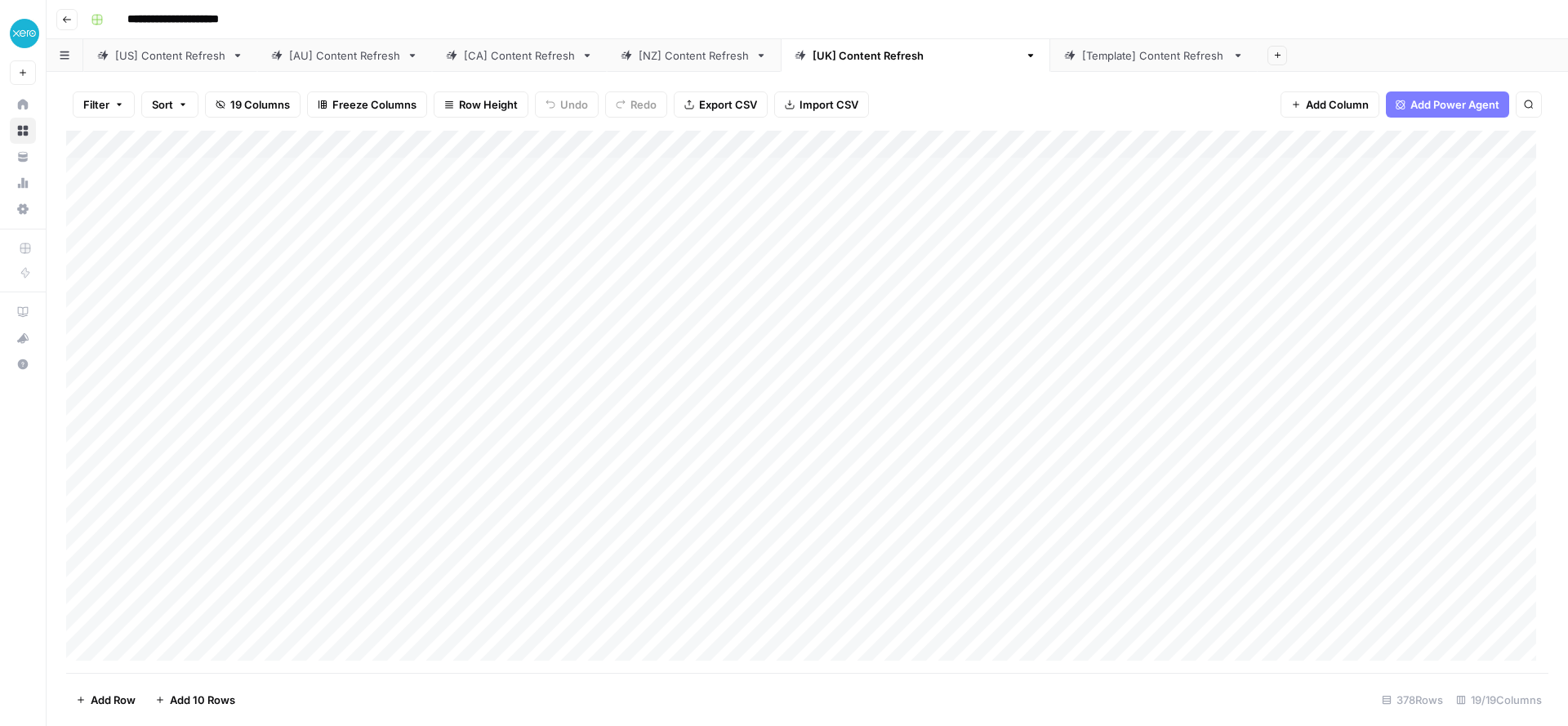
click at [150, 52] on div "[US] Content Refresh" at bounding box center [170, 55] width 110 height 17
click at [561, 171] on div "Add Column" at bounding box center [806, 402] width 1482 height 542
click at [560, 198] on div "Add Column" at bounding box center [806, 402] width 1482 height 542
click at [563, 222] on div "Add Column" at bounding box center [806, 402] width 1482 height 542
click at [562, 256] on div "Add Column" at bounding box center [806, 402] width 1482 height 542
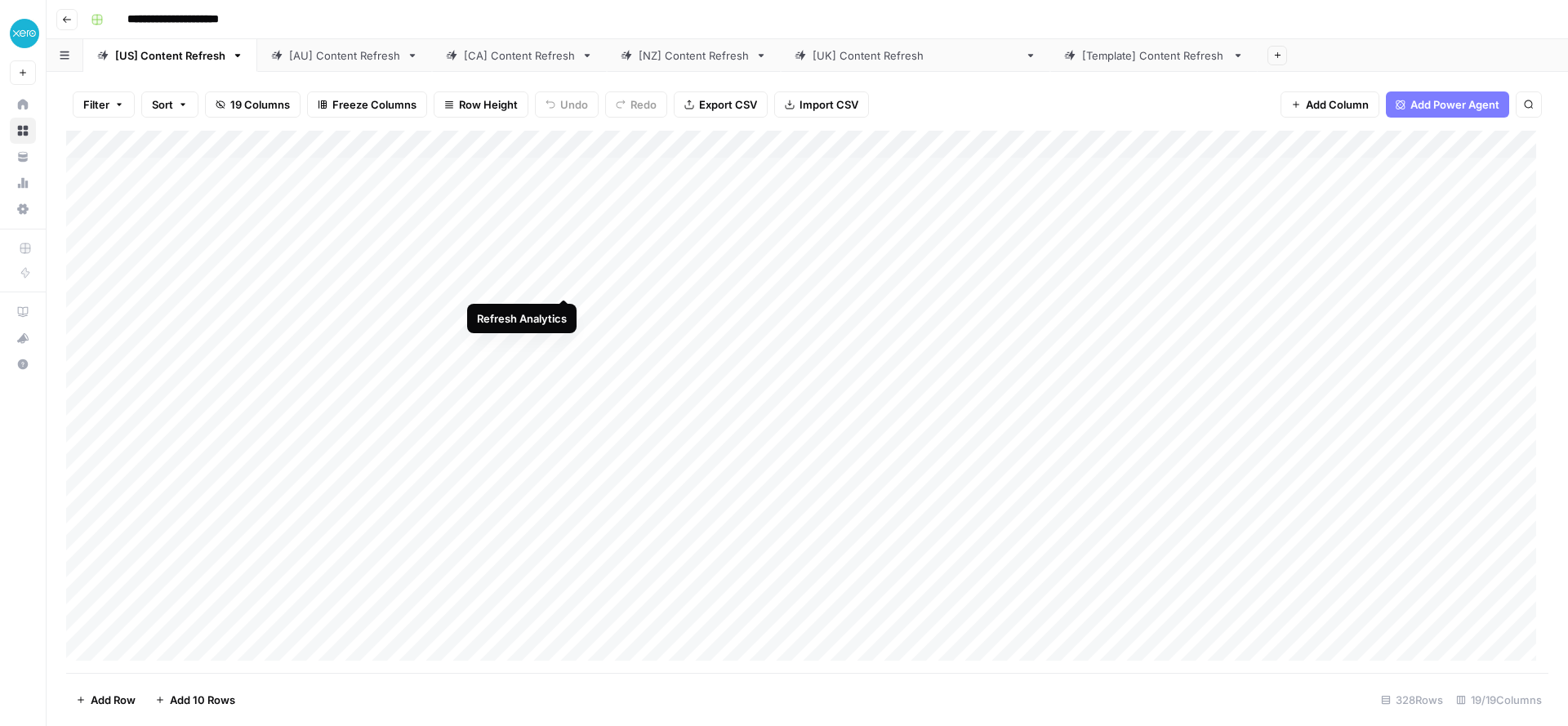
click at [564, 280] on div "Add Column" at bounding box center [806, 402] width 1482 height 542
click at [567, 314] on div "Add Column" at bounding box center [806, 402] width 1482 height 542
click at [562, 340] on div "Add Column" at bounding box center [806, 402] width 1482 height 542
click at [560, 369] on div "Add Column" at bounding box center [806, 402] width 1482 height 542
click at [567, 391] on div "Add Column" at bounding box center [806, 402] width 1482 height 542
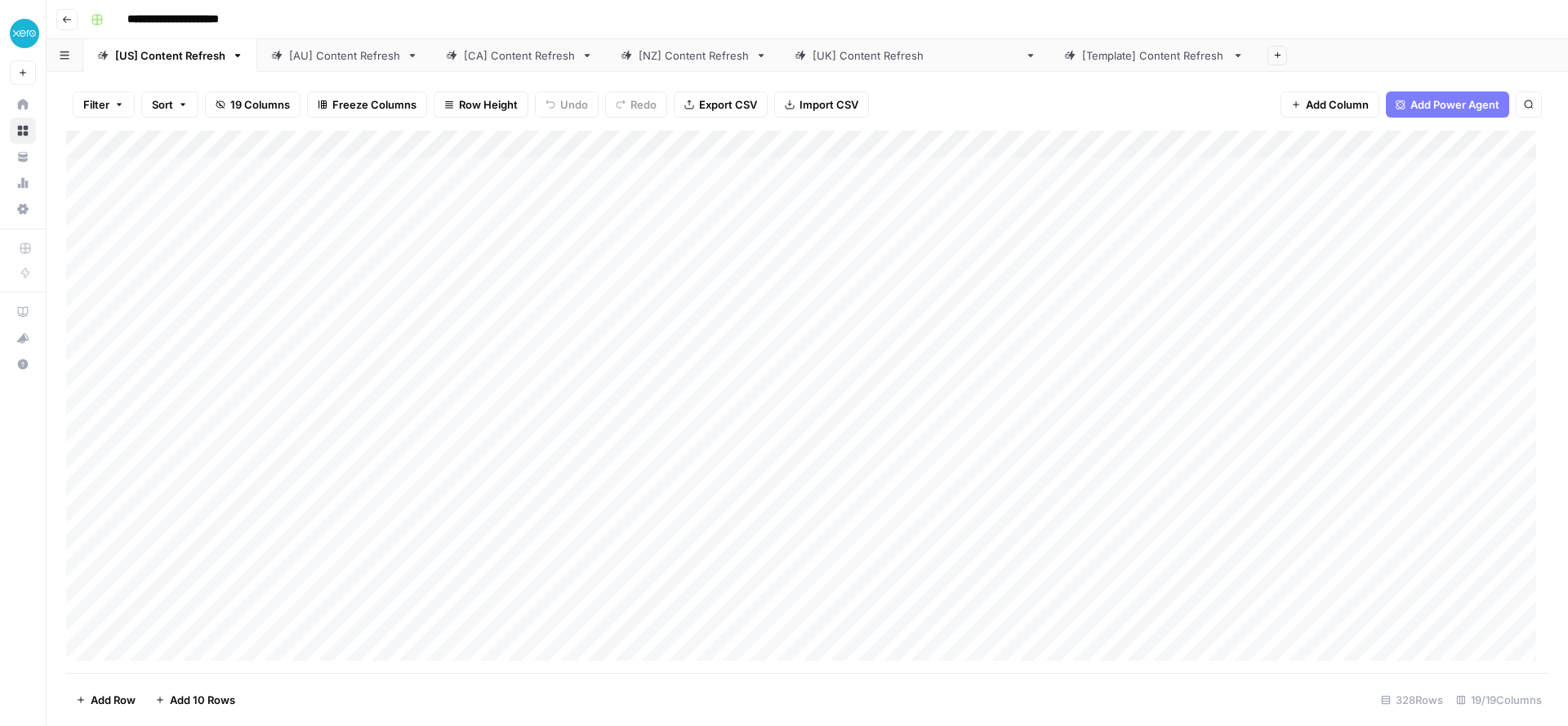
scroll to position [22, 0]
click at [567, 395] on div "Add Column" at bounding box center [806, 402] width 1482 height 542
click at [545, 145] on div "Add Column" at bounding box center [806, 402] width 1482 height 542
click at [618, 224] on span "All Rows" at bounding box center [639, 226] width 103 height 17
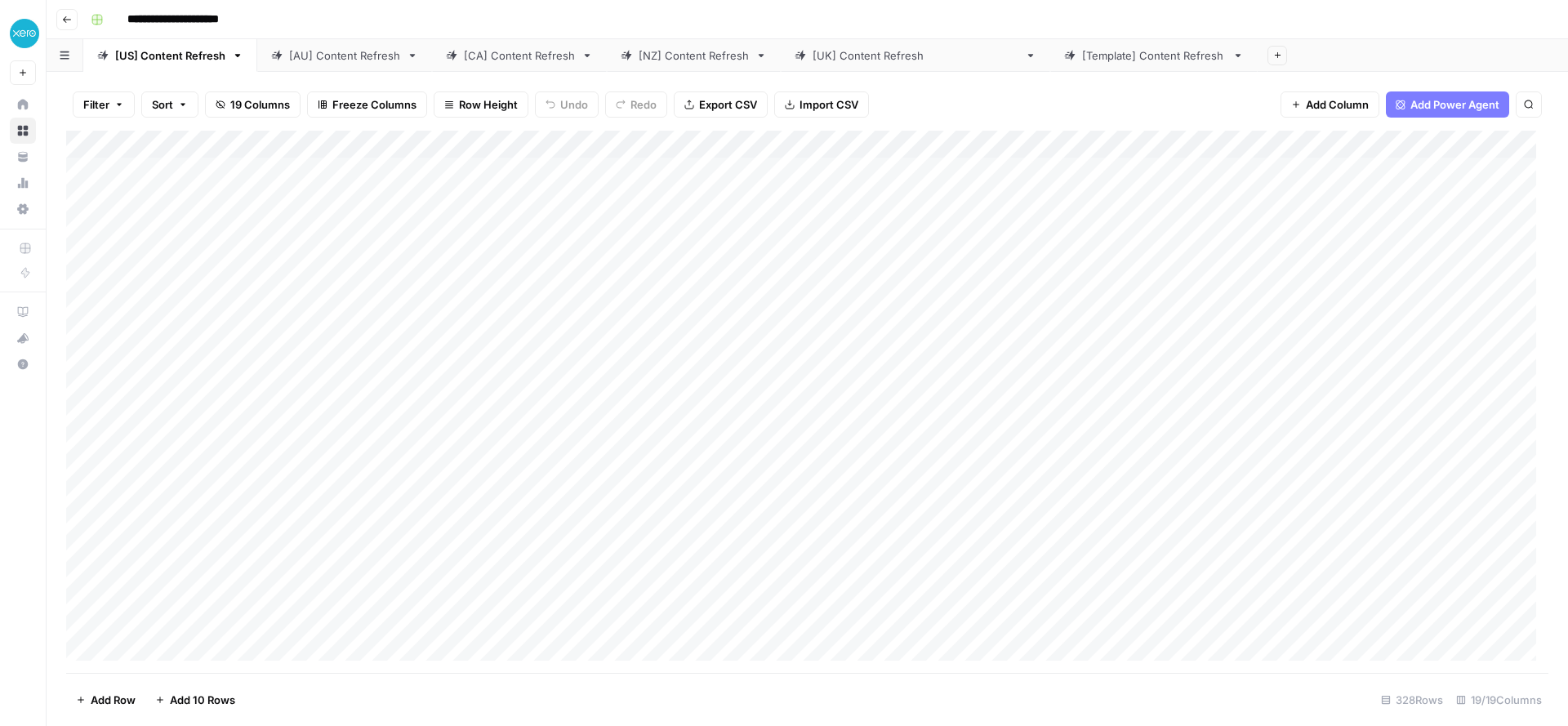
click at [1014, 148] on div "Add Column" at bounding box center [806, 402] width 1482 height 542
click at [993, 256] on span "Sort Descending" at bounding box center [1021, 258] width 143 height 17
click at [413, 168] on div "Add Column" at bounding box center [806, 402] width 1482 height 542
click at [1105, 174] on div "Add Column" at bounding box center [806, 402] width 1482 height 542
click at [943, 203] on div "Add Column" at bounding box center [806, 402] width 1482 height 542
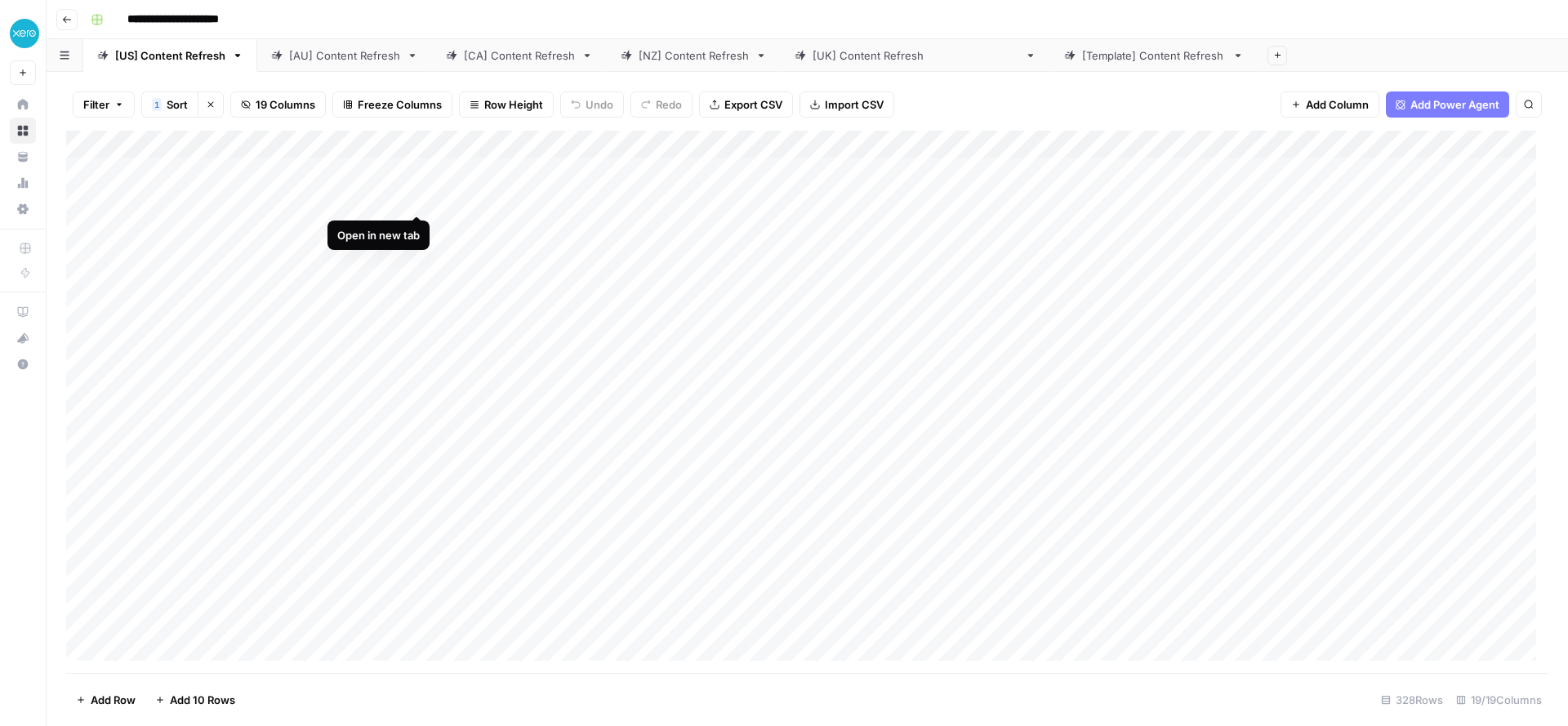
click at [416, 195] on div "Add Column" at bounding box center [806, 402] width 1482 height 542
click at [1087, 198] on div "Add Column" at bounding box center [806, 402] width 1482 height 542
click at [417, 226] on div "Add Column" at bounding box center [806, 402] width 1482 height 542
click at [413, 253] on div "Add Column" at bounding box center [806, 402] width 1482 height 542
click at [419, 253] on div "Add Column" at bounding box center [806, 402] width 1482 height 542
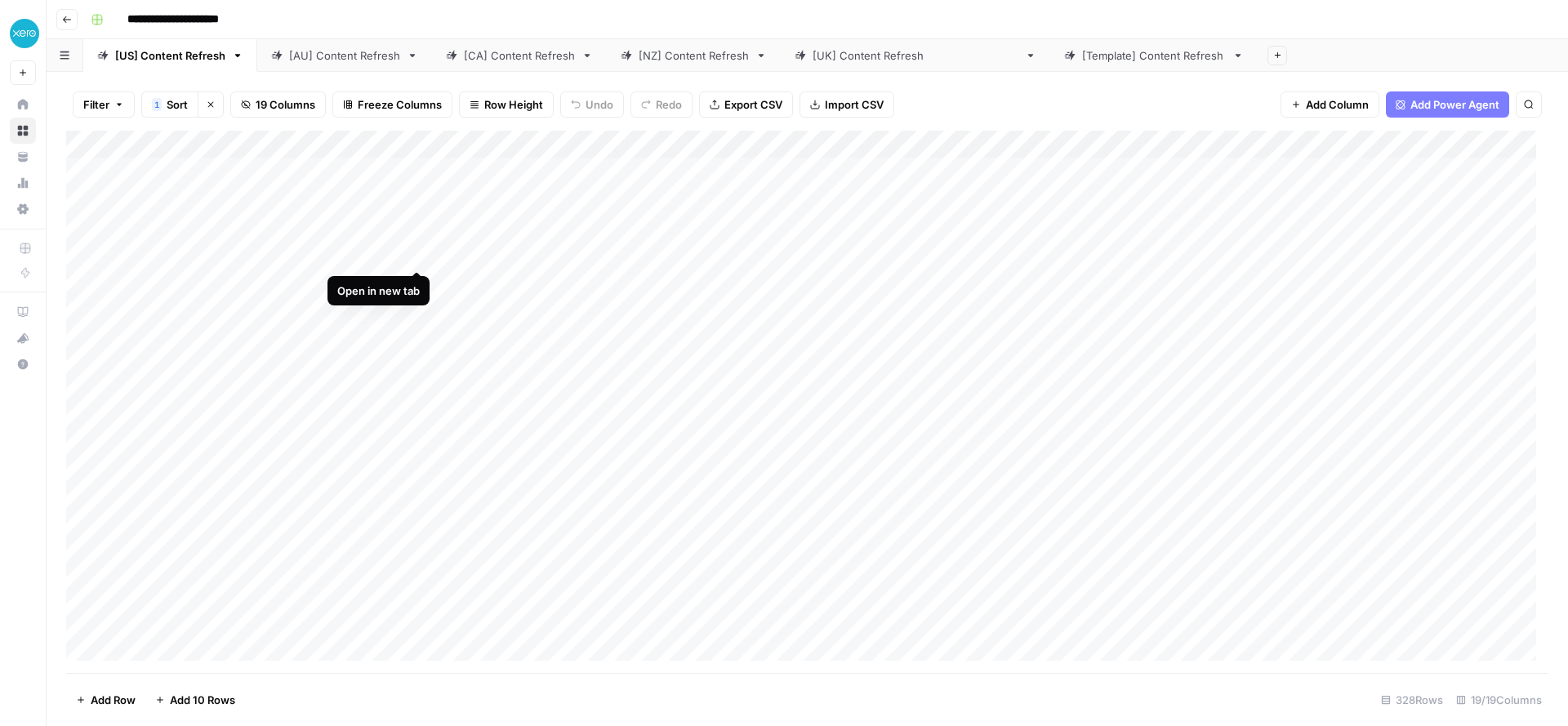
click at [418, 250] on div "Add Column" at bounding box center [806, 402] width 1482 height 542
click at [1082, 255] on div "Add Column" at bounding box center [806, 402] width 1482 height 542
click at [950, 342] on div "Add Column" at bounding box center [806, 402] width 1482 height 542
click at [414, 331] on div "Add Column" at bounding box center [806, 402] width 1482 height 542
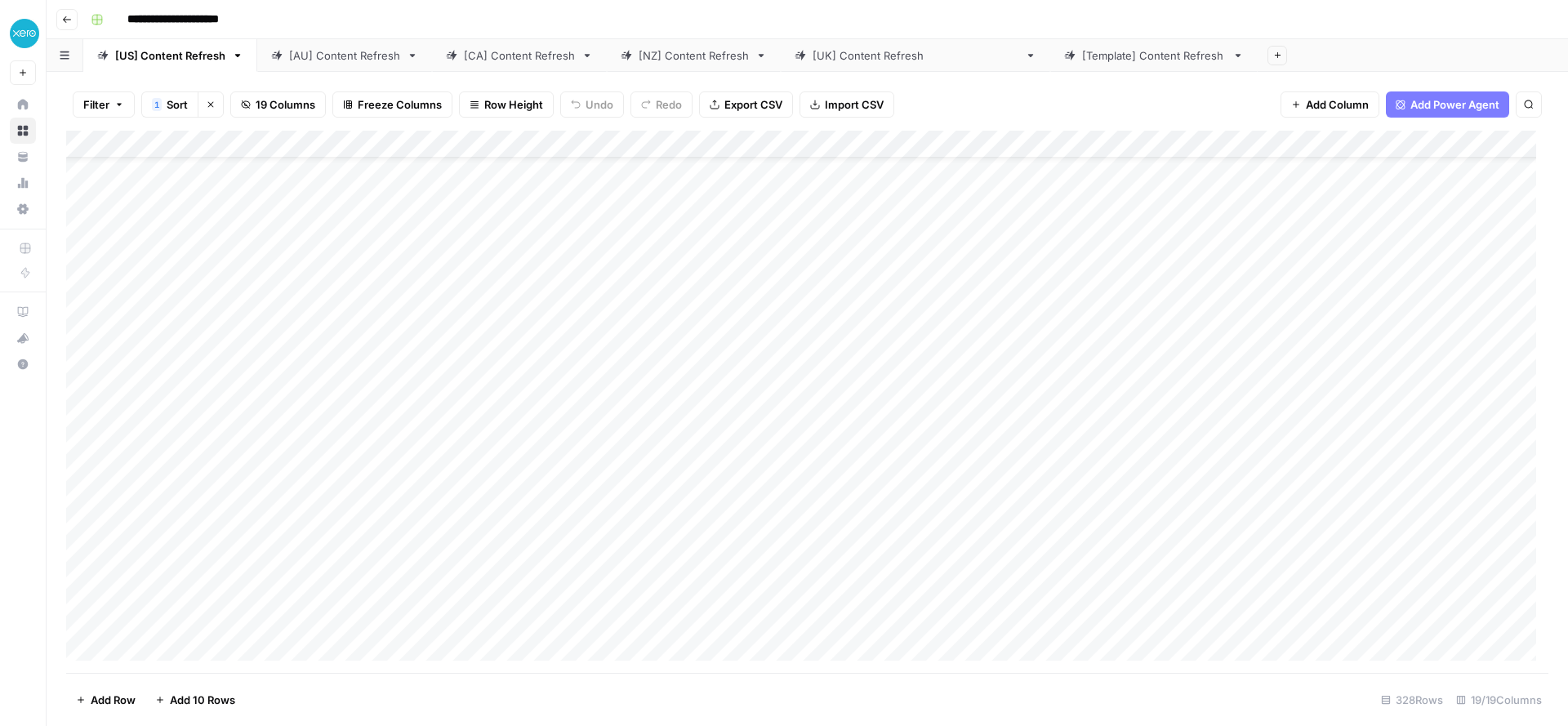
click at [1096, 335] on div "Add Column" at bounding box center [806, 402] width 1482 height 542
click at [1084, 247] on div "Add Column" at bounding box center [806, 402] width 1482 height 542
click at [1083, 274] on div "Add Column" at bounding box center [806, 402] width 1482 height 542
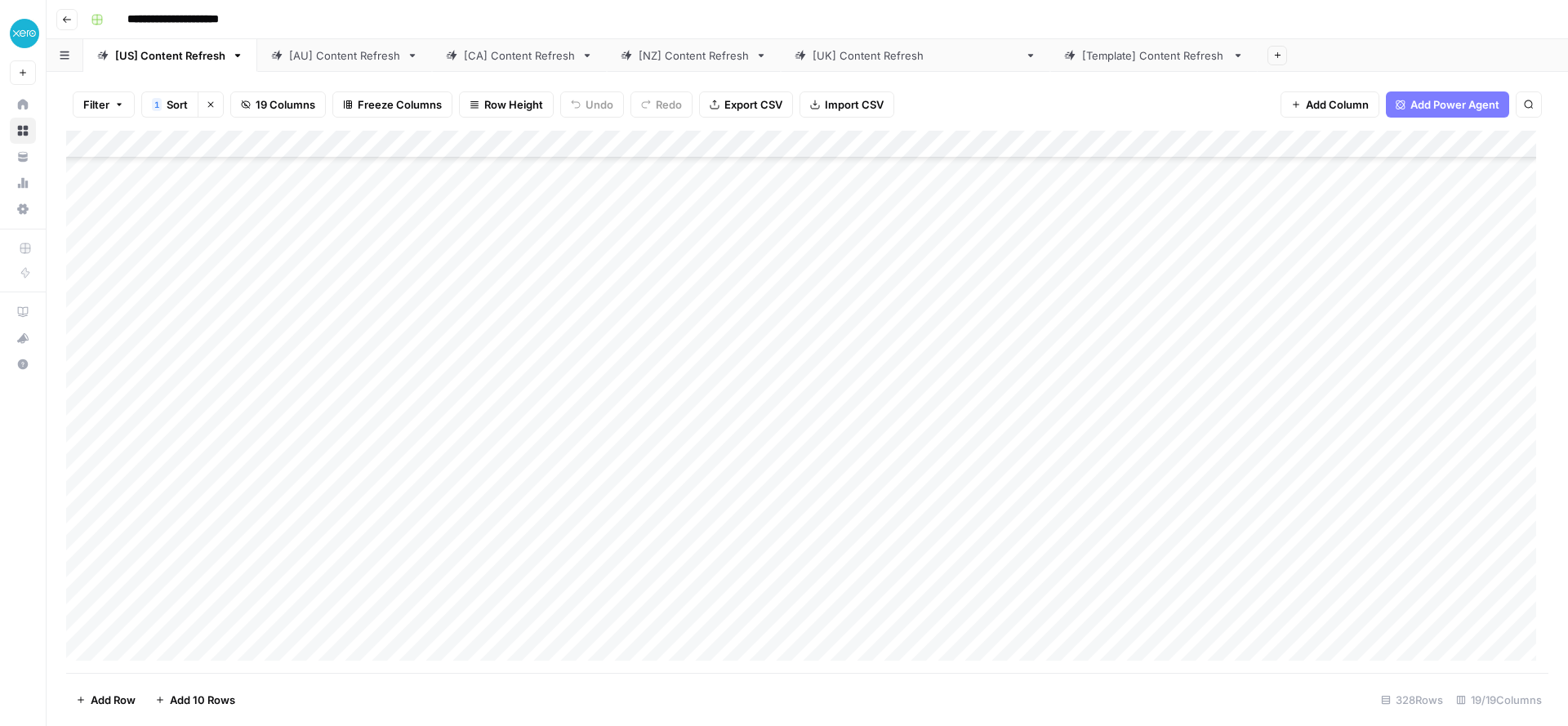
click at [1100, 282] on div "Add Column" at bounding box center [806, 402] width 1482 height 542
click at [1086, 332] on div "Add Column" at bounding box center [806, 402] width 1482 height 542
click at [1098, 389] on div "Add Column" at bounding box center [806, 402] width 1482 height 542
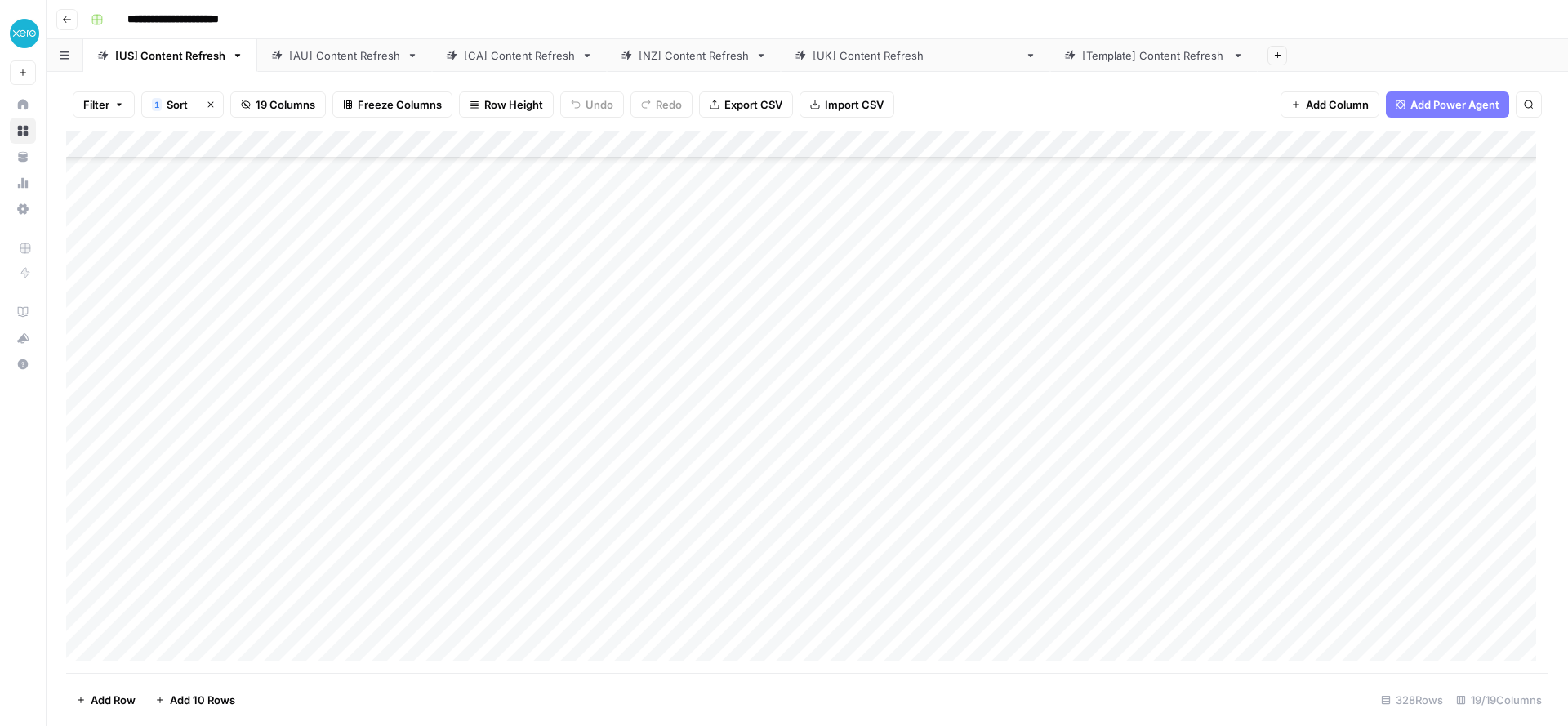
click at [1103, 371] on div "Add Column" at bounding box center [806, 402] width 1482 height 542
click at [1092, 413] on div "Add Column" at bounding box center [806, 402] width 1482 height 542
click at [1095, 394] on div "Add Column" at bounding box center [806, 402] width 1482 height 542
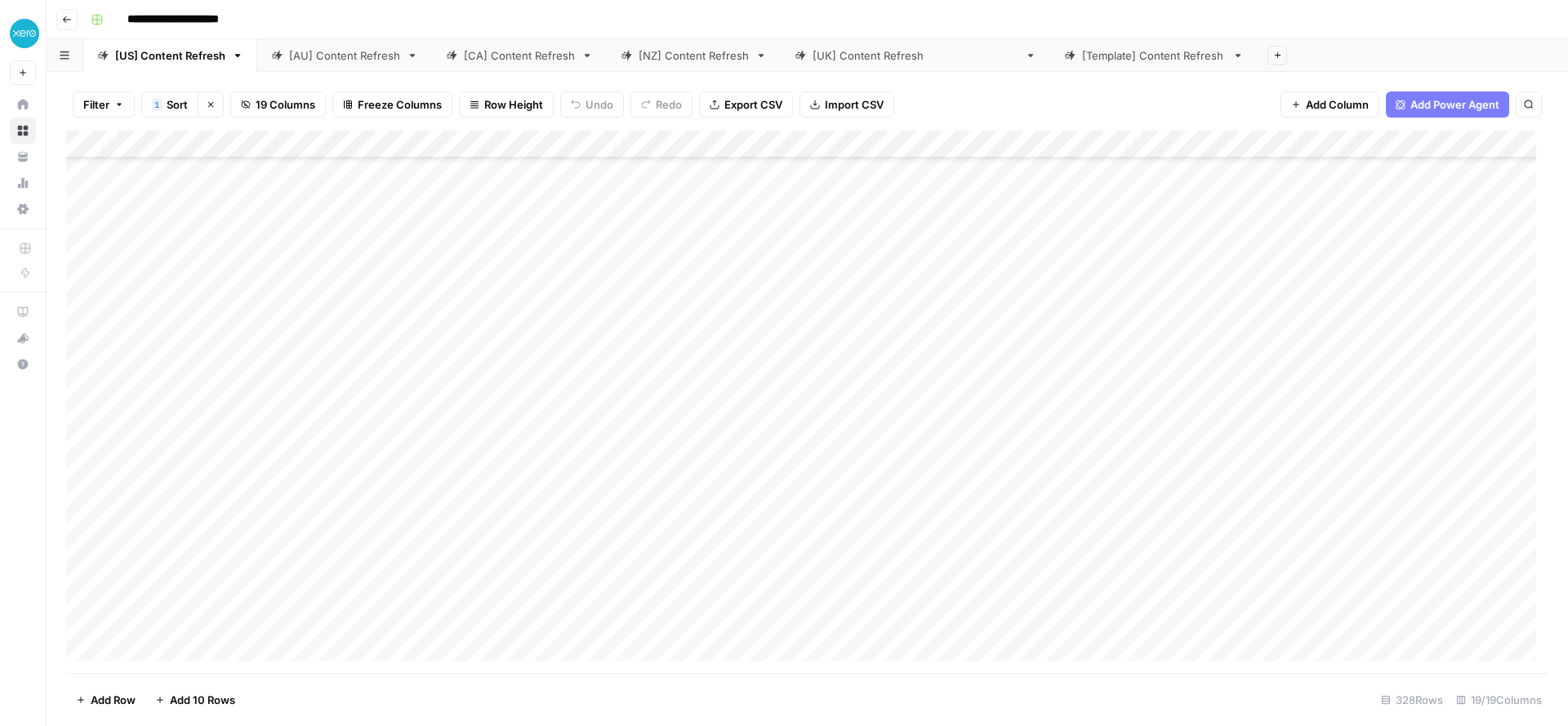
click at [1094, 366] on div "Add Column" at bounding box center [806, 402] width 1482 height 542
click at [799, 146] on div "Add Column" at bounding box center [806, 402] width 1482 height 542
click at [762, 234] on span "Sort Ascending" at bounding box center [784, 236] width 143 height 17
click at [794, 145] on div "Add Column" at bounding box center [806, 402] width 1482 height 542
click at [761, 257] on span "Sort Descending" at bounding box center [784, 258] width 143 height 17
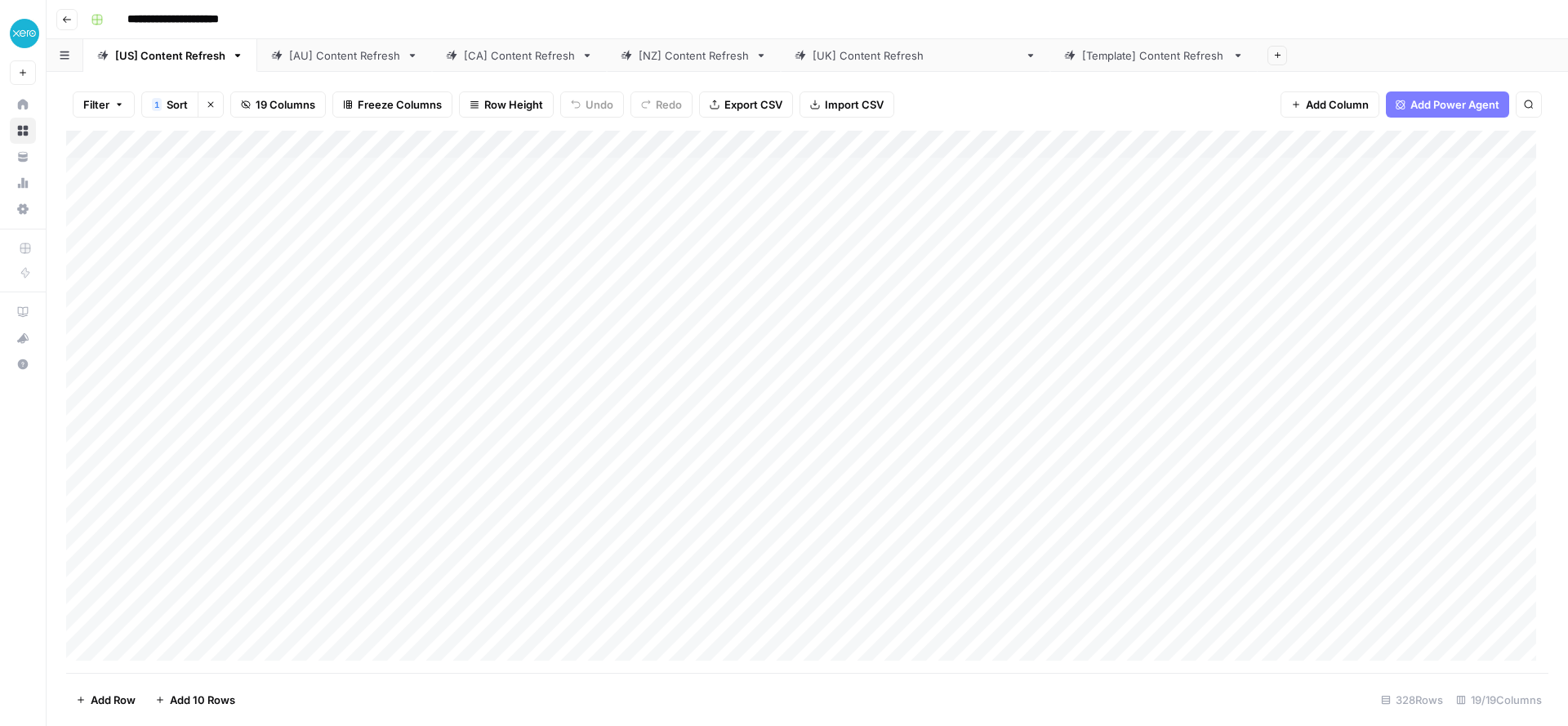
click at [736, 395] on div "Add Column" at bounding box center [806, 402] width 1482 height 542
click at [415, 392] on div "Add Column" at bounding box center [806, 402] width 1482 height 542
click at [1086, 395] on div "Add Column" at bounding box center [806, 402] width 1482 height 542
click at [1088, 442] on div "Add Column" at bounding box center [806, 402] width 1482 height 542
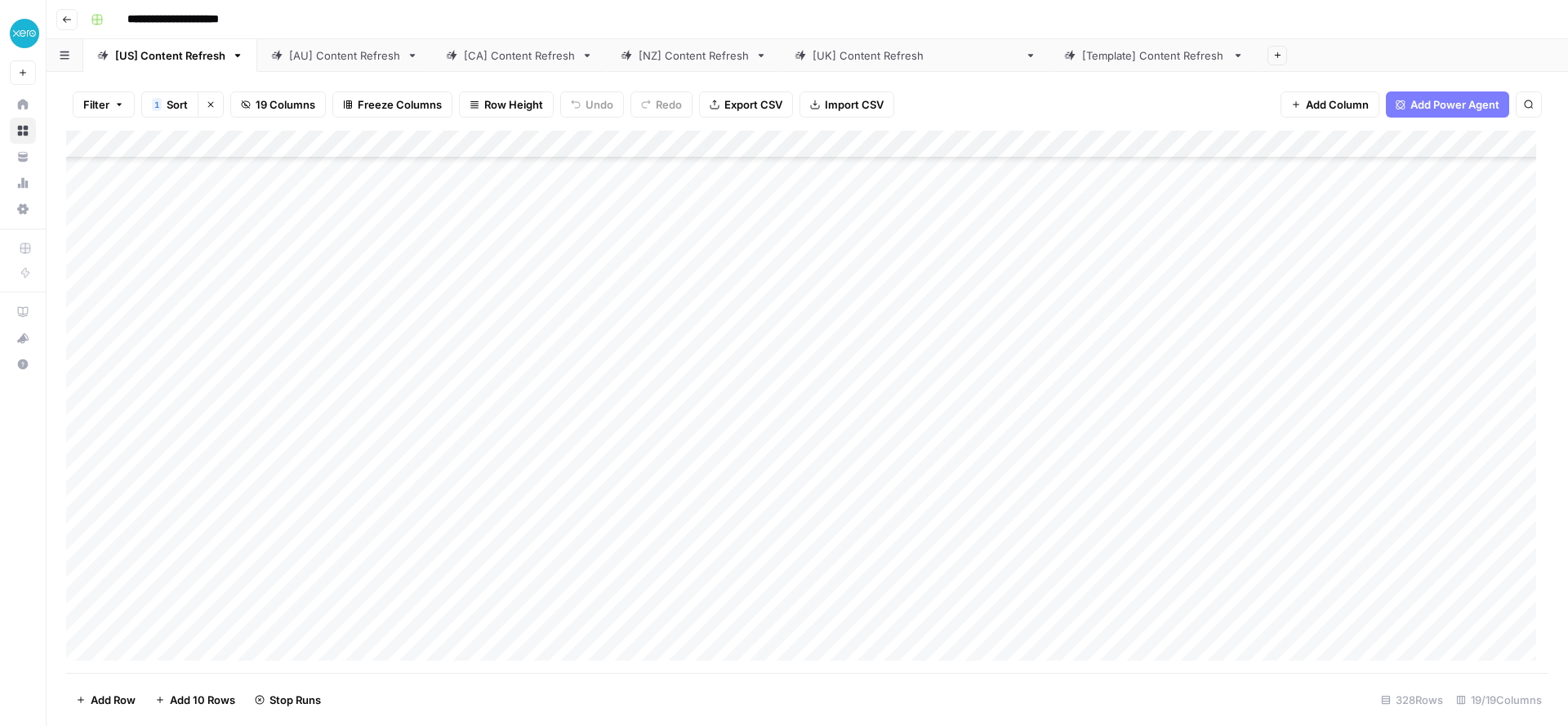
click at [1095, 470] on div "Add Column" at bounding box center [806, 402] width 1482 height 542
click at [1096, 399] on div "Add Column" at bounding box center [806, 402] width 1482 height 542
click at [1097, 424] on div "Add Column" at bounding box center [806, 402] width 1482 height 542
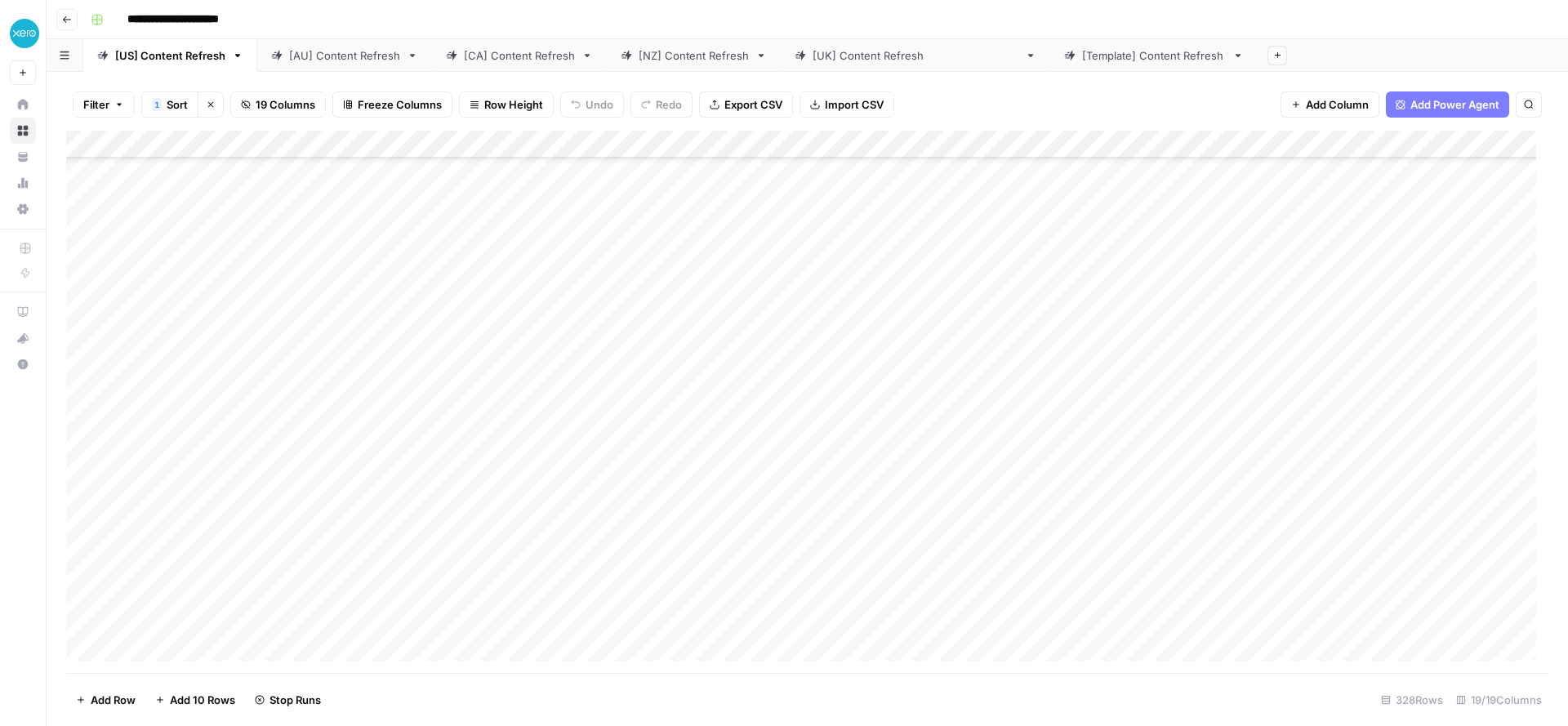
click at [1098, 372] on div "Add Column" at bounding box center [806, 402] width 1482 height 542
click at [1093, 323] on div "Add Column" at bounding box center [806, 402] width 1482 height 542
click at [1095, 360] on div "Add Column" at bounding box center [806, 402] width 1482 height 542
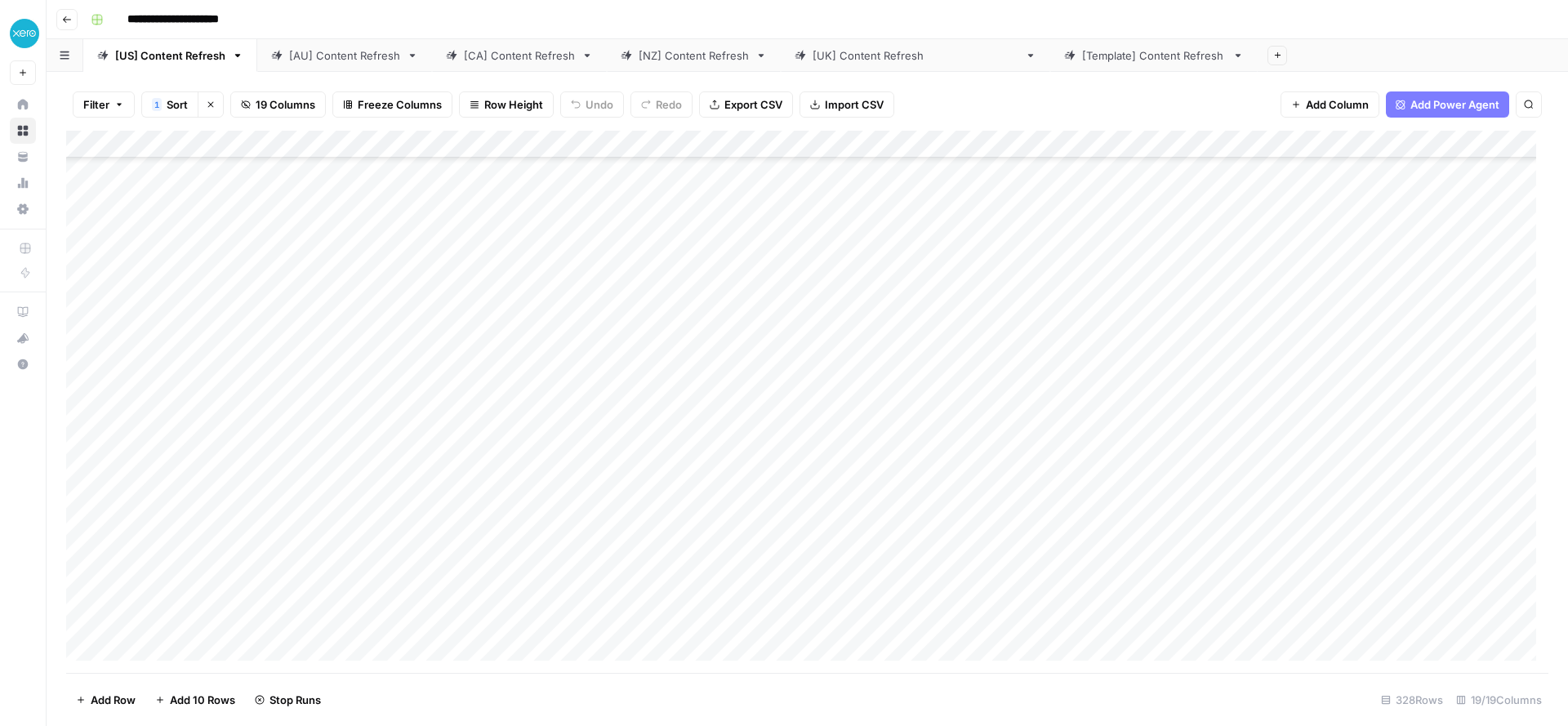
click at [1097, 321] on div "Add Column" at bounding box center [806, 402] width 1482 height 542
click at [1094, 377] on div "Add Column" at bounding box center [806, 402] width 1482 height 542
click at [1094, 353] on div "Add Column" at bounding box center [806, 402] width 1482 height 542
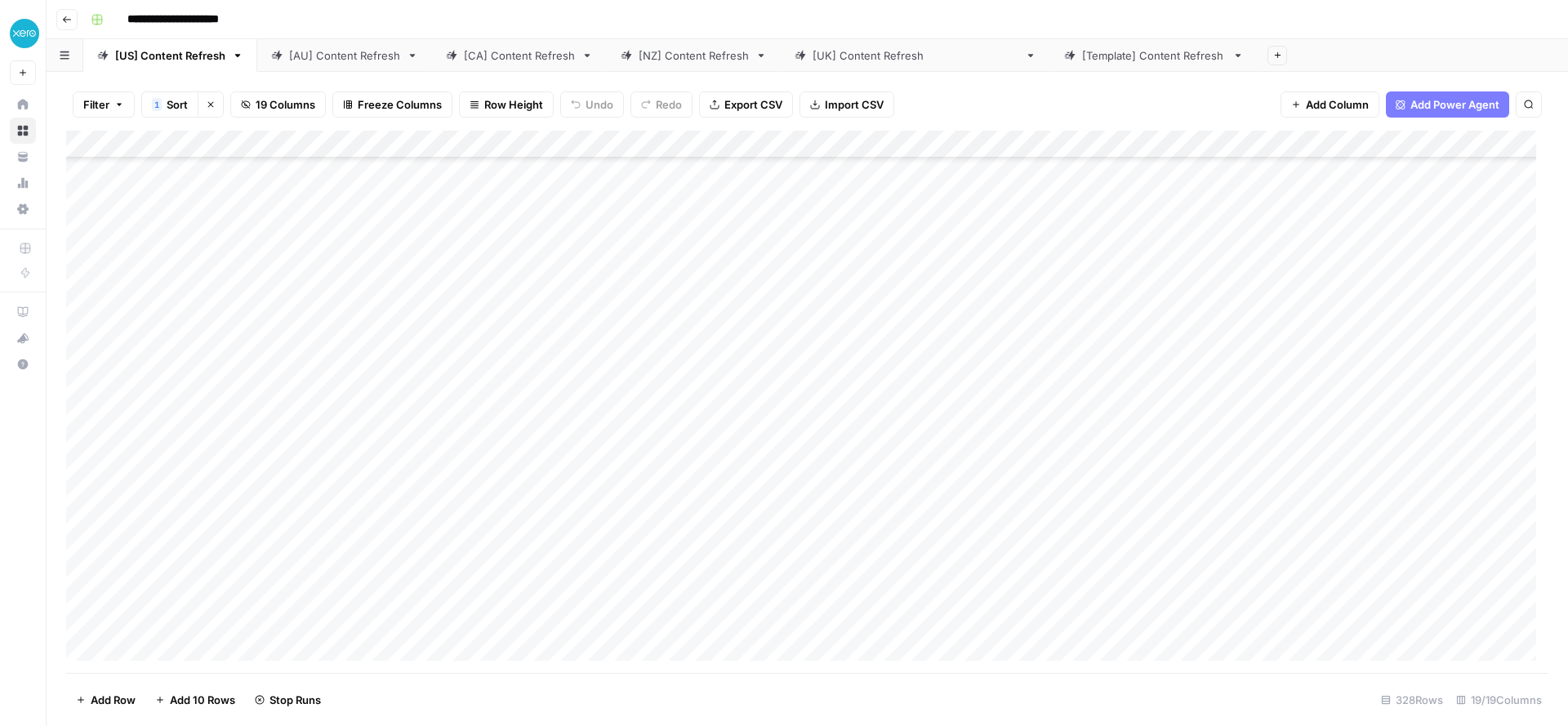
click at [1098, 381] on div "Add Column" at bounding box center [806, 402] width 1482 height 542
click at [1096, 434] on div "Add Column" at bounding box center [806, 402] width 1482 height 542
click at [1097, 354] on div "Add Column" at bounding box center [806, 402] width 1482 height 542
click at [1102, 385] on div "Add Column" at bounding box center [806, 402] width 1482 height 542
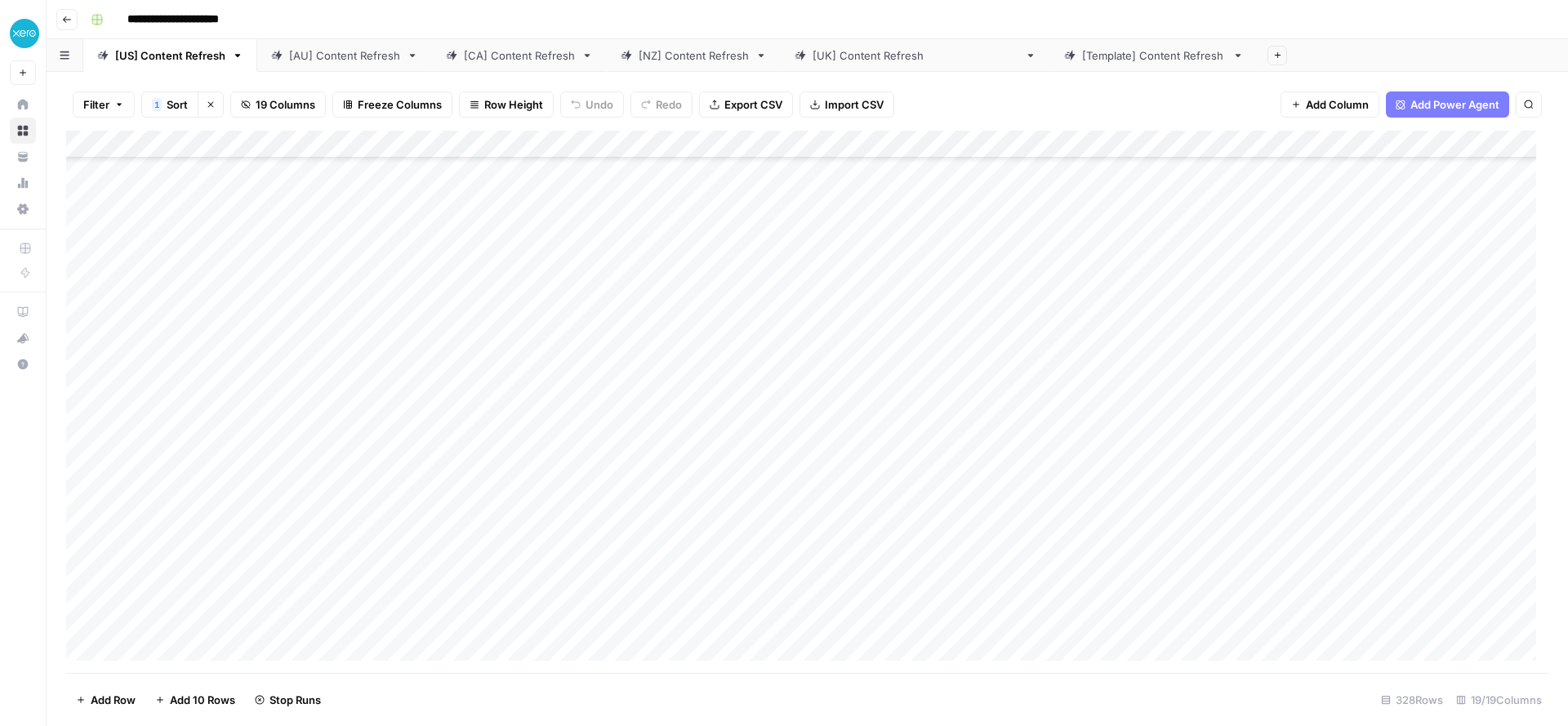
scroll to position [811, 0]
click at [1097, 366] on div "Add Column" at bounding box center [806, 402] width 1482 height 542
click at [1095, 351] on div "Add Column" at bounding box center [806, 402] width 1482 height 542
click at [1101, 408] on div "Add Column" at bounding box center [806, 402] width 1482 height 542
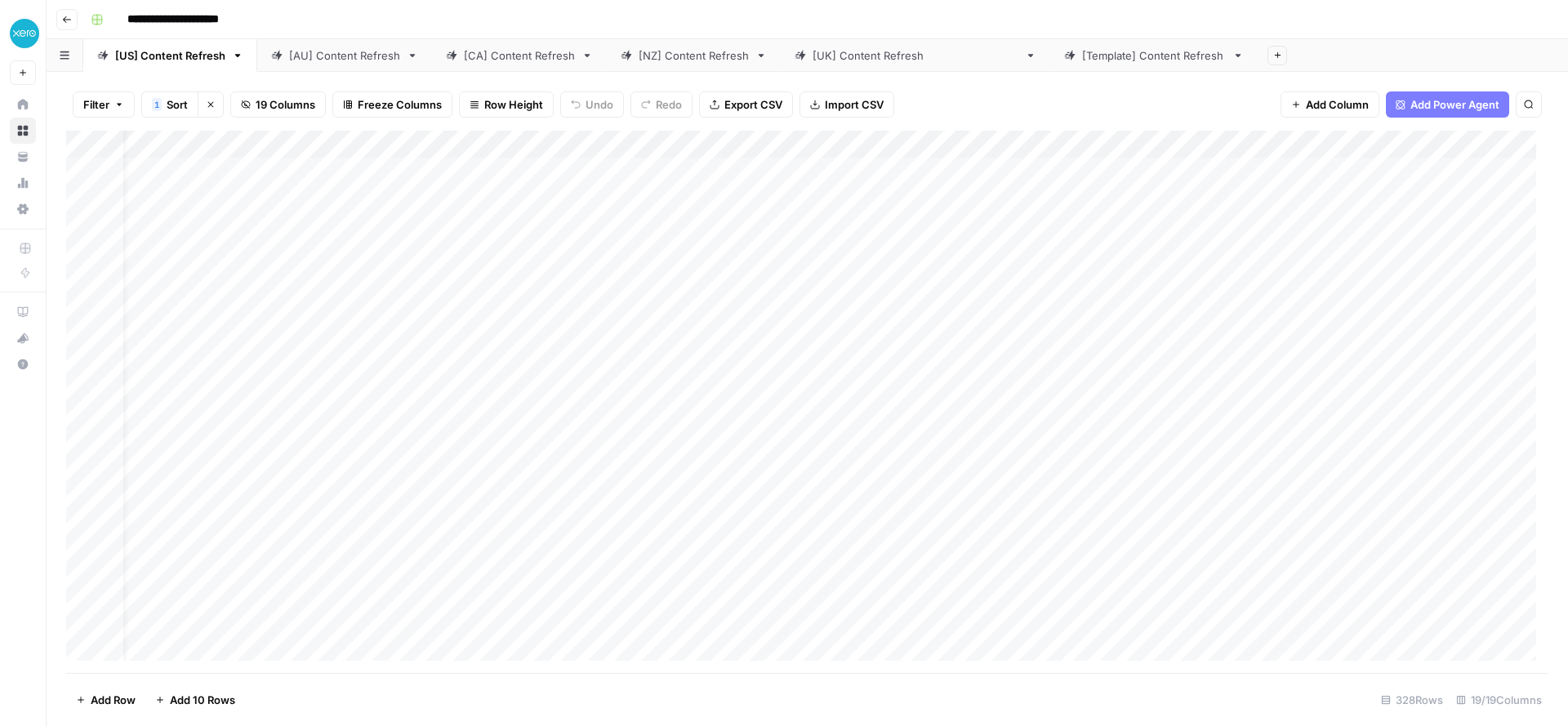
scroll to position [0, 0]
click at [419, 440] on div "Add Column" at bounding box center [806, 402] width 1482 height 542
click at [414, 472] on div "Add Column" at bounding box center [806, 402] width 1482 height 542
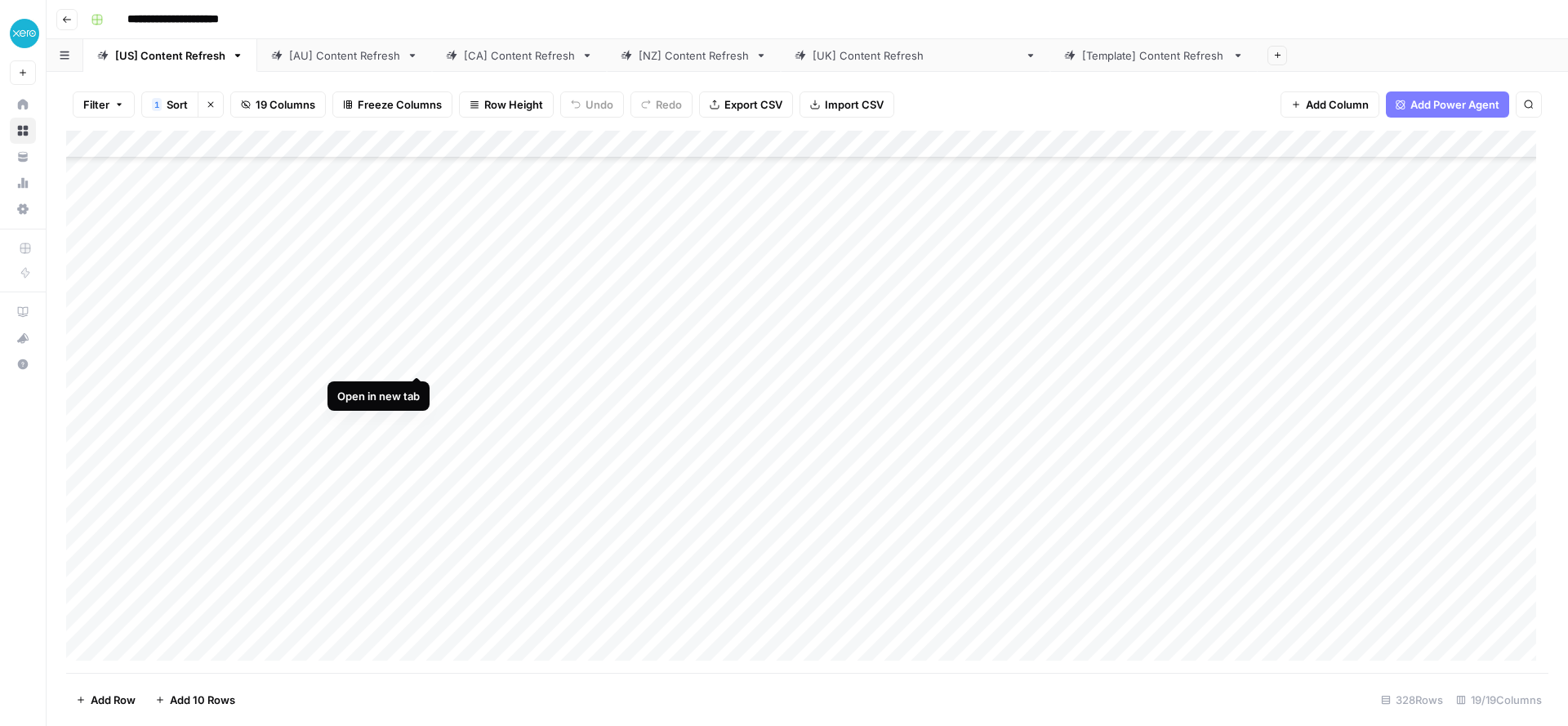
click at [414, 362] on div "Add Column" at bounding box center [806, 402] width 1482 height 542
click at [416, 388] on div "Add Column" at bounding box center [806, 402] width 1482 height 542
click at [419, 445] on div "Add Column" at bounding box center [806, 402] width 1482 height 542
click at [412, 475] on div "Add Column" at bounding box center [806, 402] width 1482 height 542
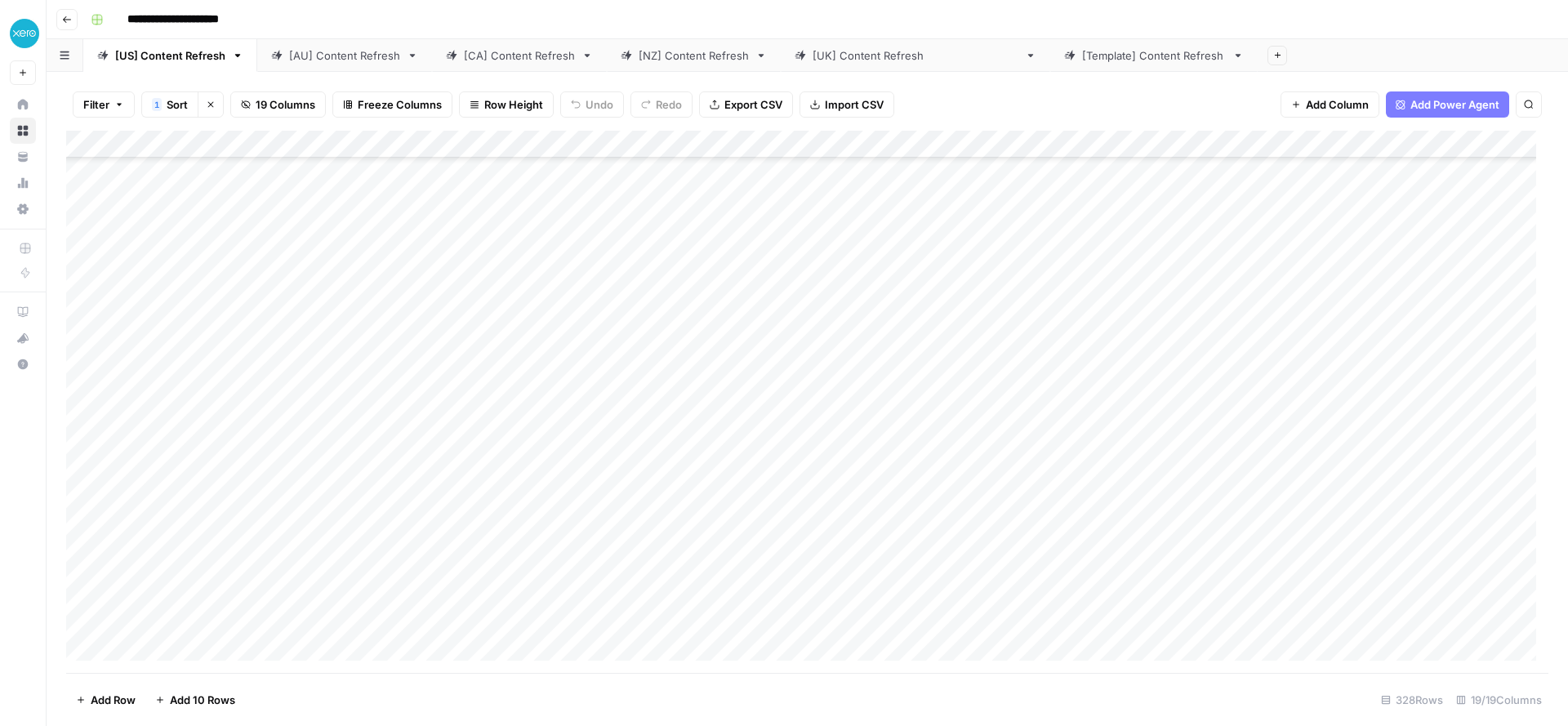
click at [359, 487] on div "Add Column" at bounding box center [806, 402] width 1482 height 542
click at [415, 505] on div "Add Column" at bounding box center [806, 402] width 1482 height 542
click at [415, 441] on div "Add Column" at bounding box center [806, 402] width 1482 height 542
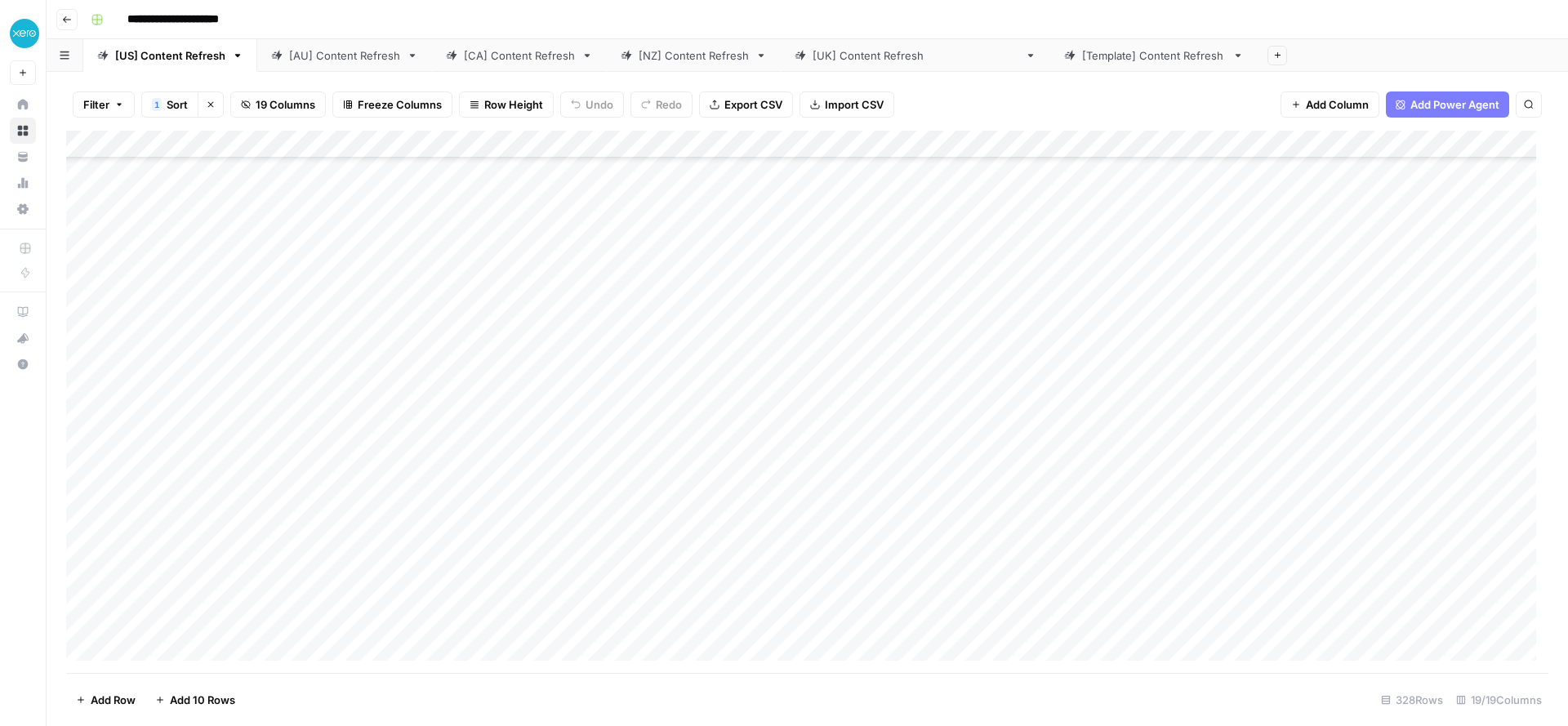
scroll to position [531, 0]
click at [410, 422] on div "Add Column" at bounding box center [806, 402] width 1482 height 542
click at [413, 387] on div "Add Column" at bounding box center [806, 402] width 1482 height 542
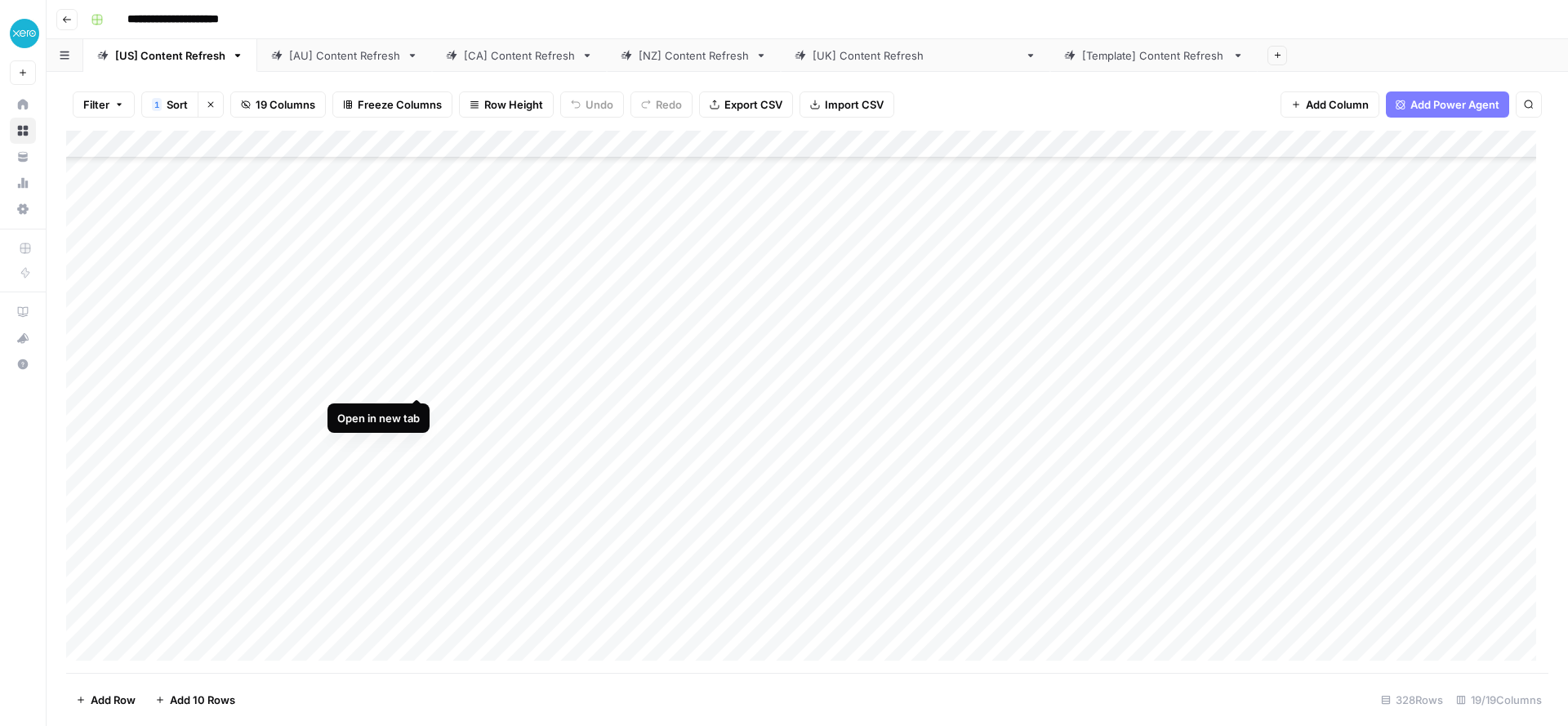
click at [411, 377] on div "Add Column" at bounding box center [806, 402] width 1482 height 542
click at [416, 395] on div "Add Column" at bounding box center [806, 402] width 1482 height 542
click at [415, 378] on div "Add Column" at bounding box center [806, 402] width 1482 height 542
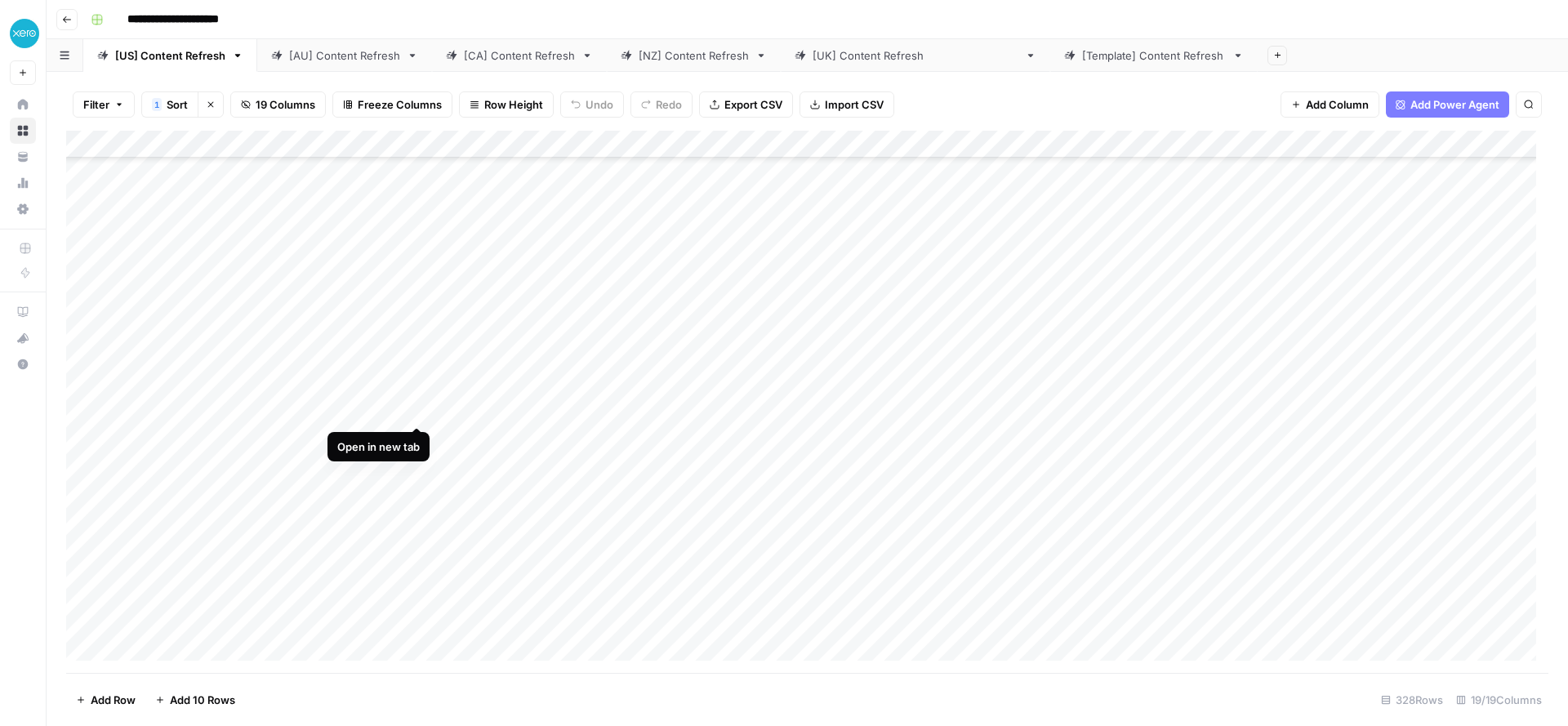
click at [412, 412] on div "Add Column" at bounding box center [806, 402] width 1482 height 542
click at [412, 437] on div "Add Column" at bounding box center [806, 402] width 1482 height 542
click at [416, 497] on div "Add Column" at bounding box center [806, 402] width 1482 height 542
click at [417, 451] on div "Add Column" at bounding box center [806, 402] width 1482 height 542
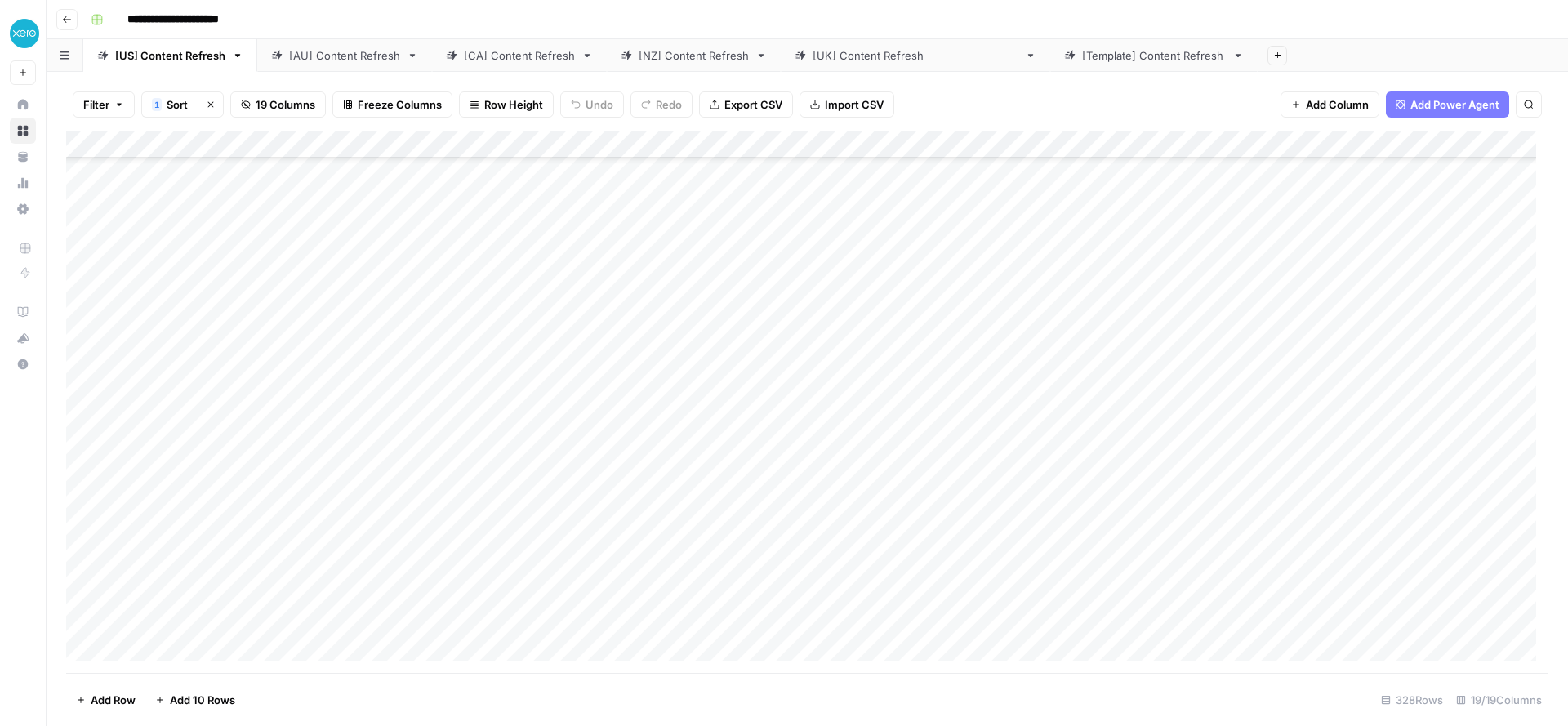
scroll to position [932, 0]
click at [411, 378] on div "Add Column" at bounding box center [806, 402] width 1482 height 542
click at [418, 503] on div "Add Column" at bounding box center [806, 402] width 1482 height 542
click at [495, 53] on div "[CA] Content Refresh" at bounding box center [519, 55] width 111 height 17
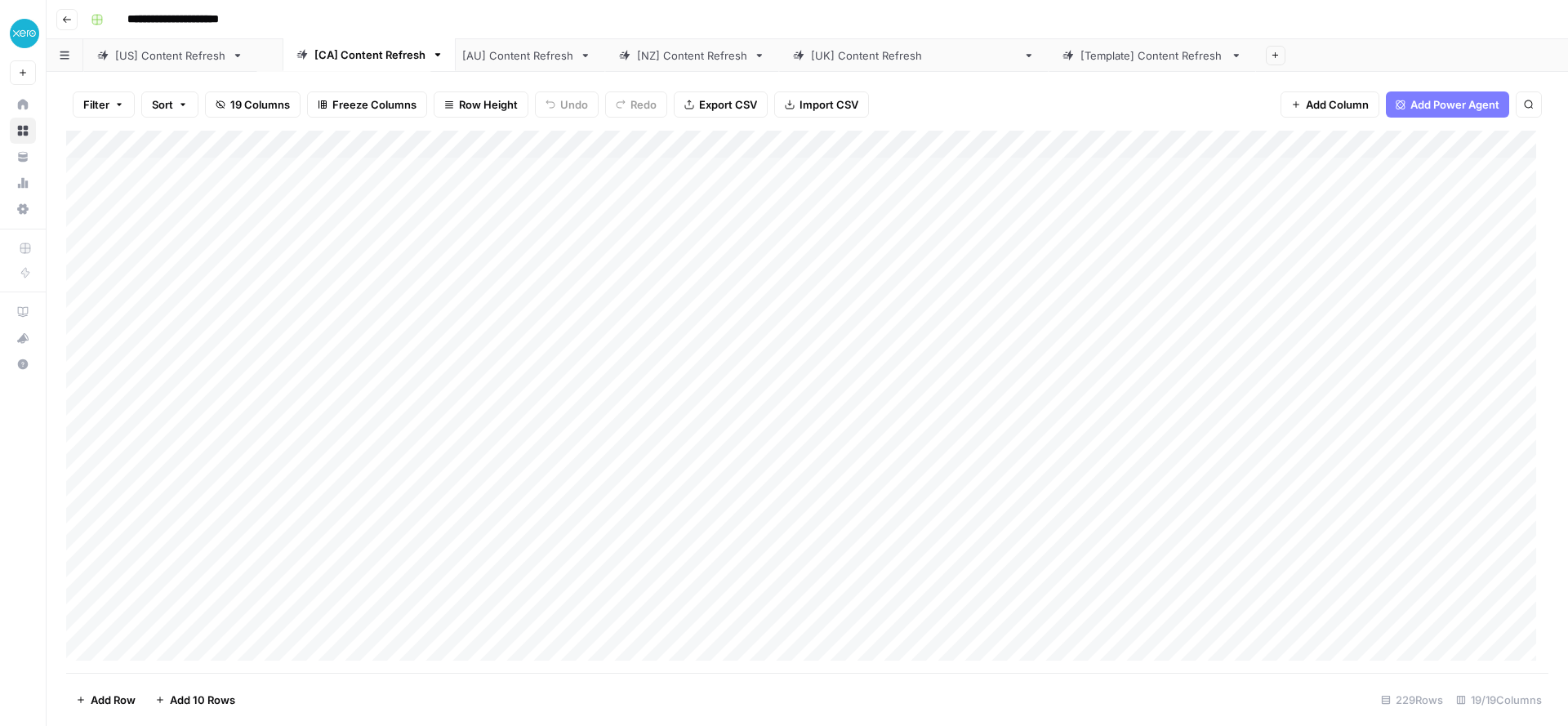
drag, startPoint x: 483, startPoint y: 55, endPoint x: 324, endPoint y: 55, distance: 159.0
click at [324, 55] on div "[US] Content Refresh [AU] Content Refresh [CA] Content Refresh [NZ] Content Ref…" at bounding box center [807, 55] width 1521 height 33
click at [563, 149] on div "Add Column" at bounding box center [806, 402] width 1482 height 542
click at [517, 222] on span "Pull Analytics" at bounding box center [545, 222] width 126 height 17
click at [628, 228] on span "All Rows" at bounding box center [658, 226] width 103 height 17
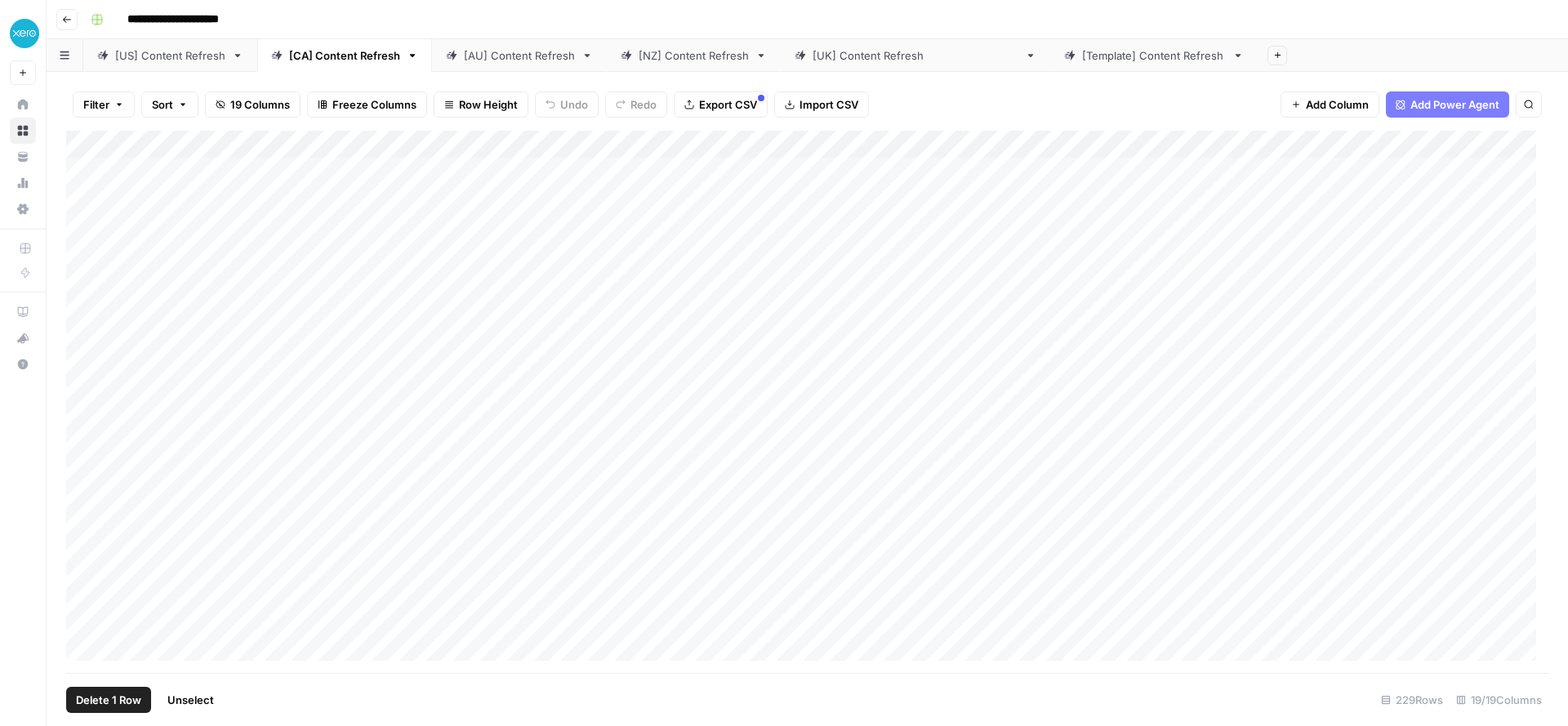
click at [87, 316] on div "Add Column" at bounding box center [806, 402] width 1482 height 542
click at [115, 701] on span "Delete 1 Row" at bounding box center [108, 700] width 65 height 17
click at [739, 185] on span "Delete" at bounding box center [726, 188] width 35 height 17
click at [814, 147] on div "Add Column" at bounding box center [806, 402] width 1482 height 542
click at [789, 229] on span "Sort Ascending" at bounding box center [802, 236] width 143 height 17
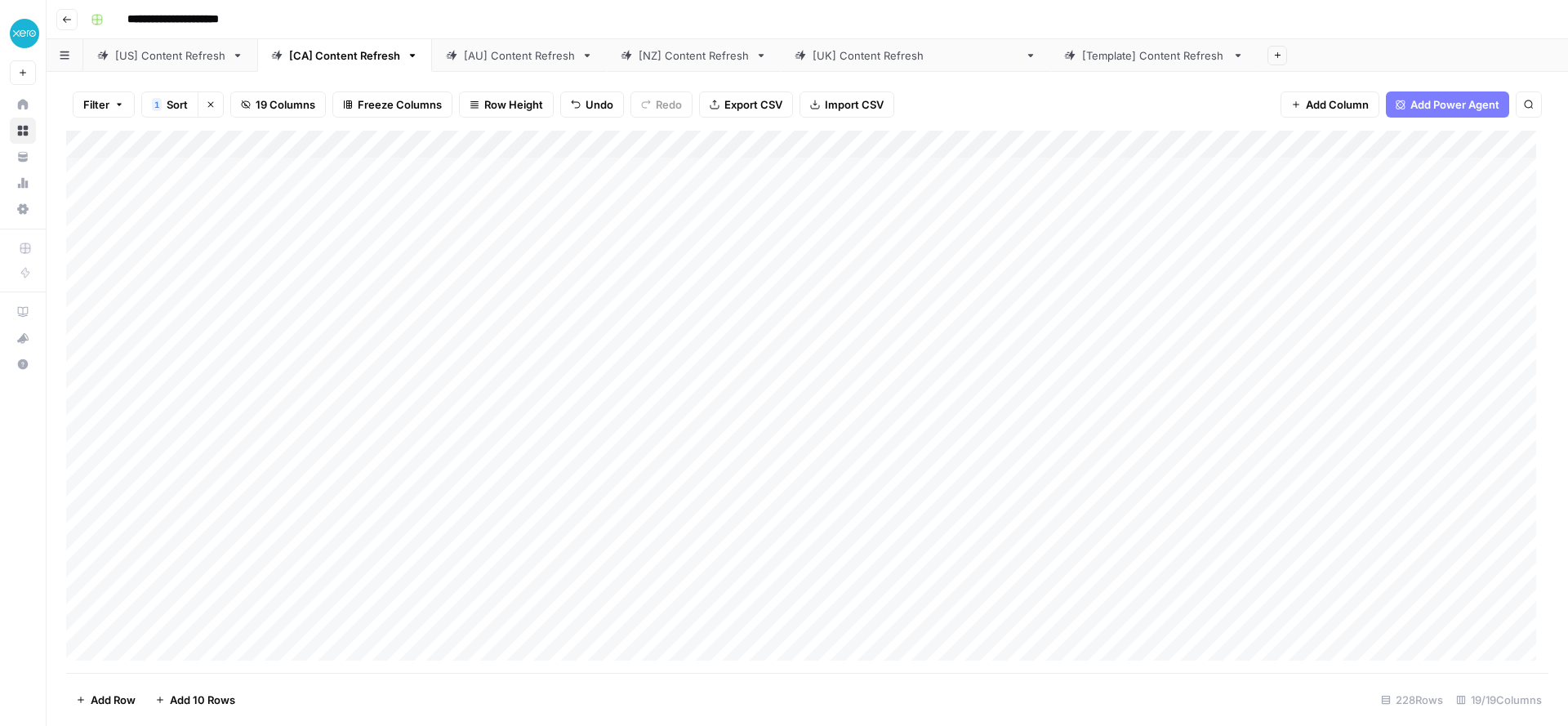
click at [799, 143] on div "Add Column" at bounding box center [806, 402] width 1482 height 542
click at [776, 250] on span "Sort Descending" at bounding box center [802, 258] width 143 height 17
click at [437, 167] on div "Add Column" at bounding box center [806, 402] width 1482 height 542
click at [1101, 175] on div "Add Column" at bounding box center [806, 402] width 1482 height 542
click at [435, 199] on div "Add Column" at bounding box center [806, 402] width 1482 height 542
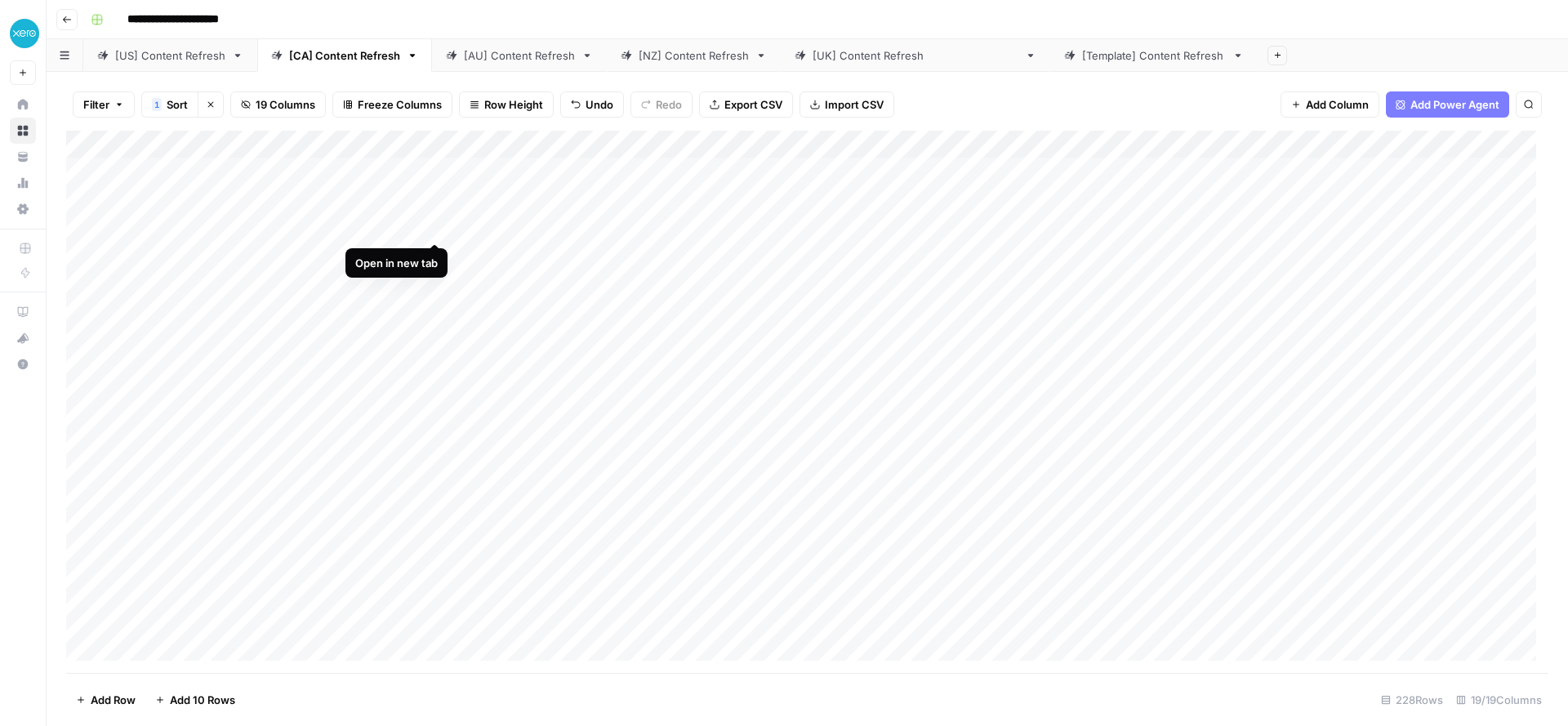
click at [441, 227] on div "Add Column" at bounding box center [806, 402] width 1482 height 542
click at [1114, 294] on div "Add Column" at bounding box center [806, 402] width 1482 height 542
click at [1124, 323] on div "Add Column" at bounding box center [806, 402] width 1482 height 542
click at [443, 351] on div "Add Column" at bounding box center [806, 402] width 1482 height 542
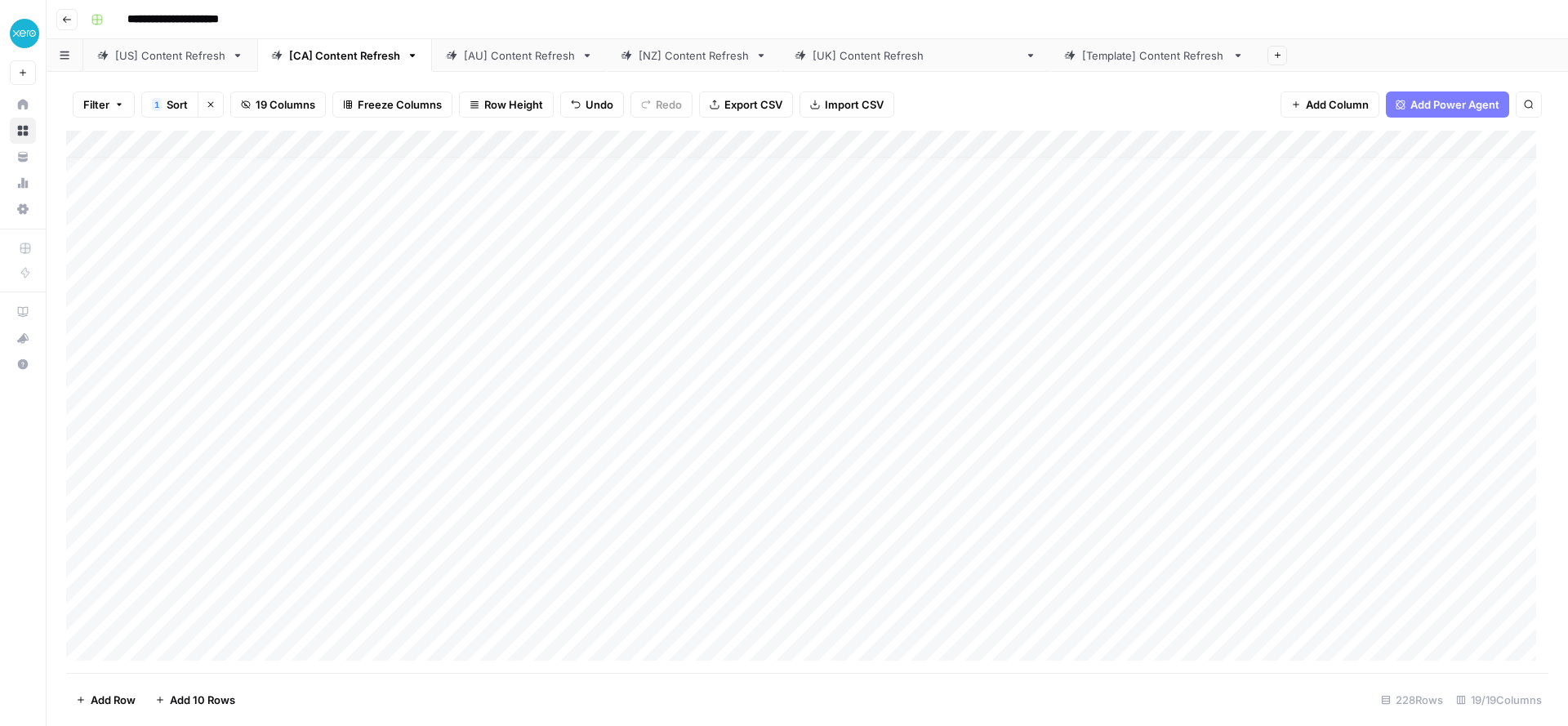
click at [1119, 350] on div "Add Column" at bounding box center [806, 402] width 1482 height 542
click at [1109, 379] on div "Add Column" at bounding box center [806, 402] width 1482 height 542
click at [1122, 304] on div "Add Column" at bounding box center [806, 402] width 1482 height 542
click at [1117, 328] on div "Add Column" at bounding box center [806, 402] width 1482 height 542
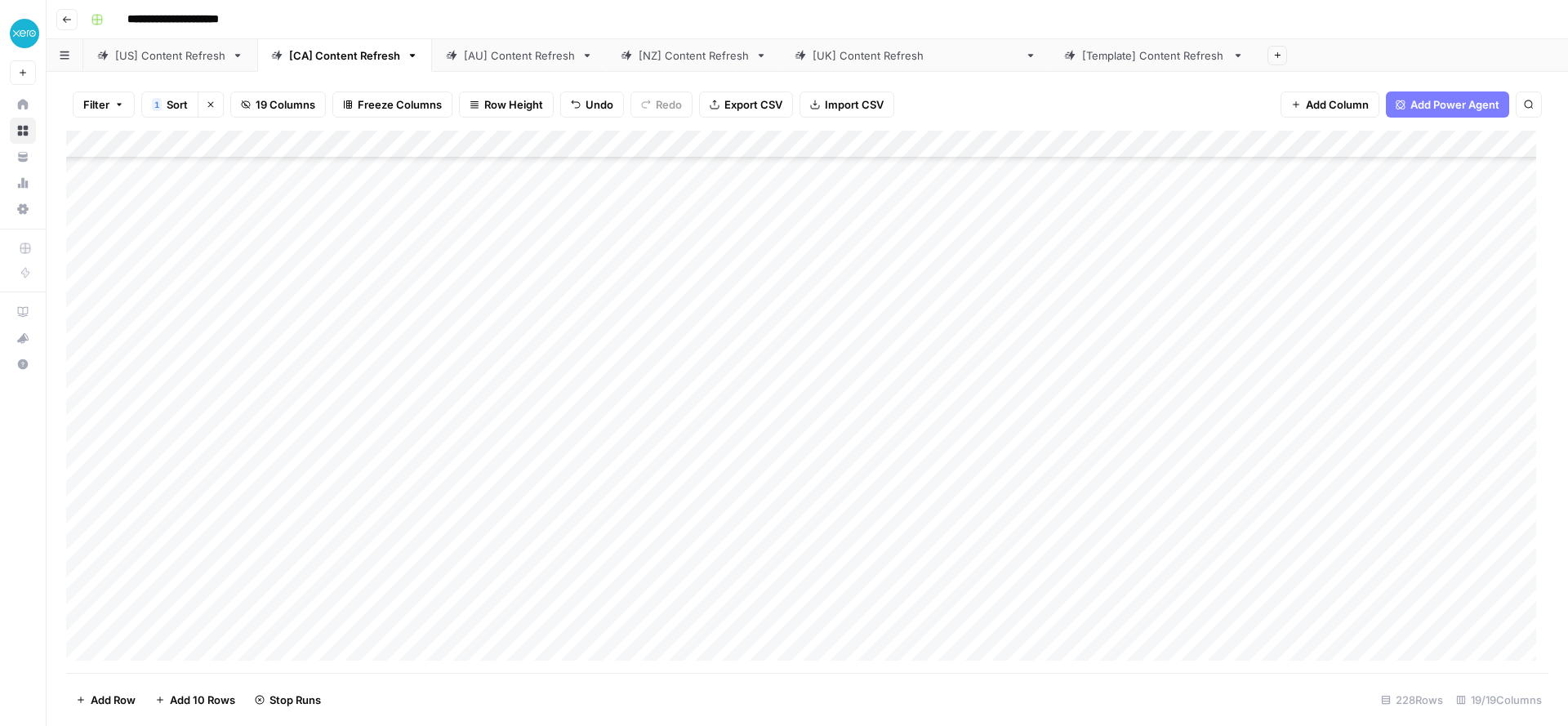
scroll to position [215, 0]
click at [1116, 318] on div "Add Column" at bounding box center [806, 402] width 1482 height 542
click at [1117, 352] on div "Add Column" at bounding box center [806, 402] width 1482 height 542
click at [1118, 356] on div "Add Column" at bounding box center [806, 402] width 1482 height 542
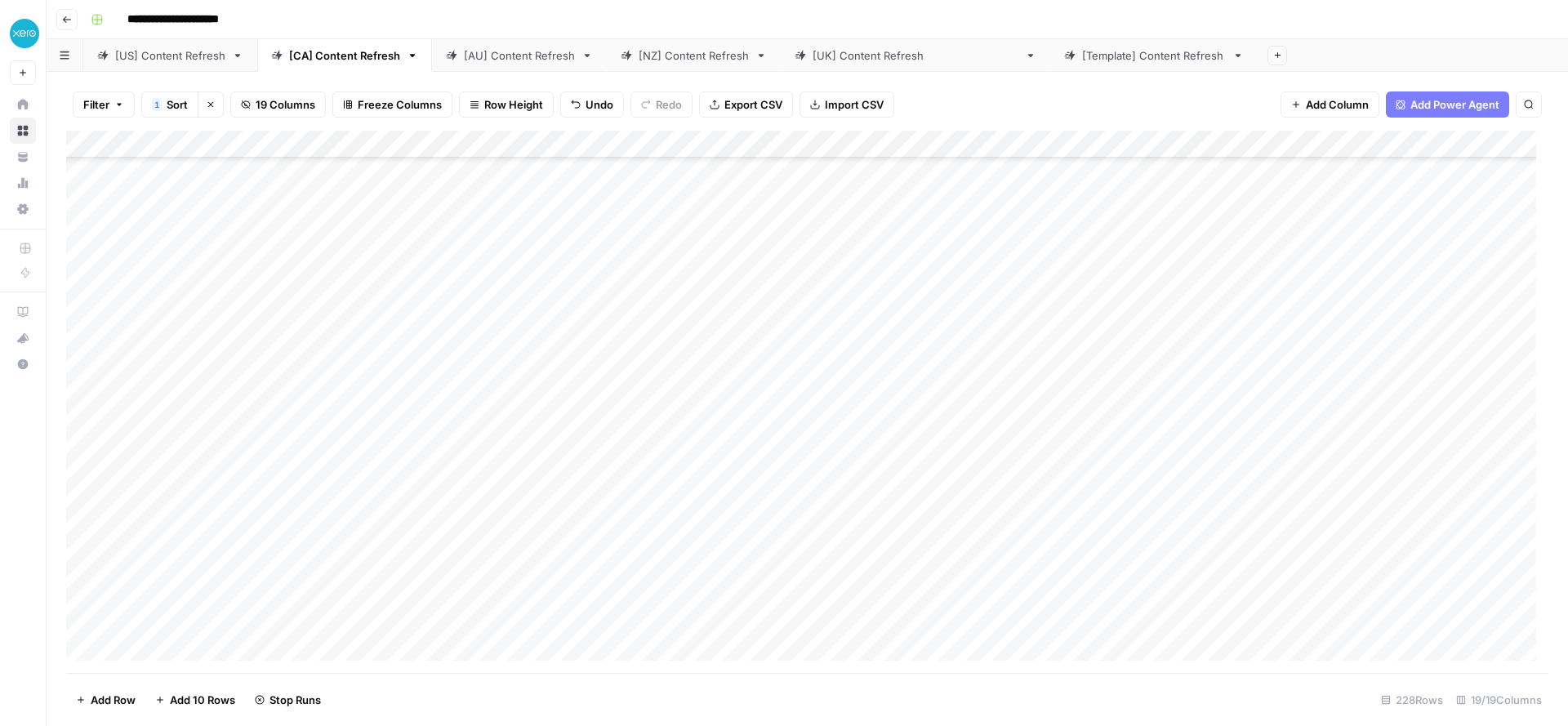
click at [1117, 385] on div "Add Column" at bounding box center [806, 402] width 1482 height 542
click at [1116, 412] on div "Add Column" at bounding box center [806, 402] width 1482 height 542
click at [1116, 440] on div "Add Column" at bounding box center [806, 402] width 1482 height 542
click at [1123, 374] on div "Add Column" at bounding box center [806, 402] width 1482 height 542
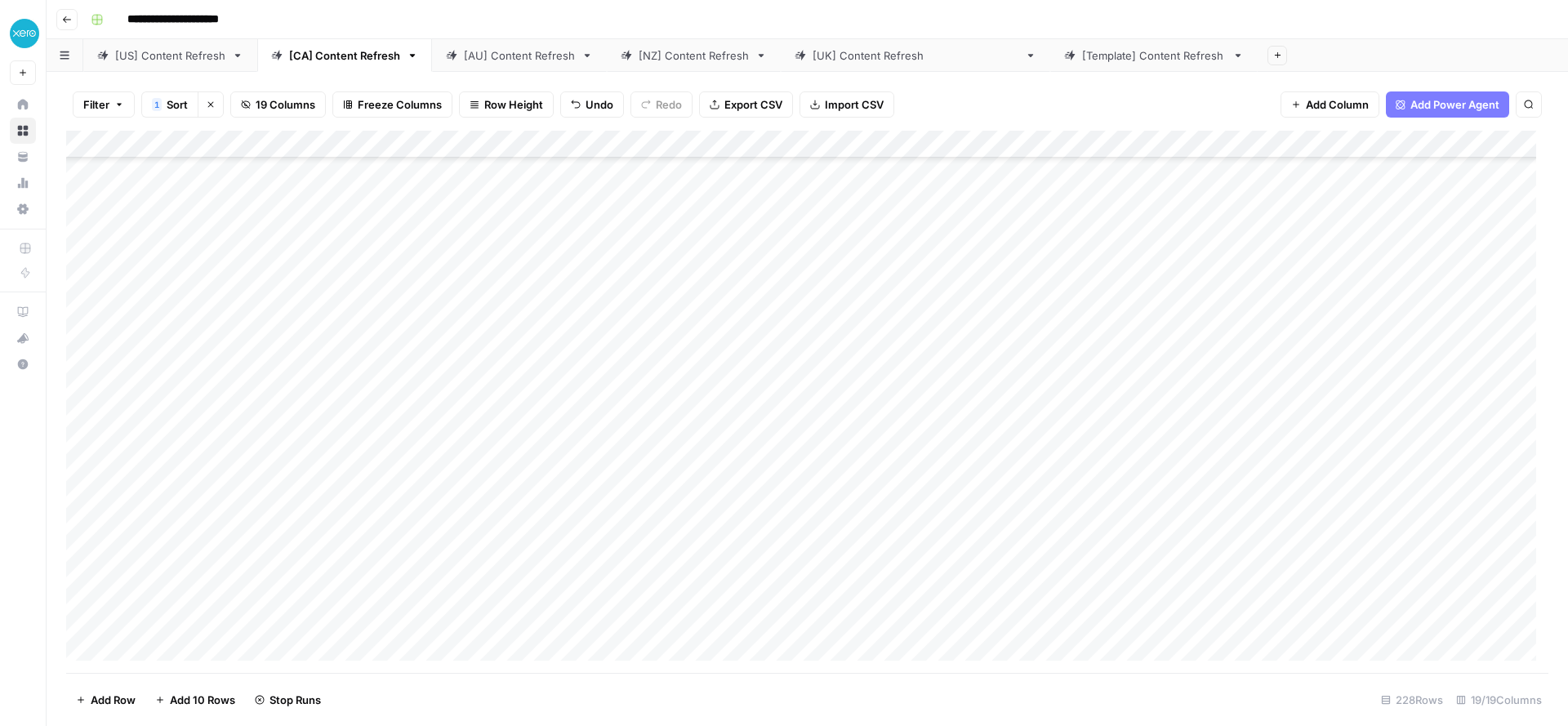
scroll to position [493, 0]
click at [1118, 375] on div "Add Column" at bounding box center [806, 402] width 1482 height 542
click at [1105, 401] on div "Add Column" at bounding box center [806, 402] width 1482 height 542
click at [427, 254] on div "Add Column" at bounding box center [806, 402] width 1482 height 542
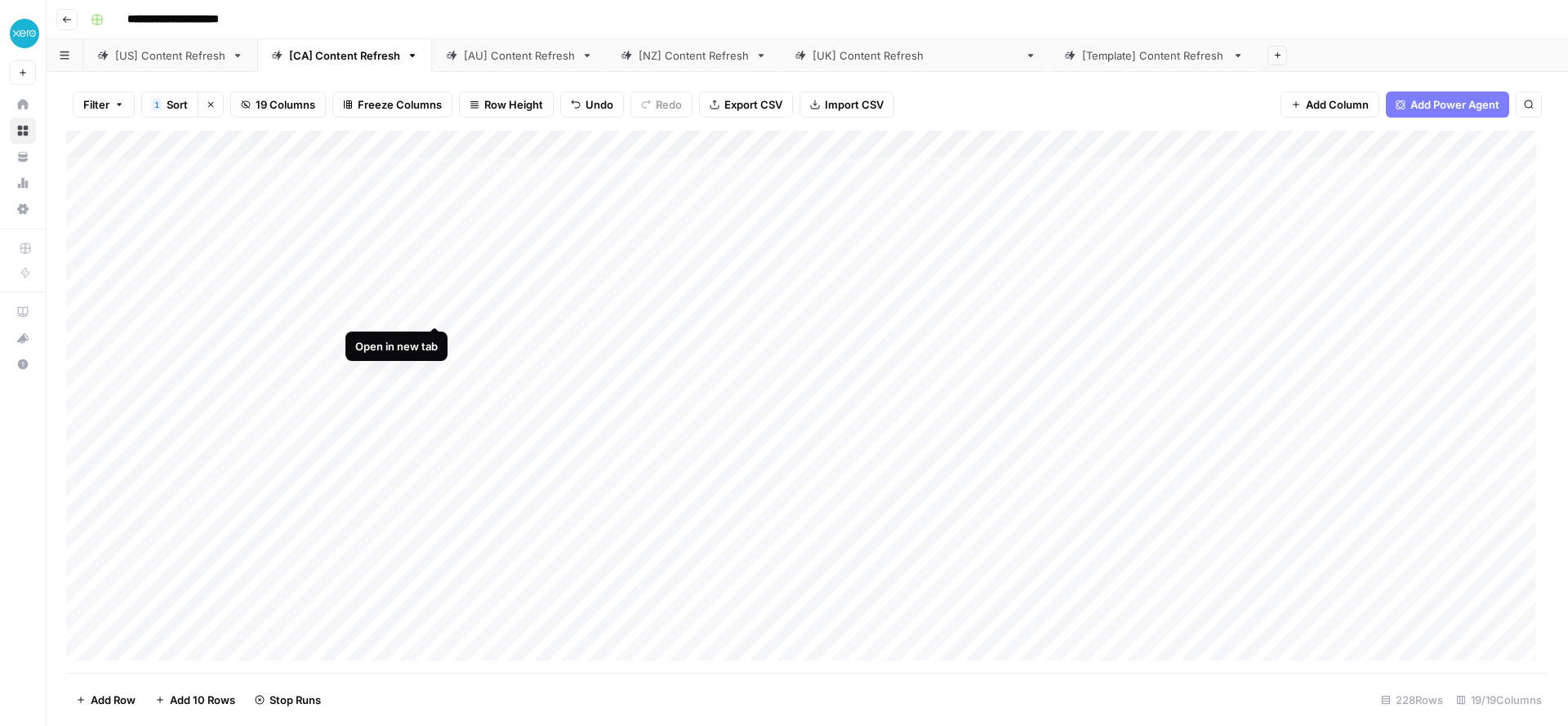
click at [432, 310] on div "Add Column" at bounding box center [806, 402] width 1482 height 542
click at [437, 338] on div "Add Column" at bounding box center [806, 402] width 1482 height 542
click at [435, 361] on div "Add Column" at bounding box center [806, 402] width 1482 height 542
click at [435, 397] on div "Add Column" at bounding box center [806, 402] width 1482 height 542
click at [427, 423] on div "Add Column" at bounding box center [806, 402] width 1482 height 542
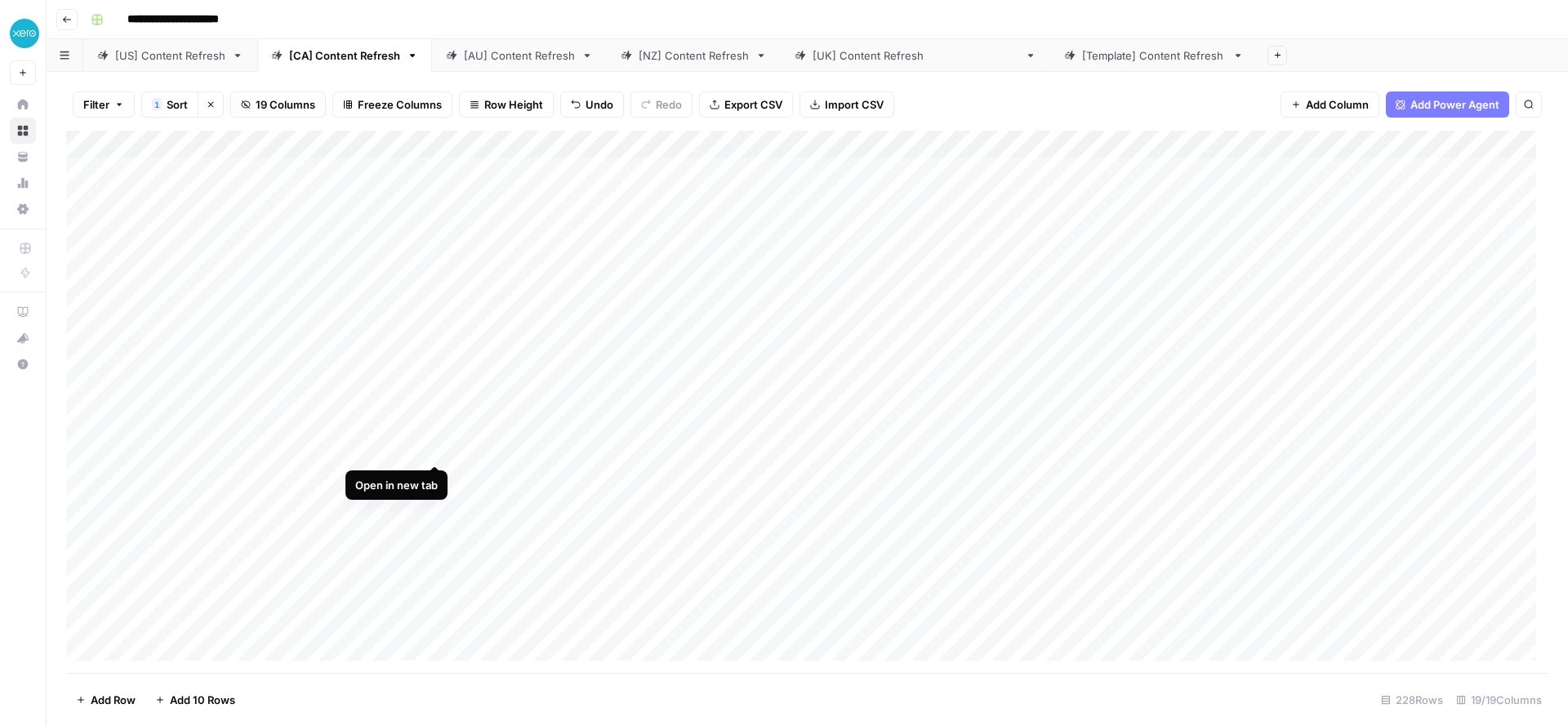
click at [438, 452] on div "Add Column" at bounding box center [806, 402] width 1482 height 542
click at [433, 221] on div "Add Column" at bounding box center [806, 402] width 1482 height 542
click at [435, 226] on div "Add Column" at bounding box center [806, 402] width 1482 height 542
click at [435, 280] on div "Add Column" at bounding box center [806, 402] width 1482 height 542
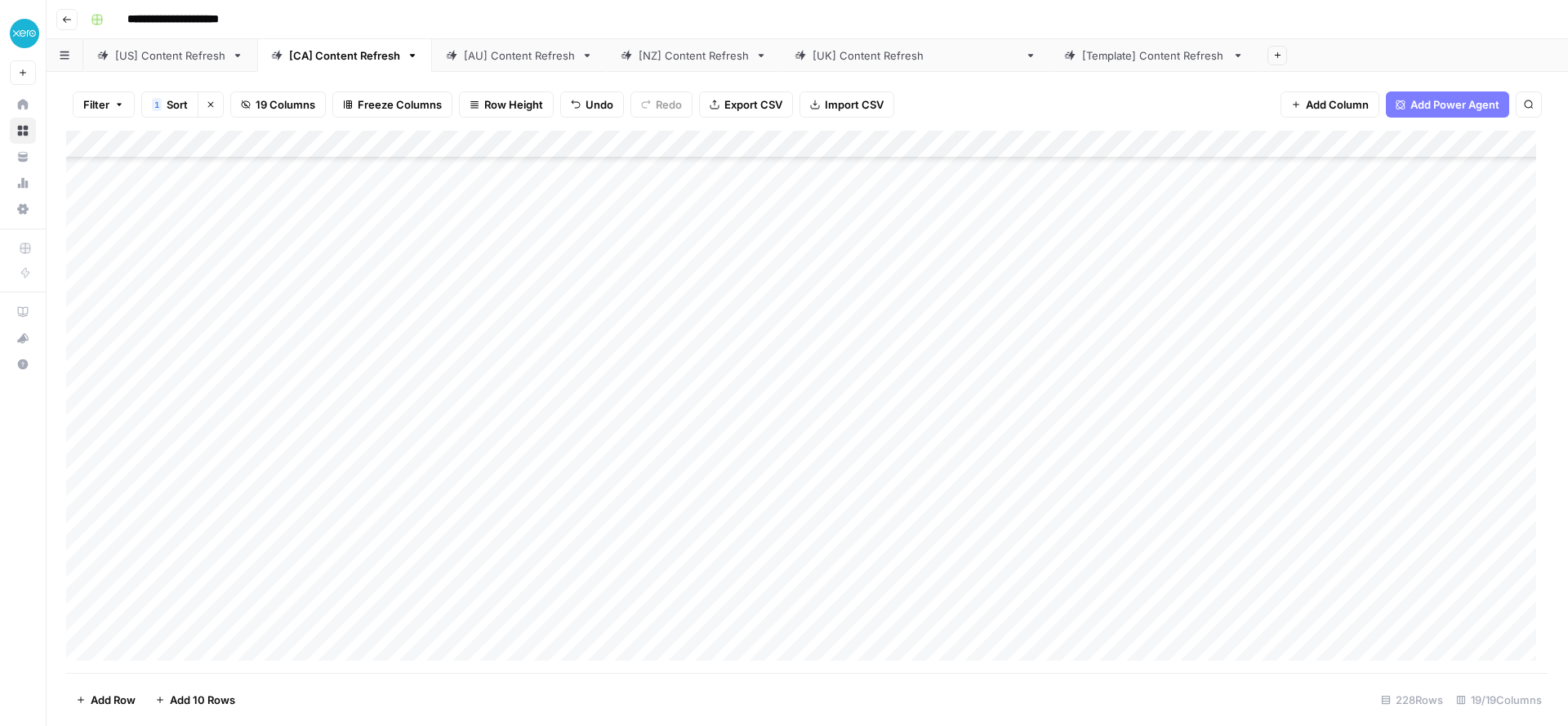
click at [435, 309] on div "Add Column" at bounding box center [806, 402] width 1482 height 542
click at [437, 417] on div "Add Column" at bounding box center [806, 402] width 1482 height 542
click at [147, 55] on div "[US] Content Refresh" at bounding box center [170, 55] width 110 height 17
click at [1534, 98] on button "Search" at bounding box center [1528, 105] width 26 height 26
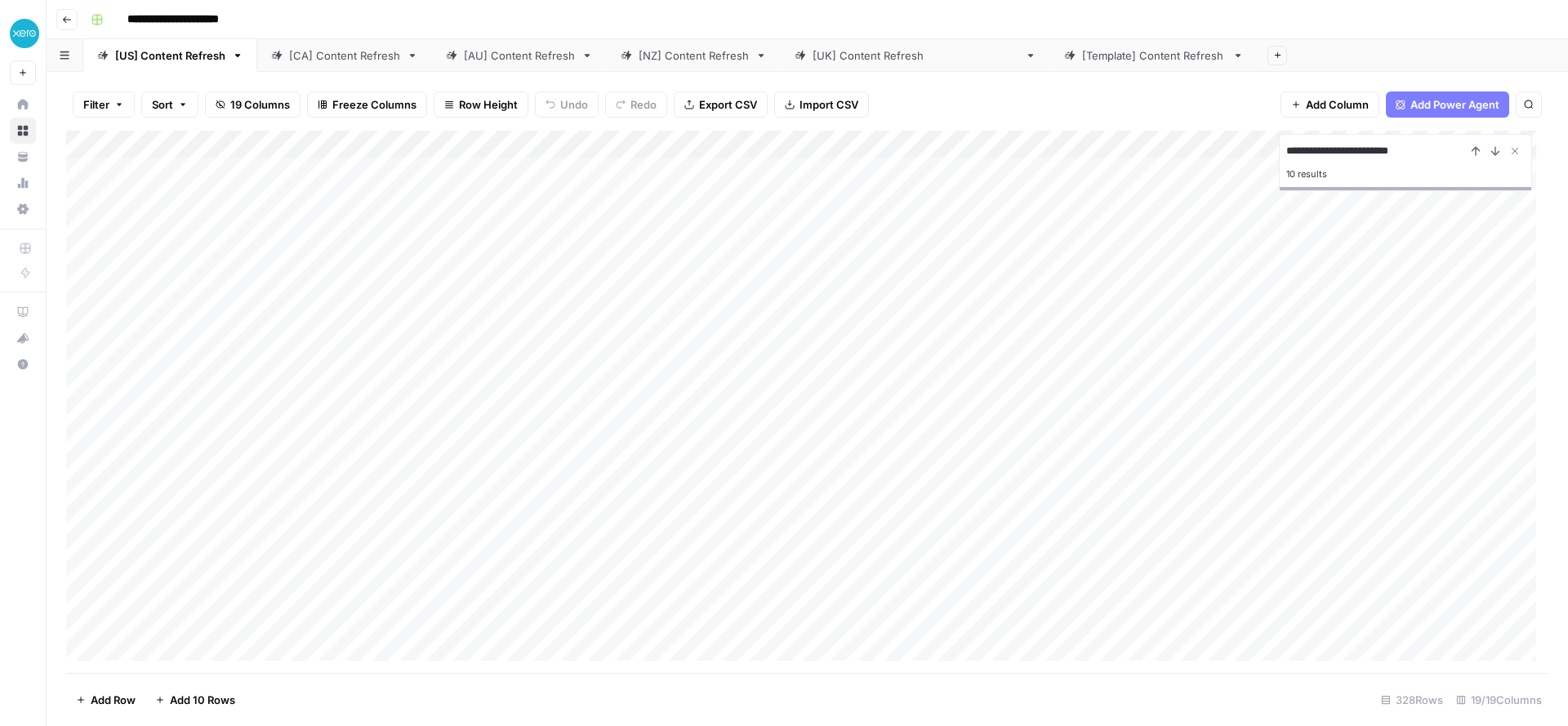
type input "**********"
click at [1517, 149] on icon "Close Search" at bounding box center [1515, 151] width 6 height 6
click at [1025, 458] on div "Add Column" at bounding box center [806, 402] width 1482 height 542
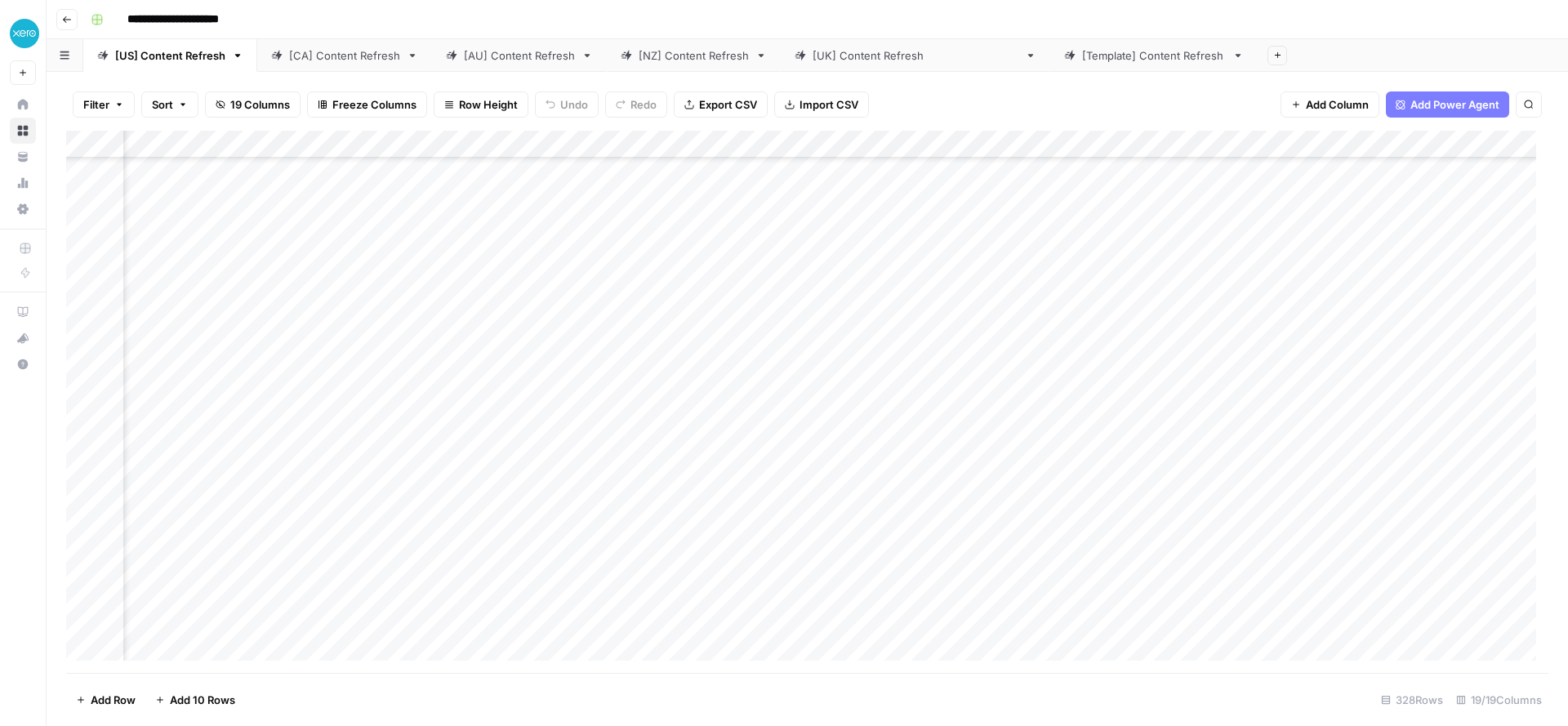
scroll to position [3376, 1264]
click at [76, 20] on button "Go back" at bounding box center [67, 19] width 21 height 21
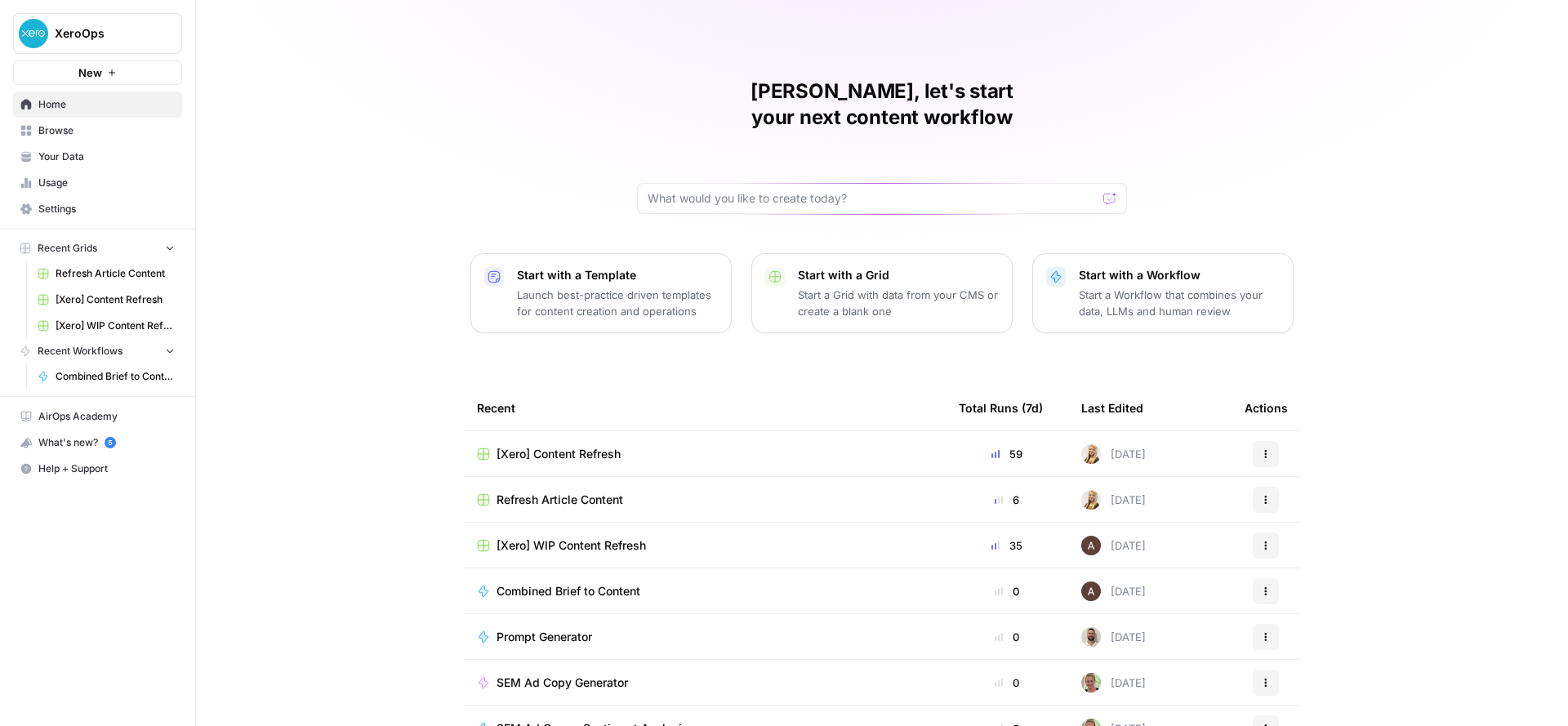
click at [753, 527] on td "[Xero] WIP Content Refresh" at bounding box center [705, 545] width 481 height 45
click at [726, 538] on div "[Xero] WIP Content Refresh" at bounding box center [705, 546] width 456 height 17
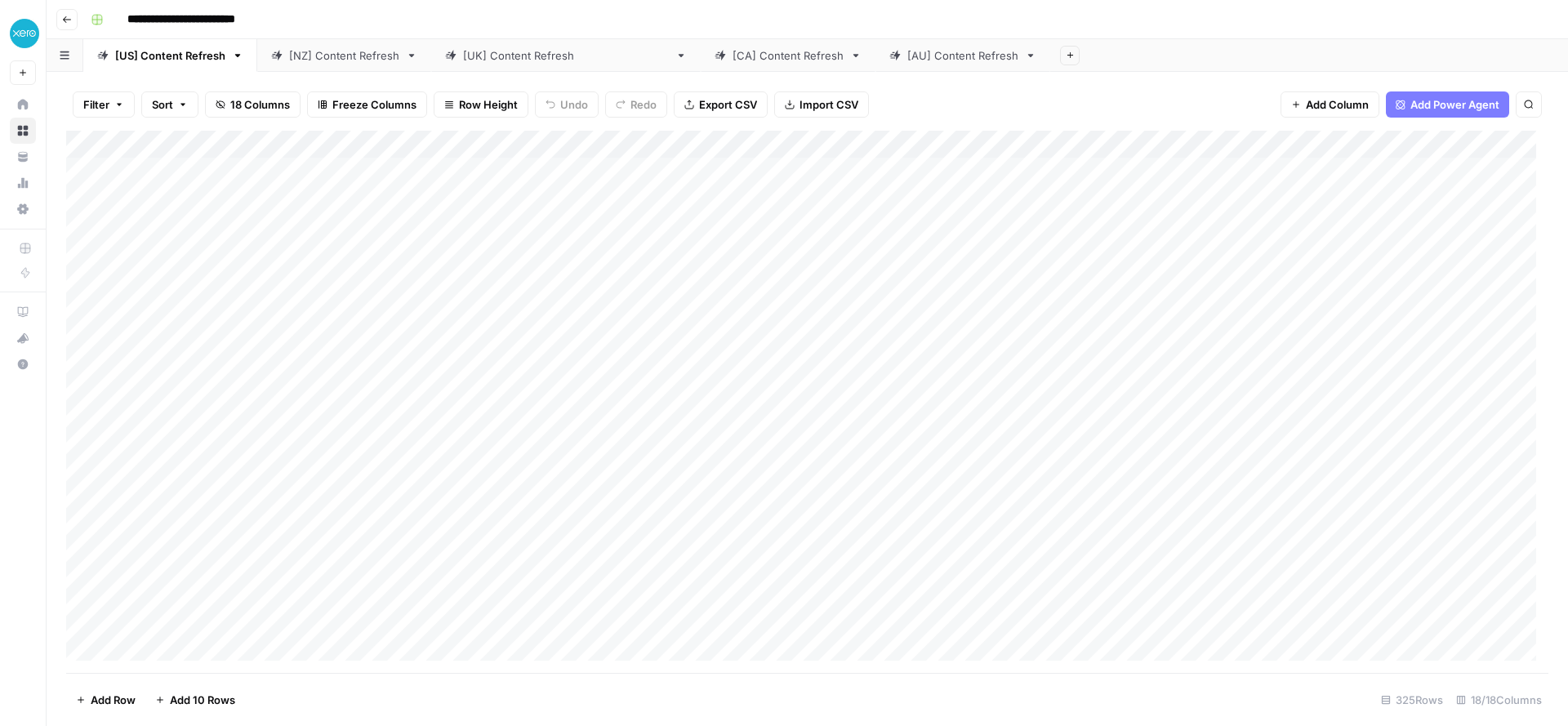
click at [466, 143] on div "Add Column" at bounding box center [806, 402] width 1482 height 542
click at [567, 229] on span "All Rows" at bounding box center [565, 226] width 103 height 17
drag, startPoint x: 658, startPoint y: 62, endPoint x: 312, endPoint y: 63, distance: 346.0
click at [312, 63] on div "[US] Content Refresh [NZ] Content Refresh [[GEOGRAPHIC_DATA]] Content Refresh […" at bounding box center [807, 55] width 1521 height 33
click at [358, 58] on div "[CA] Content Refresh" at bounding box center [344, 55] width 111 height 17
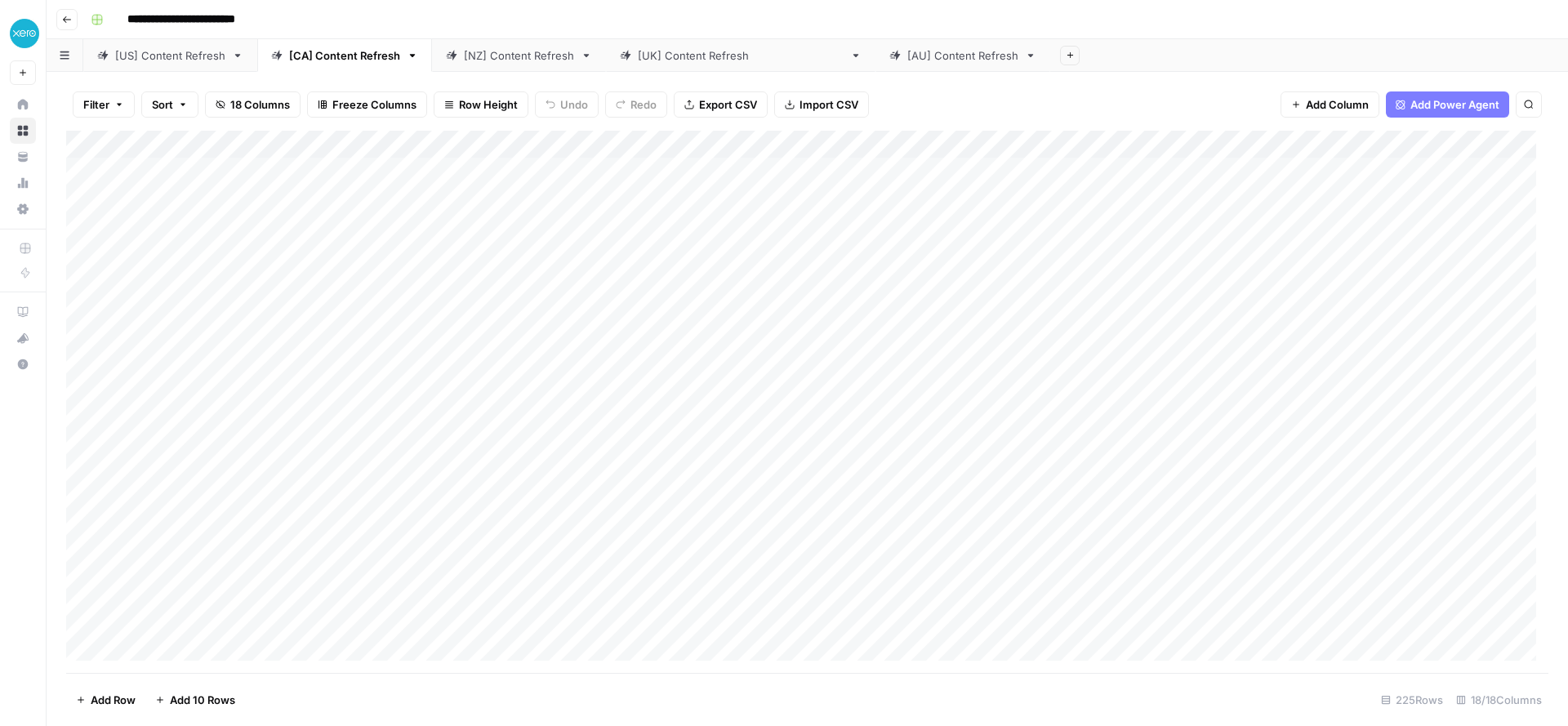
click at [471, 142] on div "Add Column" at bounding box center [806, 402] width 1482 height 542
click at [446, 229] on span "Pull Analytics" at bounding box center [452, 222] width 126 height 17
click at [536, 232] on span "All Rows" at bounding box center [565, 226] width 103 height 17
click at [188, 67] on link "[US] Content Refresh" at bounding box center [170, 55] width 174 height 33
click at [83, 199] on div "Add Column" at bounding box center [806, 402] width 1482 height 542
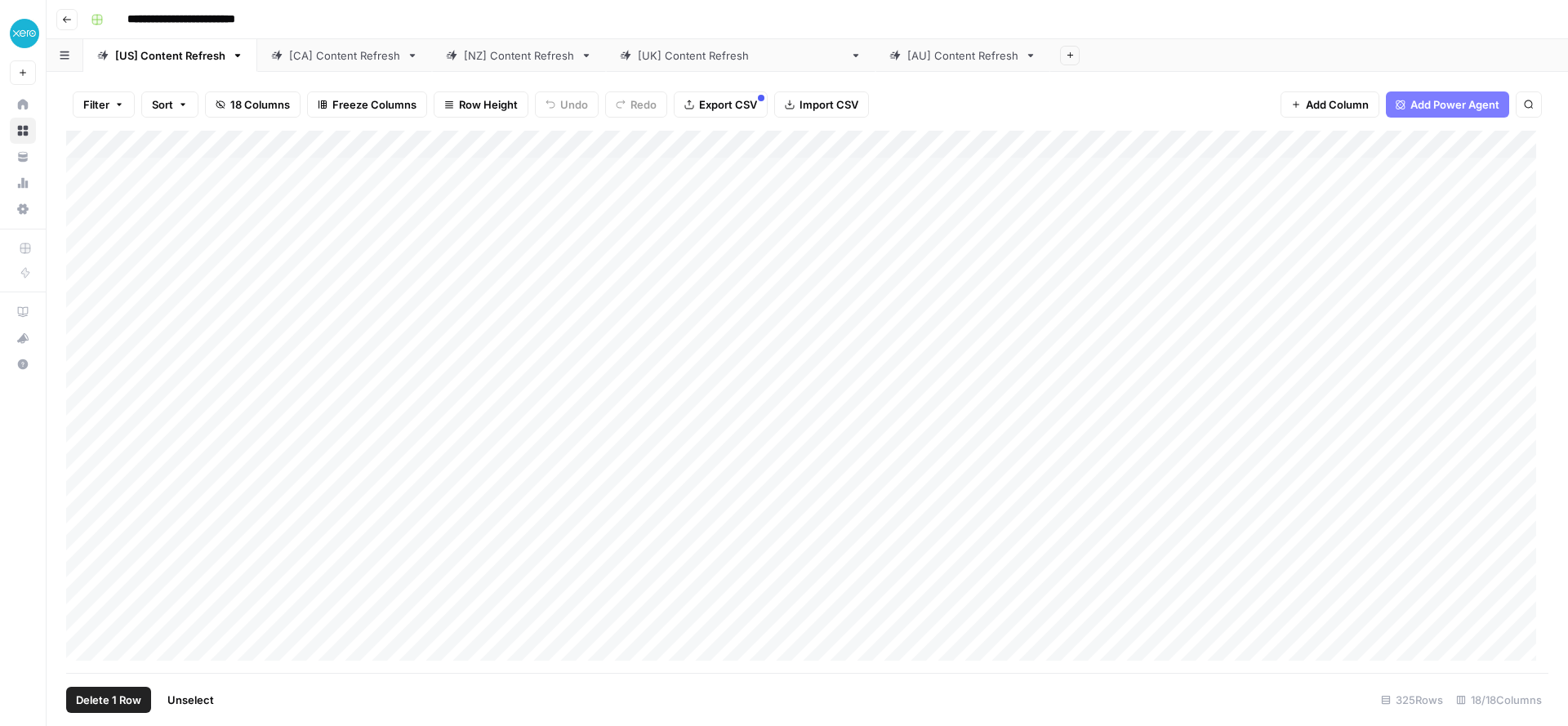
click at [114, 701] on span "Delete 1 Row" at bounding box center [108, 700] width 65 height 17
click at [736, 174] on button "Delete" at bounding box center [726, 188] width 54 height 29
click at [1360, 151] on input "**********" at bounding box center [1376, 151] width 180 height 19
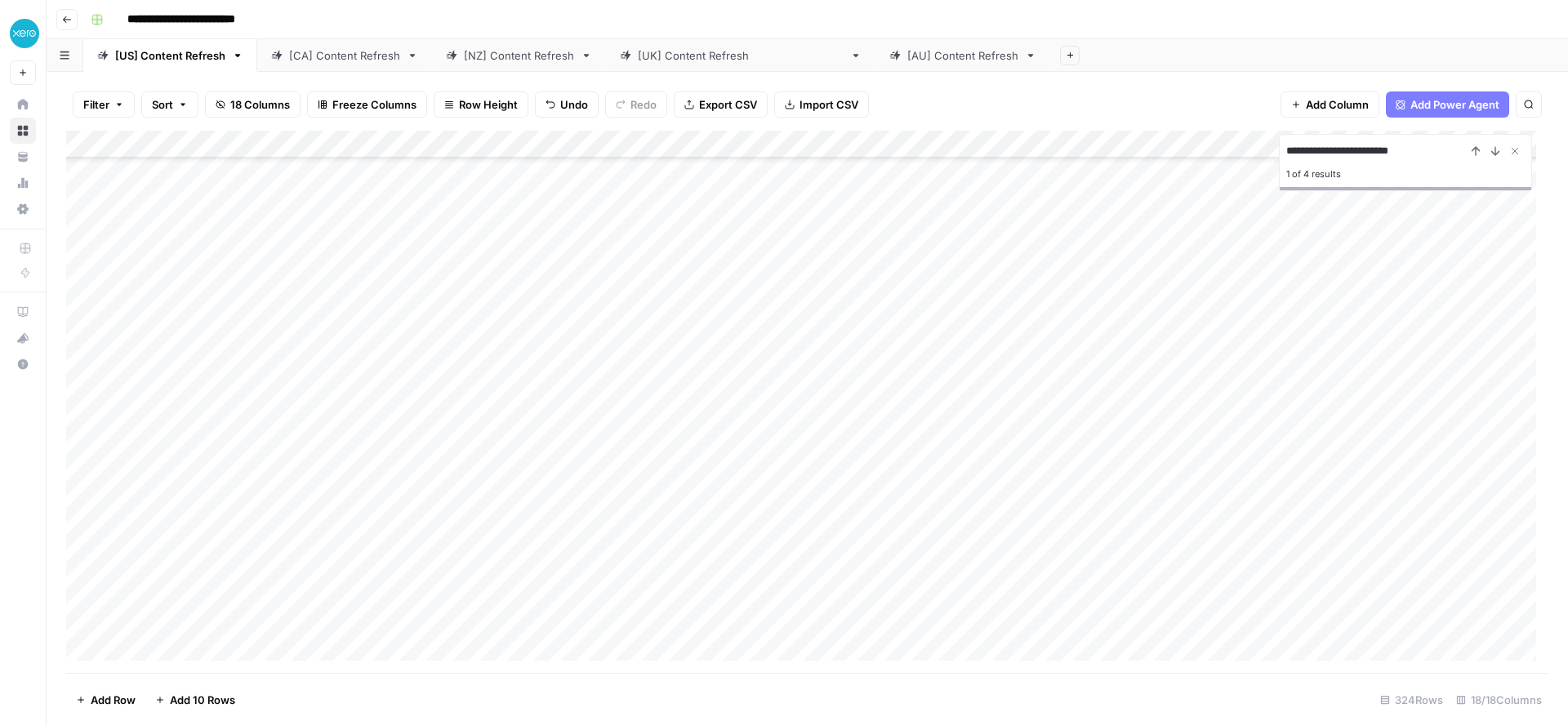
click at [1360, 151] on input "**********" at bounding box center [1376, 151] width 180 height 19
type input "*******"
click at [1517, 153] on icon "Close Search" at bounding box center [1515, 151] width 6 height 6
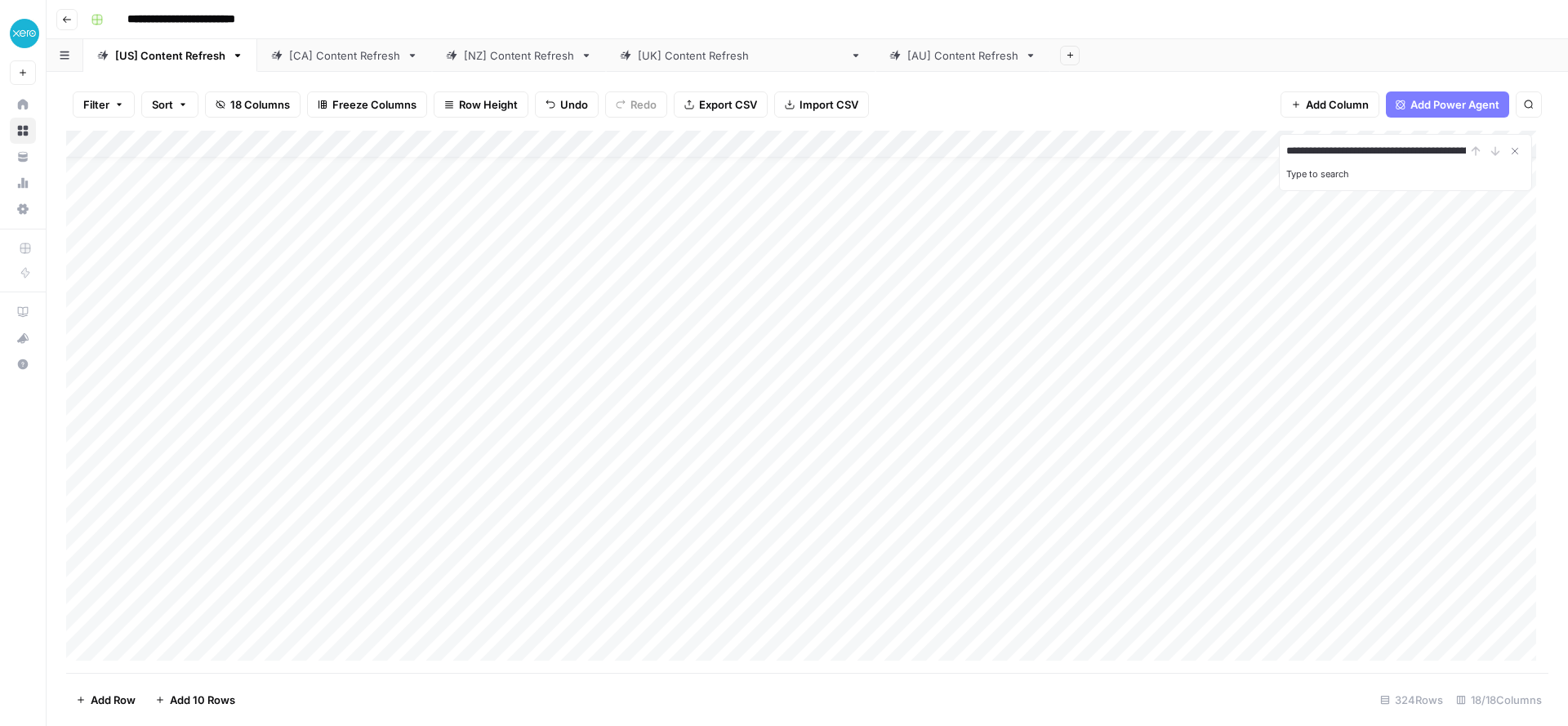
scroll to position [0, 176]
type input "**********"
drag, startPoint x: 1342, startPoint y: 153, endPoint x: 1236, endPoint y: 146, distance: 106.2
click at [1236, 146] on div "**********" at bounding box center [806, 402] width 1482 height 542
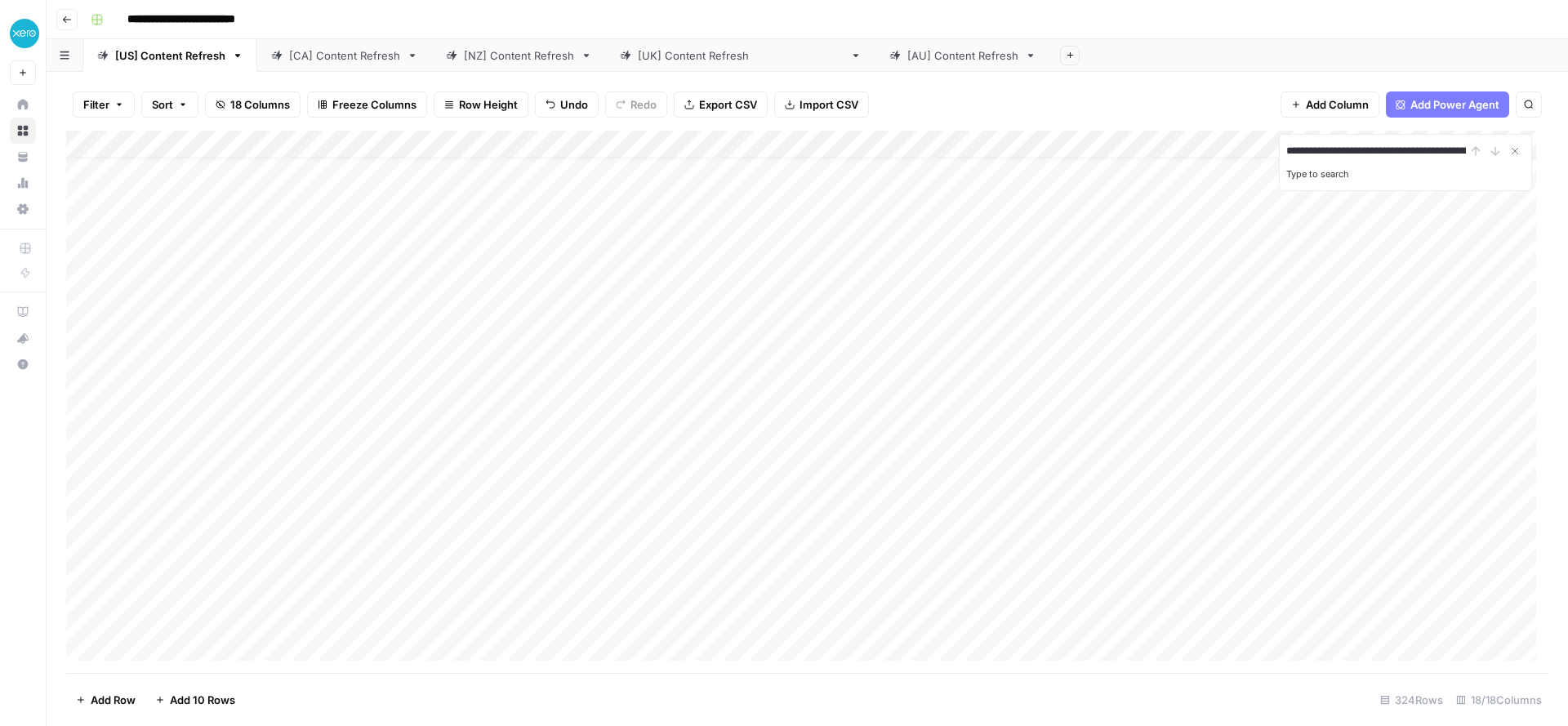
click at [1383, 150] on input "**********" at bounding box center [1376, 151] width 180 height 19
click at [458, 306] on div "Add Column" at bounding box center [806, 402] width 1482 height 542
drag, startPoint x: 356, startPoint y: 142, endPoint x: 535, endPoint y: 150, distance: 179.2
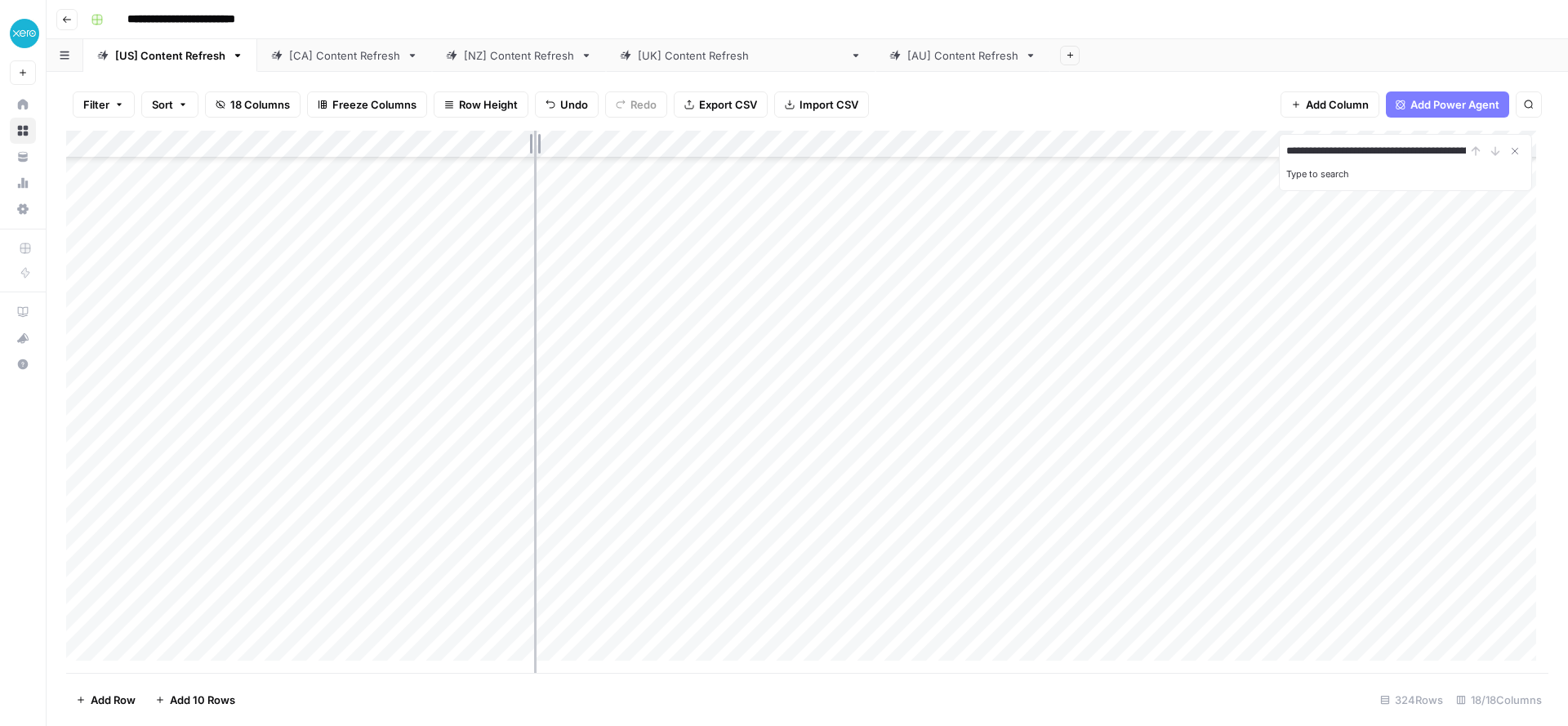
click at [535, 150] on div "Add Column" at bounding box center [806, 402] width 1482 height 542
click at [409, 571] on div "Add Column" at bounding box center [806, 402] width 1482 height 542
click at [662, 575] on div "Add Column" at bounding box center [806, 402] width 1482 height 542
click at [1198, 570] on div "Add Column" at bounding box center [806, 402] width 1482 height 542
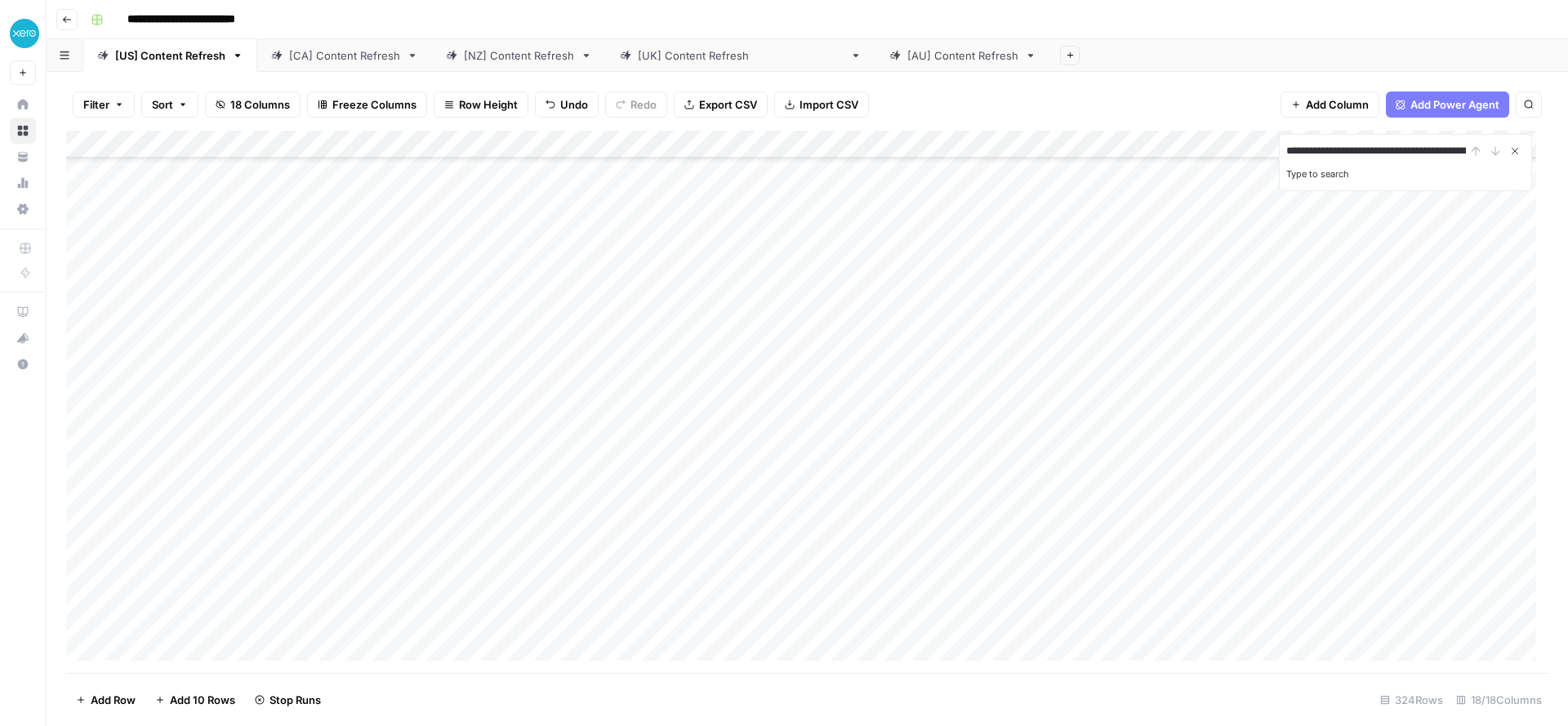
click at [1512, 149] on icon "Close Search" at bounding box center [1514, 151] width 13 height 13
click at [518, 505] on div "Add Column" at bounding box center [806, 402] width 1482 height 542
click at [1204, 510] on div "Add Column" at bounding box center [806, 402] width 1482 height 542
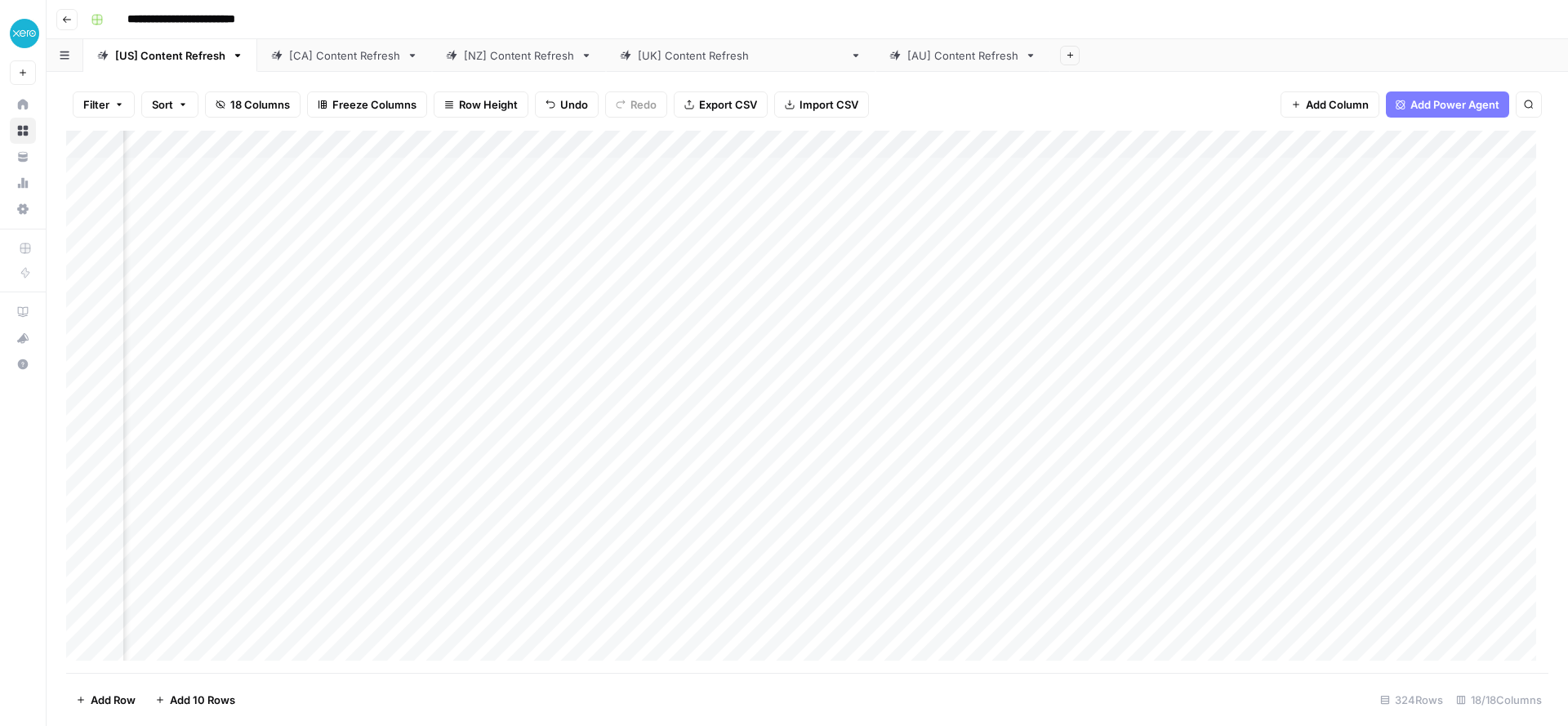
click at [1197, 508] on div "Add Column" at bounding box center [806, 402] width 1482 height 542
click at [1283, 362] on div "Add Column" at bounding box center [806, 402] width 1482 height 542
click at [892, 147] on div "Add Column" at bounding box center [806, 402] width 1482 height 542
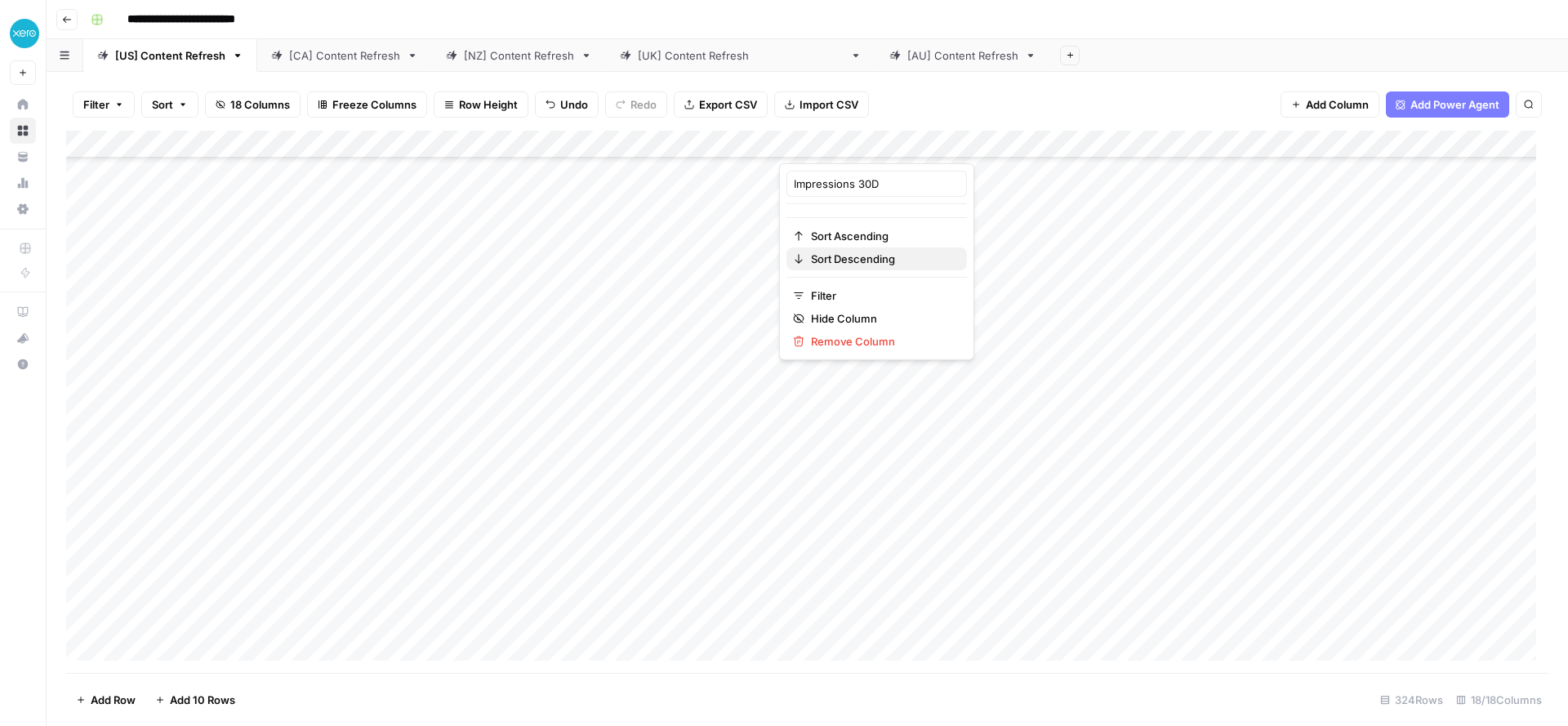
click at [832, 258] on span "Sort Descending" at bounding box center [882, 258] width 143 height 17
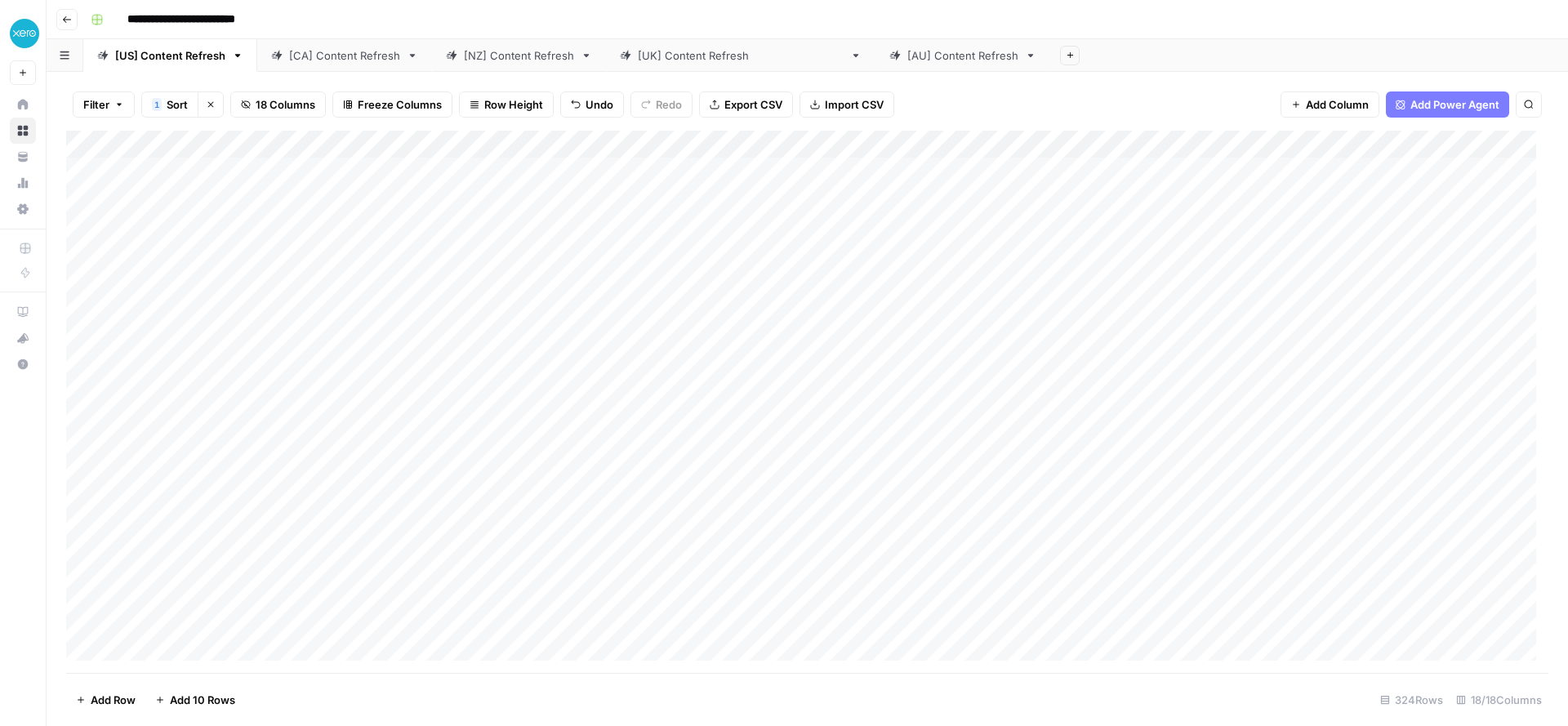
click at [1188, 284] on div "Add Column" at bounding box center [806, 402] width 1482 height 542
click at [1193, 457] on div "Add Column" at bounding box center [806, 402] width 1482 height 542
click at [1061, 545] on div "Add Column" at bounding box center [806, 402] width 1482 height 542
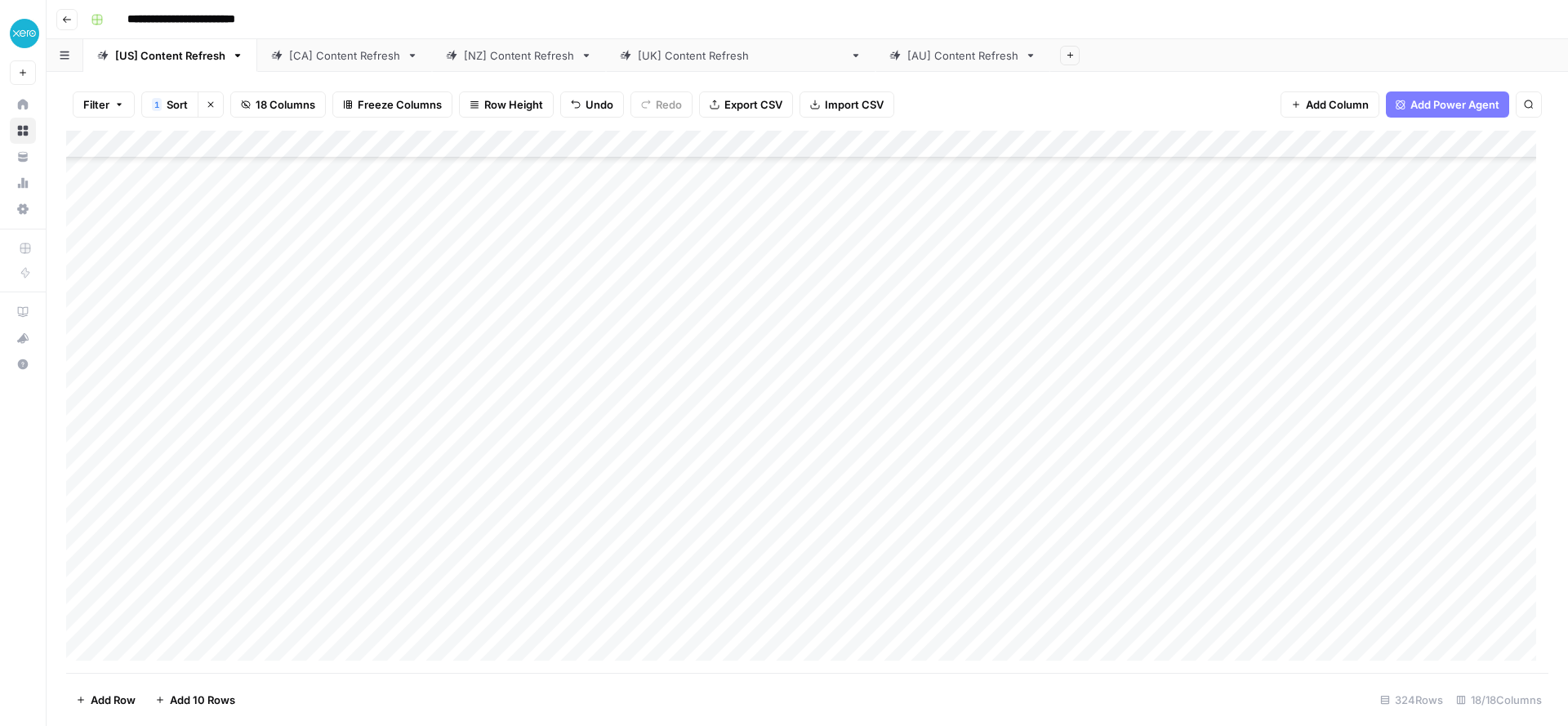
click at [1181, 543] on div "Add Column" at bounding box center [806, 402] width 1482 height 542
type input "*****"
click at [1333, 154] on input "*****" at bounding box center [1376, 151] width 180 height 19
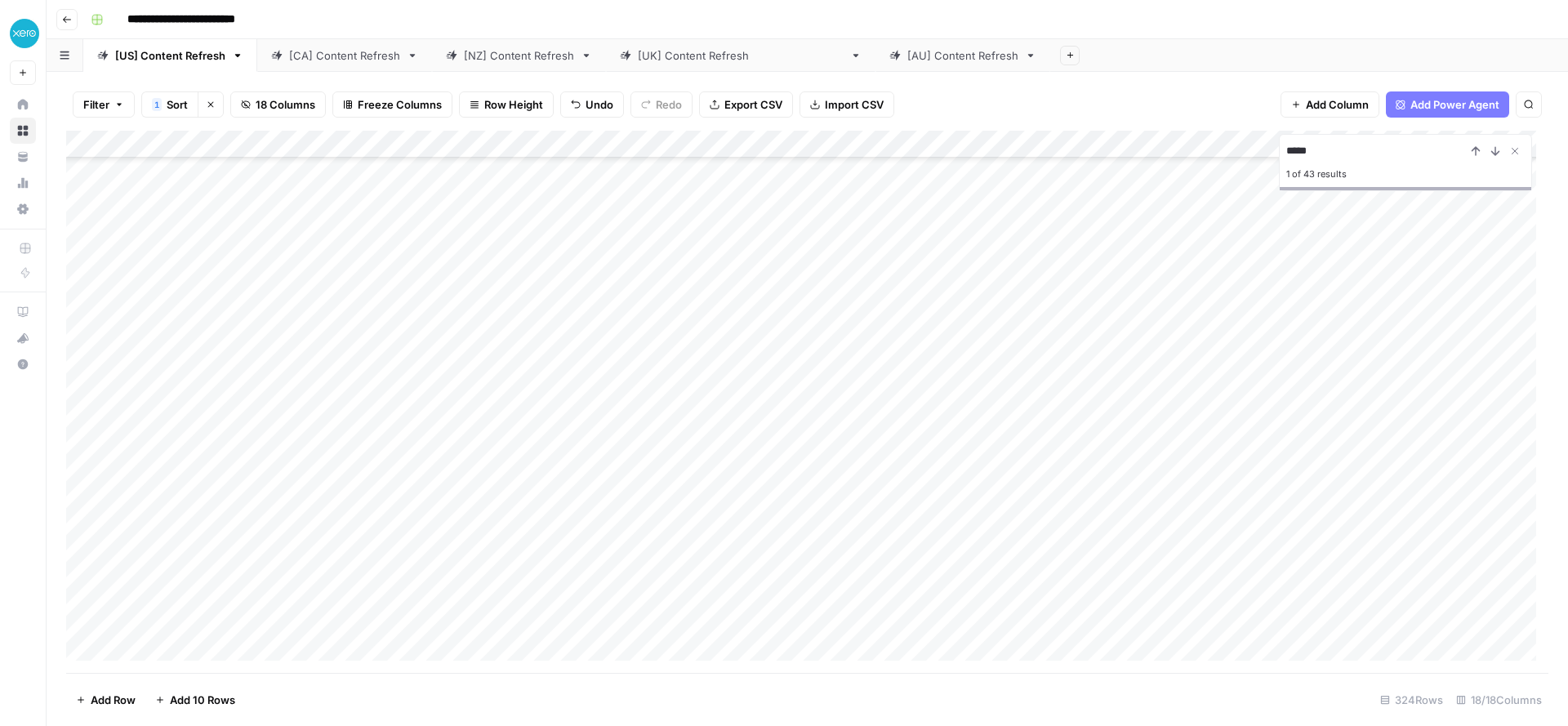
click at [1333, 154] on input "*****" at bounding box center [1376, 151] width 180 height 19
click at [883, 148] on div "Add Column" at bounding box center [806, 402] width 1482 height 542
click at [883, 251] on span "Sort Descending" at bounding box center [875, 258] width 128 height 17
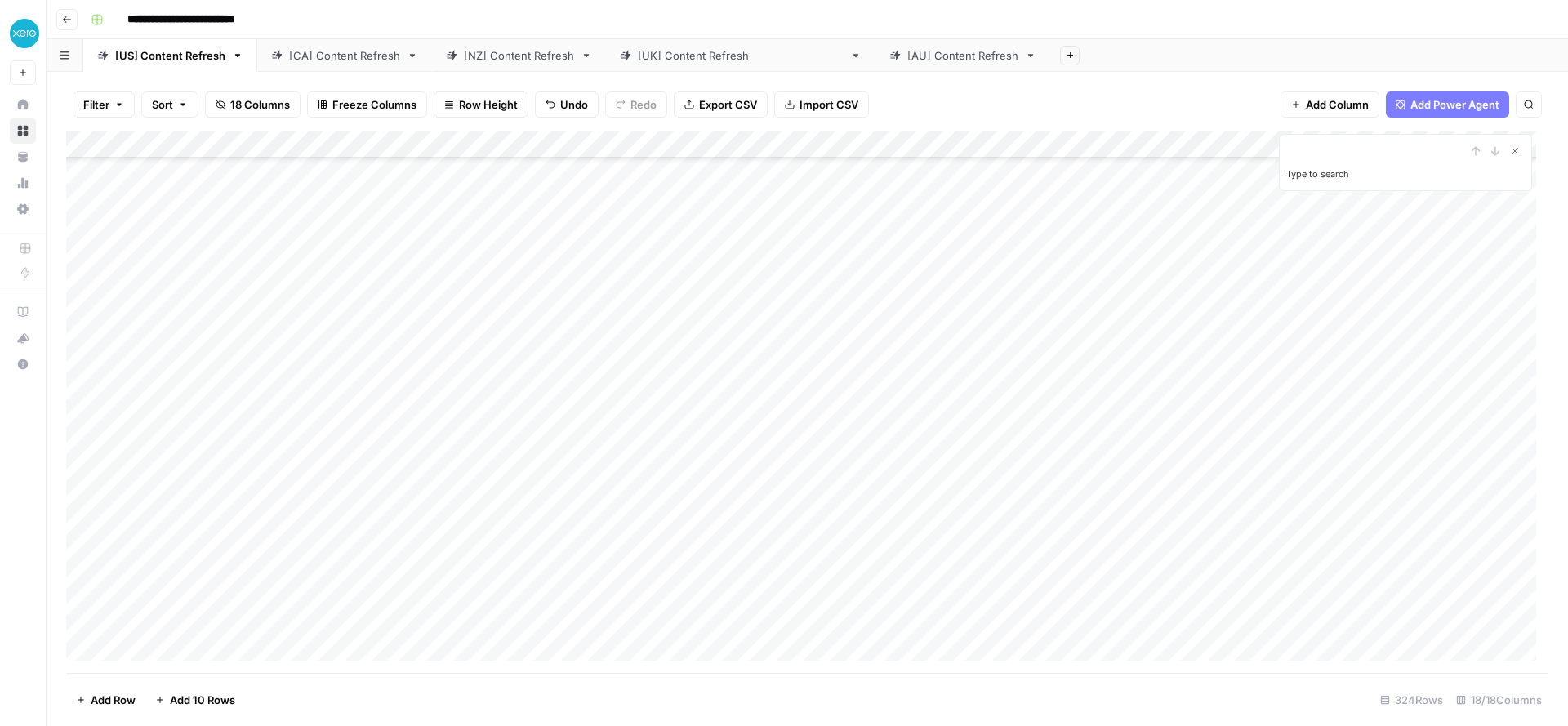
scroll to position [7634, 0]
click at [1192, 374] on div "Add Column" at bounding box center [806, 402] width 1482 height 542
click at [518, 313] on div "Add Column" at bounding box center [806, 402] width 1482 height 542
click at [1184, 310] on div "Add Column" at bounding box center [806, 402] width 1482 height 542
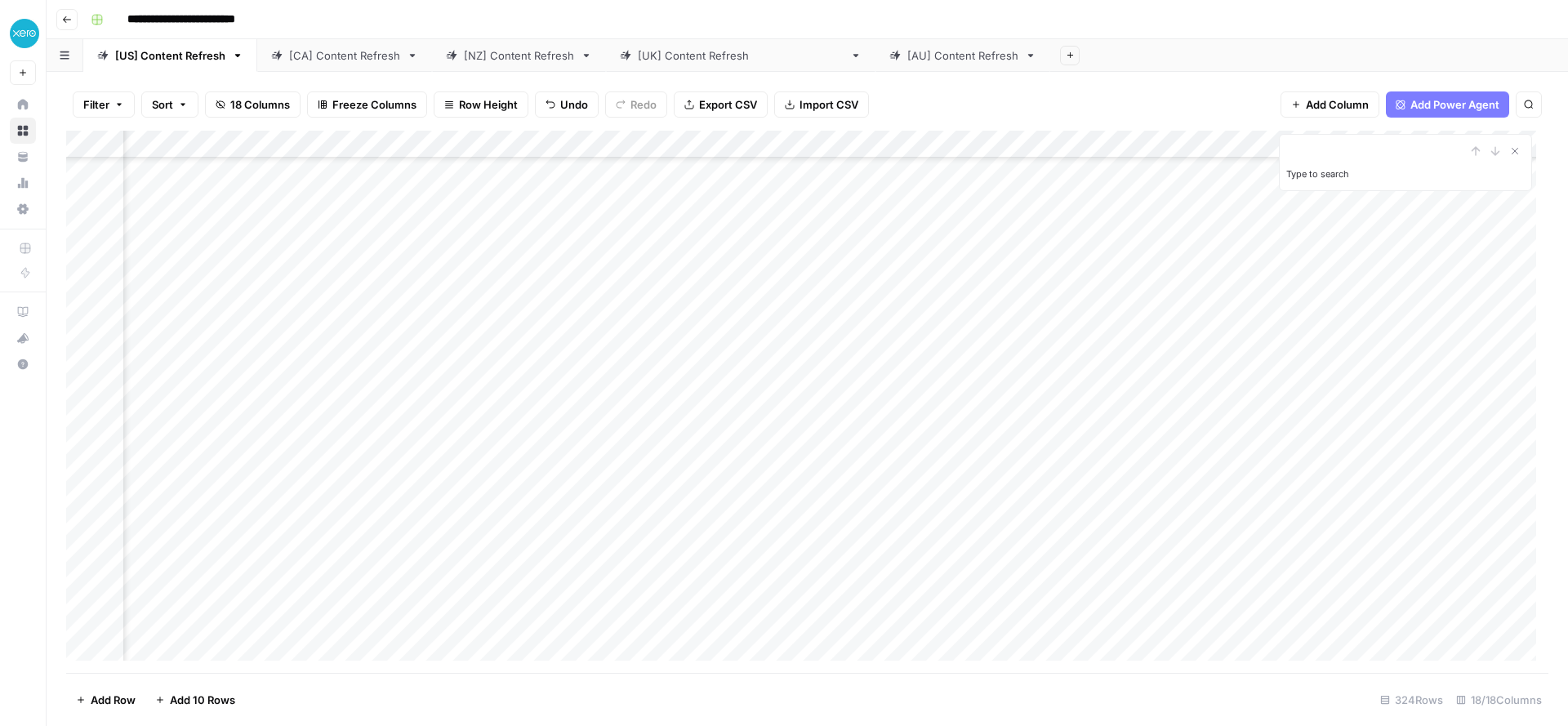
scroll to position [3330, 632]
click at [1153, 314] on div "Add Column" at bounding box center [806, 402] width 1482 height 542
click at [1196, 563] on div "Add Column" at bounding box center [806, 402] width 1482 height 542
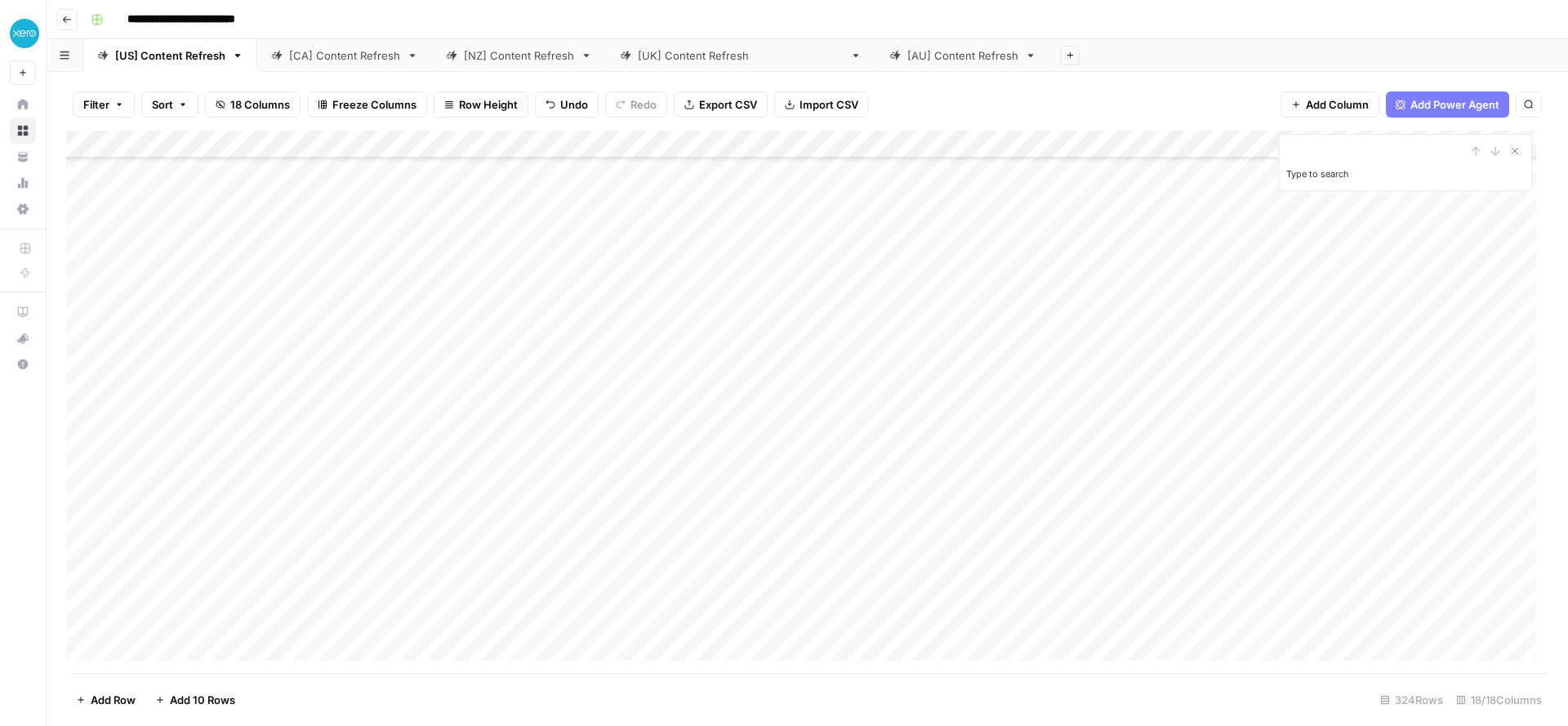
click at [1179, 425] on div "Add Column" at bounding box center [806, 402] width 1482 height 542
click at [1180, 332] on div "Add Column" at bounding box center [806, 402] width 1482 height 542
click at [1202, 456] on div "Add Column" at bounding box center [806, 402] width 1482 height 542
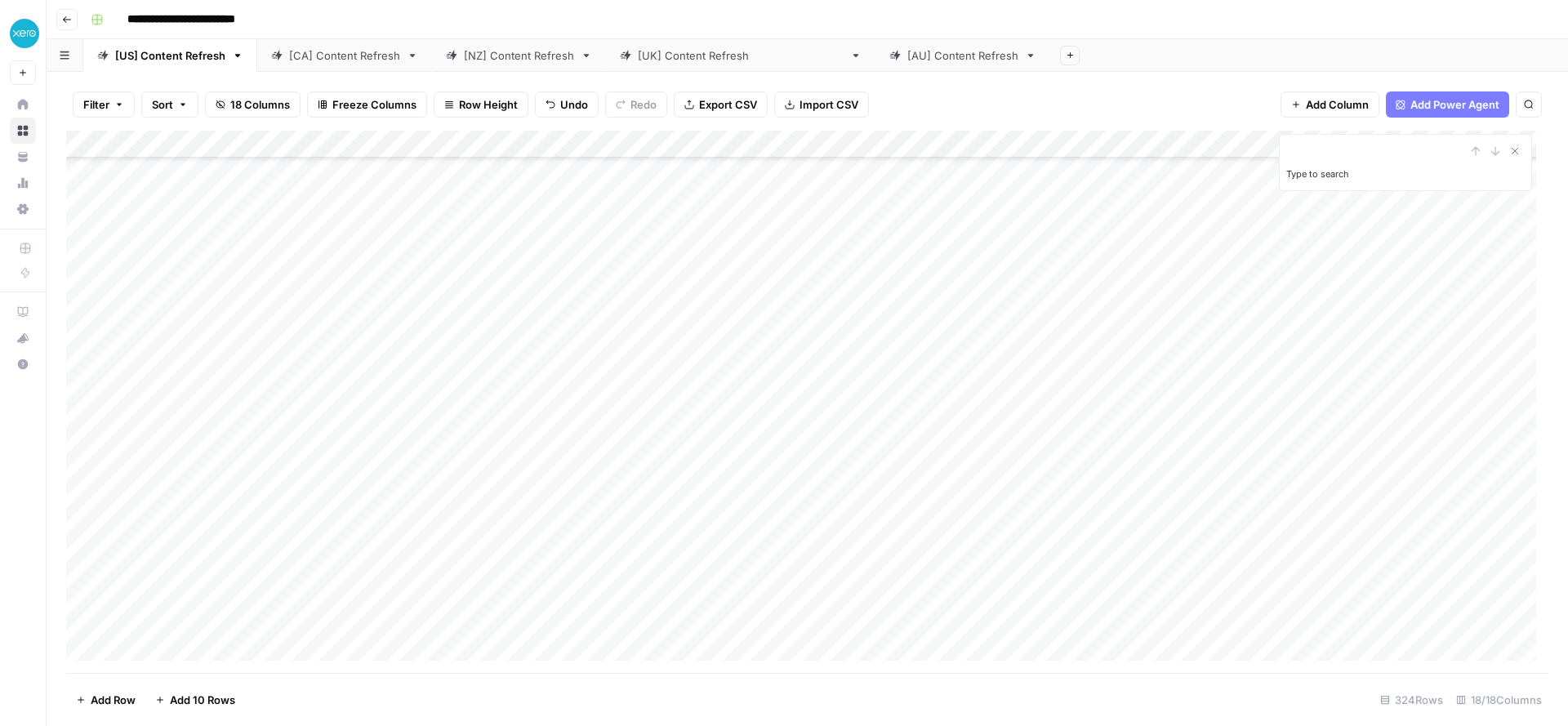
scroll to position [770, 0]
click at [1200, 374] on div "Add Column" at bounding box center [806, 402] width 1482 height 542
click at [1174, 238] on div "Add Column" at bounding box center [806, 402] width 1482 height 542
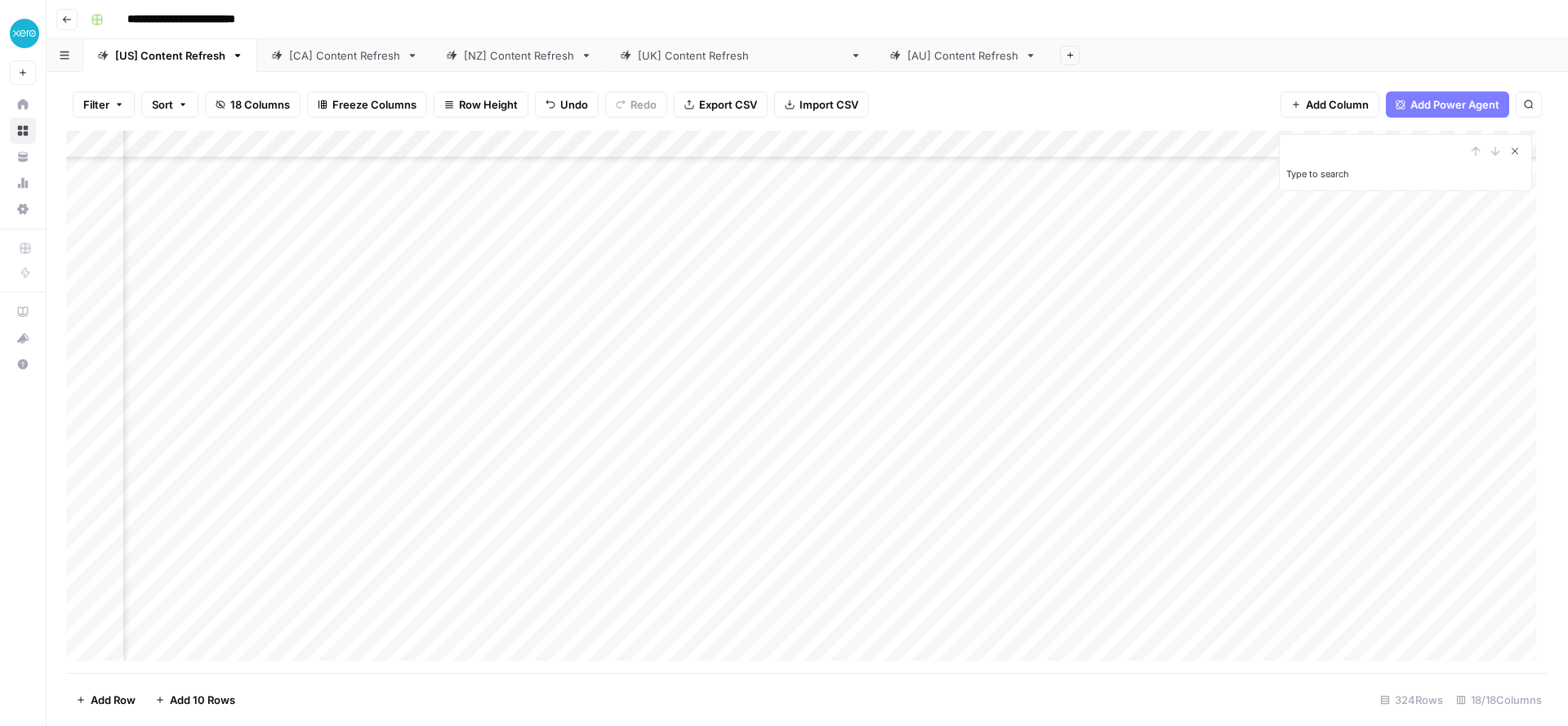
click at [1515, 154] on icon "Close Search" at bounding box center [1514, 151] width 13 height 13
click at [853, 378] on div "Add Column" at bounding box center [806, 402] width 1482 height 542
click at [852, 248] on div "Add Column" at bounding box center [806, 402] width 1482 height 542
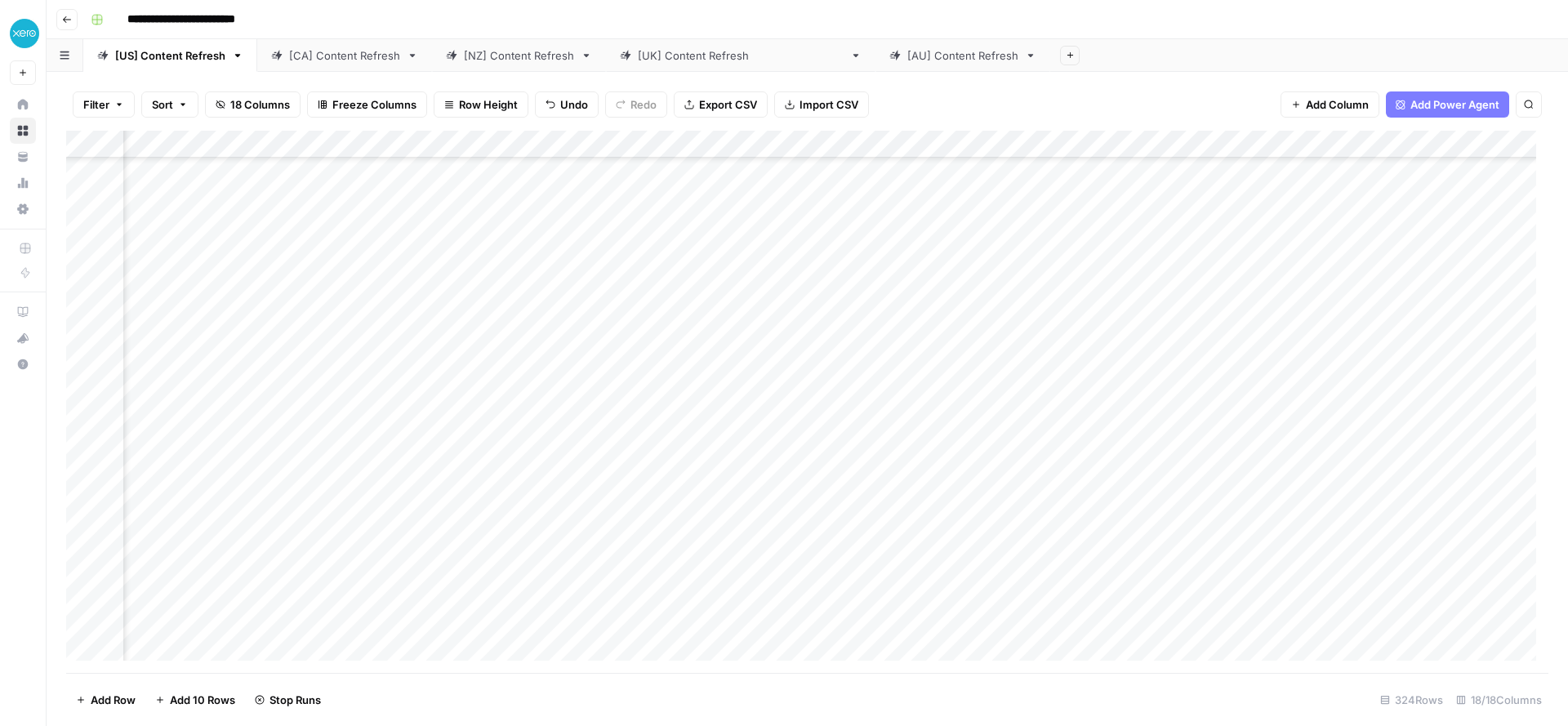
click at [849, 555] on div "Add Column" at bounding box center [806, 402] width 1482 height 542
click at [854, 543] on div "Add Column" at bounding box center [806, 402] width 1482 height 542
click at [867, 527] on div "Add Column" at bounding box center [806, 402] width 1482 height 542
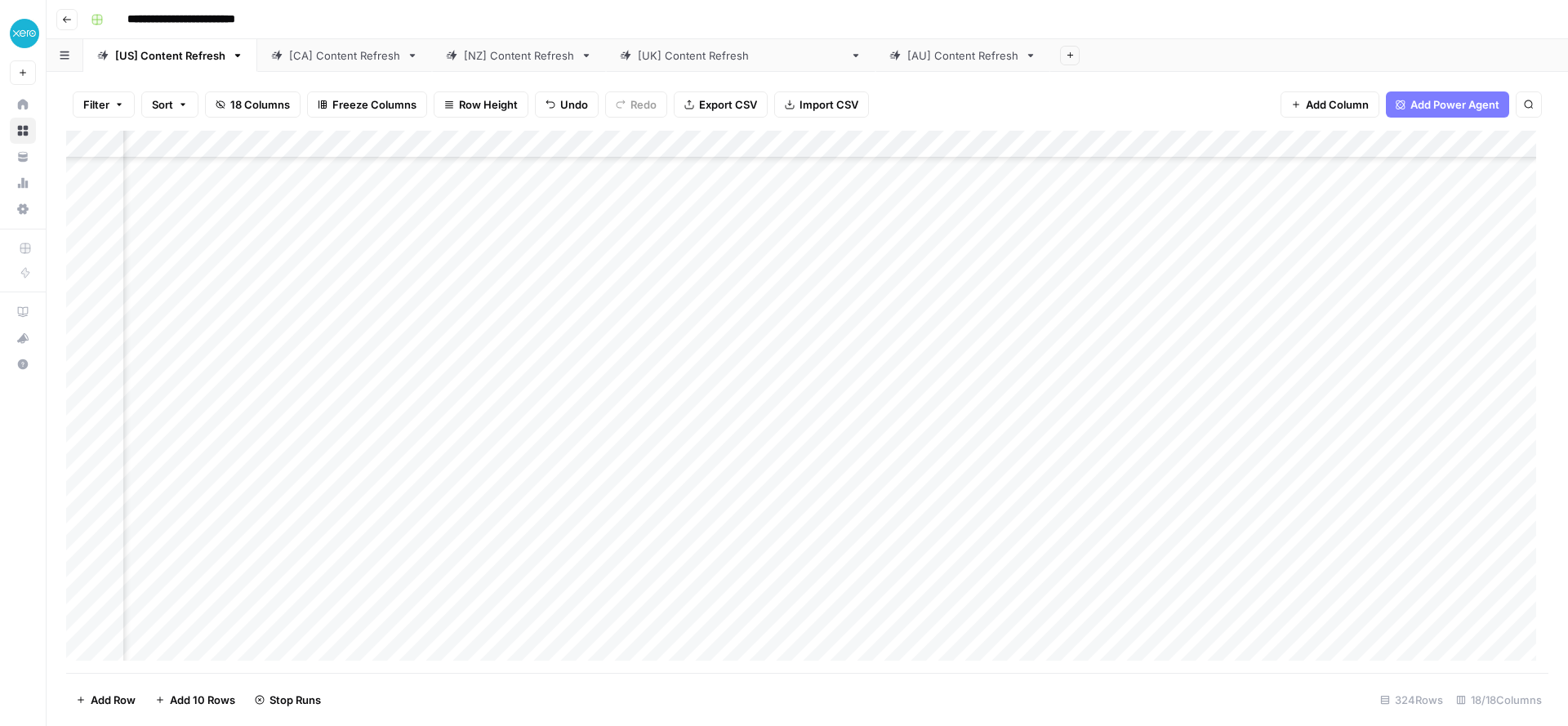
scroll to position [3614, 918]
click at [863, 307] on div "Add Column" at bounding box center [806, 402] width 1482 height 542
click at [858, 303] on div "Add Column" at bounding box center [806, 402] width 1482 height 542
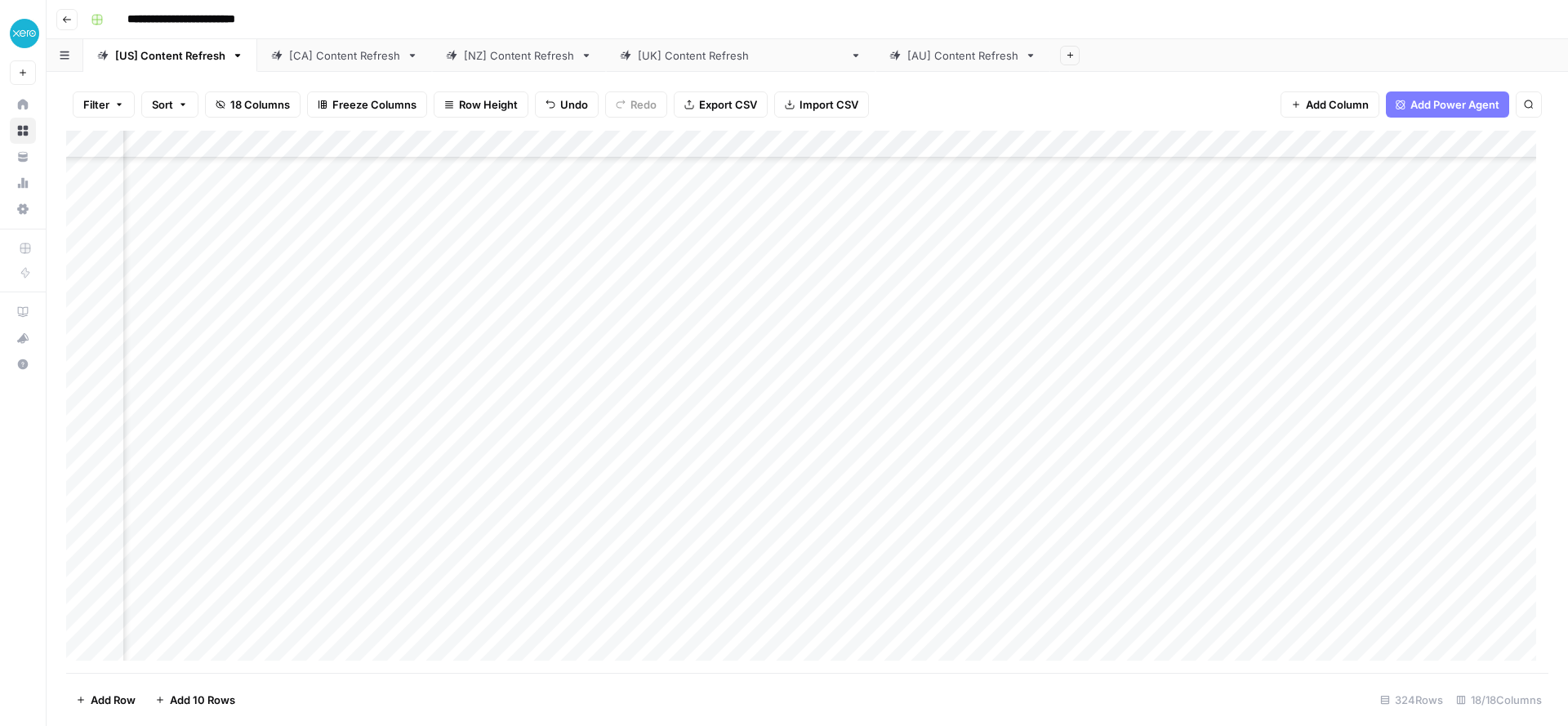
click at [863, 584] on div "Add Column" at bounding box center [806, 402] width 1482 height 542
click at [861, 228] on div "Add Column" at bounding box center [806, 402] width 1482 height 542
click at [1313, 507] on div "Add Column" at bounding box center [806, 402] width 1482 height 542
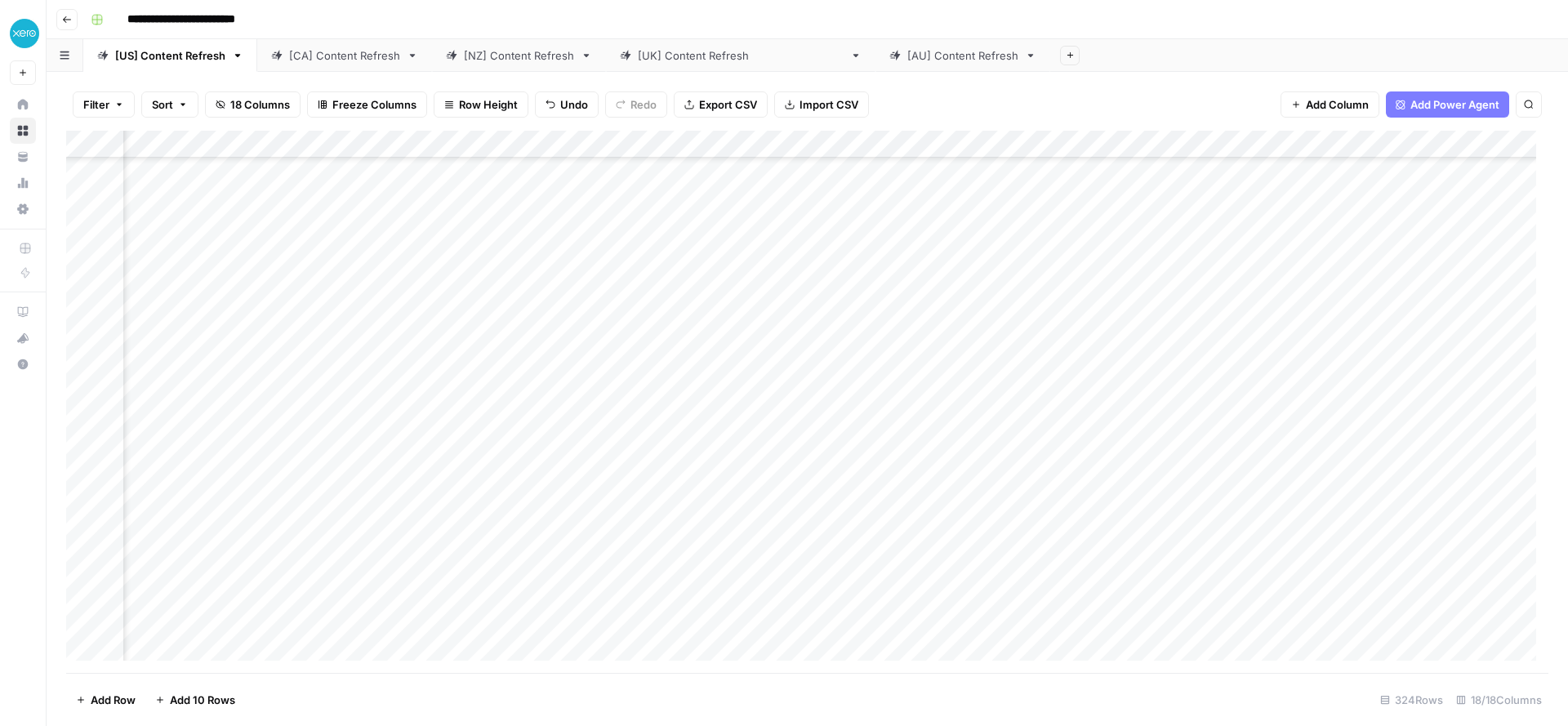
click at [1306, 317] on div "Add Column" at bounding box center [806, 402] width 1482 height 542
click at [1309, 541] on div "Add Column" at bounding box center [806, 402] width 1482 height 542
click at [1350, 340] on div "Add Column" at bounding box center [806, 402] width 1482 height 542
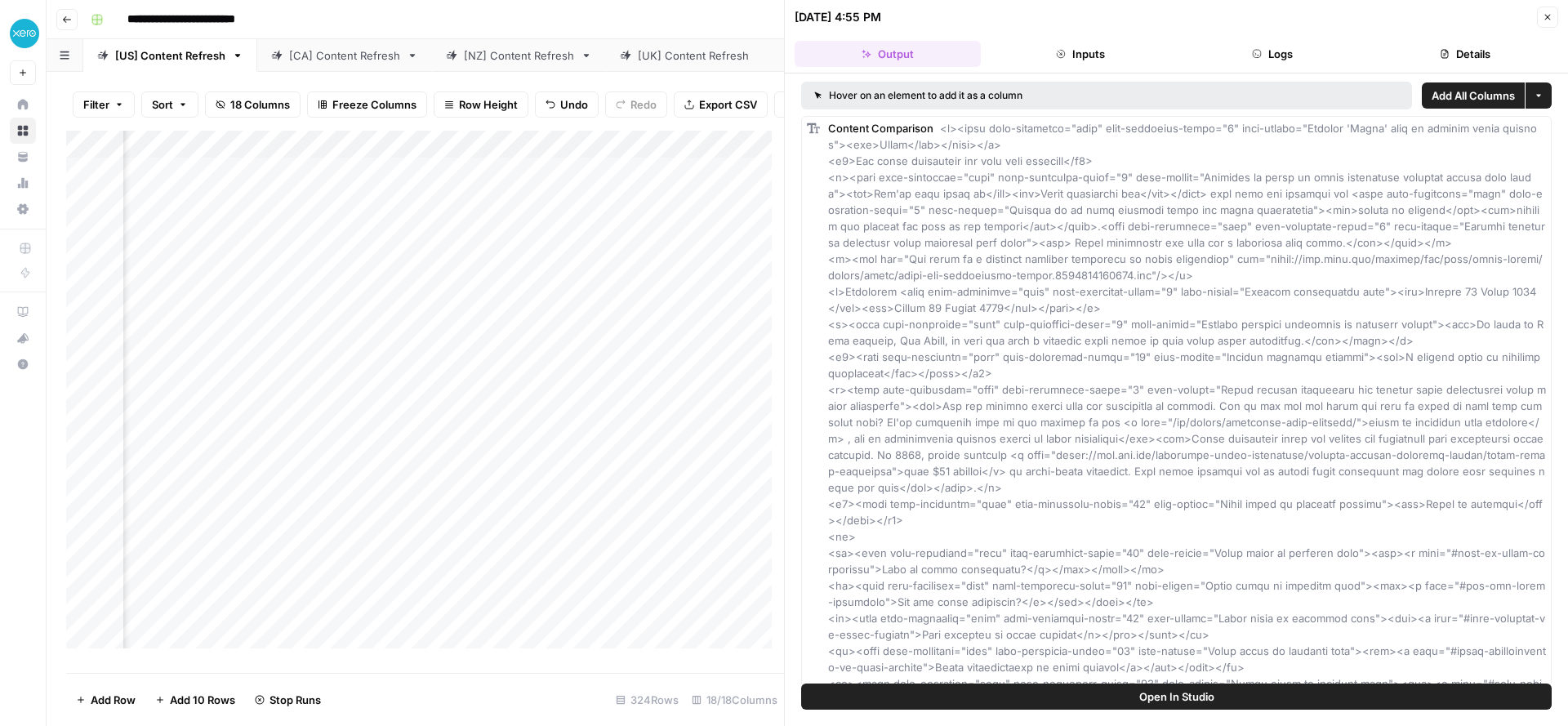
click at [1545, 13] on icon "button" at bounding box center [1547, 17] width 10 height 10
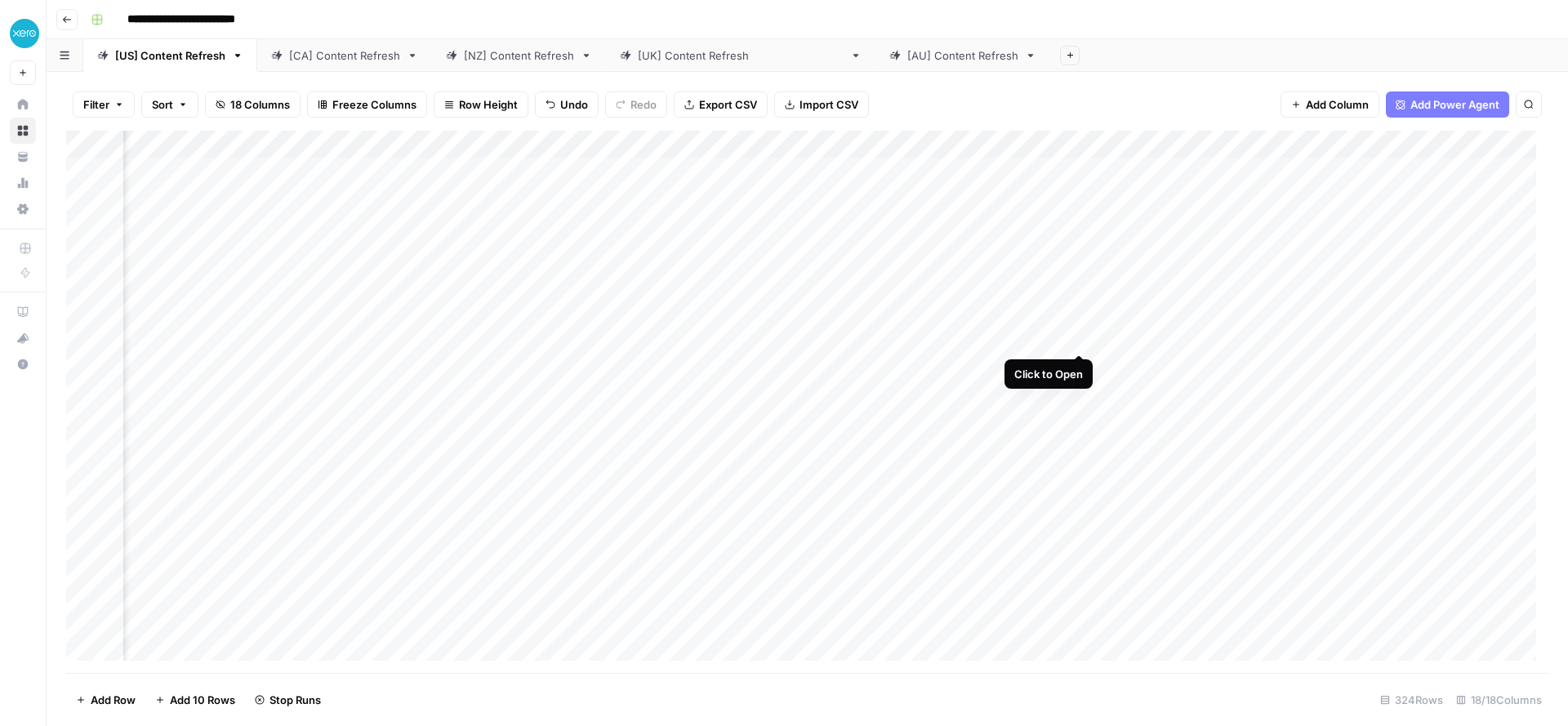
click at [1073, 342] on div "Add Column" at bounding box center [806, 402] width 1482 height 542
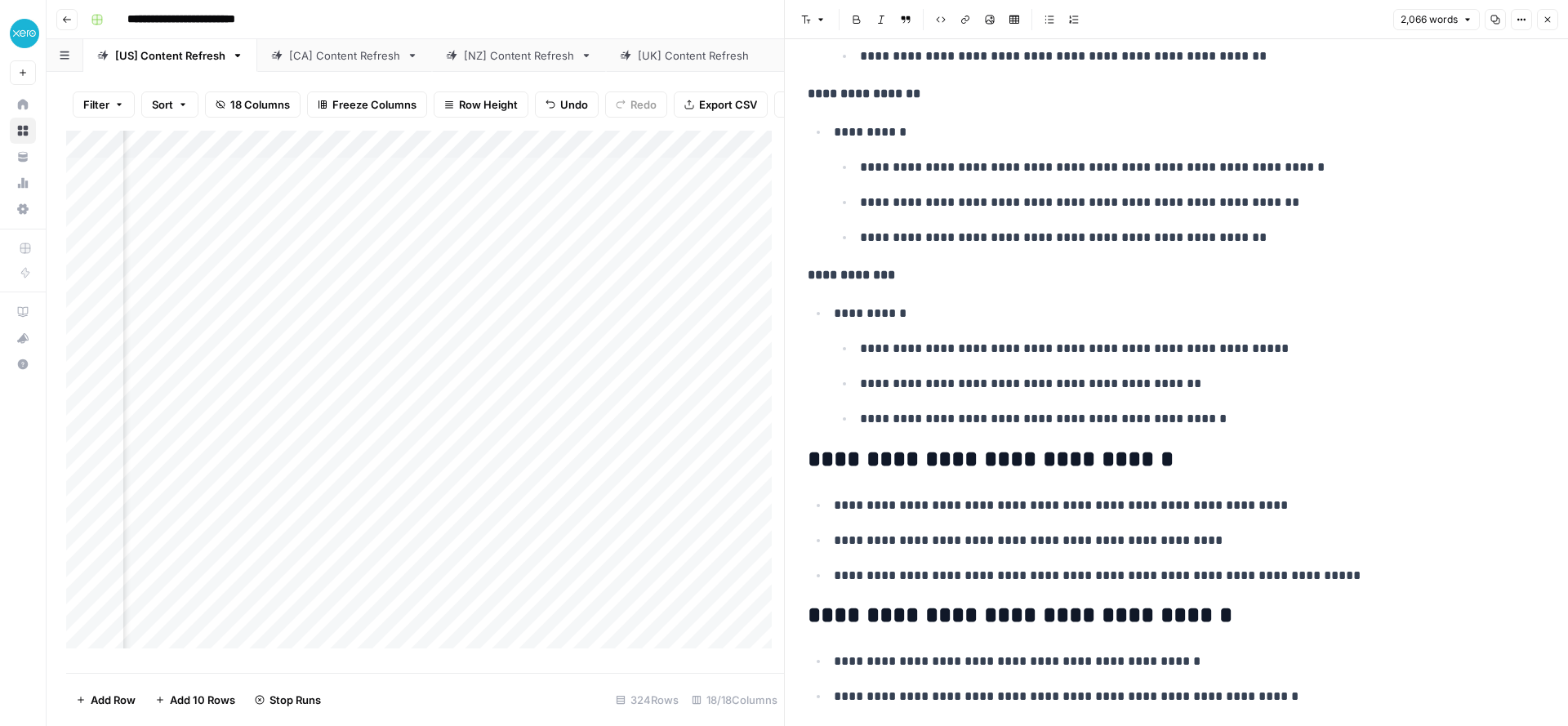
scroll to position [501, 0]
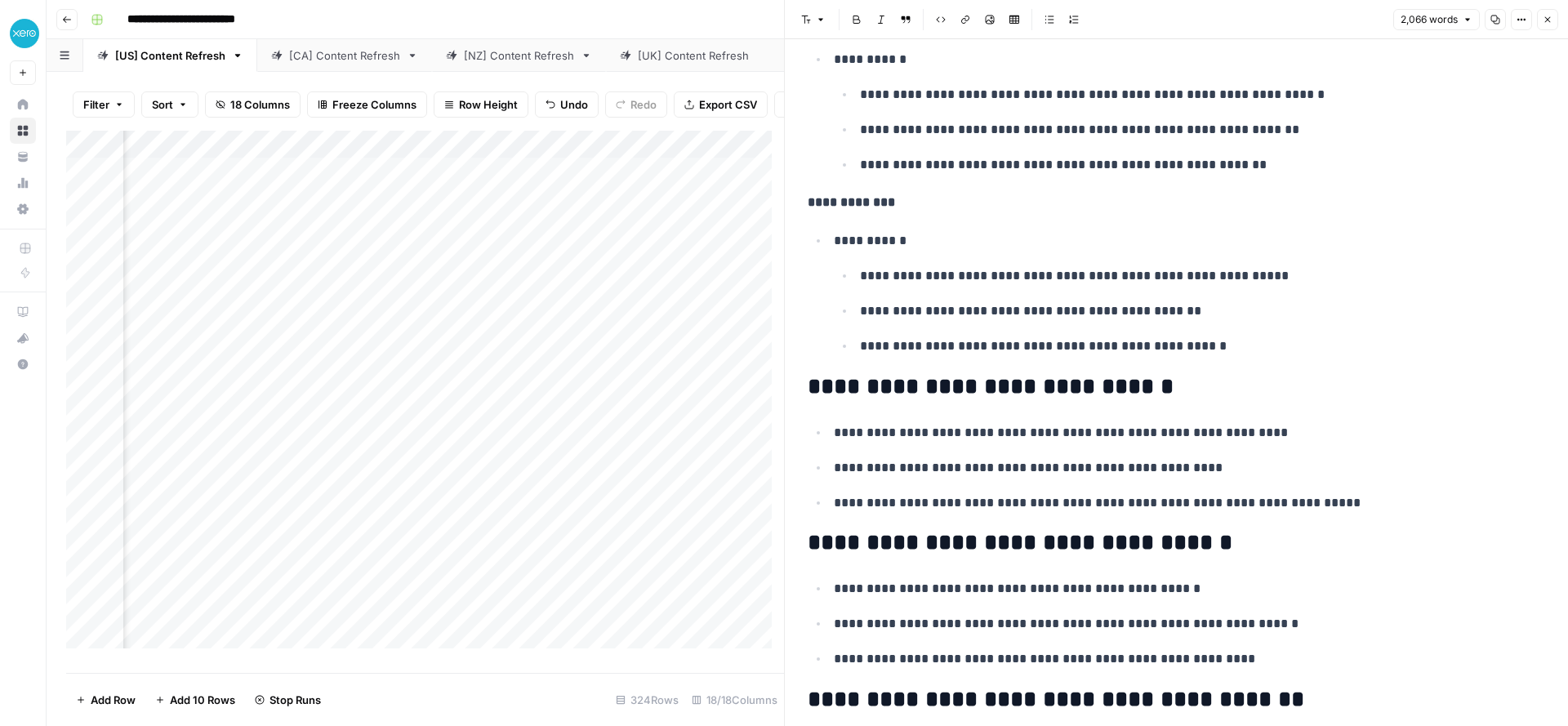
click at [522, 425] on div "Add Column" at bounding box center [424, 396] width 718 height 530
click at [1551, 13] on button "Close" at bounding box center [1547, 19] width 21 height 21
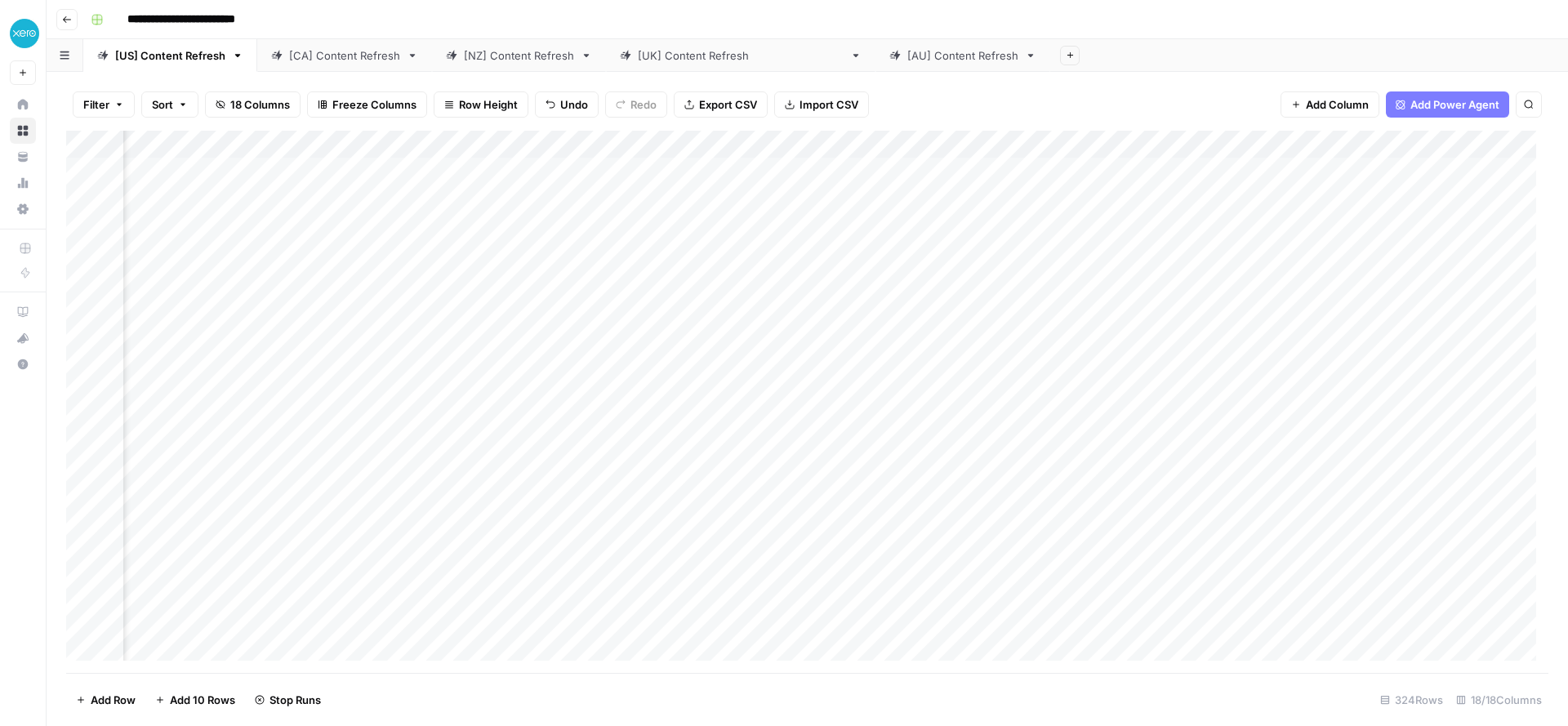
scroll to position [0, 1445]
click at [1259, 338] on div "Add Column" at bounding box center [806, 402] width 1482 height 542
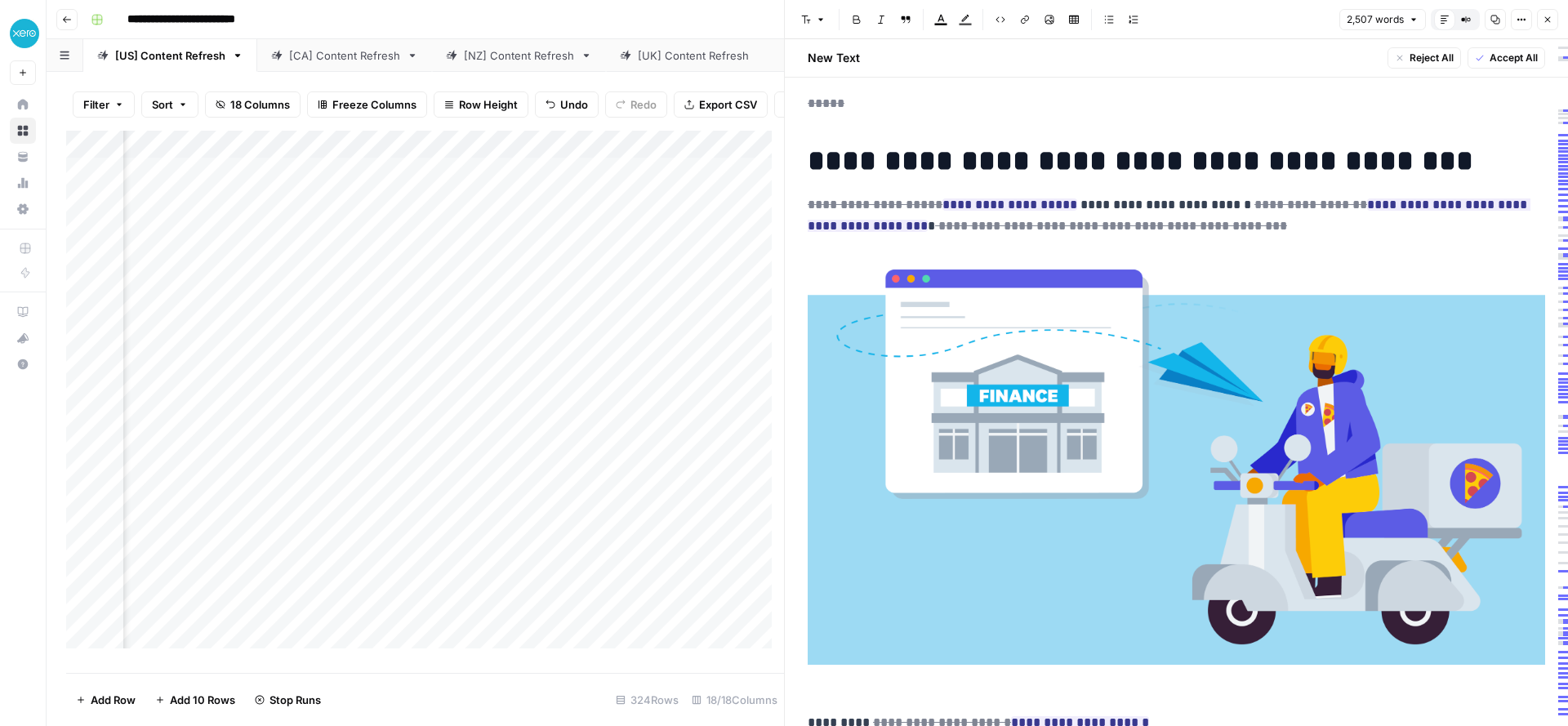
scroll to position [18, 0]
click at [382, 345] on div "Add Column" at bounding box center [424, 396] width 718 height 530
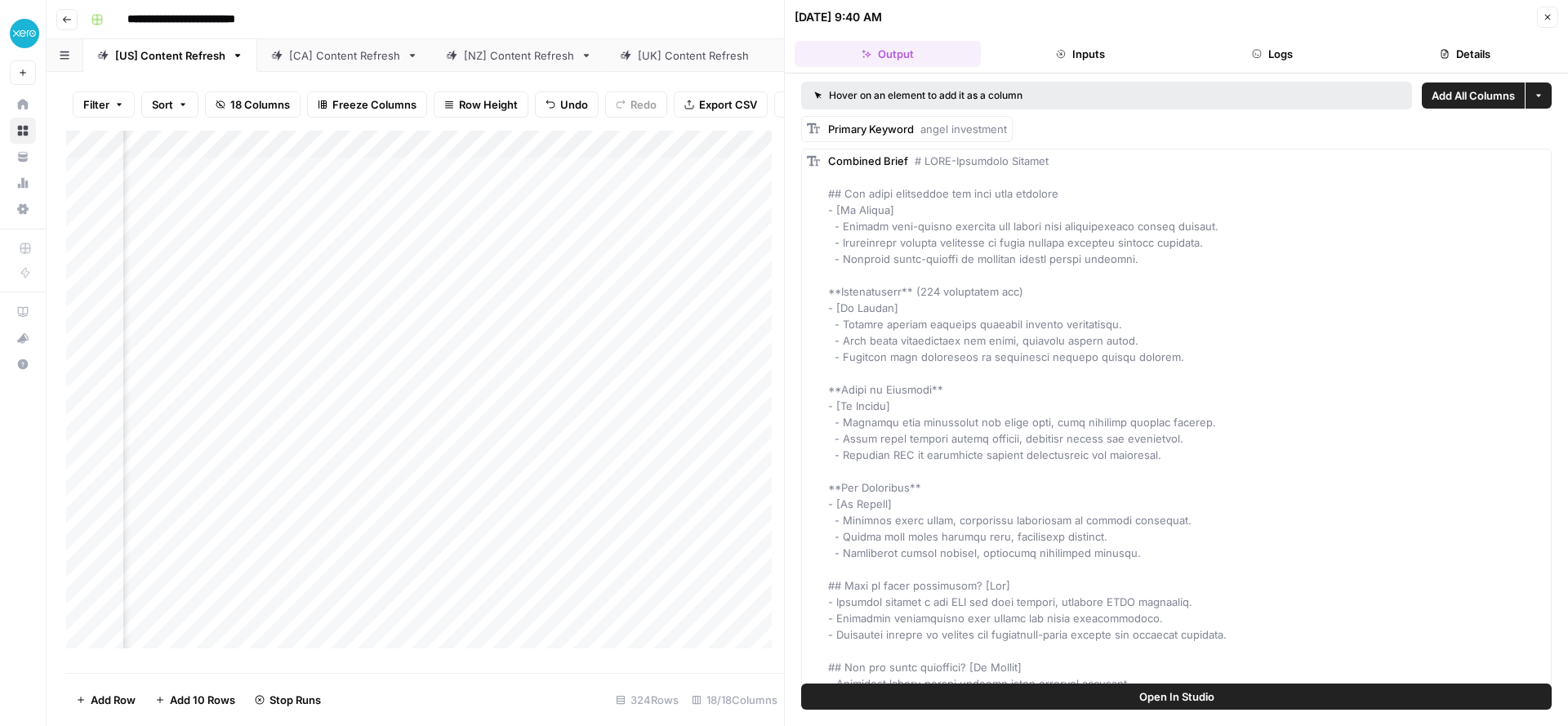
scroll to position [0, 1404]
click at [343, 337] on div "Add Column" at bounding box center [424, 396] width 718 height 530
click at [468, 346] on div "Add Column" at bounding box center [424, 396] width 718 height 530
click at [505, 346] on div "Add Column" at bounding box center [424, 396] width 718 height 530
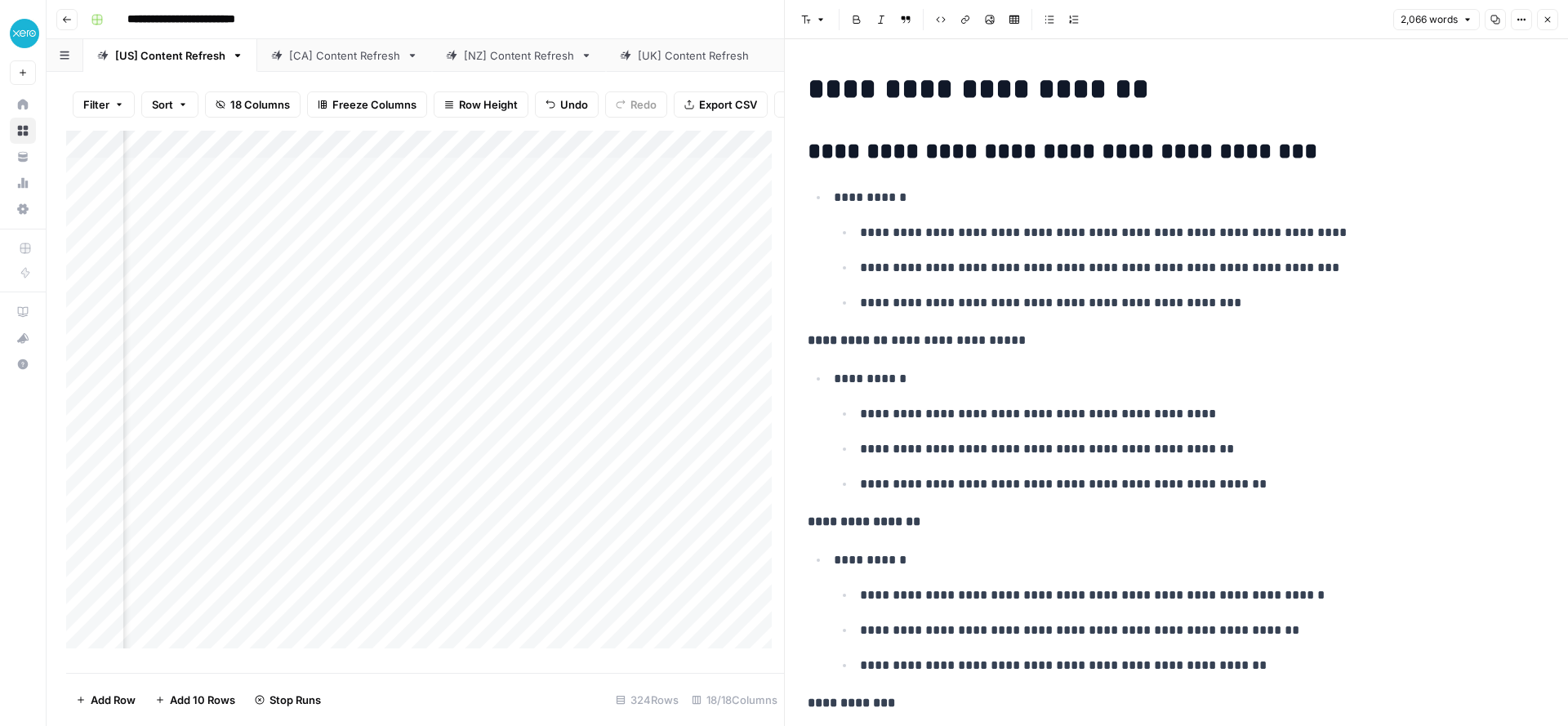
scroll to position [0, 1861]
click at [545, 354] on div "Add Column" at bounding box center [424, 396] width 718 height 530
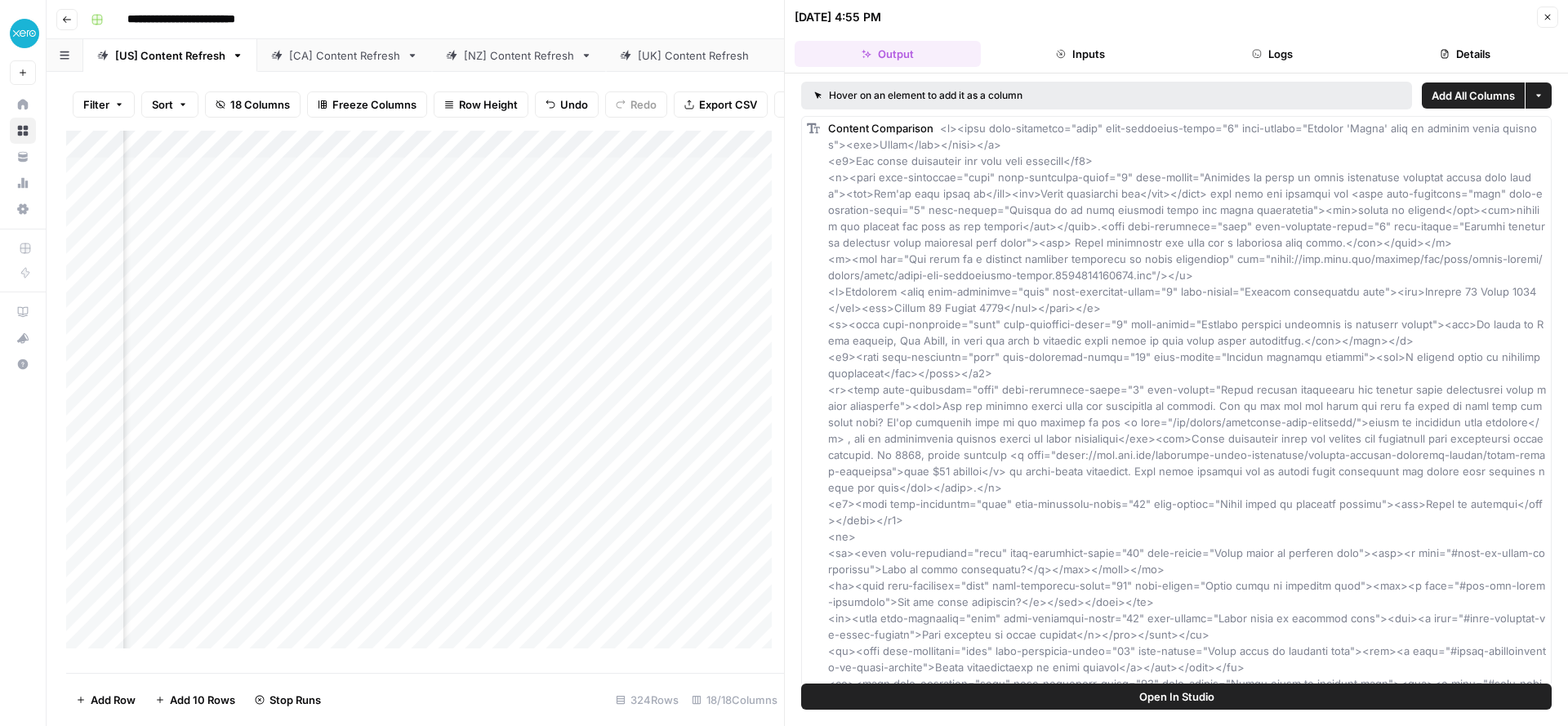
scroll to position [0, 1992]
click at [589, 351] on div "Add Column" at bounding box center [424, 396] width 718 height 530
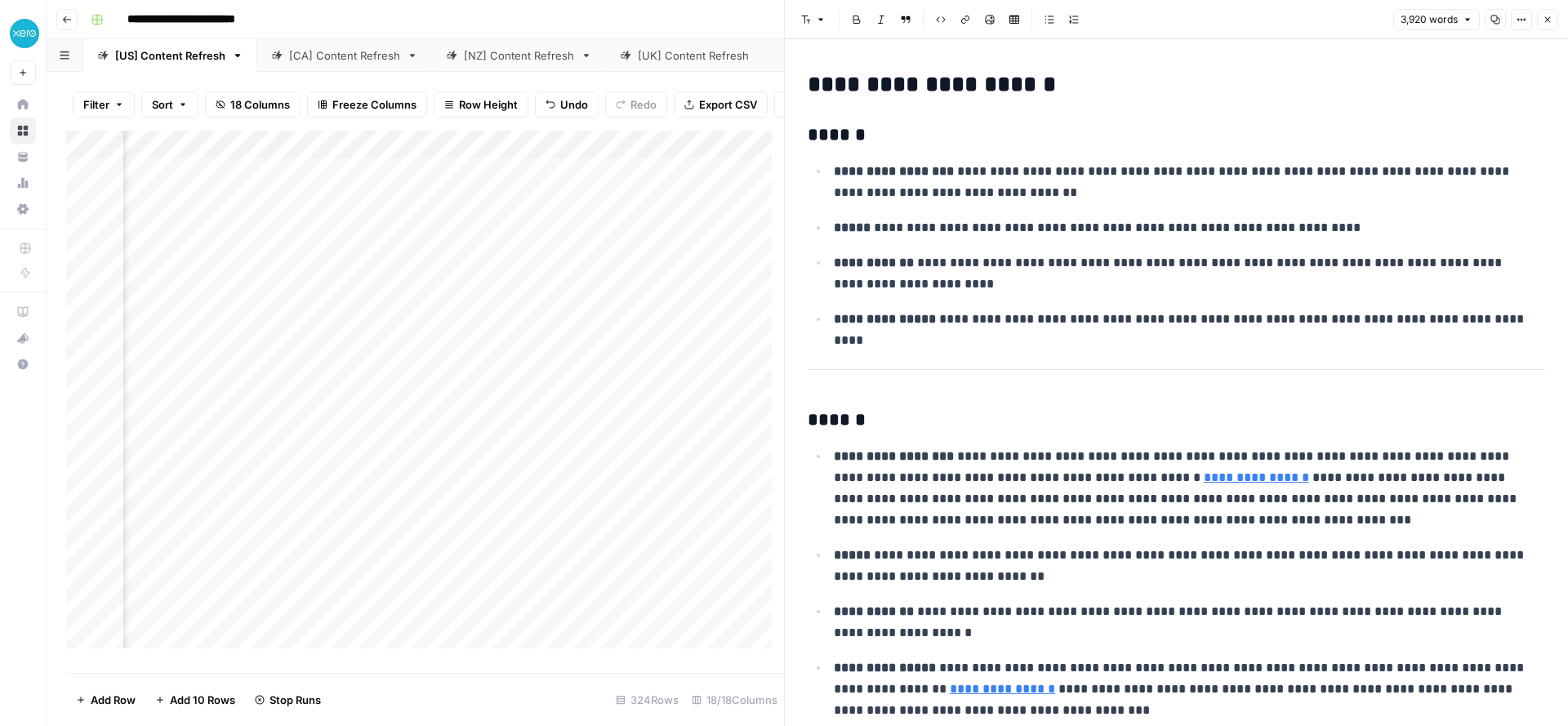
scroll to position [0, 2110]
click at [596, 349] on div "Add Column" at bounding box center [424, 396] width 718 height 530
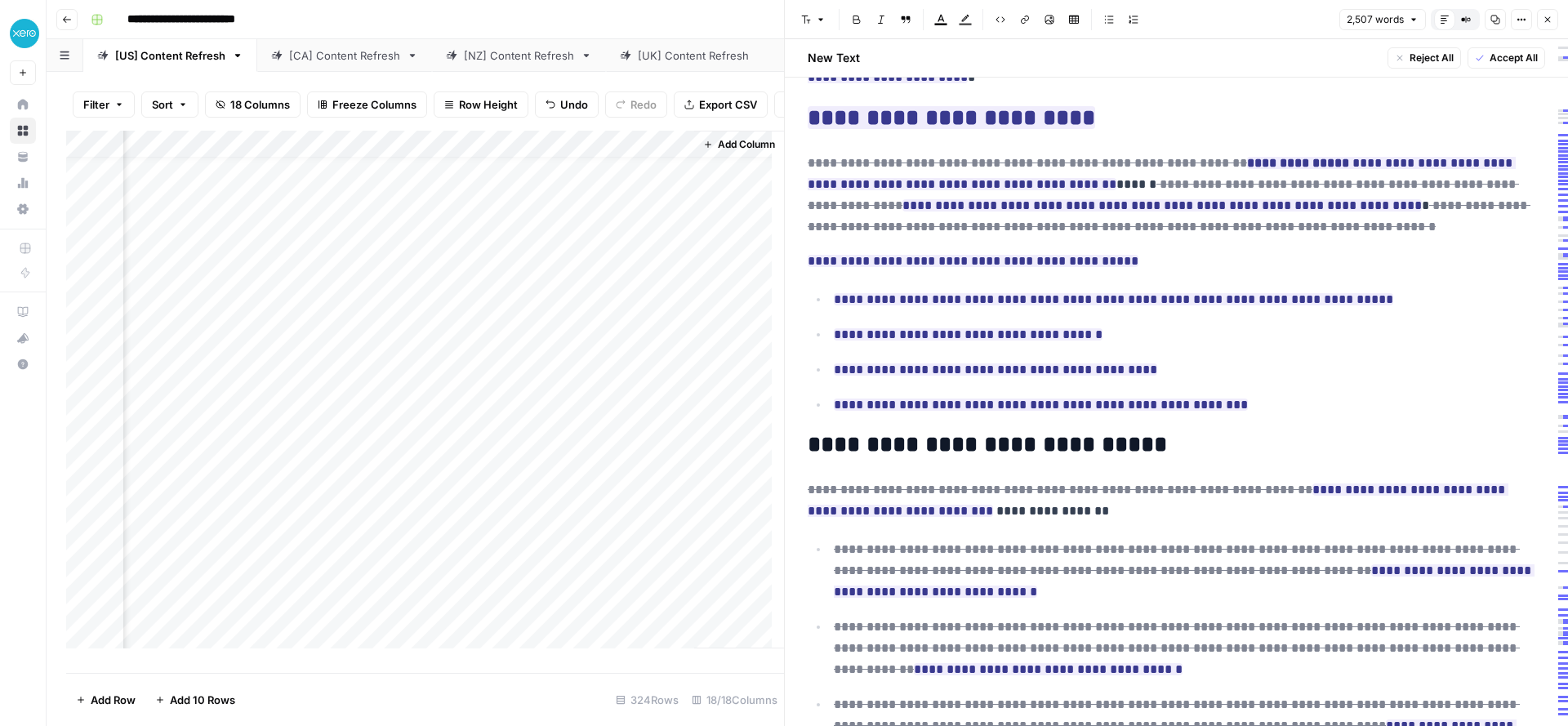
scroll to position [1979, 0]
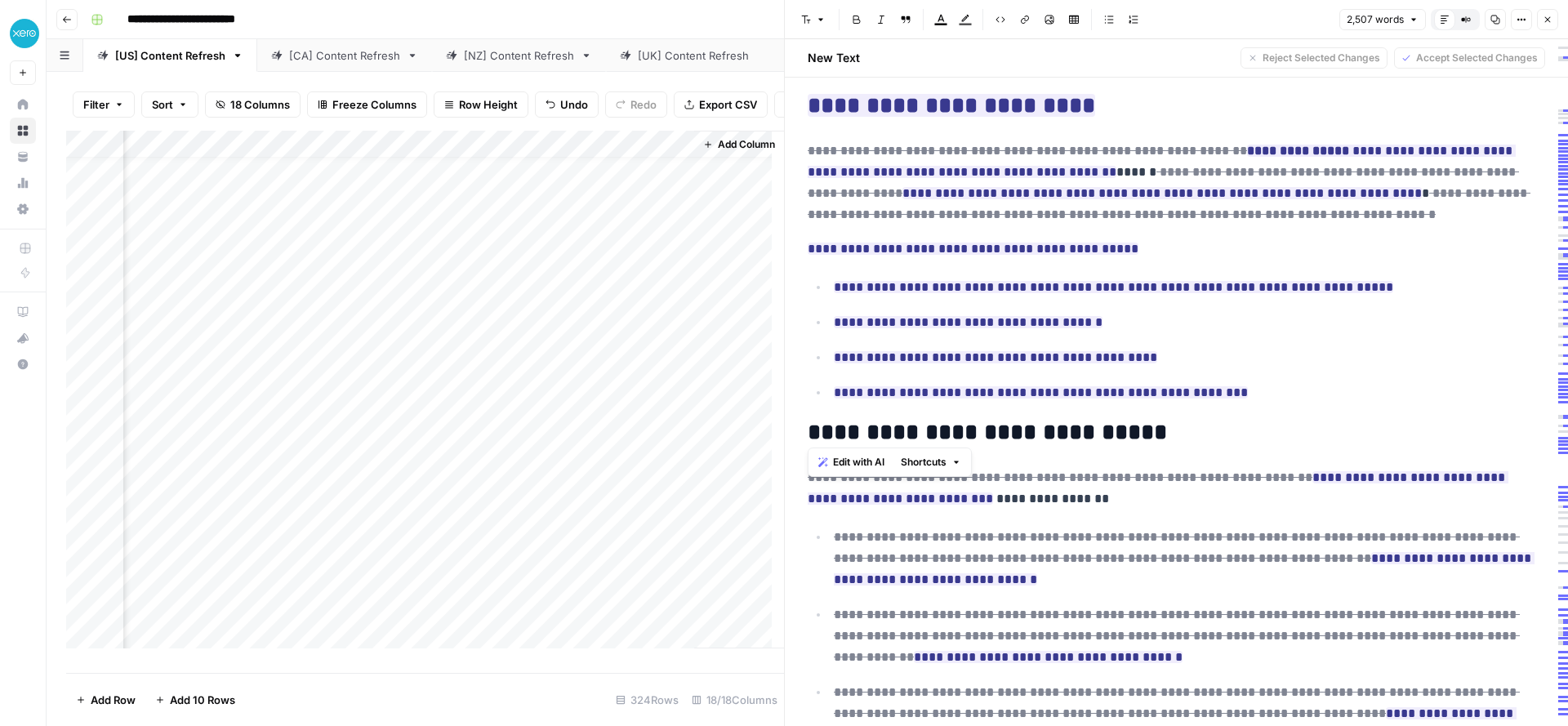
drag, startPoint x: 850, startPoint y: 425, endPoint x: 800, endPoint y: 425, distance: 50.0
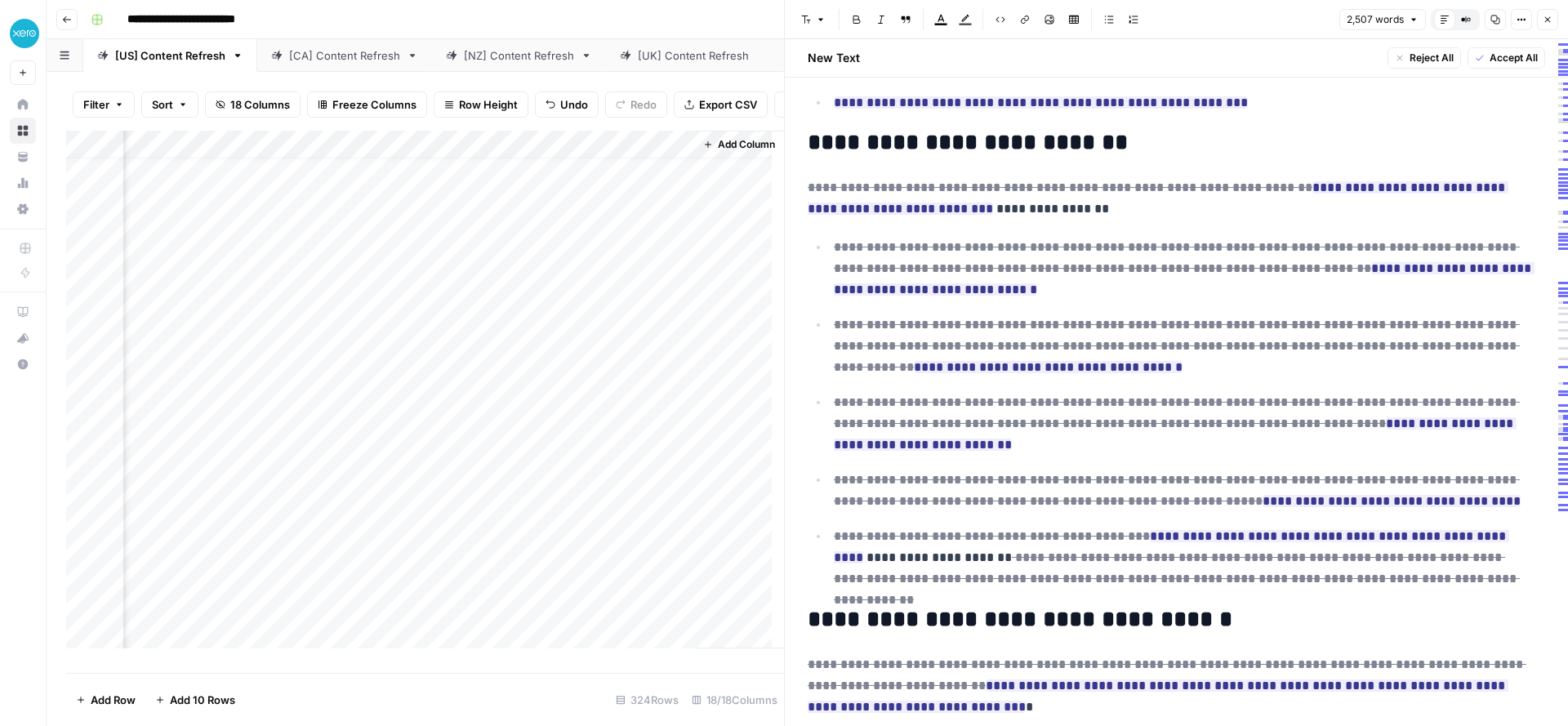
scroll to position [2291, 0]
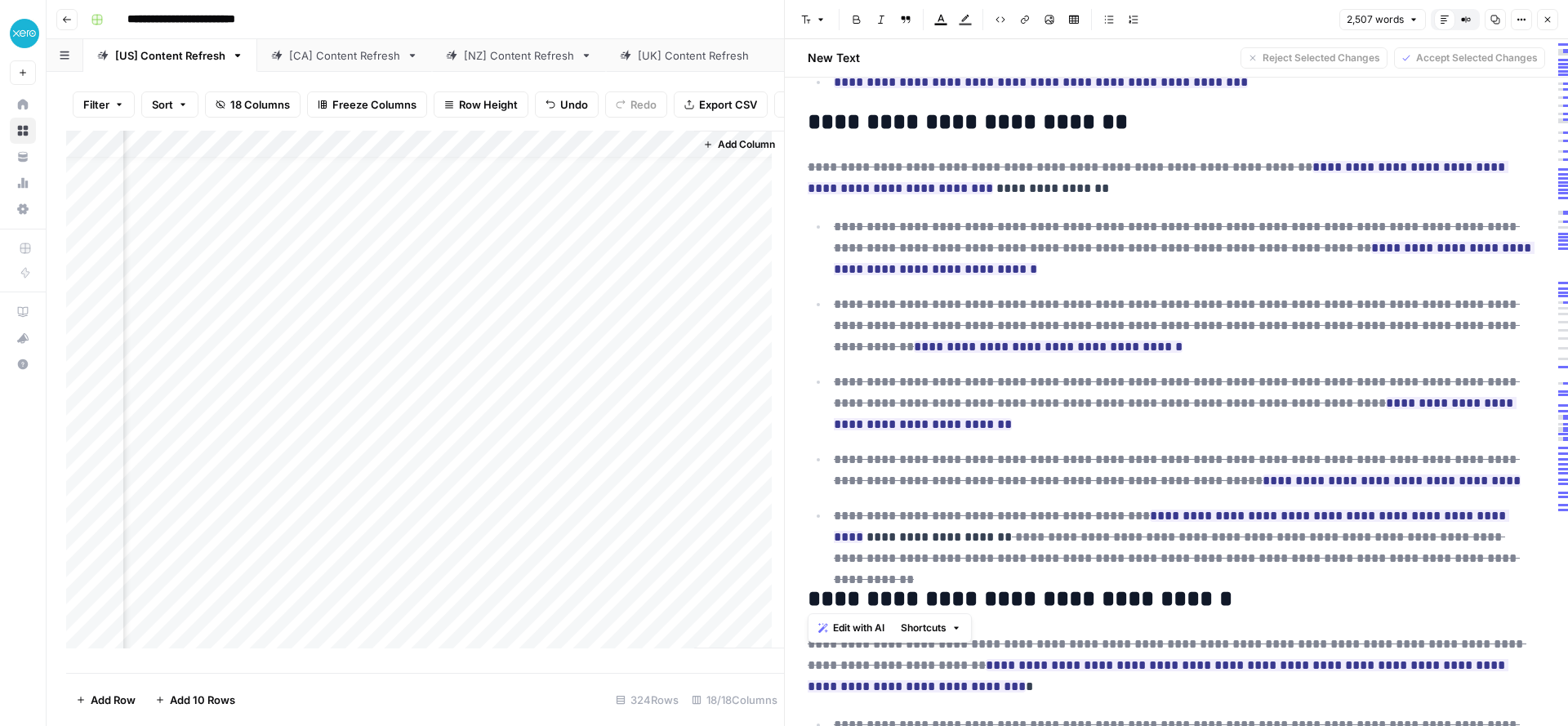
drag, startPoint x: 870, startPoint y: 596, endPoint x: 813, endPoint y: 592, distance: 57.1
click at [813, 592] on h2 "**********" at bounding box center [1169, 599] width 725 height 26
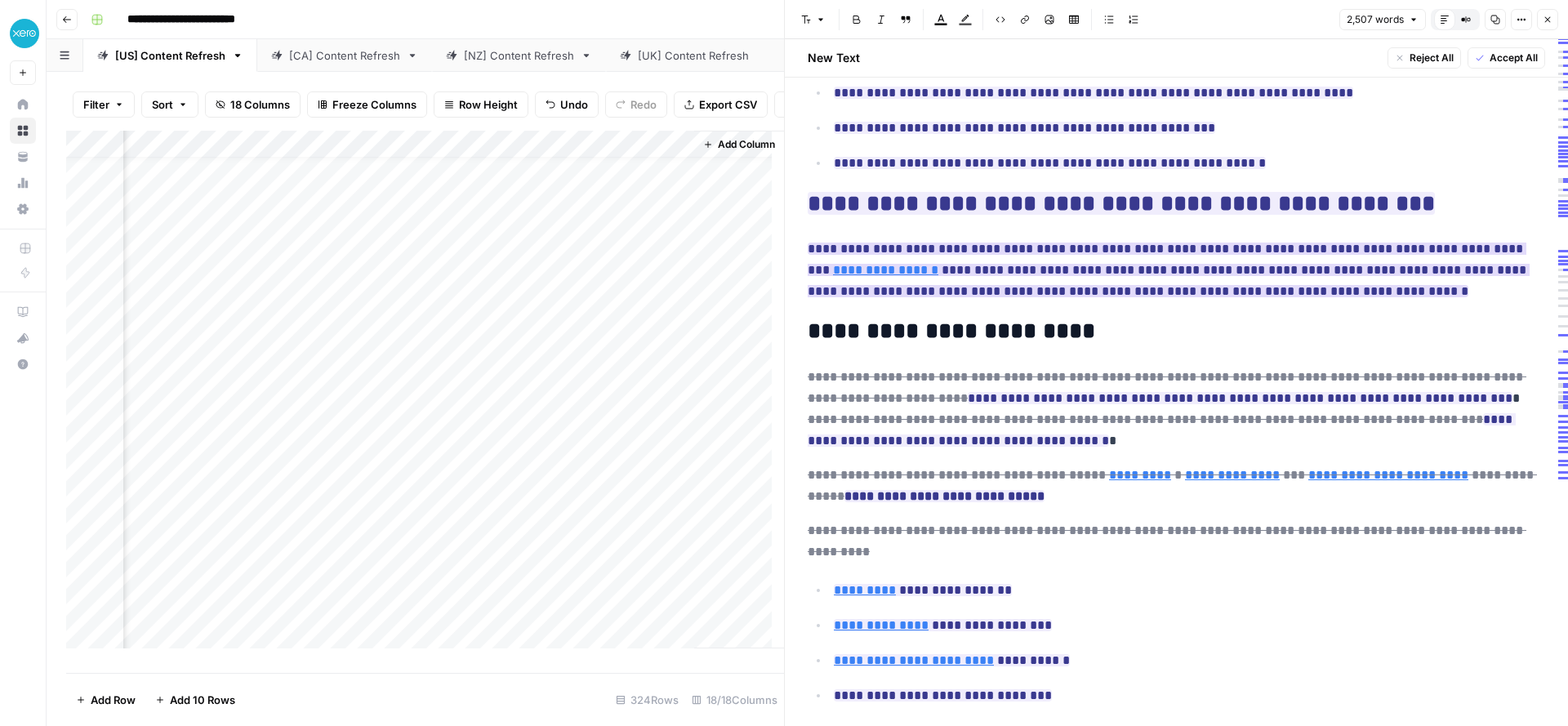
scroll to position [3641, 0]
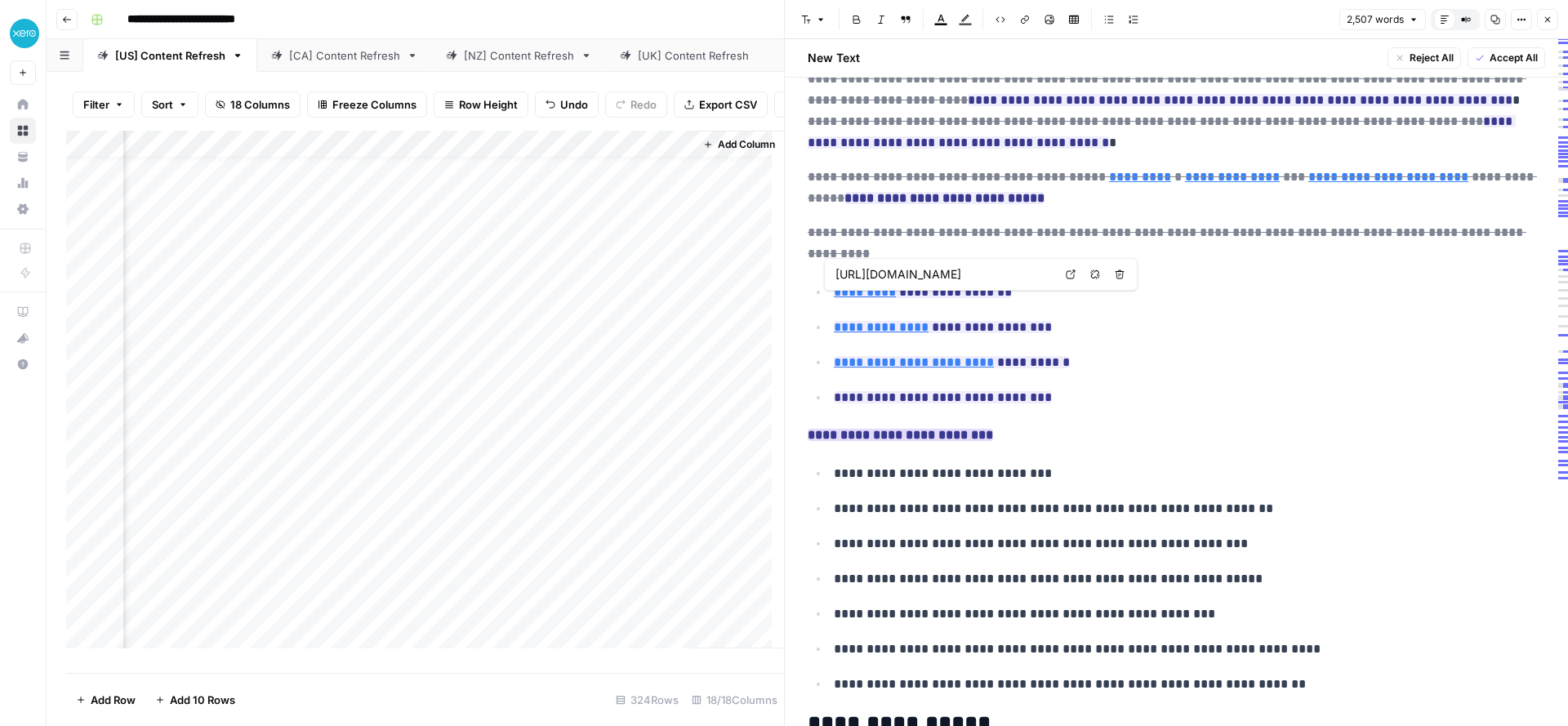
type input "http://www.angelresourceinstitute.org/"
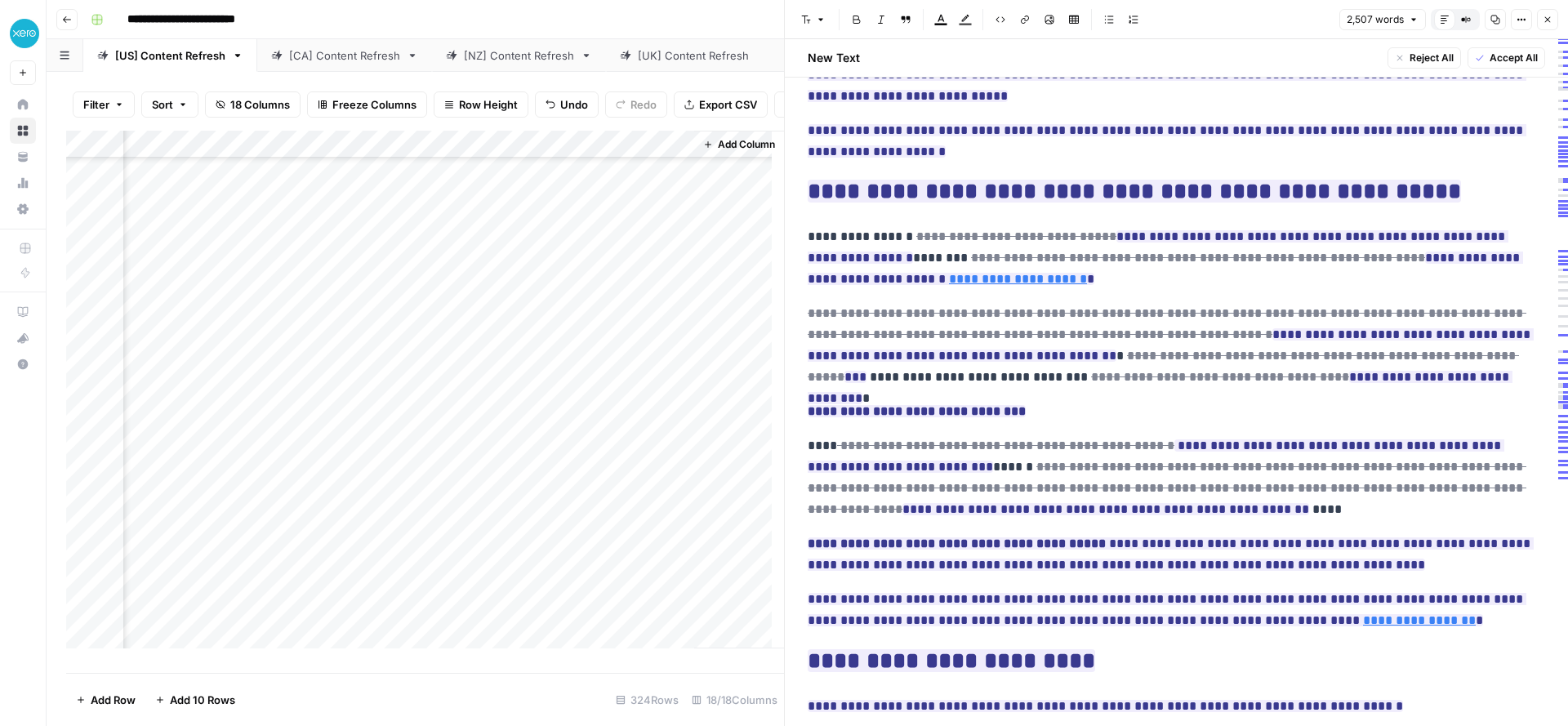
scroll to position [195, 2209]
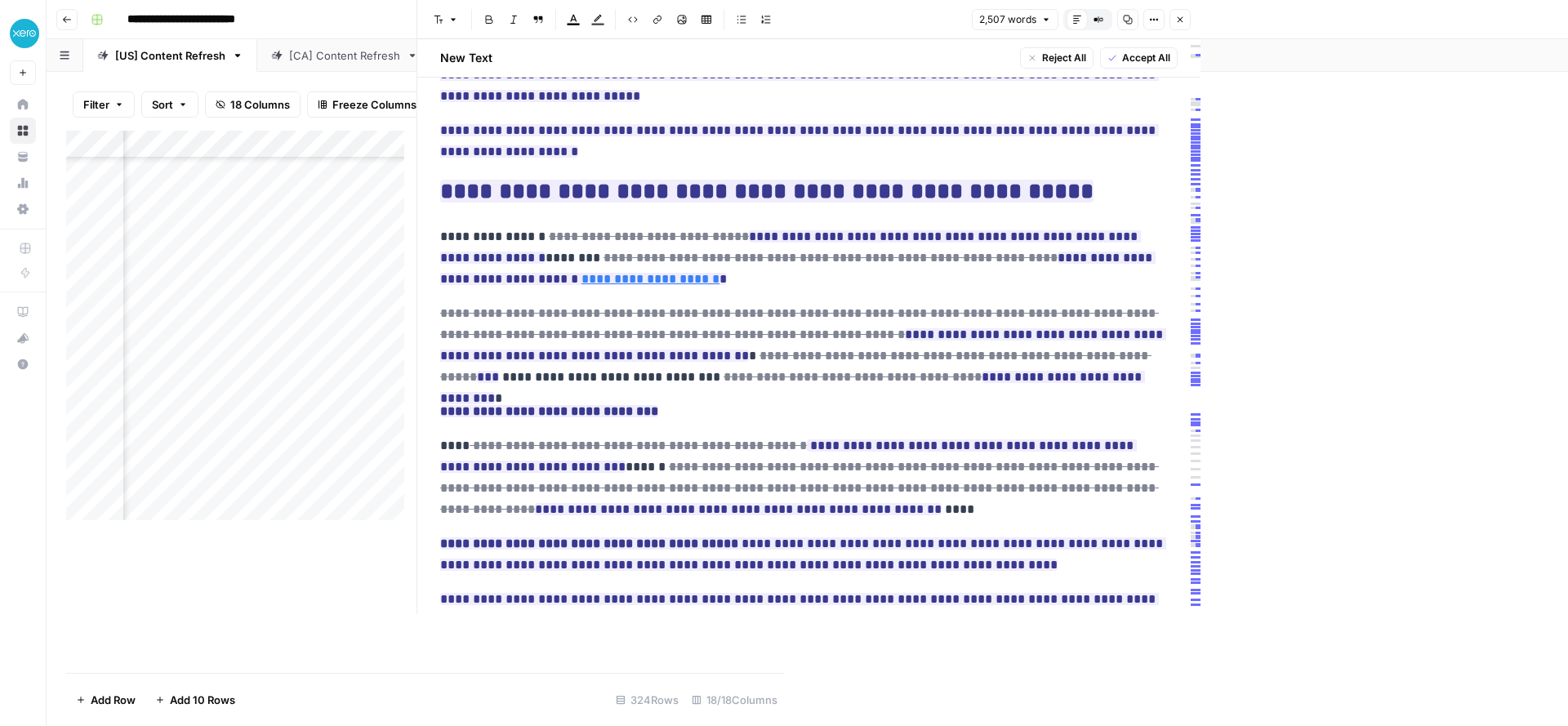
scroll to position [5551, 0]
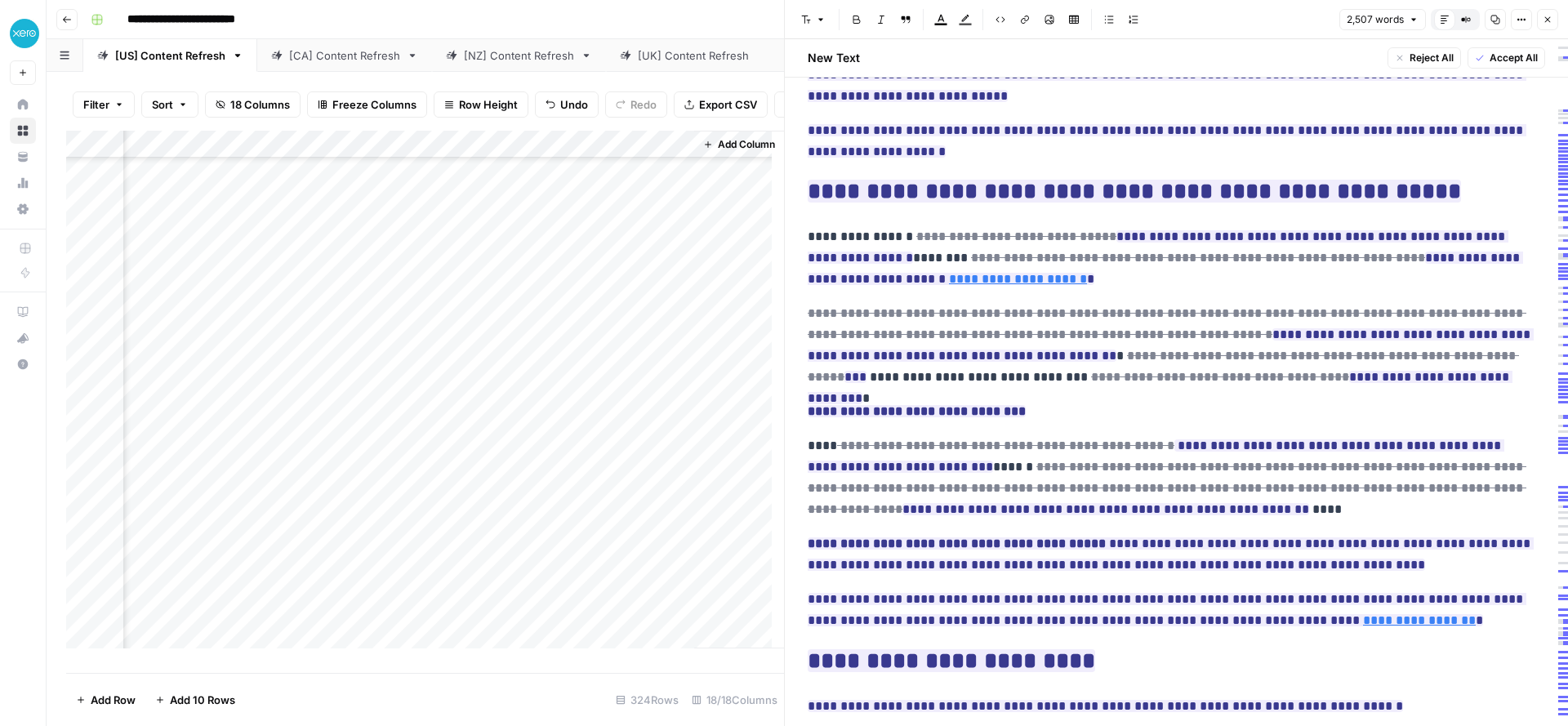
click at [513, 56] on div "[NZ] Content Refresh" at bounding box center [518, 55] width 110 height 17
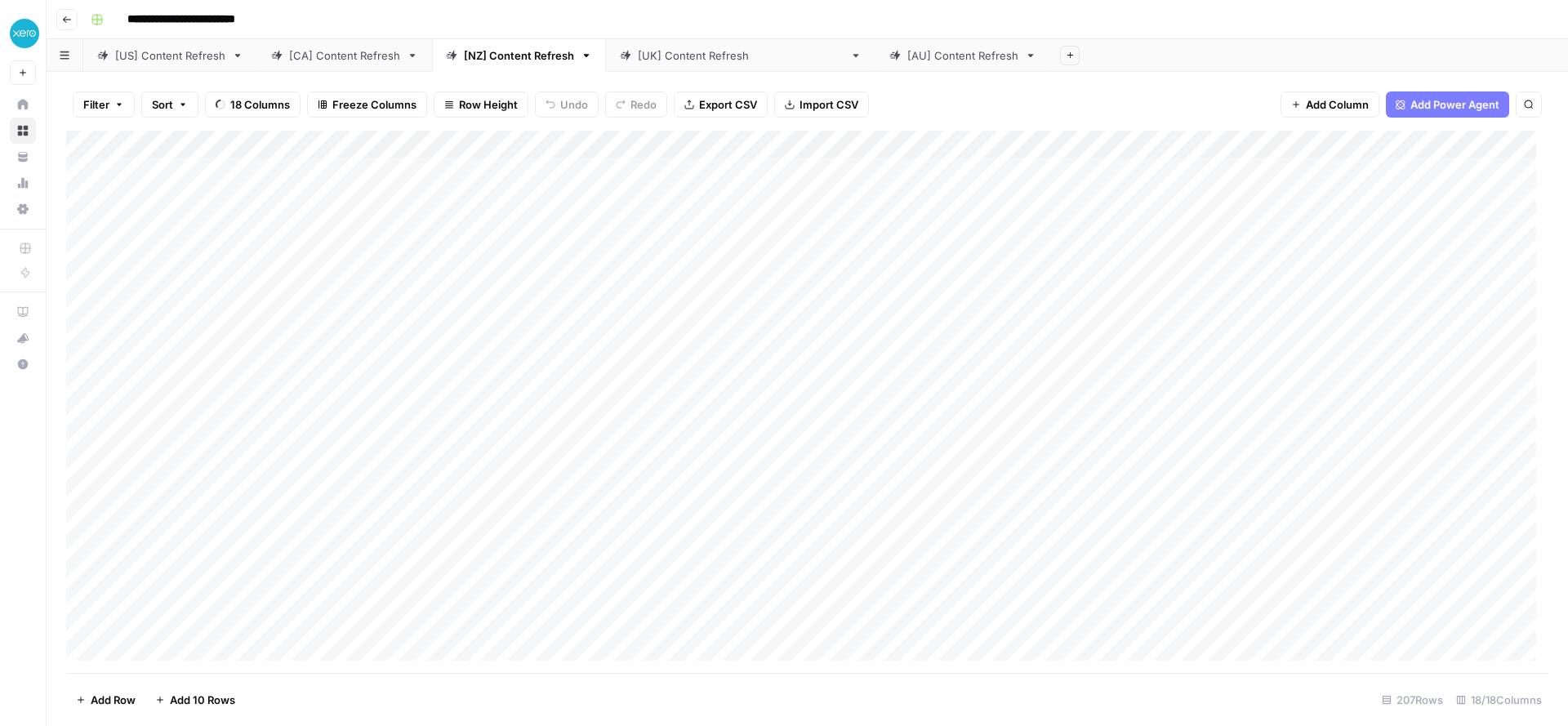
click at [638, 59] on div "[[GEOGRAPHIC_DATA]] Content Refresh" at bounding box center [741, 55] width 206 height 17
click at [533, 58] on div "[NZ] Content Refresh" at bounding box center [518, 55] width 110 height 17
click at [695, 57] on div "[[GEOGRAPHIC_DATA]] Content Refresh" at bounding box center [741, 55] width 206 height 17
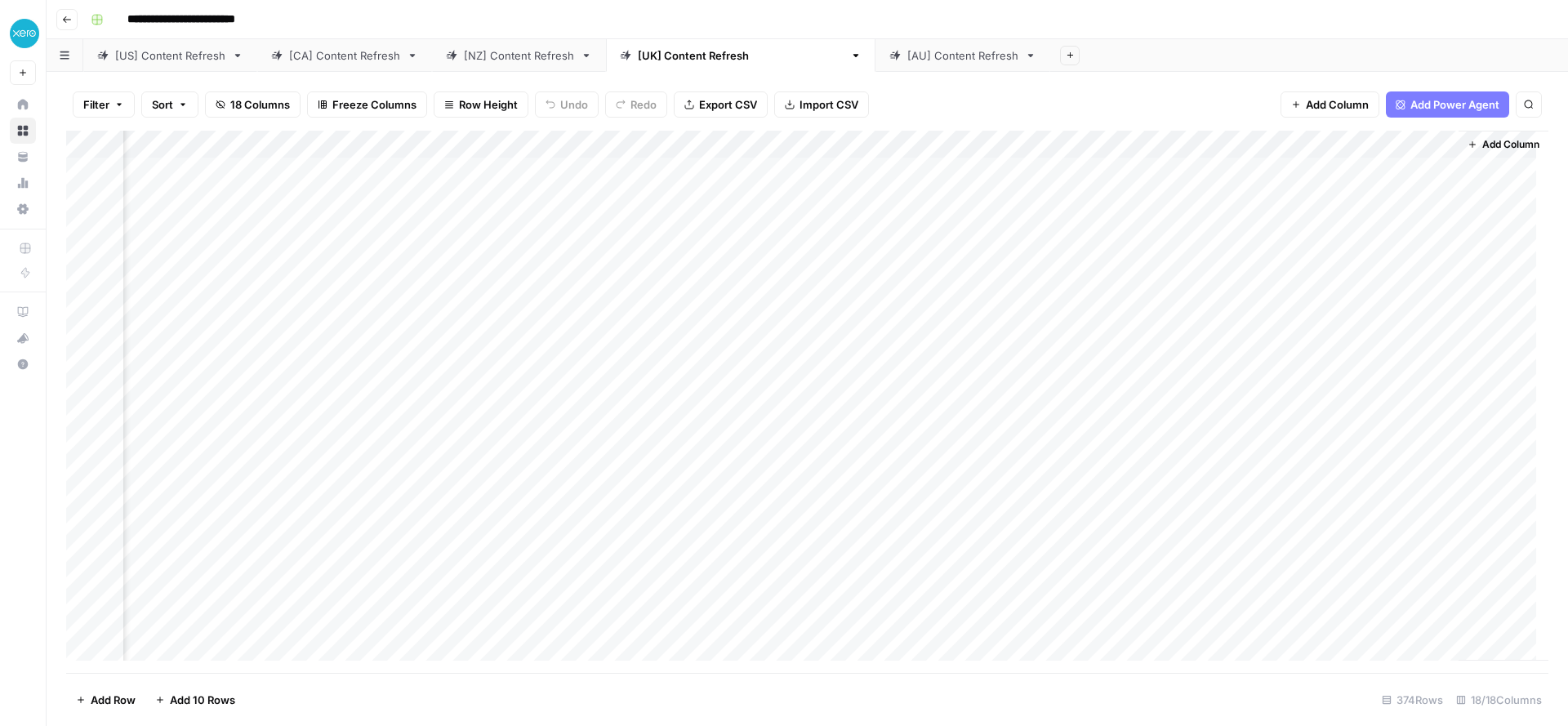
click at [177, 58] on div "[US] Content Refresh" at bounding box center [170, 55] width 110 height 17
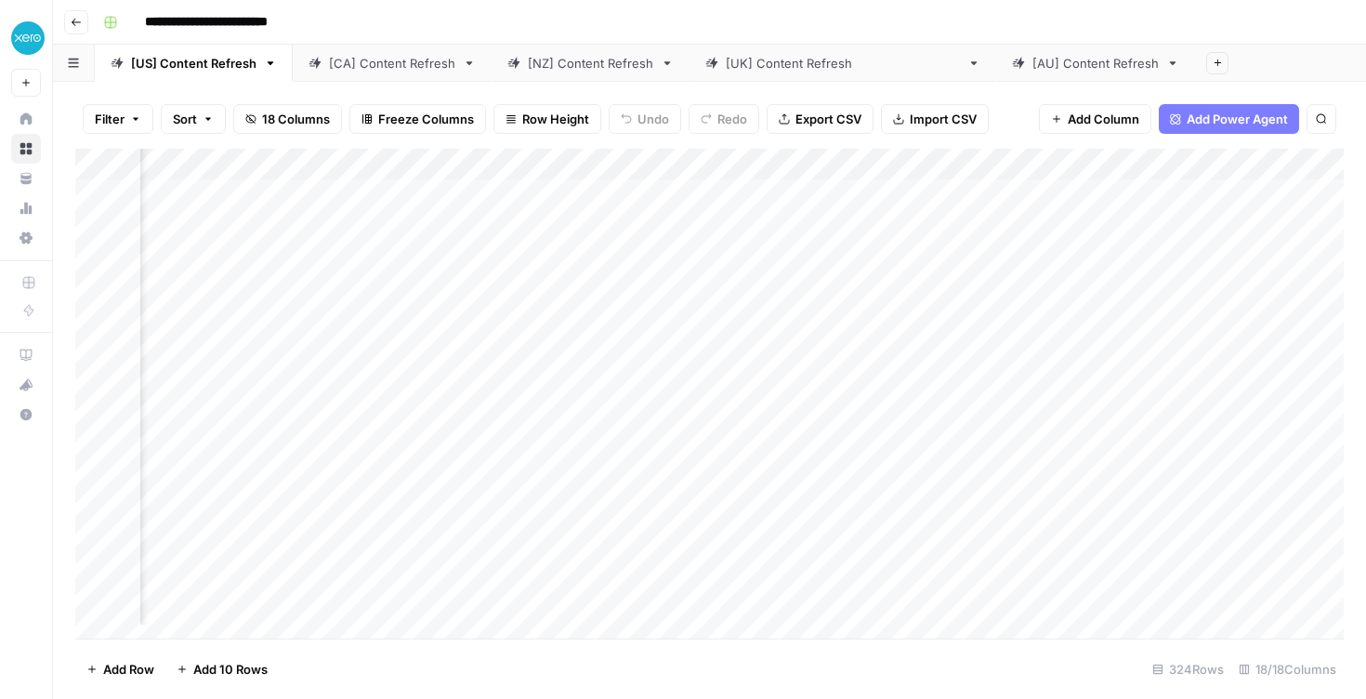
scroll to position [0, 1645]
click at [375, 69] on div "[CA] Content Refresh" at bounding box center [392, 63] width 126 height 19
click at [510, 59] on icon at bounding box center [514, 63] width 13 height 13
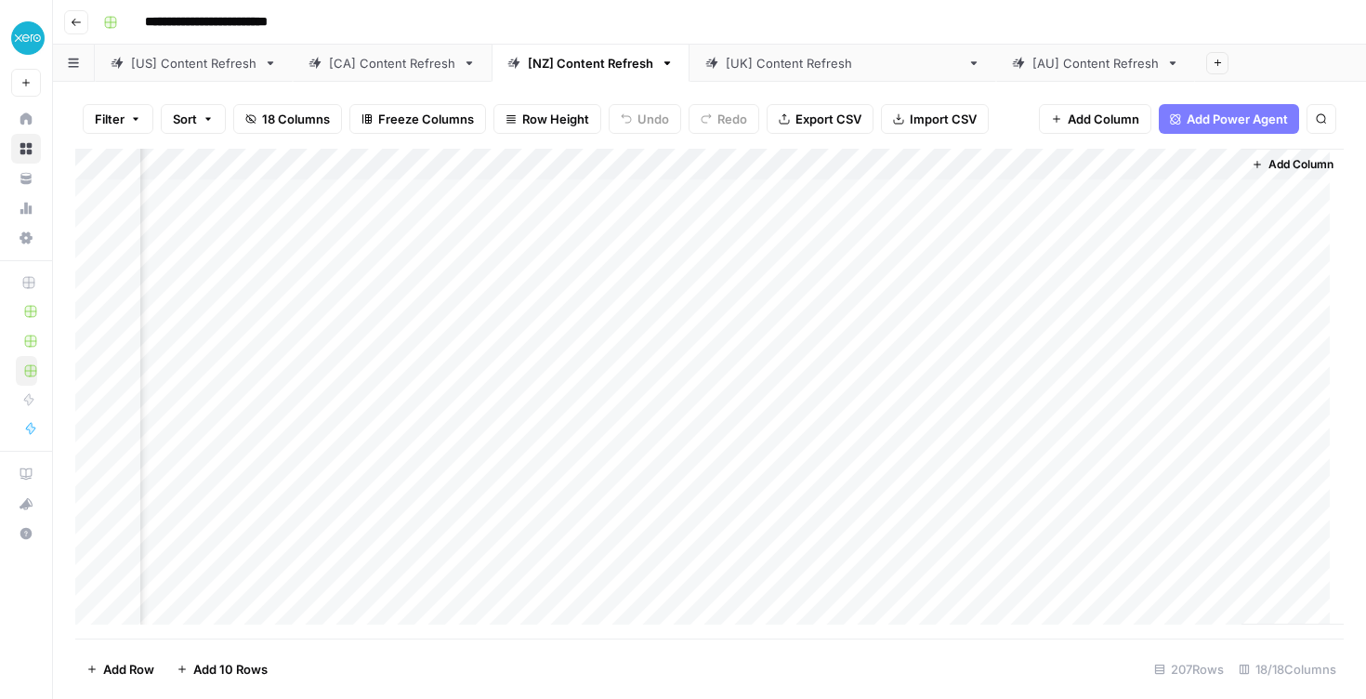
click at [165, 71] on div "[US] Content Refresh" at bounding box center [193, 63] width 125 height 19
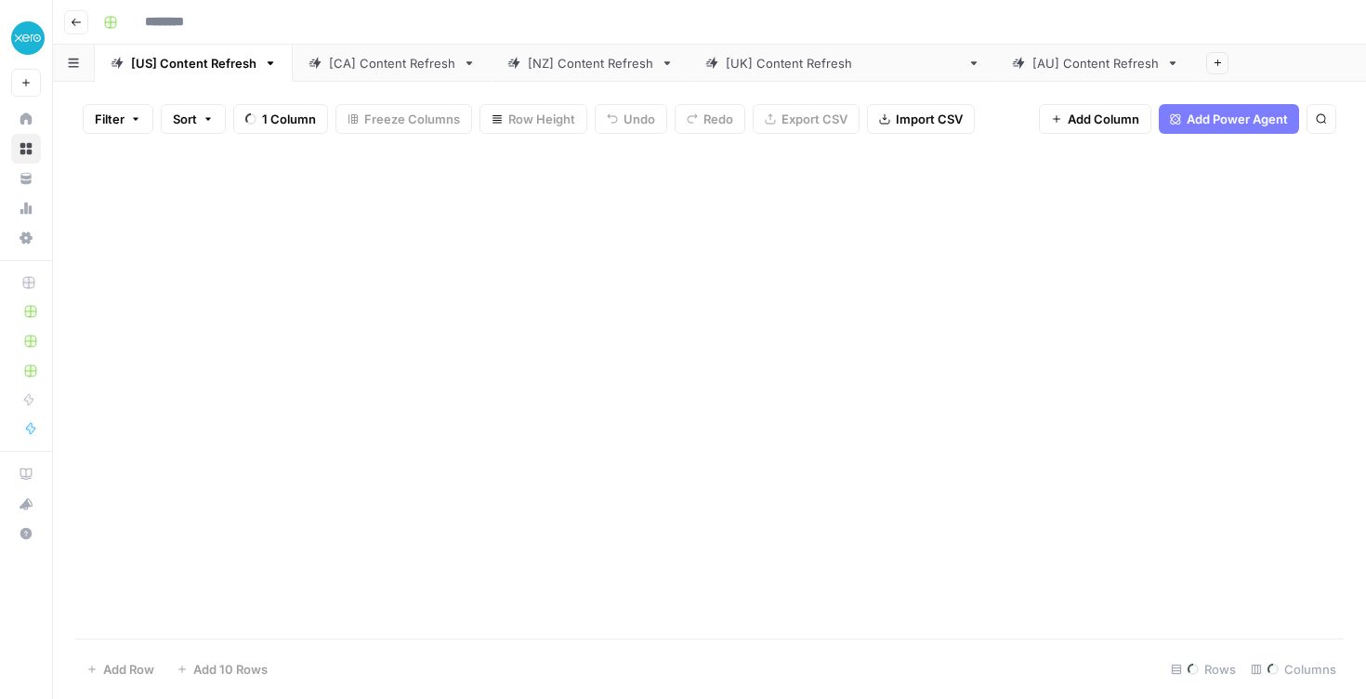
type input "**********"
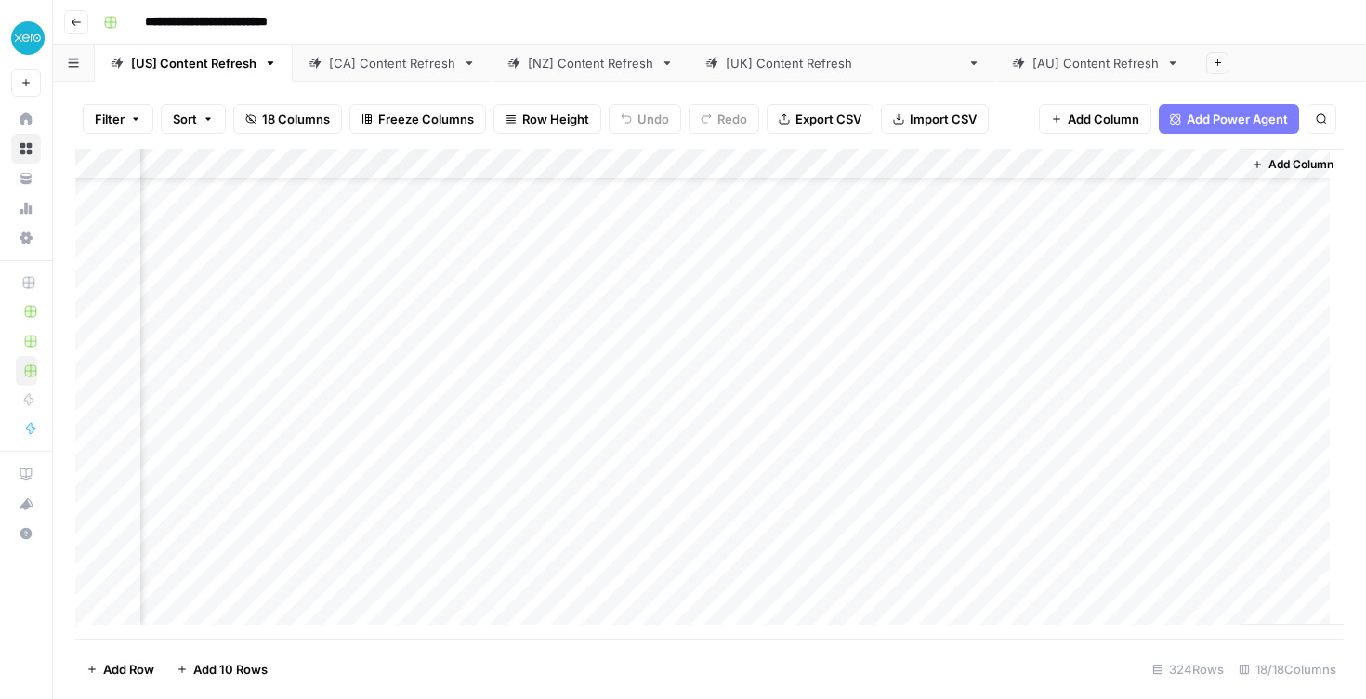
scroll to position [0, 2064]
drag, startPoint x: 970, startPoint y: 163, endPoint x: 1032, endPoint y: 167, distance: 62.5
click at [1032, 167] on div "Add Column" at bounding box center [709, 394] width 1269 height 490
click at [1028, 171] on div at bounding box center [975, 167] width 168 height 37
click at [1055, 21] on div "**********" at bounding box center [722, 22] width 1252 height 30
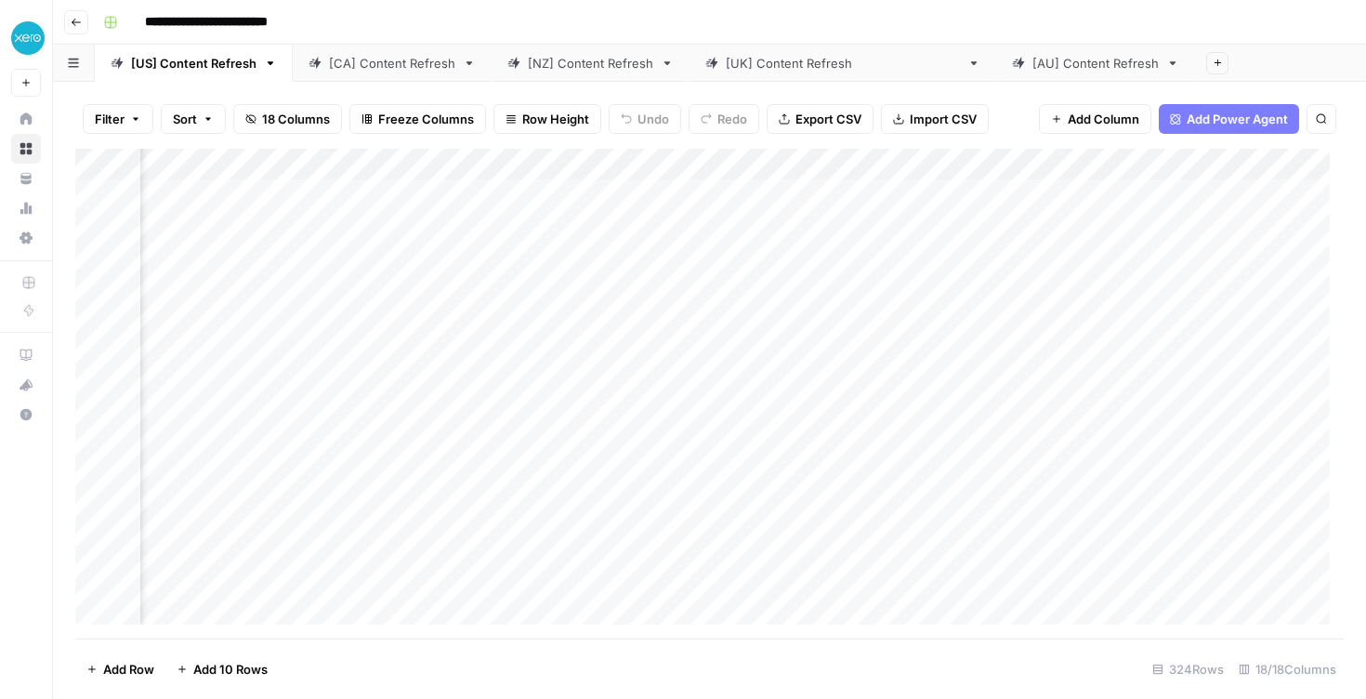
scroll to position [0, 2064]
click at [346, 54] on div "[CA] Content Refresh" at bounding box center [392, 63] width 126 height 19
click at [574, 73] on link "[NZ] Content Refresh" at bounding box center [591, 63] width 198 height 37
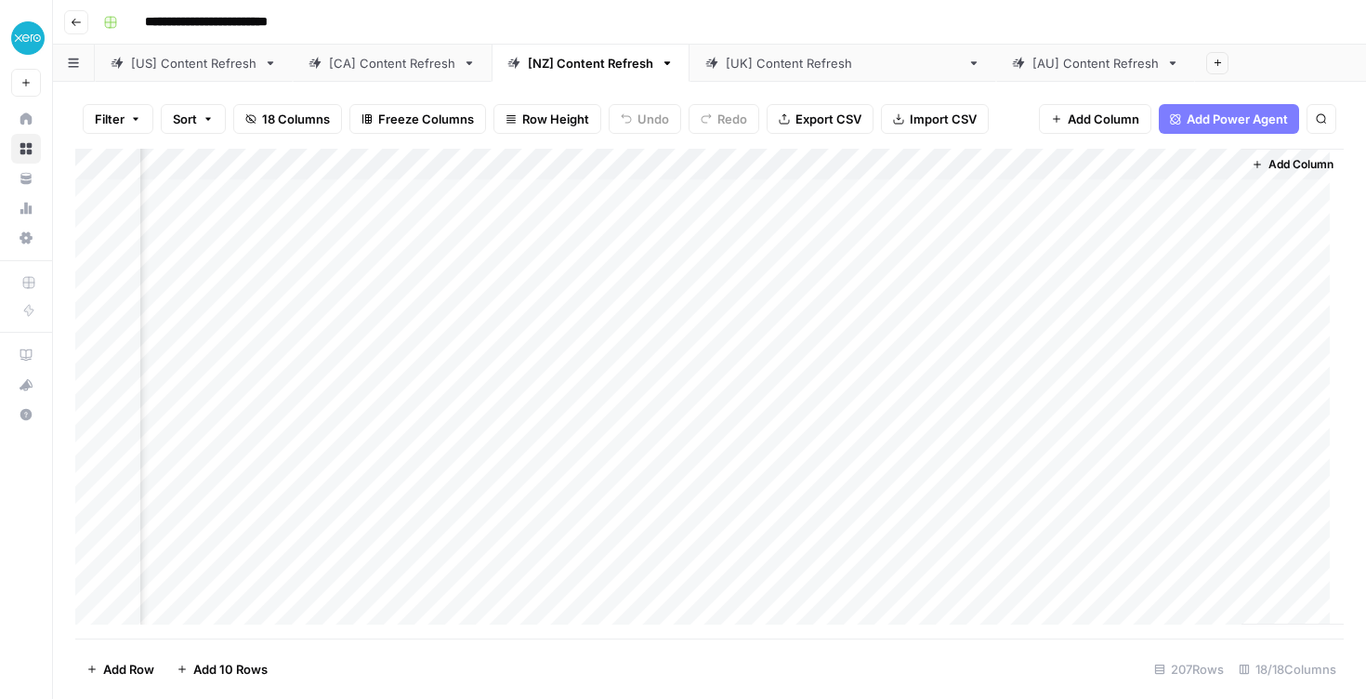
click at [743, 58] on div "[[GEOGRAPHIC_DATA]] Content Refresh" at bounding box center [843, 63] width 234 height 19
click at [1033, 58] on div "[AU] Content Refresh" at bounding box center [1096, 63] width 126 height 19
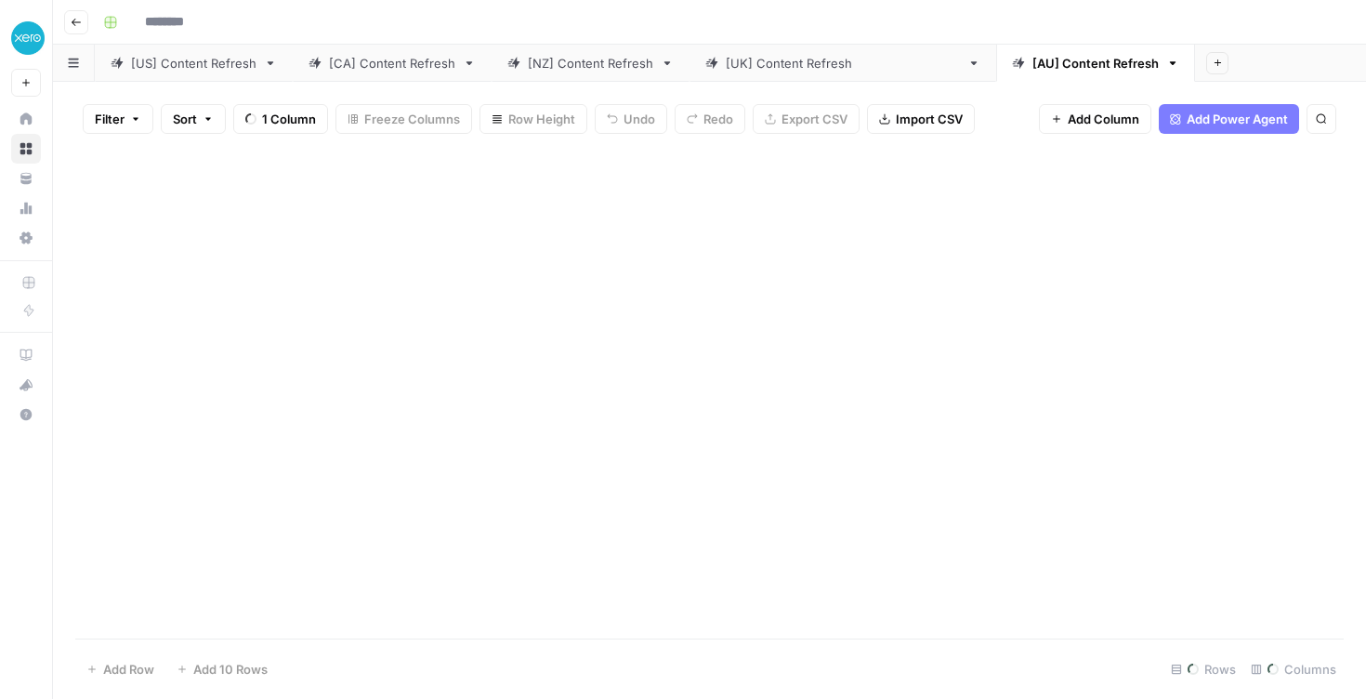
type input "**********"
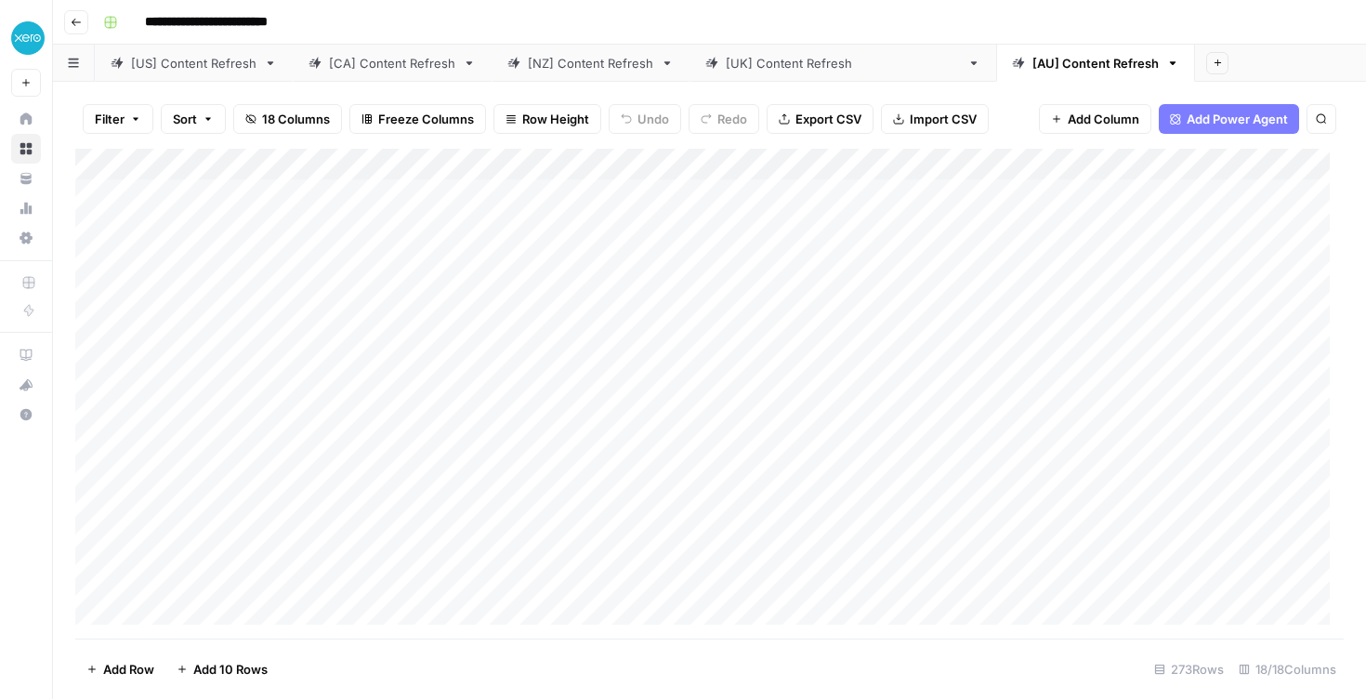
click at [557, 72] on div "[NZ] Content Refresh" at bounding box center [590, 63] width 125 height 19
click at [218, 65] on div "[US] Content Refresh" at bounding box center [193, 63] width 125 height 19
click at [401, 62] on div "[CA] Content Refresh" at bounding box center [392, 63] width 126 height 19
click at [93, 229] on div "Add Column" at bounding box center [709, 394] width 1269 height 490
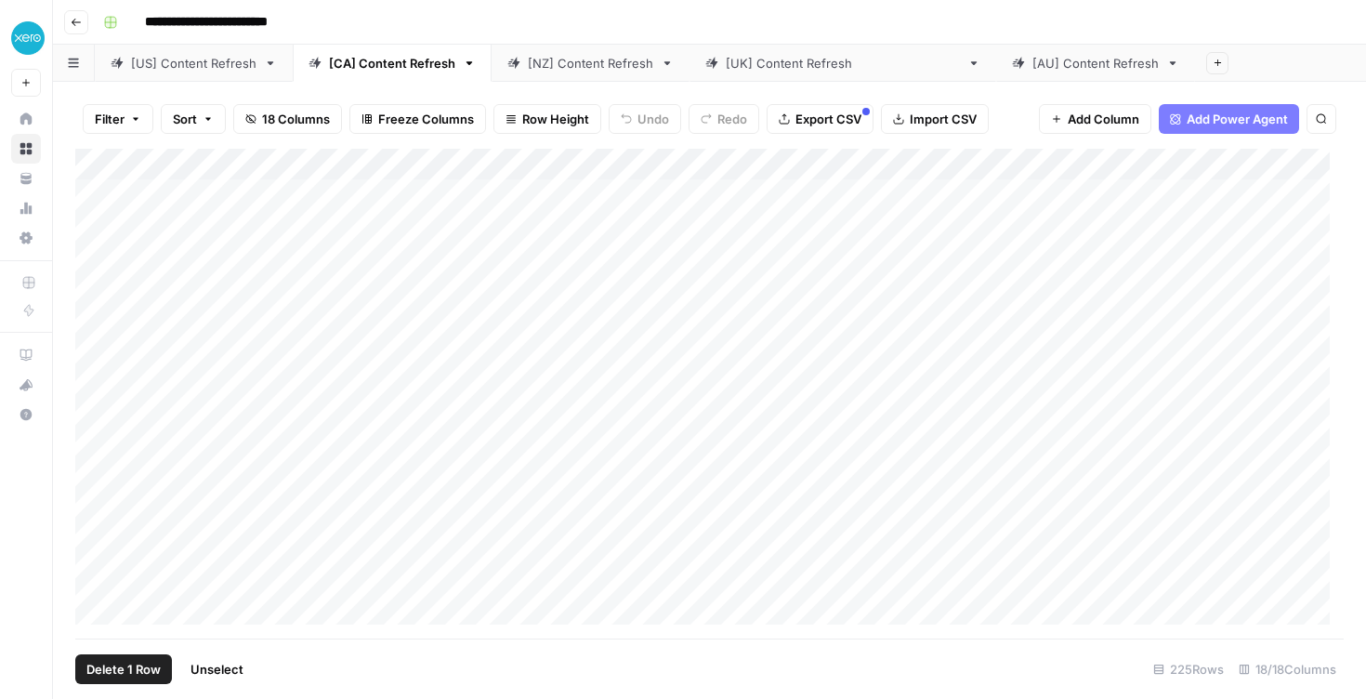
click at [115, 666] on span "Delete 1 Row" at bounding box center [123, 669] width 74 height 19
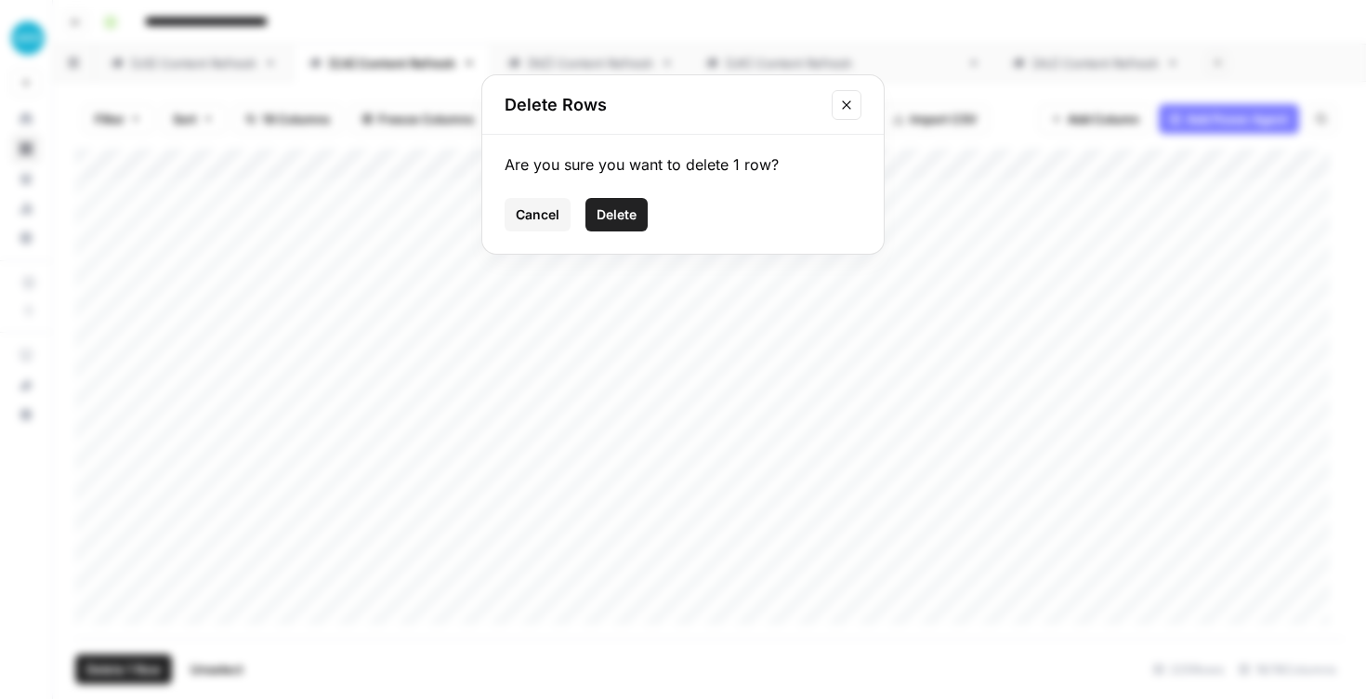
click at [622, 214] on span "Delete" at bounding box center [617, 214] width 40 height 19
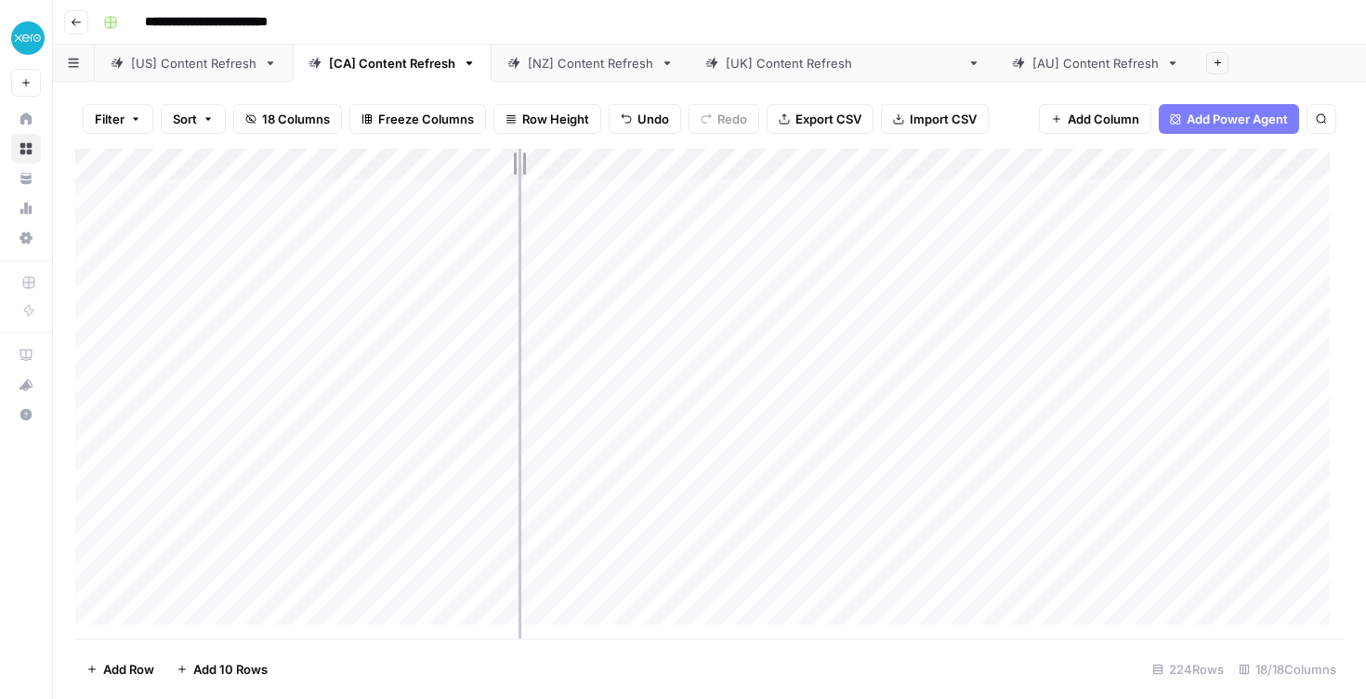
drag, startPoint x: 403, startPoint y: 163, endPoint x: 519, endPoint y: 173, distance: 115.7
click at [519, 173] on div "Add Column" at bounding box center [709, 394] width 1269 height 490
drag, startPoint x: 516, startPoint y: 165, endPoint x: 544, endPoint y: 168, distance: 28.1
click at [543, 168] on div "Add Column" at bounding box center [709, 394] width 1269 height 490
click at [1297, 351] on div "Add Column" at bounding box center [709, 394] width 1269 height 490
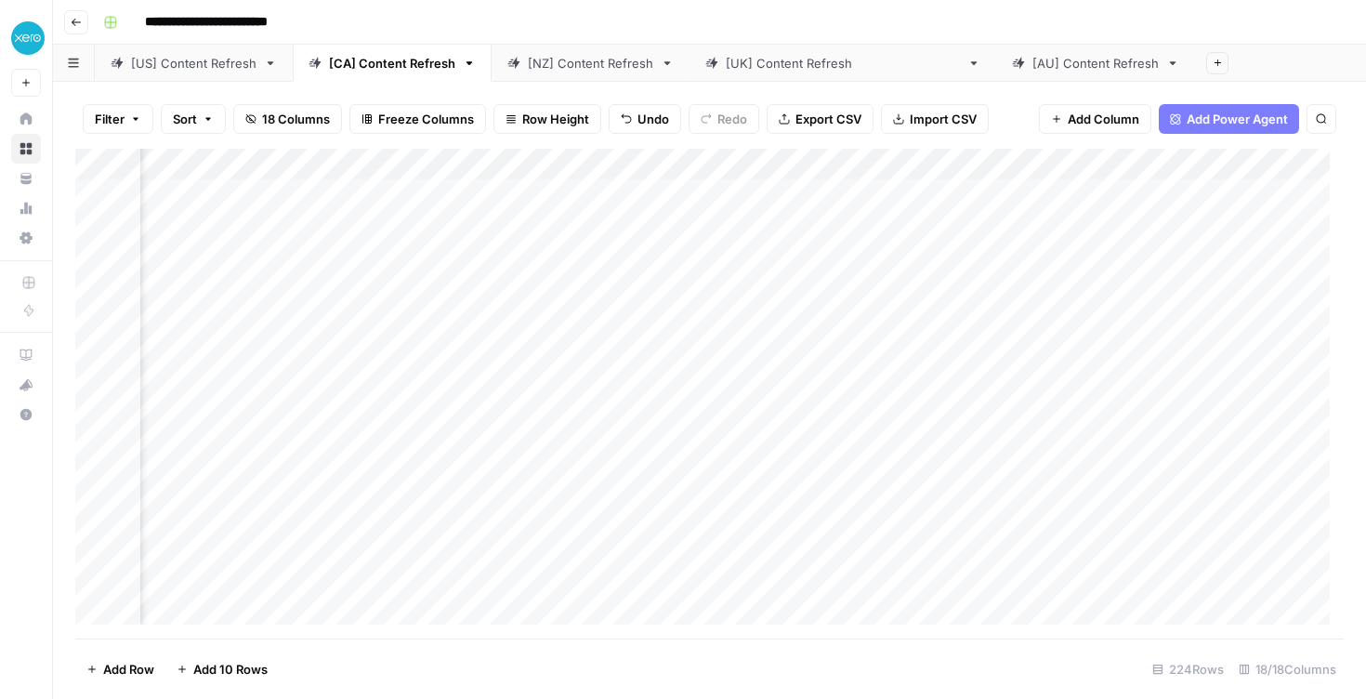
scroll to position [0, 1176]
click at [791, 353] on div "Add Column" at bounding box center [709, 394] width 1269 height 490
click at [524, 541] on div "Add Column" at bounding box center [709, 394] width 1269 height 490
click at [1253, 532] on div "Add Column" at bounding box center [709, 394] width 1269 height 490
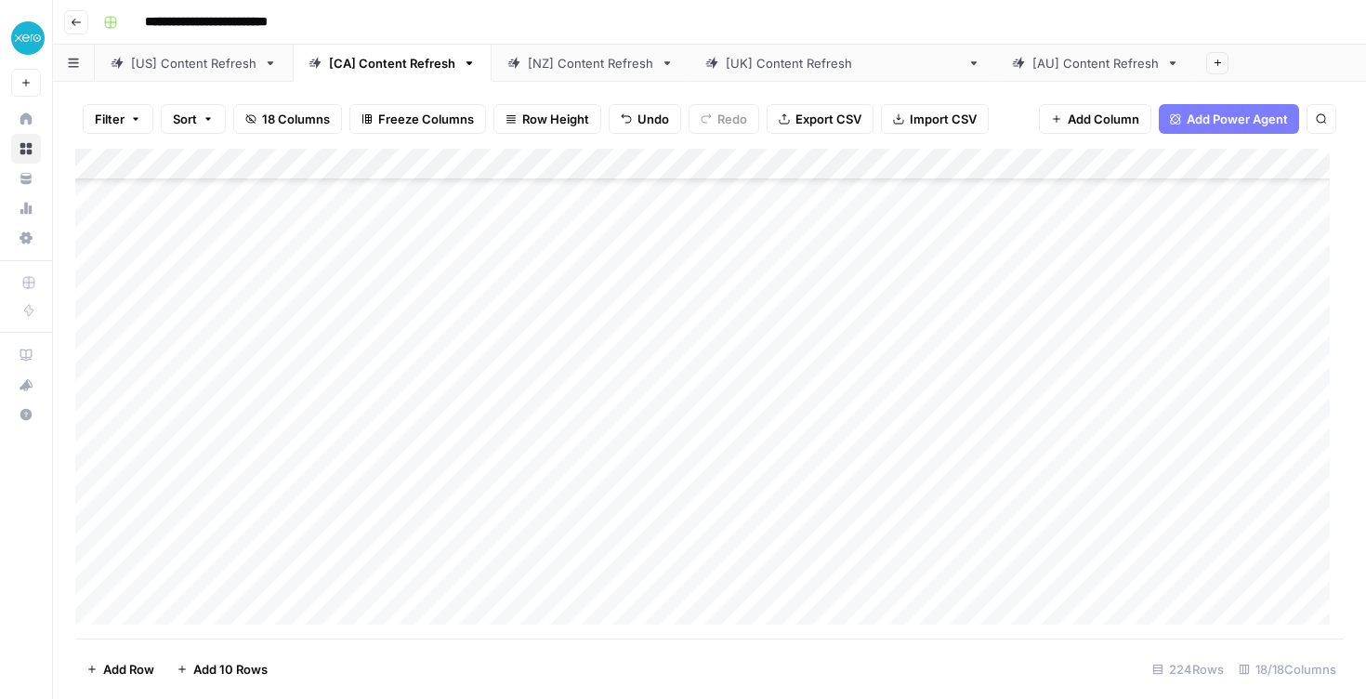
scroll to position [812, 0]
click at [1279, 300] on div "Add Column" at bounding box center [709, 394] width 1269 height 490
click at [1292, 337] on div "Add Column" at bounding box center [709, 394] width 1269 height 490
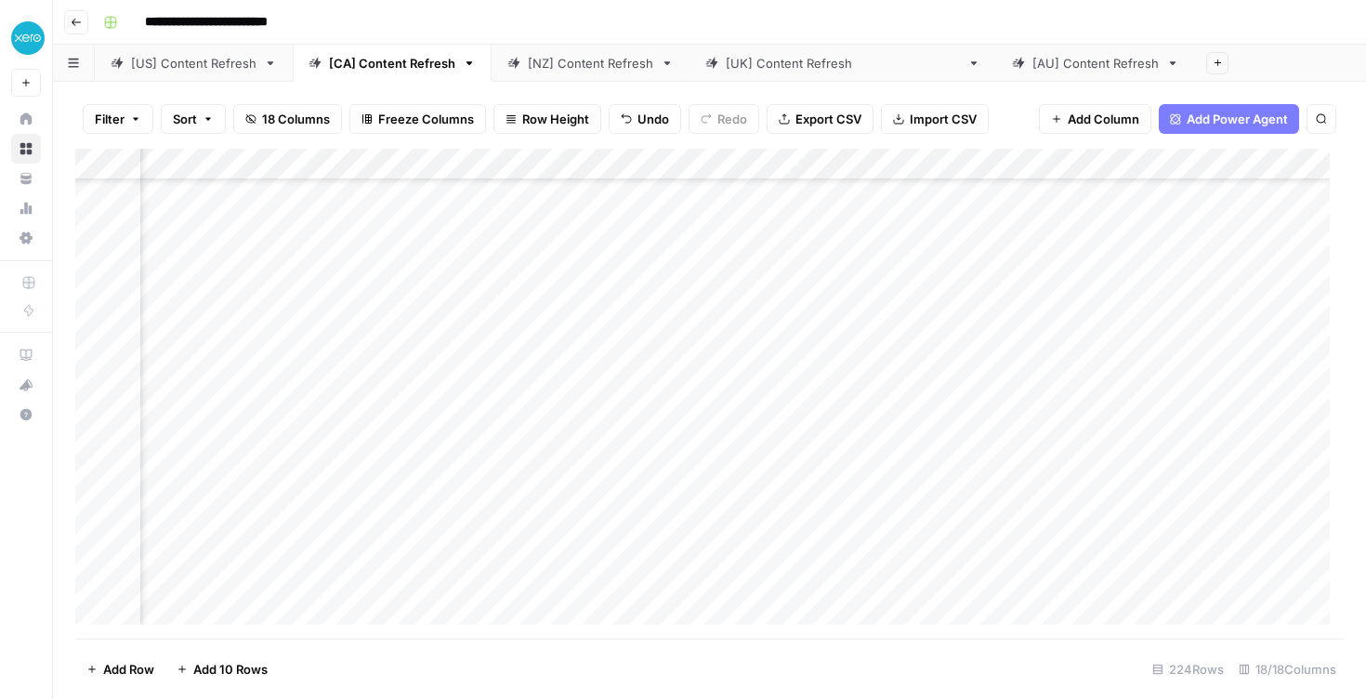
click at [898, 335] on div "Add Column" at bounding box center [709, 394] width 1269 height 490
click at [1253, 325] on div "Add Column" at bounding box center [709, 394] width 1269 height 490
click at [1262, 268] on div "Add Column" at bounding box center [709, 394] width 1269 height 490
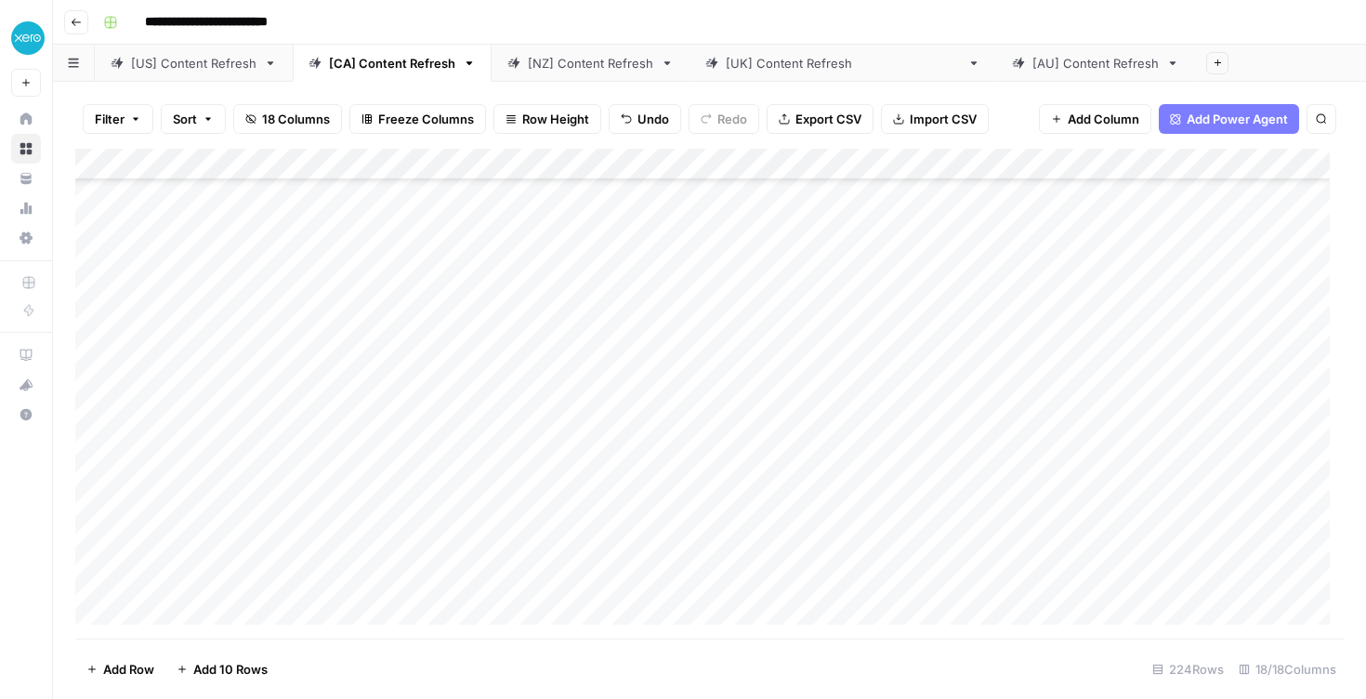
scroll to position [662, 0]
click at [1240, 384] on div "Add Column" at bounding box center [709, 394] width 1269 height 490
click at [957, 453] on div "Add Column" at bounding box center [709, 394] width 1269 height 490
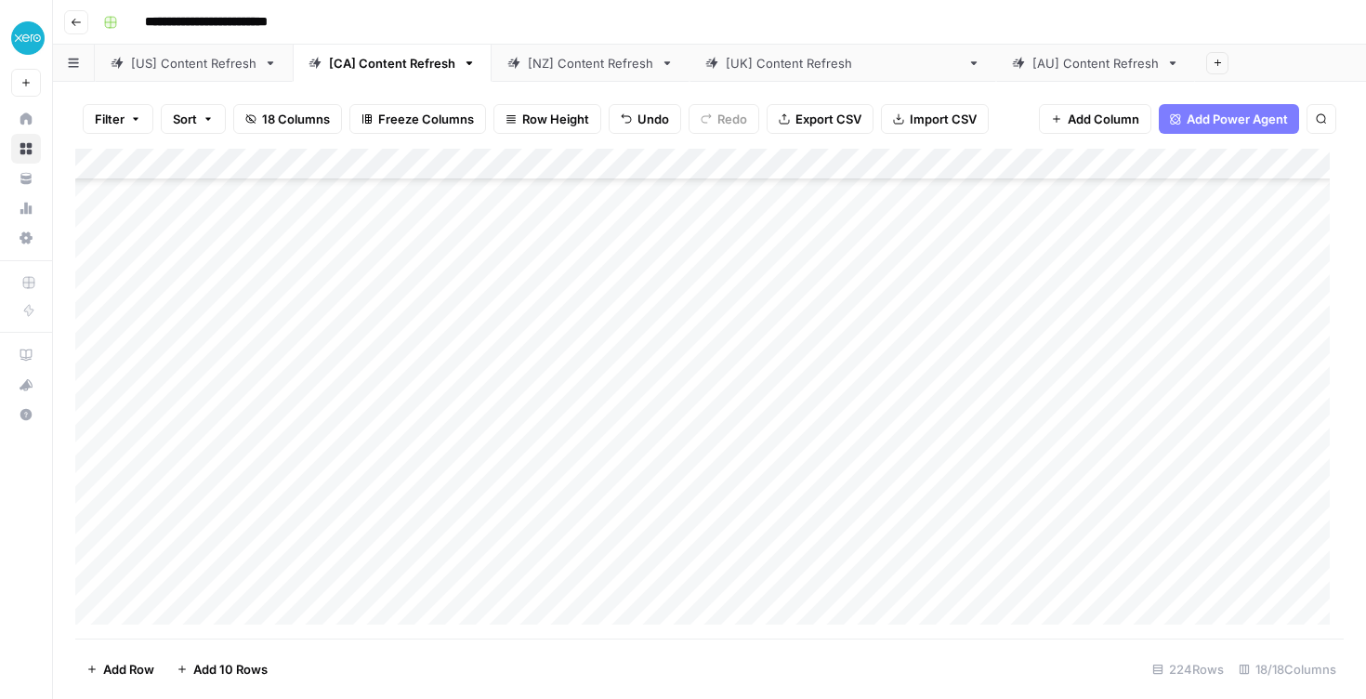
click at [1291, 297] on div "Add Column" at bounding box center [709, 394] width 1269 height 490
click at [1248, 356] on div "Add Column" at bounding box center [709, 394] width 1269 height 490
click at [937, 352] on div "Add Column" at bounding box center [709, 394] width 1269 height 490
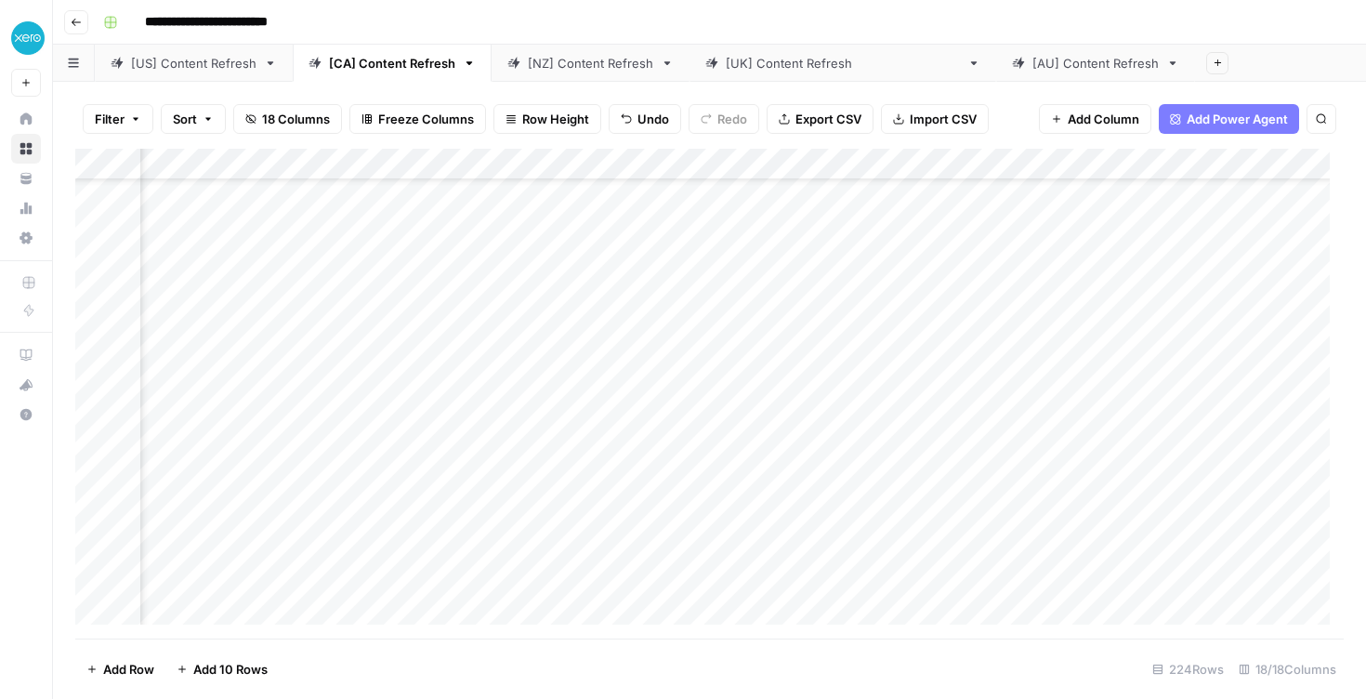
click at [937, 433] on div "Add Column" at bounding box center [709, 394] width 1269 height 490
click at [931, 271] on div "Add Column" at bounding box center [709, 394] width 1269 height 490
click at [878, 269] on div "Add Column" at bounding box center [709, 394] width 1269 height 490
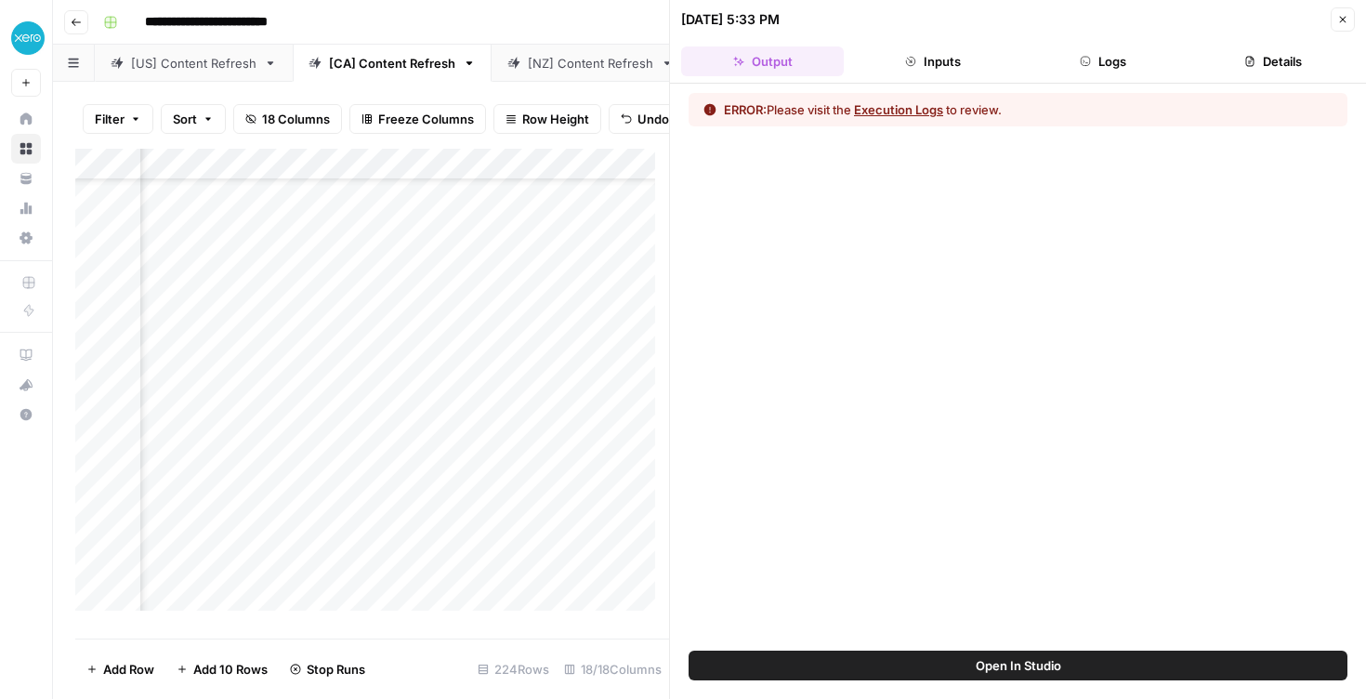
click at [888, 104] on button "Execution Logs" at bounding box center [898, 109] width 89 height 19
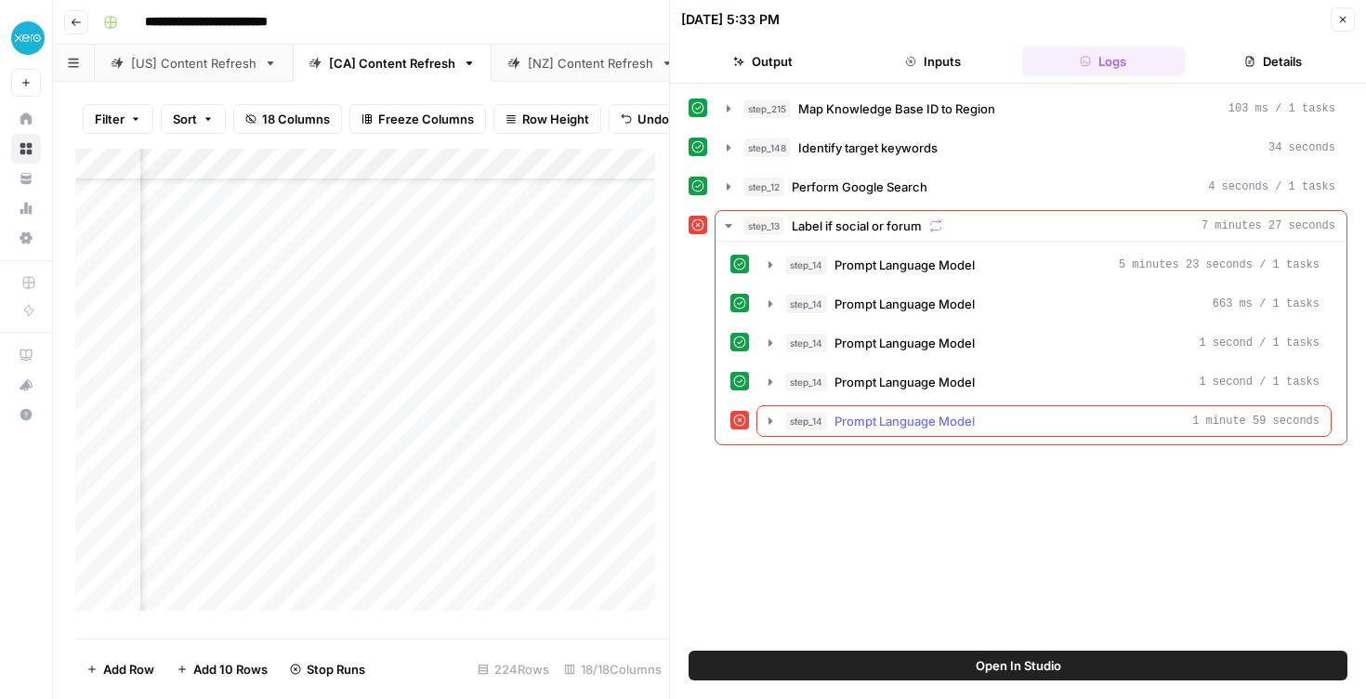
click at [770, 425] on icon "button" at bounding box center [770, 421] width 15 height 15
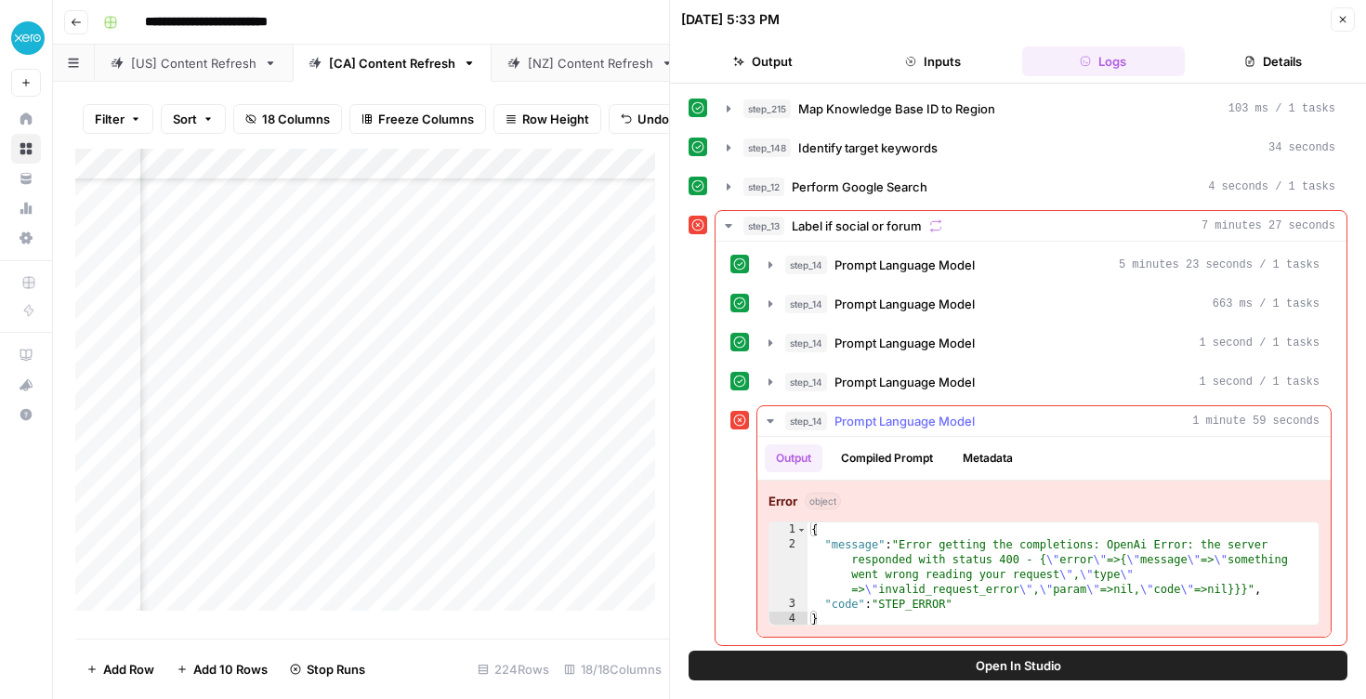
scroll to position [5, 0]
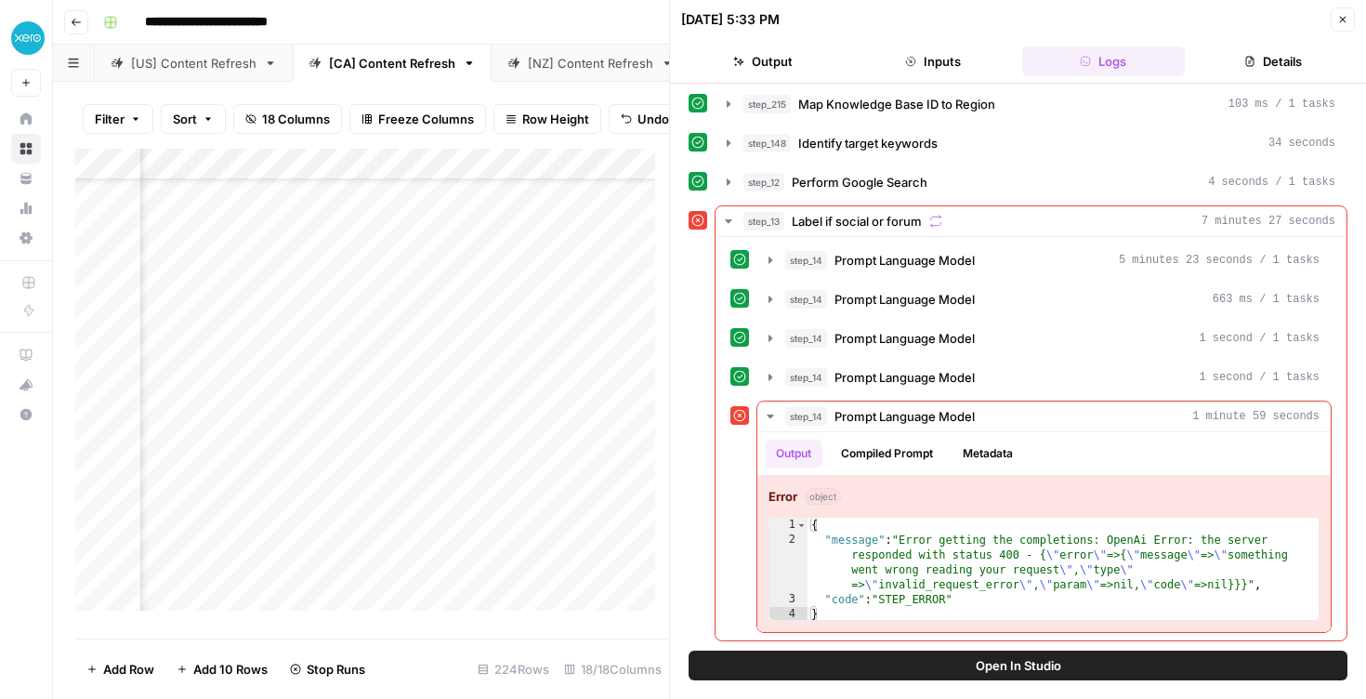
click at [1340, 18] on icon "button" at bounding box center [1343, 19] width 11 height 11
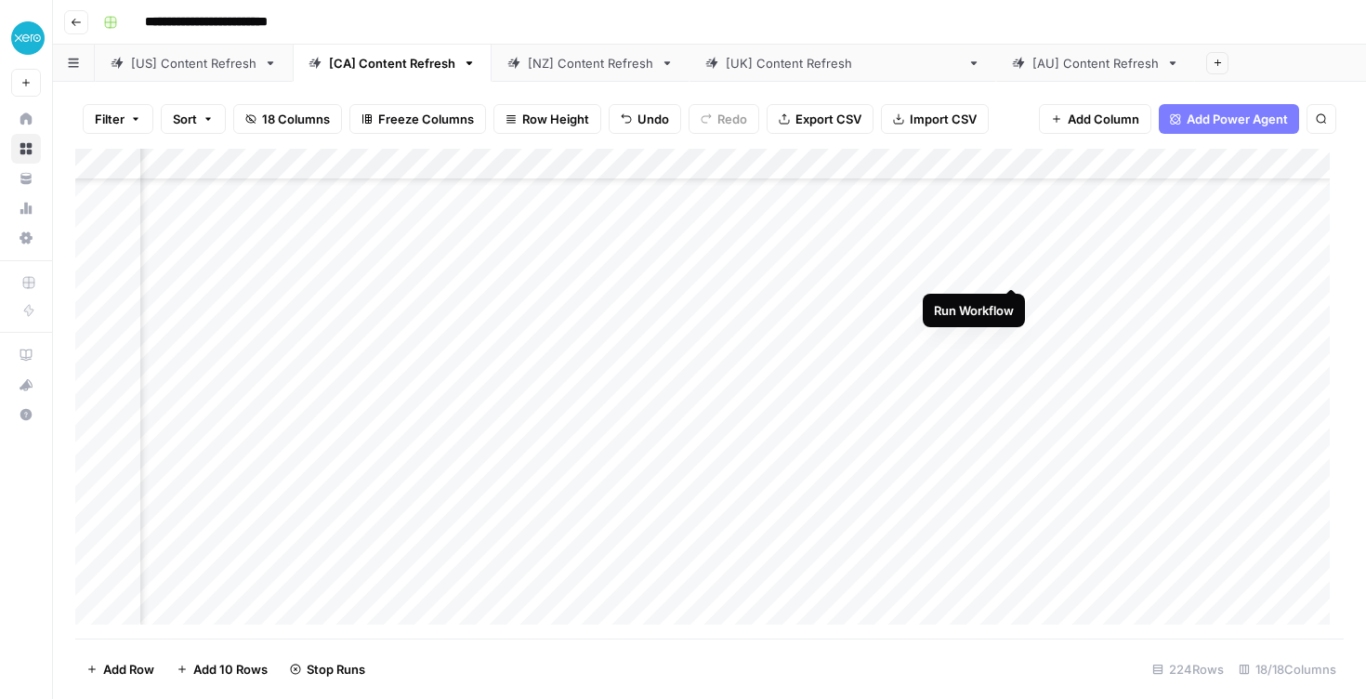
click at [1007, 271] on div "Add Column" at bounding box center [709, 394] width 1269 height 490
click at [934, 478] on div "Add Column" at bounding box center [709, 394] width 1269 height 490
click at [782, 567] on div "Add Column" at bounding box center [709, 394] width 1269 height 490
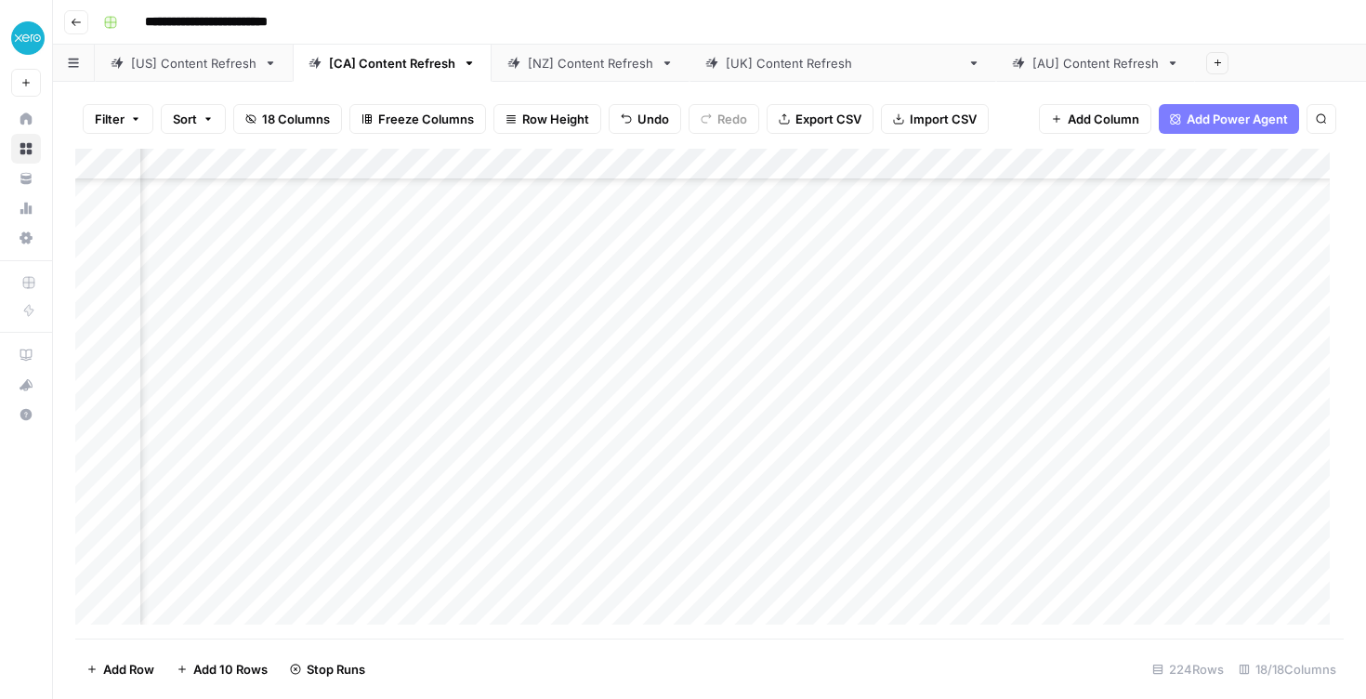
scroll to position [0, 1839]
click at [191, 68] on div "[US] Content Refresh" at bounding box center [193, 63] width 125 height 19
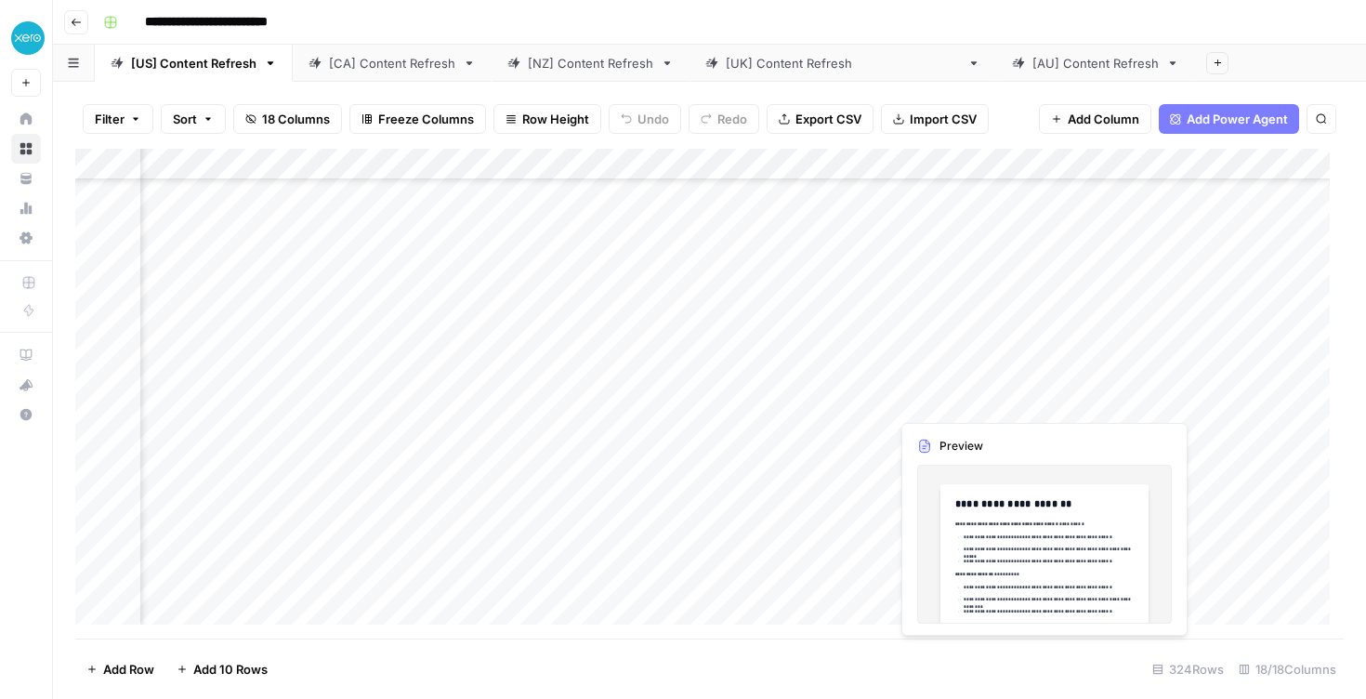
click at [960, 409] on div "Add Column" at bounding box center [709, 394] width 1269 height 490
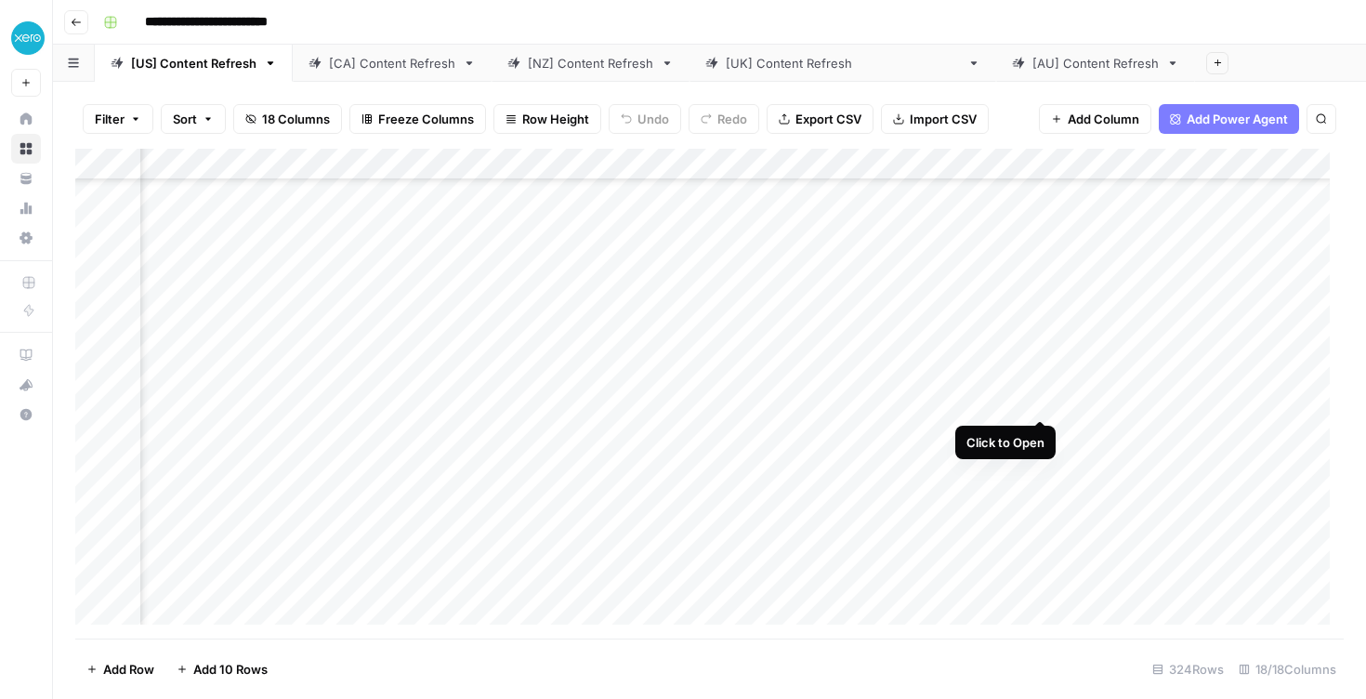
click at [1034, 402] on div "Add Column" at bounding box center [709, 394] width 1269 height 490
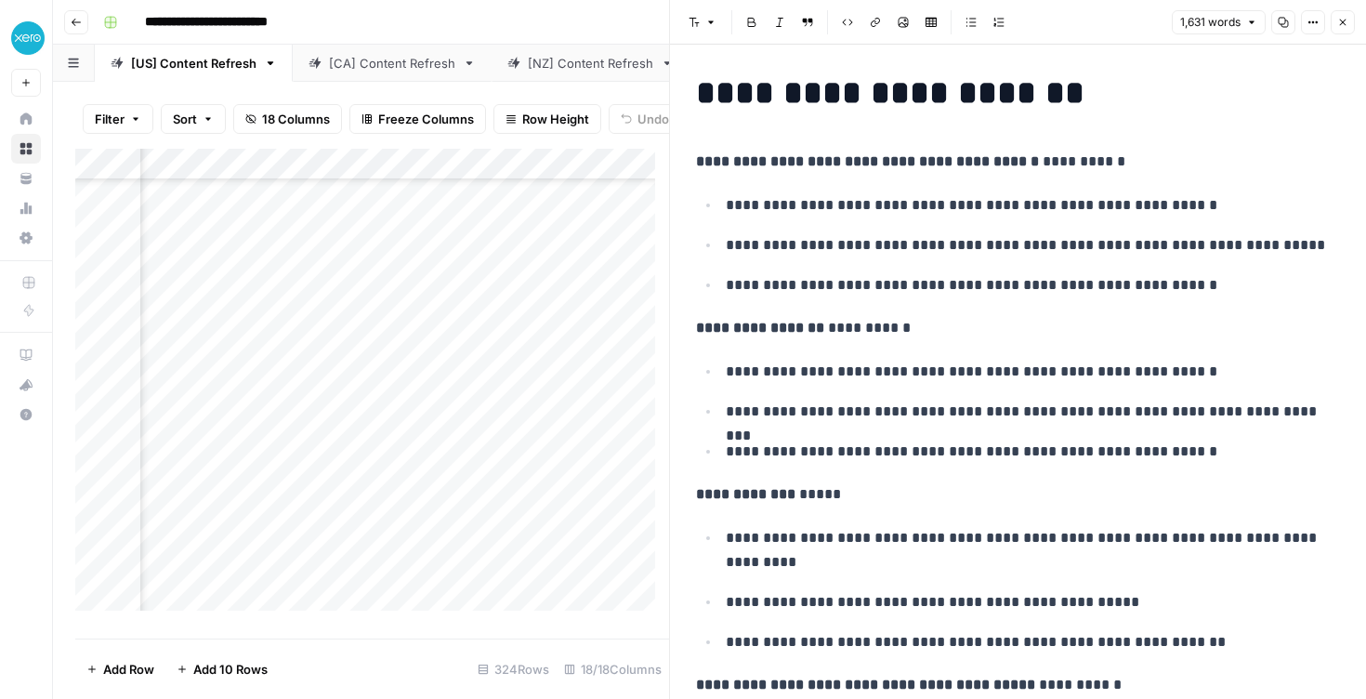
scroll to position [8, 0]
click at [1345, 19] on icon "button" at bounding box center [1343, 22] width 11 height 11
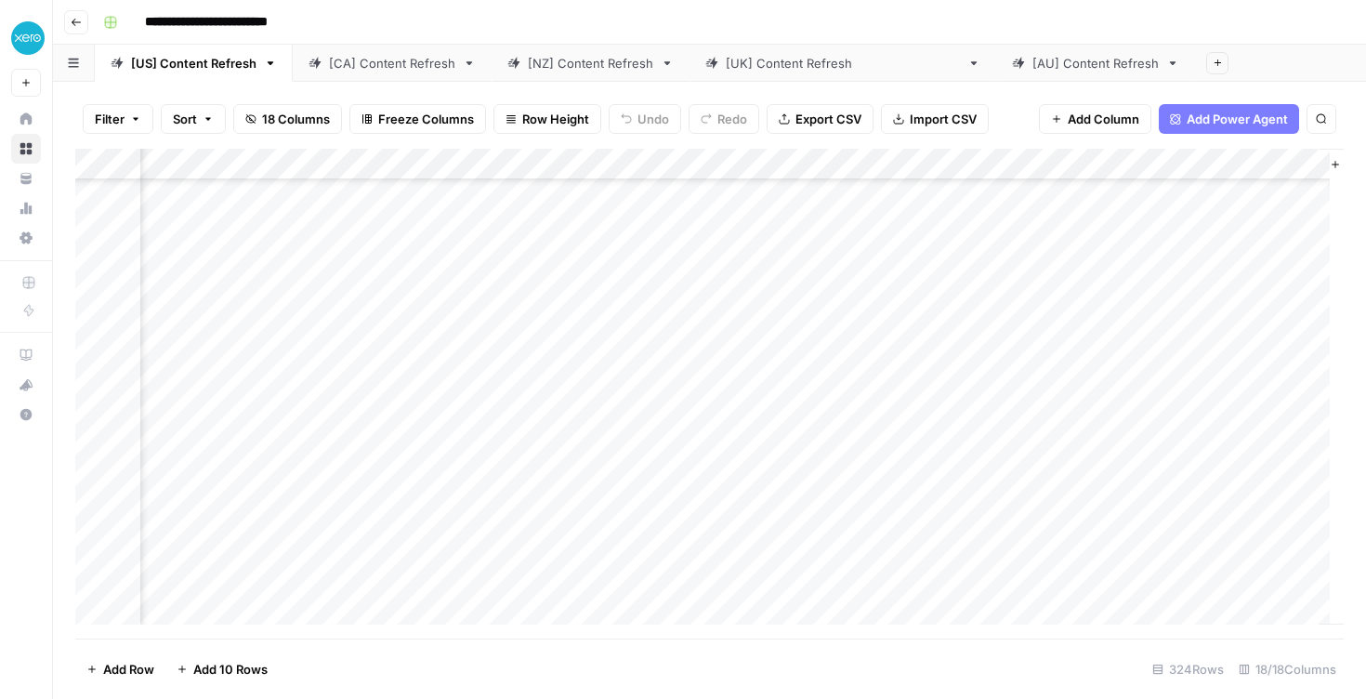
scroll to position [173, 2064]
click at [1014, 405] on div "Add Column" at bounding box center [709, 394] width 1269 height 490
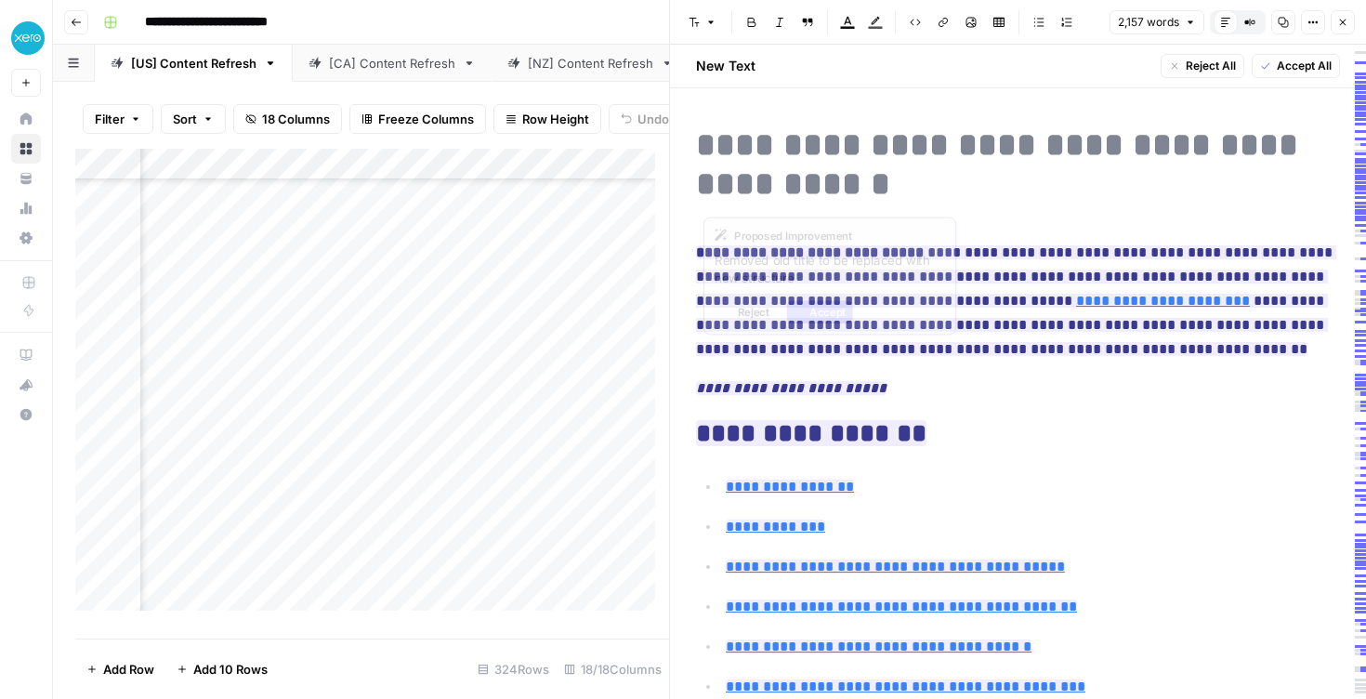
click at [885, 140] on del "**********" at bounding box center [1002, 164] width 612 height 73
click at [233, 178] on div "Add Column" at bounding box center [372, 387] width 594 height 476
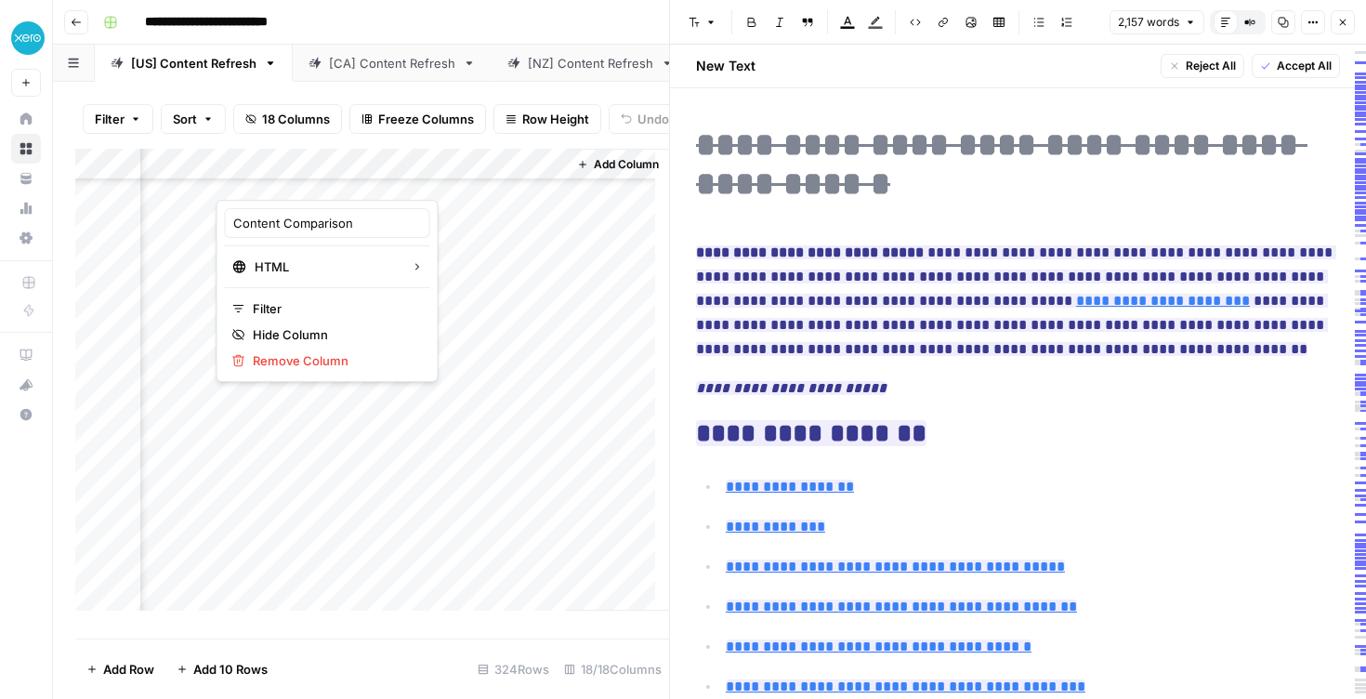
click at [233, 178] on div at bounding box center [301, 181] width 168 height 37
click at [290, 176] on div at bounding box center [301, 181] width 168 height 37
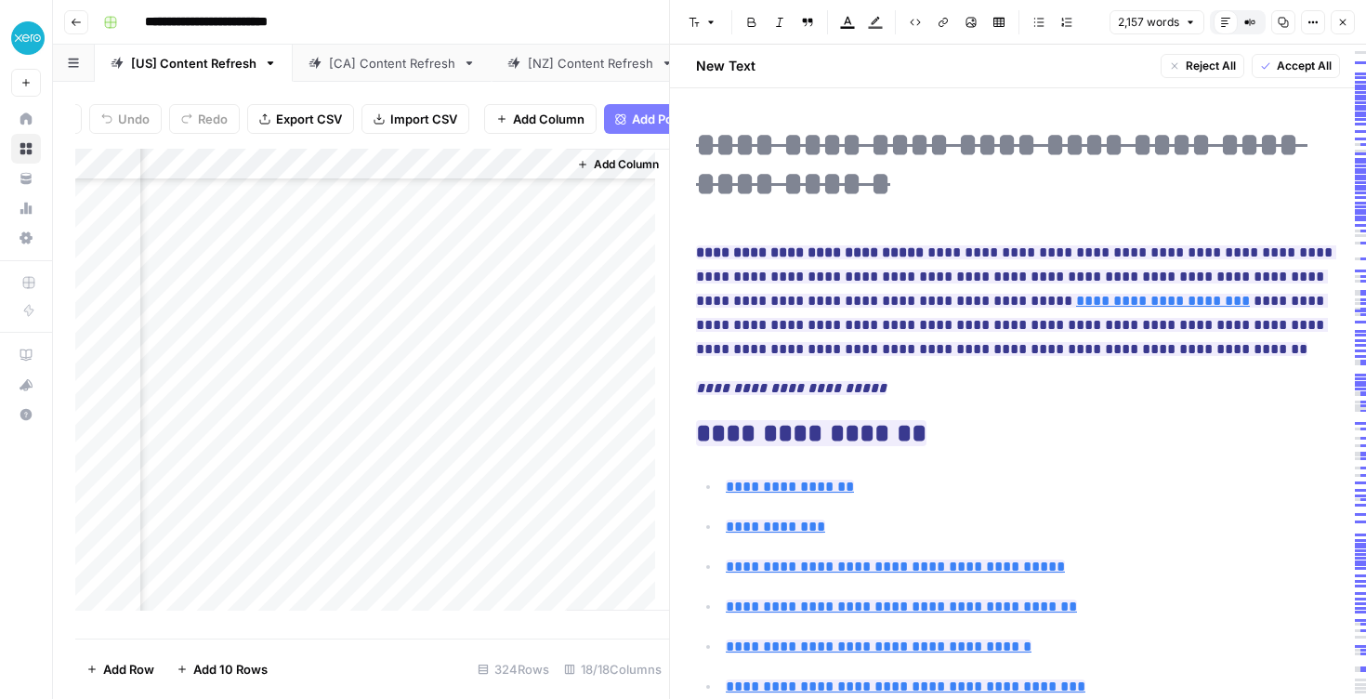
click at [610, 173] on span "Add Column" at bounding box center [626, 164] width 65 height 17
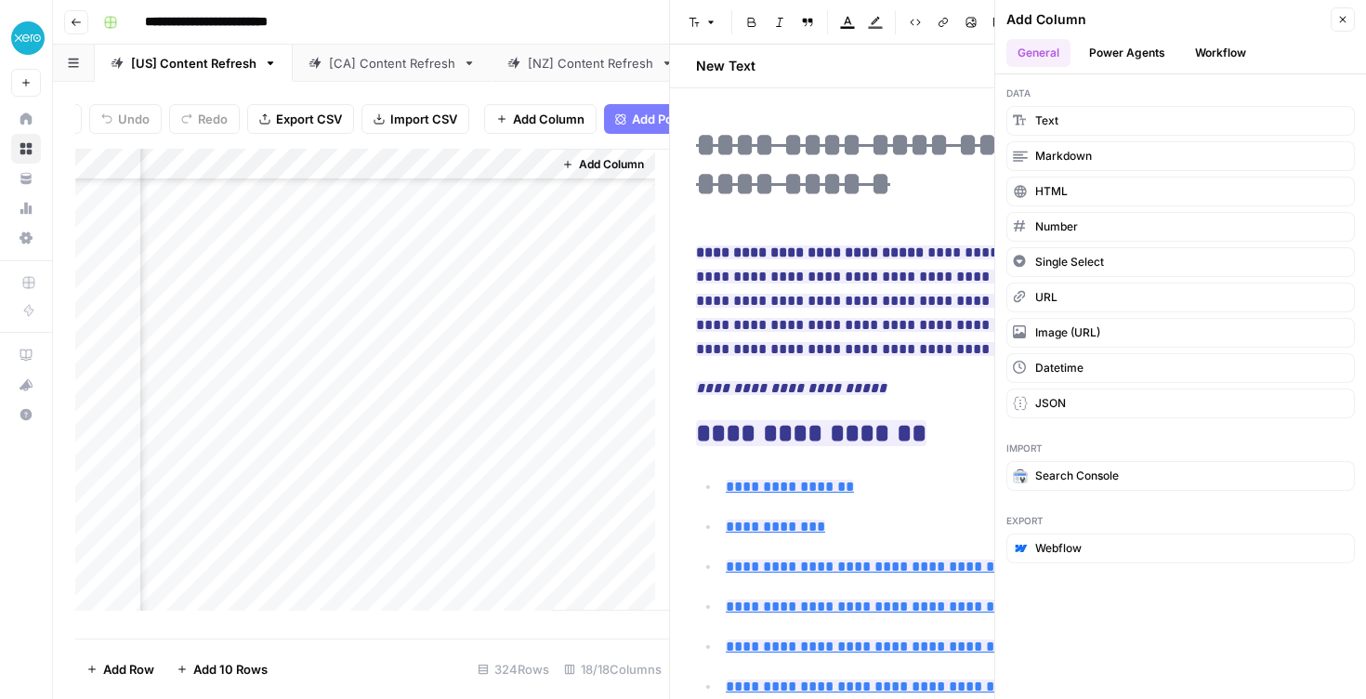
click at [1124, 59] on button "Power Agents" at bounding box center [1127, 53] width 99 height 28
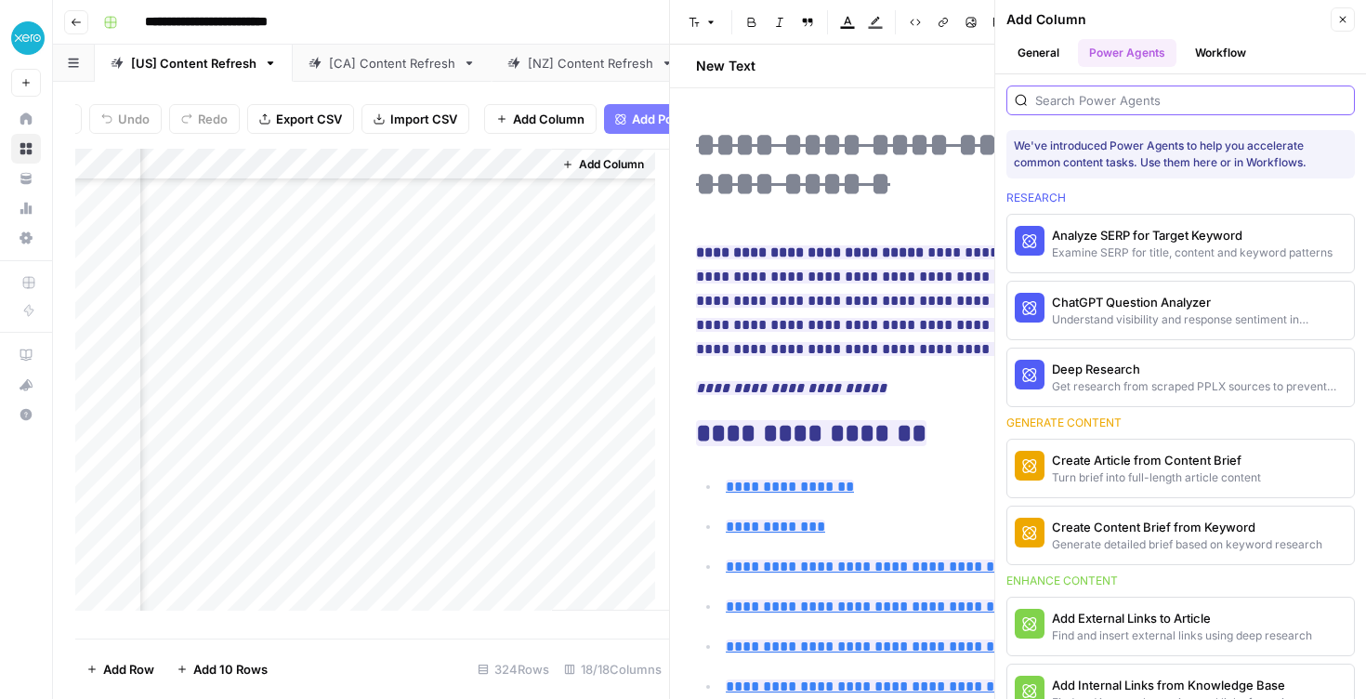
click at [1132, 109] on input "search" at bounding box center [1191, 100] width 311 height 19
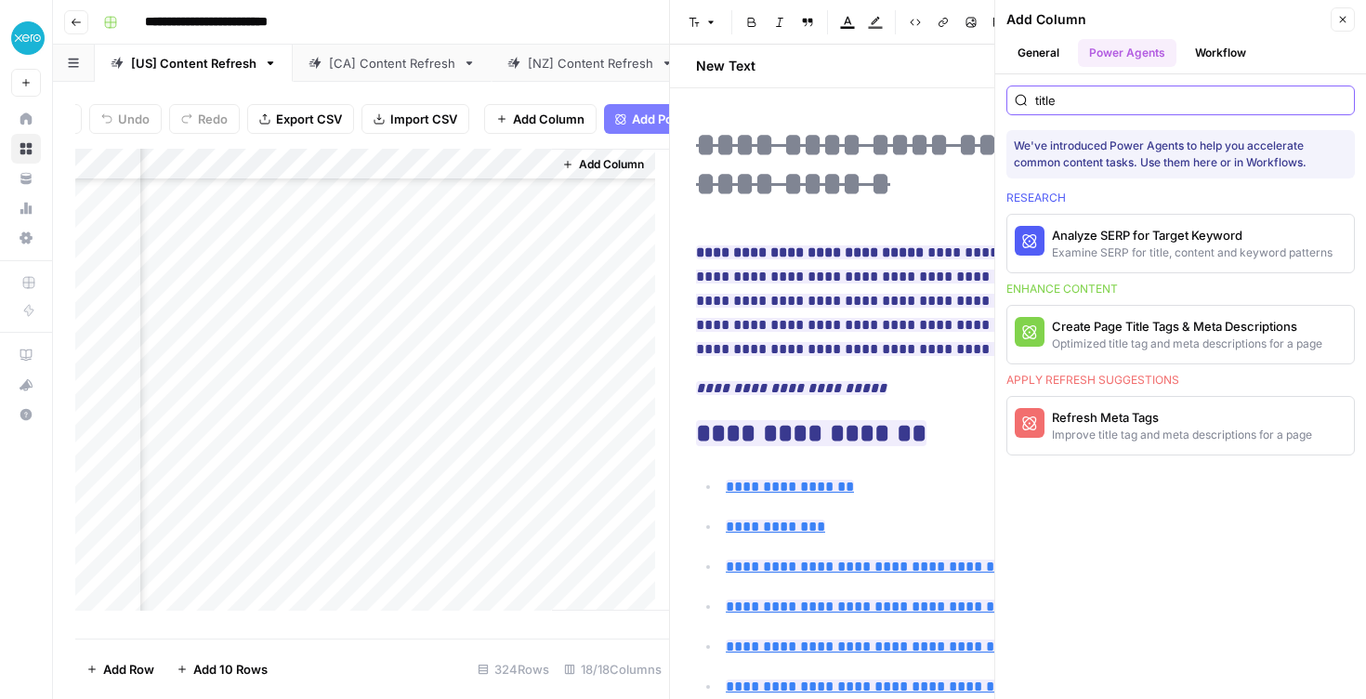
type input "title"
click at [590, 173] on span "Add Column" at bounding box center [611, 164] width 65 height 17
click at [580, 251] on div "Add Column" at bounding box center [738, 380] width 372 height 462
click at [1346, 15] on icon "button" at bounding box center [1343, 19] width 11 height 11
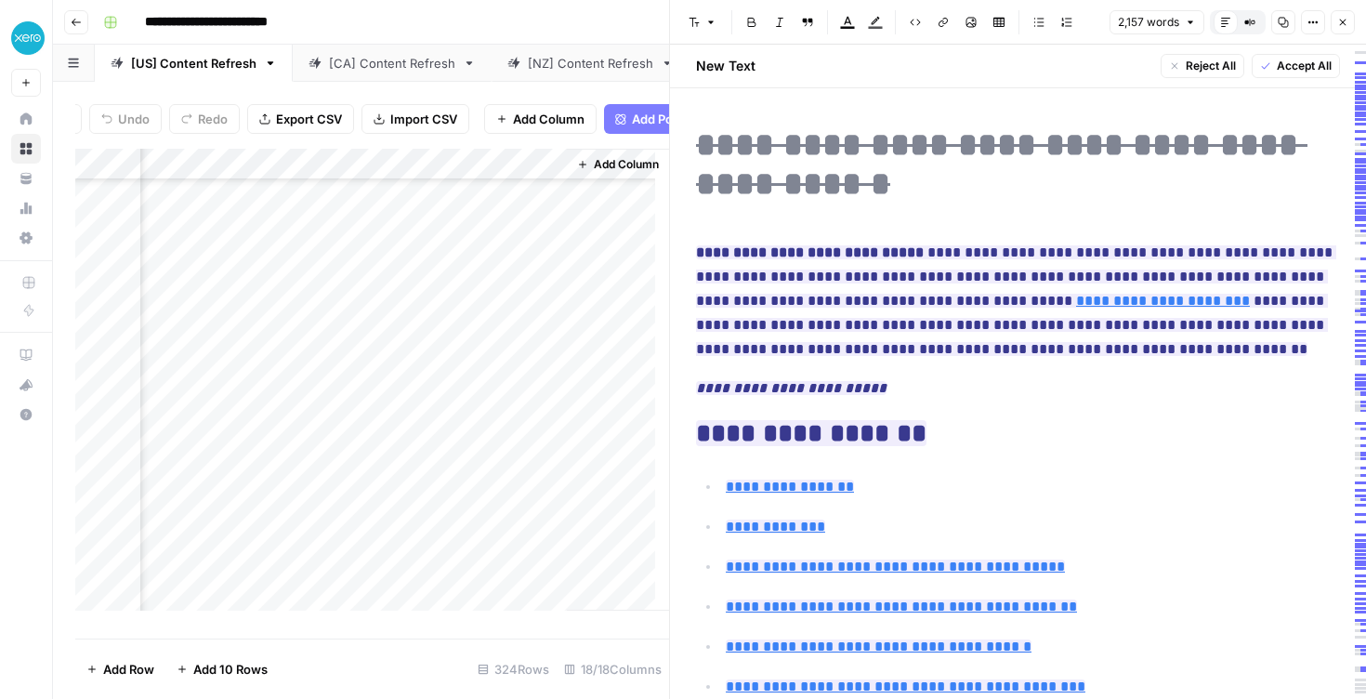
click at [600, 173] on span "Add Column" at bounding box center [626, 164] width 65 height 17
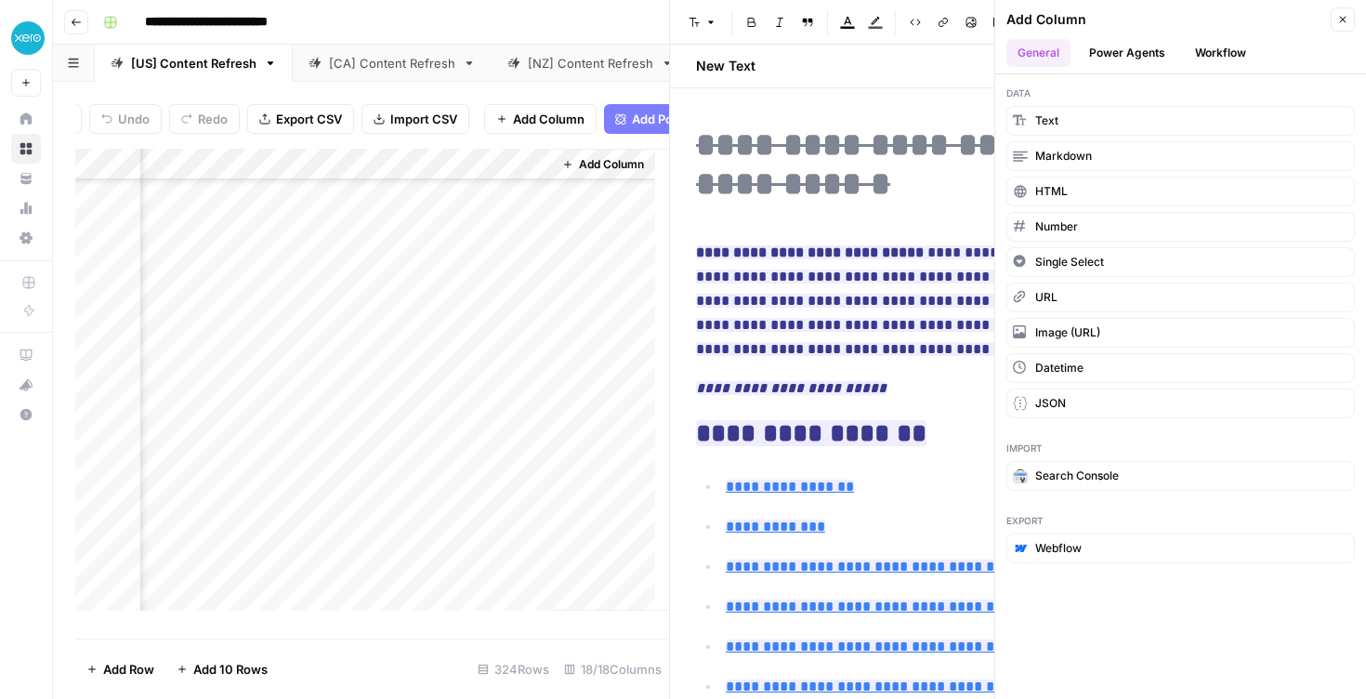
click at [1351, 19] on button "Close" at bounding box center [1343, 19] width 24 height 24
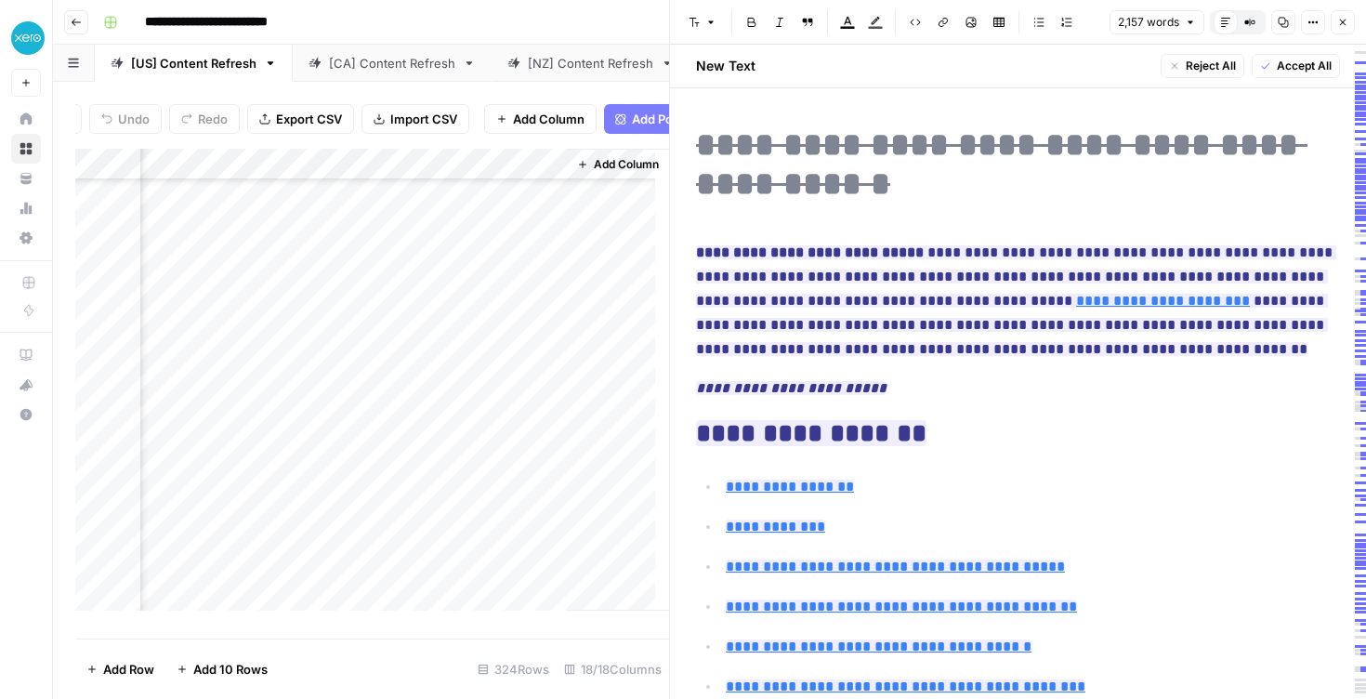
click at [1348, 28] on button "Close" at bounding box center [1343, 22] width 24 height 24
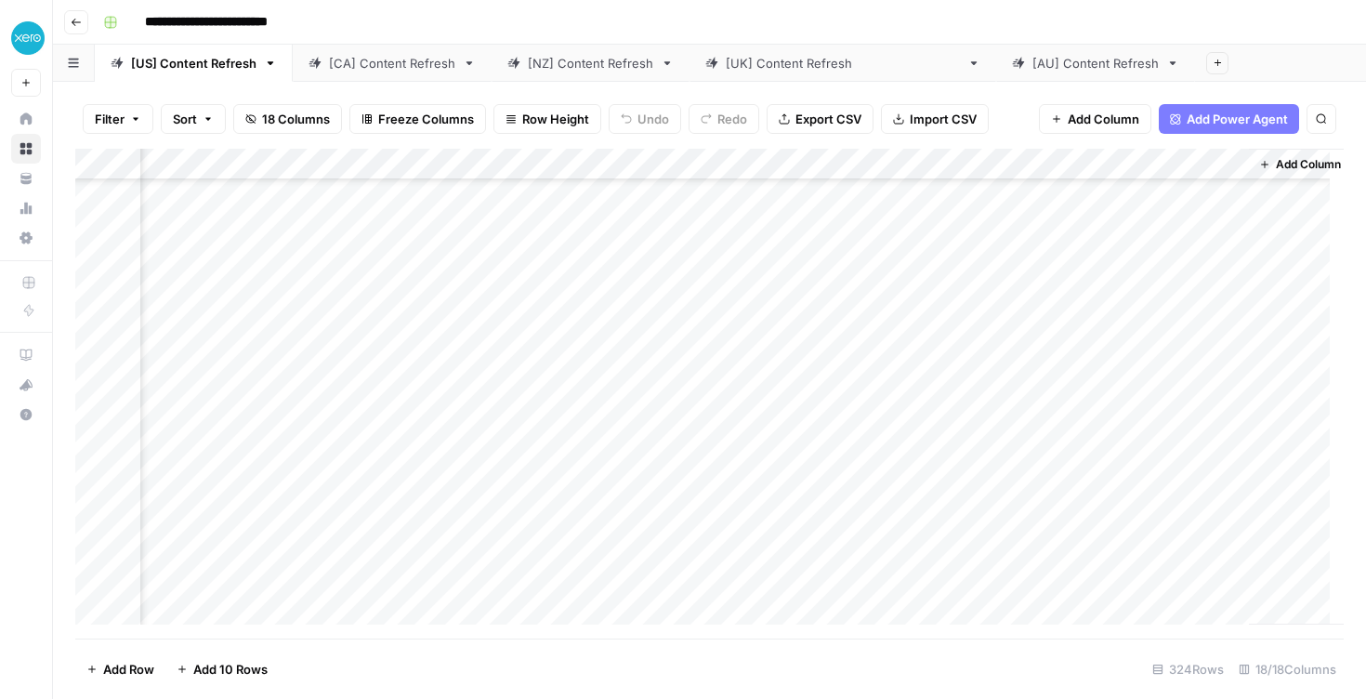
scroll to position [173, 2064]
click at [1269, 166] on span "Add Column" at bounding box center [1301, 164] width 65 height 17
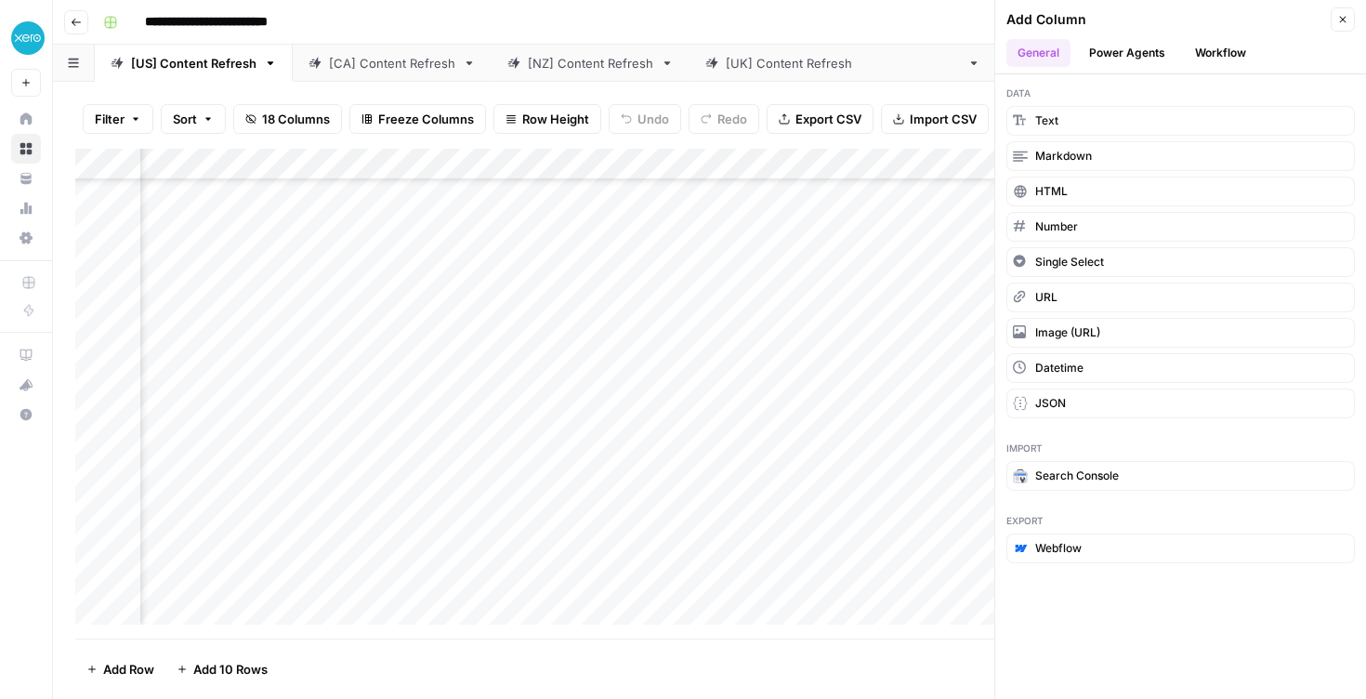
click at [1135, 54] on button "Power Agents" at bounding box center [1127, 53] width 99 height 28
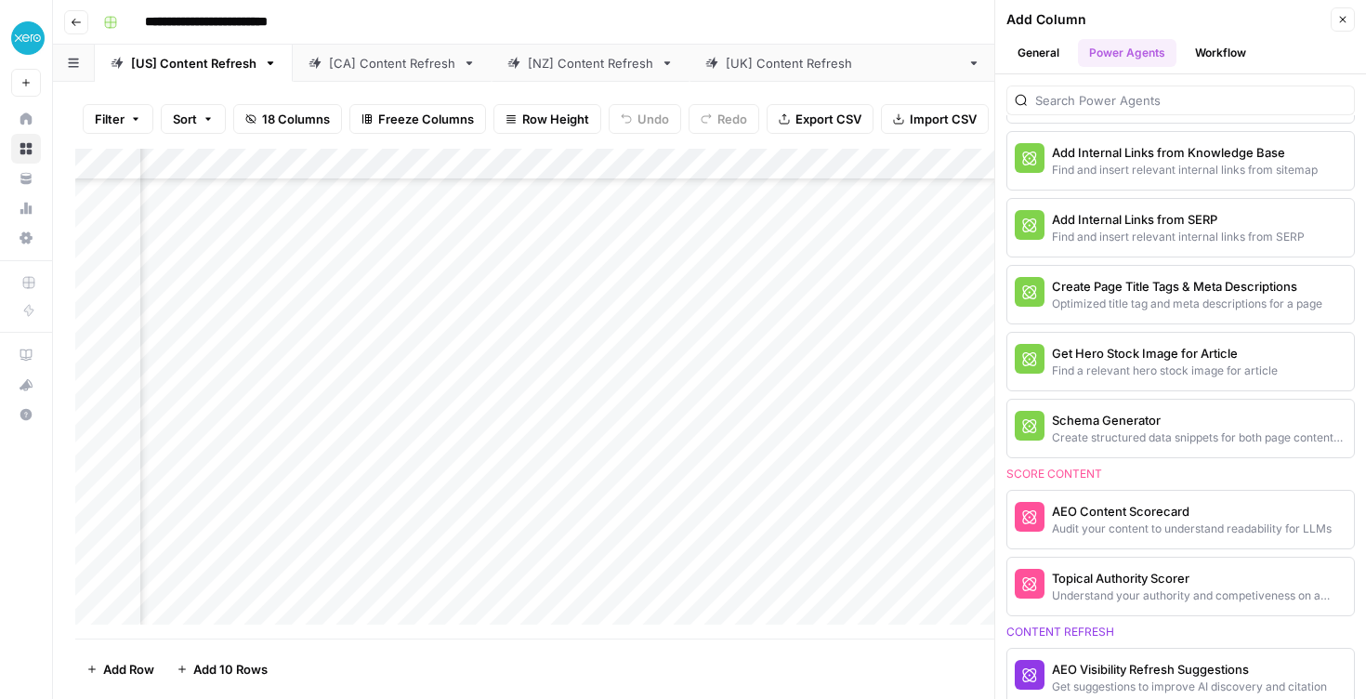
scroll to position [0, 0]
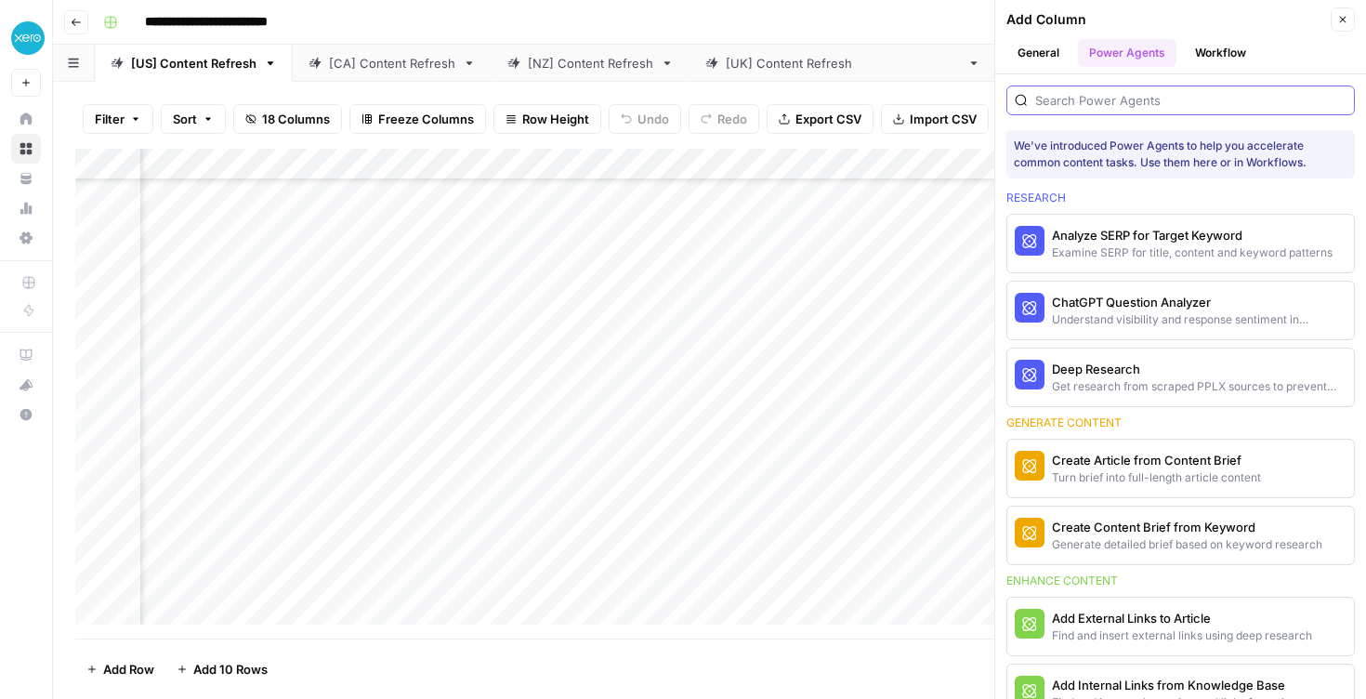
click at [1095, 104] on input "search" at bounding box center [1191, 100] width 311 height 19
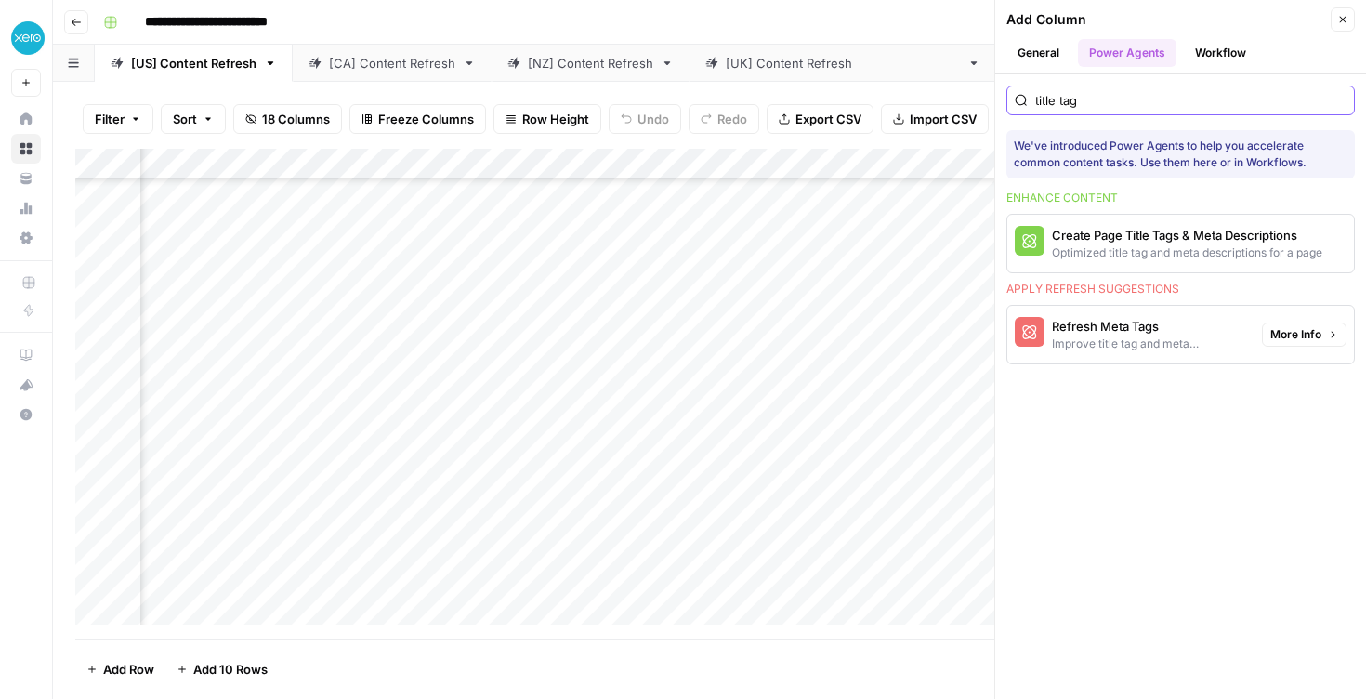
type input "title tag"
click at [1099, 341] on div "Improve title tag and meta descriptions for a page" at bounding box center [1149, 344] width 195 height 17
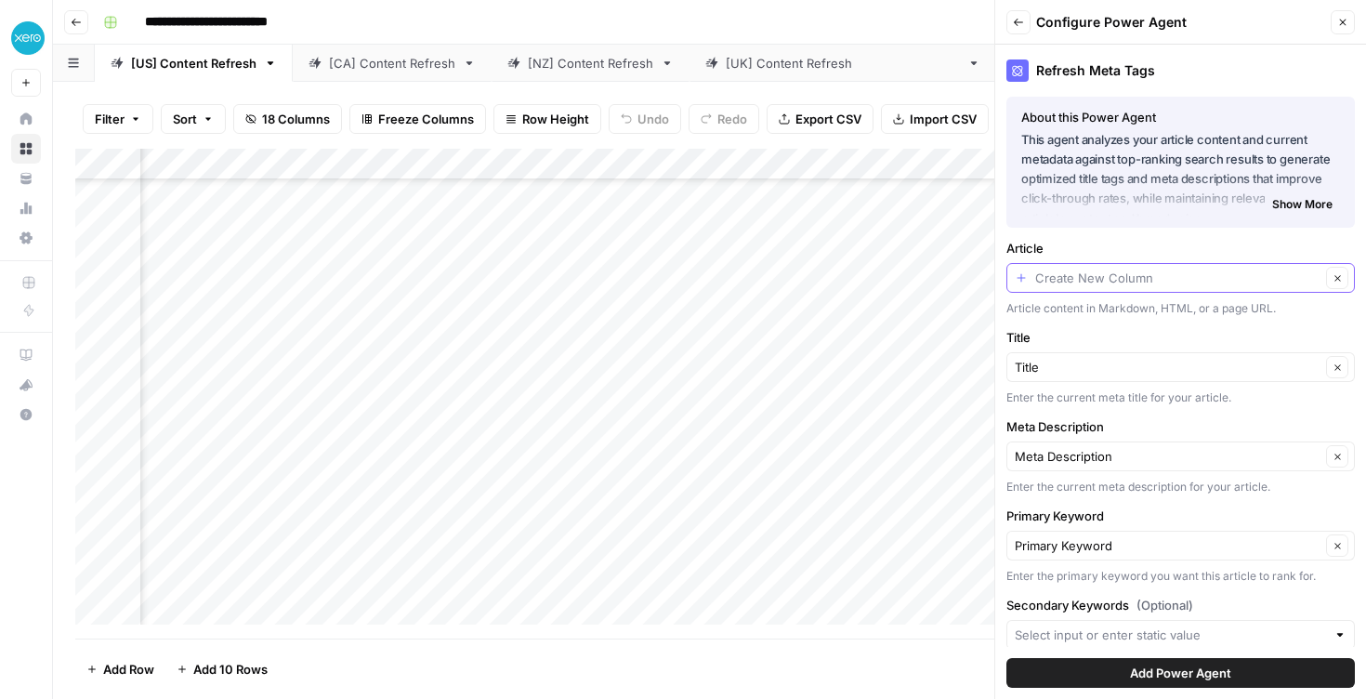
click at [1159, 281] on input "Article" at bounding box center [1178, 278] width 285 height 19
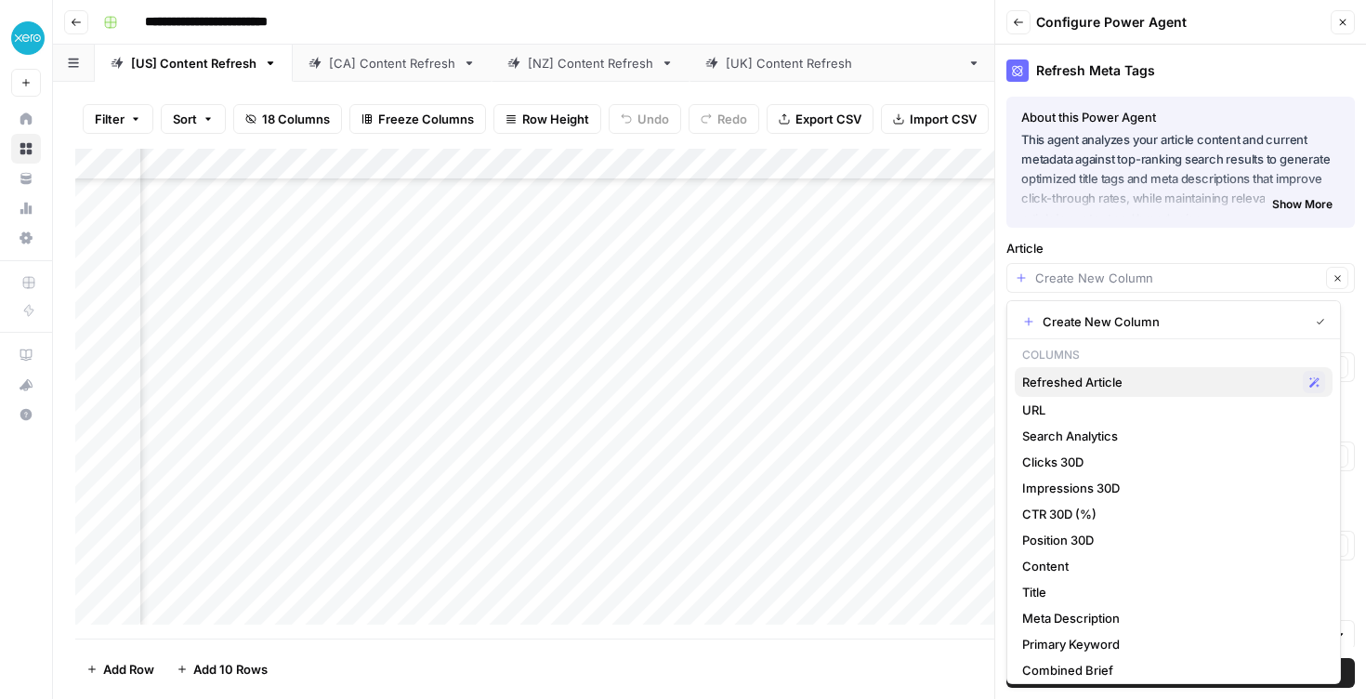
click at [1126, 376] on span "Refreshed Article" at bounding box center [1159, 382] width 273 height 19
type input "Refreshed Article"
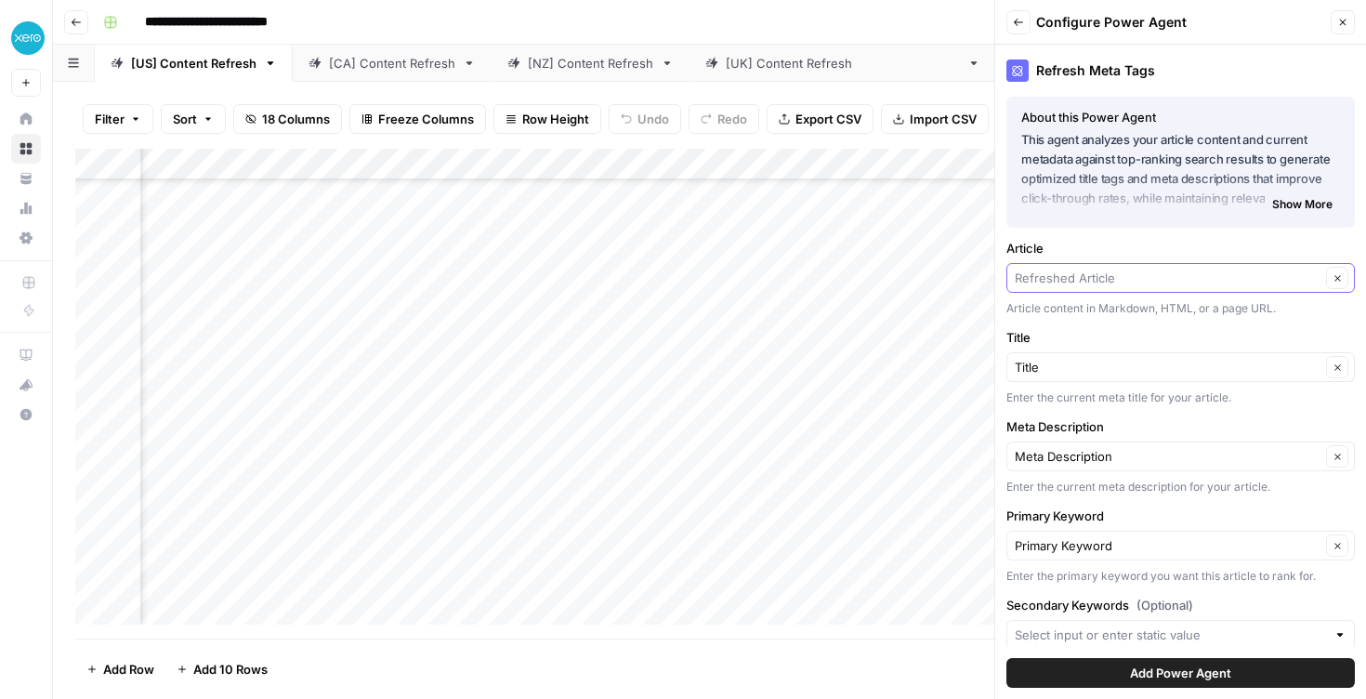
click at [1114, 274] on input "Article" at bounding box center [1168, 278] width 306 height 19
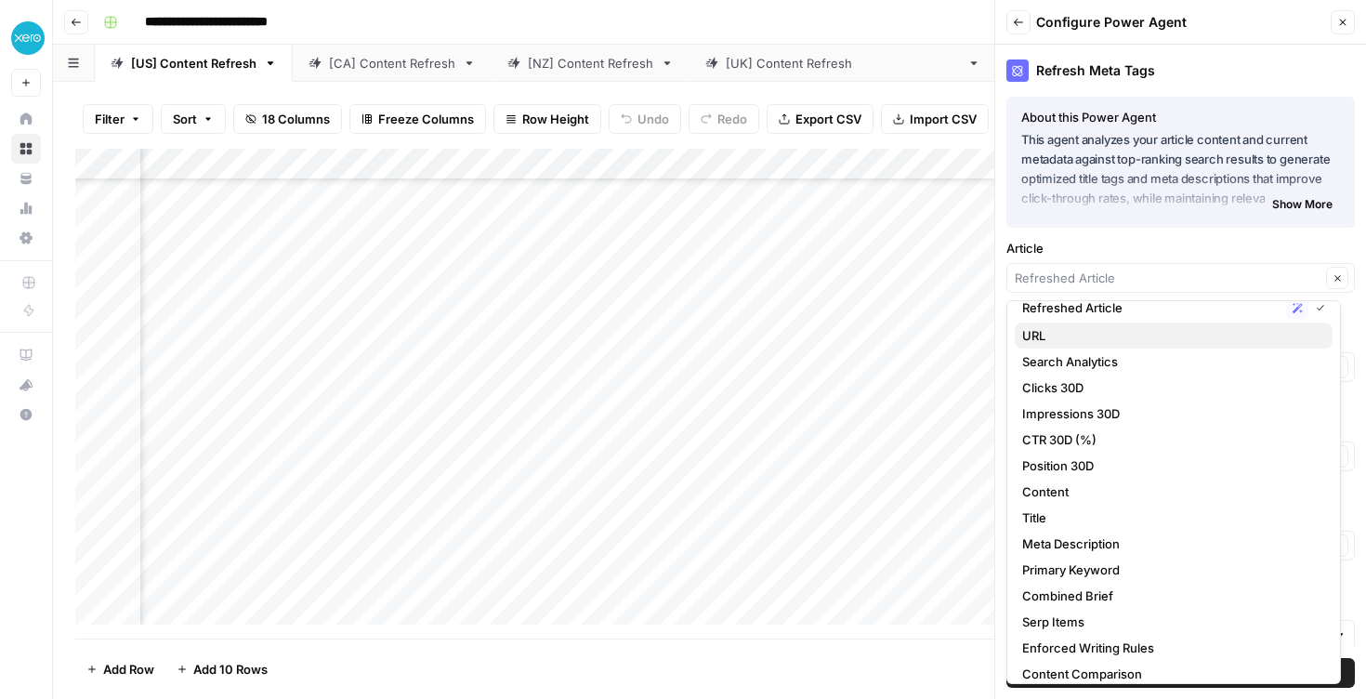
scroll to position [86, 0]
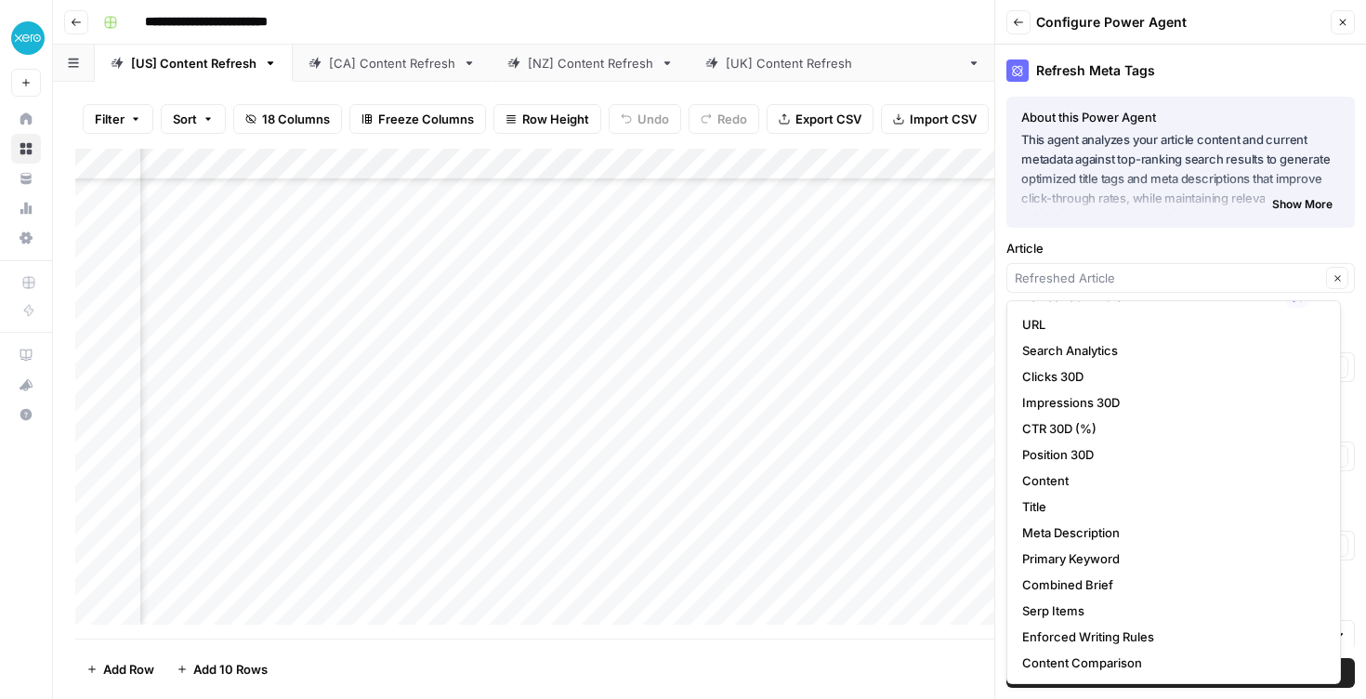
type input "Refreshed Article"
click at [1100, 243] on label "Article" at bounding box center [1181, 248] width 349 height 19
click at [1100, 269] on input "Refreshed Article" at bounding box center [1168, 278] width 306 height 19
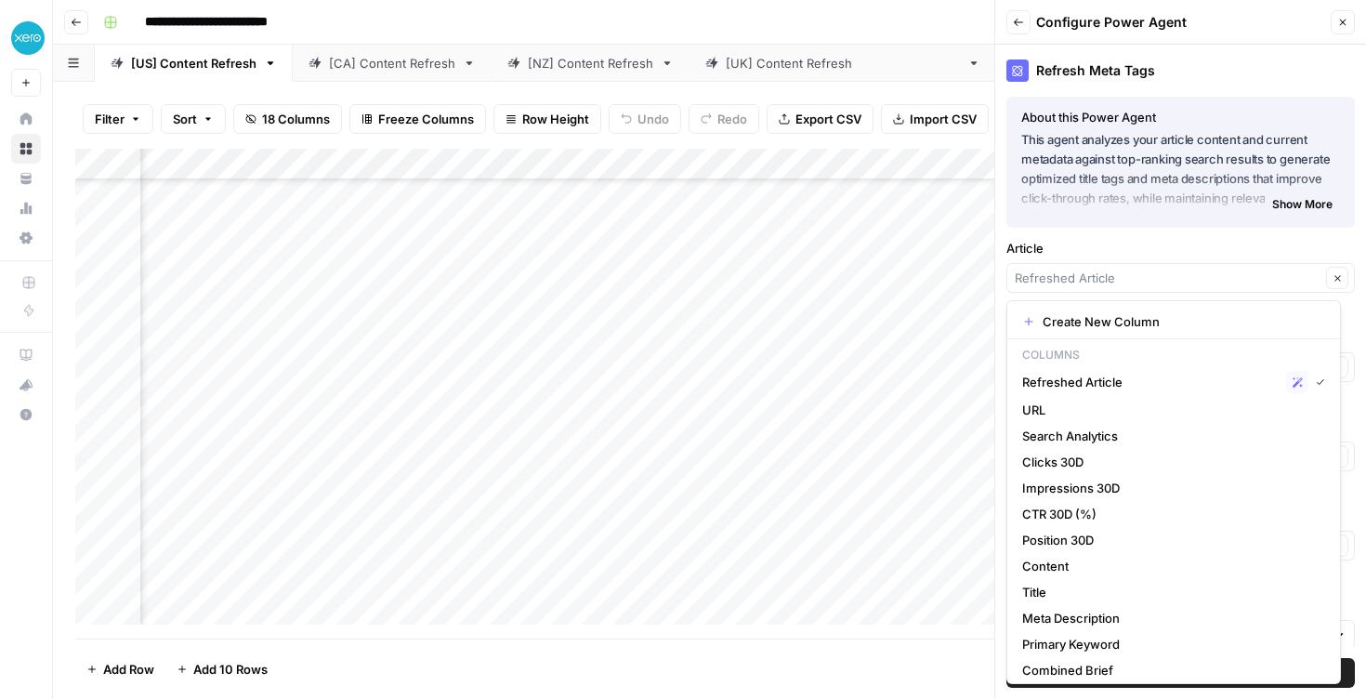
type input "Refreshed Article"
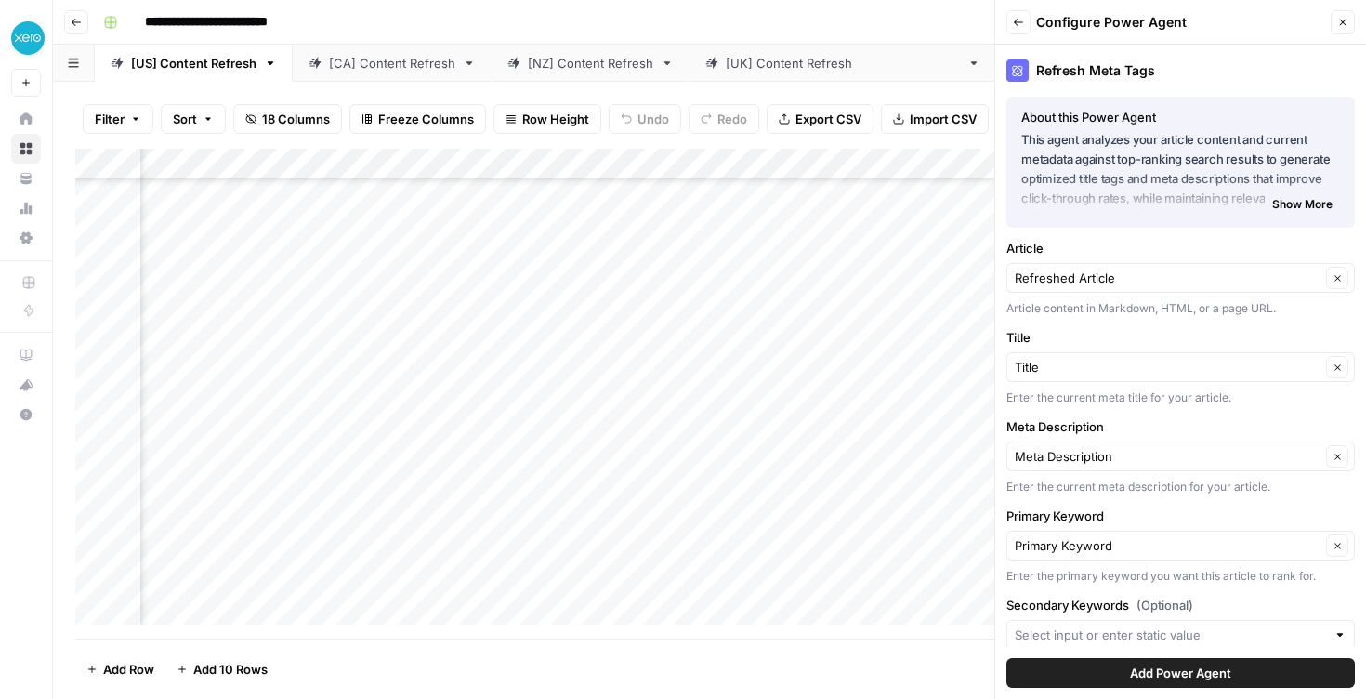
click at [1073, 235] on div "Refresh Meta Tags About this Power Agent This agent analyzes your article conte…" at bounding box center [1181, 372] width 371 height 654
click at [1124, 372] on input "Title" at bounding box center [1168, 367] width 306 height 19
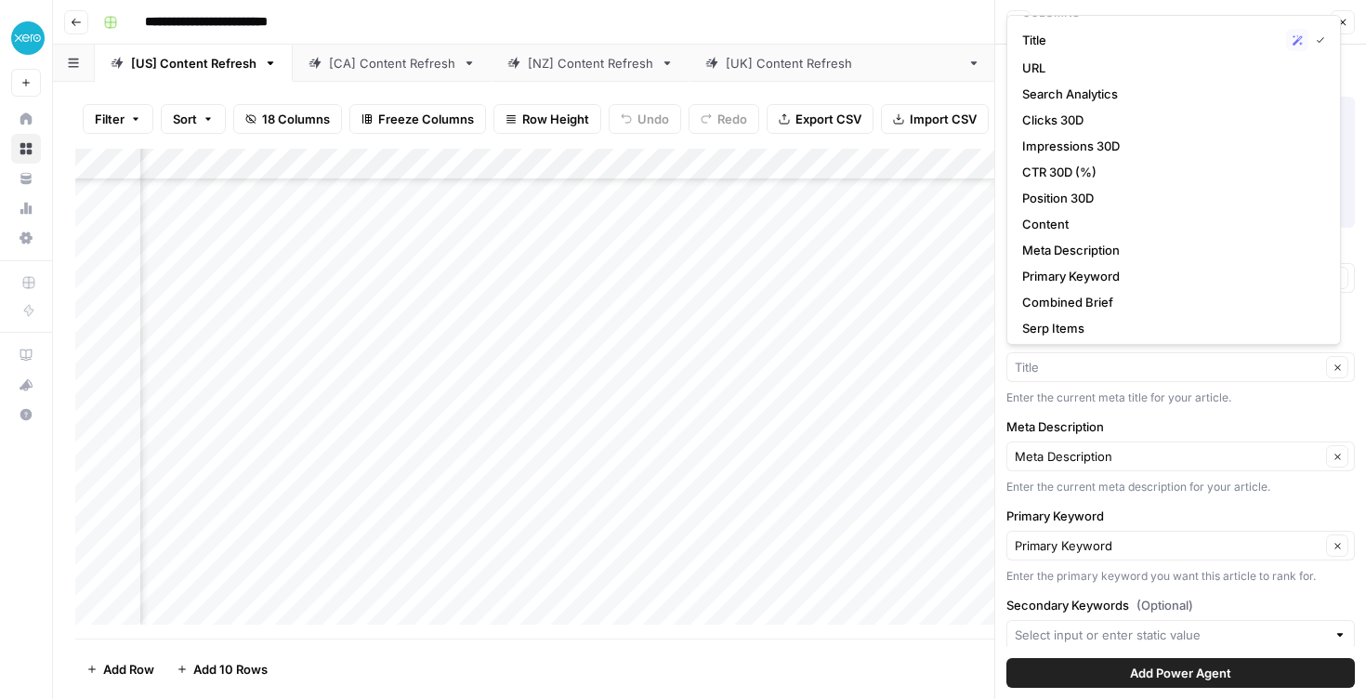
scroll to position [92, 0]
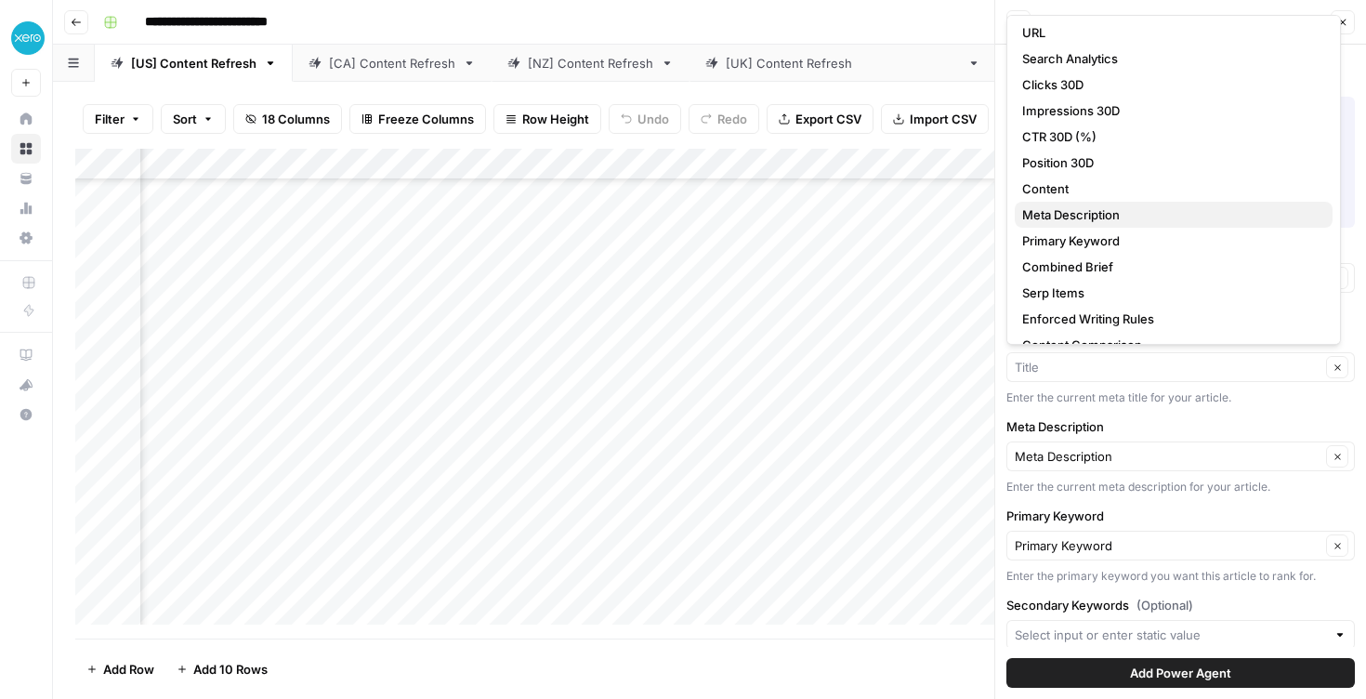
click at [1121, 222] on span "Meta Description" at bounding box center [1171, 214] width 296 height 19
type input "Meta Description"
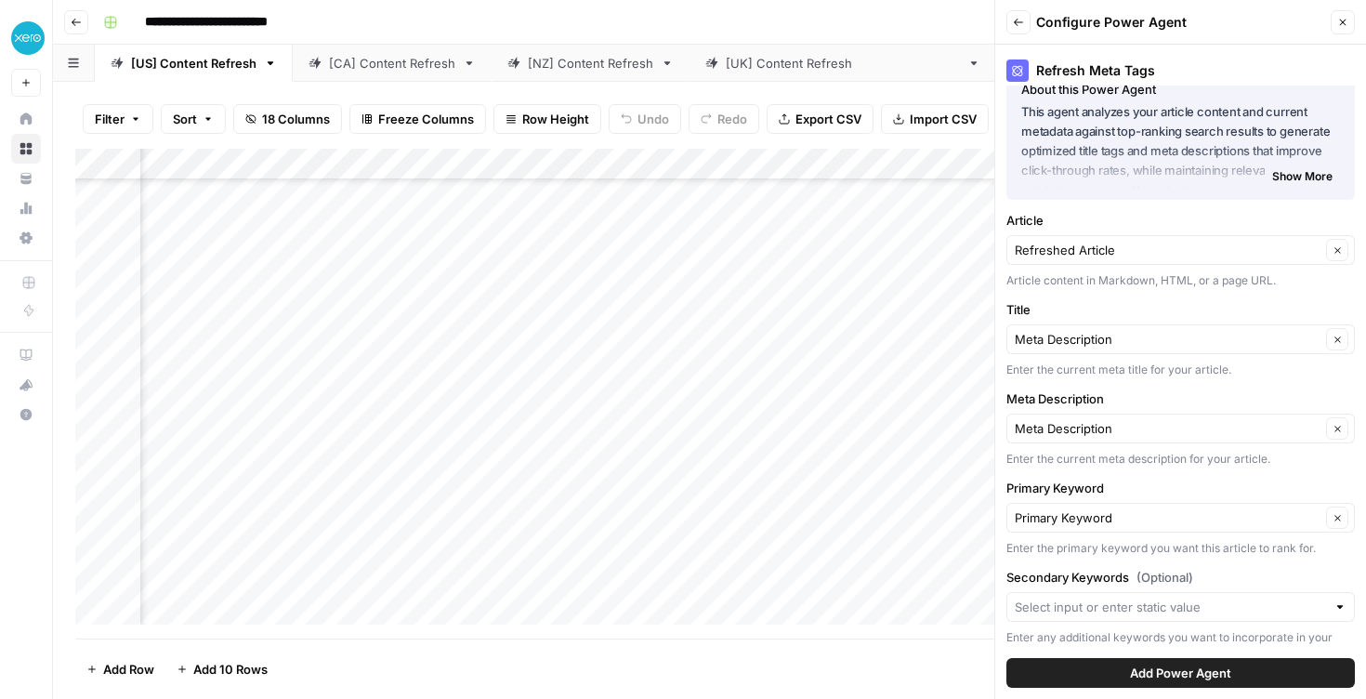
scroll to position [32, 0]
click at [1136, 432] on input "Meta Description" at bounding box center [1168, 425] width 306 height 19
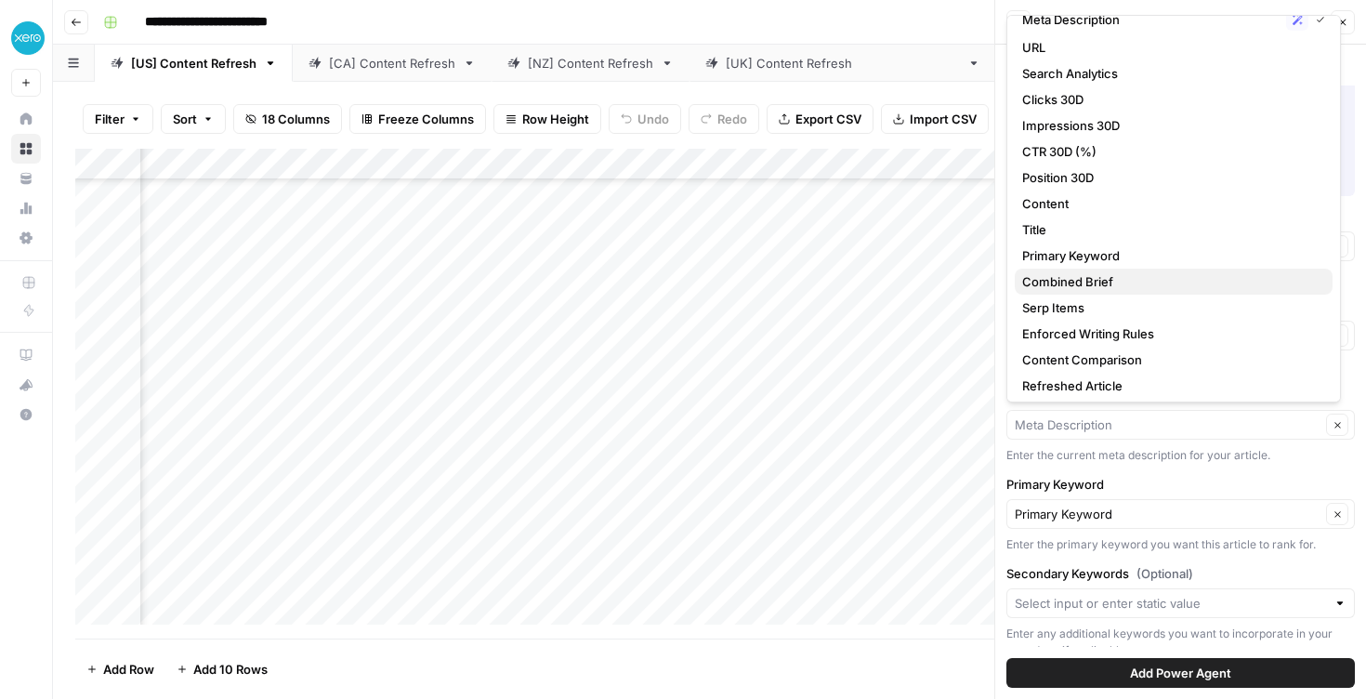
scroll to position [82, 0]
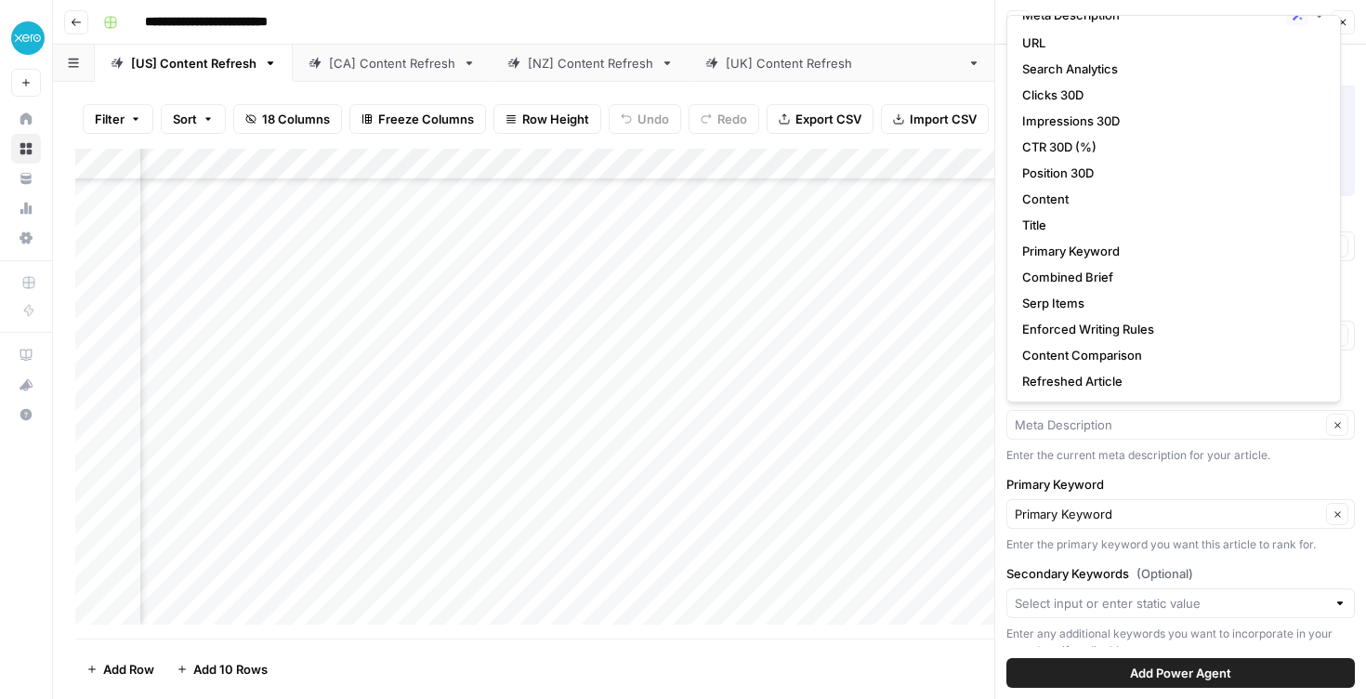
type input "Meta Description"
click at [829, 29] on div "**********" at bounding box center [722, 22] width 1252 height 30
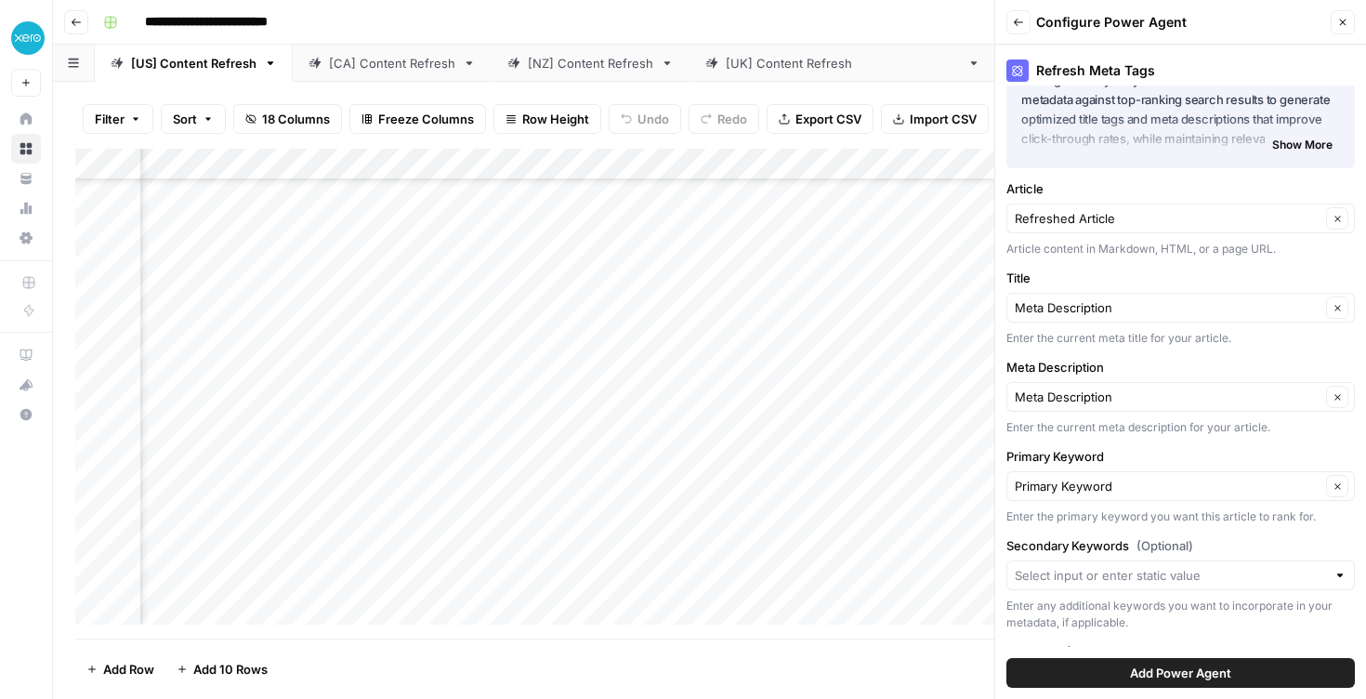
scroll to position [120, 0]
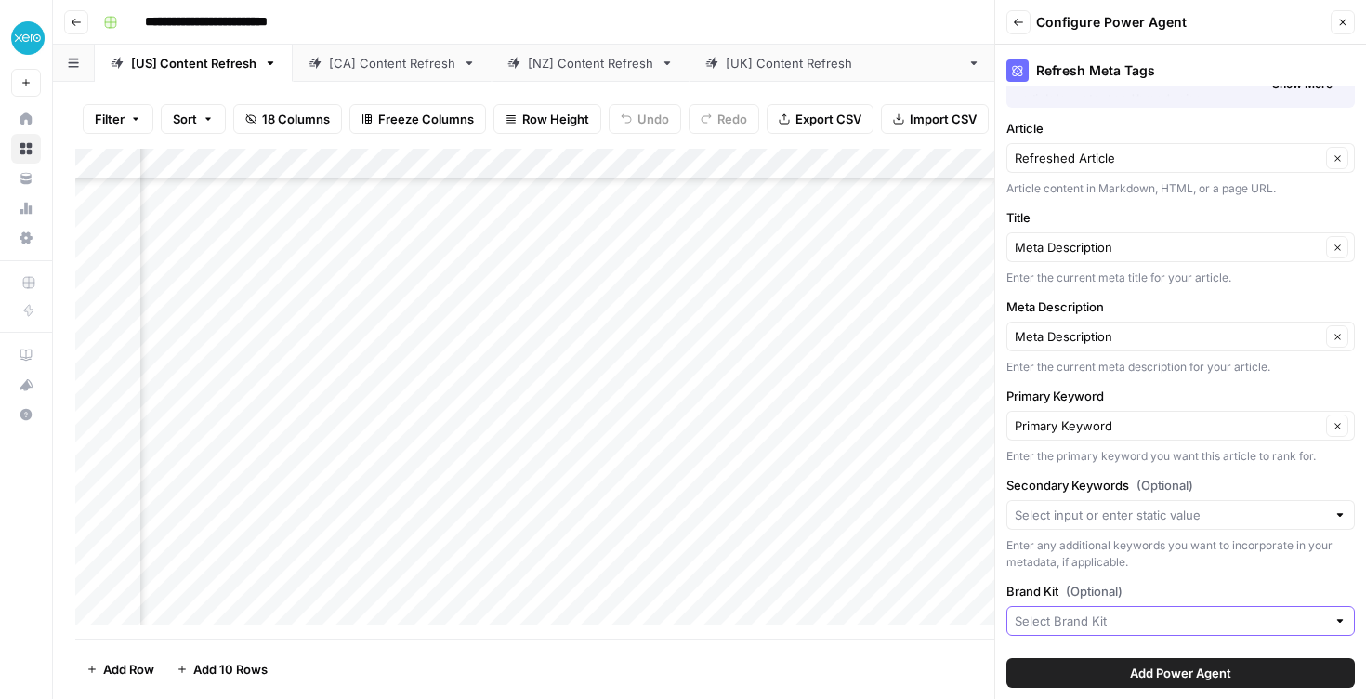
click at [1211, 626] on input "Brand Kit (Optional)" at bounding box center [1170, 621] width 311 height 19
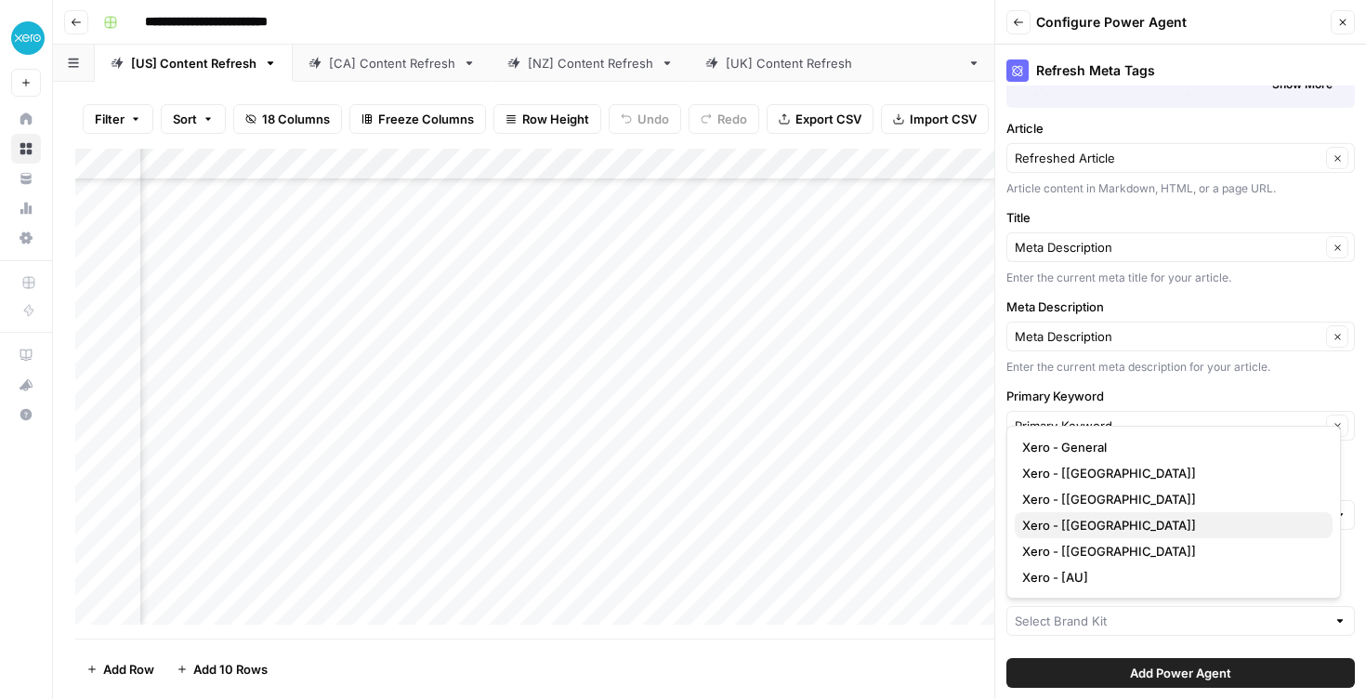
click at [1177, 525] on span "Xero - [US]" at bounding box center [1171, 525] width 296 height 19
type input "Xero - [US]"
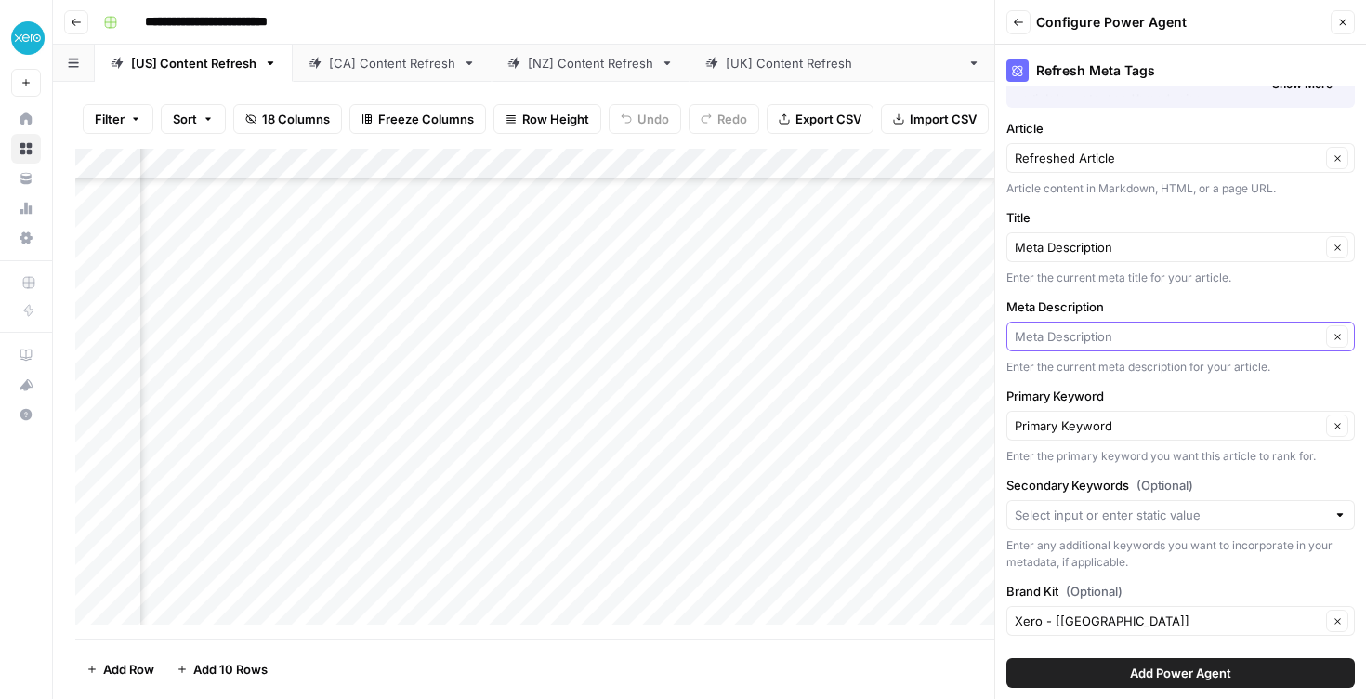
click at [1141, 344] on input "Meta Description" at bounding box center [1168, 336] width 306 height 19
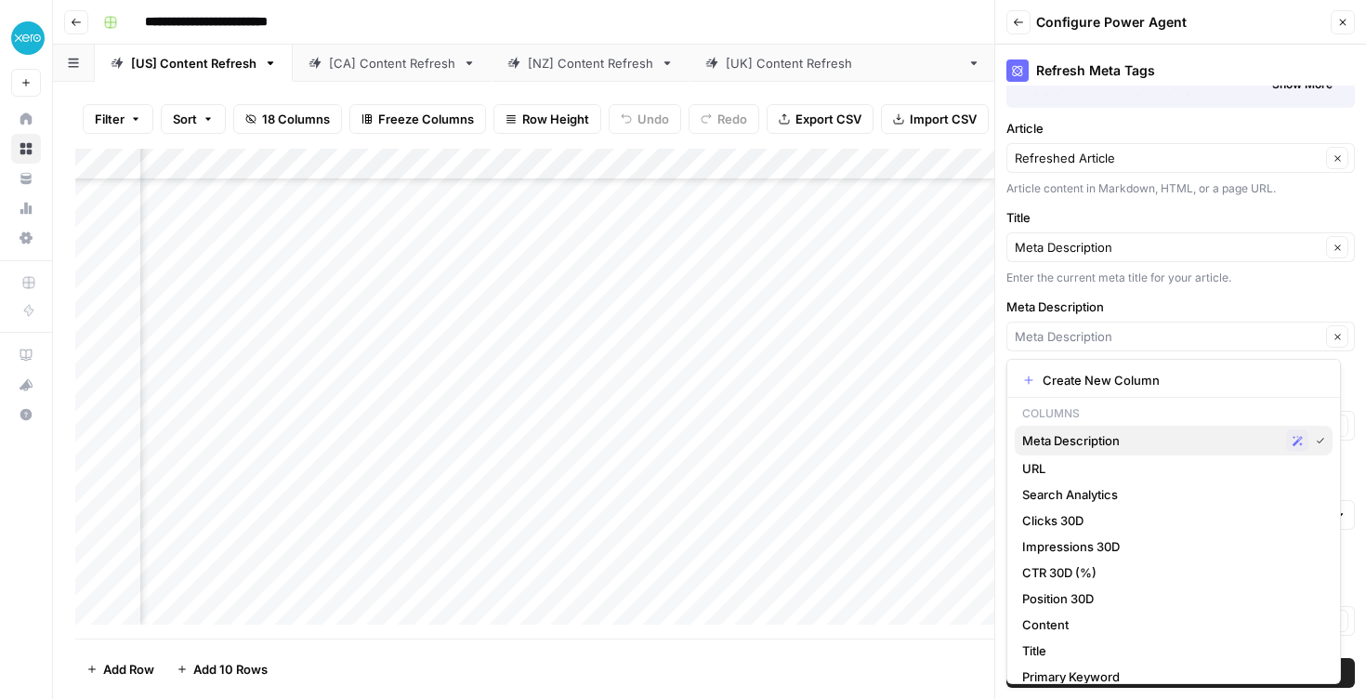
click at [1124, 444] on span "Meta Description" at bounding box center [1151, 440] width 257 height 19
type input "Meta Description"
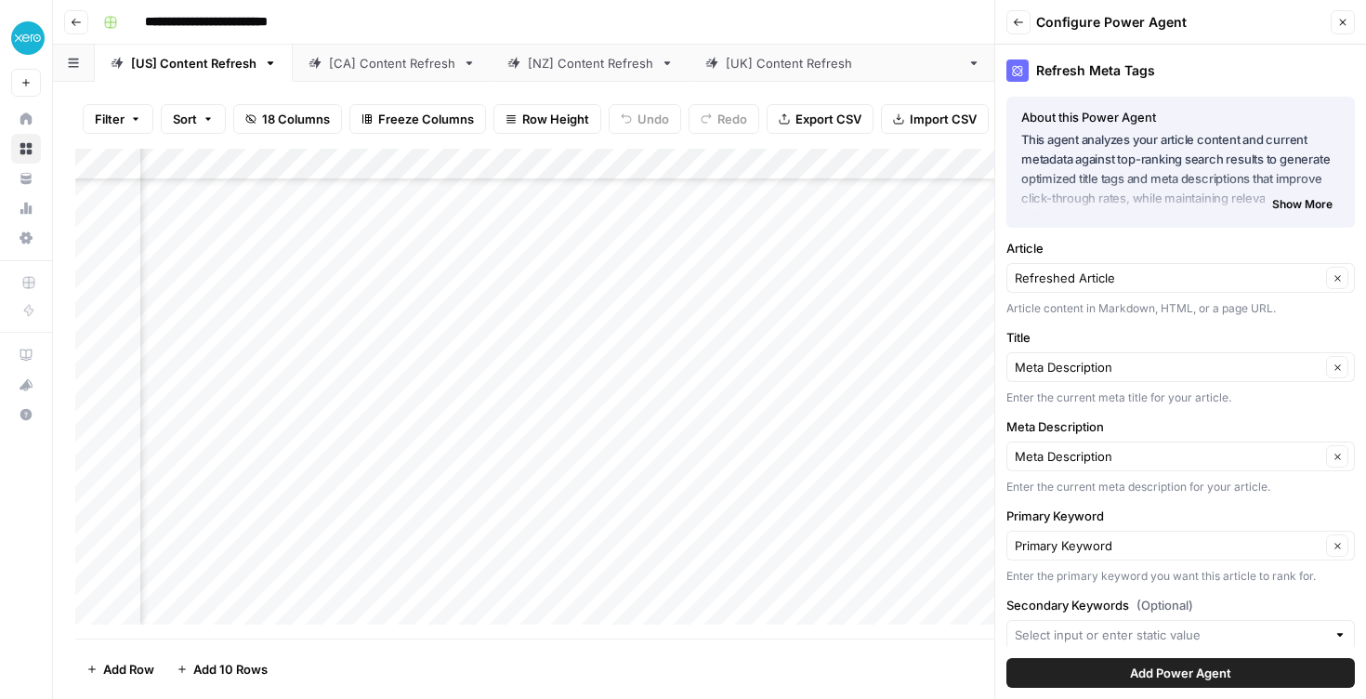
scroll to position [0, 0]
click at [1129, 368] on input "Title" at bounding box center [1168, 367] width 306 height 19
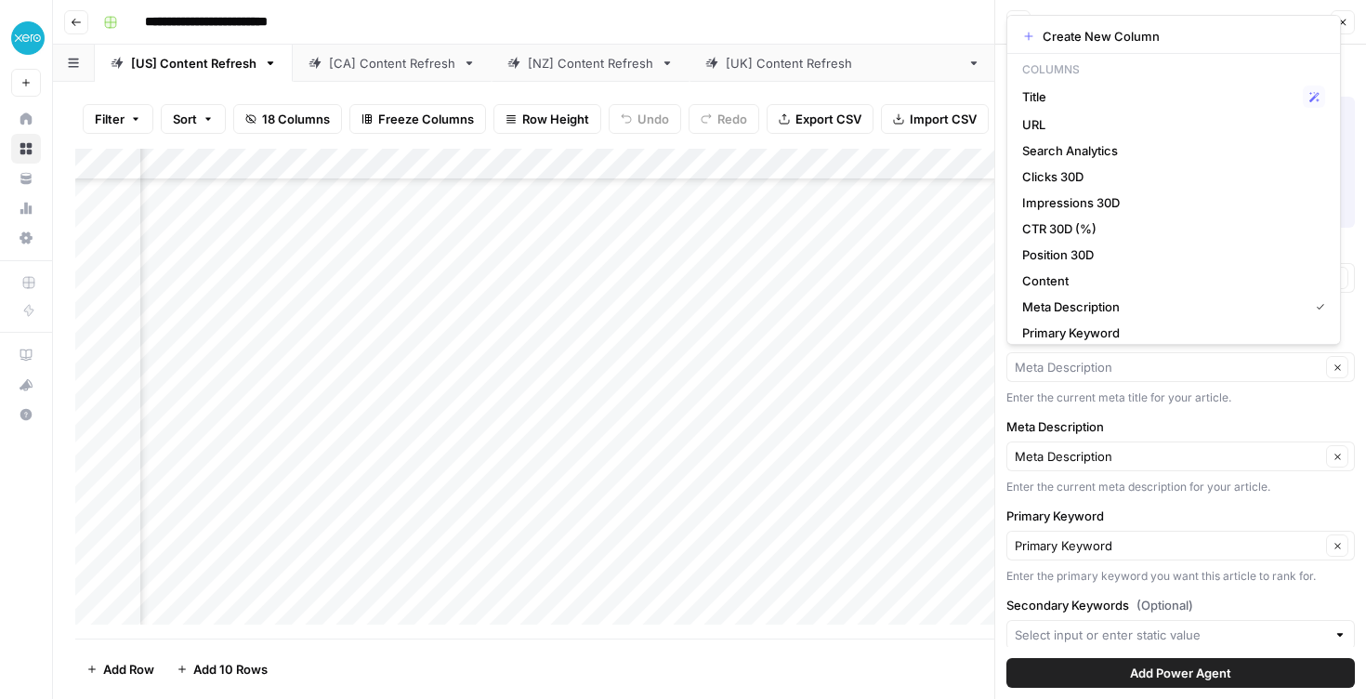
type input "Meta Description"
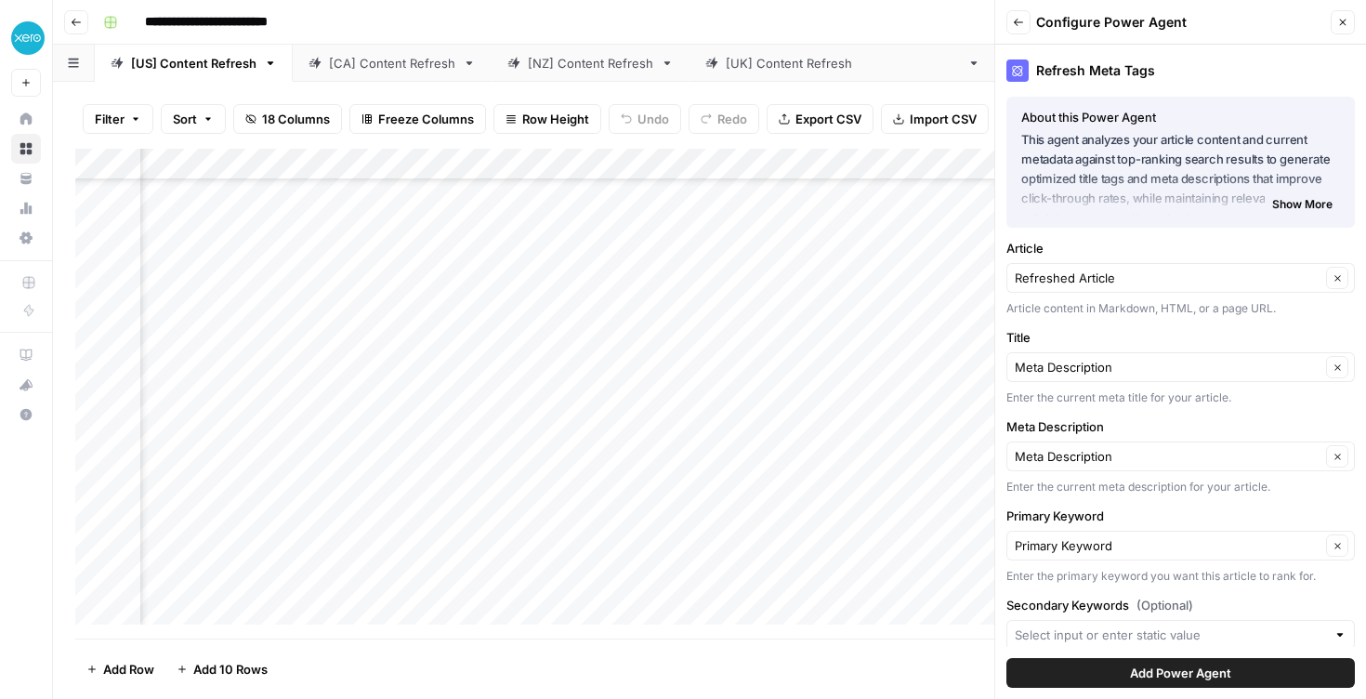
click at [1225, 679] on button "Add Power Agent" at bounding box center [1181, 673] width 349 height 30
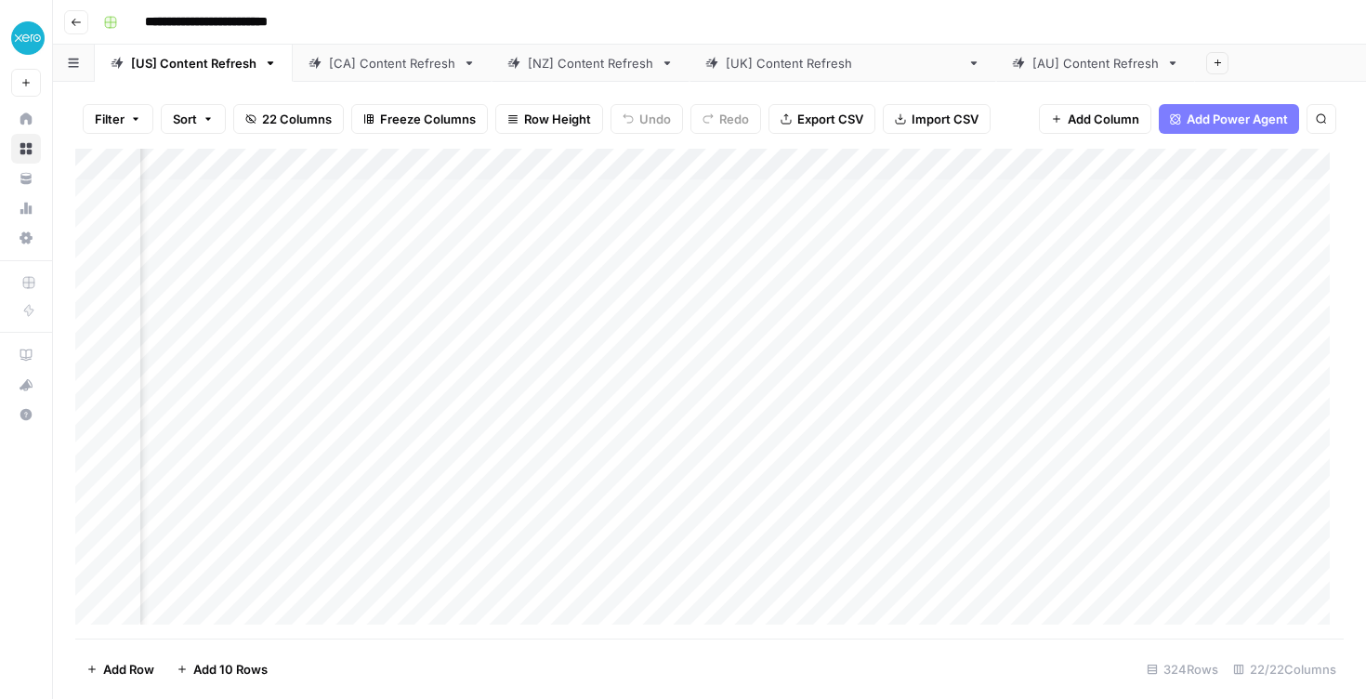
scroll to position [0, 2763]
click at [679, 168] on div "Add Column" at bounding box center [709, 394] width 1269 height 490
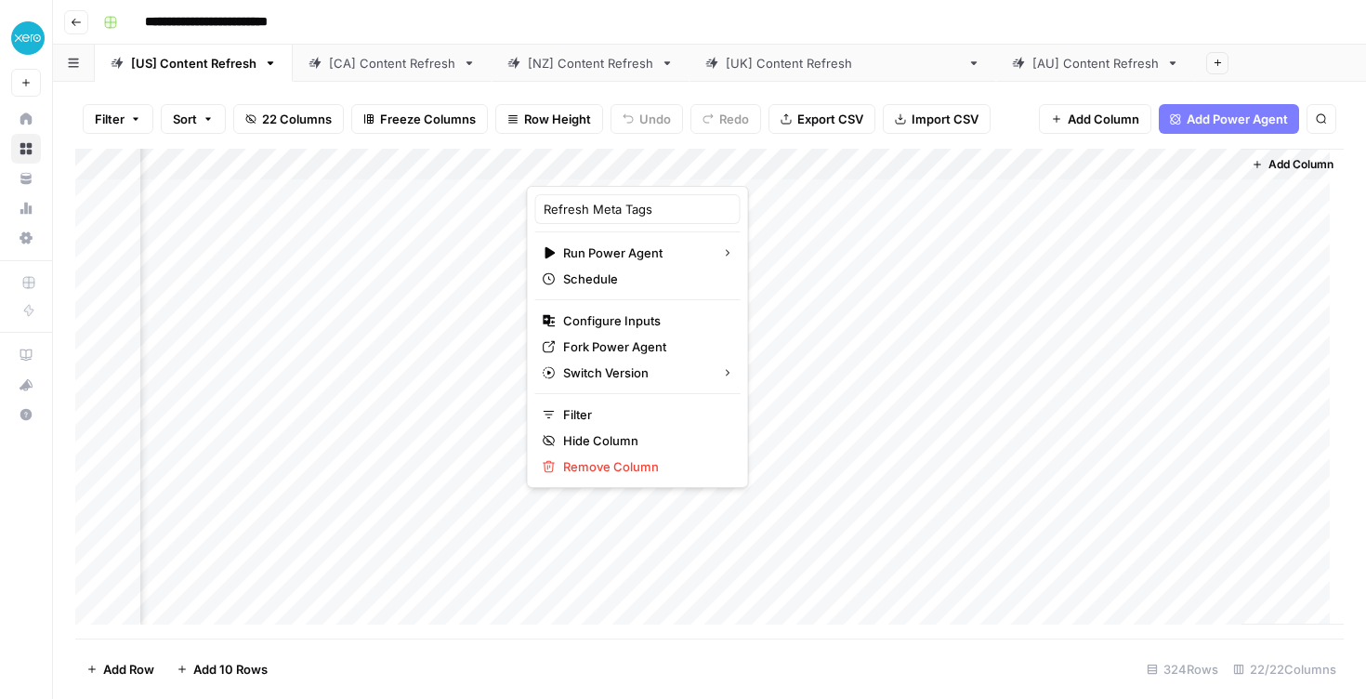
click at [821, 211] on div "Add Column" at bounding box center [709, 394] width 1269 height 490
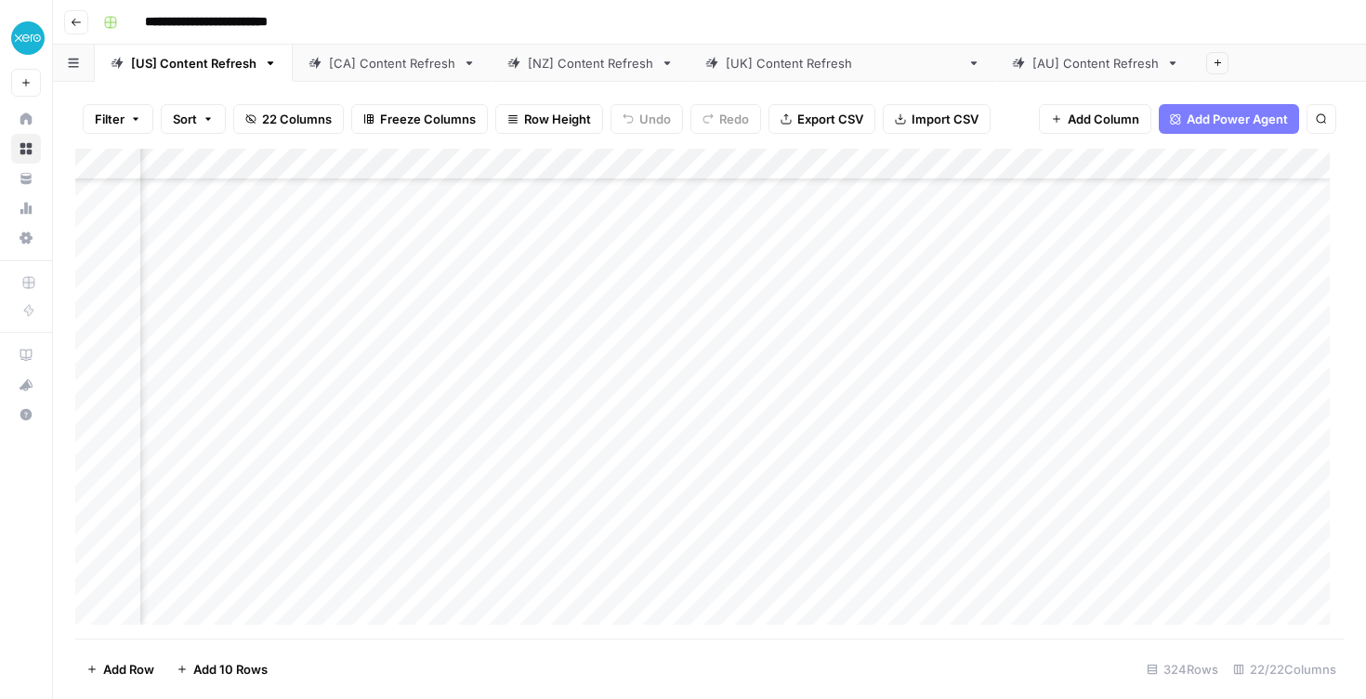
scroll to position [93, 2763]
click at [629, 483] on div "Add Column" at bounding box center [709, 394] width 1269 height 490
click at [643, 257] on div "Add Column" at bounding box center [709, 394] width 1269 height 490
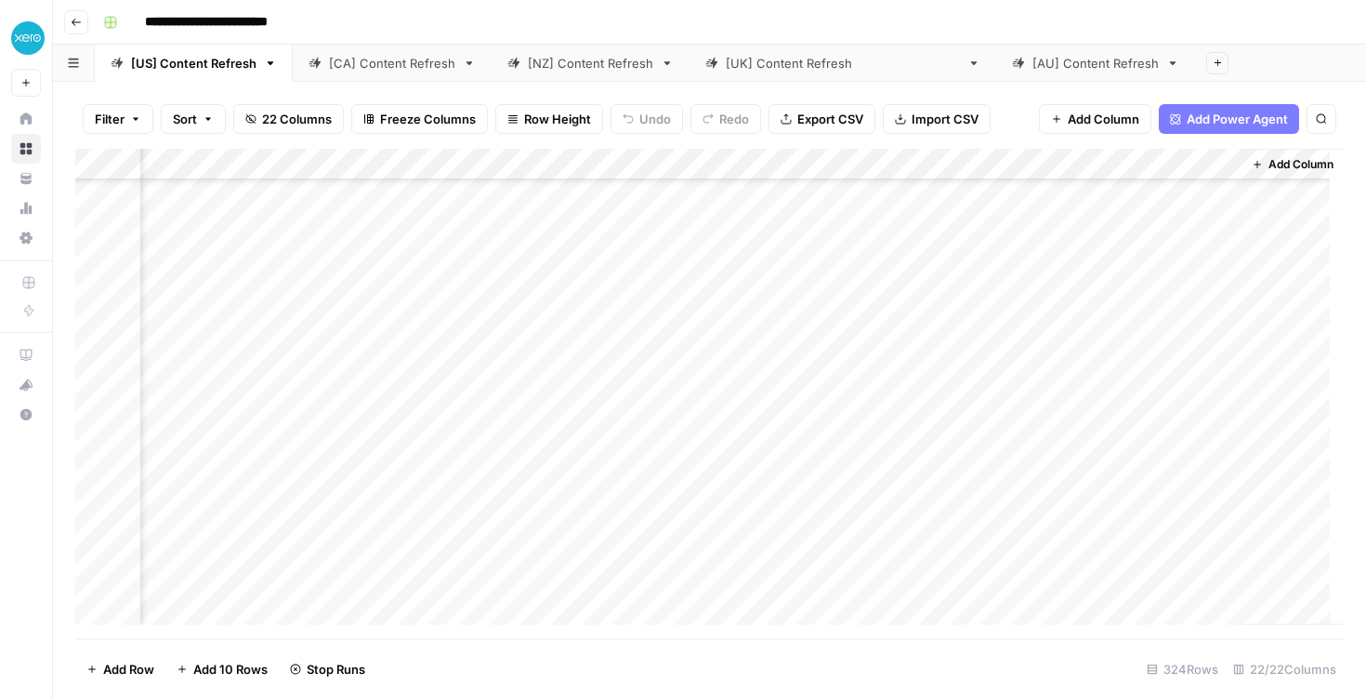
click at [601, 311] on div "Add Column" at bounding box center [709, 394] width 1269 height 490
click at [838, 580] on div "Add Column" at bounding box center [709, 394] width 1269 height 490
click at [854, 566] on div "Add Column" at bounding box center [709, 394] width 1269 height 490
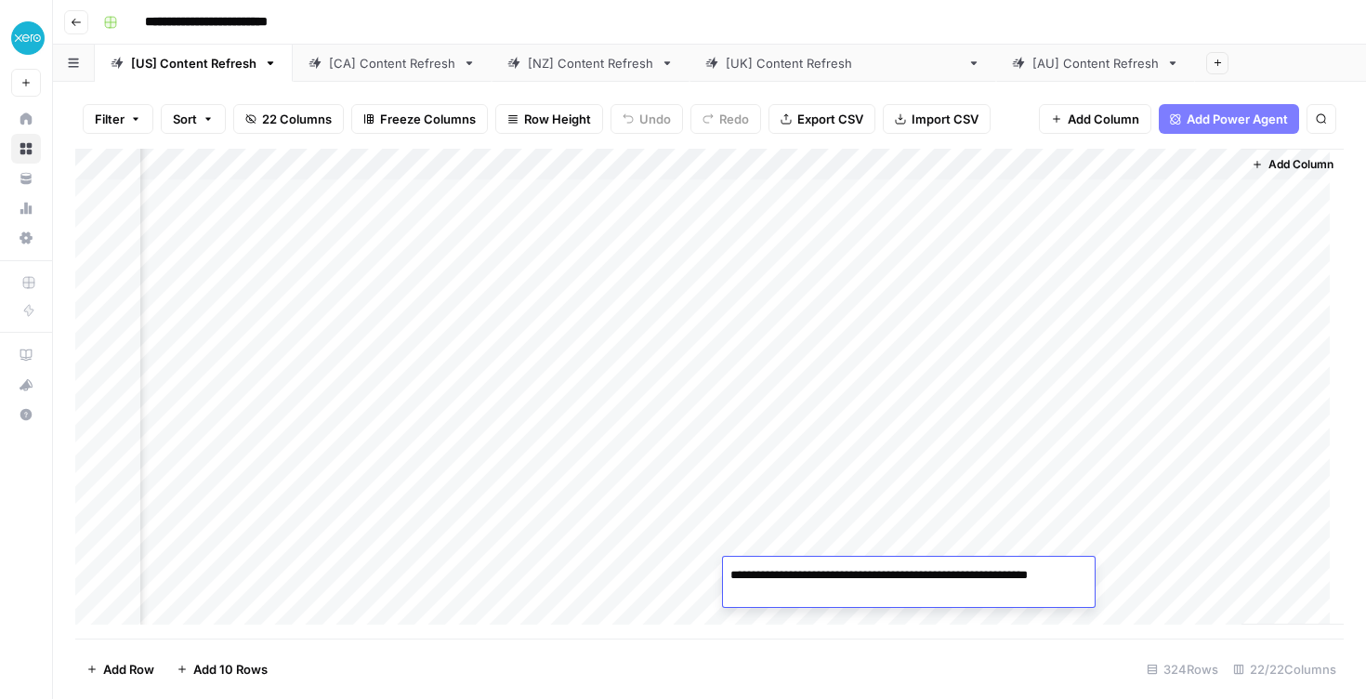
click at [854, 566] on textarea "**********" at bounding box center [909, 584] width 372 height 45
click at [1124, 584] on div "Add Column" at bounding box center [709, 394] width 1269 height 490
click at [967, 581] on div "Add Column" at bounding box center [709, 394] width 1269 height 490
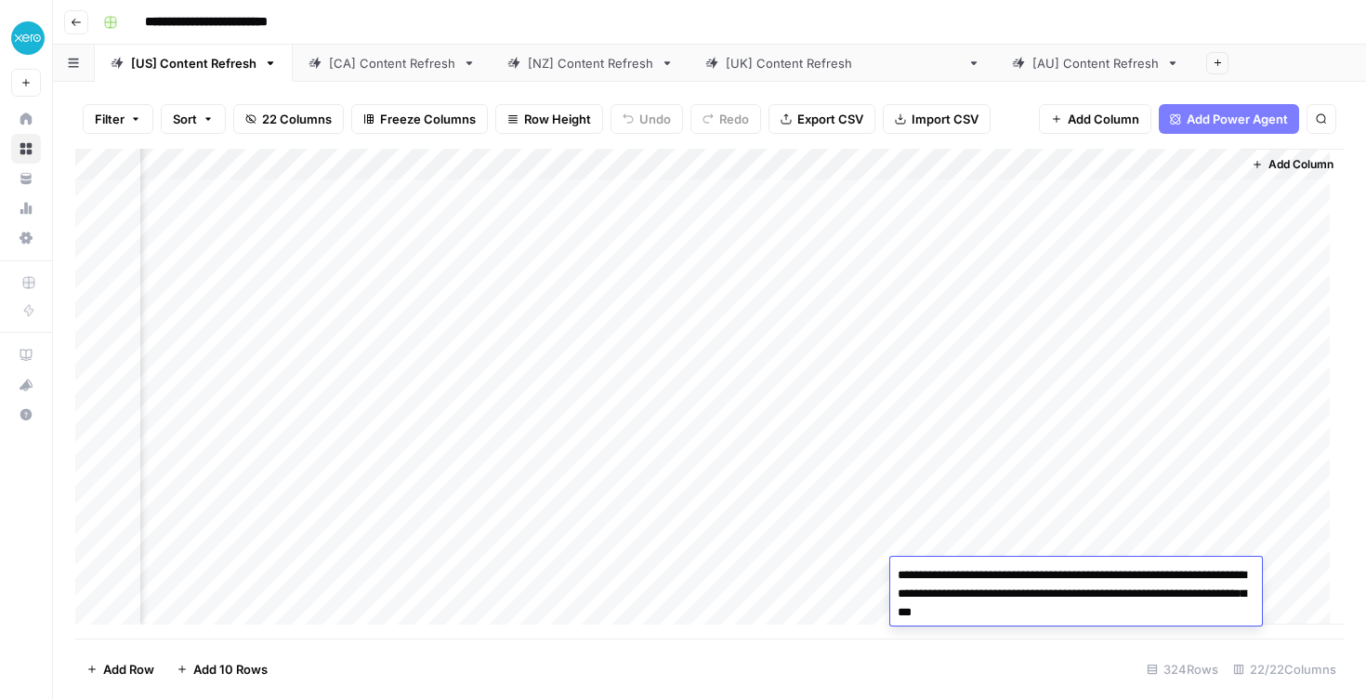
click at [986, 521] on div "Add Column" at bounding box center [709, 394] width 1269 height 490
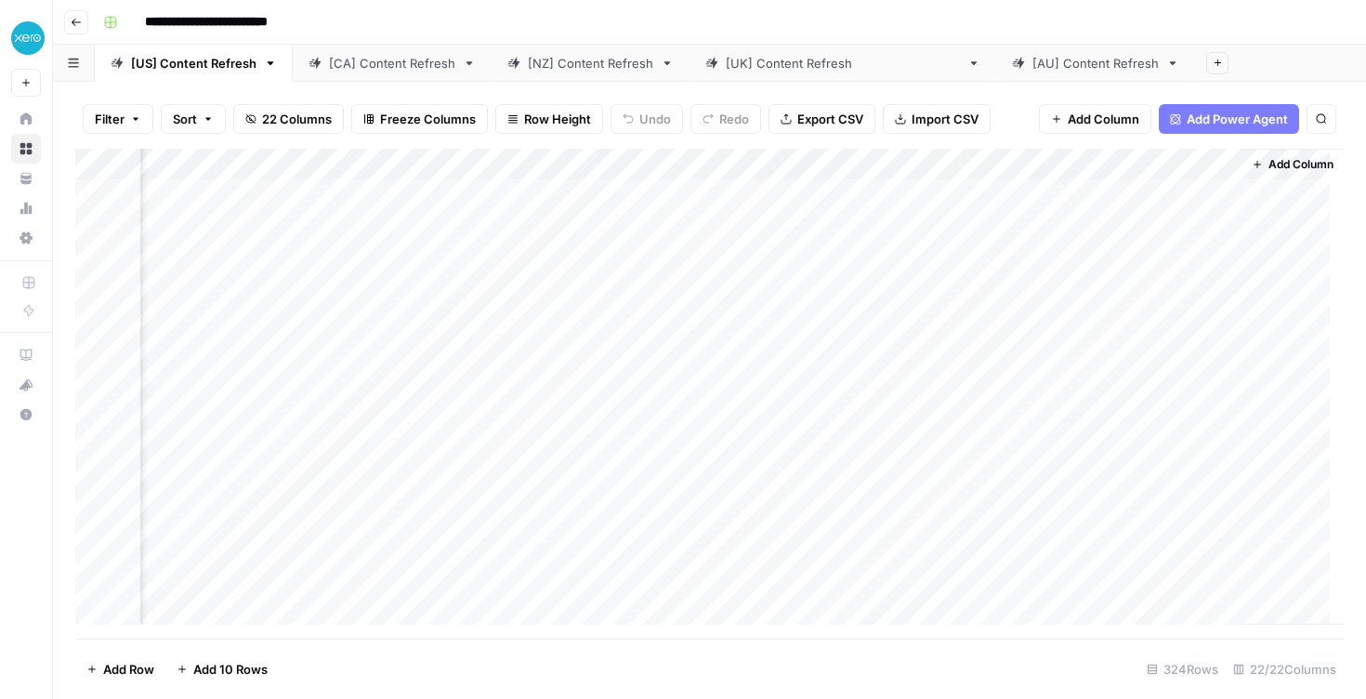
click at [1111, 561] on div "Add Column" at bounding box center [709, 394] width 1269 height 490
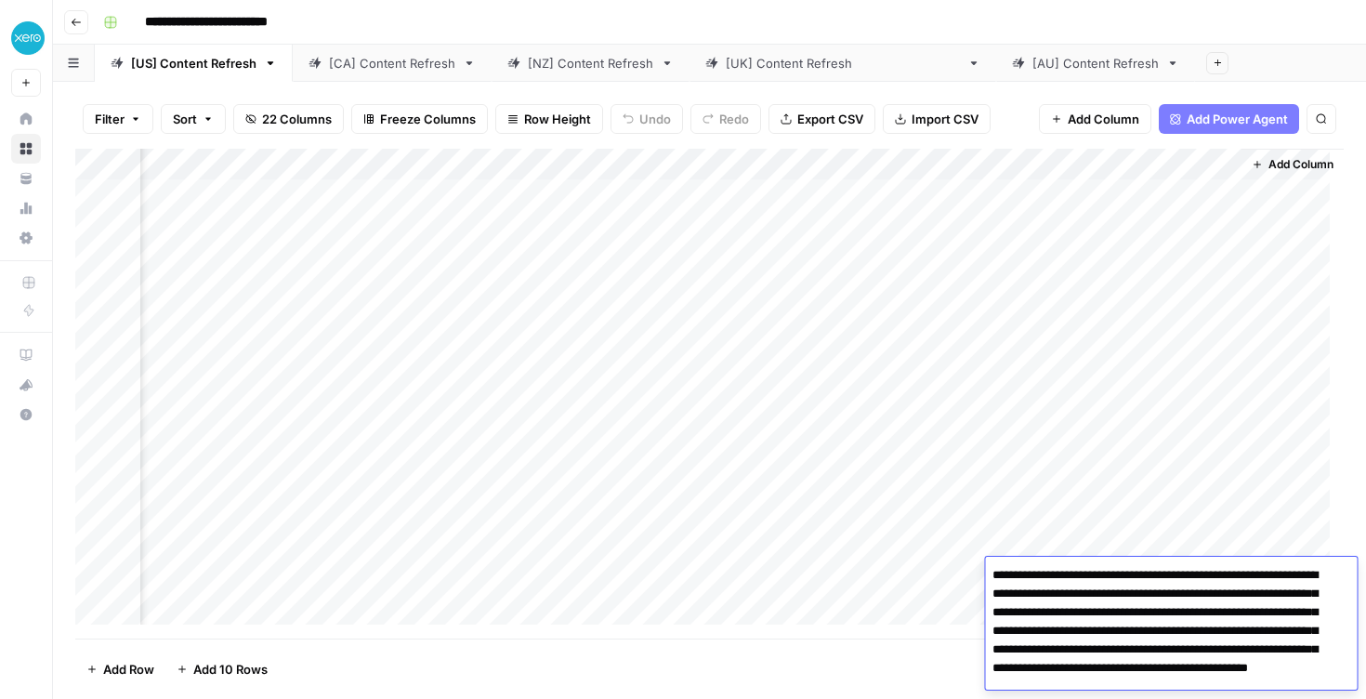
scroll to position [10, 0]
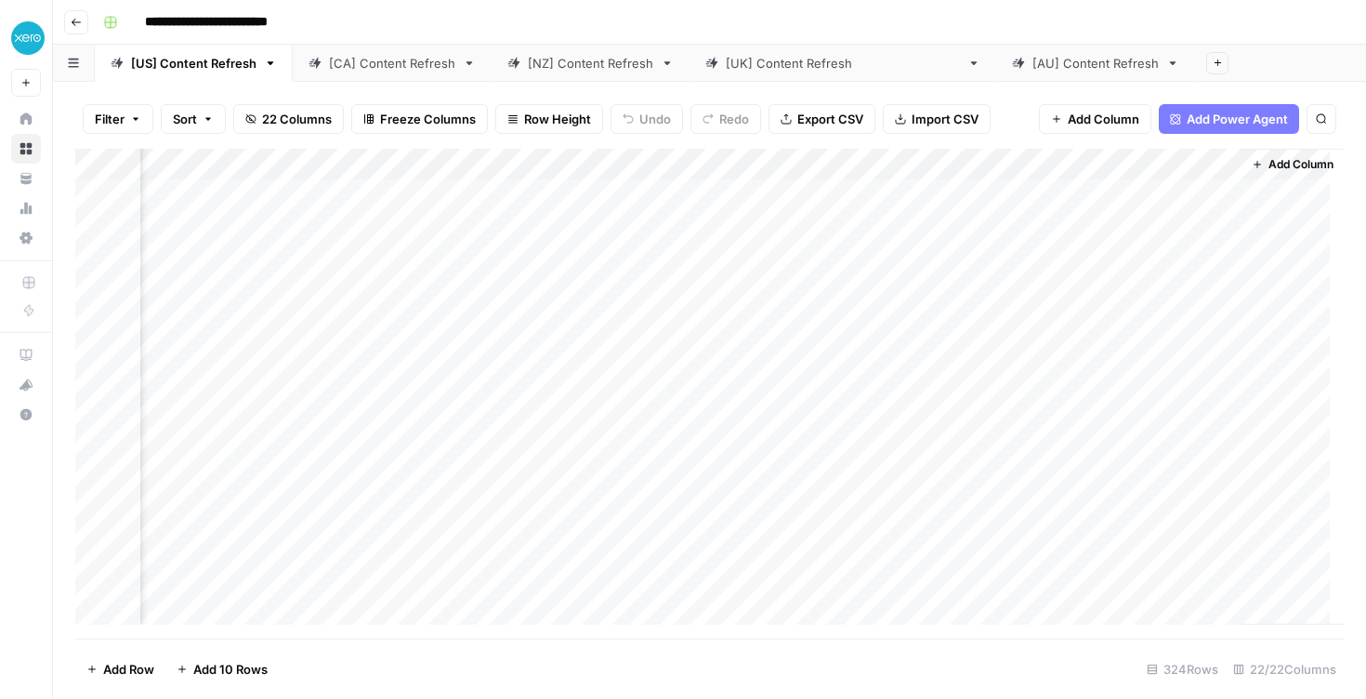
click at [945, 485] on div "Add Column" at bounding box center [709, 394] width 1269 height 490
click at [545, 159] on div "Add Column" at bounding box center [709, 394] width 1269 height 490
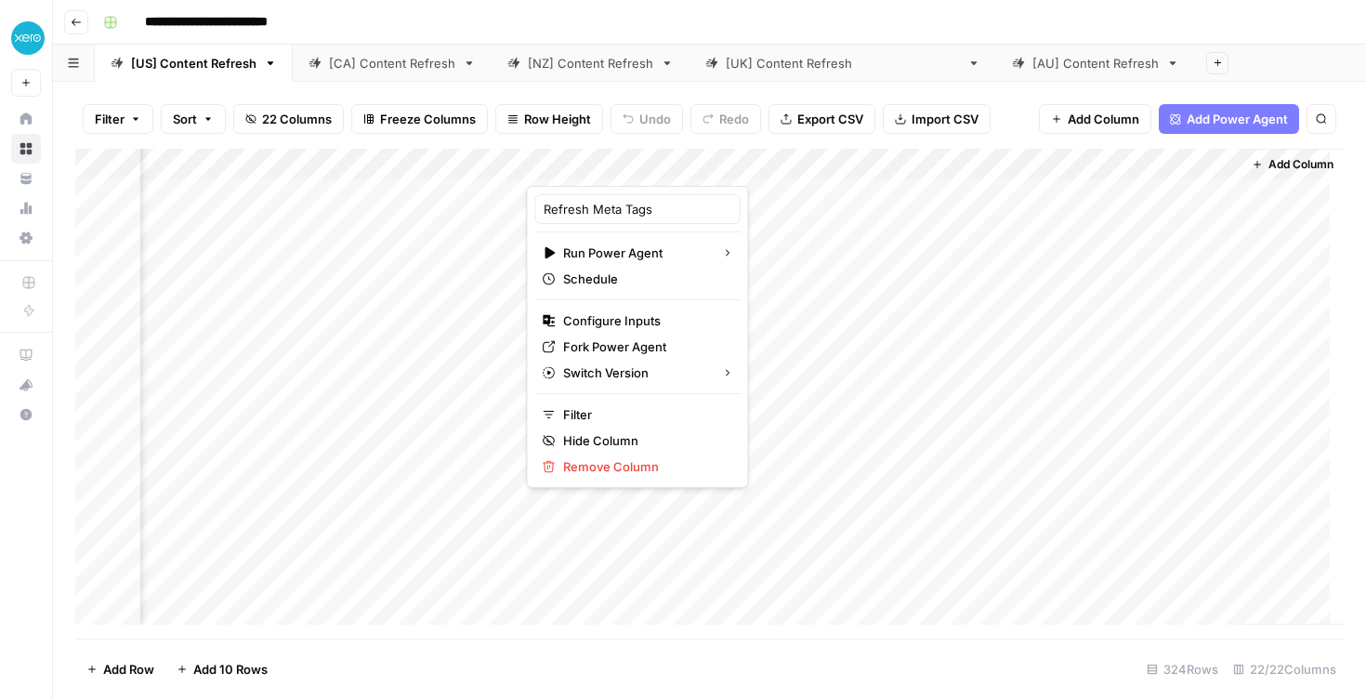
click at [1135, 158] on div "Add Column" at bounding box center [709, 394] width 1269 height 490
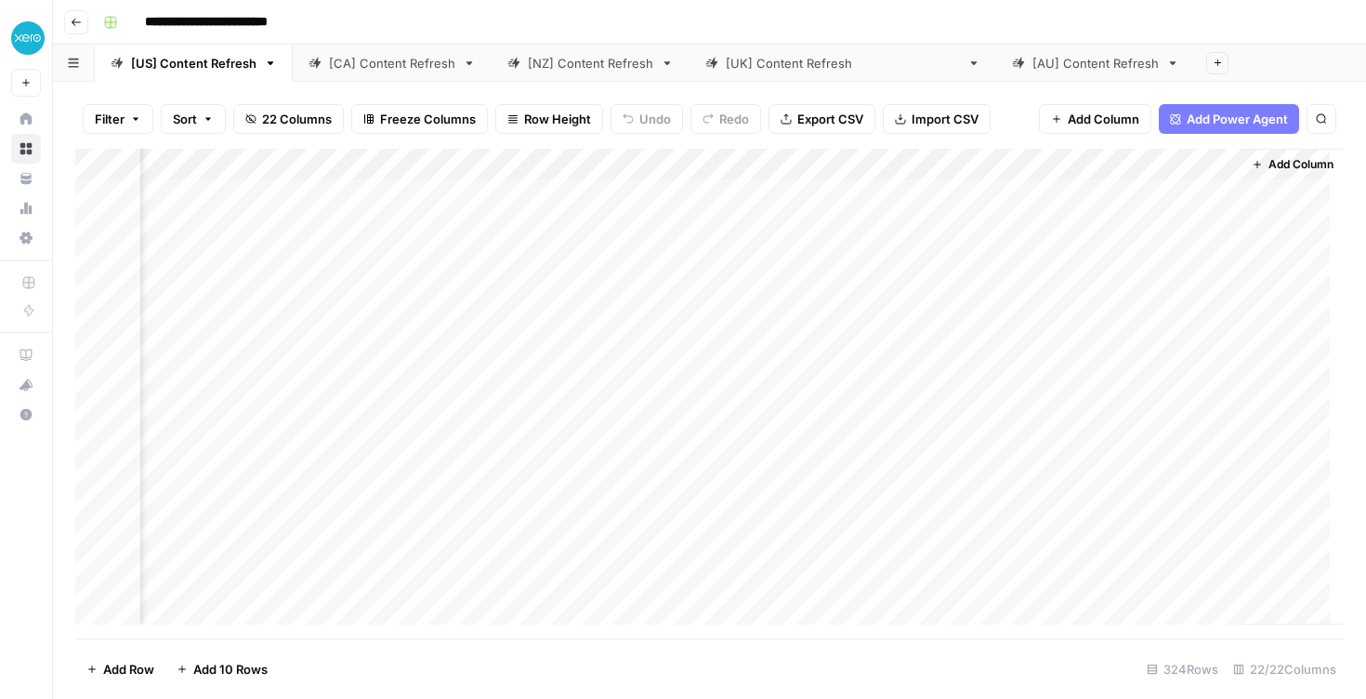
click at [593, 167] on div "Add Column" at bounding box center [709, 394] width 1269 height 490
click at [770, 163] on div "Add Column" at bounding box center [709, 394] width 1269 height 490
click at [980, 159] on div "Add Column" at bounding box center [709, 394] width 1269 height 490
click at [1113, 163] on div "Add Column" at bounding box center [709, 394] width 1269 height 490
click at [360, 59] on div "[CA] Content Refresh" at bounding box center [392, 63] width 126 height 19
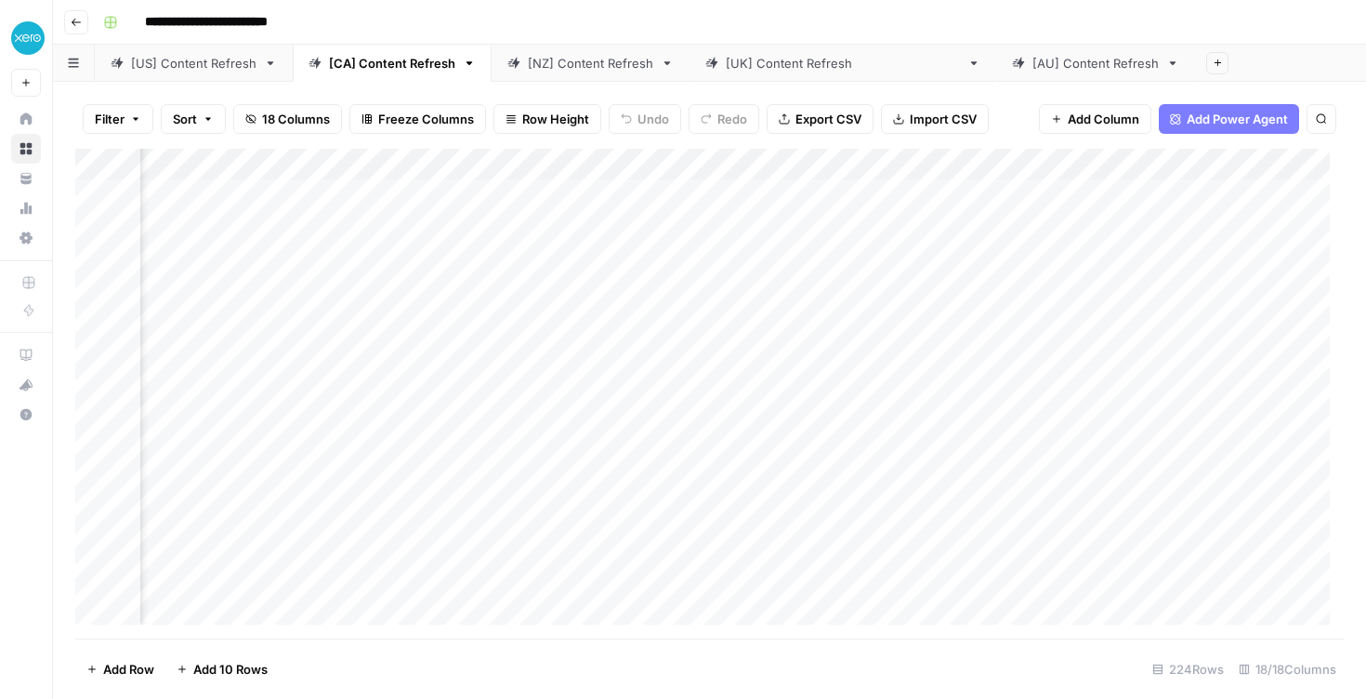
scroll to position [0, 2003]
click at [1269, 170] on span "Add Column" at bounding box center [1301, 164] width 65 height 17
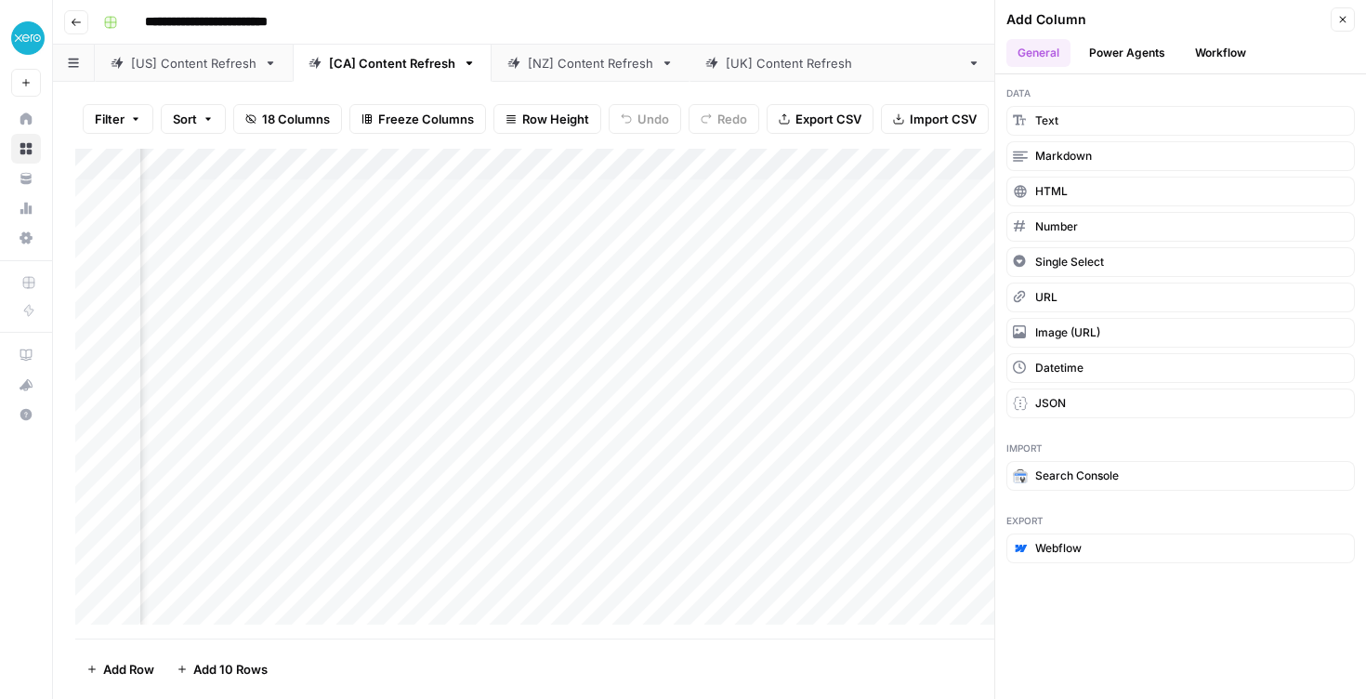
click at [1124, 52] on button "Power Agents" at bounding box center [1127, 53] width 99 height 28
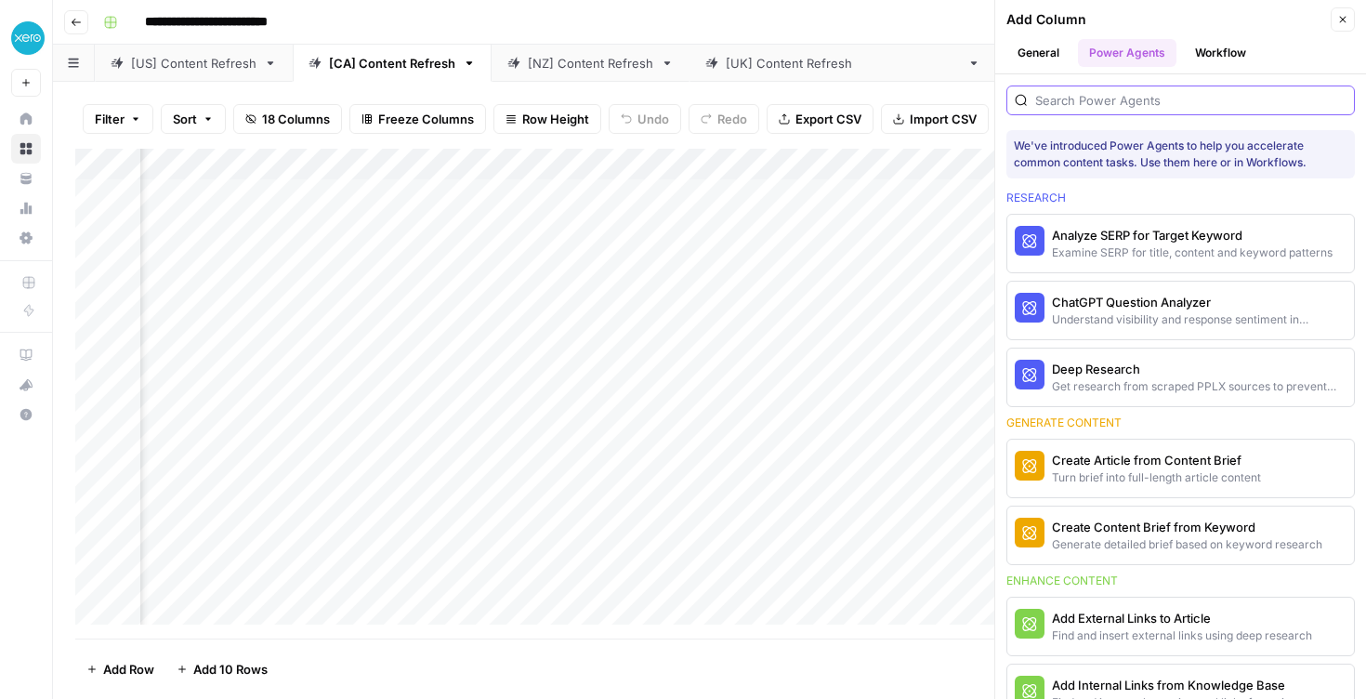
click at [1083, 102] on input "search" at bounding box center [1191, 100] width 311 height 19
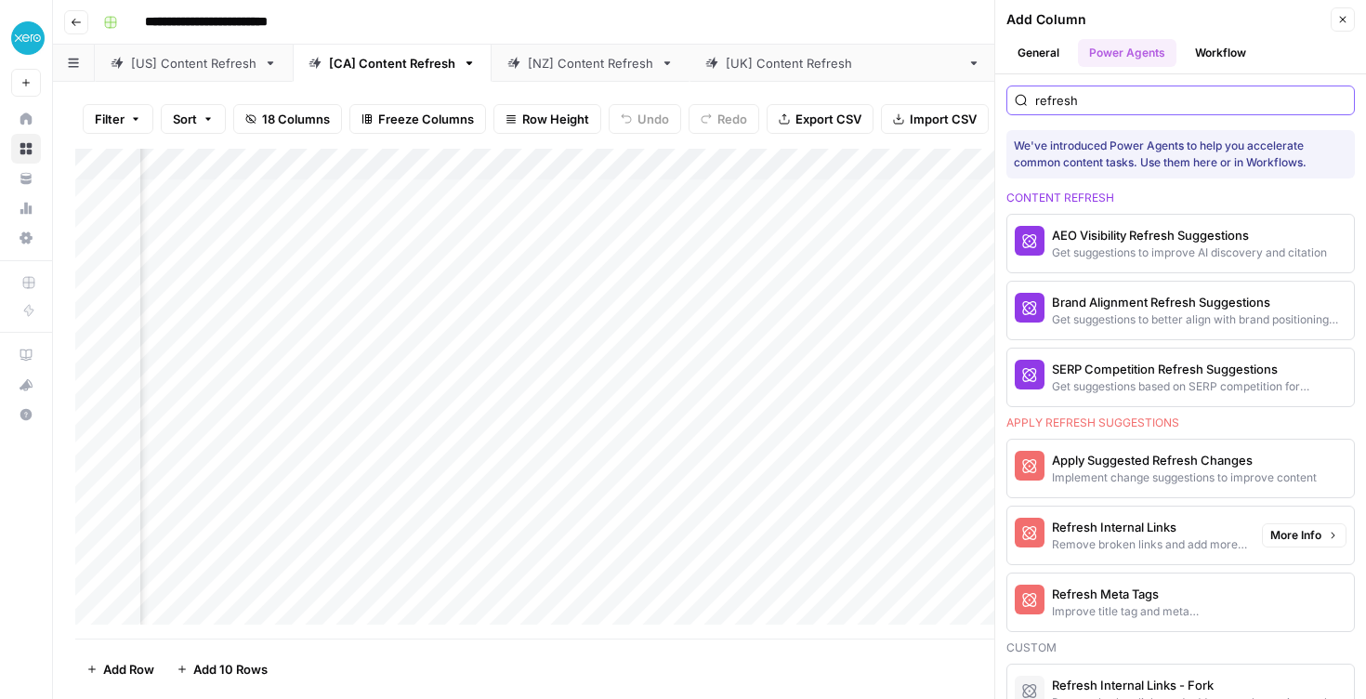
type input "refresh"
click at [1152, 597] on div "Refresh Meta Tags" at bounding box center [1149, 594] width 195 height 19
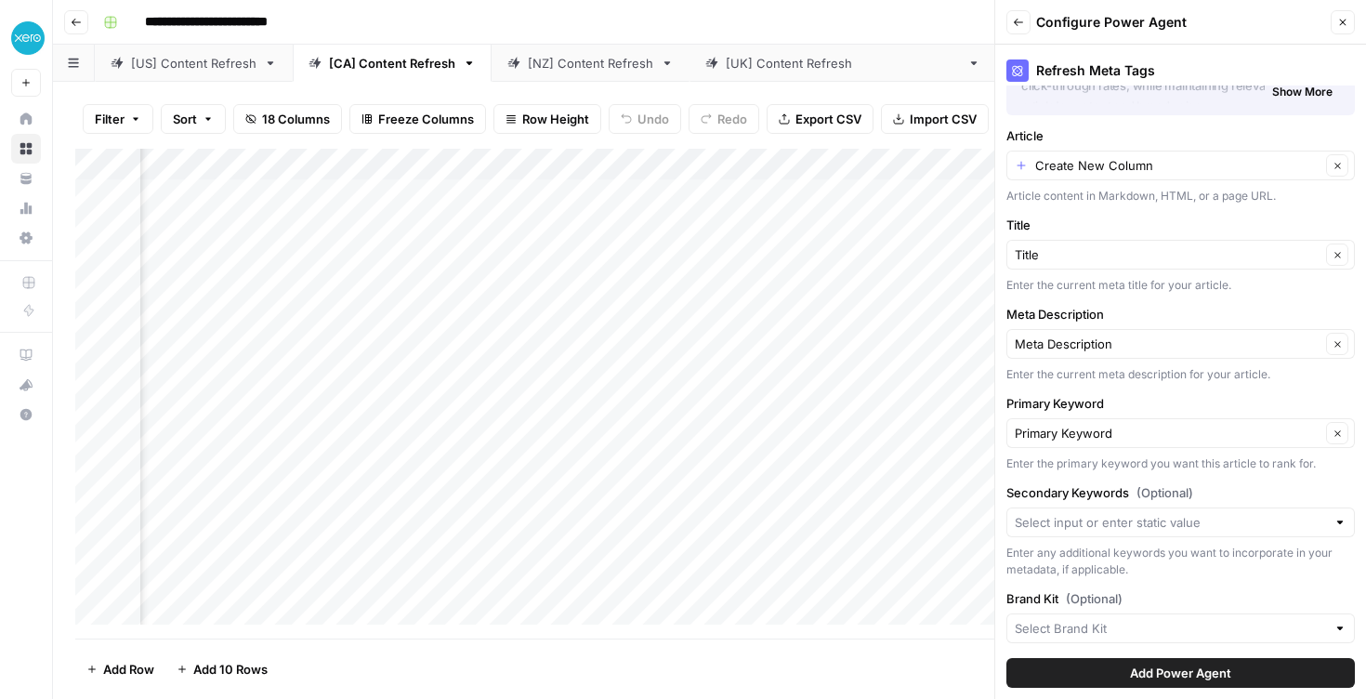
scroll to position [120, 0]
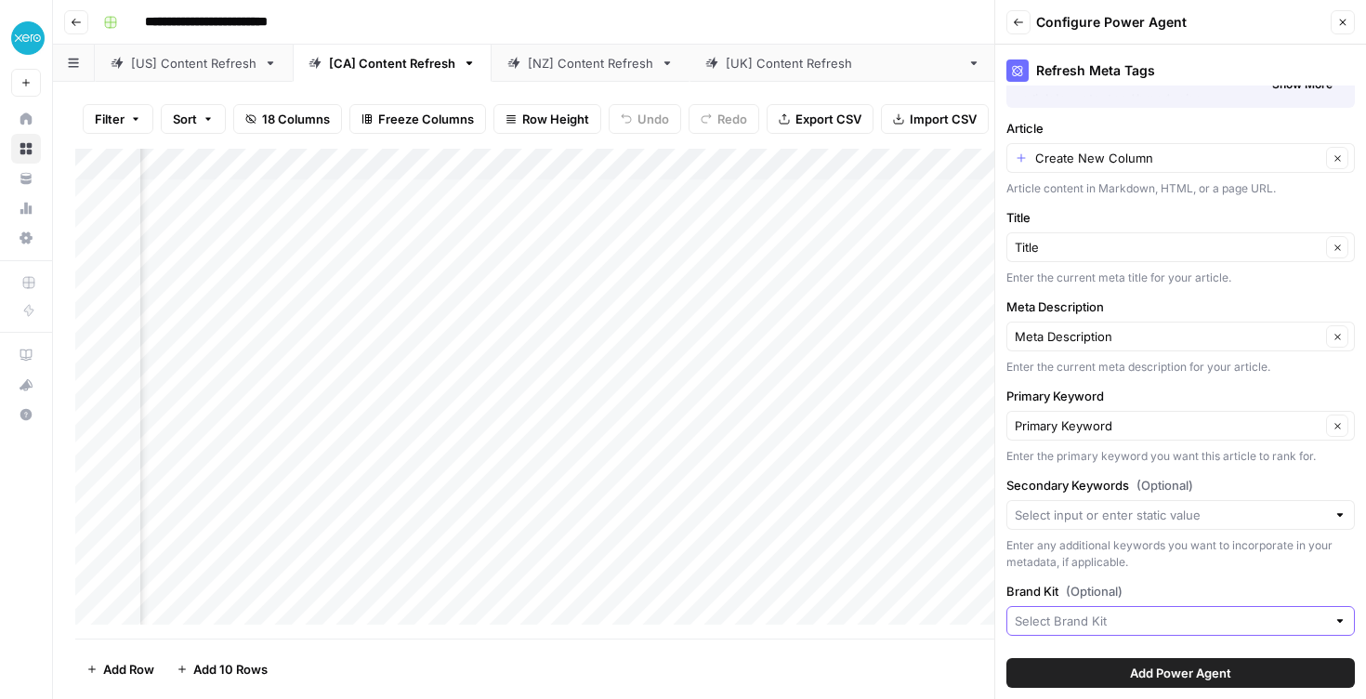
click at [1169, 623] on input "Brand Kit (Optional)" at bounding box center [1170, 621] width 311 height 19
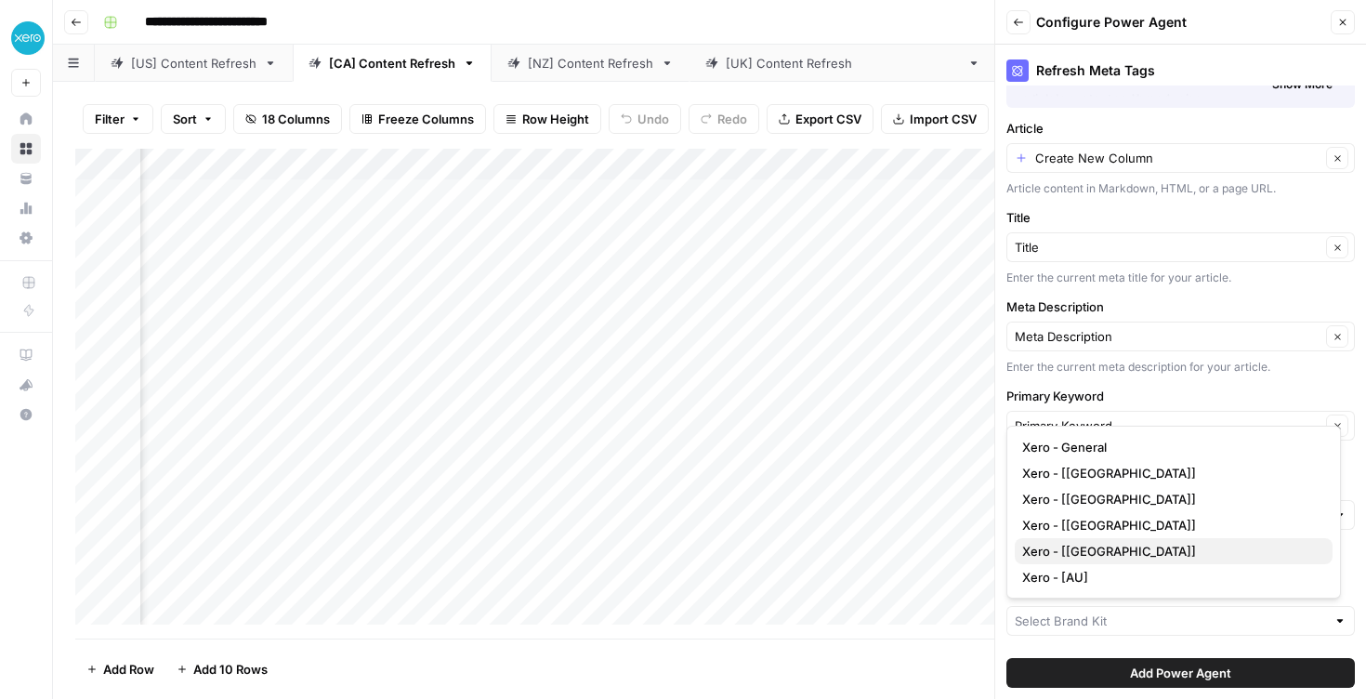
click at [1174, 555] on span "Xero - [CA]" at bounding box center [1171, 551] width 296 height 19
type input "Xero - [CA]"
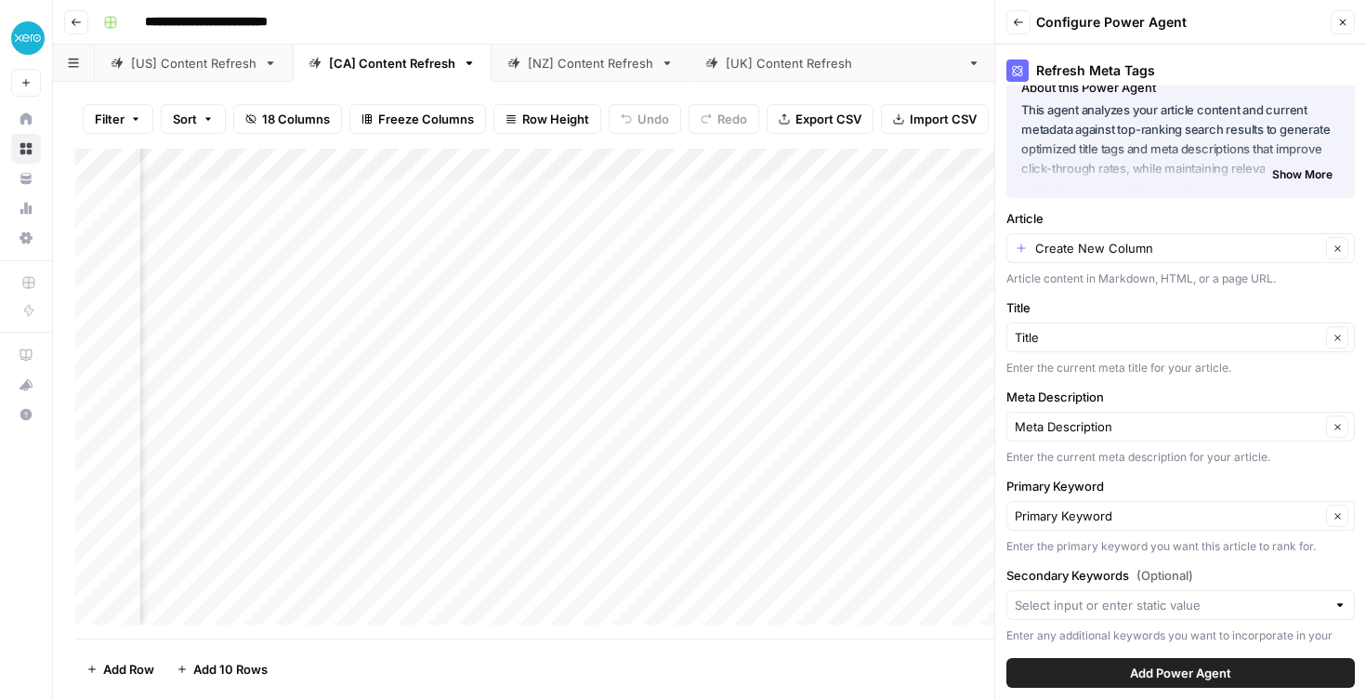
scroll to position [0, 0]
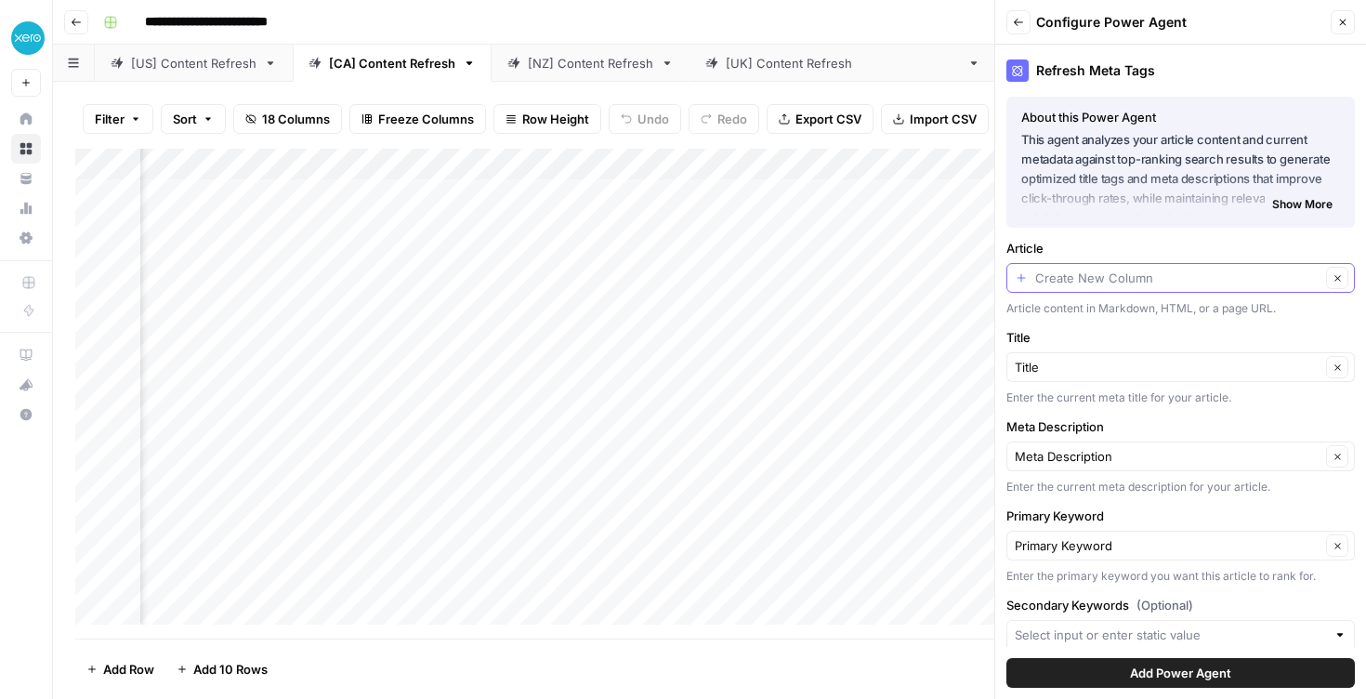
click at [1174, 271] on input "Article" at bounding box center [1178, 278] width 285 height 19
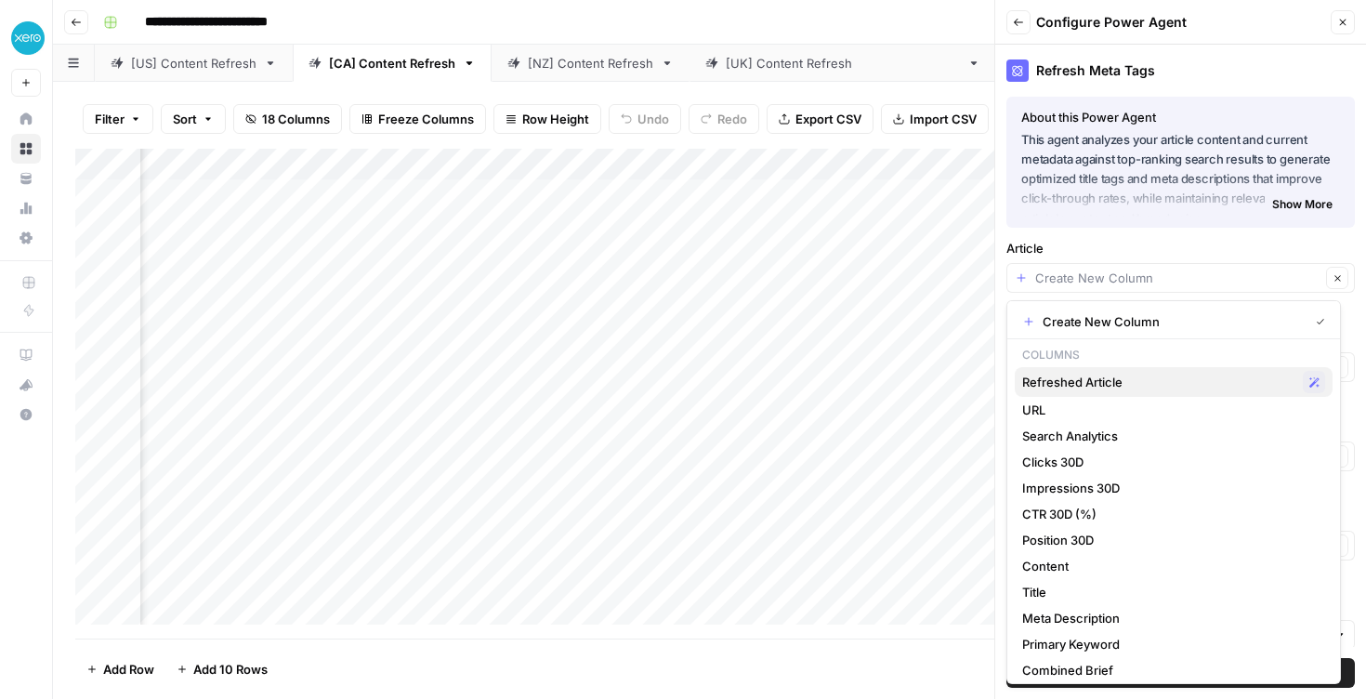
click at [1177, 377] on span "Refreshed Article" at bounding box center [1159, 382] width 273 height 19
type input "Refreshed Article"
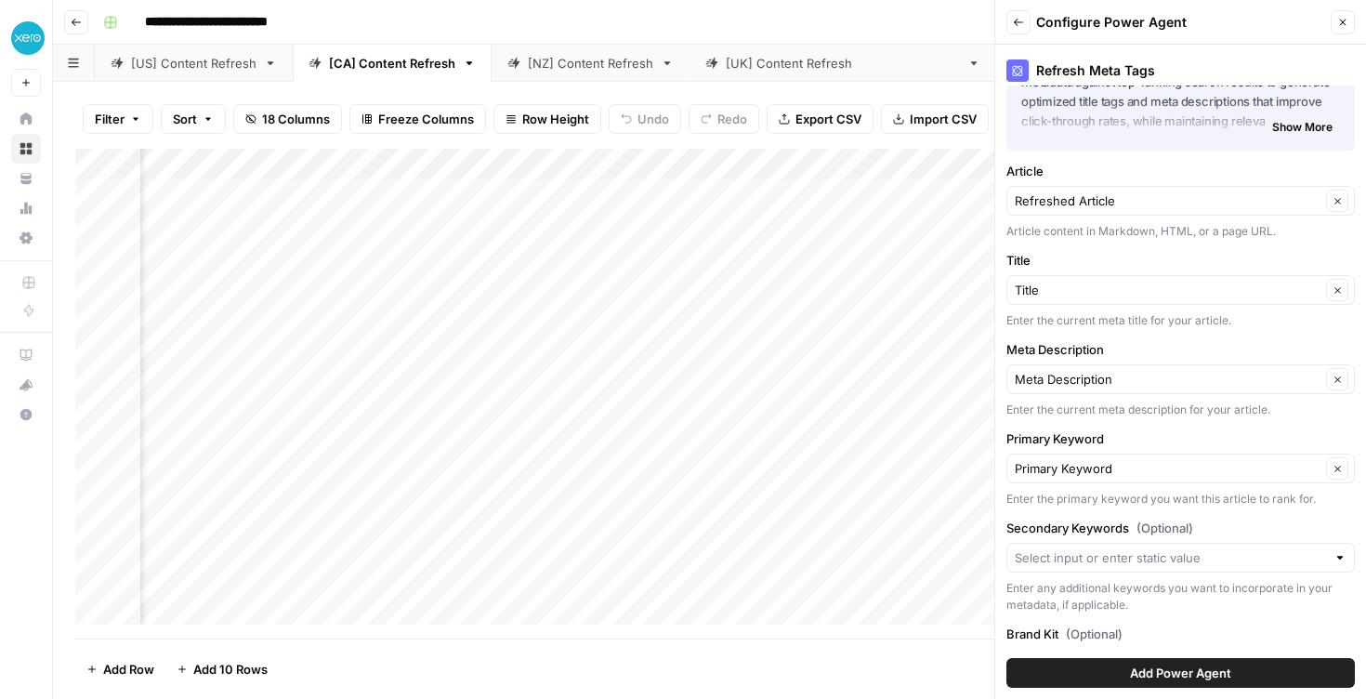
scroll to position [78, 0]
click at [1149, 297] on input "Title" at bounding box center [1168, 289] width 306 height 19
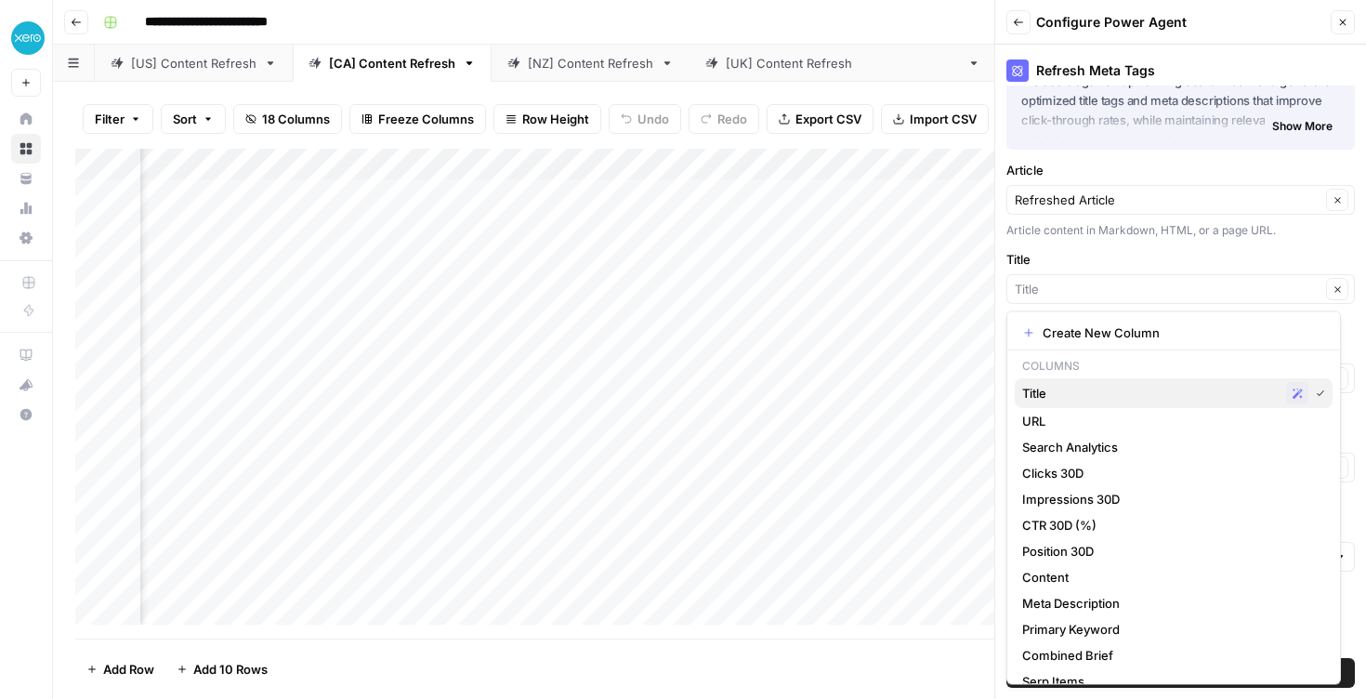
click at [1164, 394] on span "Title" at bounding box center [1151, 393] width 257 height 19
type input "Title"
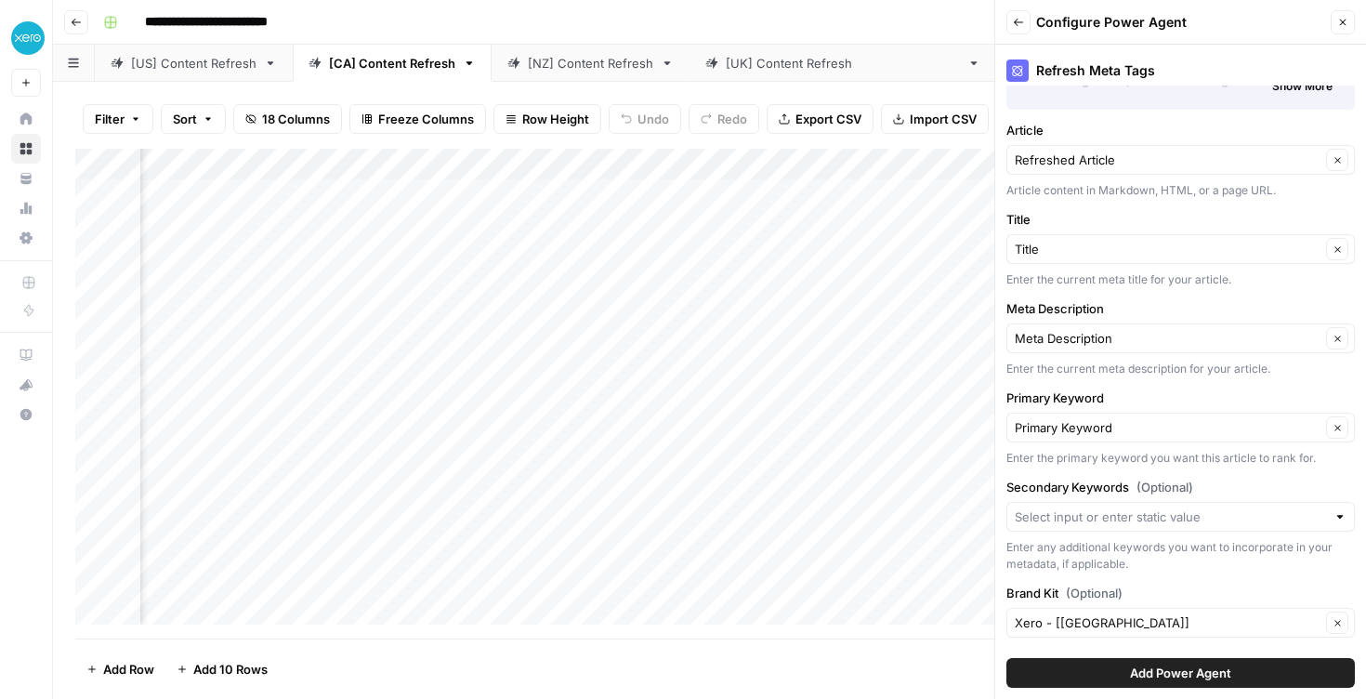
scroll to position [120, 0]
click at [1146, 425] on input "Primary Keyword" at bounding box center [1168, 425] width 306 height 19
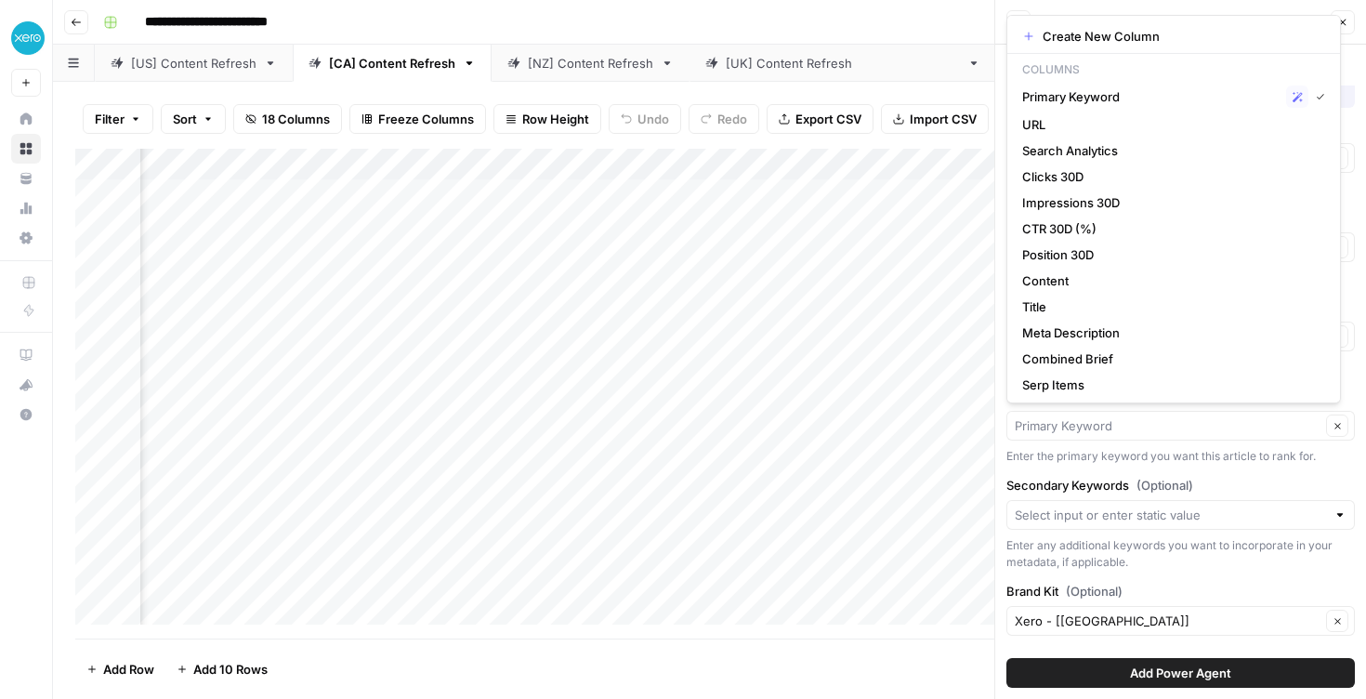
type input "Primary Keyword"
click at [1221, 469] on div "Refresh Meta Tags About this Power Agent This agent analyzes your article conte…" at bounding box center [1181, 372] width 371 height 654
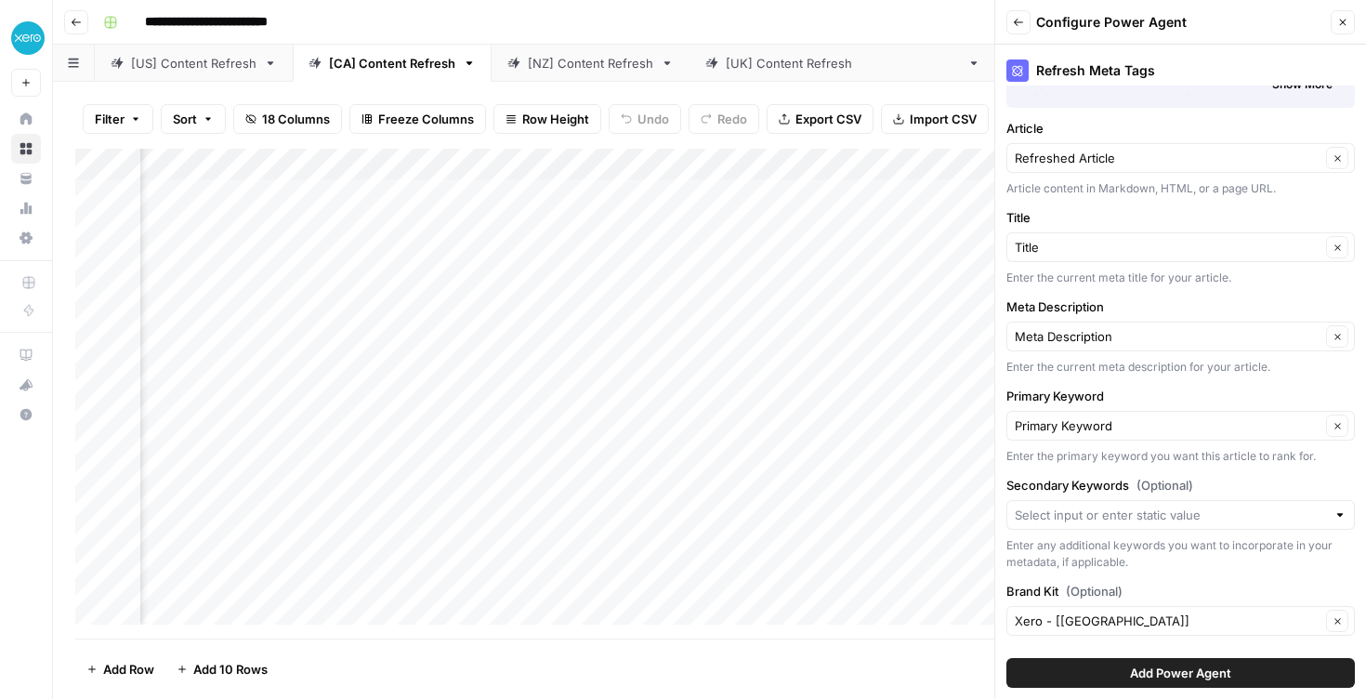
click at [1225, 680] on button "Add Power Agent" at bounding box center [1181, 673] width 349 height 30
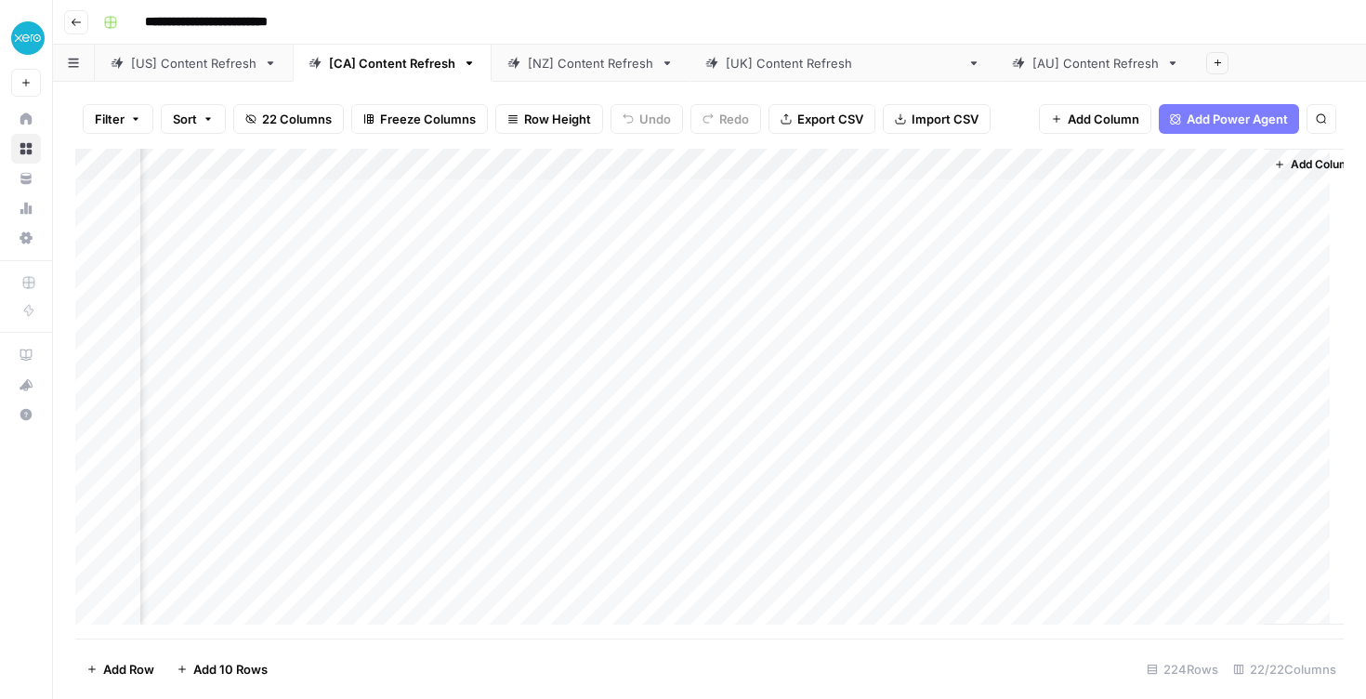
scroll to position [0, 2702]
click at [573, 64] on div "[NZ] Content Refresh" at bounding box center [590, 63] width 125 height 19
click at [1269, 168] on span "Add Column" at bounding box center [1301, 164] width 65 height 17
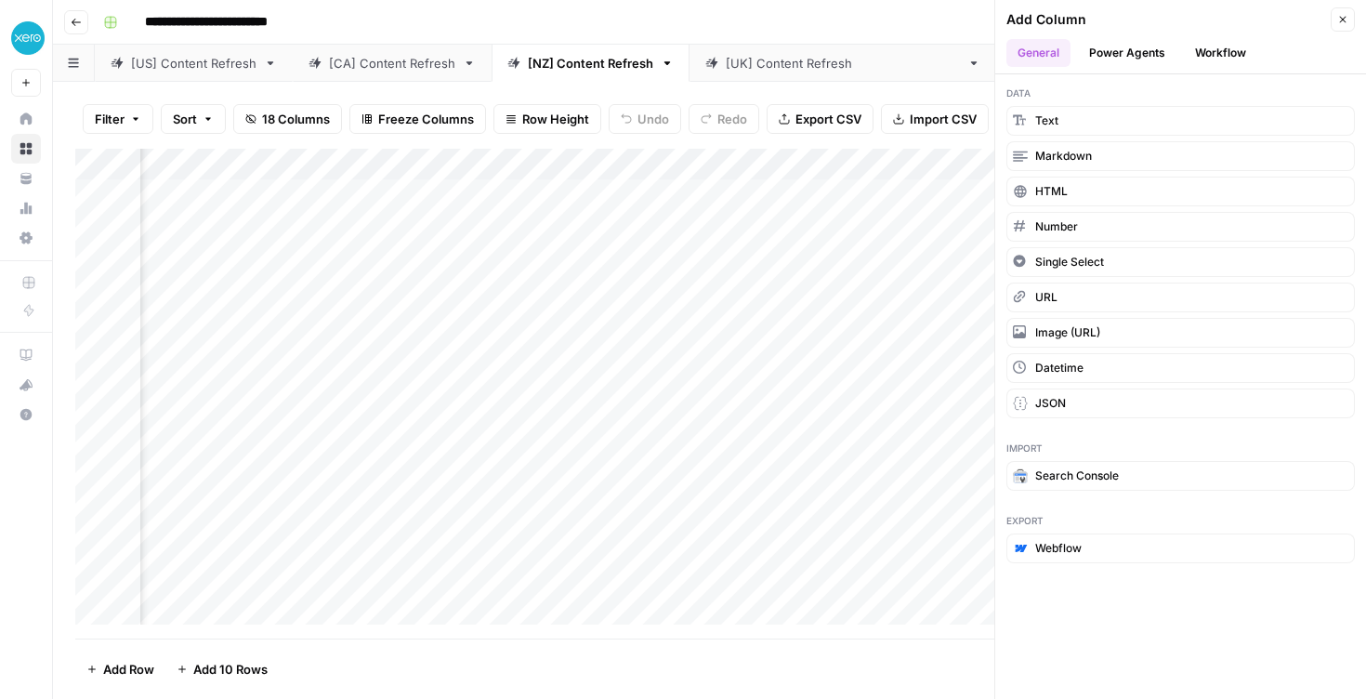
click at [1105, 58] on button "Power Agents" at bounding box center [1127, 53] width 99 height 28
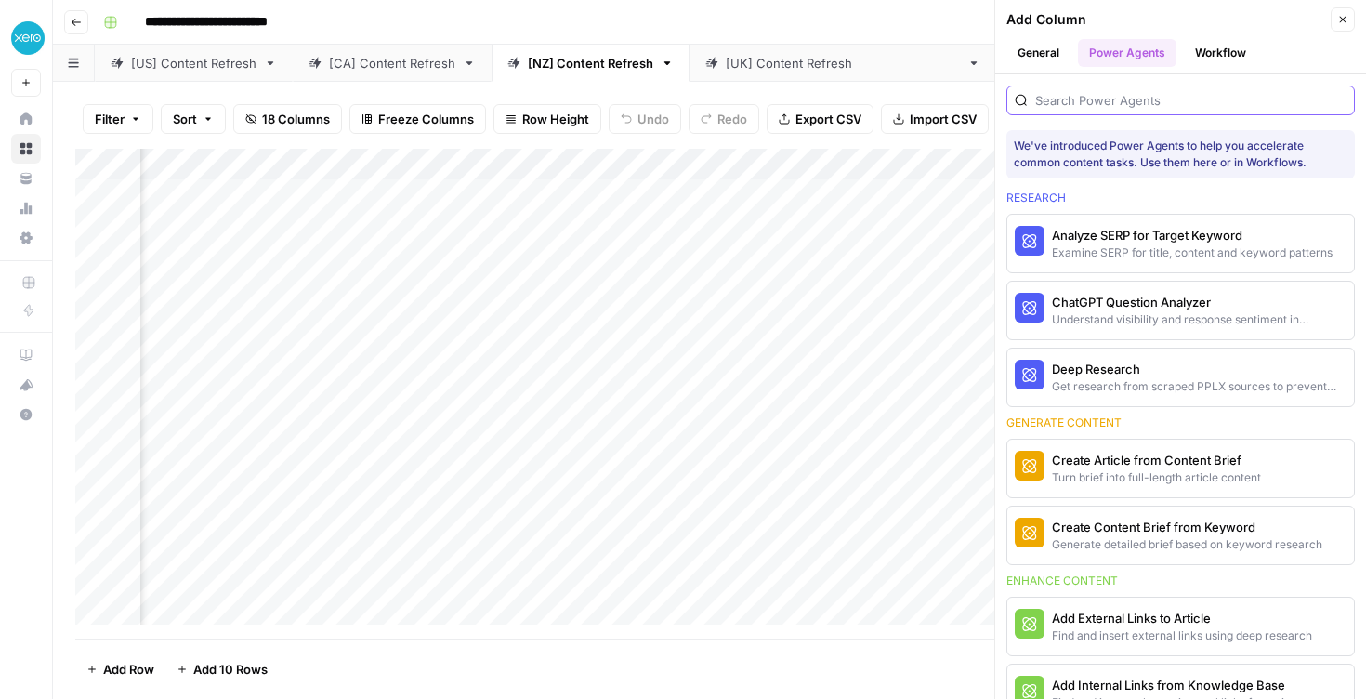
click at [1116, 98] on input "search" at bounding box center [1191, 100] width 311 height 19
type input "r"
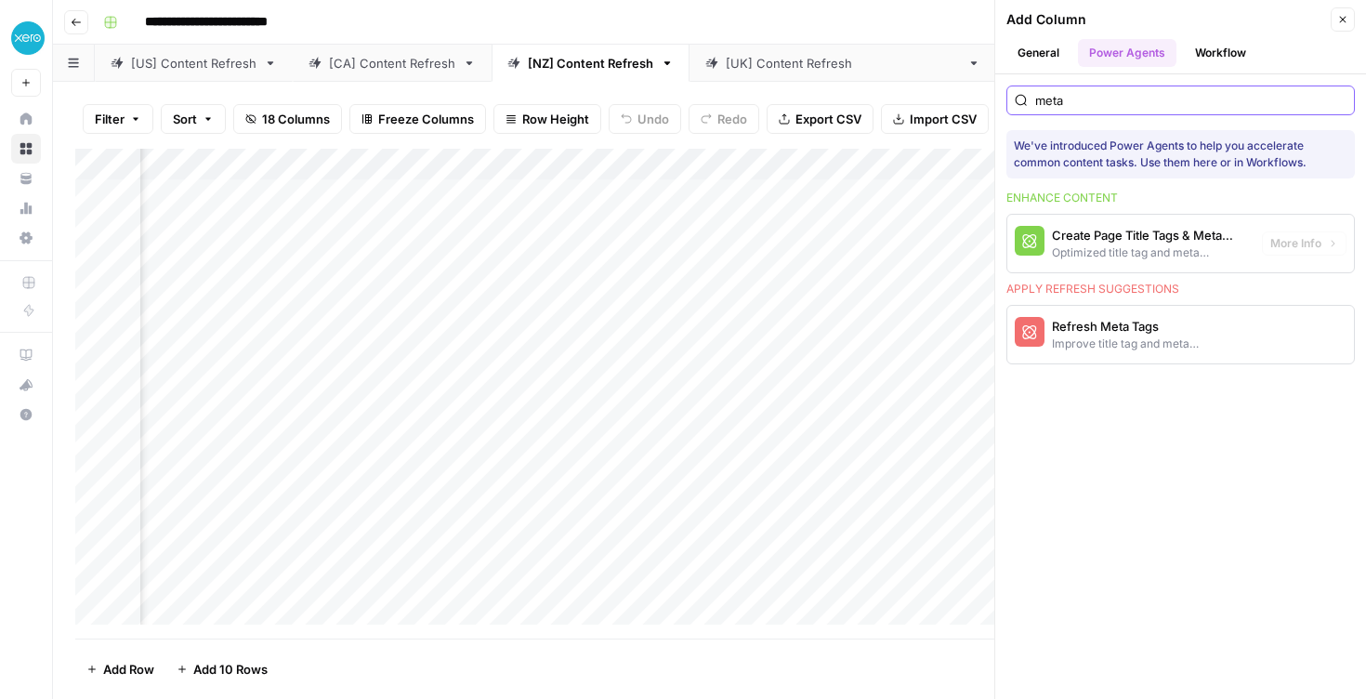
type input "meta"
click at [1091, 345] on div "Improve title tag and meta descriptions for a page" at bounding box center [1149, 344] width 195 height 17
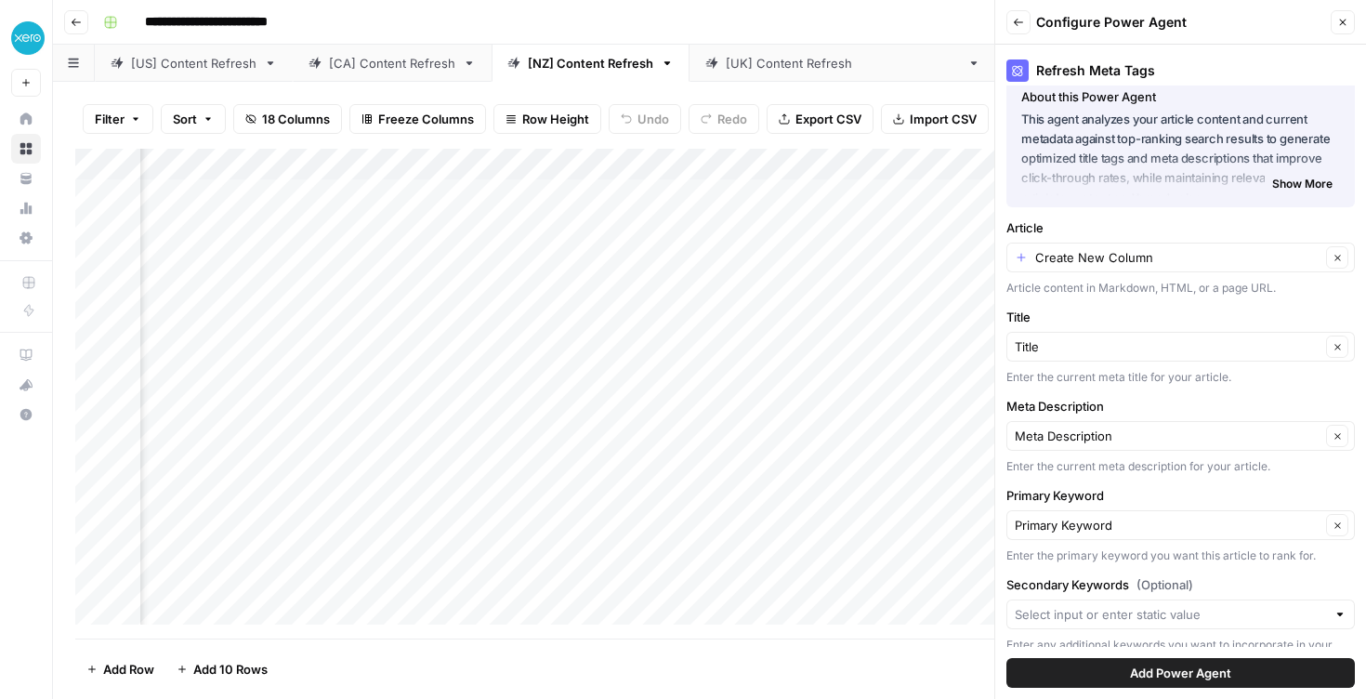
scroll to position [115, 0]
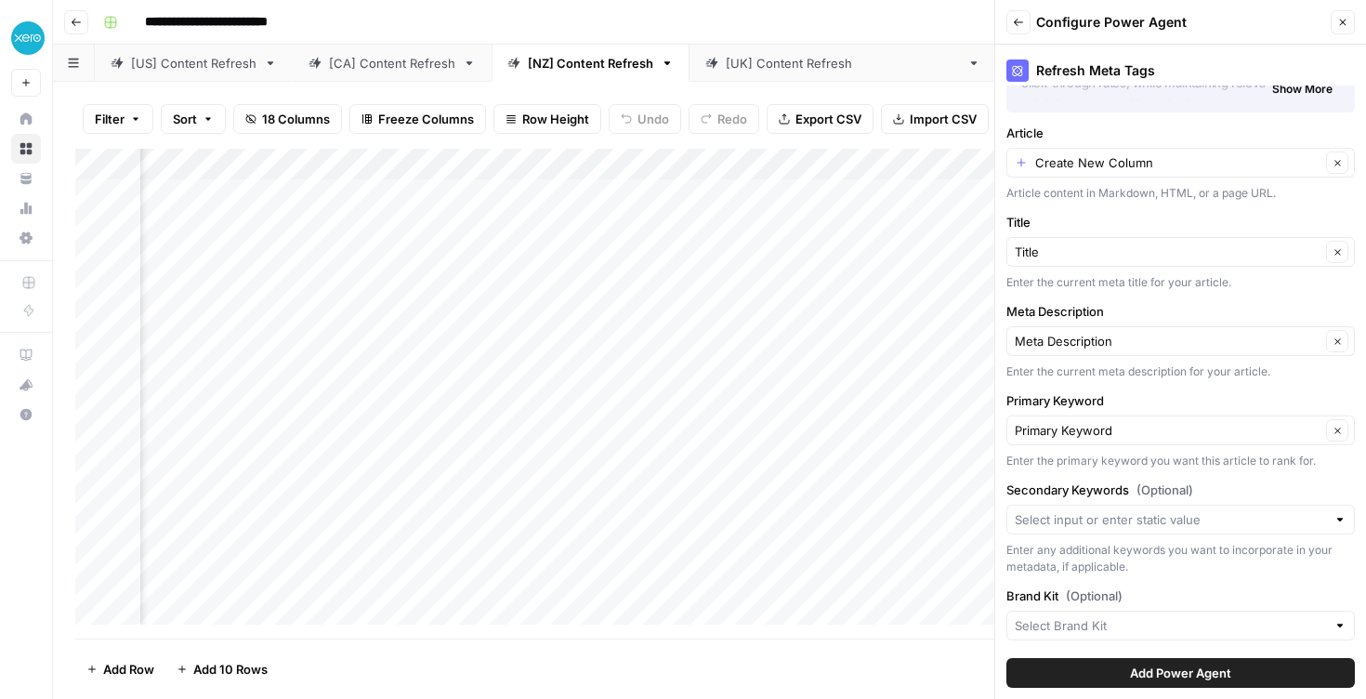
click at [1133, 176] on div "Create New Column Clear" at bounding box center [1181, 163] width 349 height 30
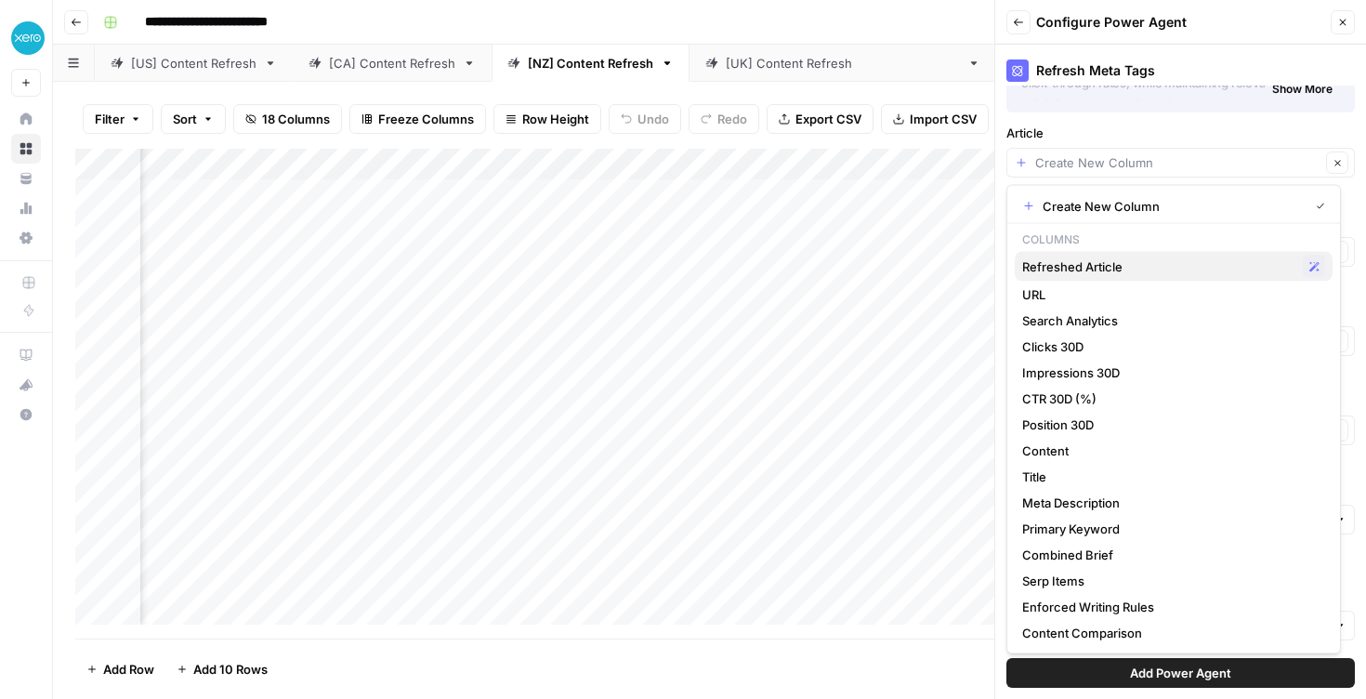
click at [1131, 258] on span "Refreshed Article" at bounding box center [1159, 266] width 273 height 19
type input "Refreshed Article"
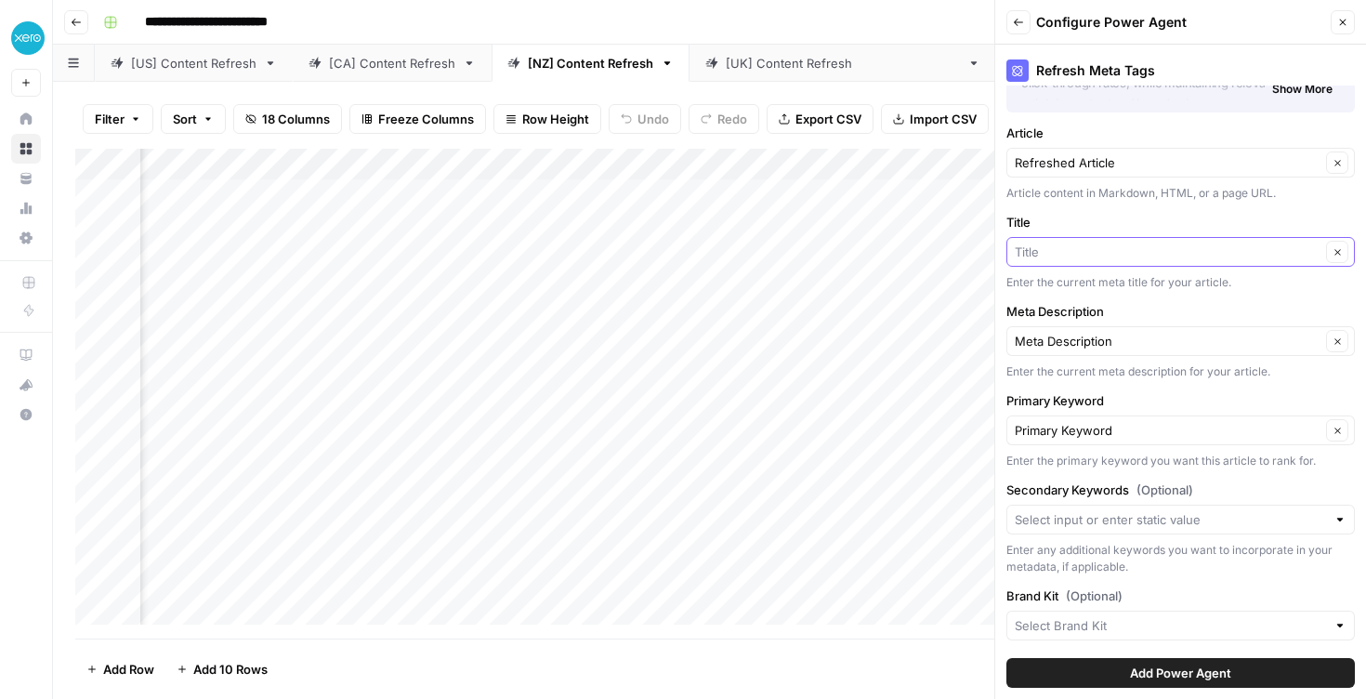
click at [1131, 258] on input "Title" at bounding box center [1168, 252] width 306 height 19
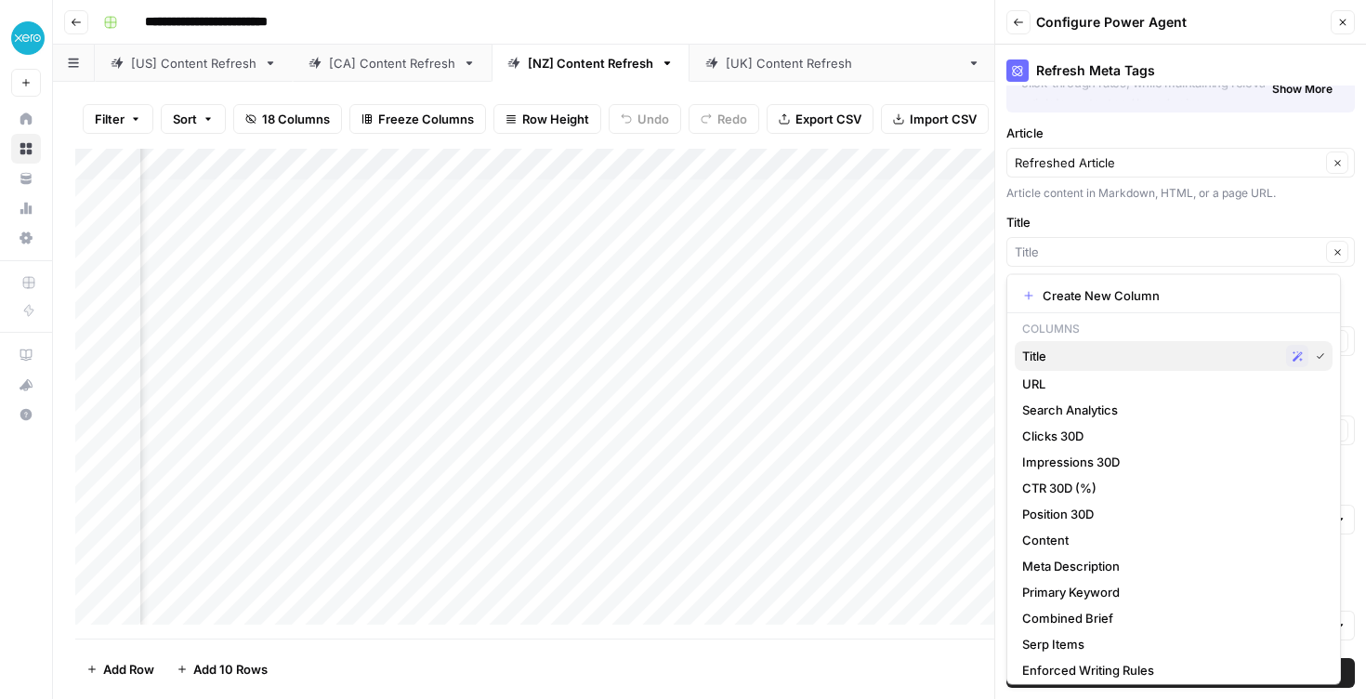
click at [1121, 355] on span "Title" at bounding box center [1151, 356] width 257 height 19
type input "Title"
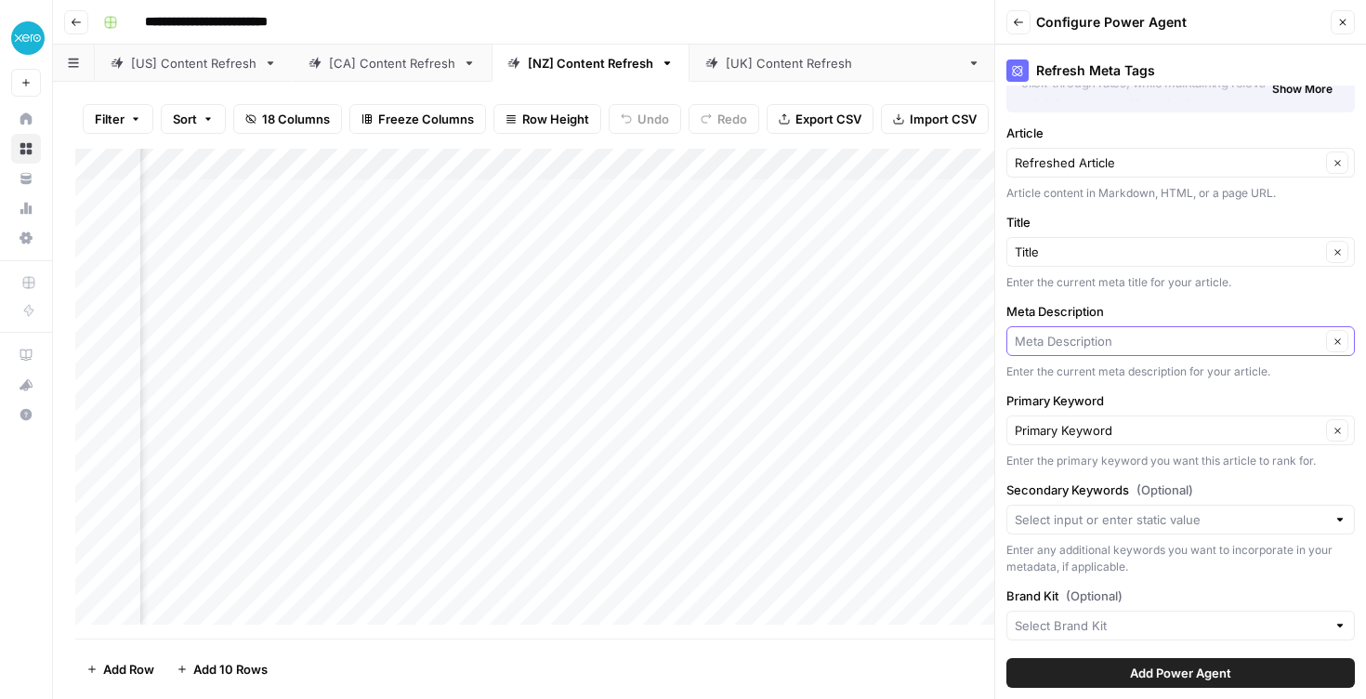
click at [1122, 348] on input "Meta Description" at bounding box center [1168, 341] width 306 height 19
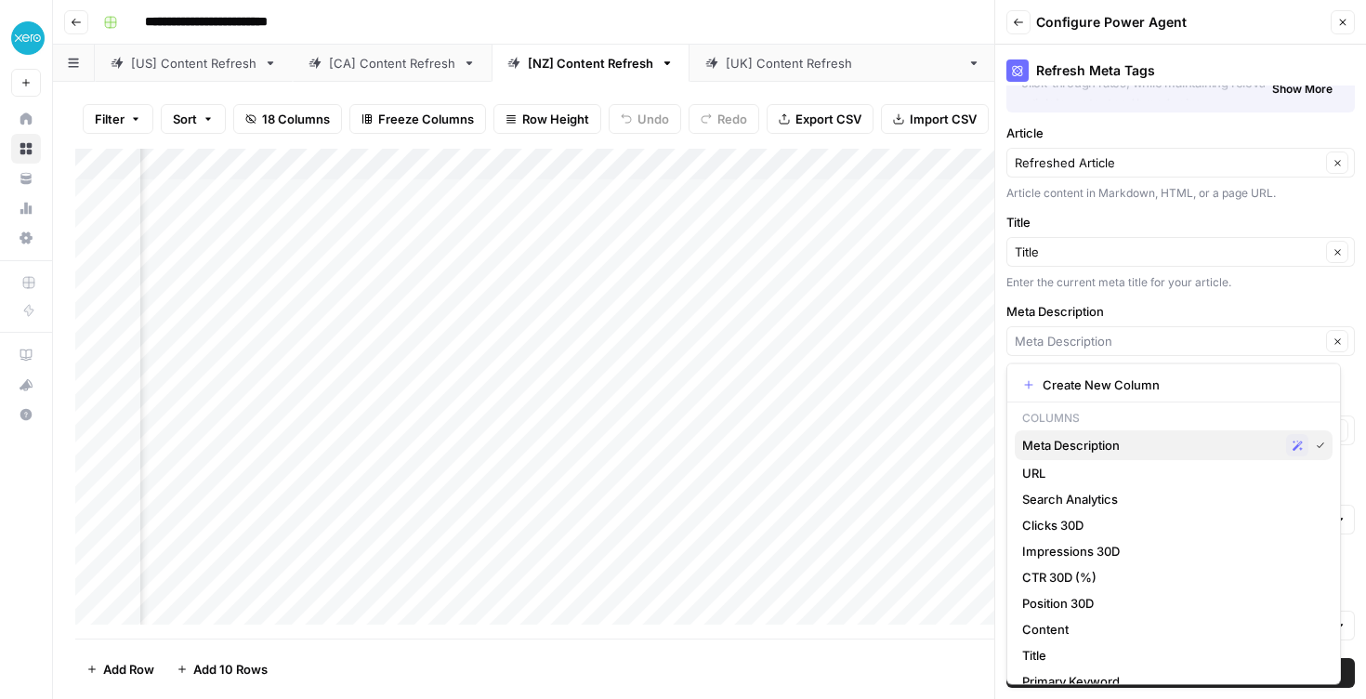
click at [1111, 450] on span "Meta Description" at bounding box center [1151, 445] width 257 height 19
type input "Meta Description"
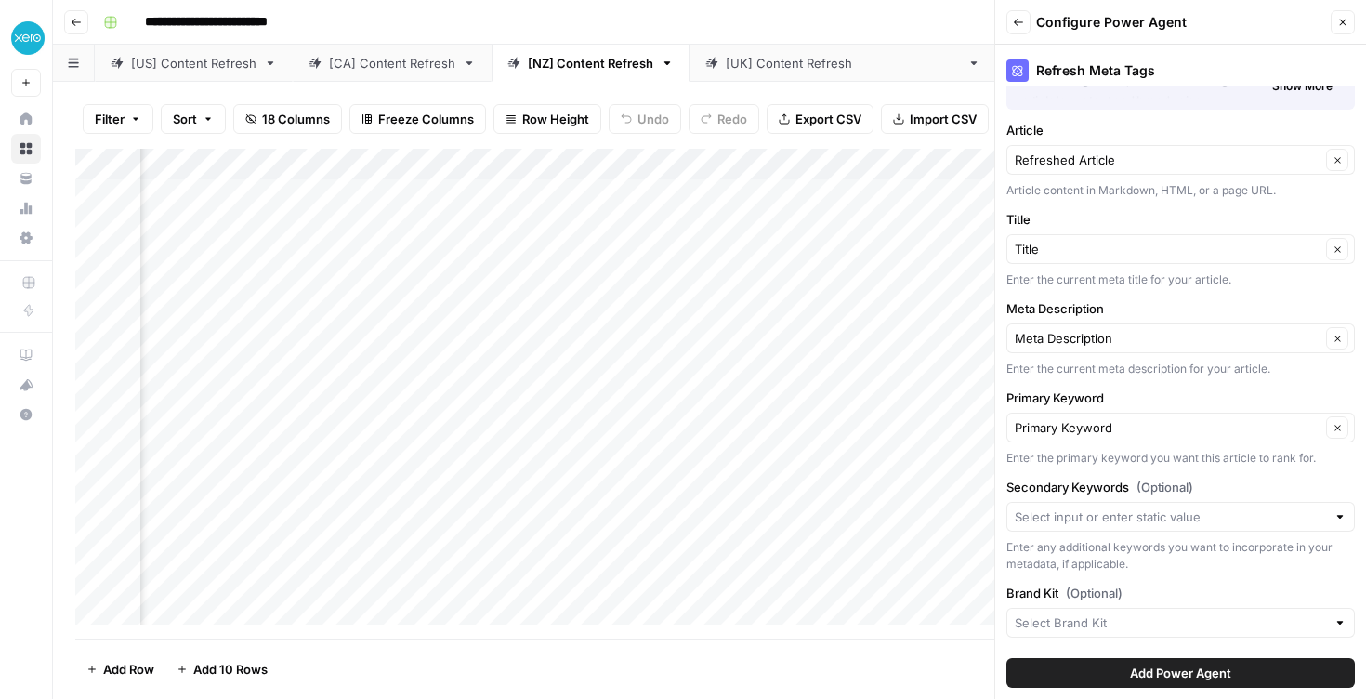
scroll to position [120, 0]
click at [1134, 438] on div "Primary Keyword Clear" at bounding box center [1181, 426] width 349 height 30
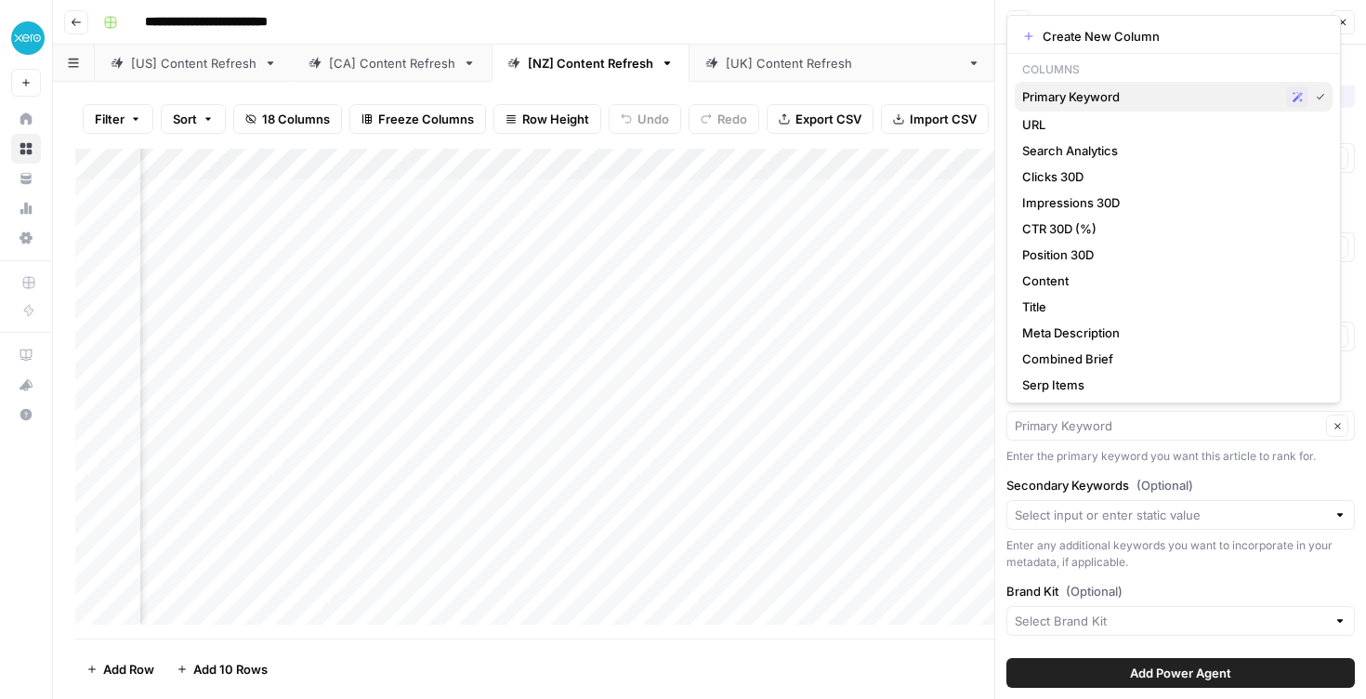
click at [1116, 92] on span "Primary Keyword" at bounding box center [1151, 96] width 257 height 19
type input "Primary Keyword"
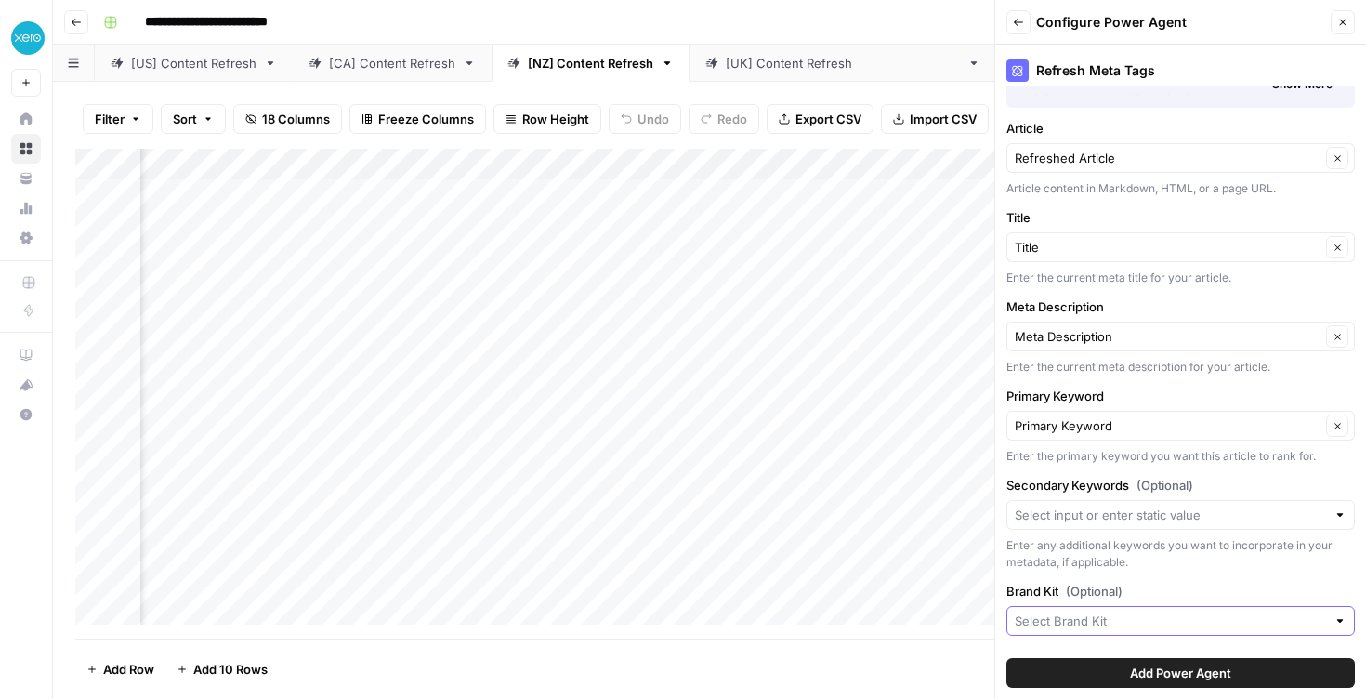
click at [1121, 619] on input "Brand Kit (Optional)" at bounding box center [1170, 621] width 311 height 19
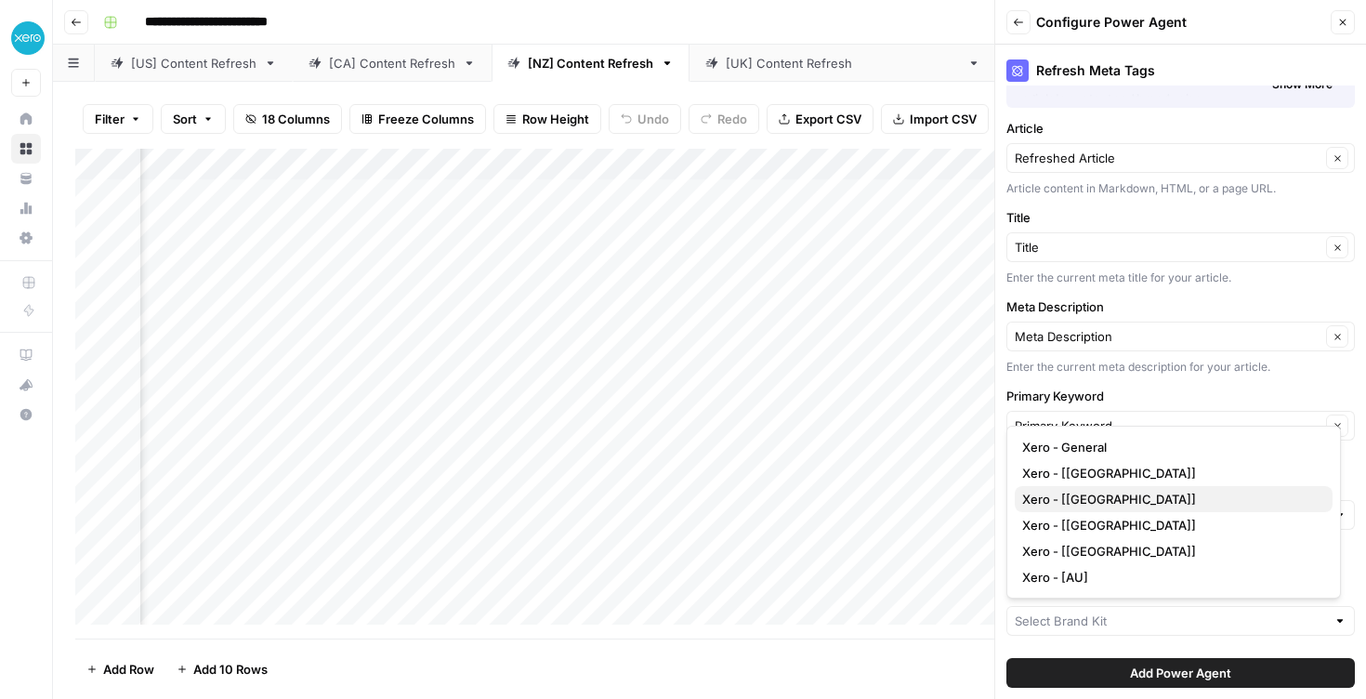
click at [1109, 492] on span "Xero - [NZ]" at bounding box center [1171, 499] width 296 height 19
type input "Xero - [NZ]"
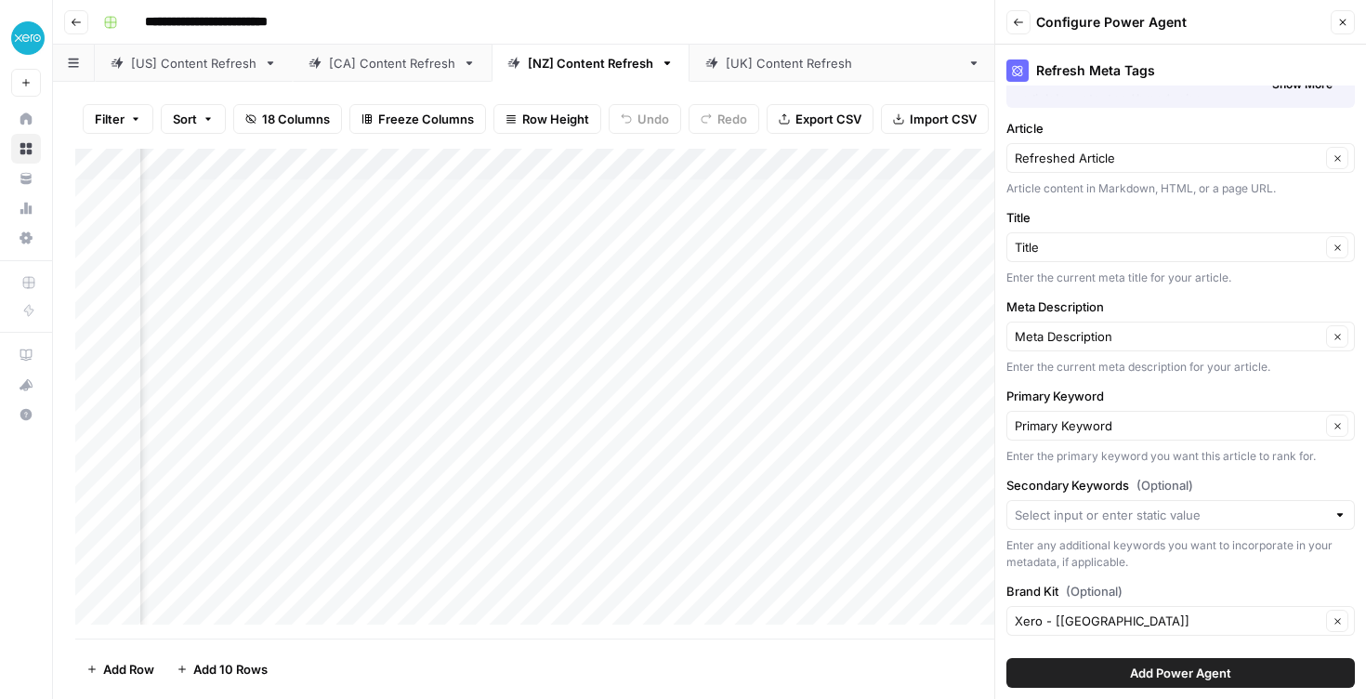
click at [1175, 678] on span "Add Power Agent" at bounding box center [1180, 673] width 101 height 19
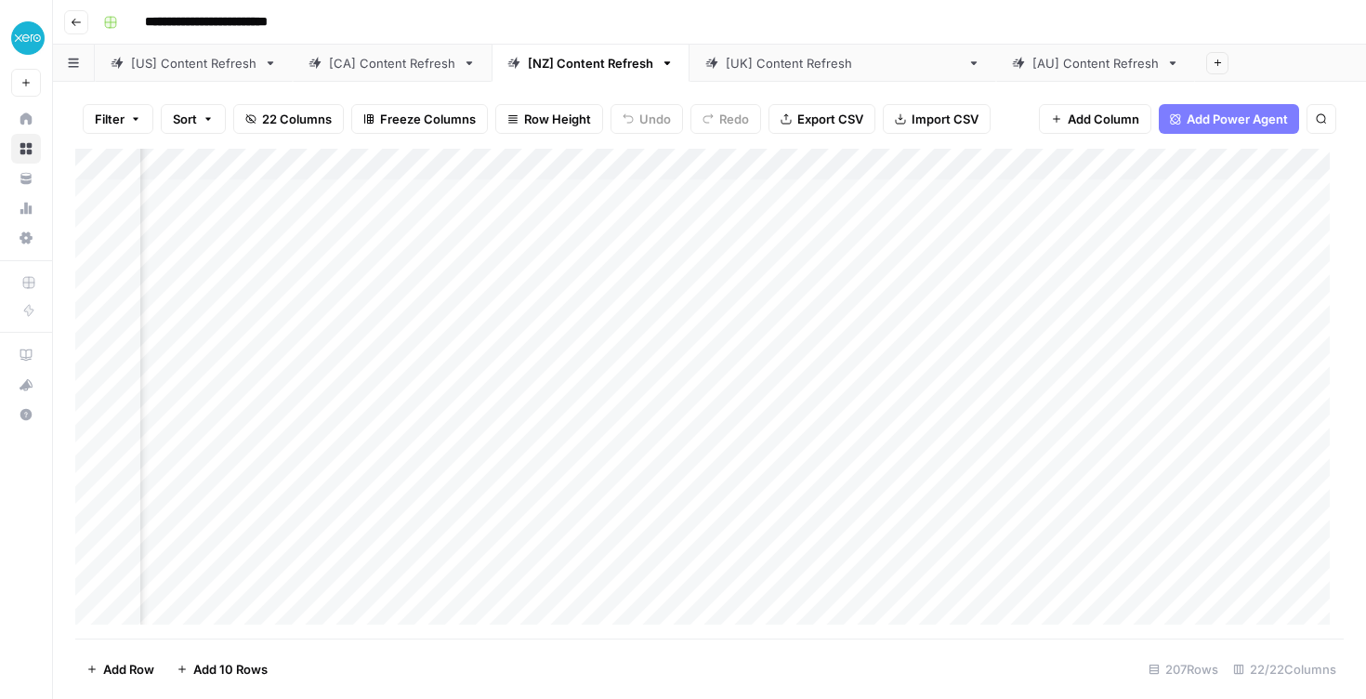
scroll to position [0, 2100]
click at [820, 69] on div "[[GEOGRAPHIC_DATA]] Content Refresh" at bounding box center [843, 63] width 234 height 19
drag, startPoint x: 820, startPoint y: 69, endPoint x: 999, endPoint y: 71, distance: 179.4
click at [999, 71] on div "[US] Content Refresh [CA] Content Refresh [NZ] Content Refresh [UK] Content Ref…" at bounding box center [710, 63] width 1314 height 37
click at [702, 74] on link "[AU] Content Refresh" at bounding box center [789, 63] width 199 height 37
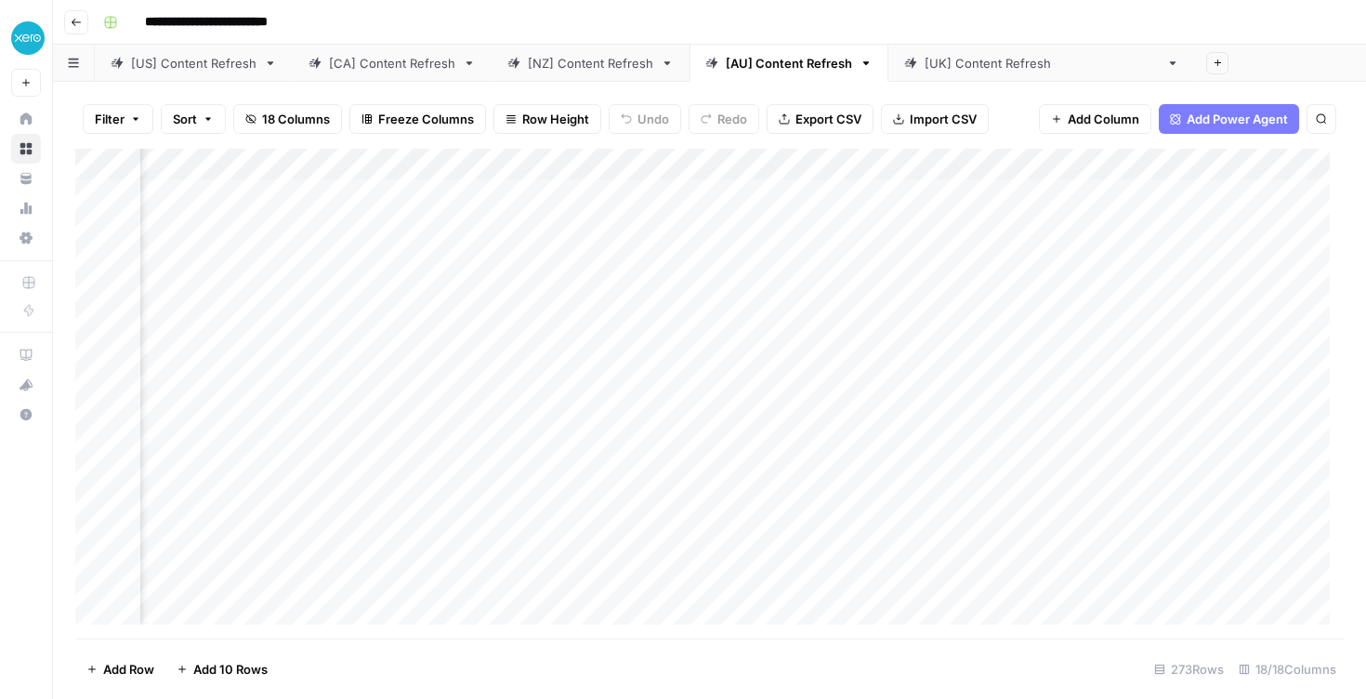
scroll to position [0, 1921]
click at [1269, 165] on span "Add Column" at bounding box center [1301, 164] width 65 height 17
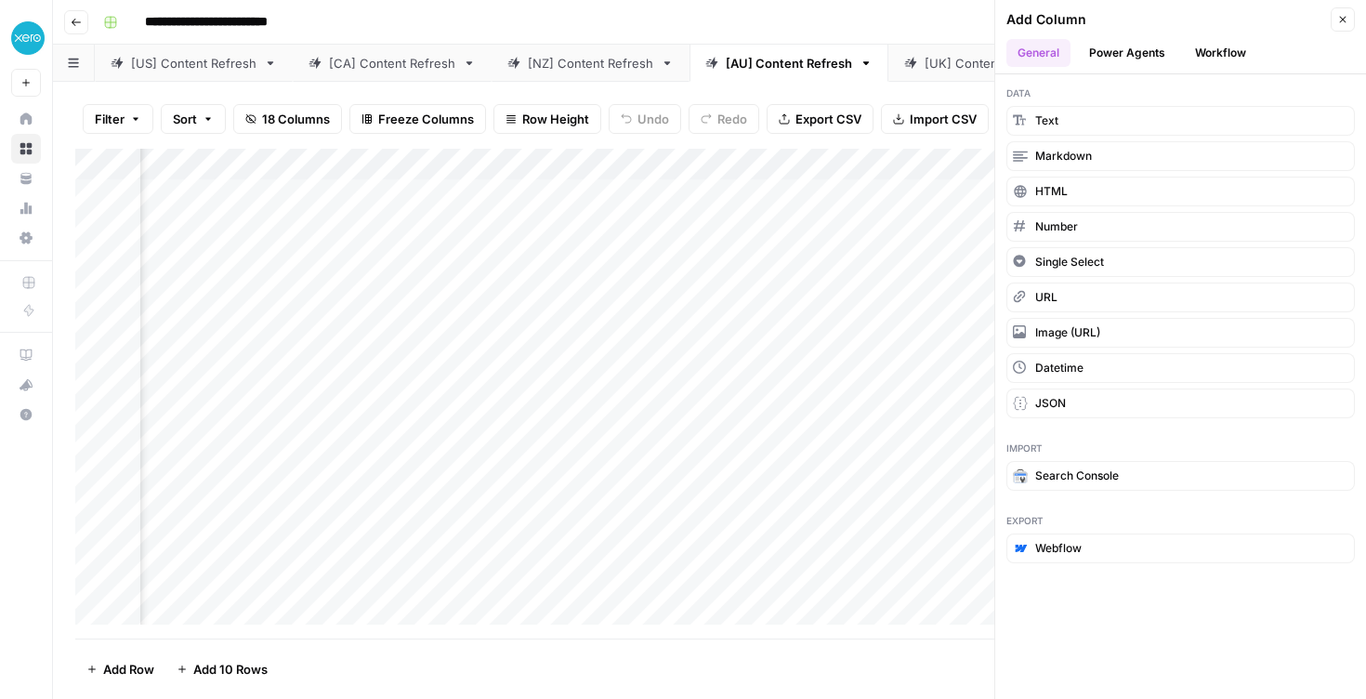
click at [1120, 56] on button "Power Agents" at bounding box center [1127, 53] width 99 height 28
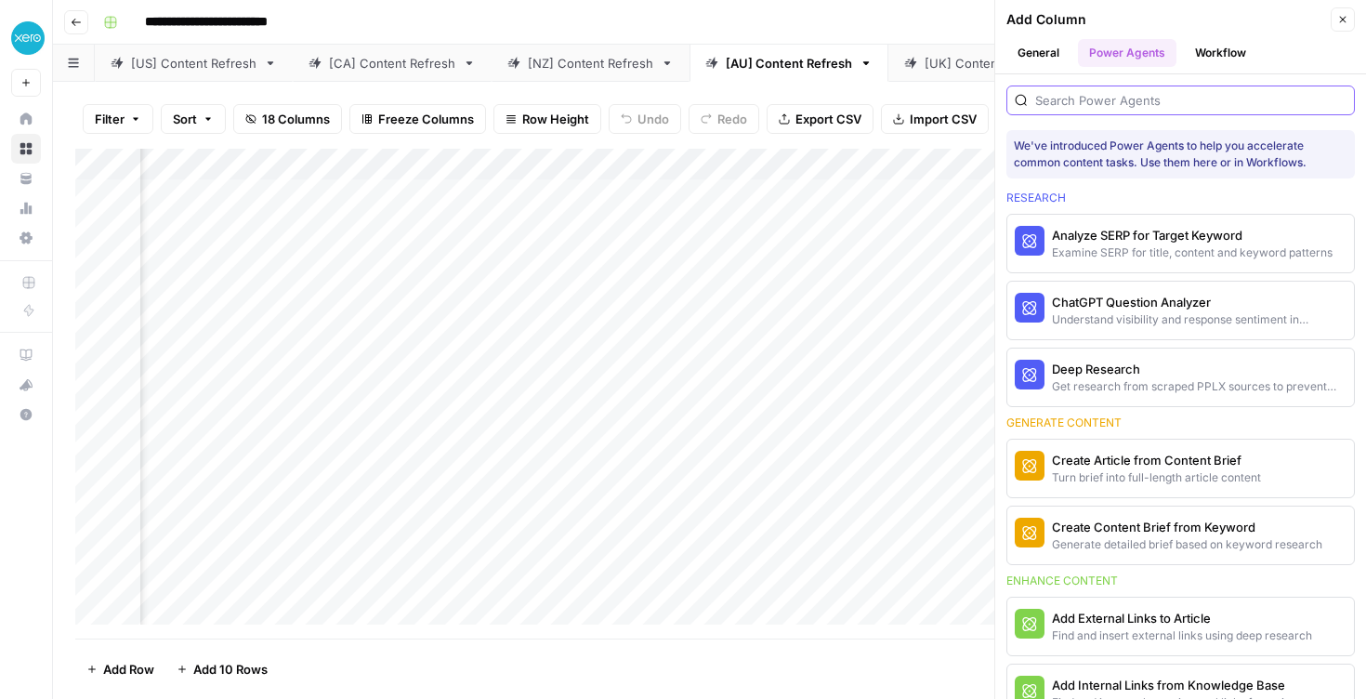
click at [1094, 105] on input "search" at bounding box center [1191, 100] width 311 height 19
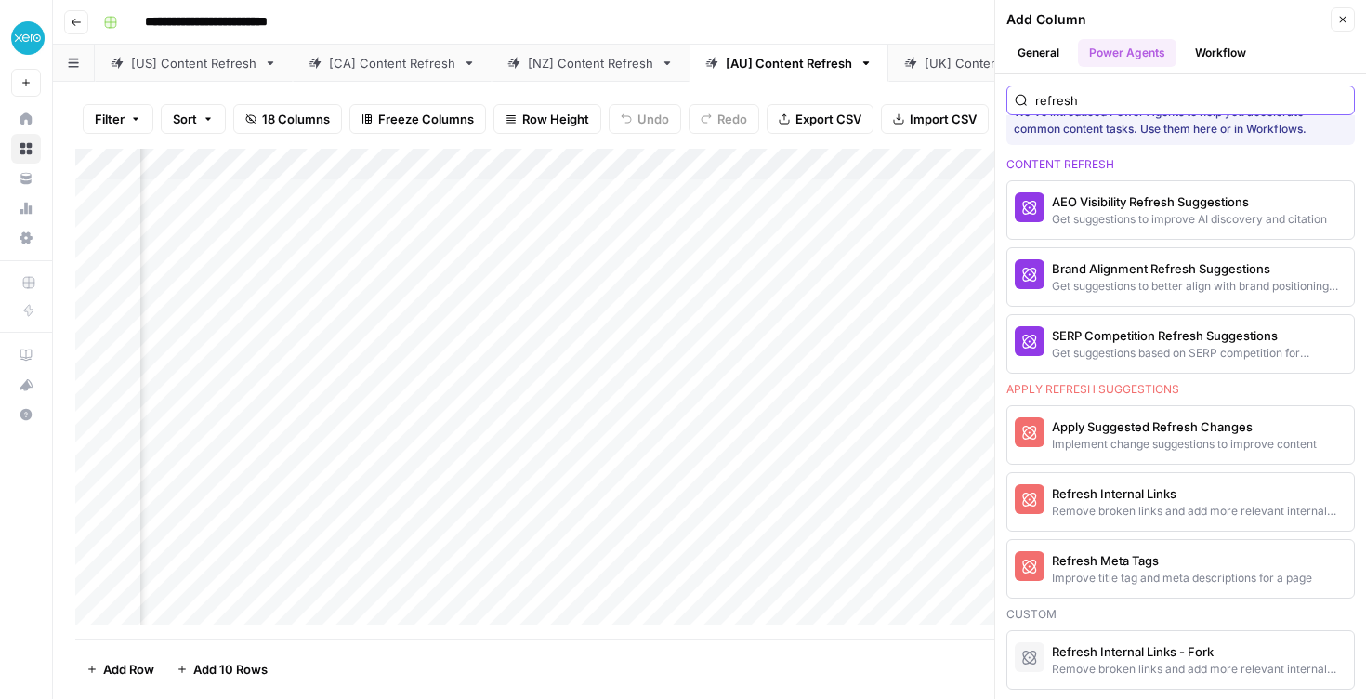
scroll to position [35, 0]
type input "r"
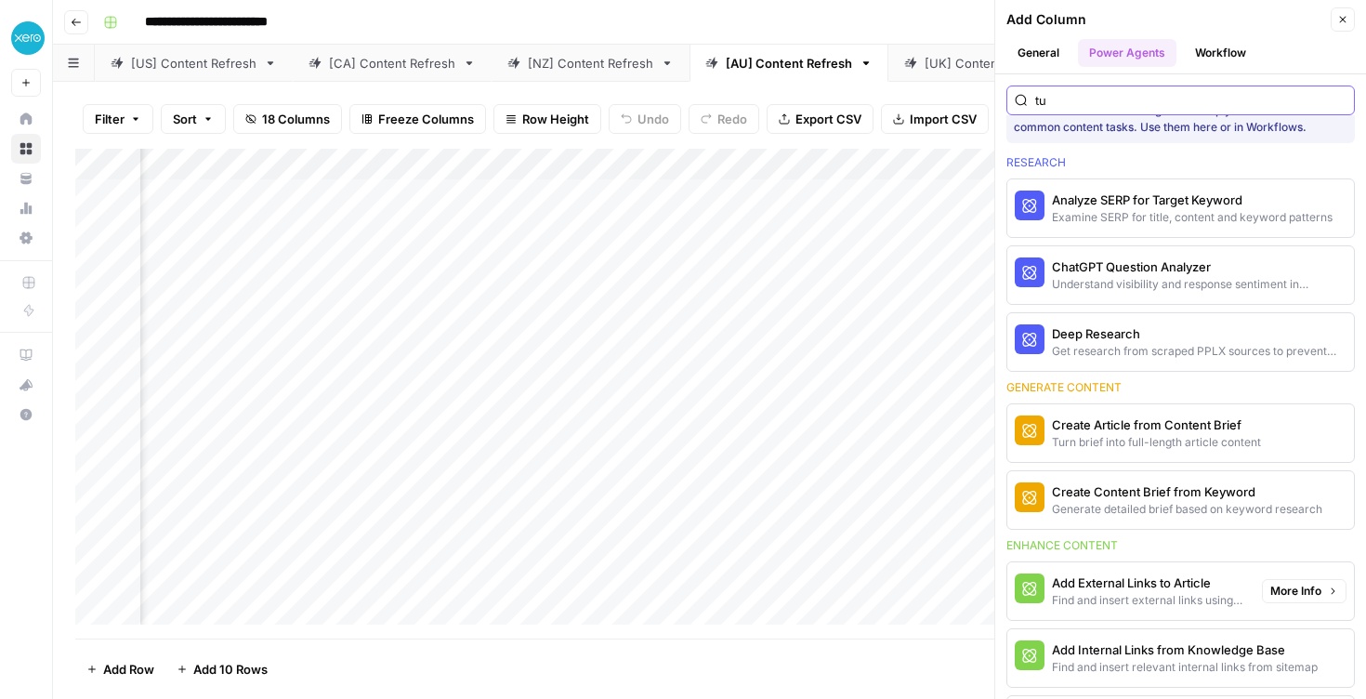
scroll to position [0, 0]
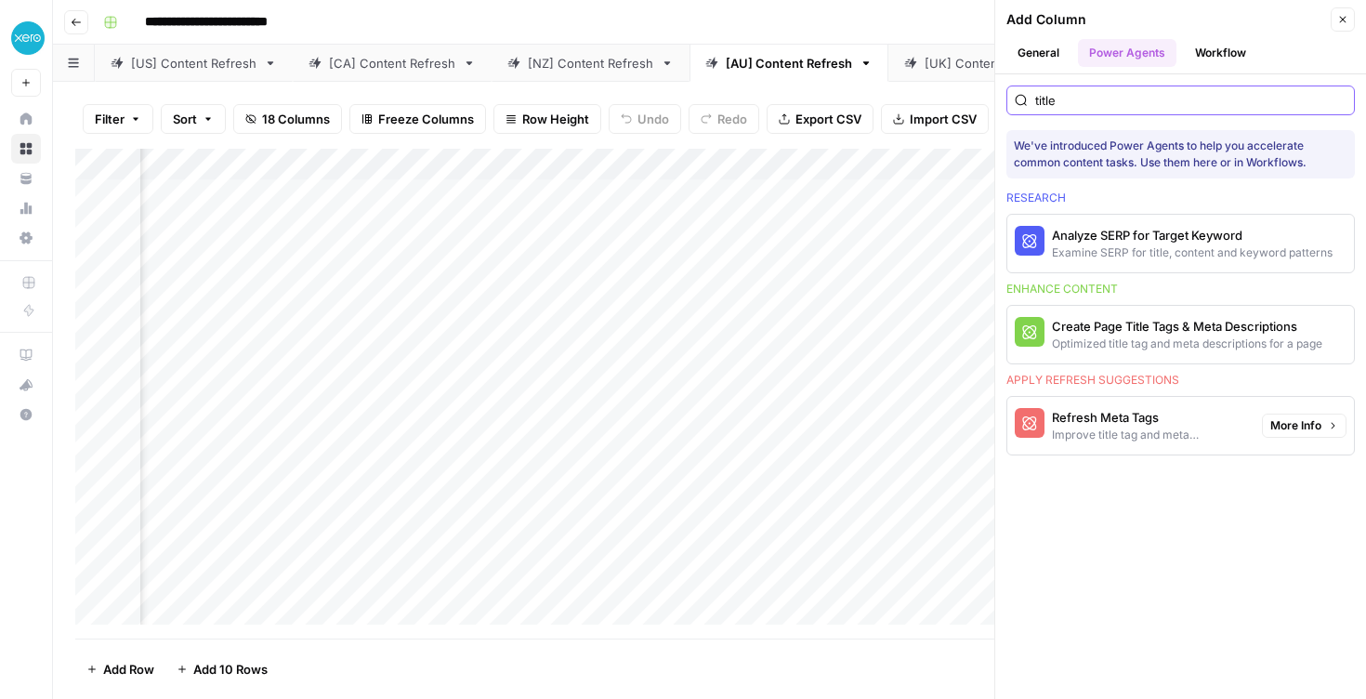
type input "title"
click at [1280, 429] on span "More Info" at bounding box center [1296, 425] width 51 height 17
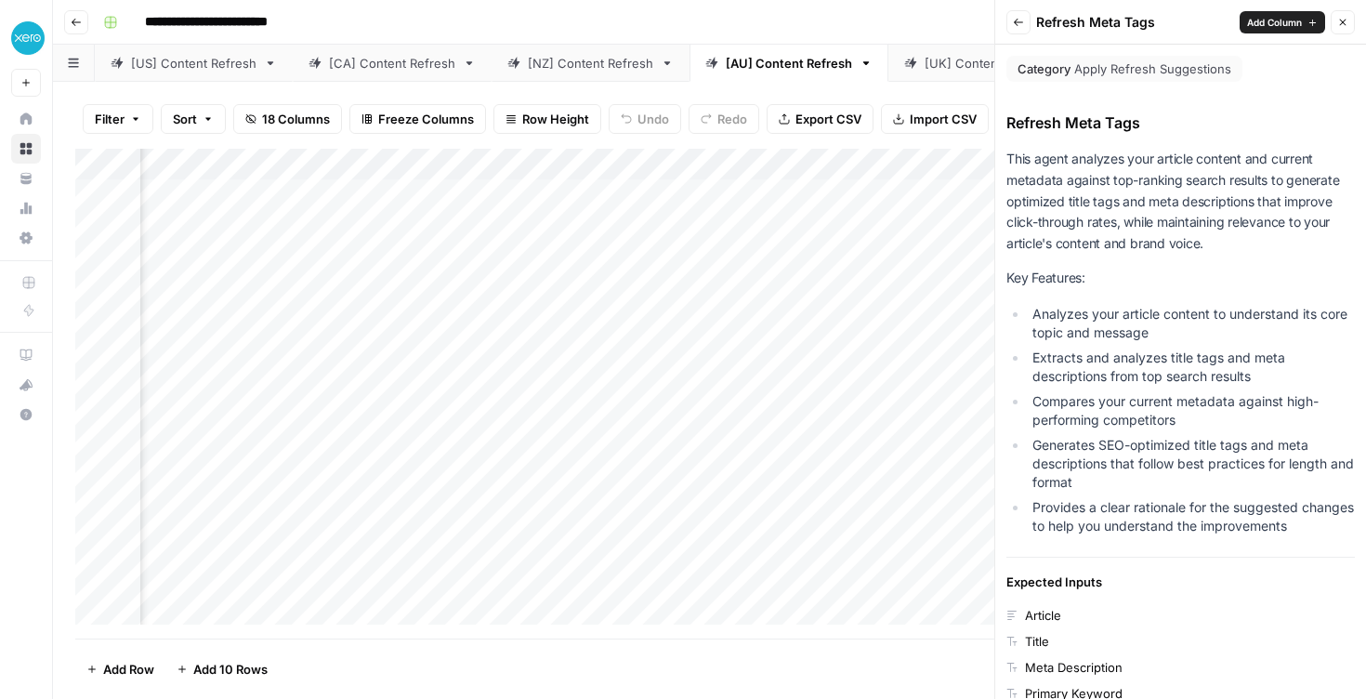
click at [1024, 26] on button "Back" at bounding box center [1019, 22] width 24 height 24
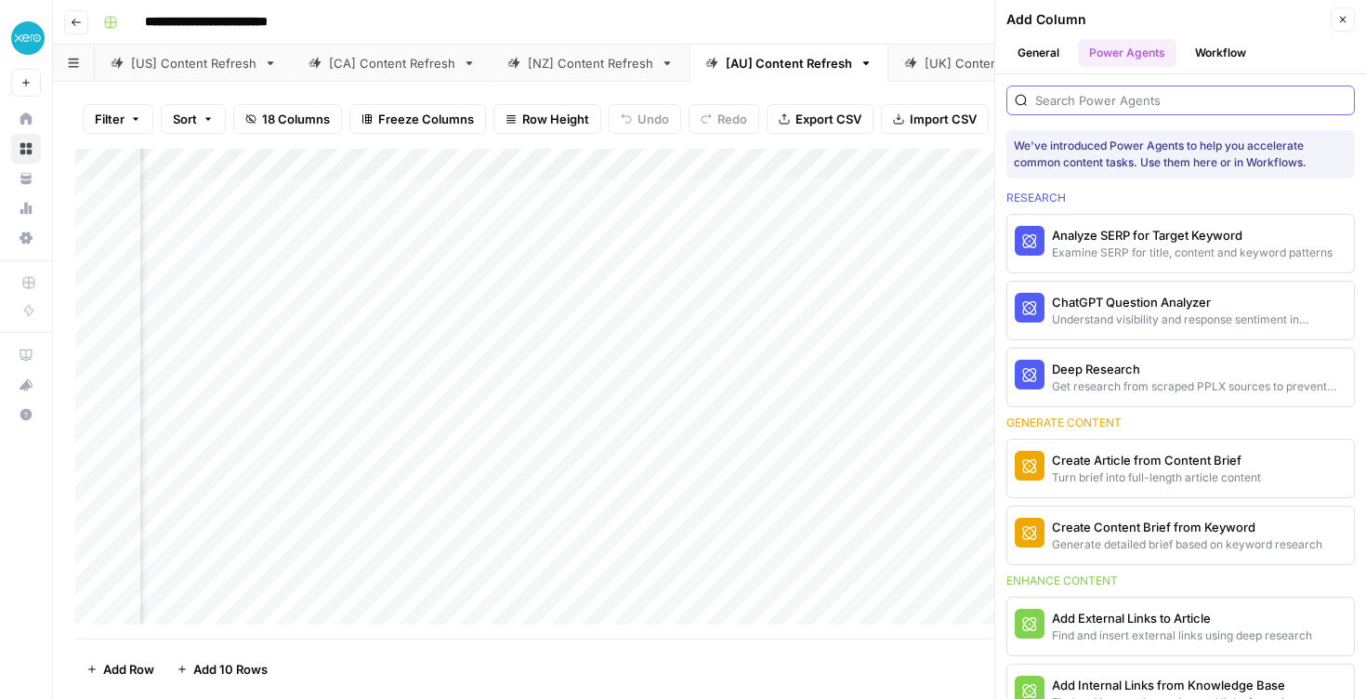
click at [1081, 101] on input "search" at bounding box center [1191, 100] width 311 height 19
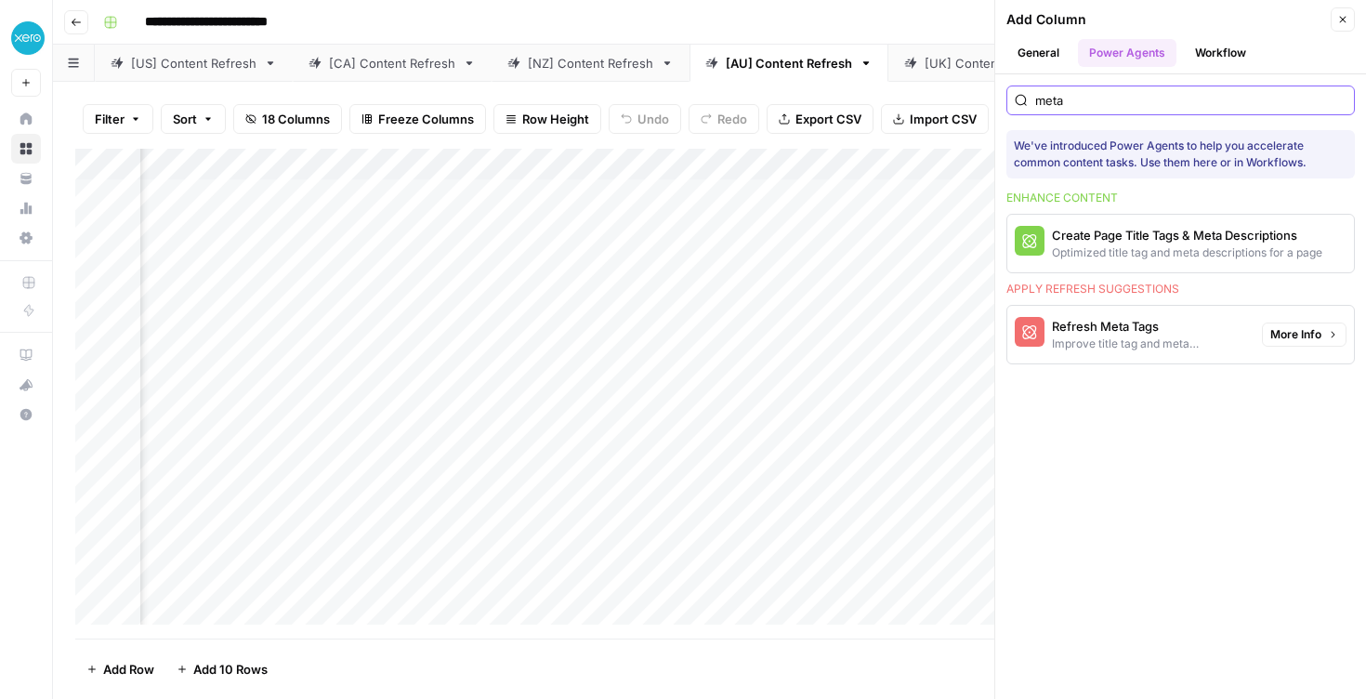
type input "meta"
click at [1116, 336] on div "Improve title tag and meta descriptions for a page" at bounding box center [1149, 344] width 195 height 17
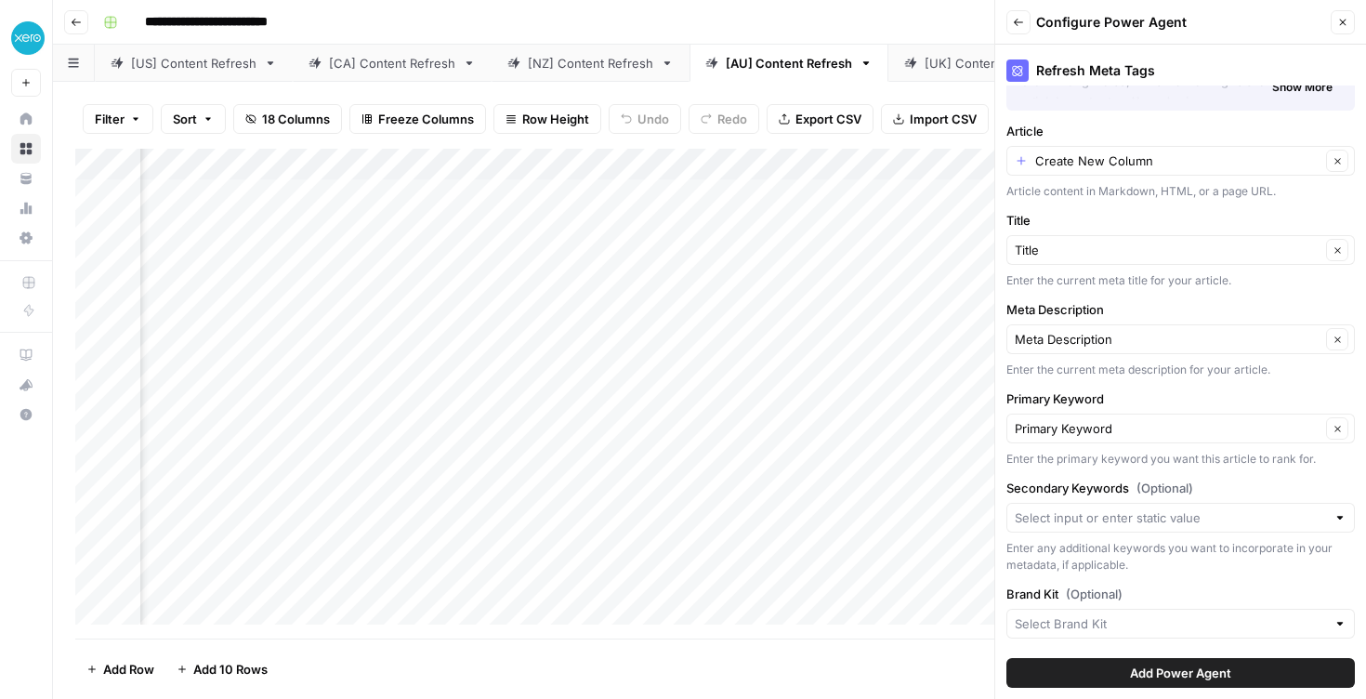
scroll to position [120, 0]
click at [1100, 149] on input "Article" at bounding box center [1178, 158] width 285 height 19
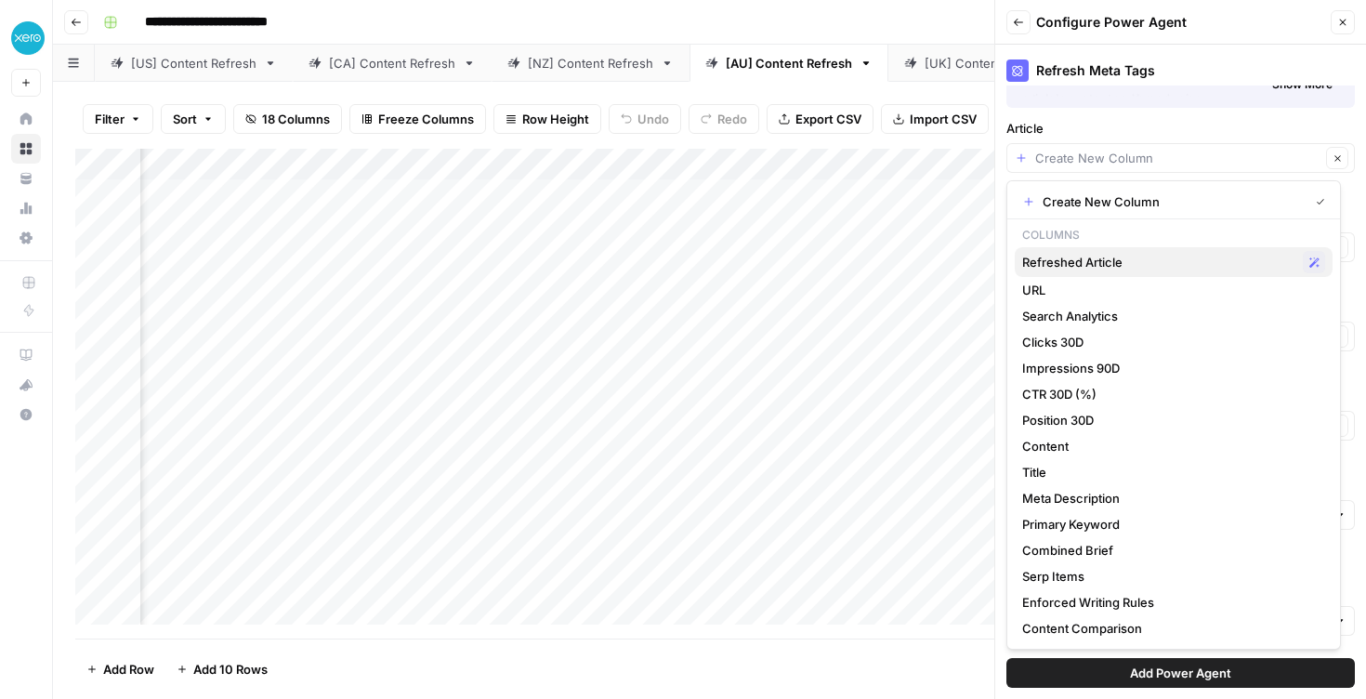
click at [1074, 257] on span "Refreshed Article" at bounding box center [1159, 262] width 273 height 19
type input "Refreshed Article"
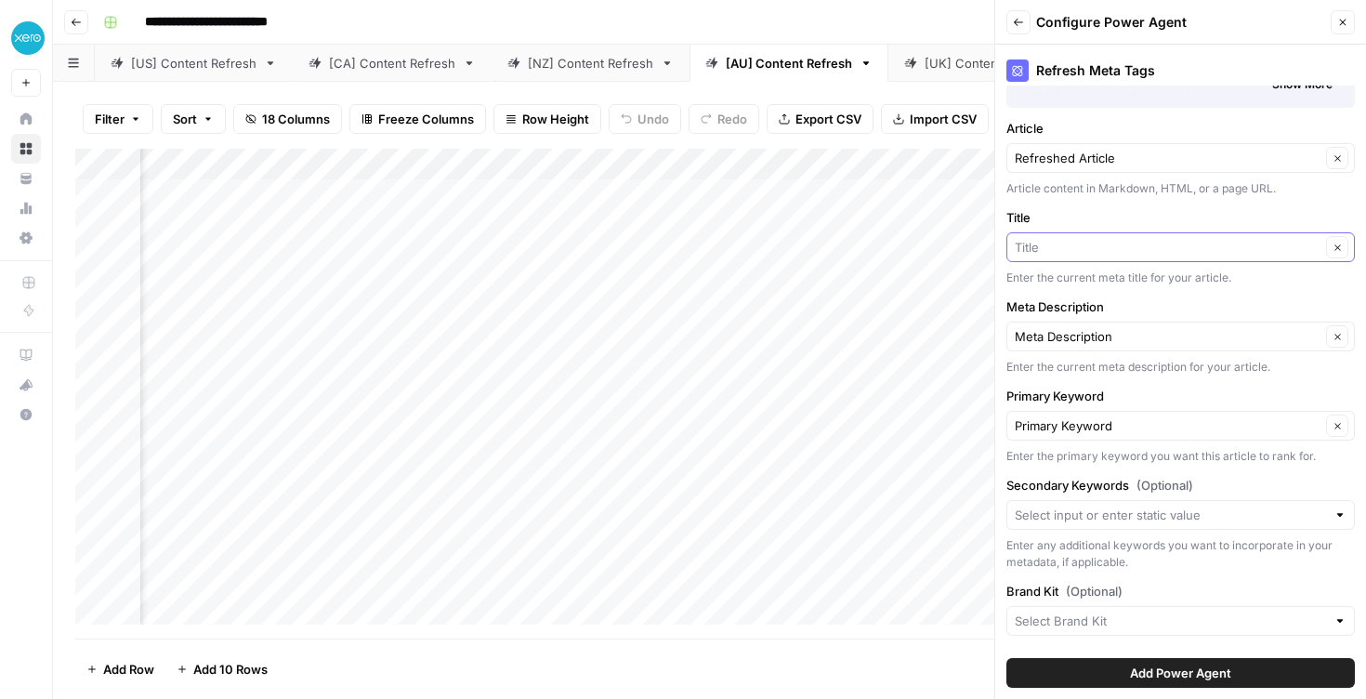
click at [1084, 250] on input "Title" at bounding box center [1168, 247] width 306 height 19
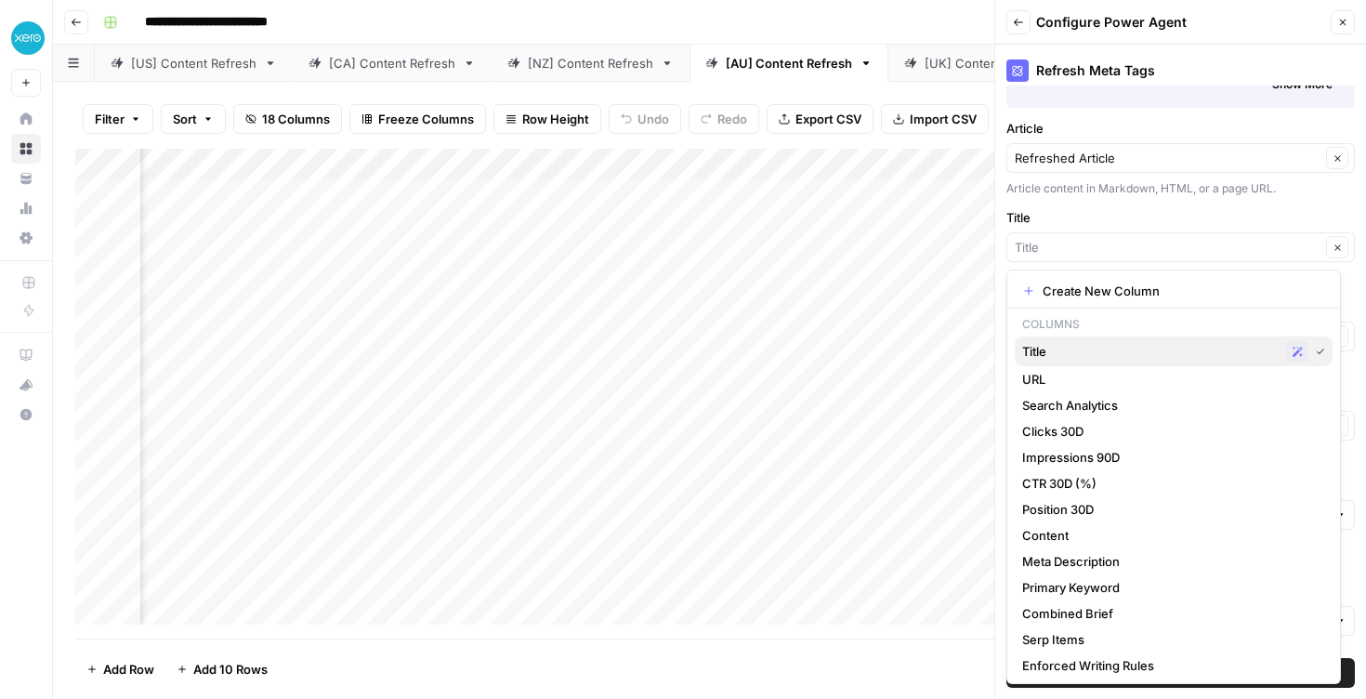
click at [1078, 350] on span "Title" at bounding box center [1151, 351] width 257 height 19
type input "Title"
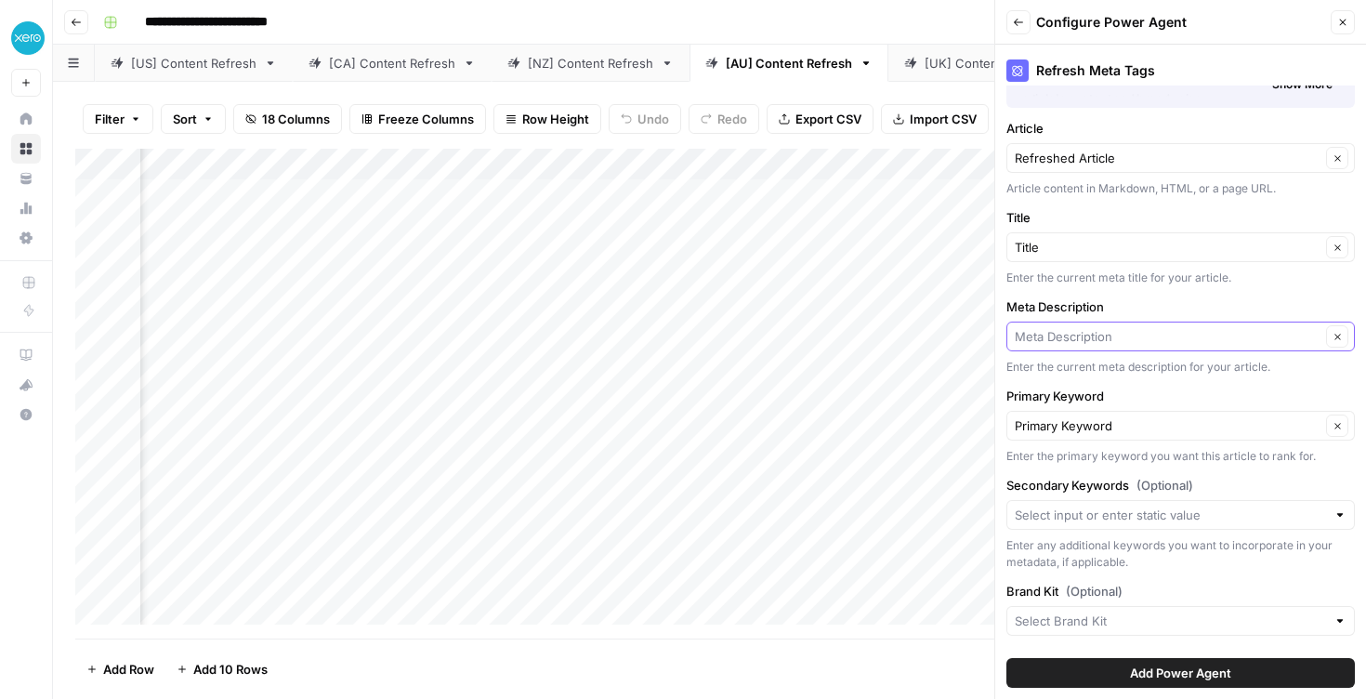
click at [1082, 336] on input "Meta Description" at bounding box center [1168, 336] width 306 height 19
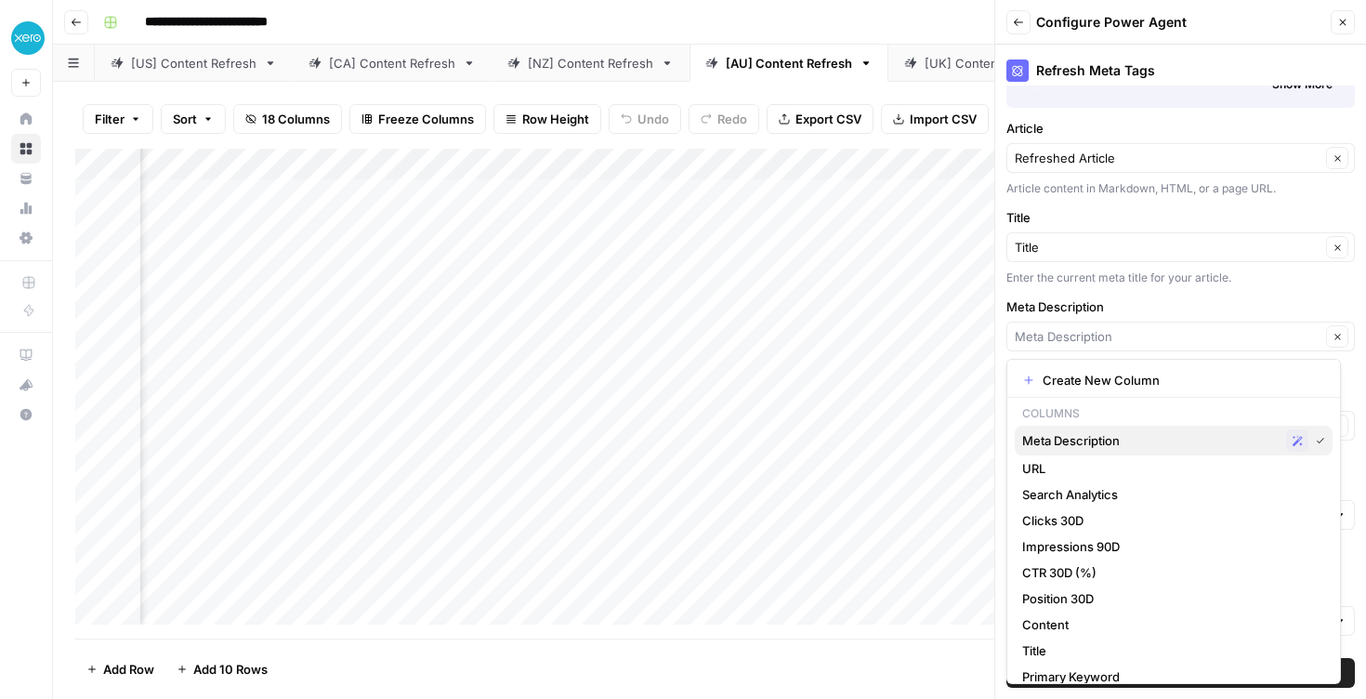
click at [1079, 431] on span "Meta Description" at bounding box center [1151, 440] width 257 height 19
type input "Meta Description"
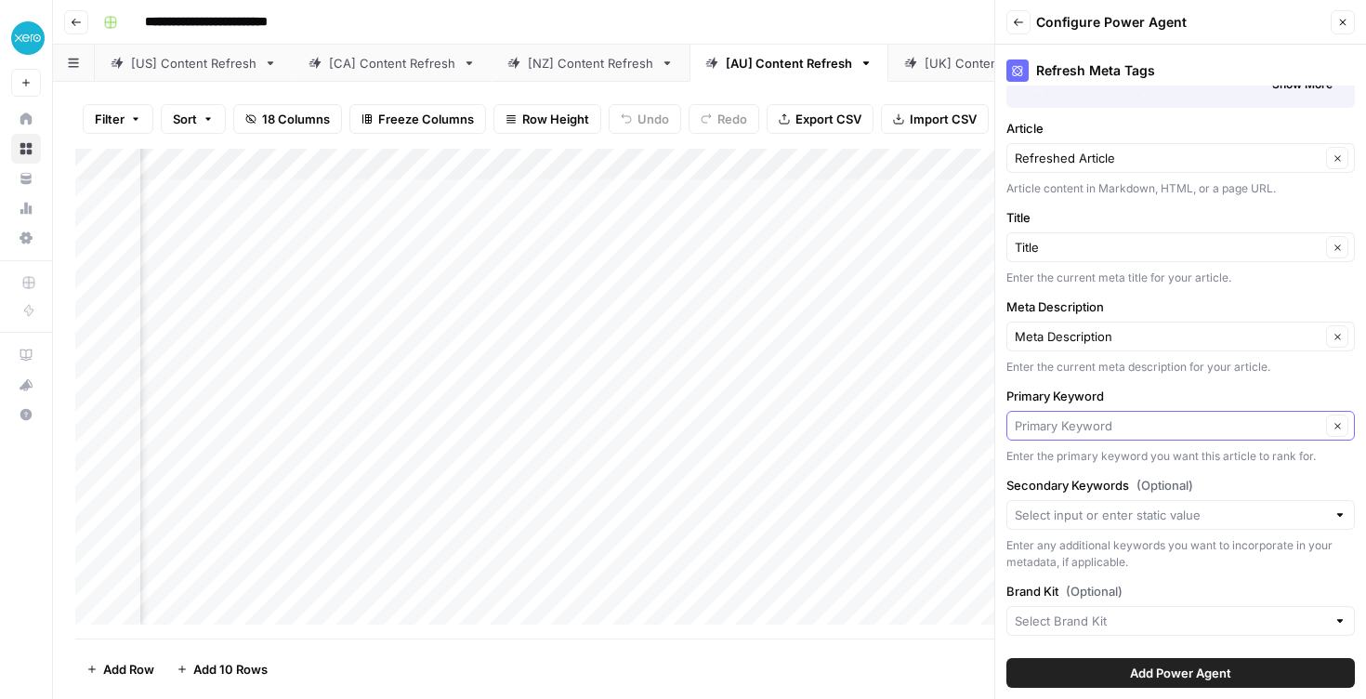
click at [1076, 424] on input "Primary Keyword" at bounding box center [1168, 425] width 306 height 19
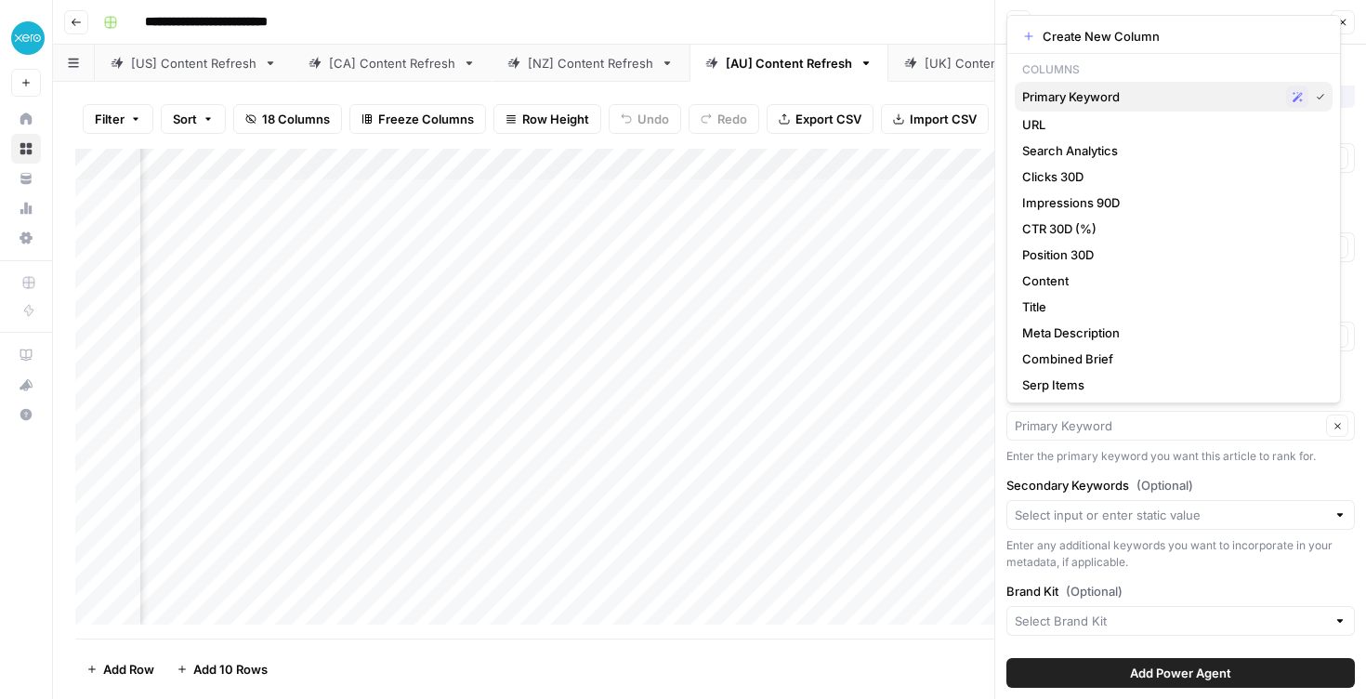
click at [1081, 99] on span "Primary Keyword" at bounding box center [1151, 96] width 257 height 19
type input "Primary Keyword"
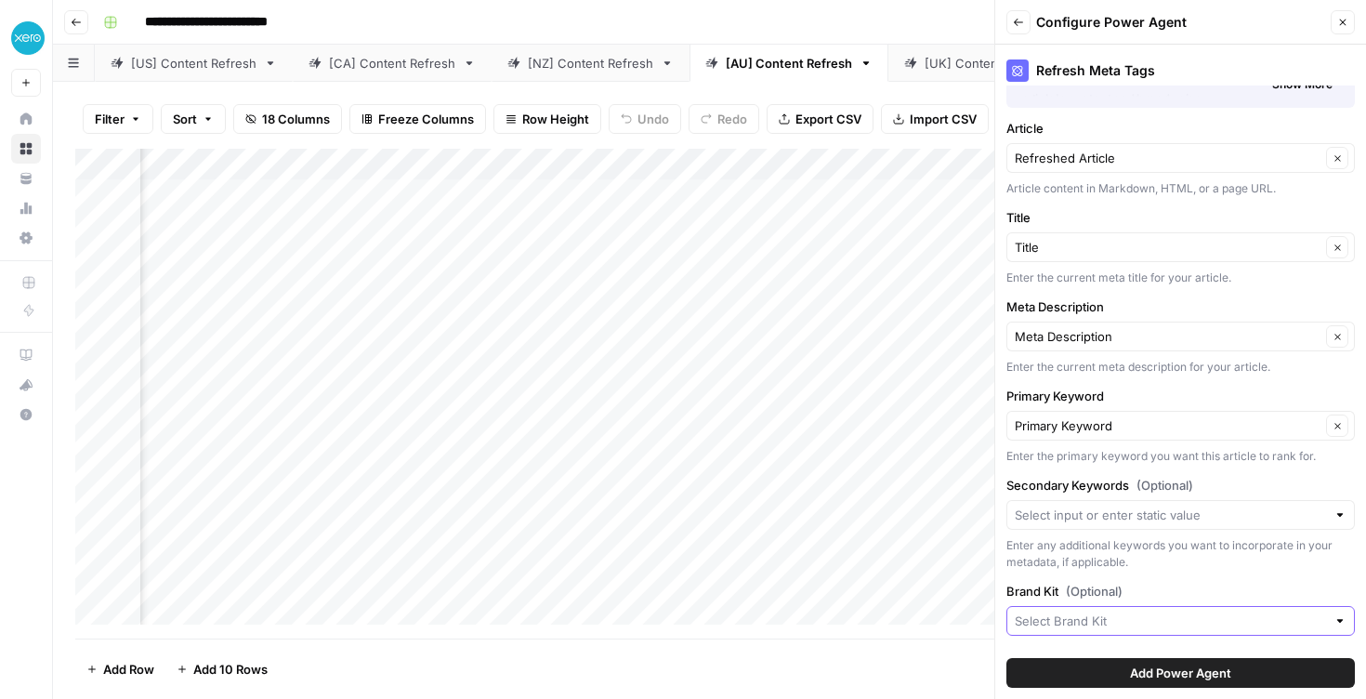
click at [1107, 621] on input "Brand Kit (Optional)" at bounding box center [1170, 621] width 311 height 19
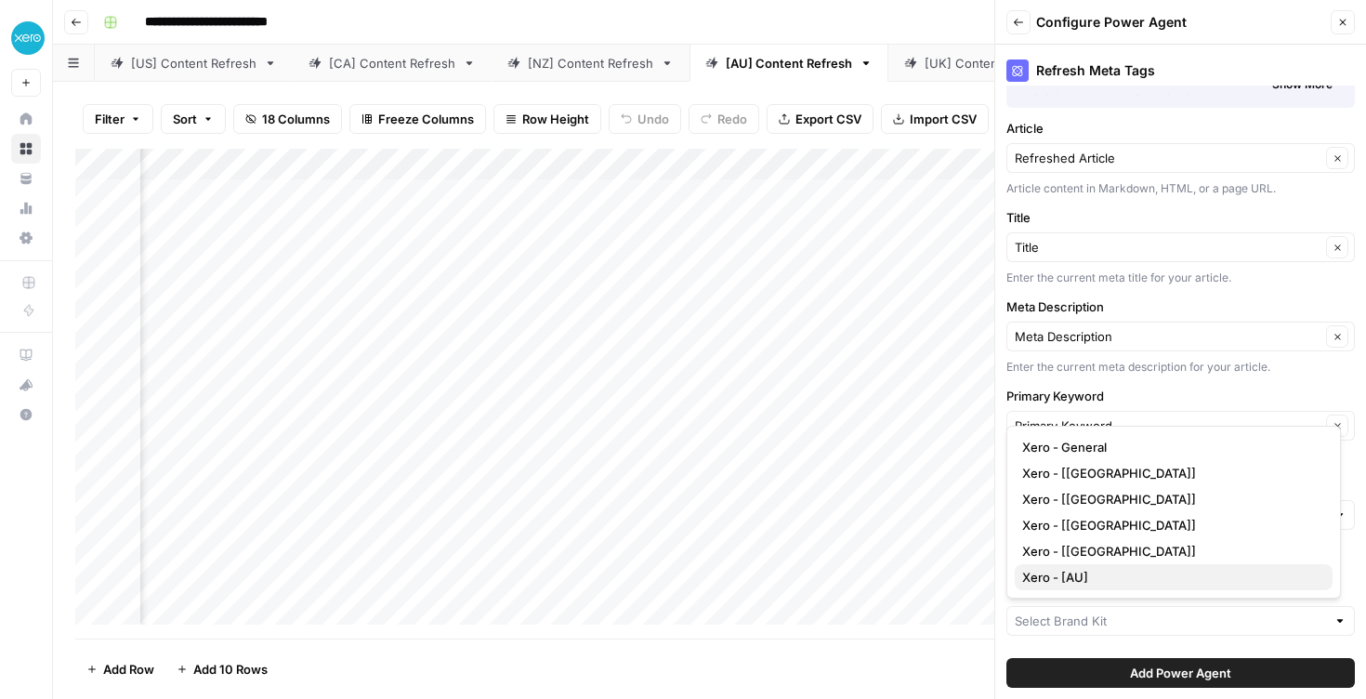
click at [1105, 578] on span "Xero - [AU]" at bounding box center [1171, 577] width 296 height 19
type input "Xero - [AU]"
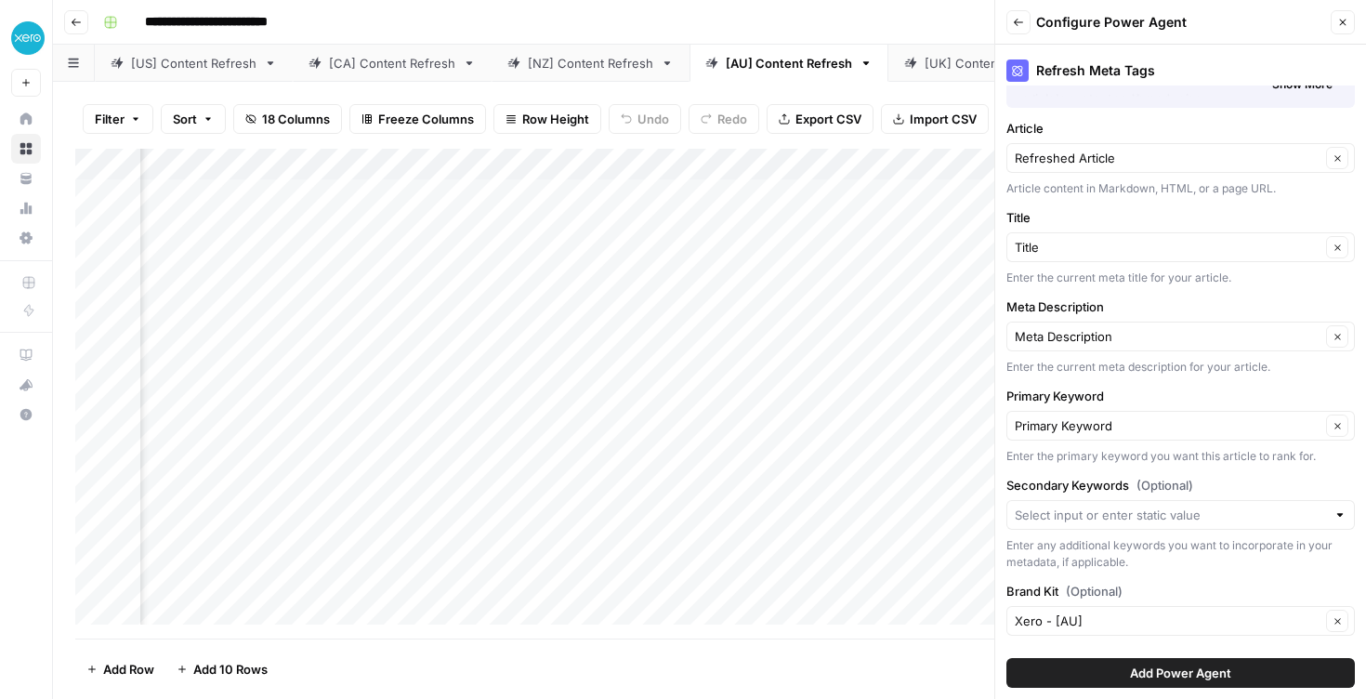
click at [1187, 668] on span "Add Power Agent" at bounding box center [1180, 673] width 101 height 19
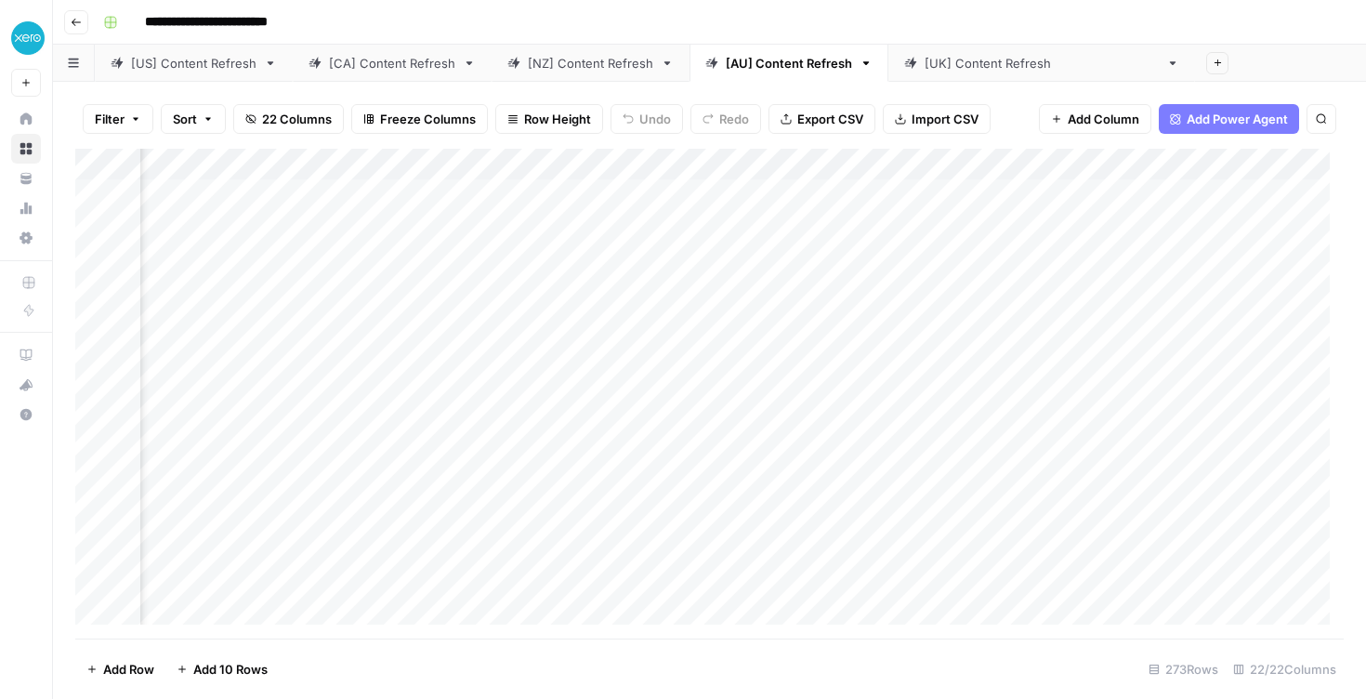
scroll to position [0, 2155]
click at [940, 66] on div "[[GEOGRAPHIC_DATA]] Content Refresh" at bounding box center [1042, 63] width 234 height 19
click at [1282, 169] on span "Add Column" at bounding box center [1301, 164] width 65 height 17
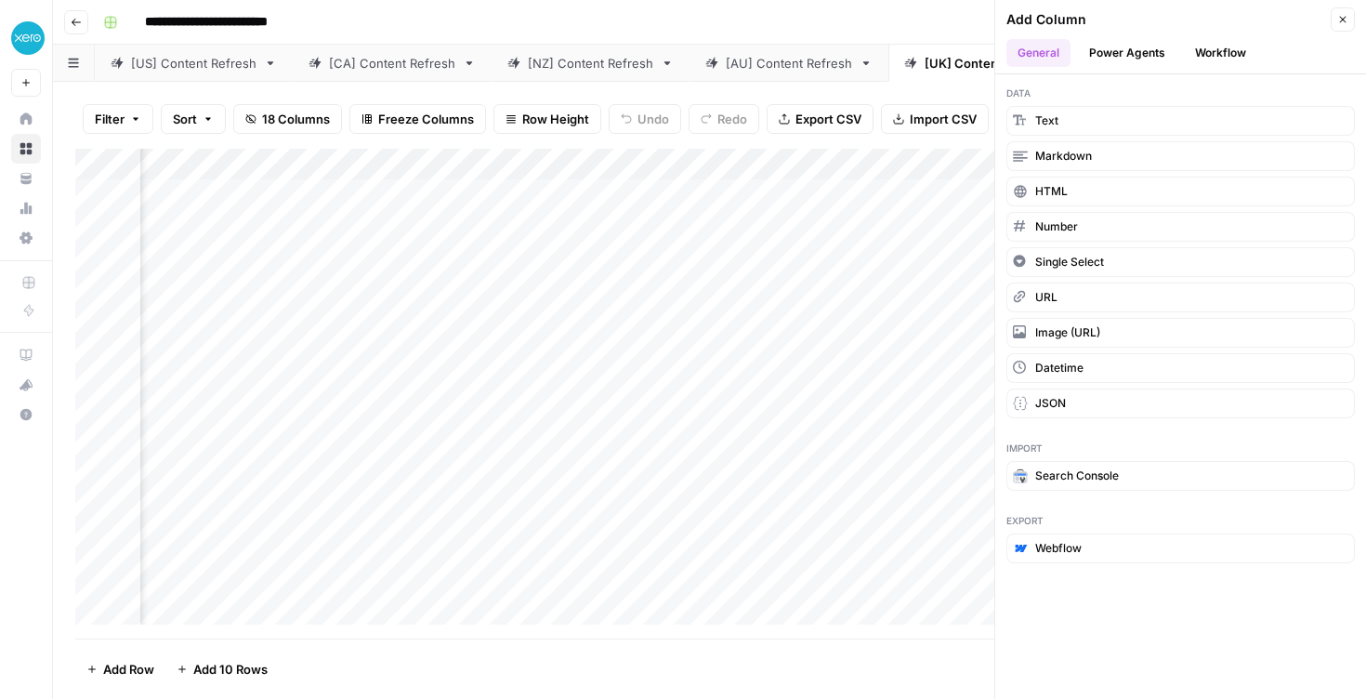
click at [1128, 59] on button "Power Agents" at bounding box center [1127, 53] width 99 height 28
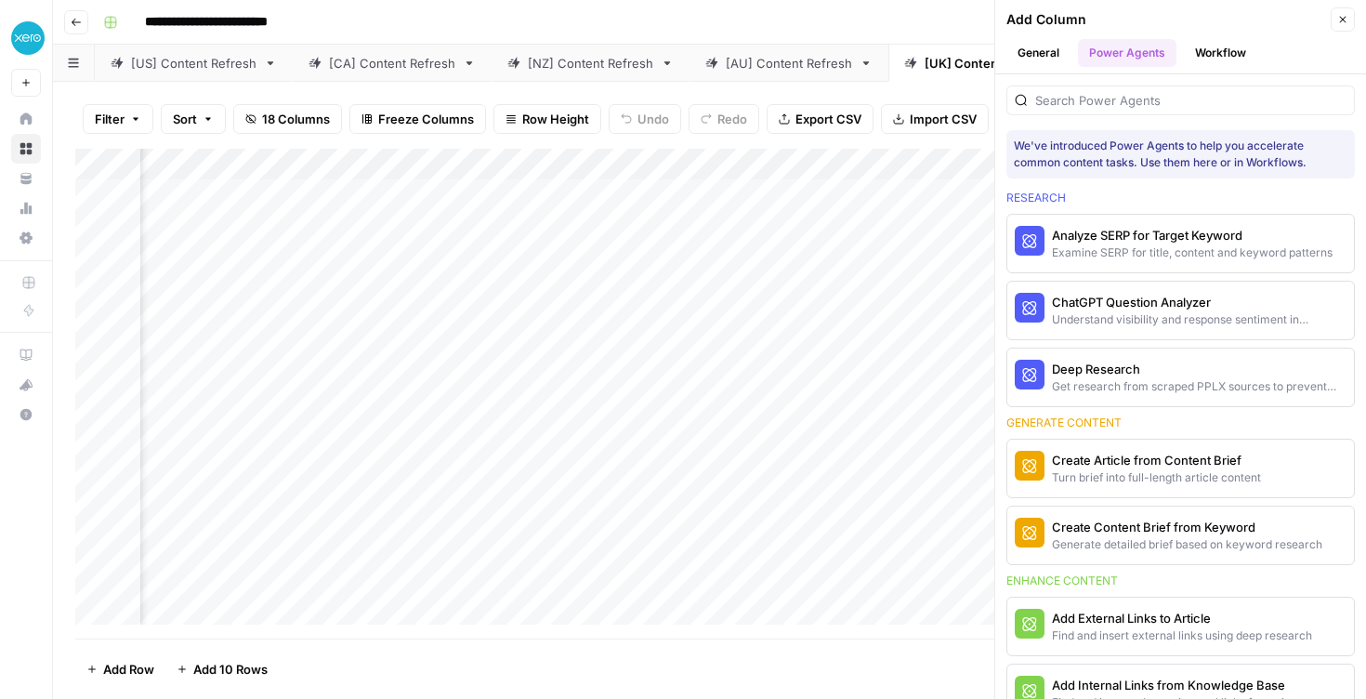
click at [1099, 114] on div at bounding box center [1181, 101] width 349 height 30
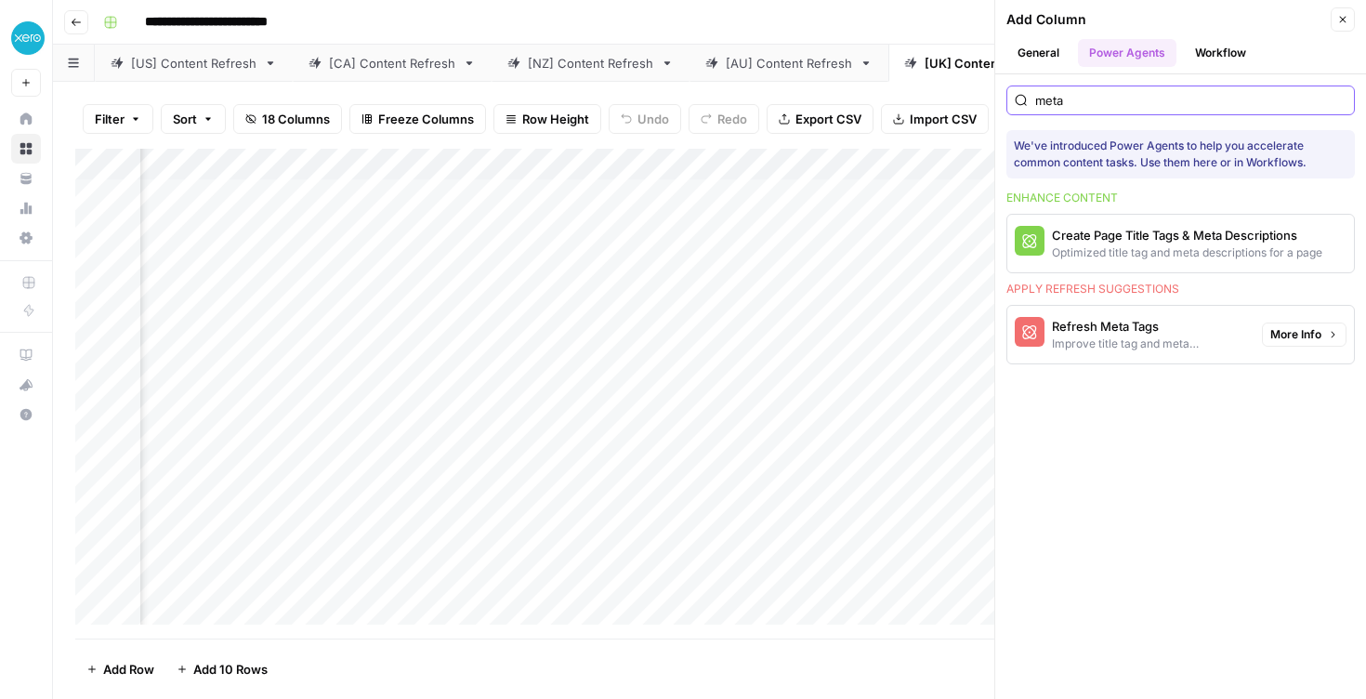
type input "meta"
click at [1158, 328] on div "Refresh Meta Tags" at bounding box center [1149, 326] width 195 height 19
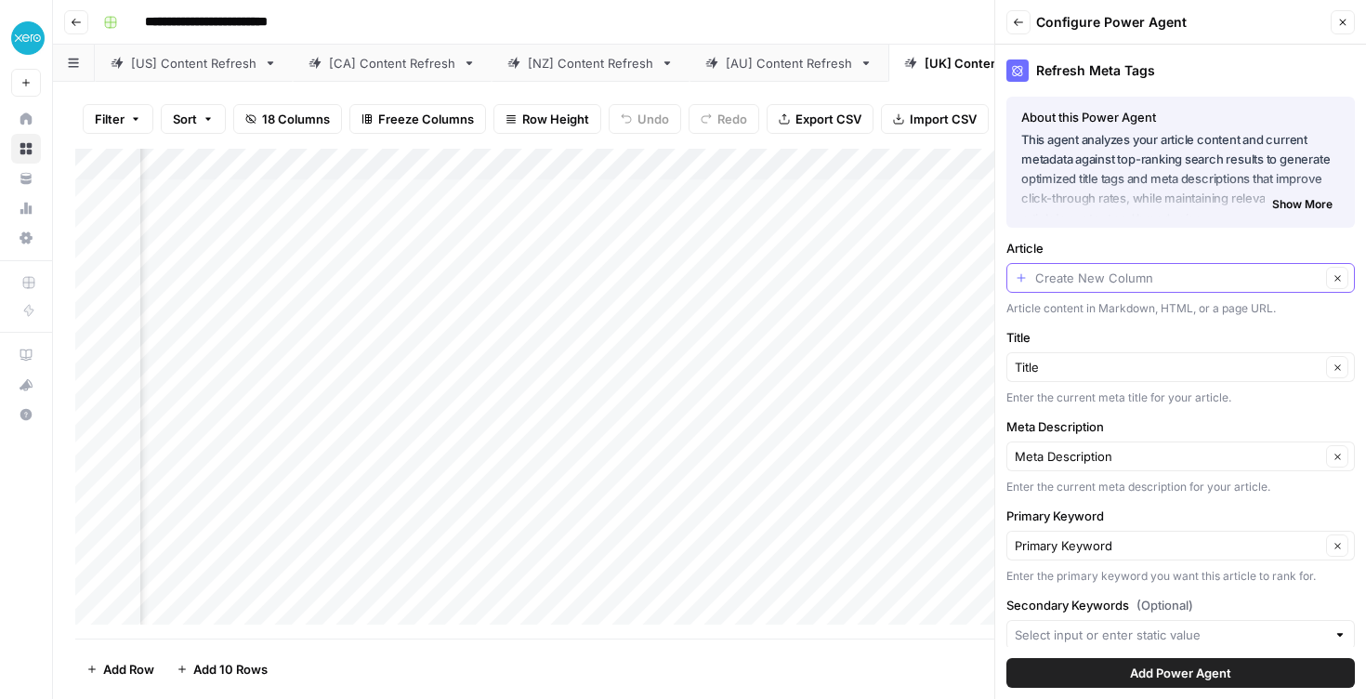
click at [1113, 275] on input "Article" at bounding box center [1178, 278] width 285 height 19
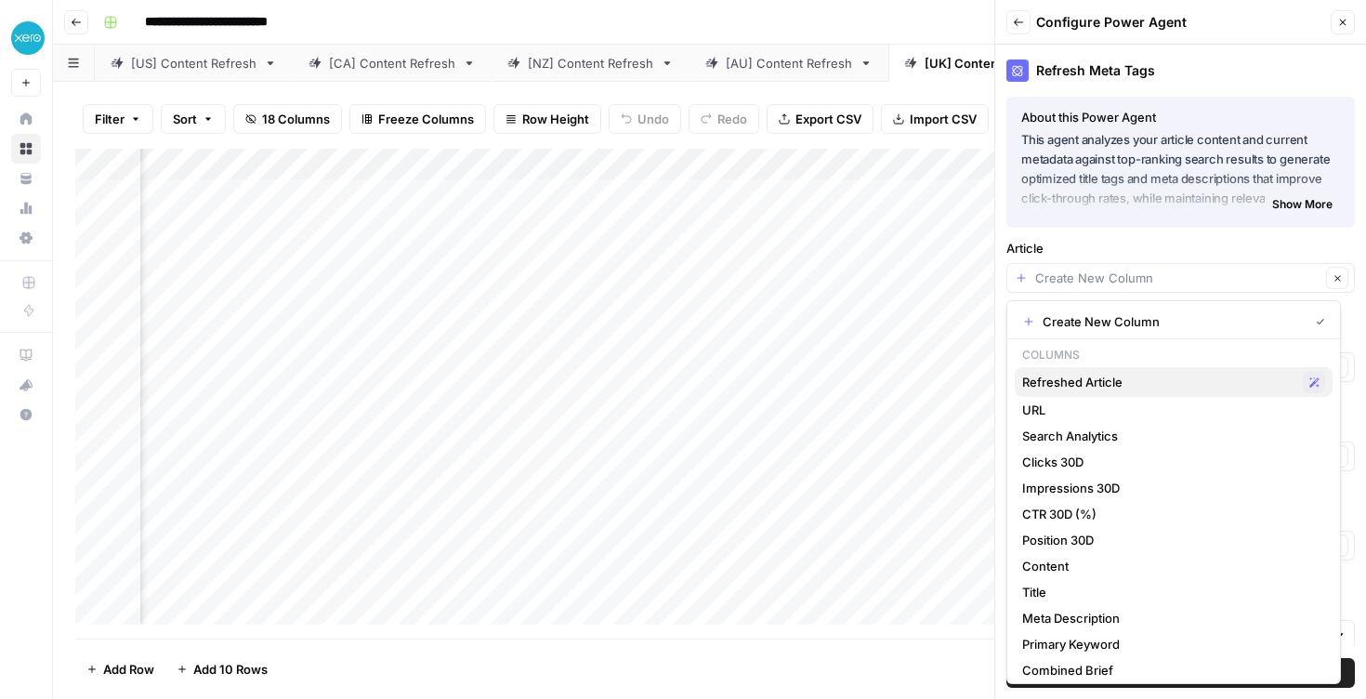
click at [1107, 379] on span "Refreshed Article" at bounding box center [1159, 382] width 273 height 19
type input "Refreshed Article"
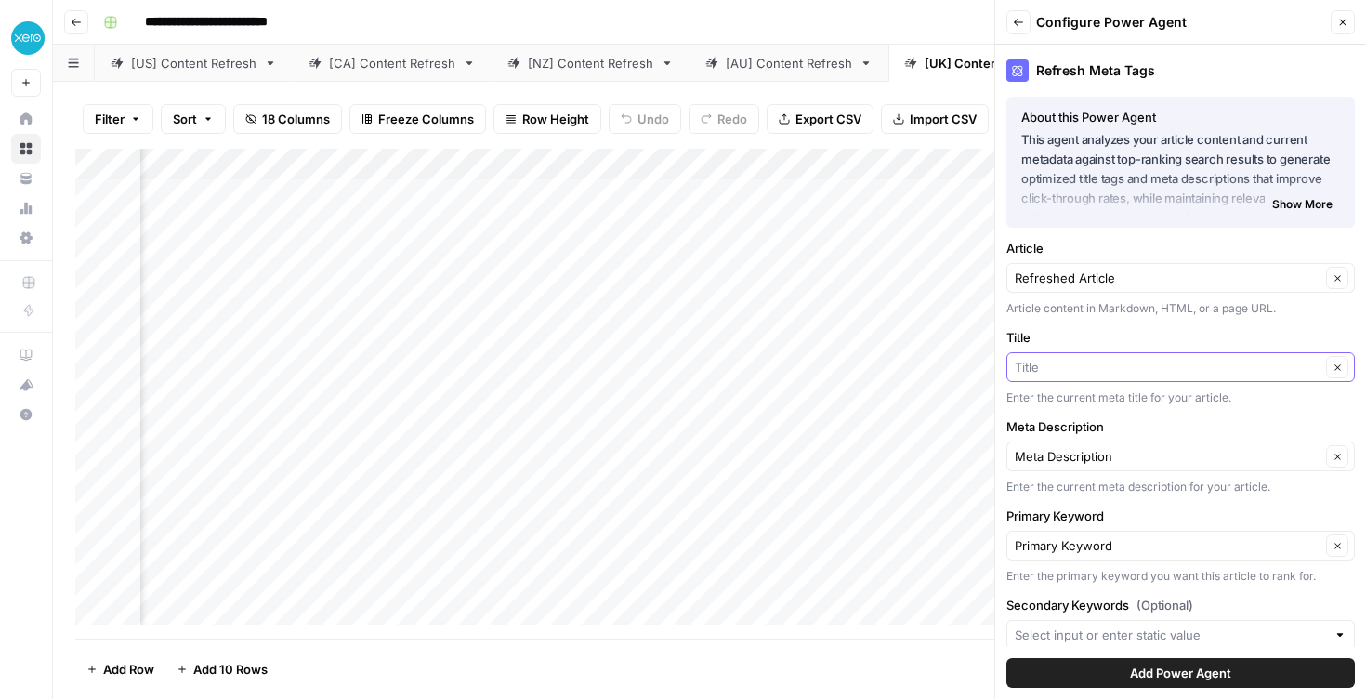
click at [1103, 359] on input "Title" at bounding box center [1168, 367] width 306 height 19
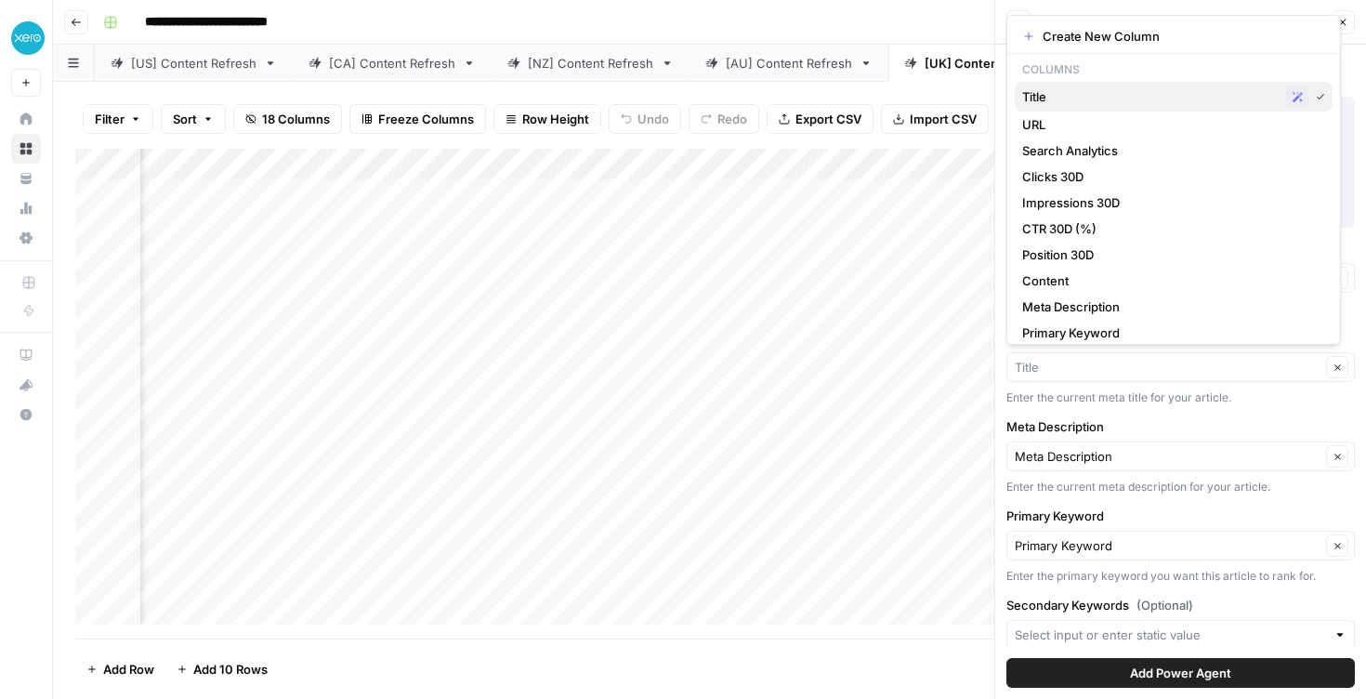
click at [1073, 102] on span "Title" at bounding box center [1151, 96] width 257 height 19
type input "Title"
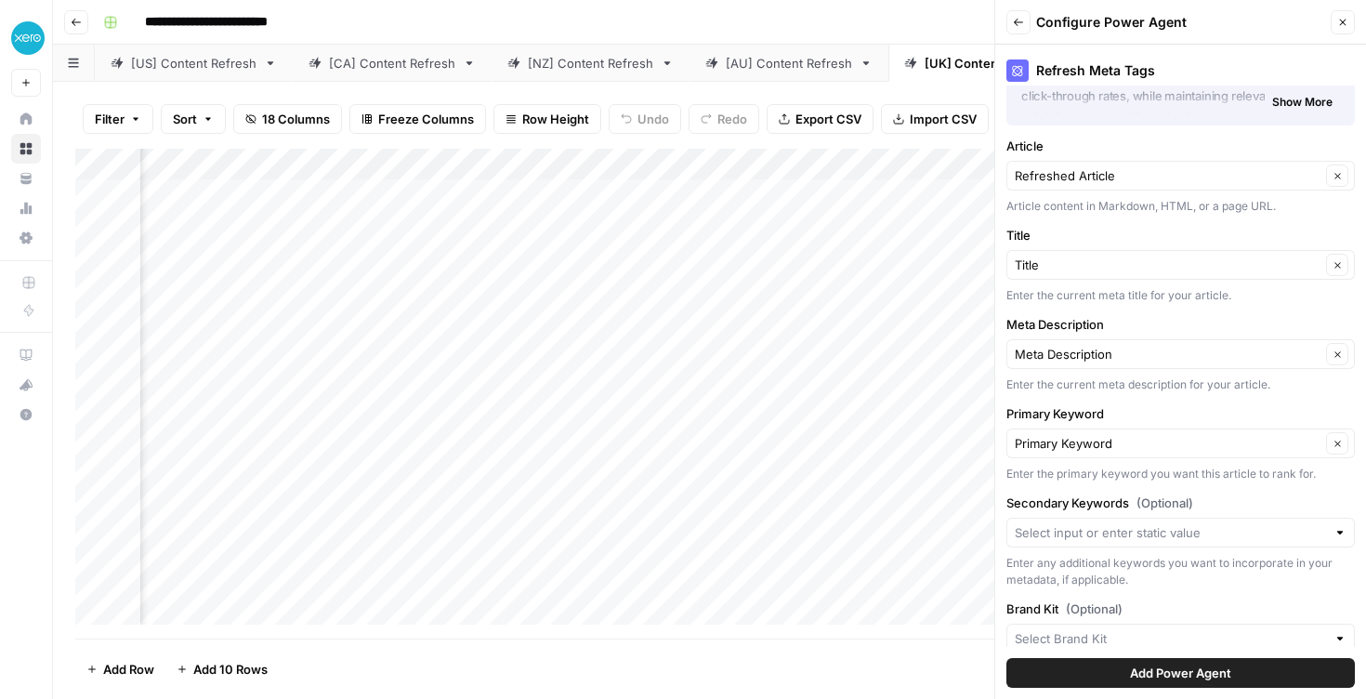
scroll to position [114, 0]
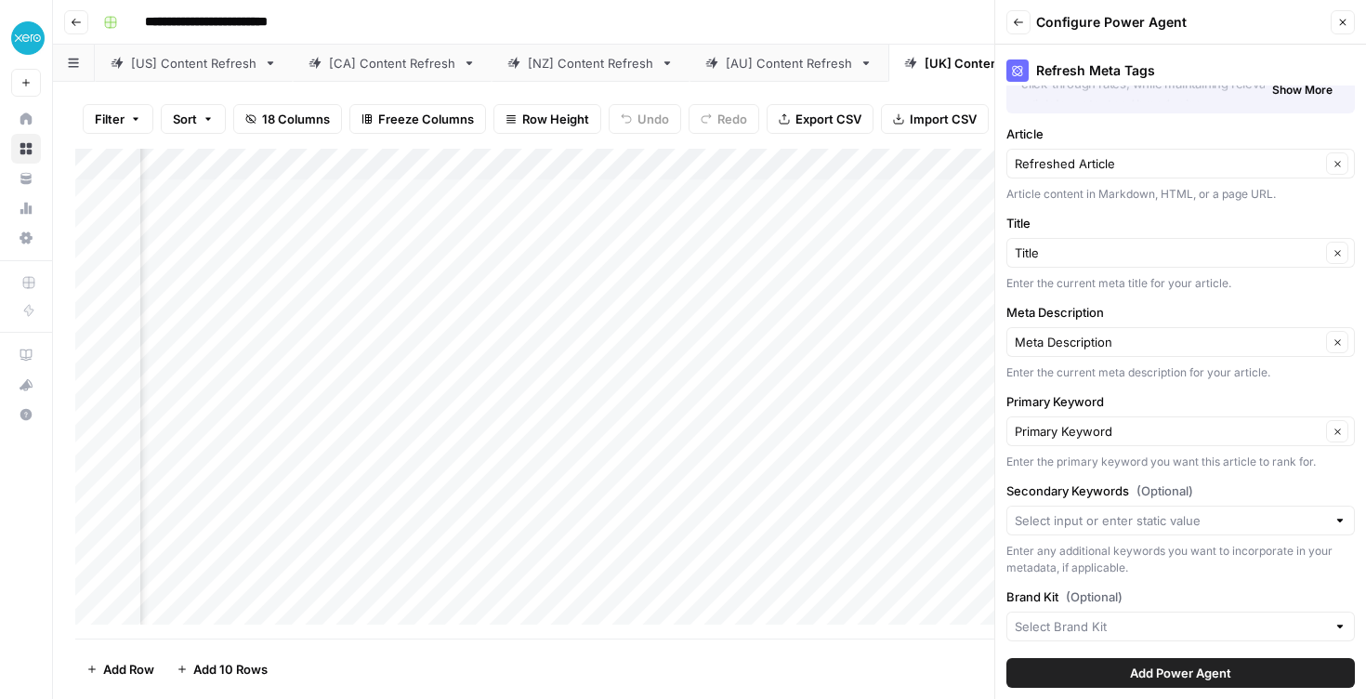
click at [1102, 329] on div "Meta Description Clear" at bounding box center [1181, 342] width 349 height 30
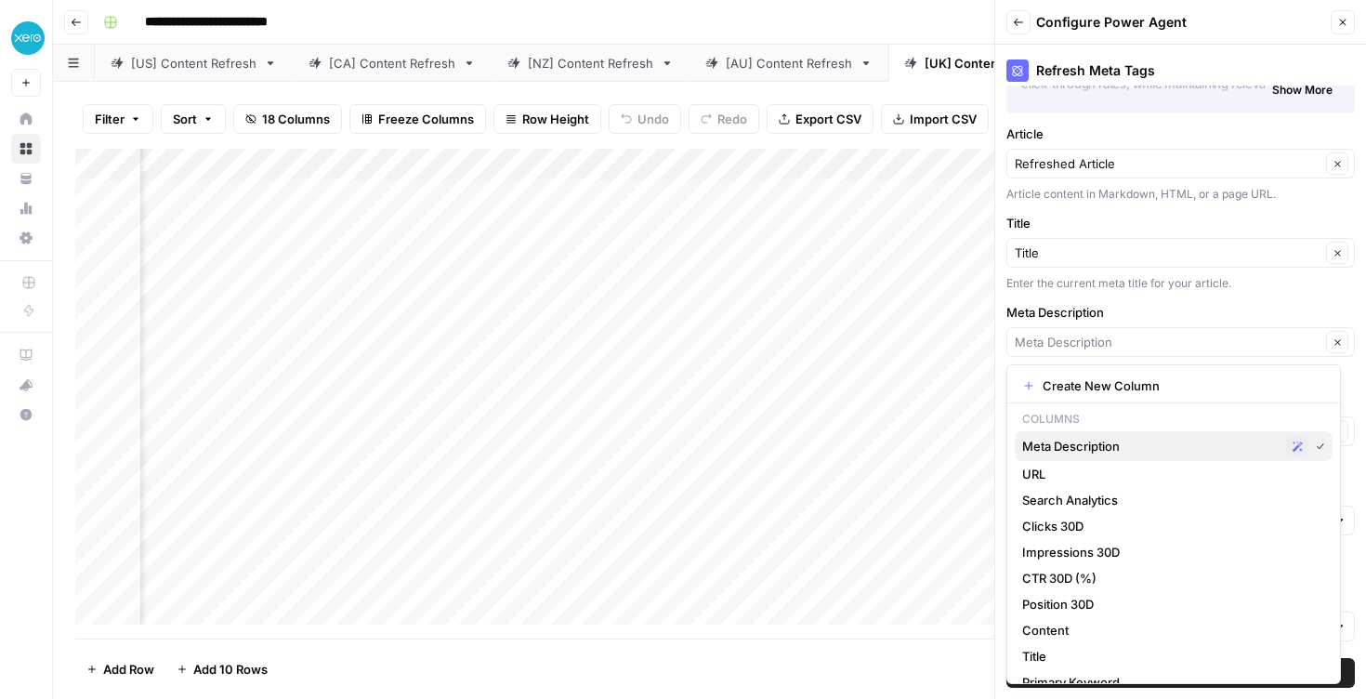
click at [1129, 446] on span "Meta Description" at bounding box center [1151, 446] width 257 height 19
type input "Meta Description"
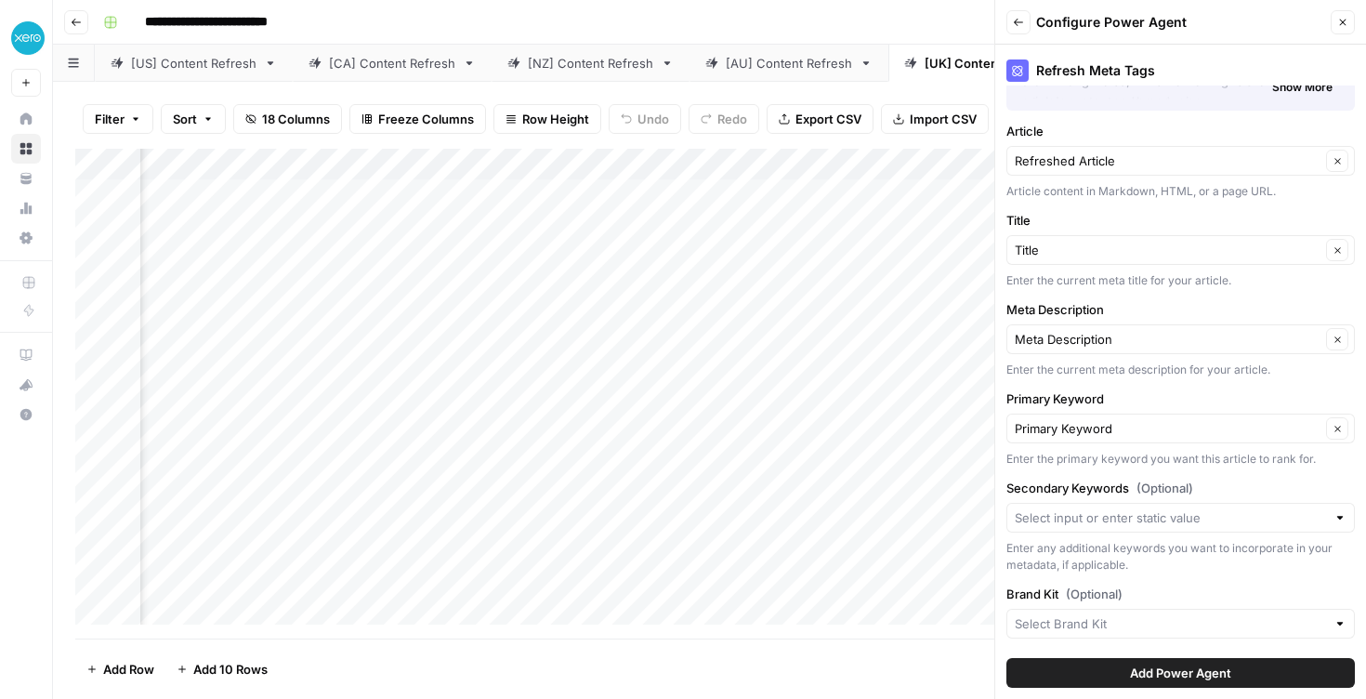
scroll to position [120, 0]
click at [1149, 439] on div "Primary Keyword Clear" at bounding box center [1181, 426] width 349 height 30
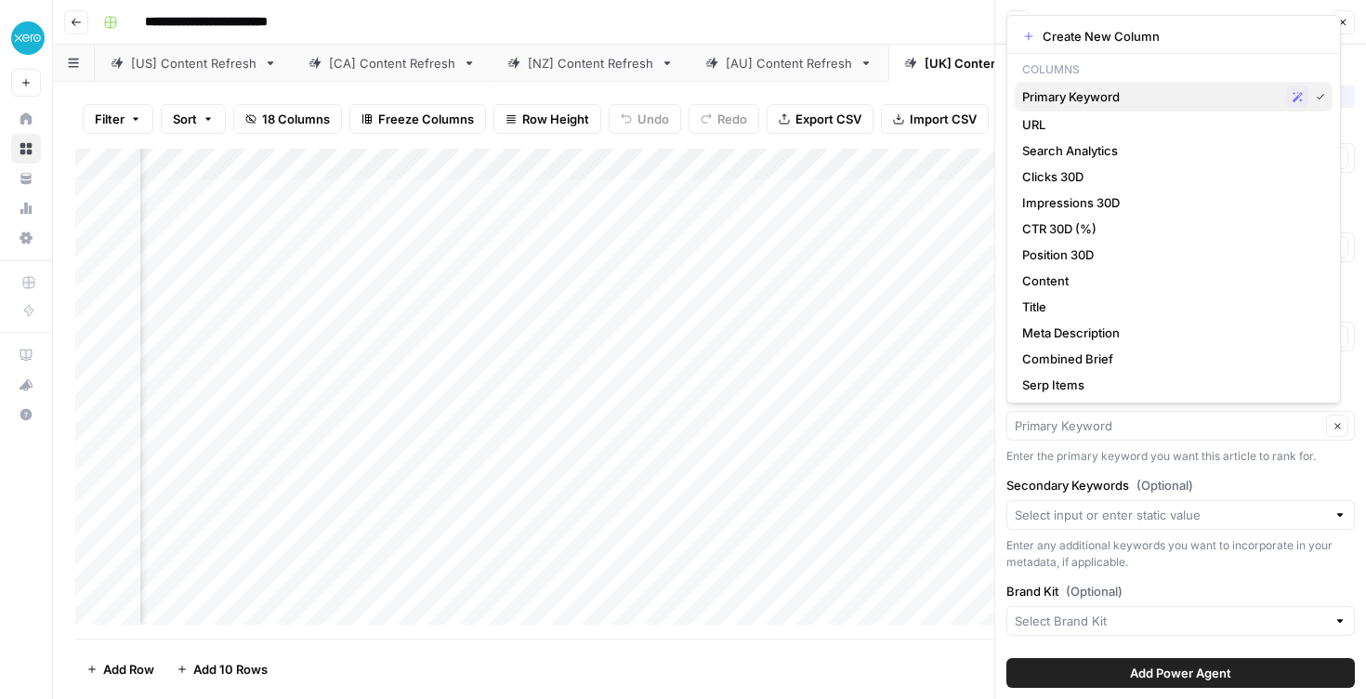
click at [1153, 95] on span "Primary Keyword" at bounding box center [1151, 96] width 257 height 19
type input "Primary Keyword"
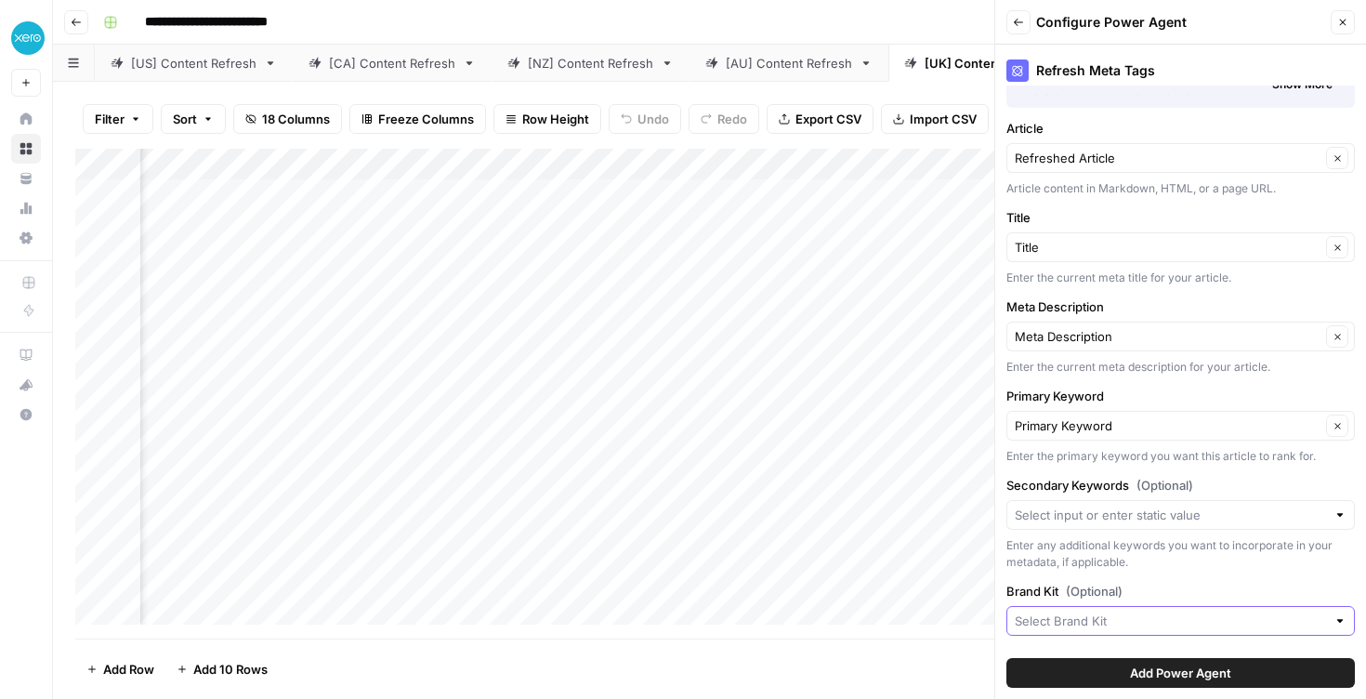
click at [1135, 615] on input "Brand Kit (Optional)" at bounding box center [1170, 621] width 311 height 19
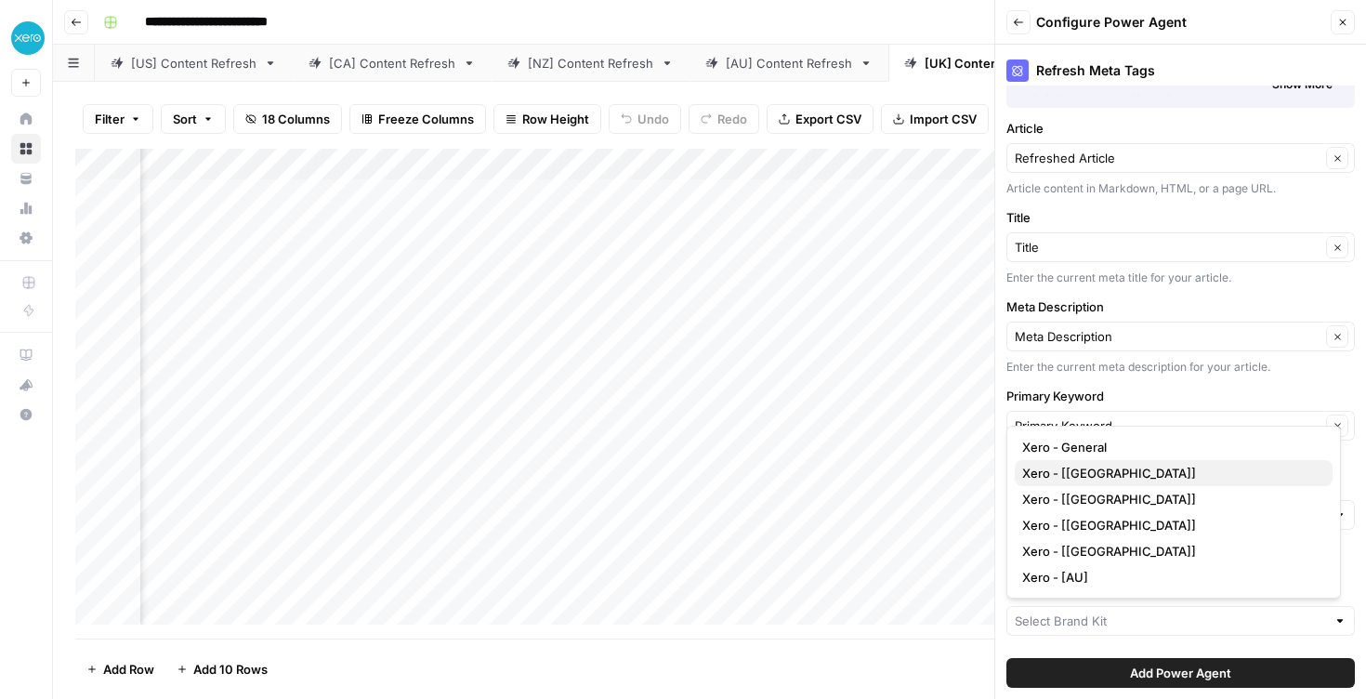
click at [1130, 482] on button "Xero - [UK]" at bounding box center [1174, 473] width 318 height 26
type input "Xero - [UK]"
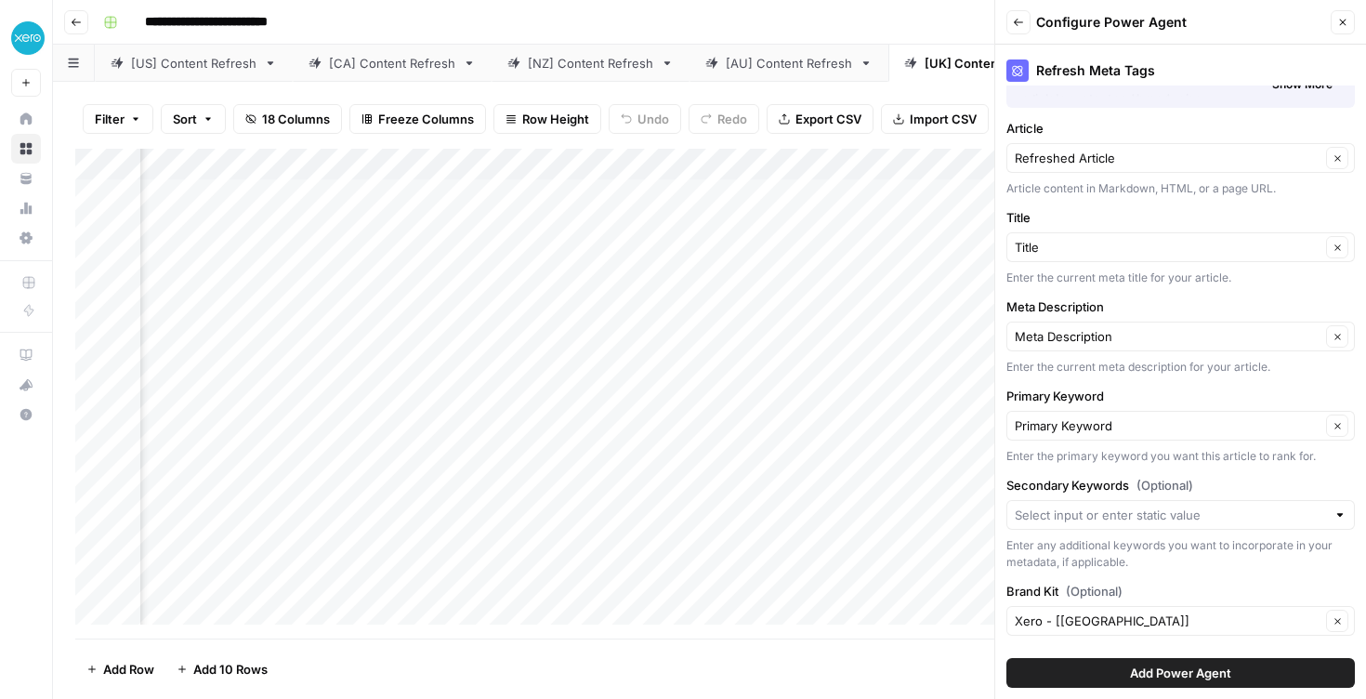
click at [1210, 673] on span "Add Power Agent" at bounding box center [1180, 673] width 101 height 19
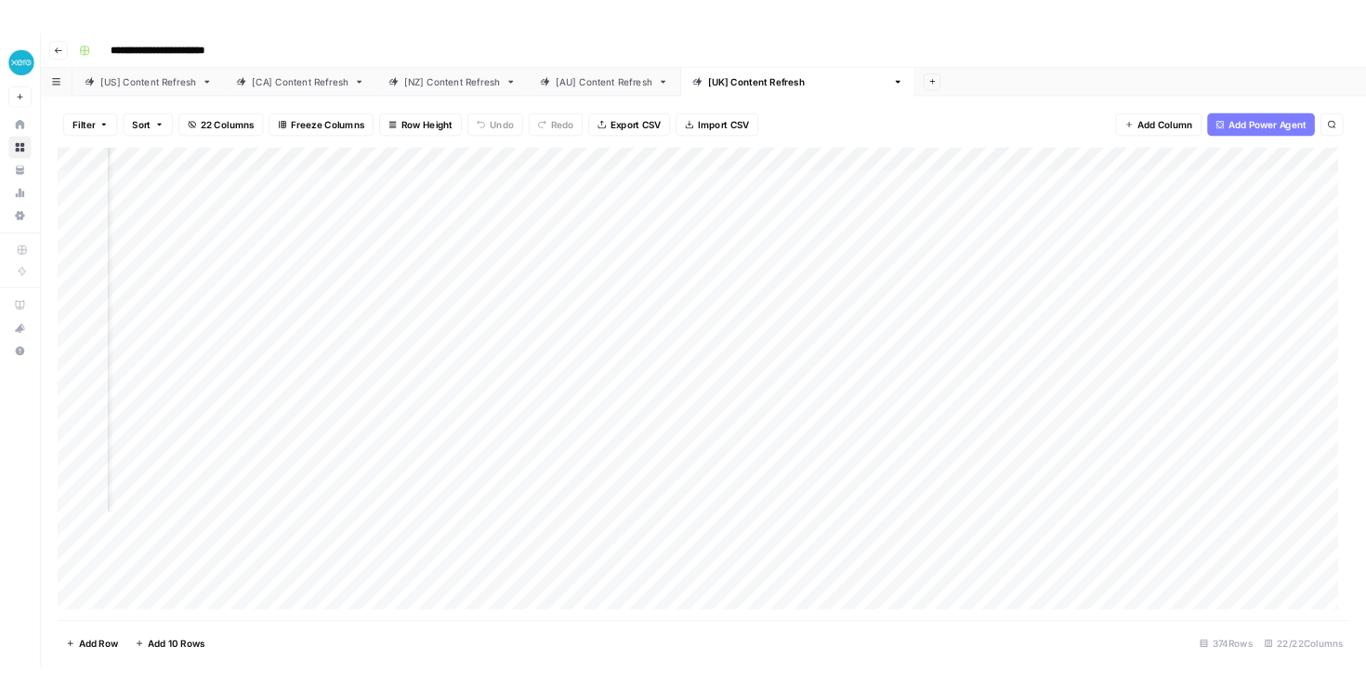
scroll to position [0, 2100]
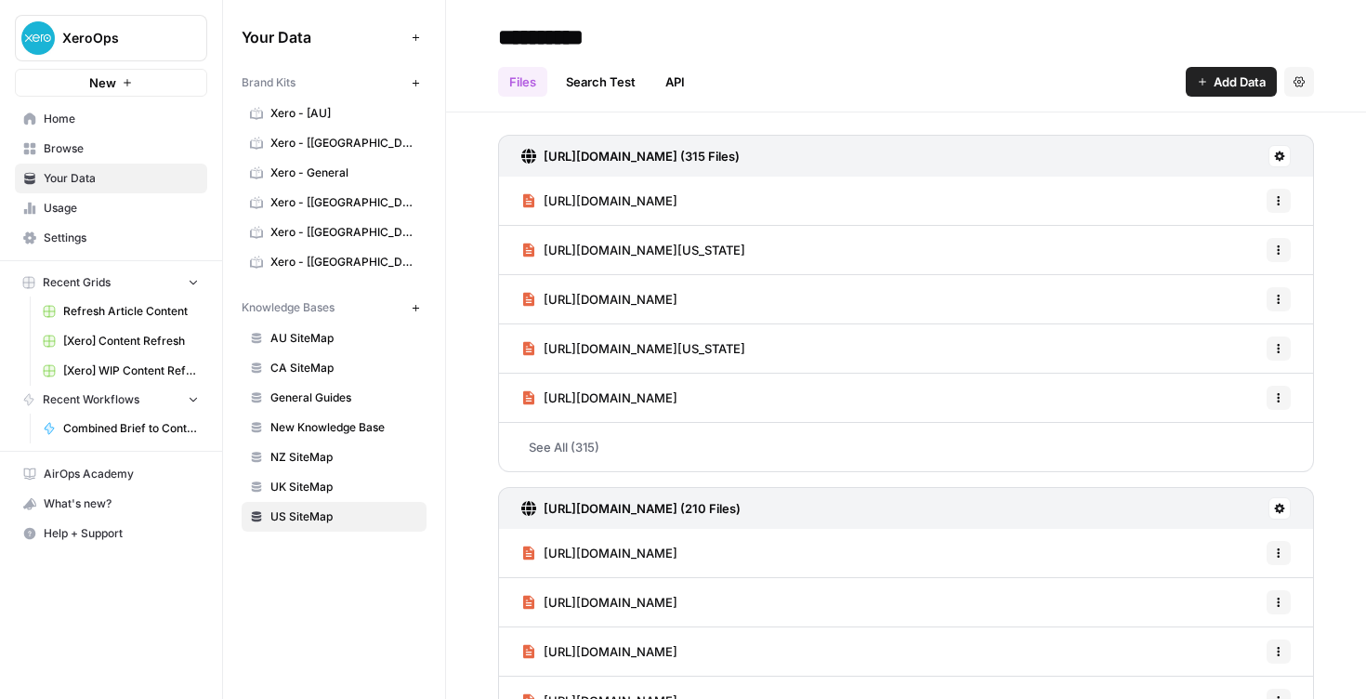
click at [91, 309] on span "Refresh Article Content" at bounding box center [131, 311] width 136 height 17
click at [59, 124] on span "Home" at bounding box center [121, 119] width 155 height 17
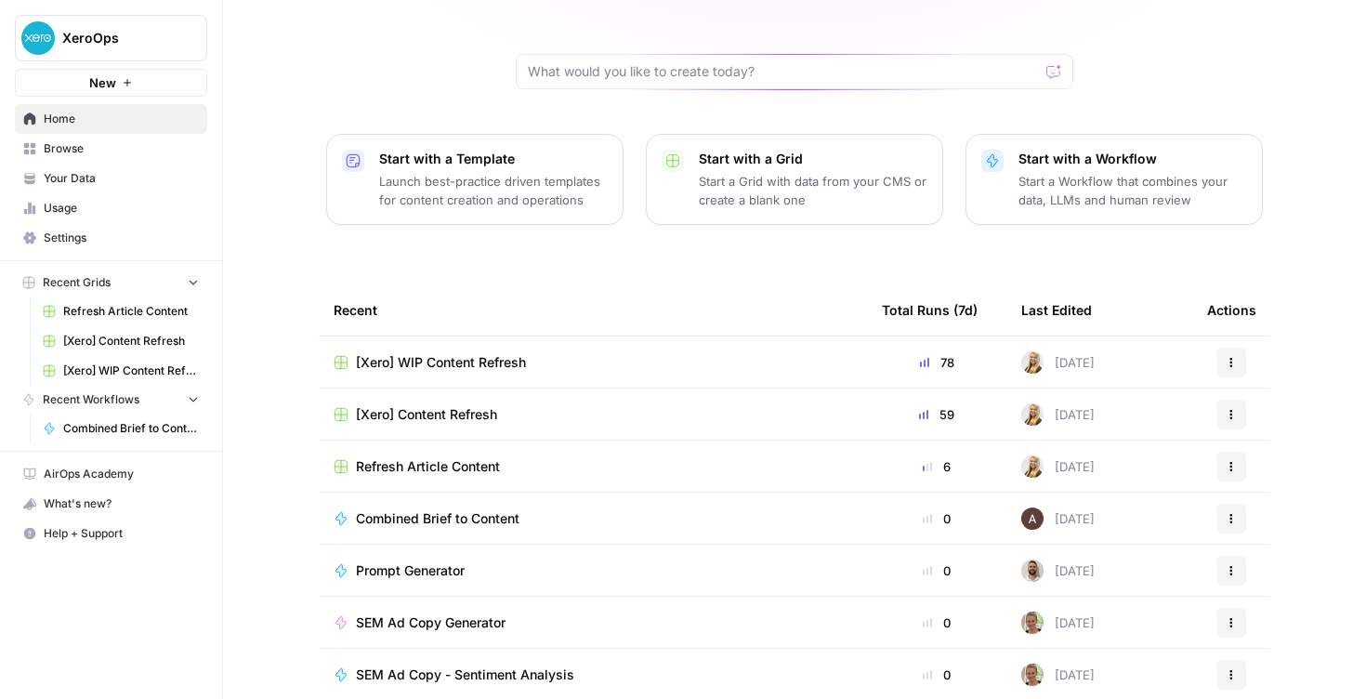
scroll to position [156, 0]
click at [503, 403] on div "[Xero] Content Refresh" at bounding box center [593, 412] width 519 height 19
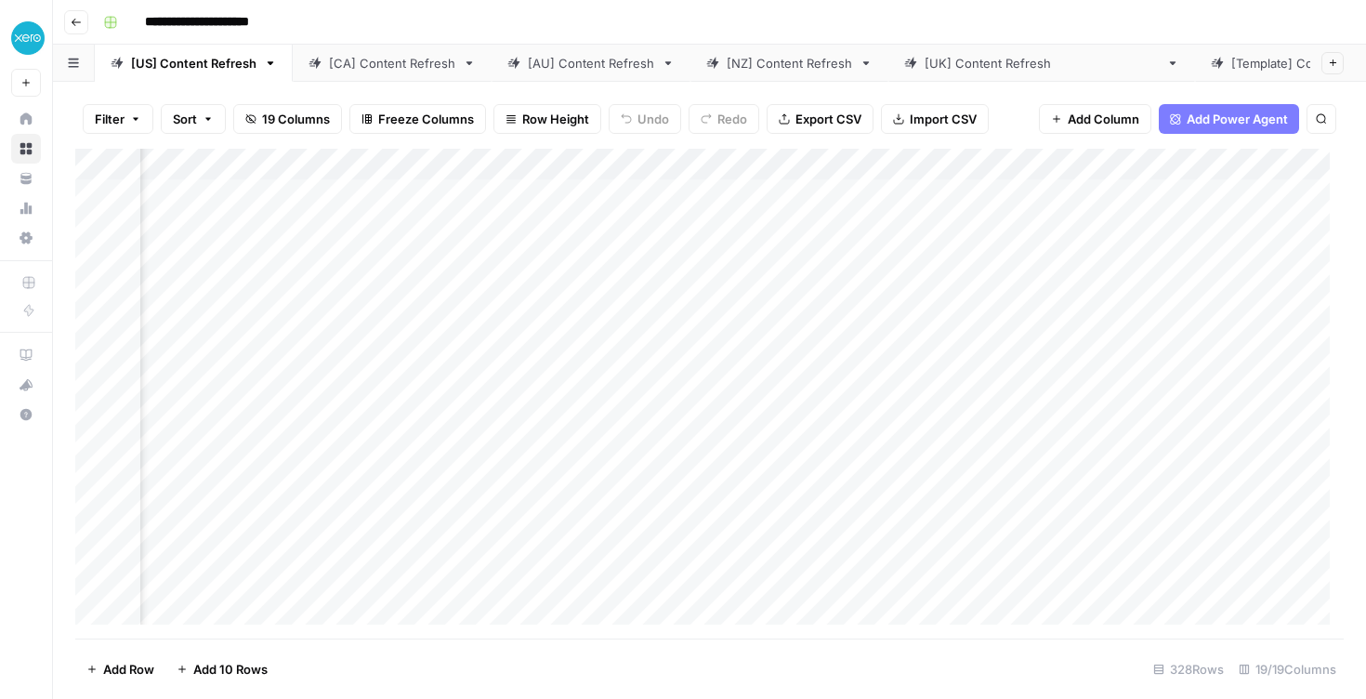
scroll to position [0, 2171]
click at [788, 166] on div "Add Column" at bounding box center [709, 394] width 1269 height 490
click at [793, 205] on input "Refreshed Title Tag" at bounding box center [835, 209] width 189 height 19
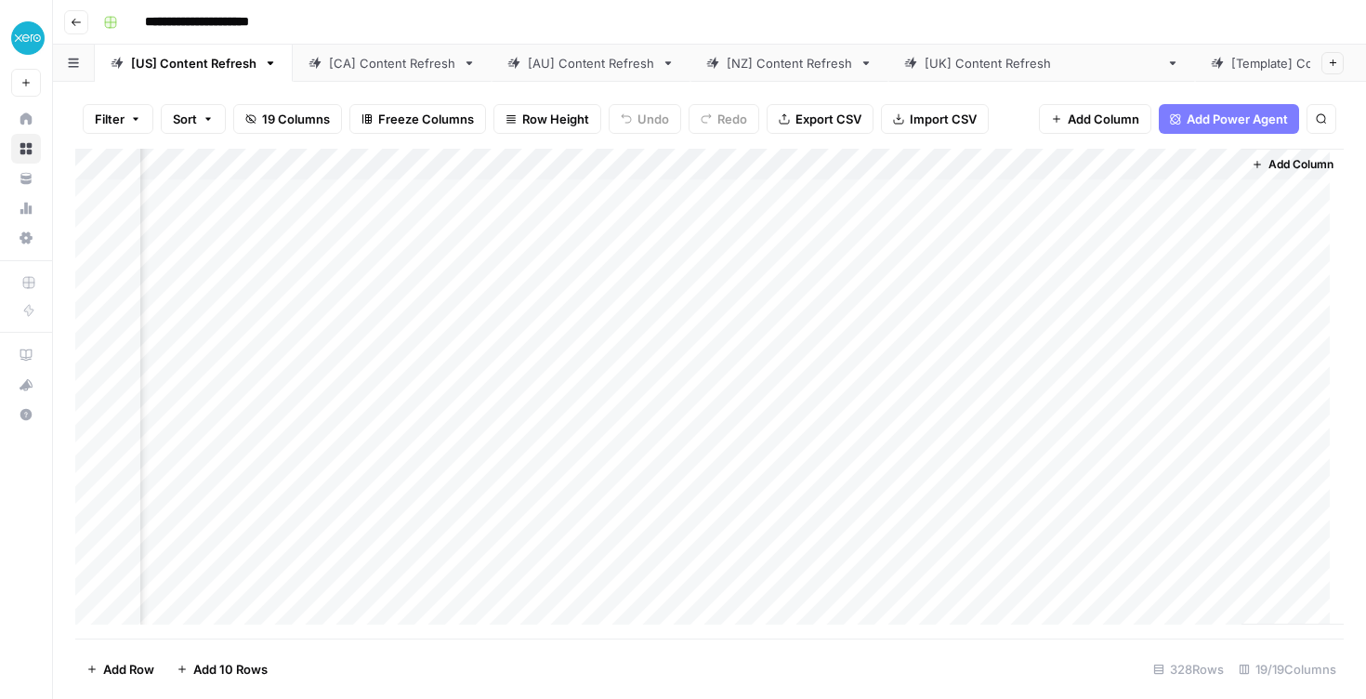
click at [880, 161] on div "Add Column" at bounding box center [709, 394] width 1269 height 490
click at [939, 165] on div "Add Column" at bounding box center [709, 394] width 1269 height 490
click at [841, 164] on div "Add Column" at bounding box center [709, 394] width 1269 height 490
click at [721, 10] on div "**********" at bounding box center [722, 22] width 1252 height 30
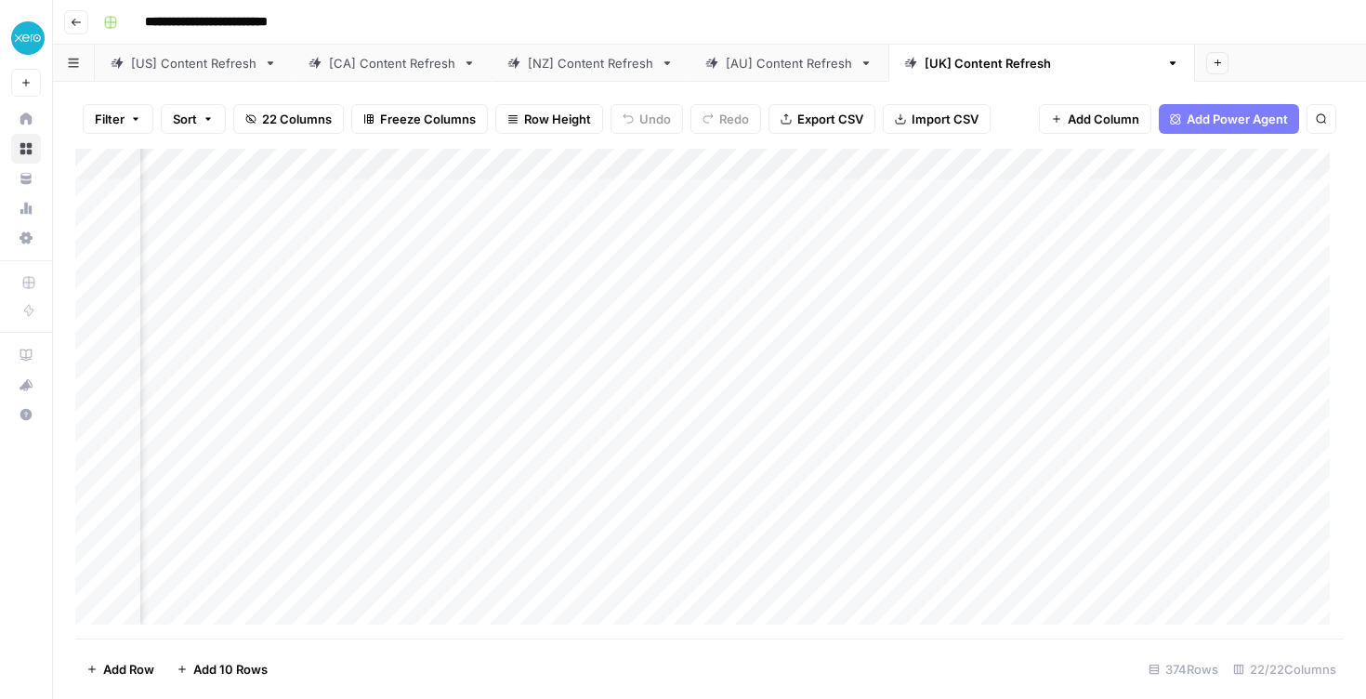
scroll to position [0, 2100]
click at [186, 72] on div "[US] Content Refresh" at bounding box center [193, 63] width 125 height 19
click at [455, 288] on div "Add Column" at bounding box center [709, 394] width 1269 height 490
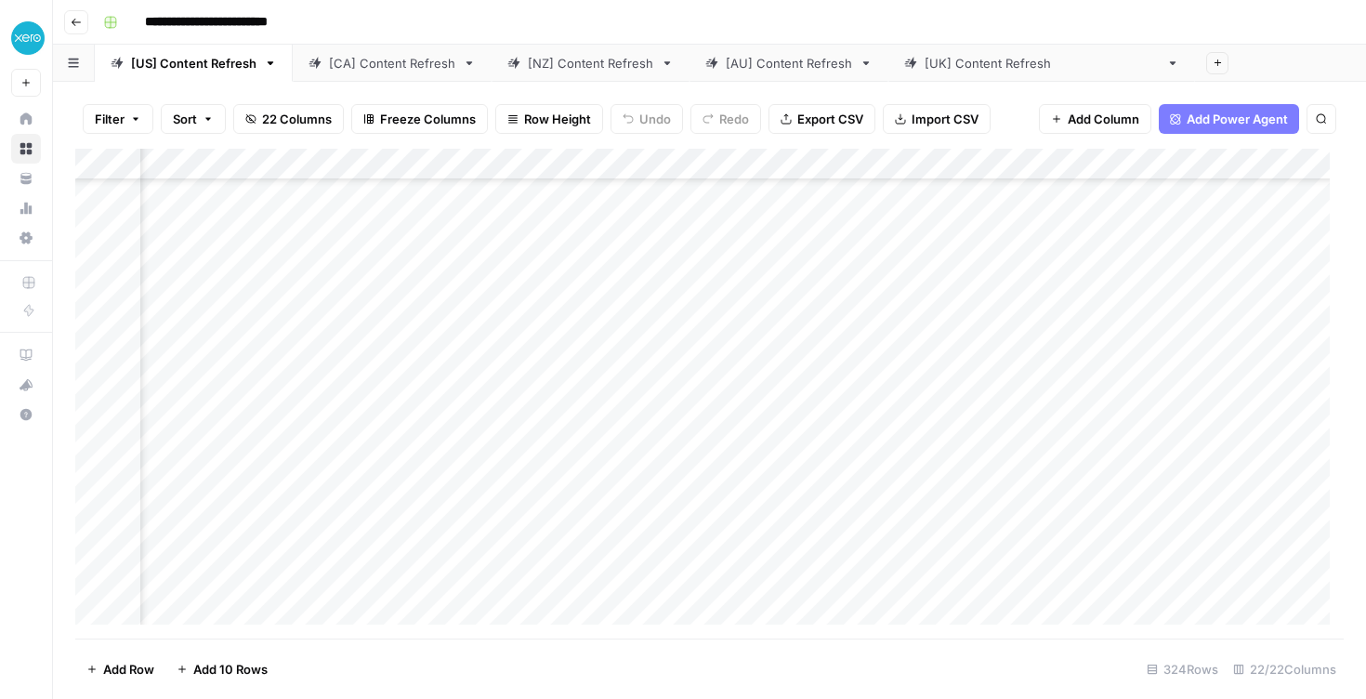
click at [482, 223] on div "Add Column" at bounding box center [709, 394] width 1269 height 490
click at [683, 433] on div "Add Column" at bounding box center [709, 394] width 1269 height 490
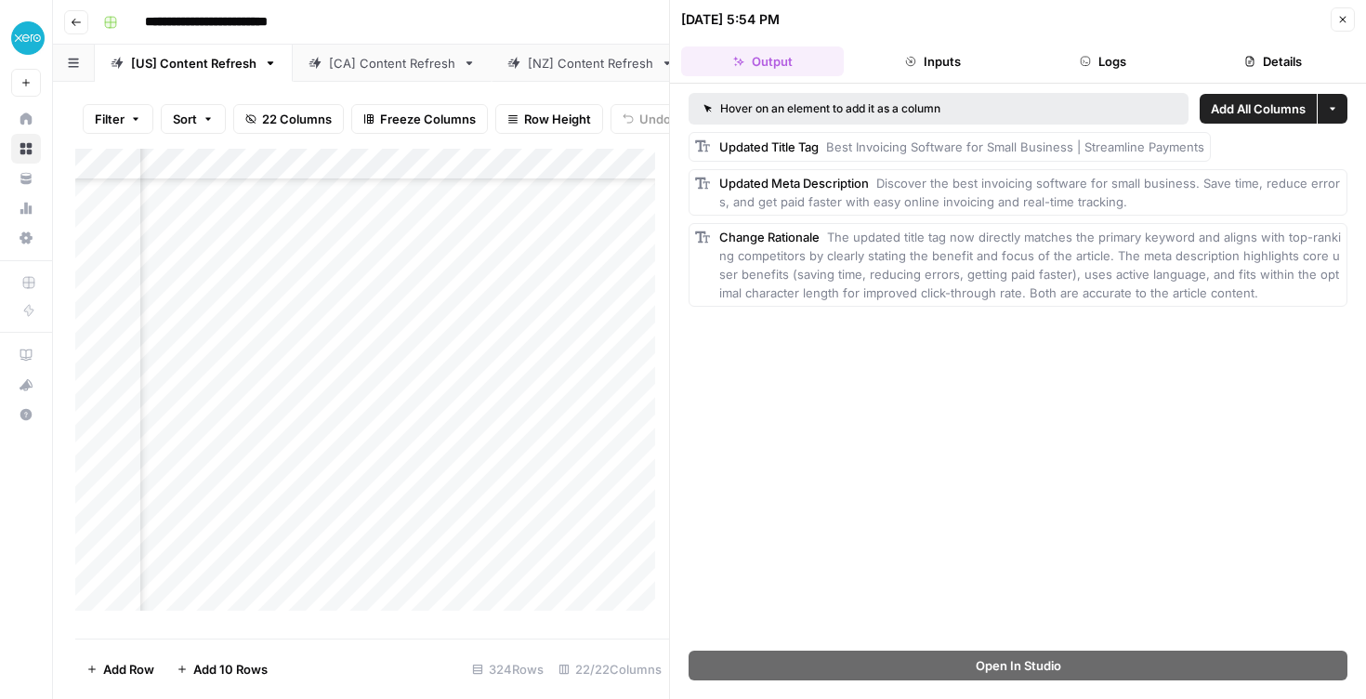
click at [1348, 21] on icon "button" at bounding box center [1343, 19] width 11 height 11
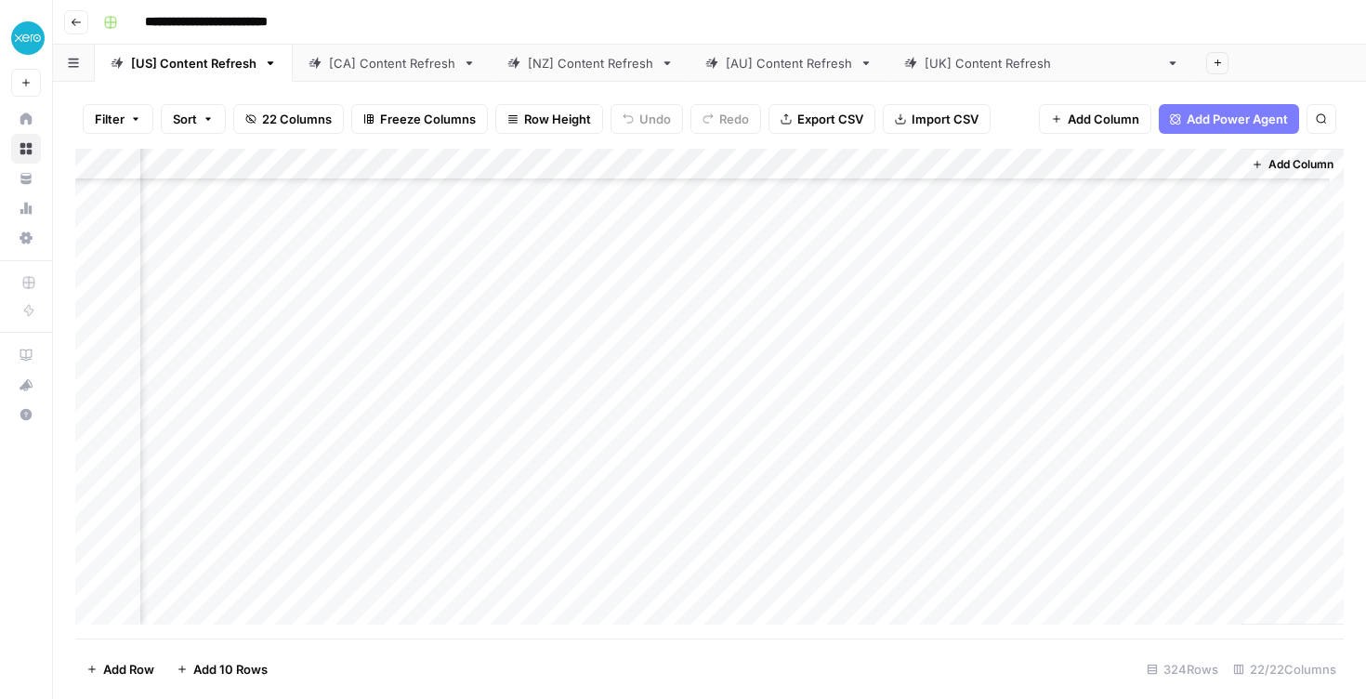
scroll to position [139, 2740]
click at [521, 434] on div "Add Column" at bounding box center [709, 394] width 1269 height 490
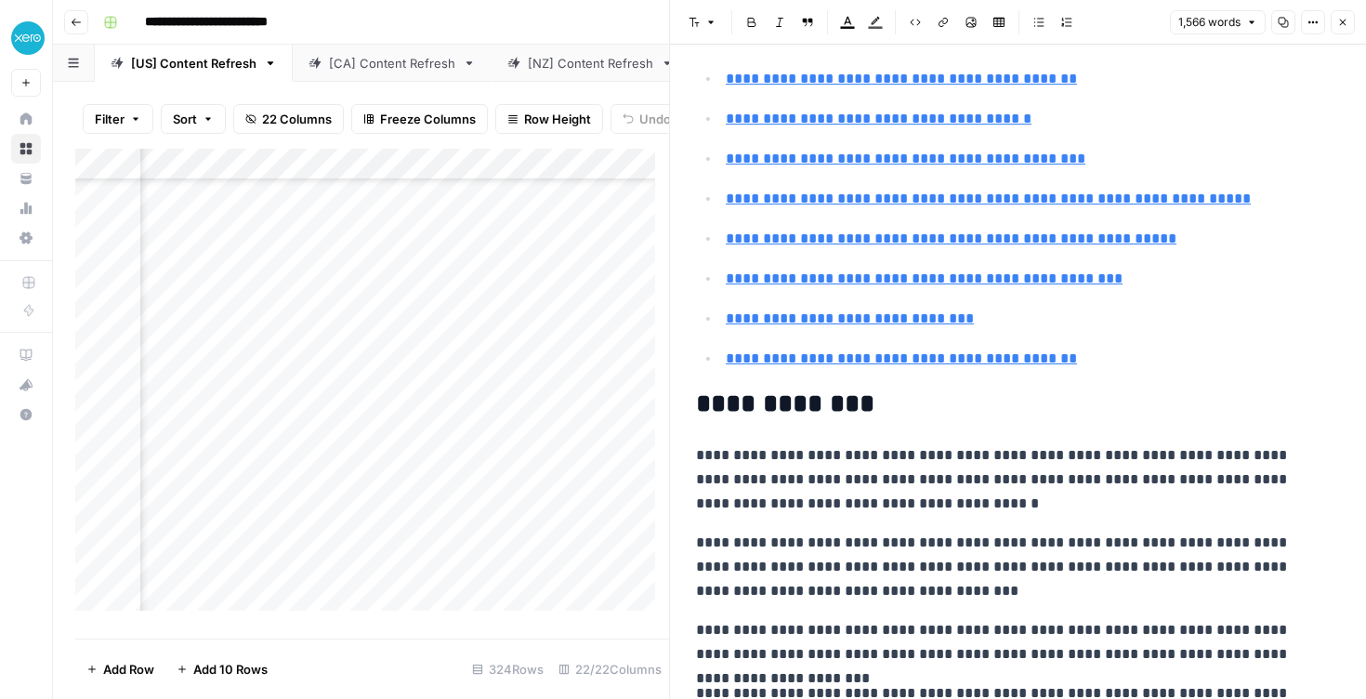
scroll to position [362, 0]
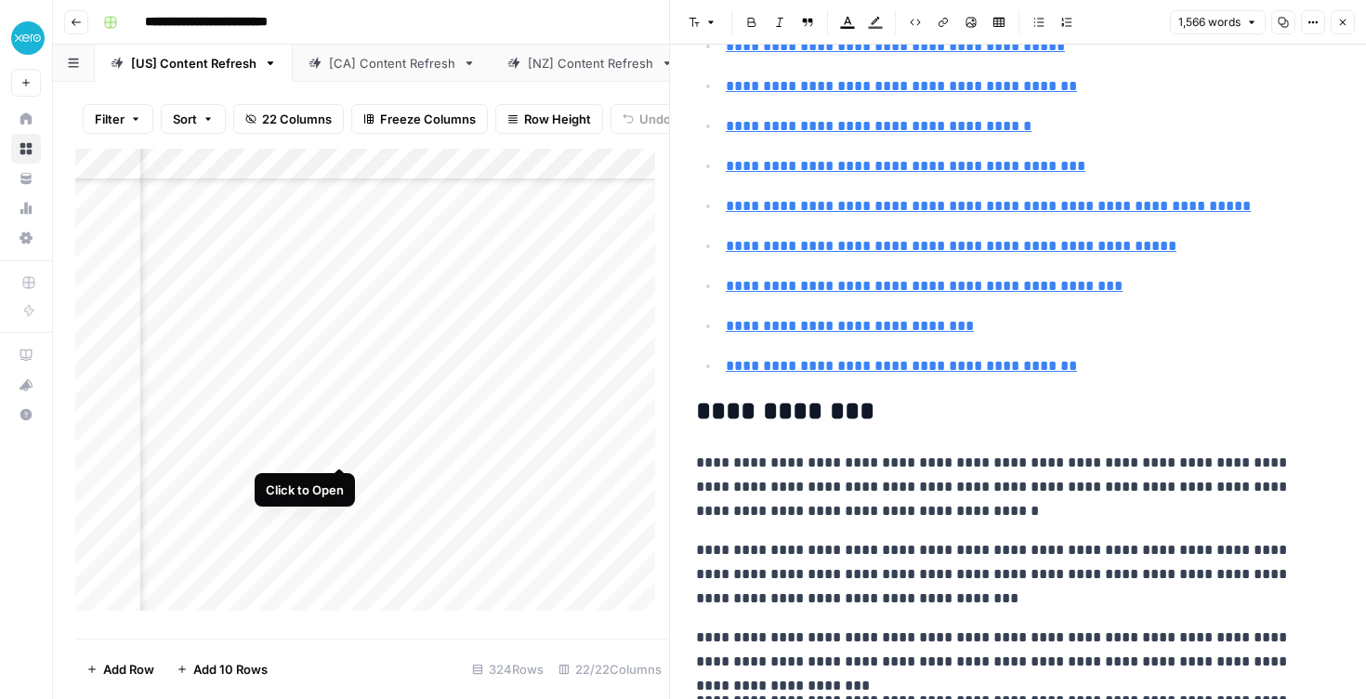
click at [338, 449] on div "Add Column" at bounding box center [372, 387] width 594 height 476
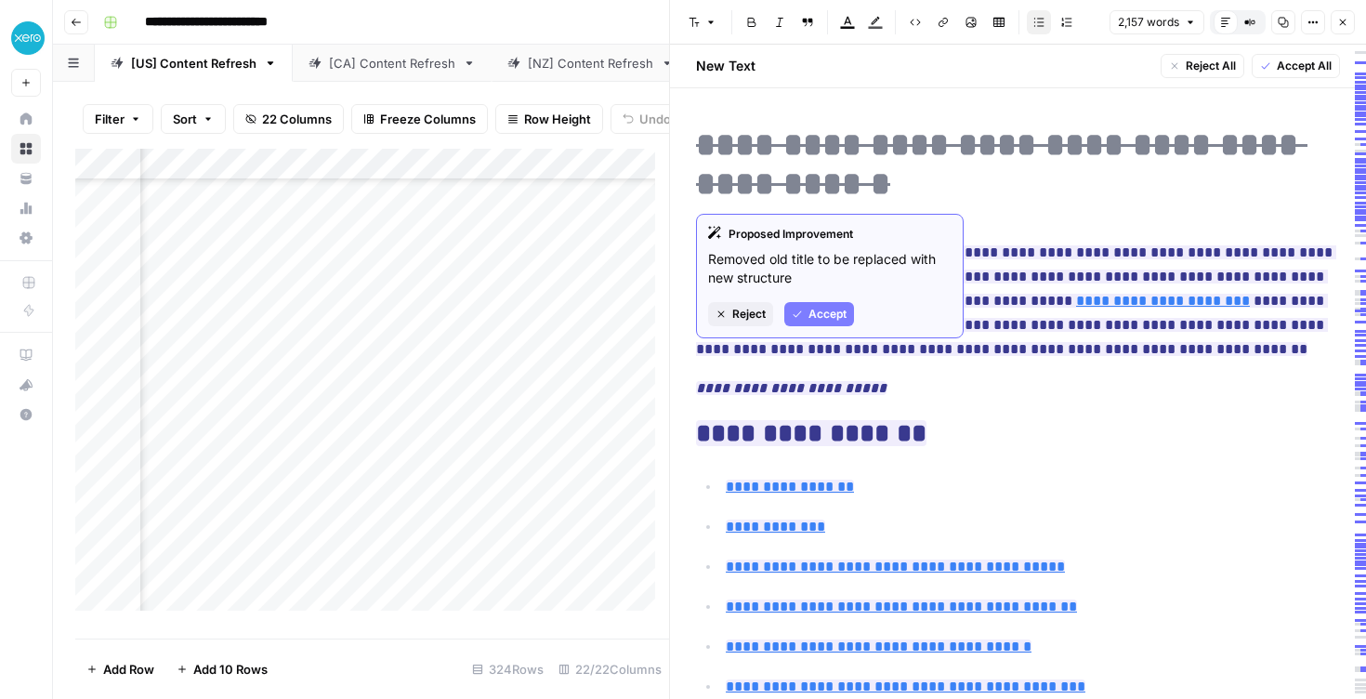
click at [754, 324] on button "Reject" at bounding box center [740, 314] width 65 height 24
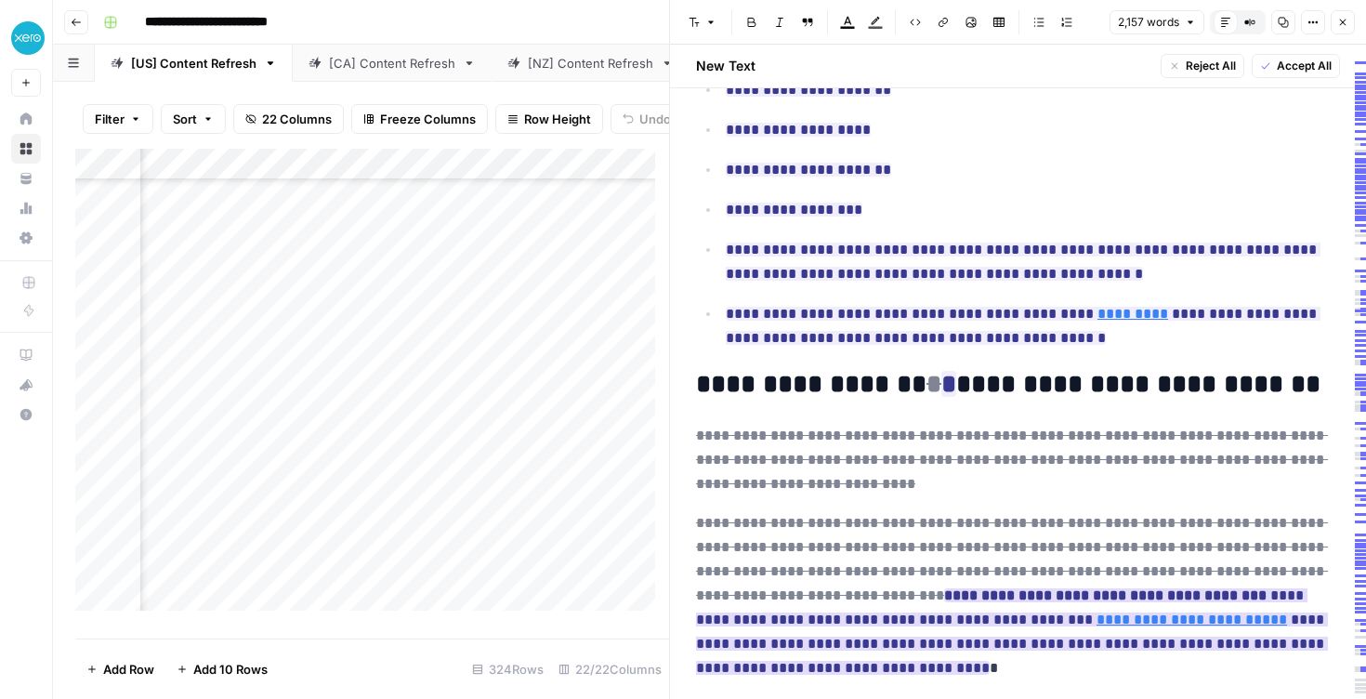
scroll to position [2048, 0]
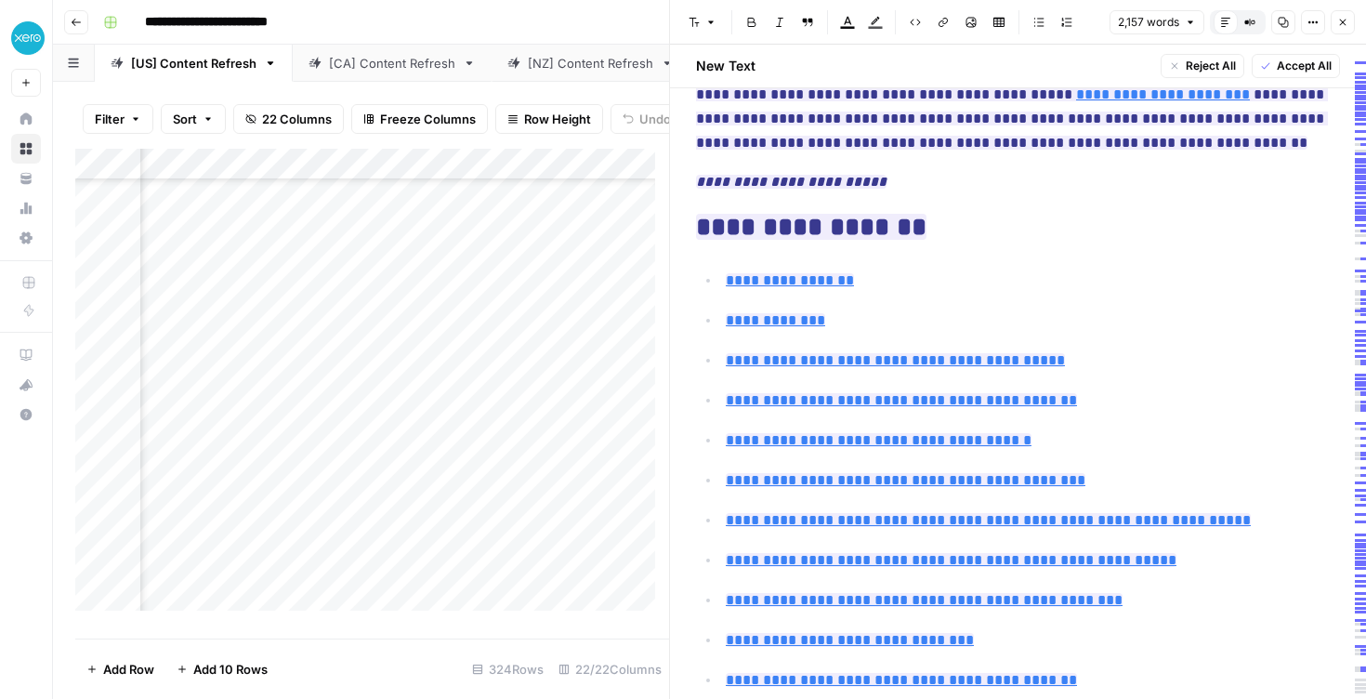
scroll to position [0, 0]
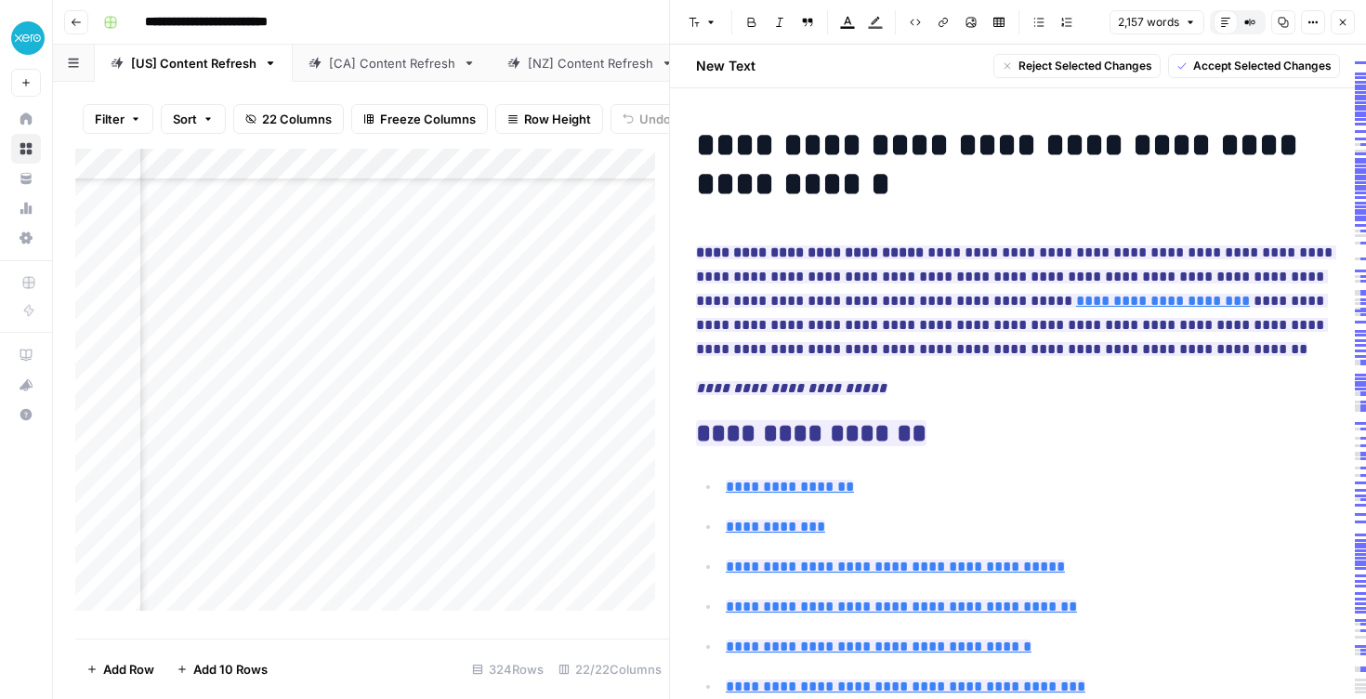
drag, startPoint x: 1113, startPoint y: 355, endPoint x: 693, endPoint y: 235, distance: 436.1
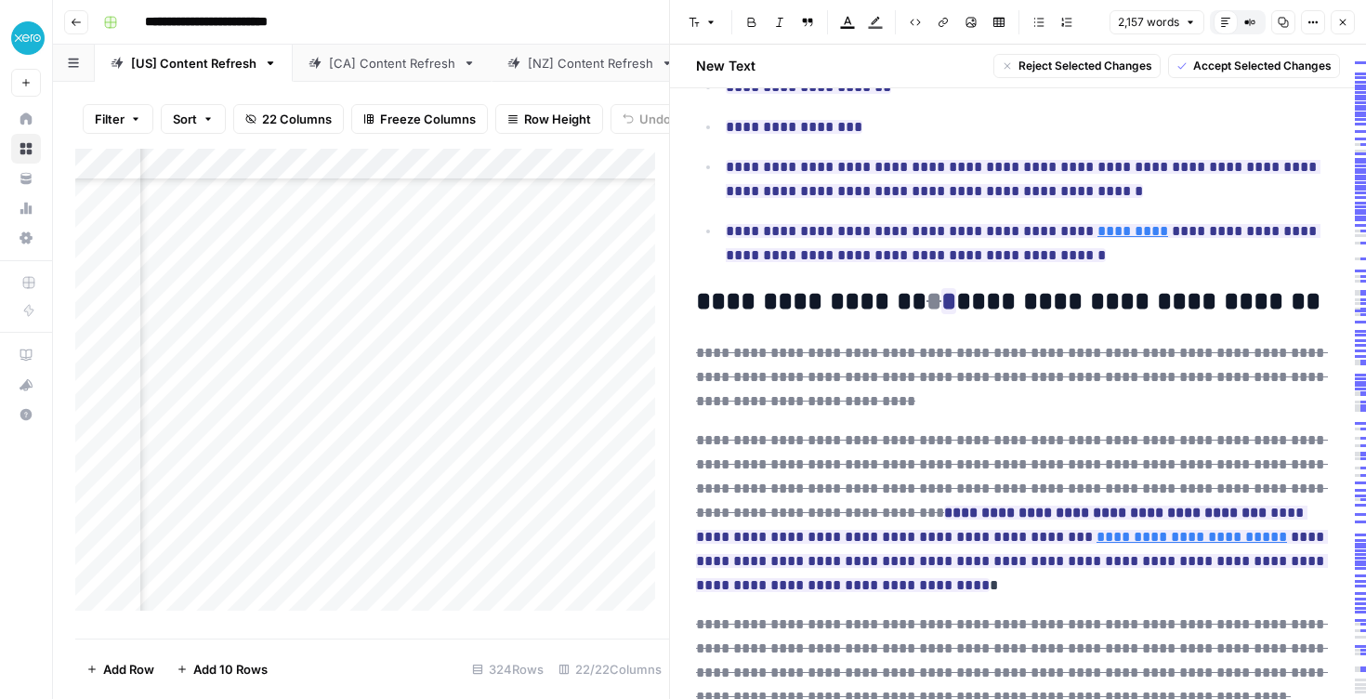
scroll to position [1979, 0]
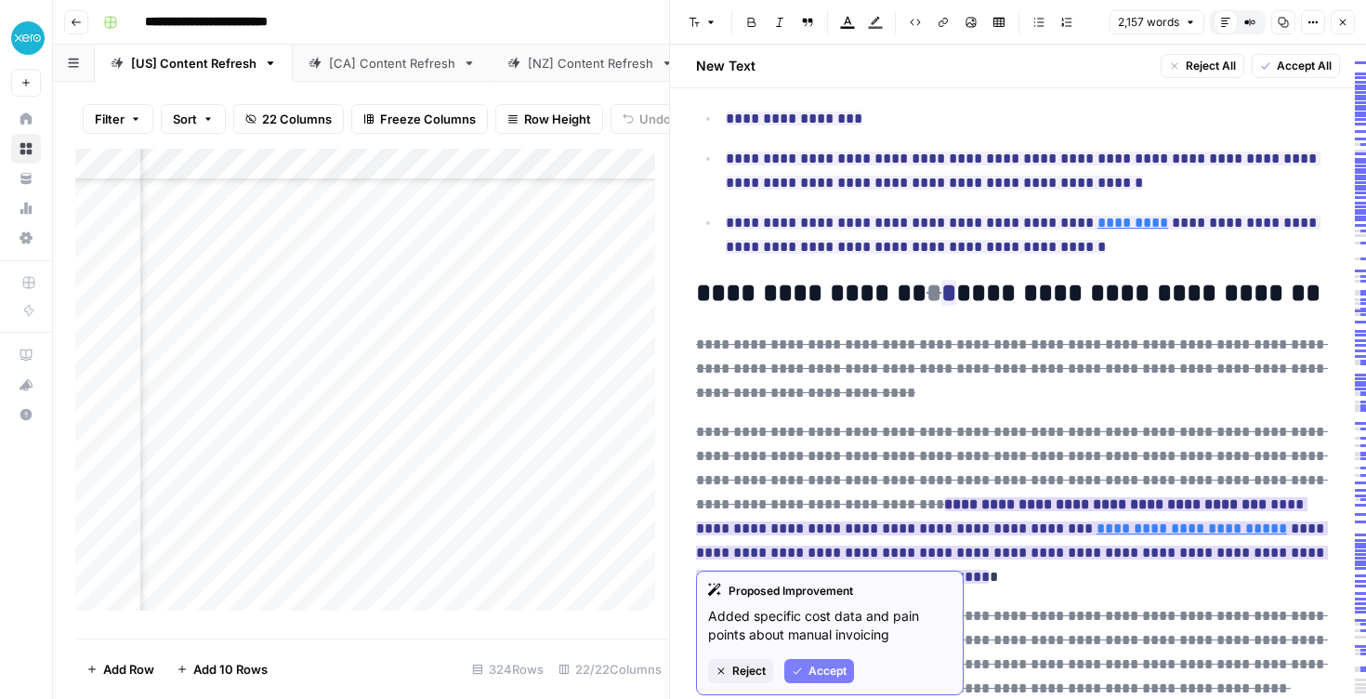
click at [944, 497] on strong "**********" at bounding box center [1105, 504] width 323 height 14
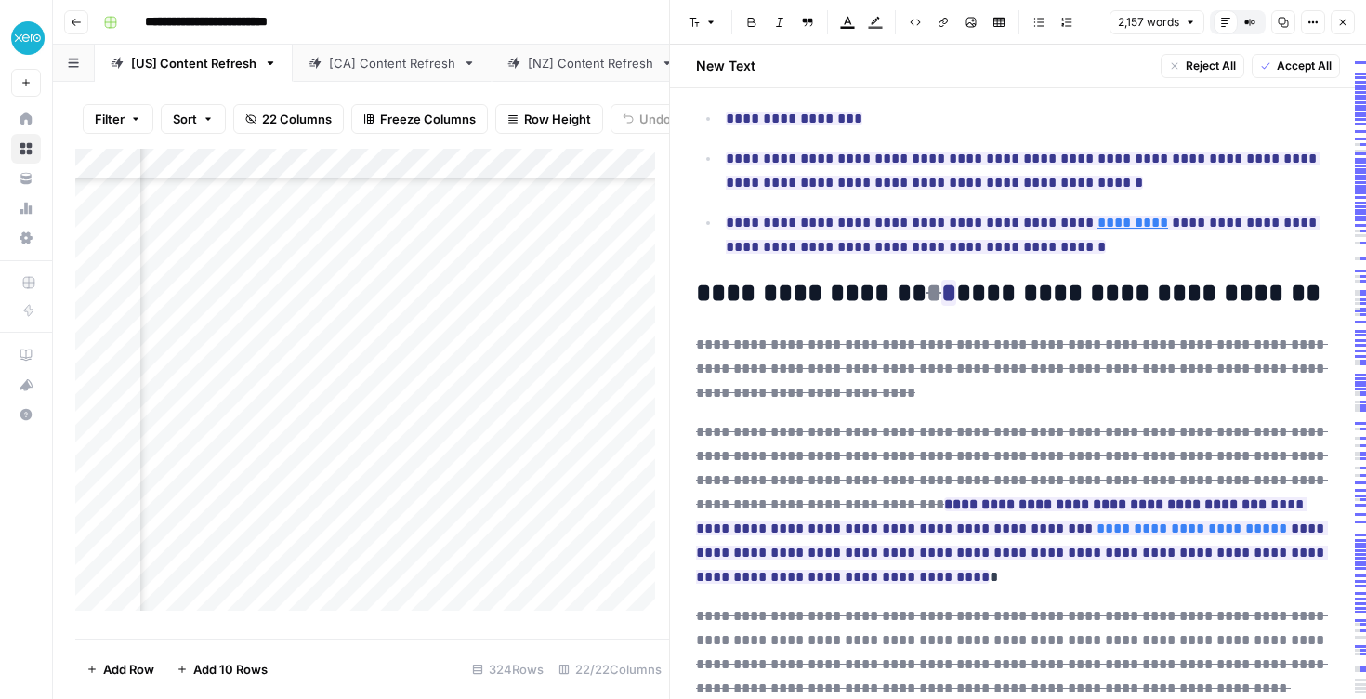
click at [898, 549] on p "**********" at bounding box center [1011, 504] width 630 height 169
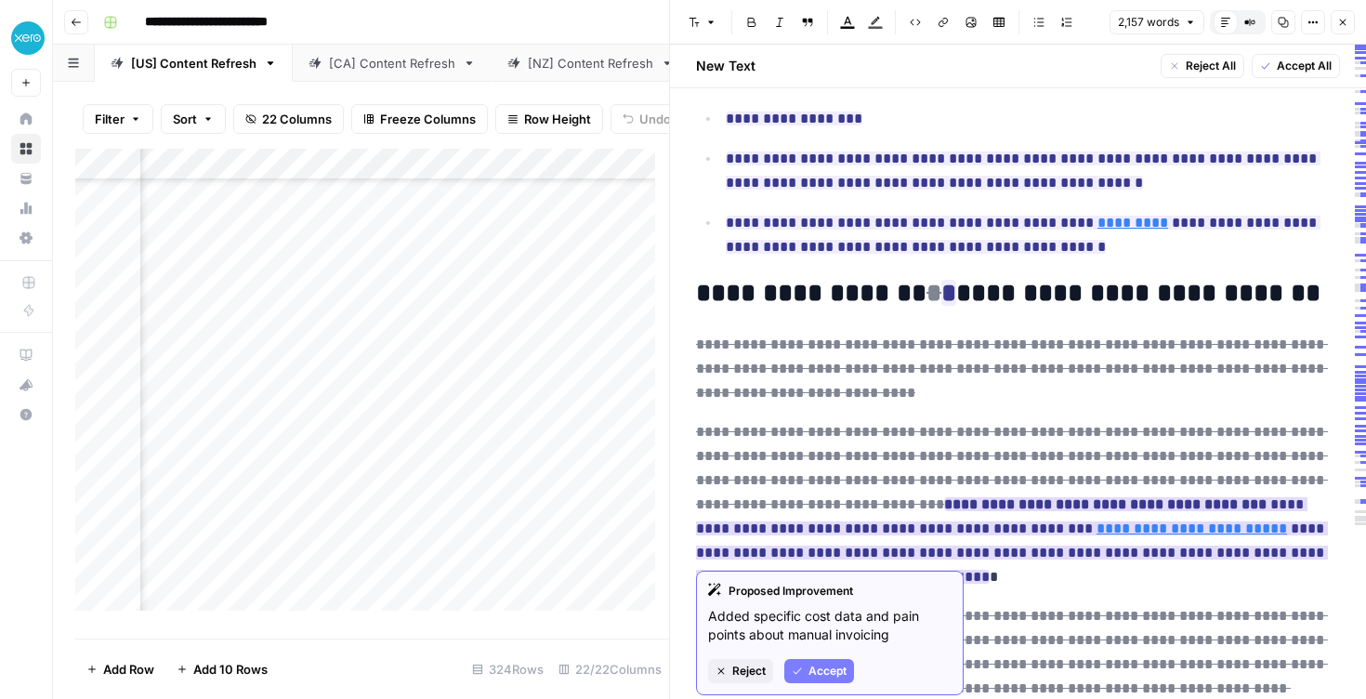
click at [944, 497] on strong "**********" at bounding box center [1105, 504] width 323 height 14
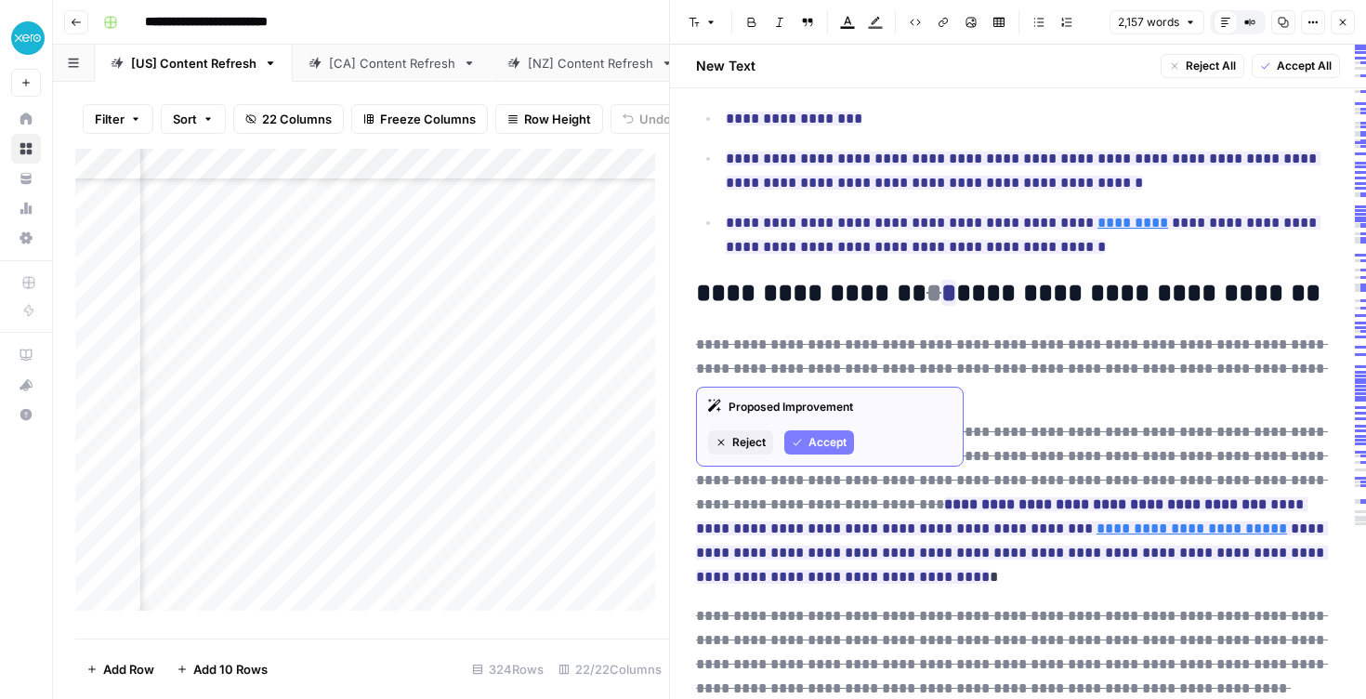
click at [833, 438] on span "Accept" at bounding box center [828, 442] width 38 height 17
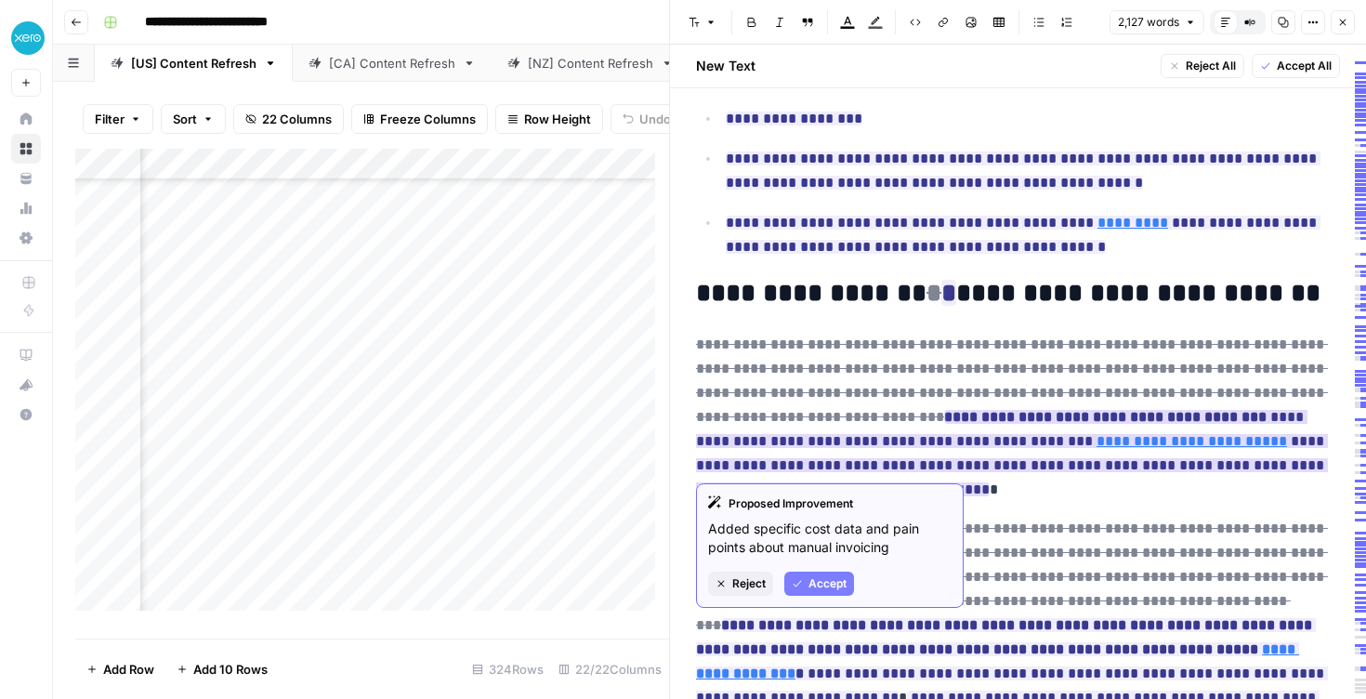
click at [812, 580] on span "Accept" at bounding box center [828, 583] width 38 height 17
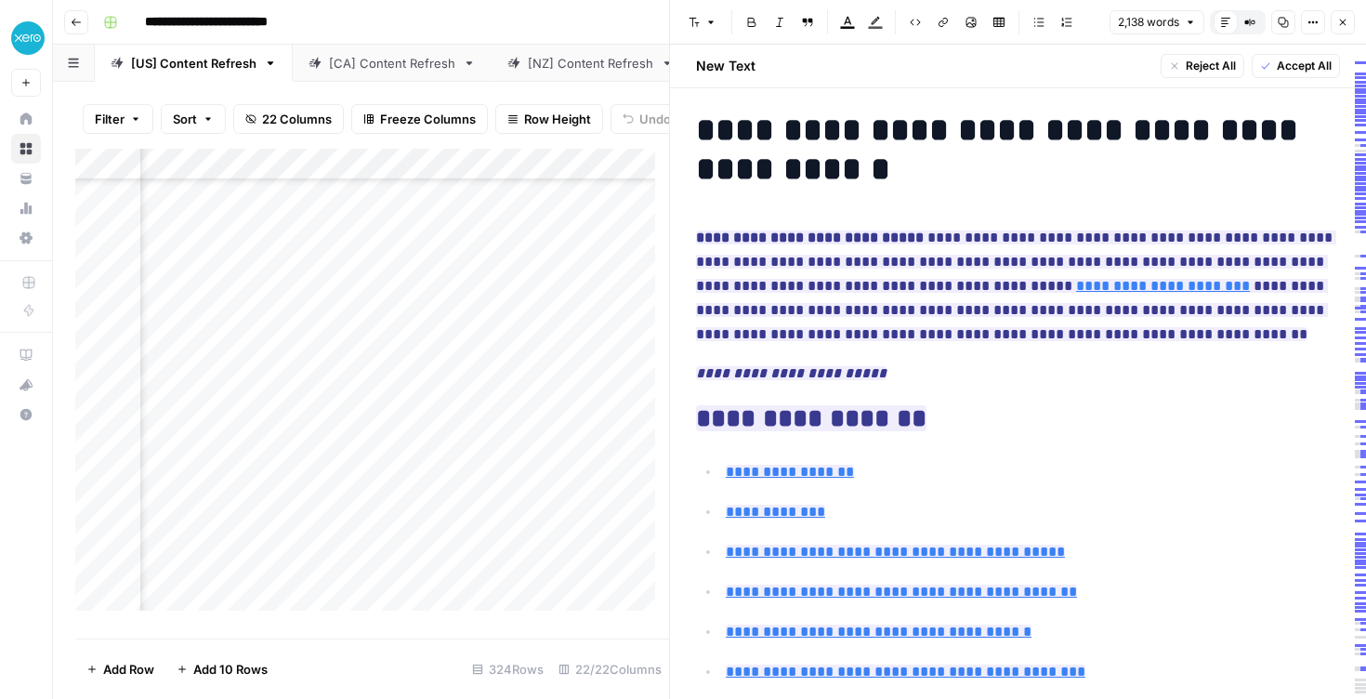
scroll to position [0, 0]
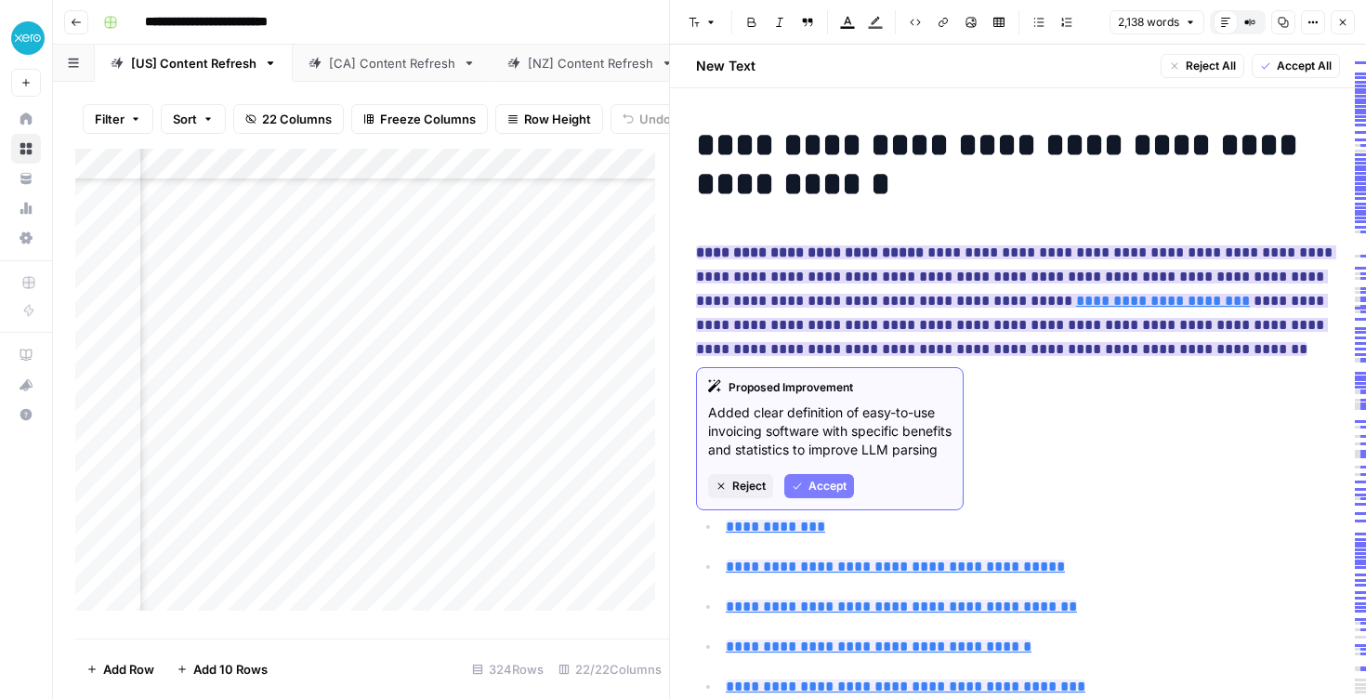
click at [746, 495] on button "Reject" at bounding box center [740, 486] width 65 height 24
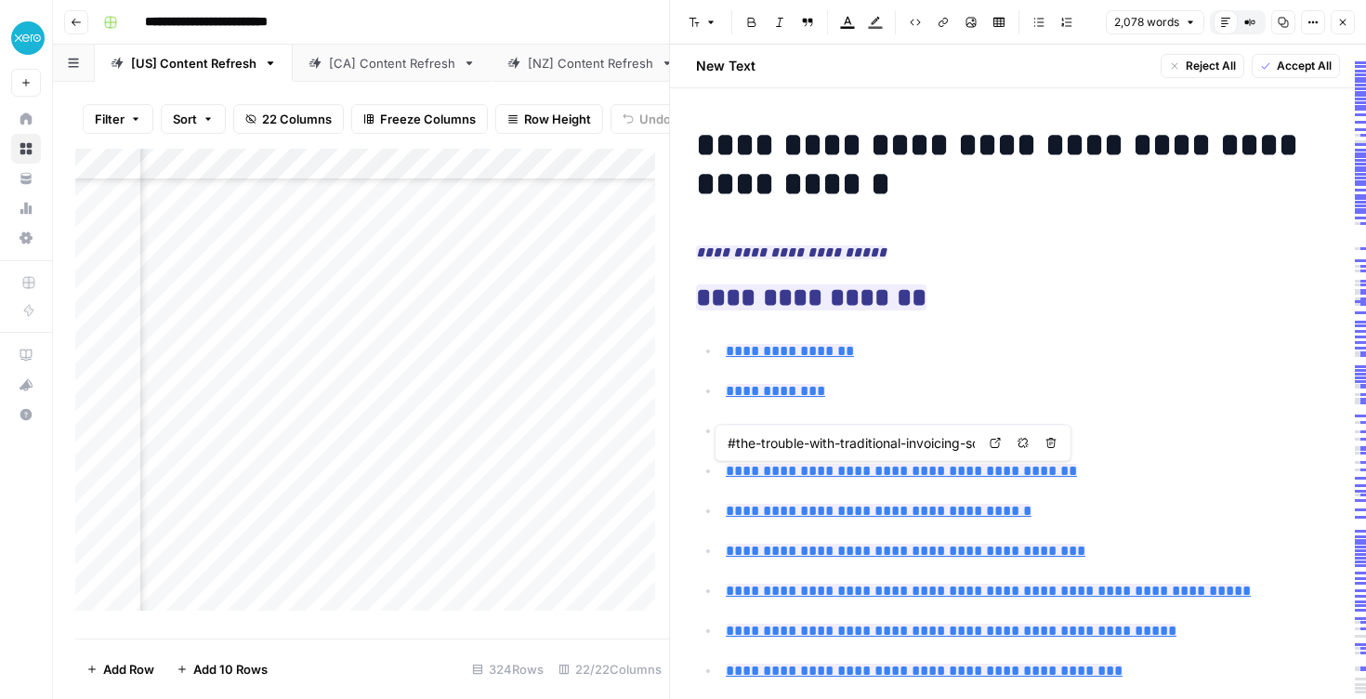
type input "#table-of-contents"
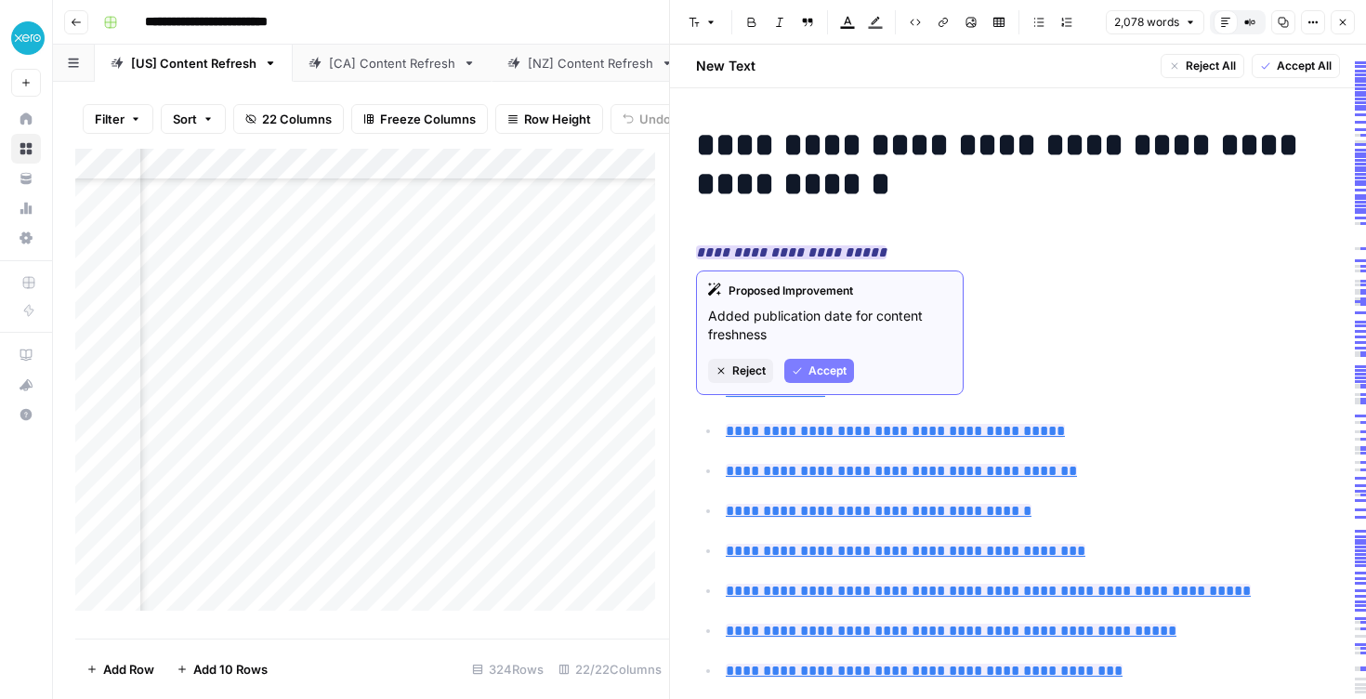
click at [768, 252] on em "**********" at bounding box center [791, 252] width 191 height 14
click at [822, 371] on span "Accept" at bounding box center [828, 371] width 38 height 17
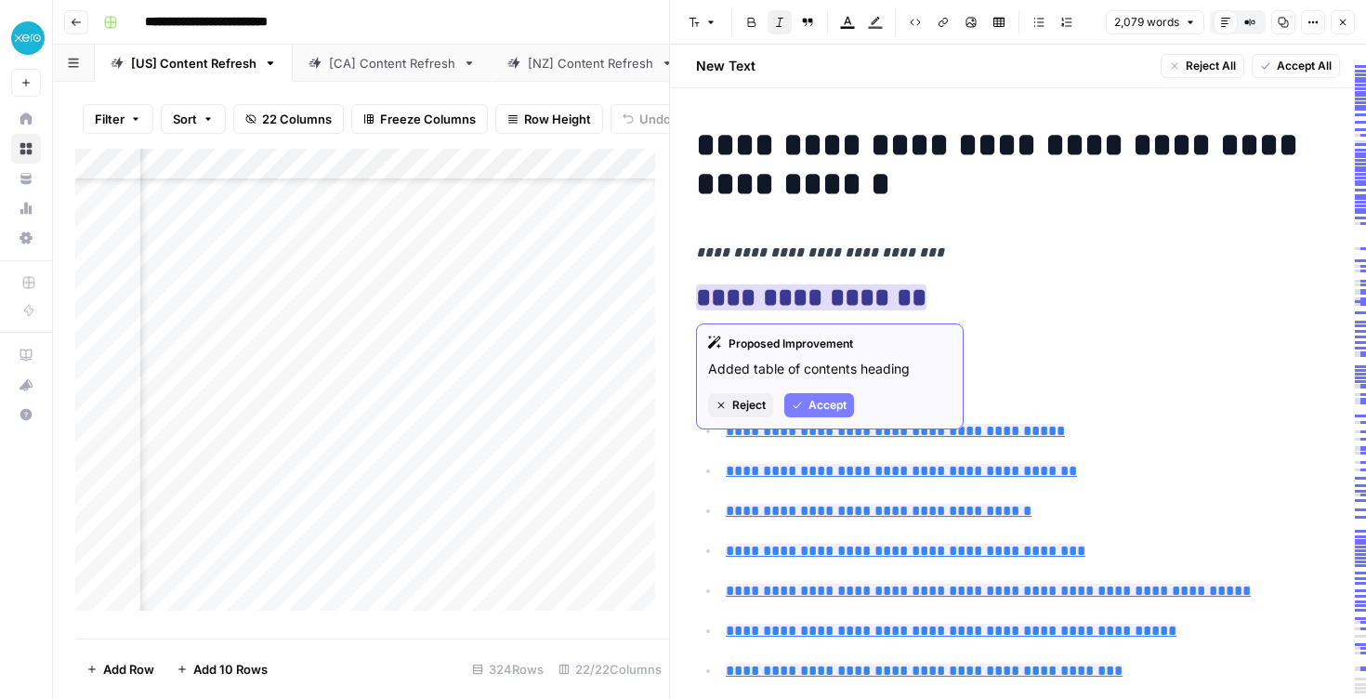
click at [832, 404] on span "Accept" at bounding box center [828, 405] width 38 height 17
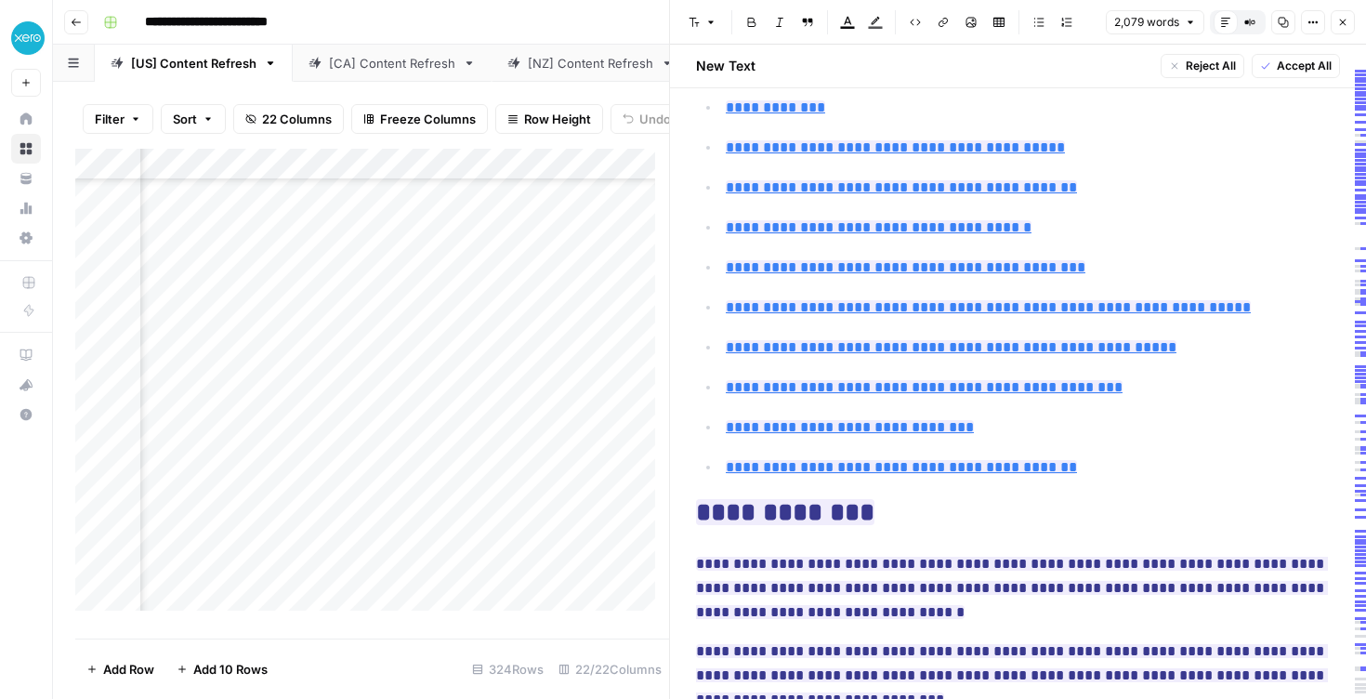
scroll to position [429, 0]
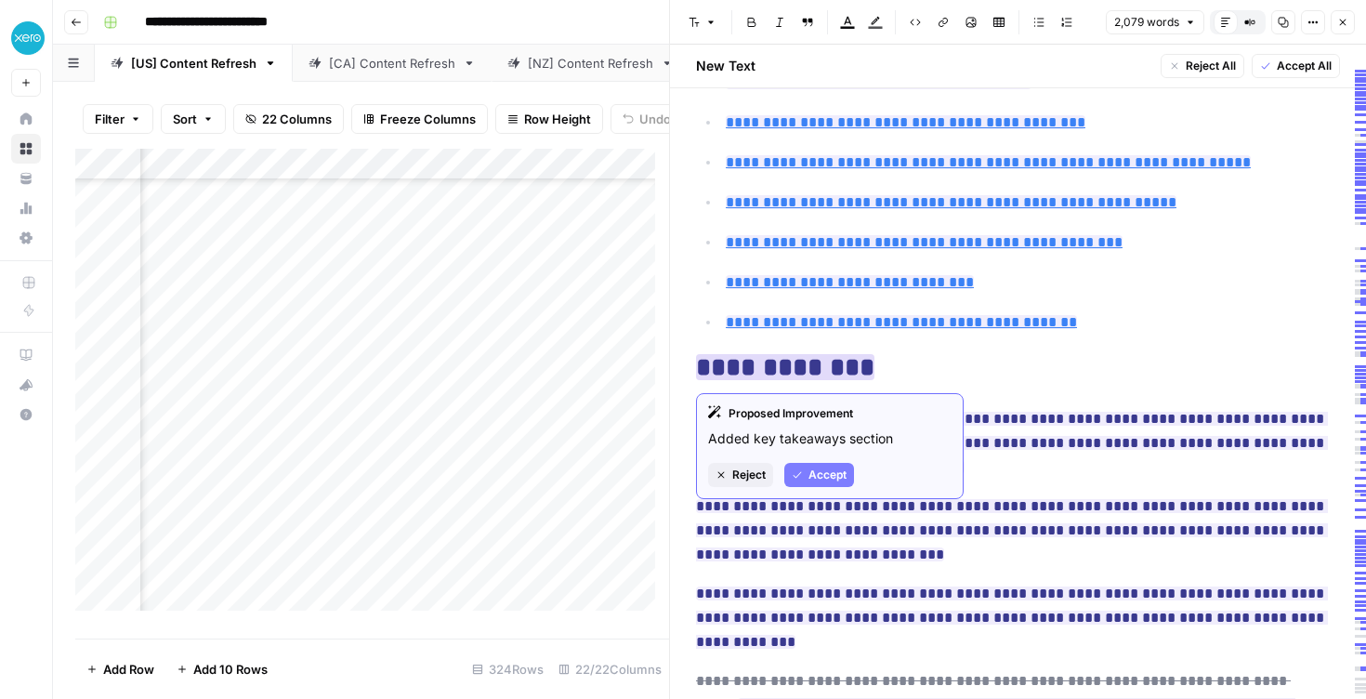
click at [835, 473] on span "Accept" at bounding box center [828, 475] width 38 height 17
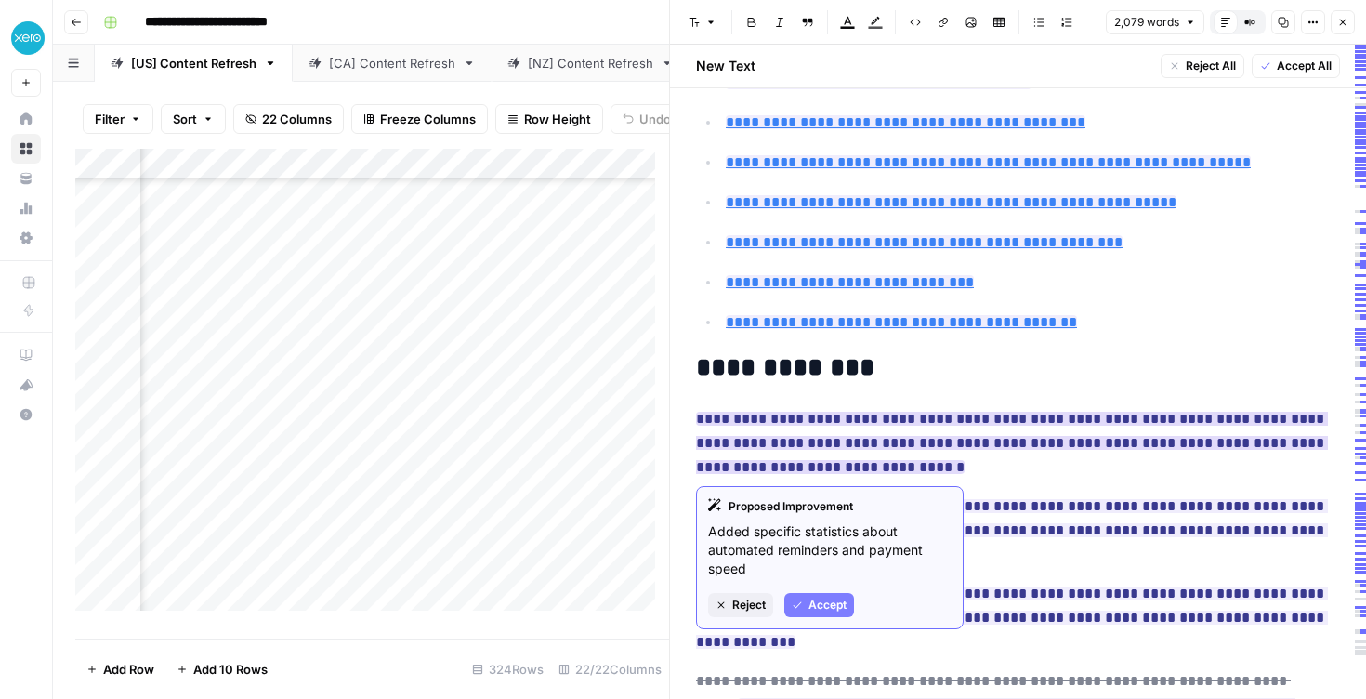
click at [833, 608] on span "Accept" at bounding box center [828, 605] width 38 height 17
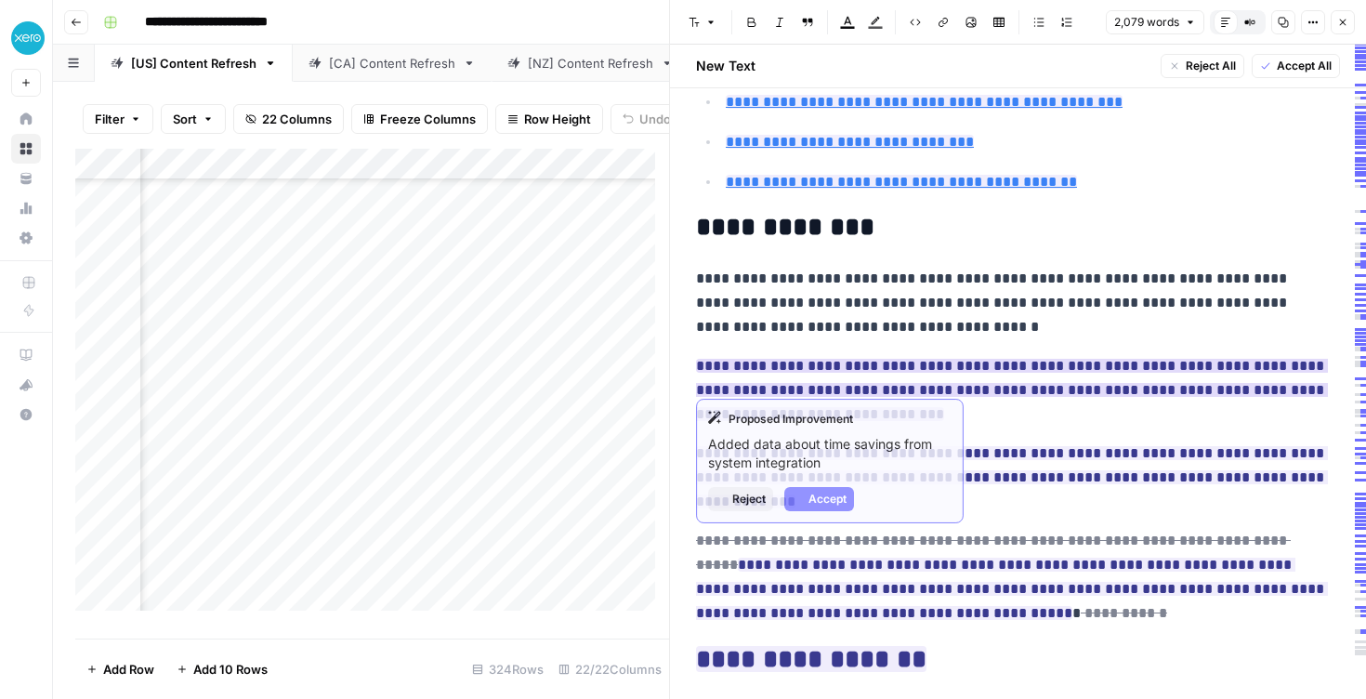
scroll to position [603, 0]
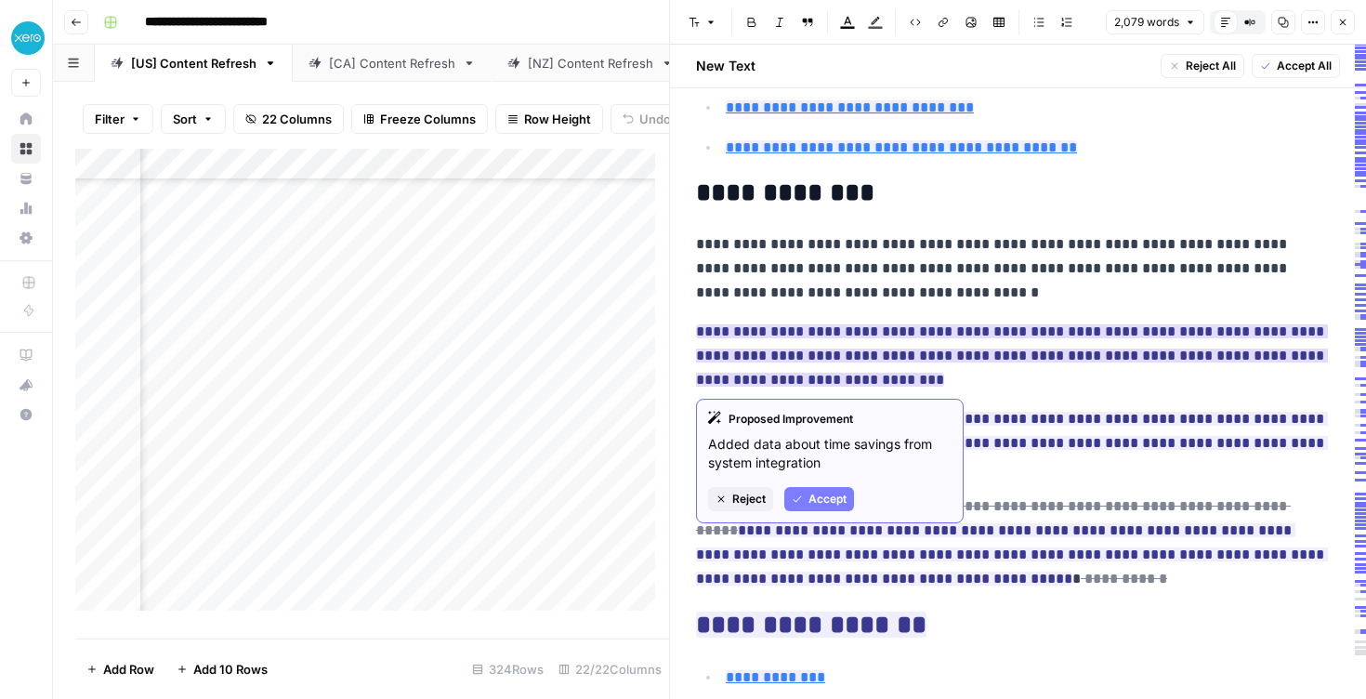
click at [837, 497] on span "Accept" at bounding box center [828, 499] width 38 height 17
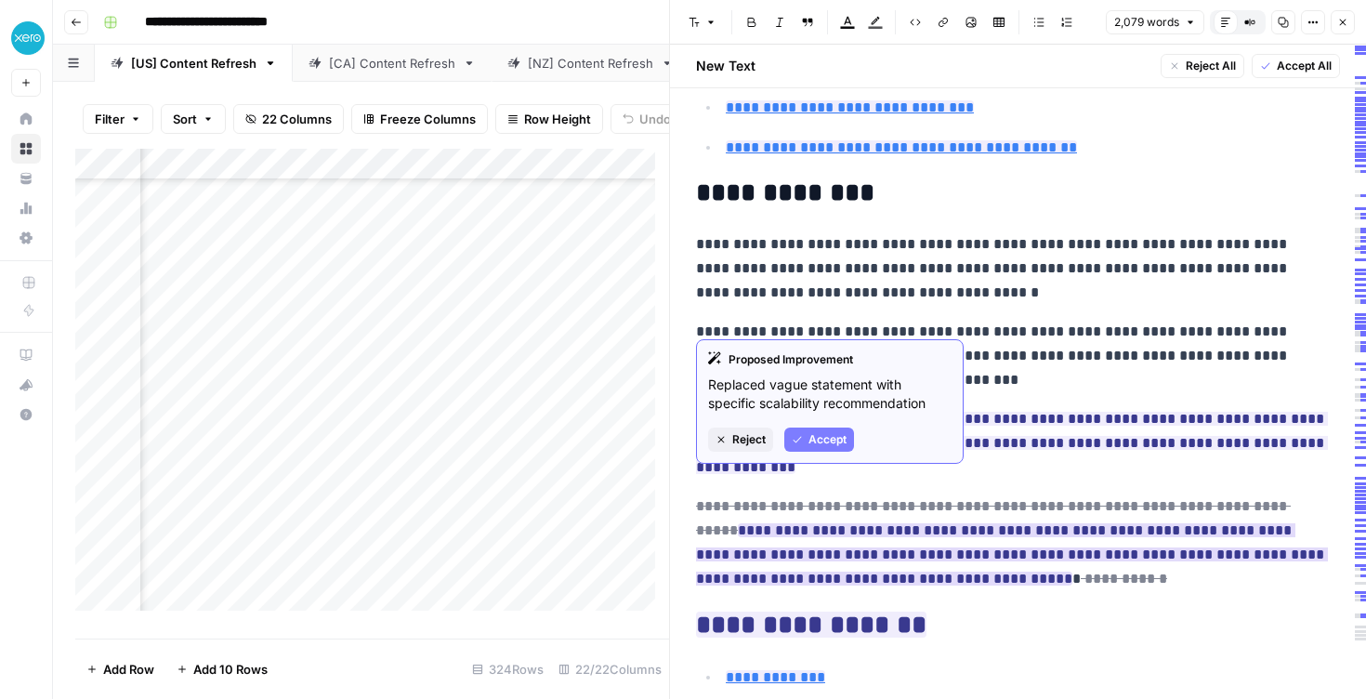
click at [821, 433] on span "Accept" at bounding box center [828, 439] width 38 height 17
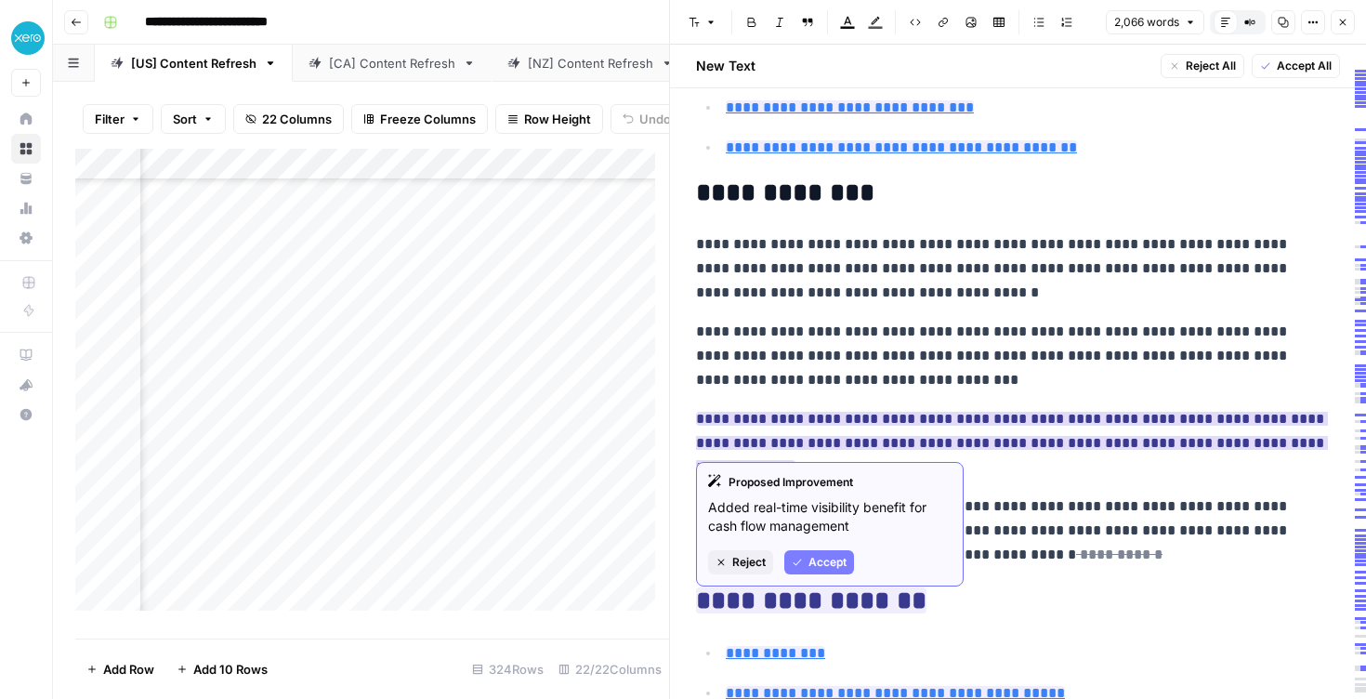
click at [814, 558] on span "Accept" at bounding box center [828, 562] width 38 height 17
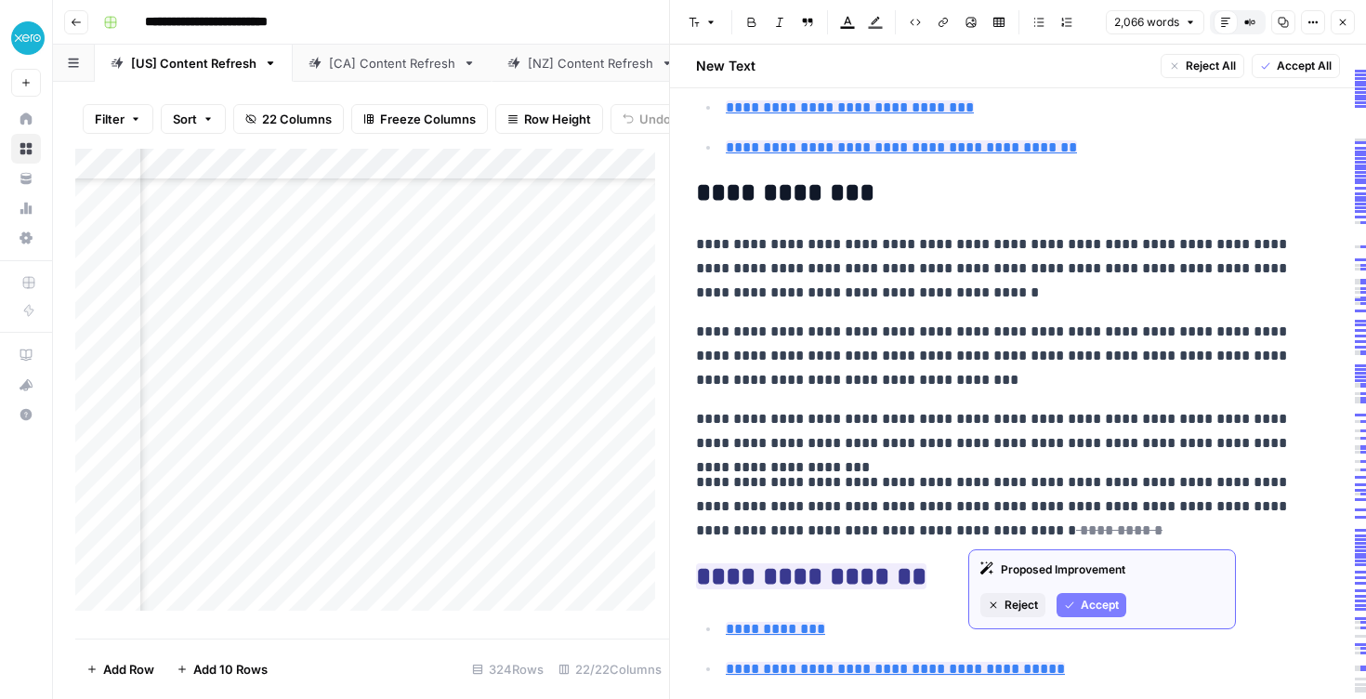
click at [1083, 599] on span "Accept" at bounding box center [1100, 605] width 38 height 17
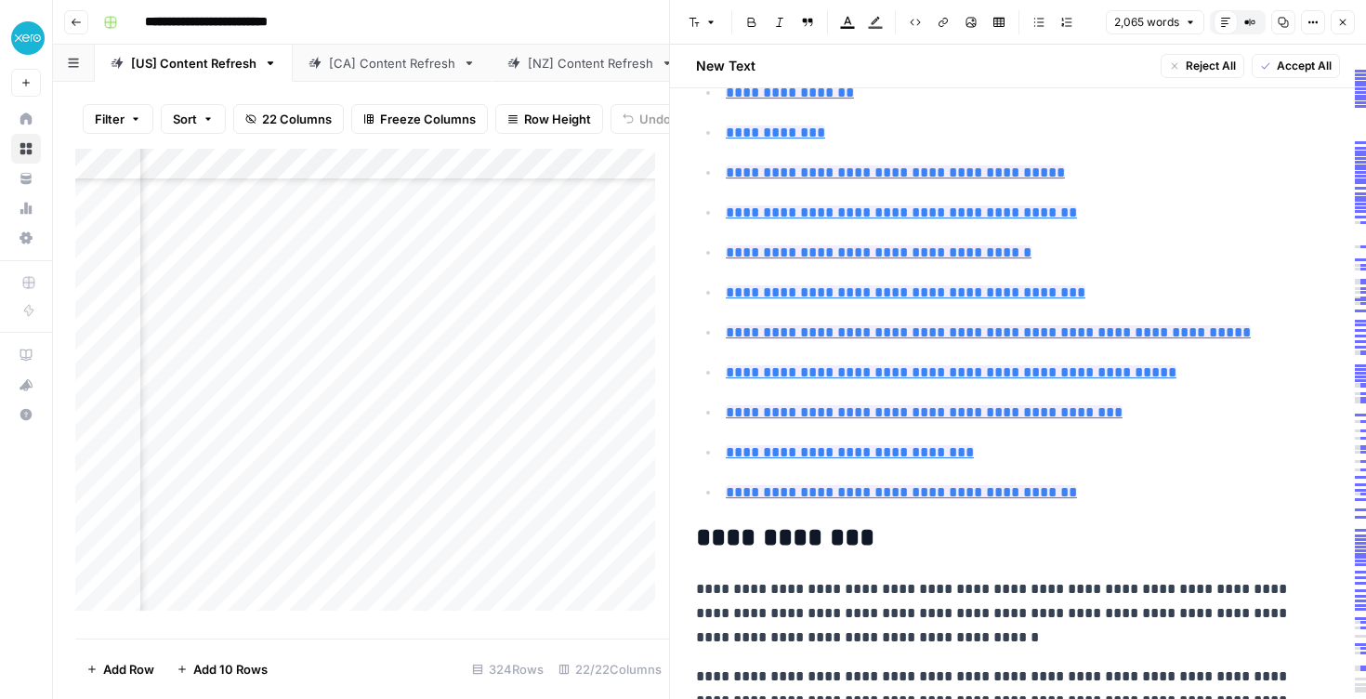
type input "#online-invoicing-speeds-up-the-flow-of-money-and-data"
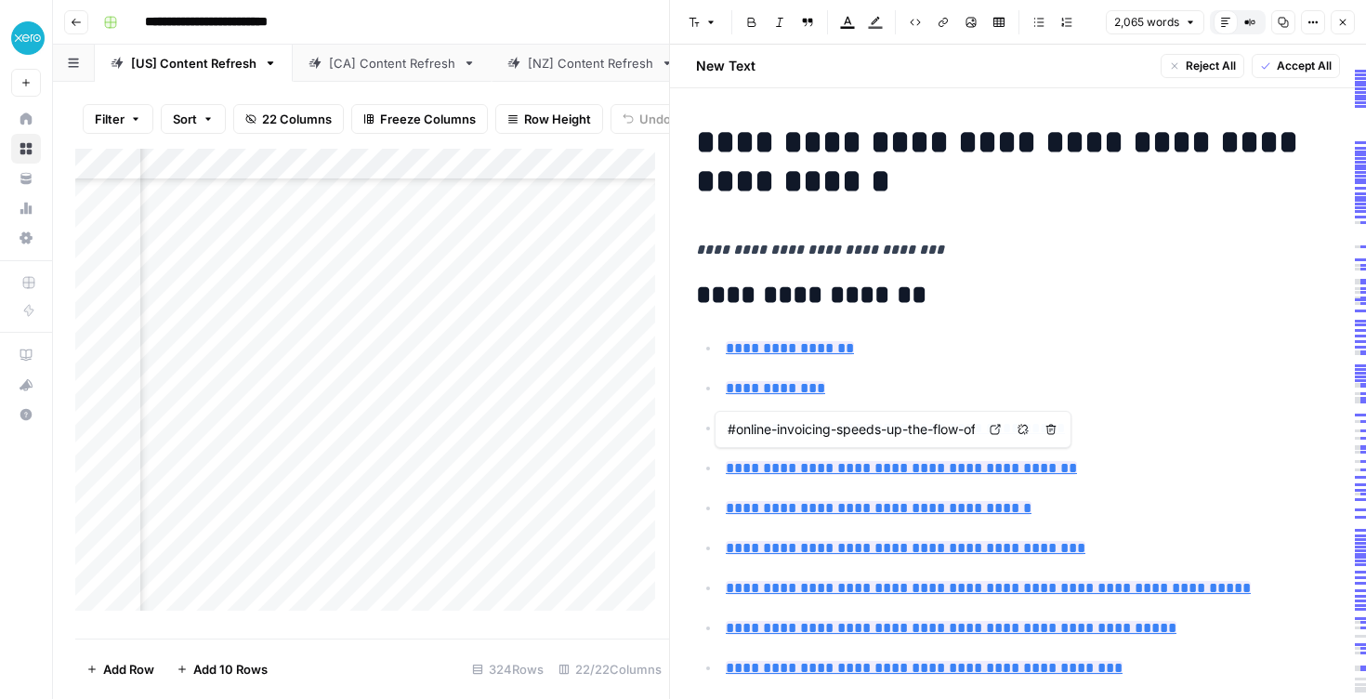
scroll to position [0, 0]
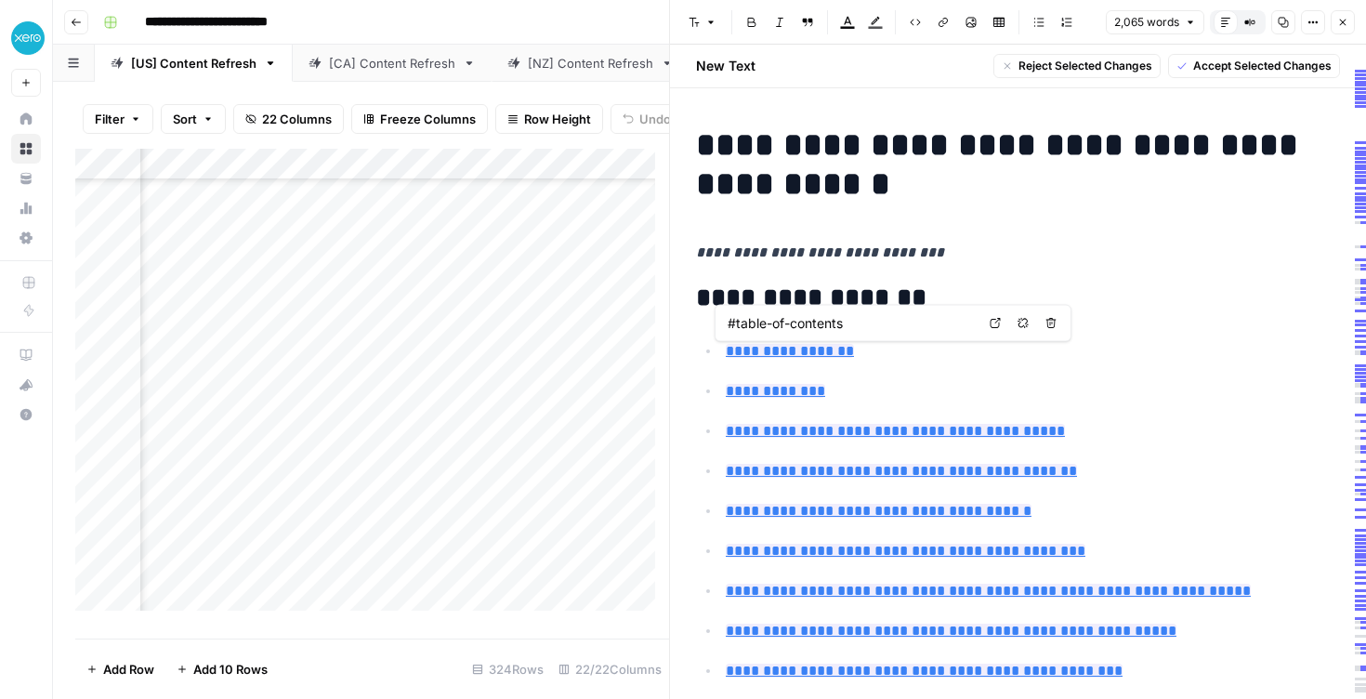
drag, startPoint x: 855, startPoint y: 395, endPoint x: 730, endPoint y: 336, distance: 138.9
click at [730, 336] on body "**********" at bounding box center [683, 349] width 1366 height 699
type input "#key-takeaways"
type input "#table-of-contents"
click at [1106, 290] on h2 "**********" at bounding box center [1011, 299] width 630 height 30
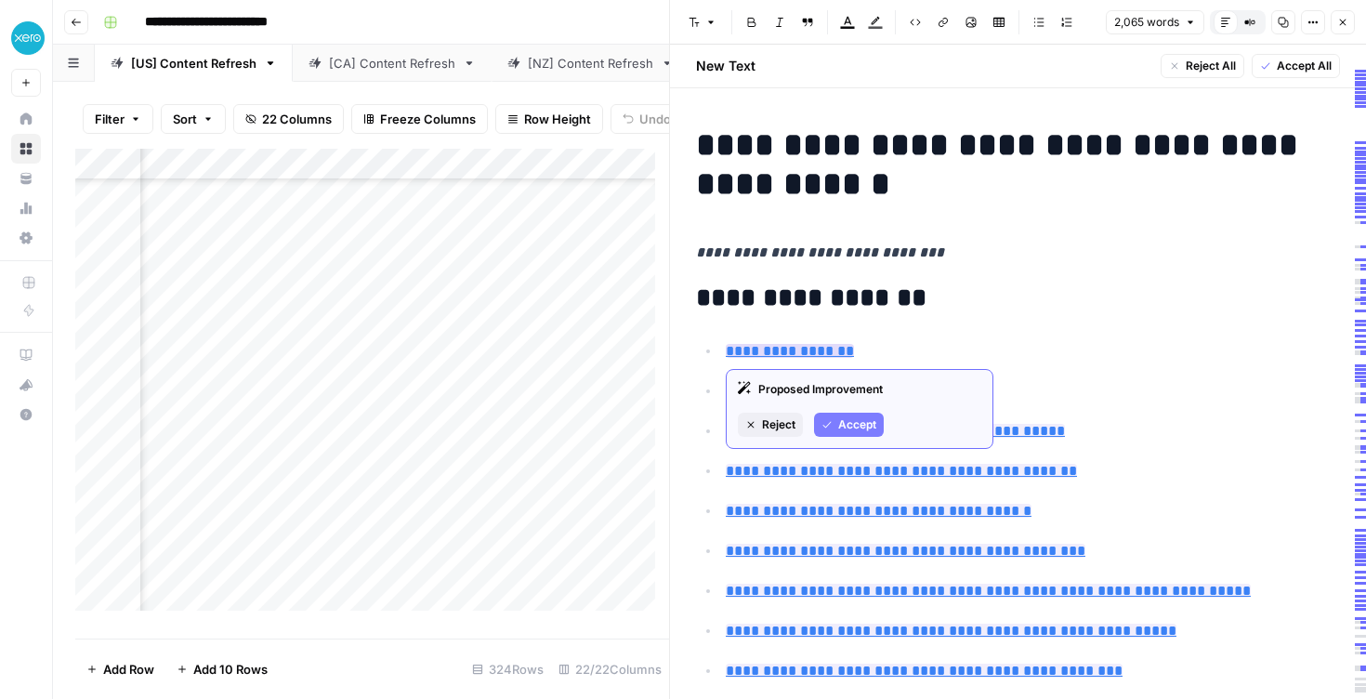
click at [772, 426] on span "Reject" at bounding box center [778, 424] width 33 height 17
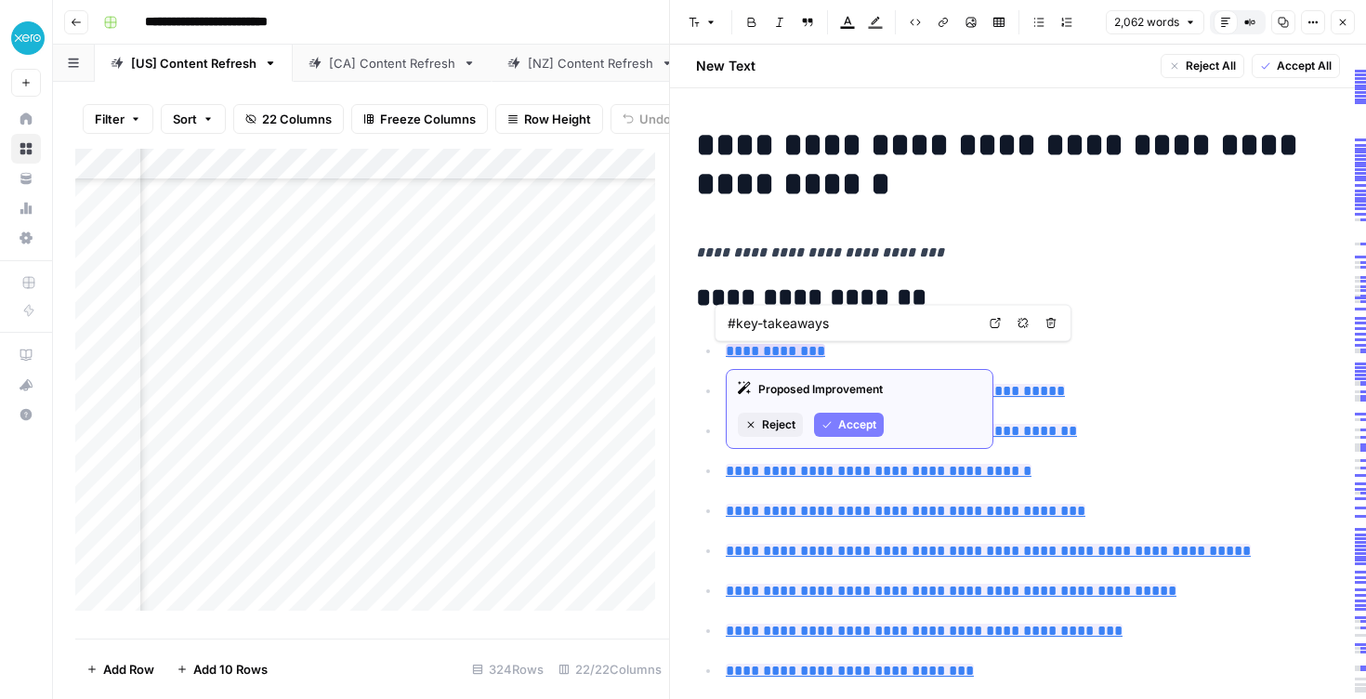
click at [785, 430] on span "Reject" at bounding box center [778, 424] width 33 height 17
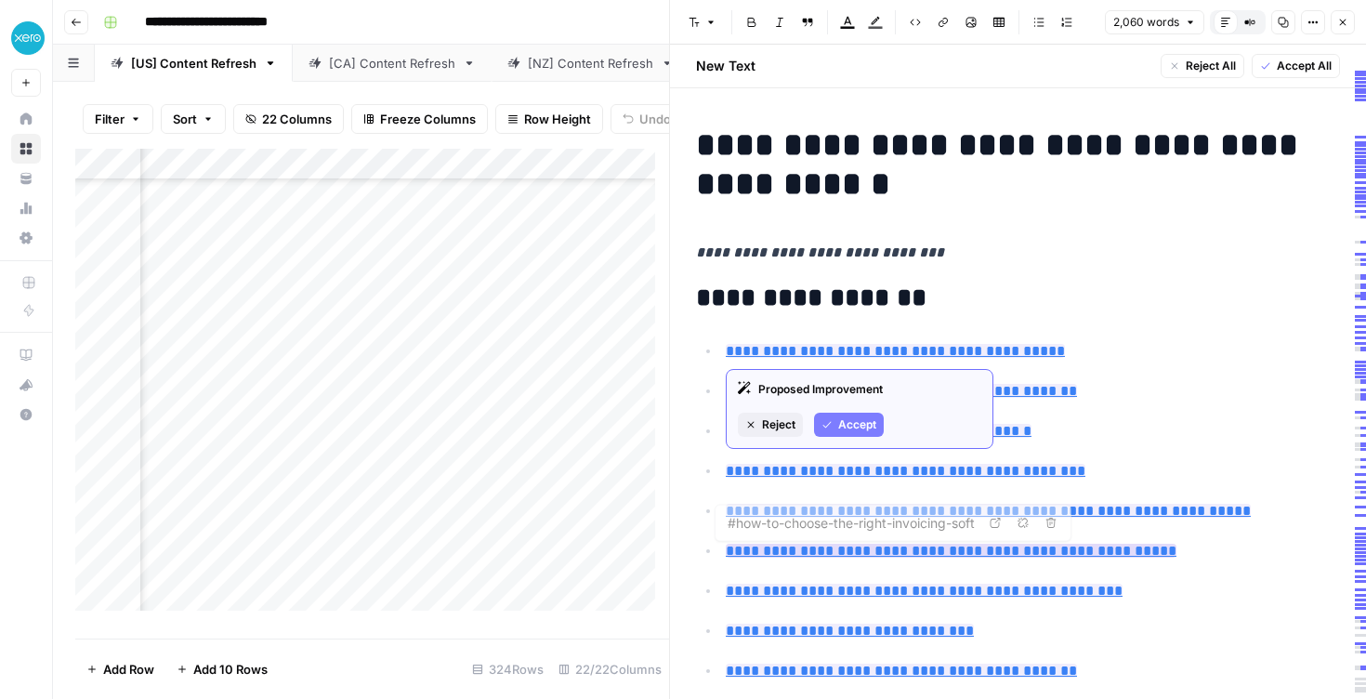
type input "#online-invoicing-speeds-up-the-flow-of-money-and-data"
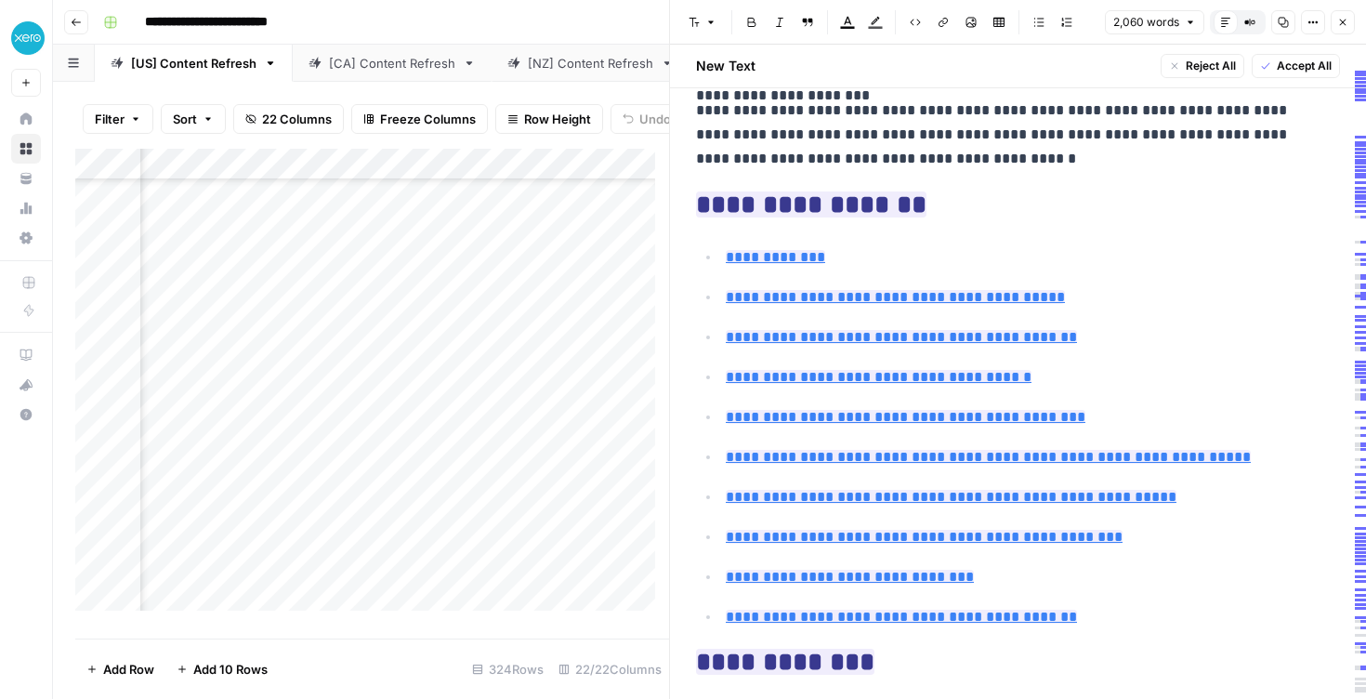
scroll to position [614, 0]
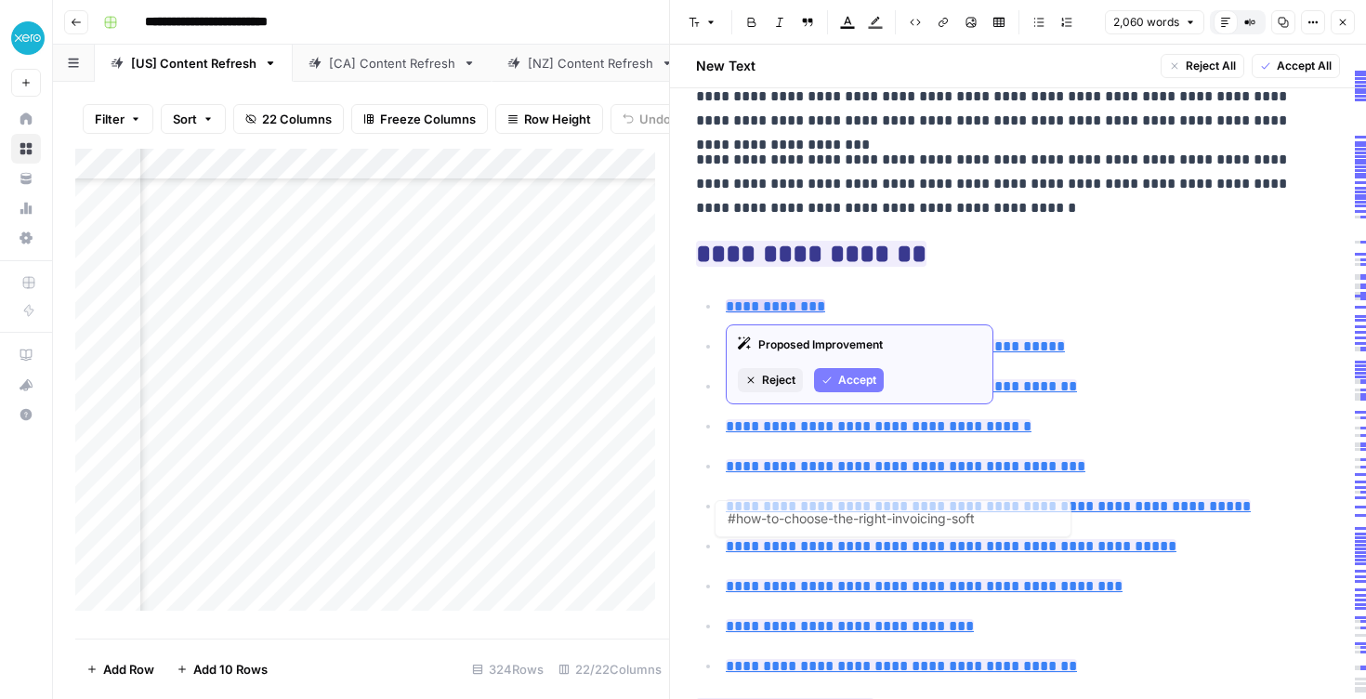
type input "#faqs-on-choosing-easy-to-use-invoicing-software"
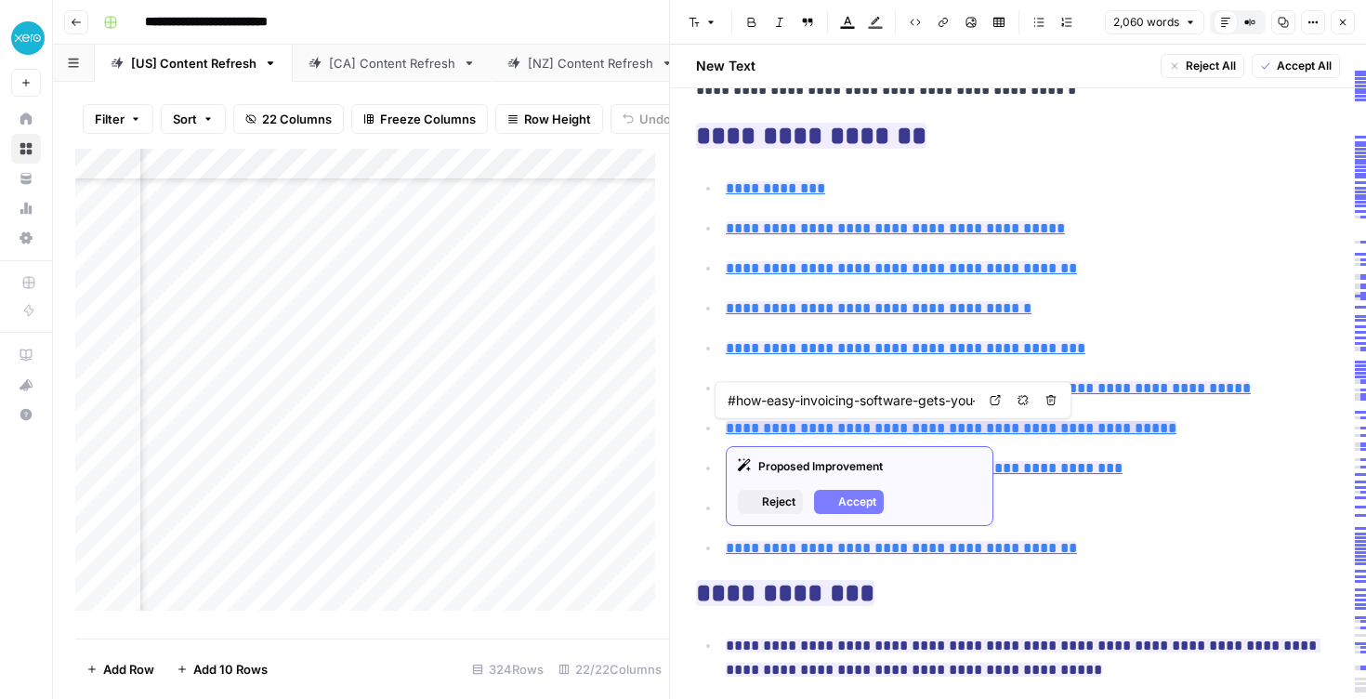
type input "#the-trouble-with-traditional-invoicing-software"
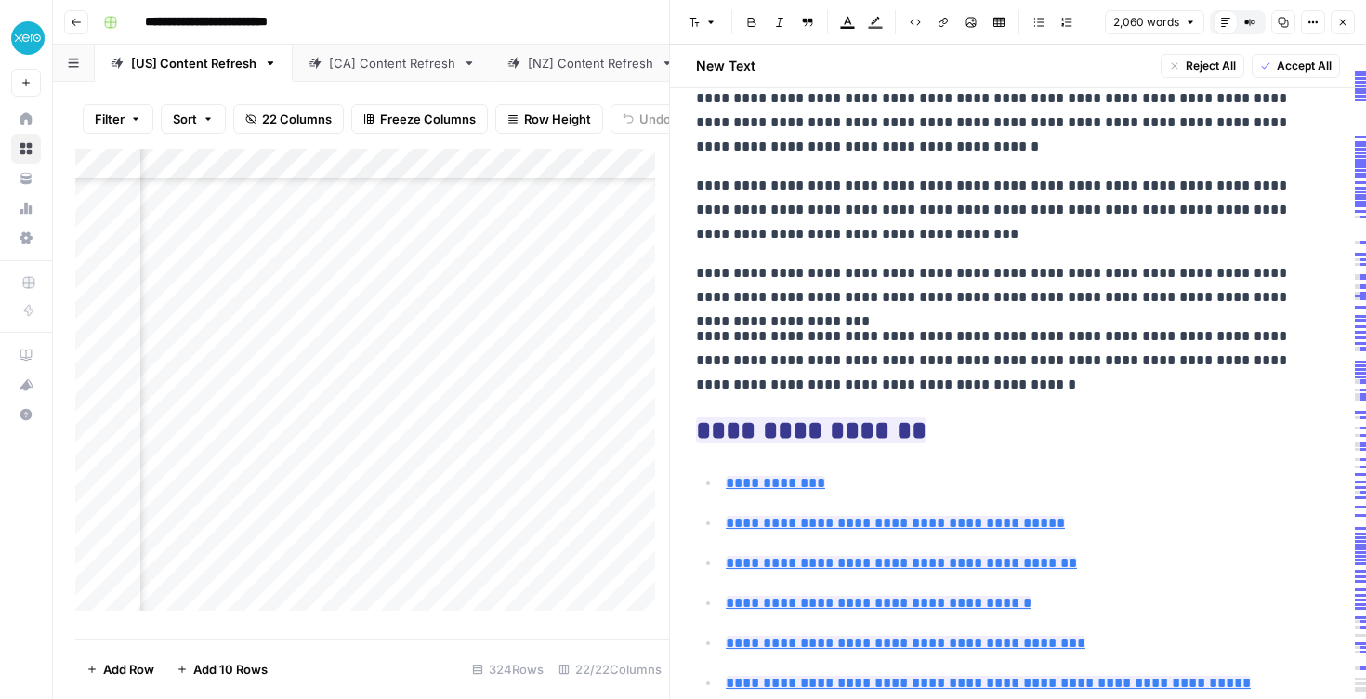
scroll to position [953, 0]
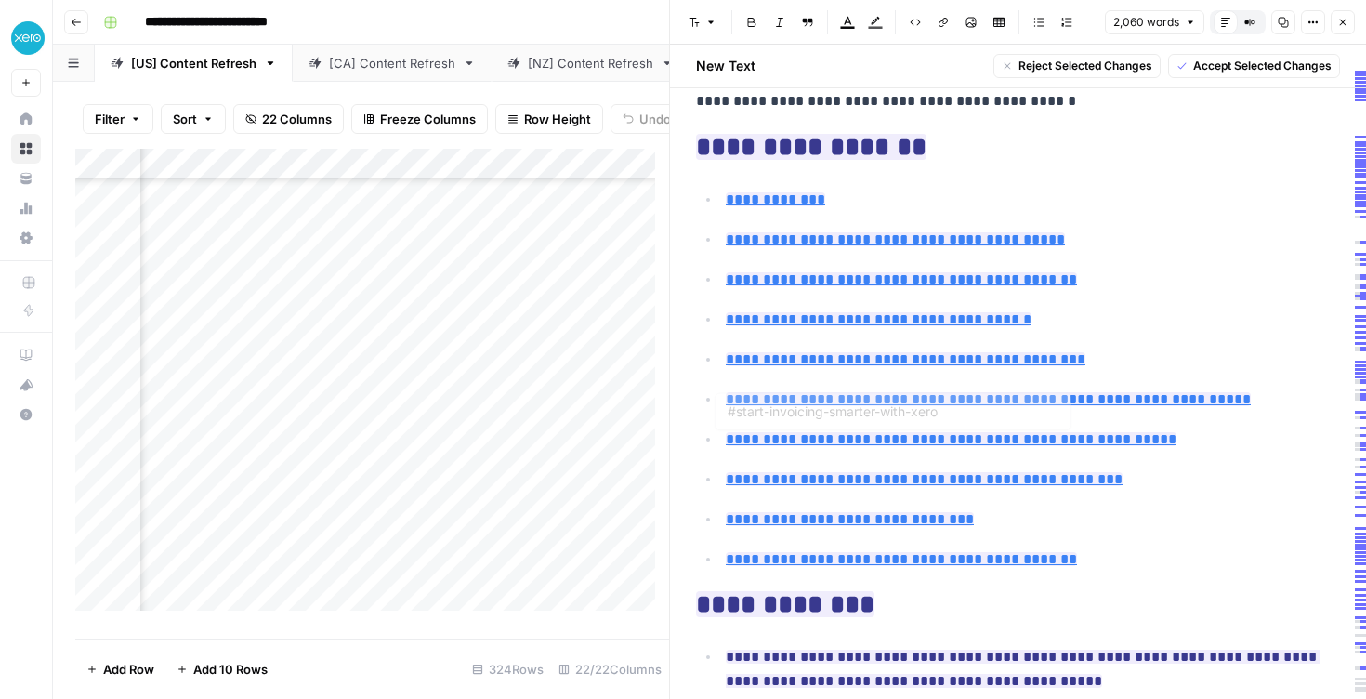
type input "#faqs-on-choosing-easy-to-use-invoicing-software"
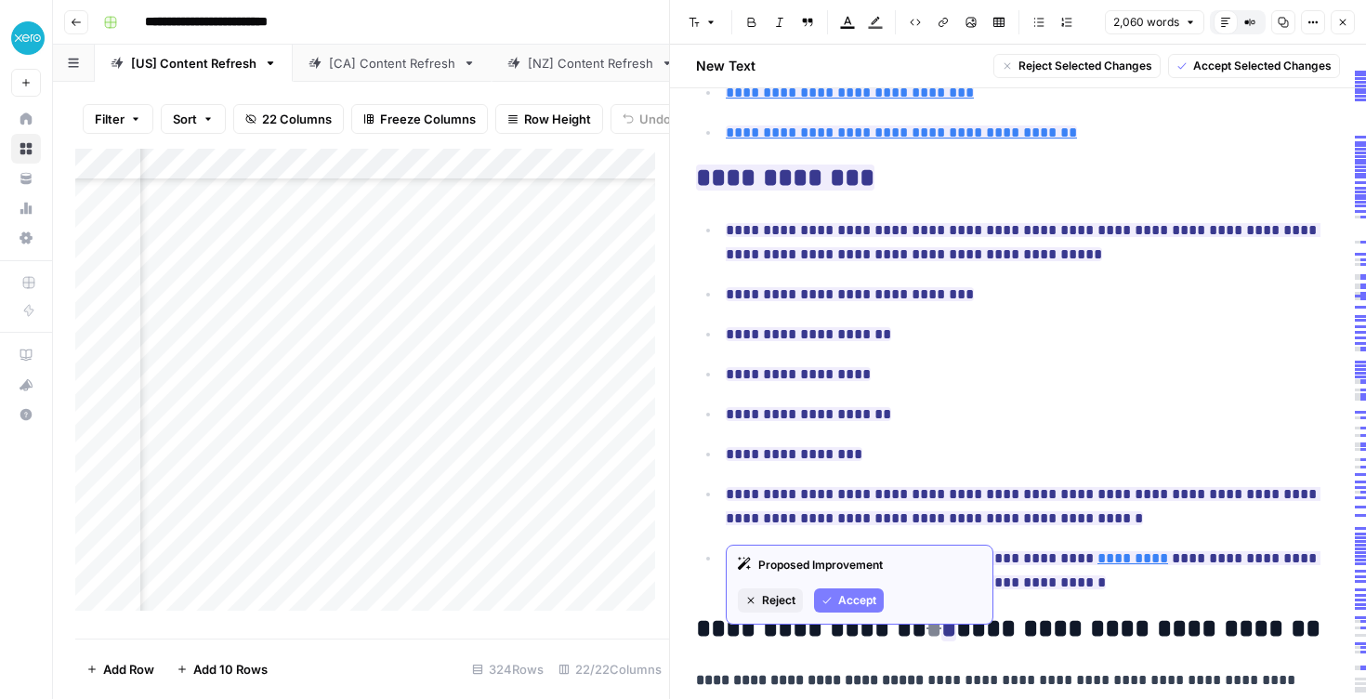
scroll to position [1414, 0]
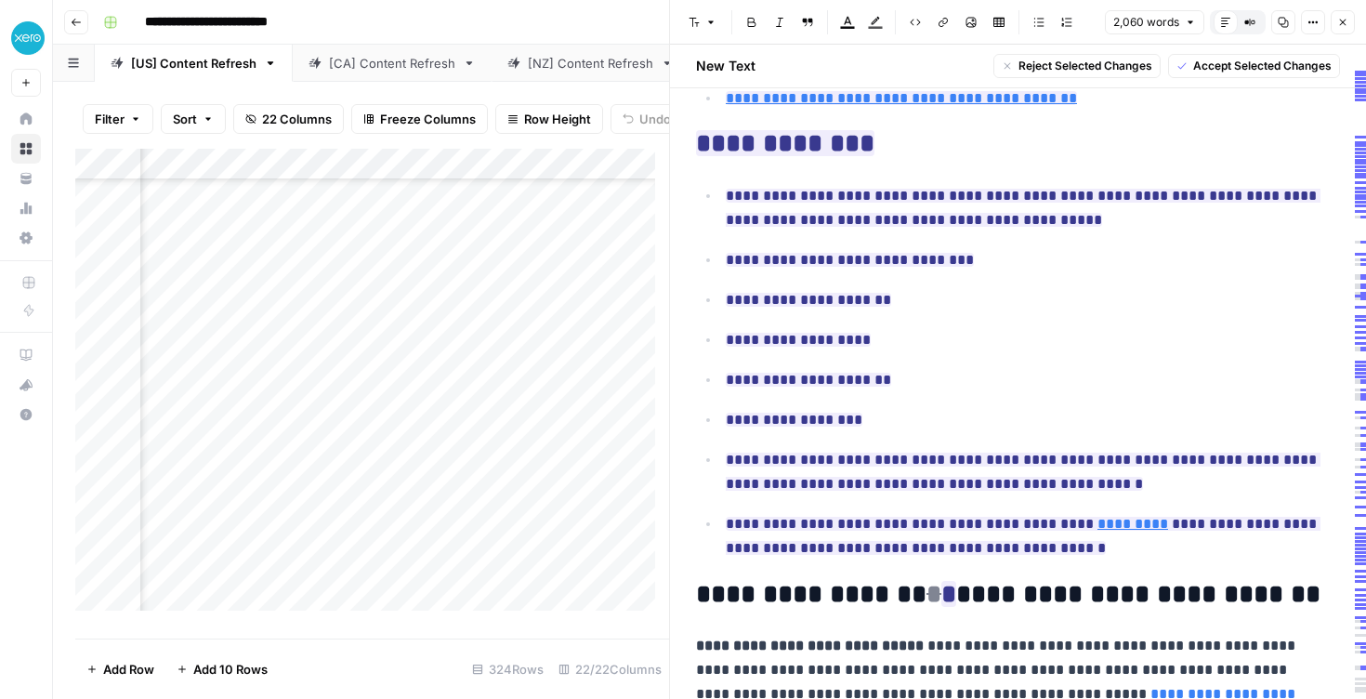
drag, startPoint x: 692, startPoint y: 147, endPoint x: 1065, endPoint y: 566, distance: 561.6
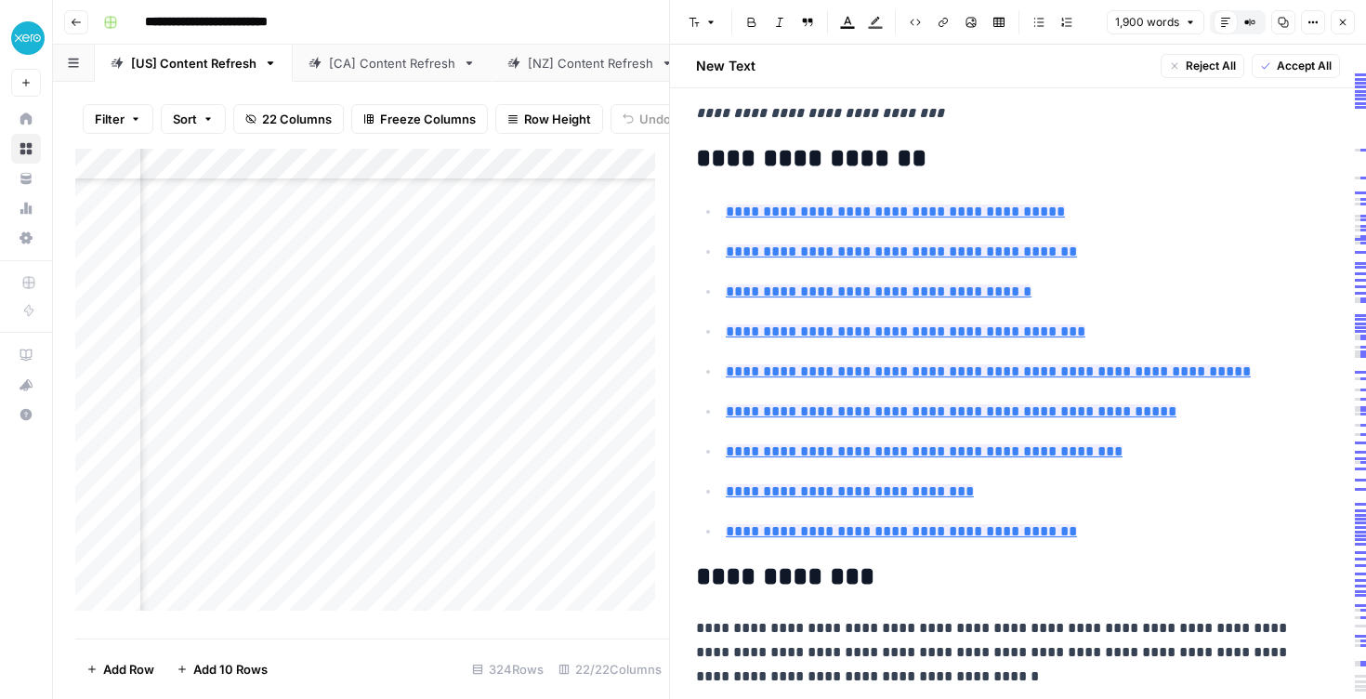
scroll to position [140, 0]
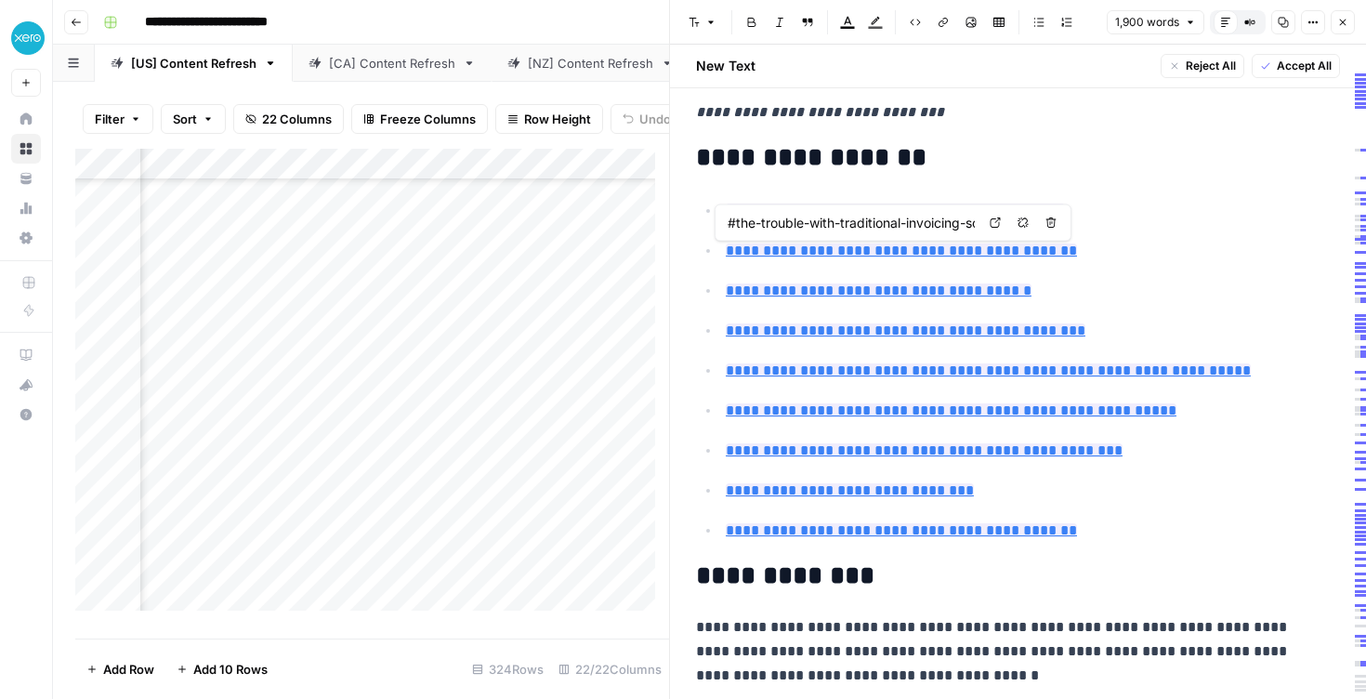
type input "#invoicing-shouldnt-be-tedious-or-complicated"
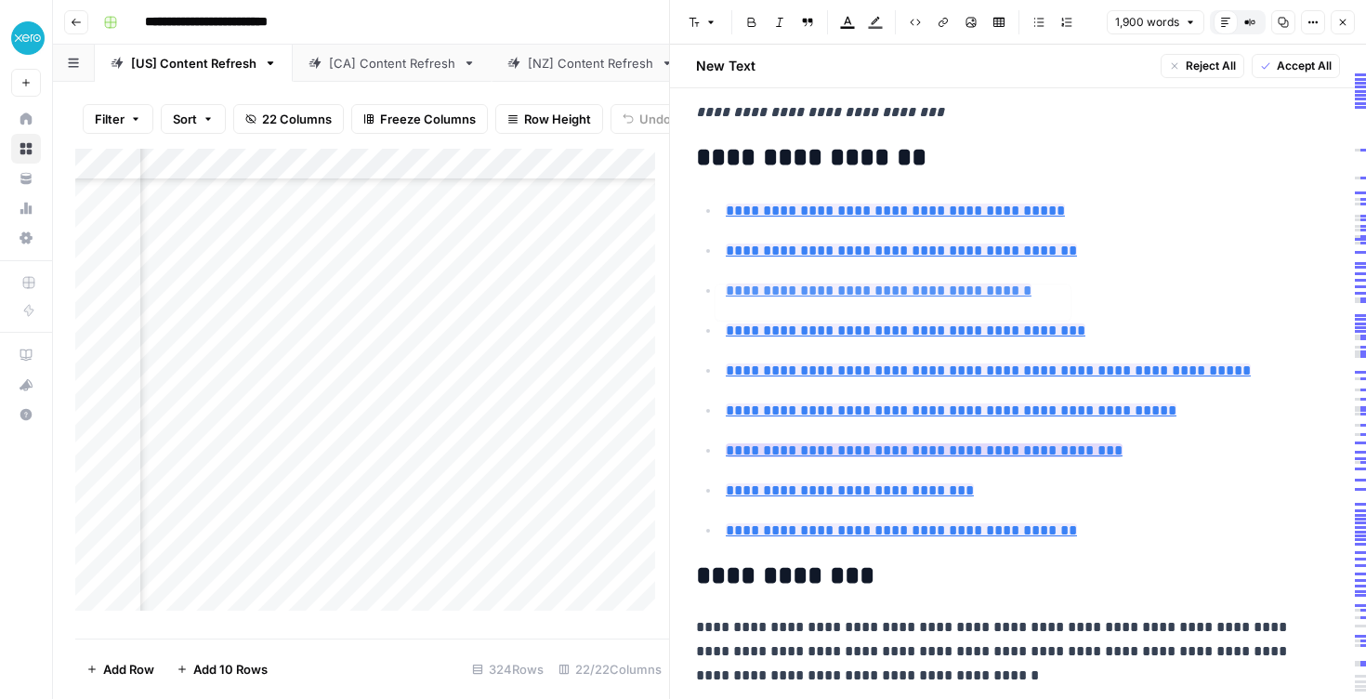
type input "#online-invoicing-speeds-up-the-flow-of-money-and-data"
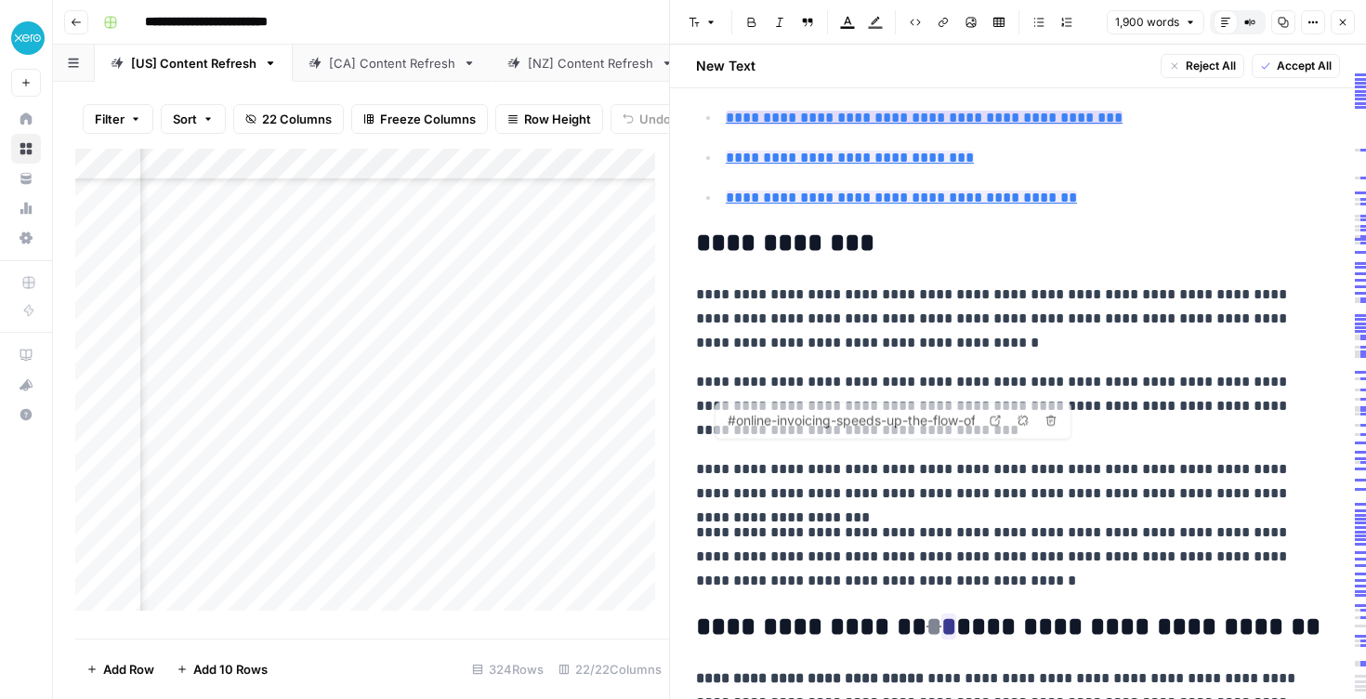
scroll to position [477, 0]
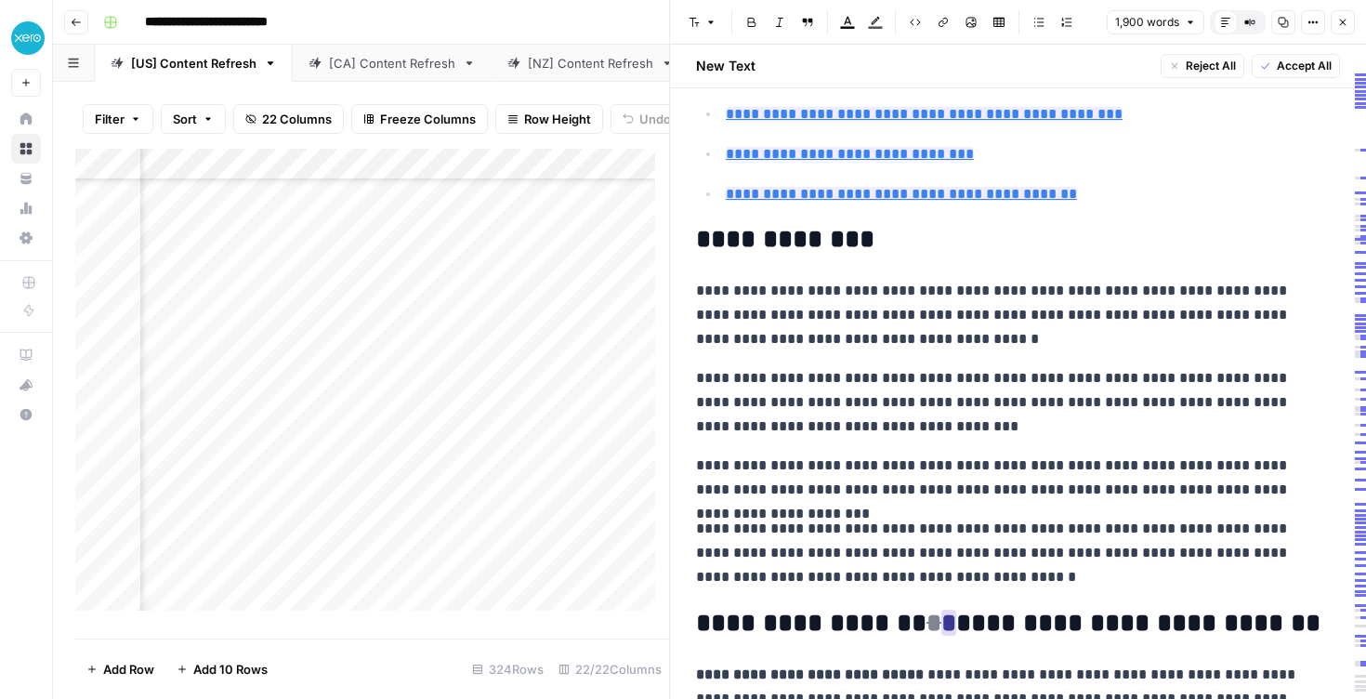
click at [942, 616] on ins "*" at bounding box center [949, 623] width 15 height 26
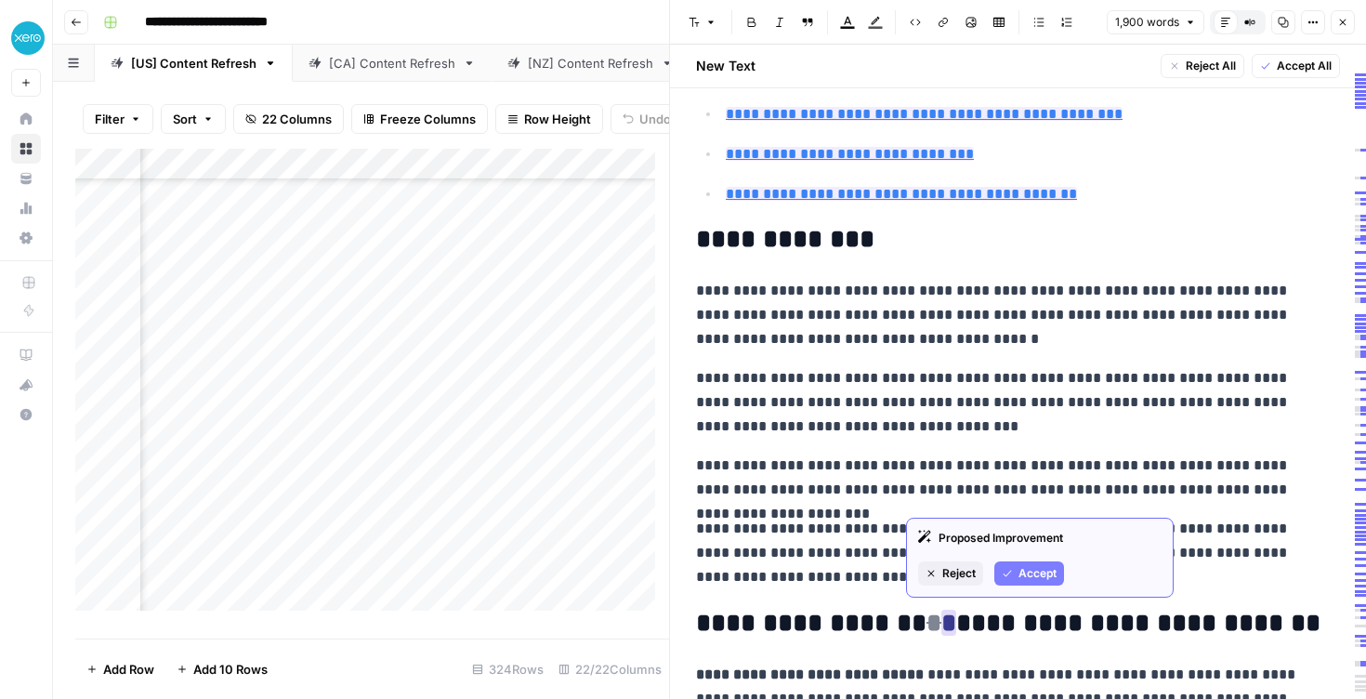
click at [1039, 579] on span "Accept" at bounding box center [1038, 573] width 38 height 17
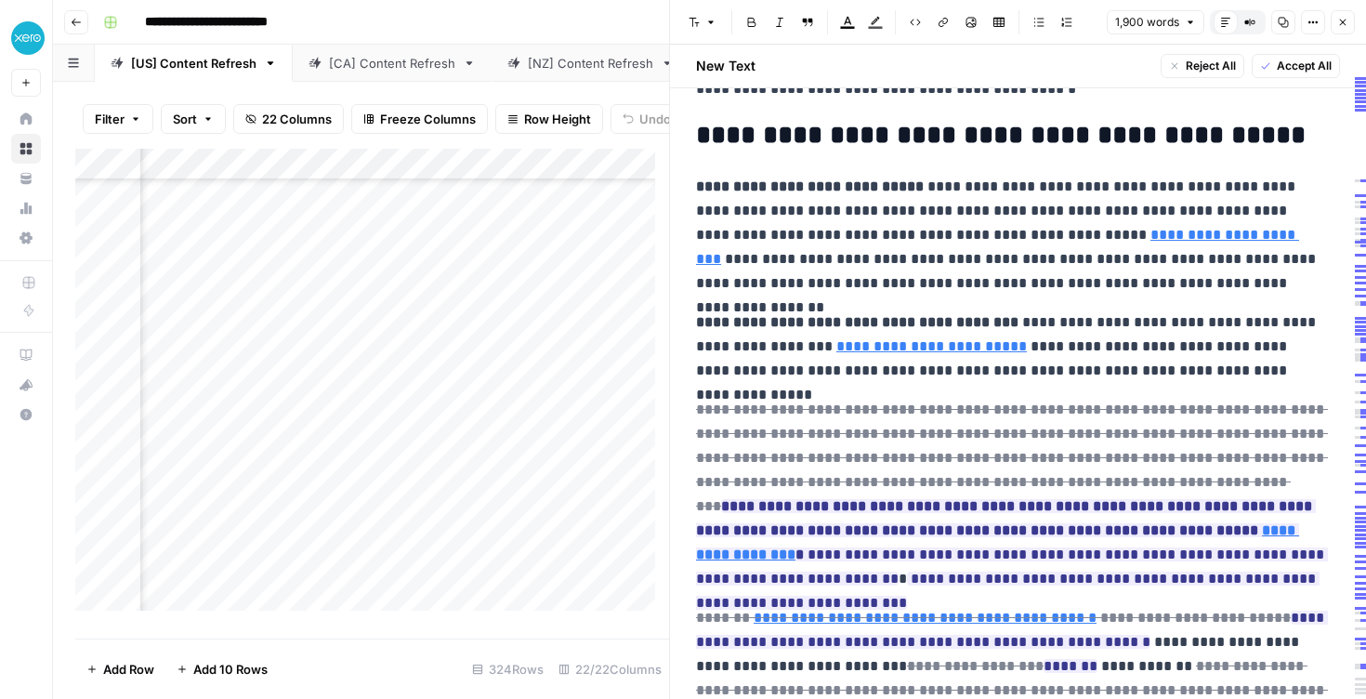
scroll to position [837, 0]
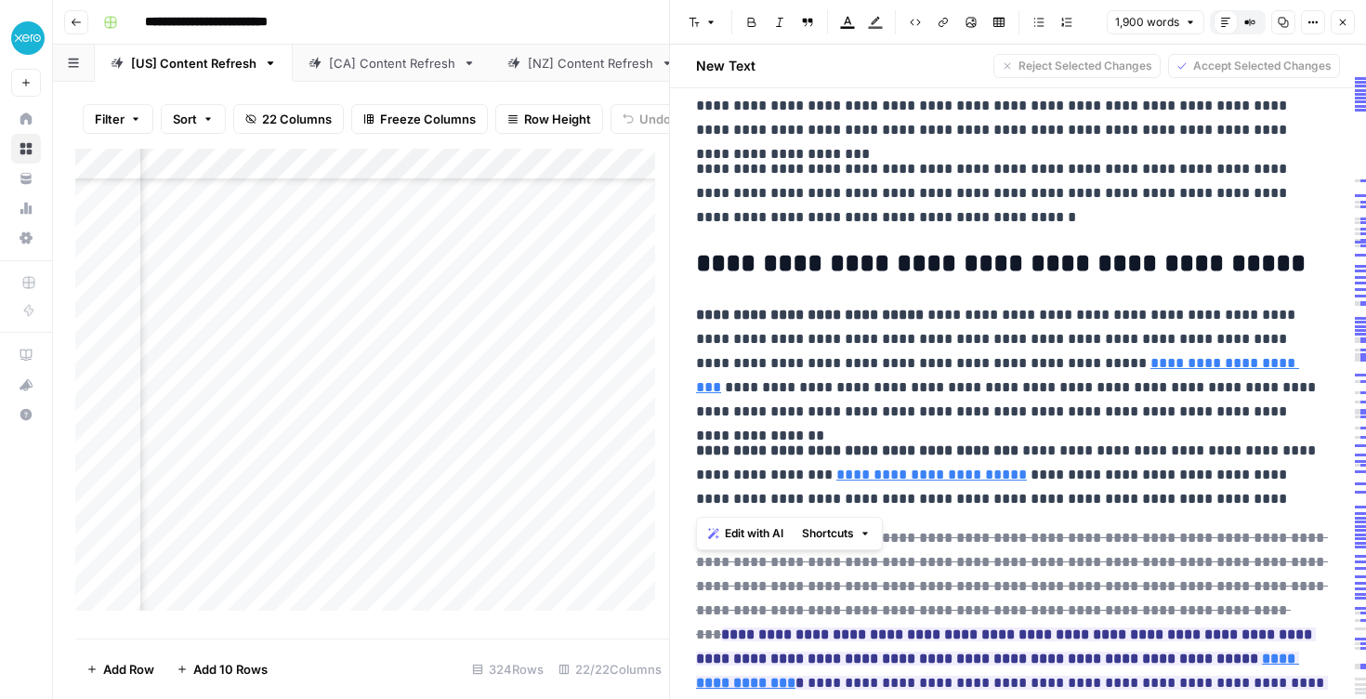
drag, startPoint x: 700, startPoint y: 315, endPoint x: 904, endPoint y: 394, distance: 219.2
click at [865, 350] on p "**********" at bounding box center [1011, 363] width 630 height 121
drag, startPoint x: 696, startPoint y: 318, endPoint x: 873, endPoint y: 431, distance: 209.9
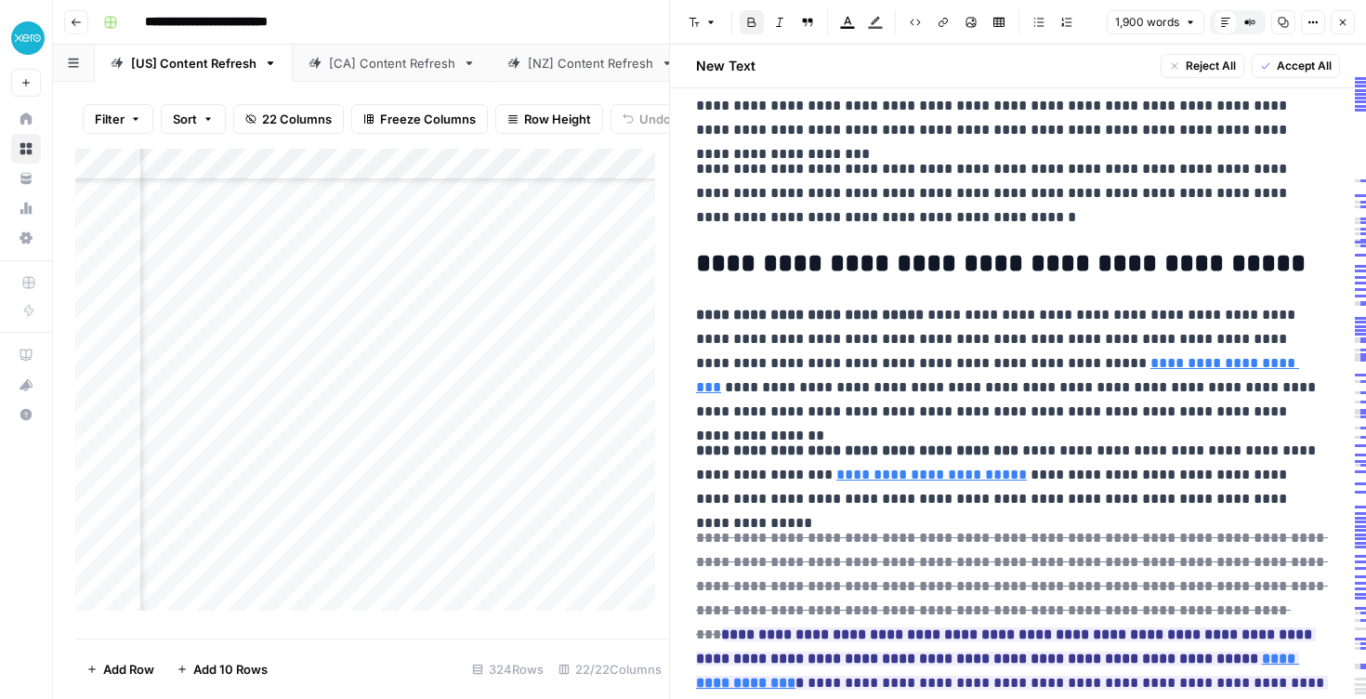
scroll to position [995, 0]
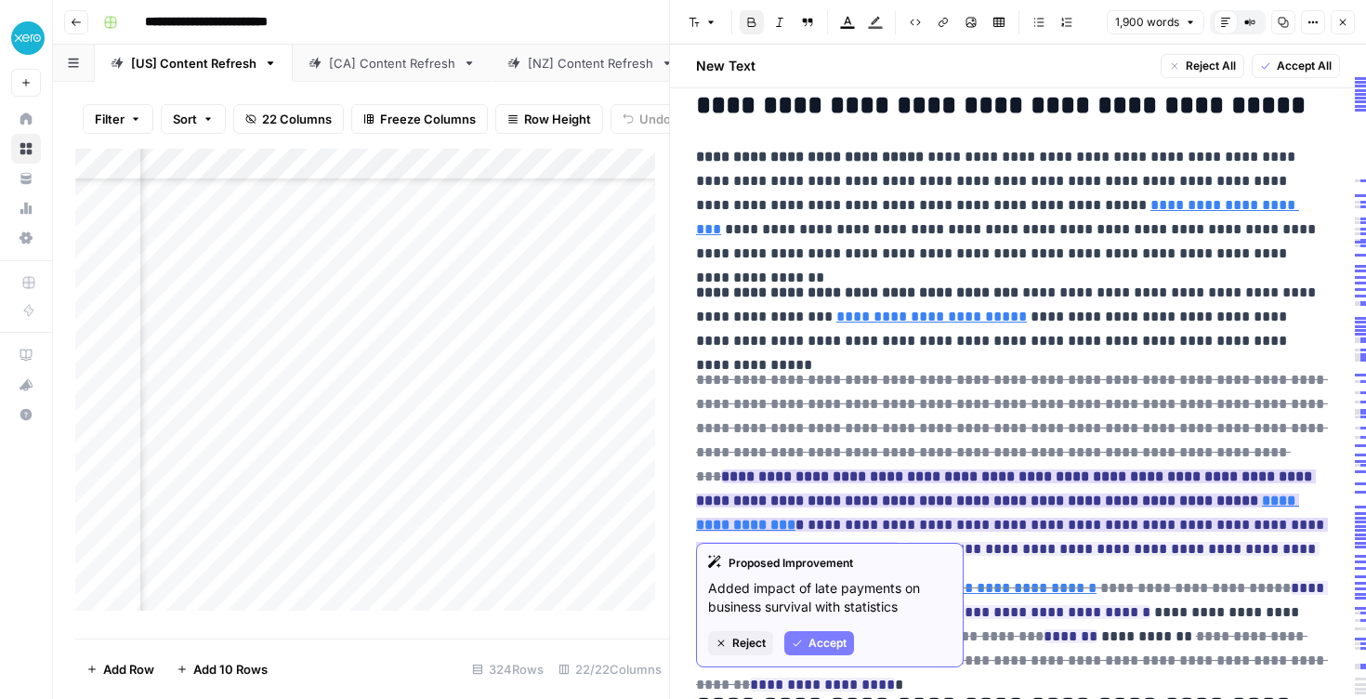
click at [838, 645] on span "Accept" at bounding box center [828, 643] width 38 height 17
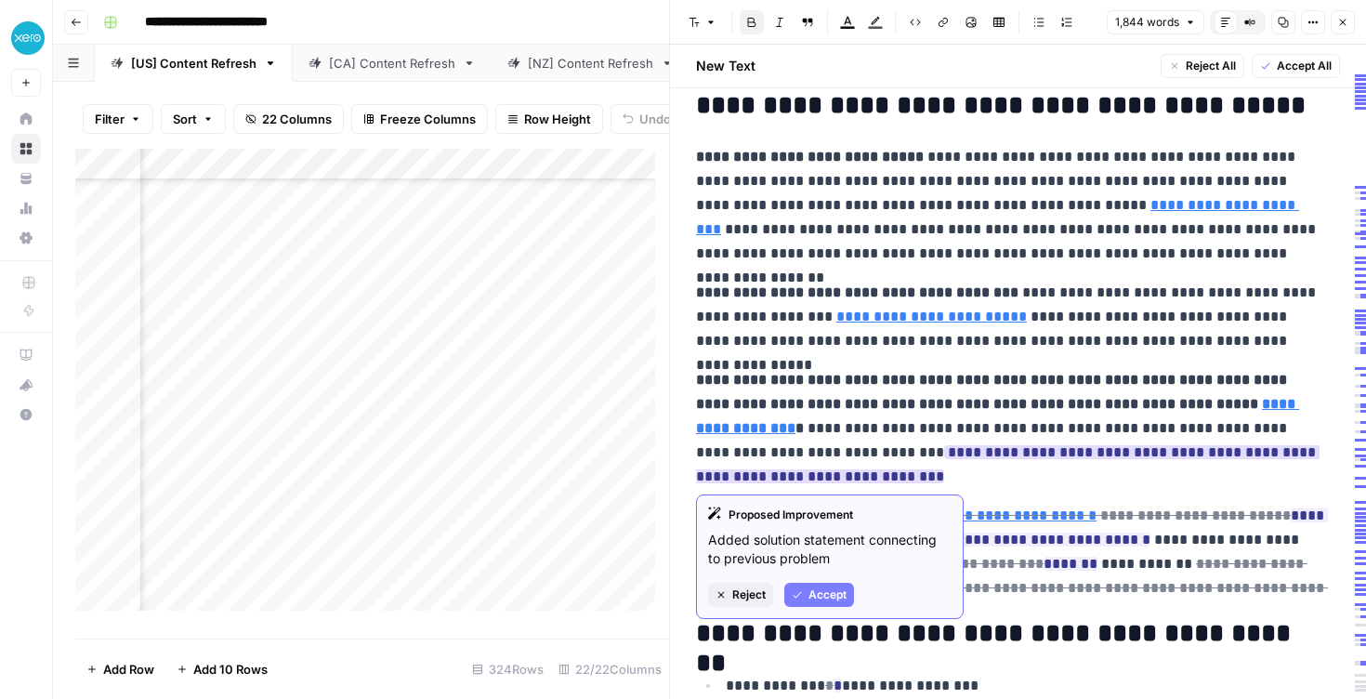
click at [825, 598] on span "Accept" at bounding box center [828, 595] width 38 height 17
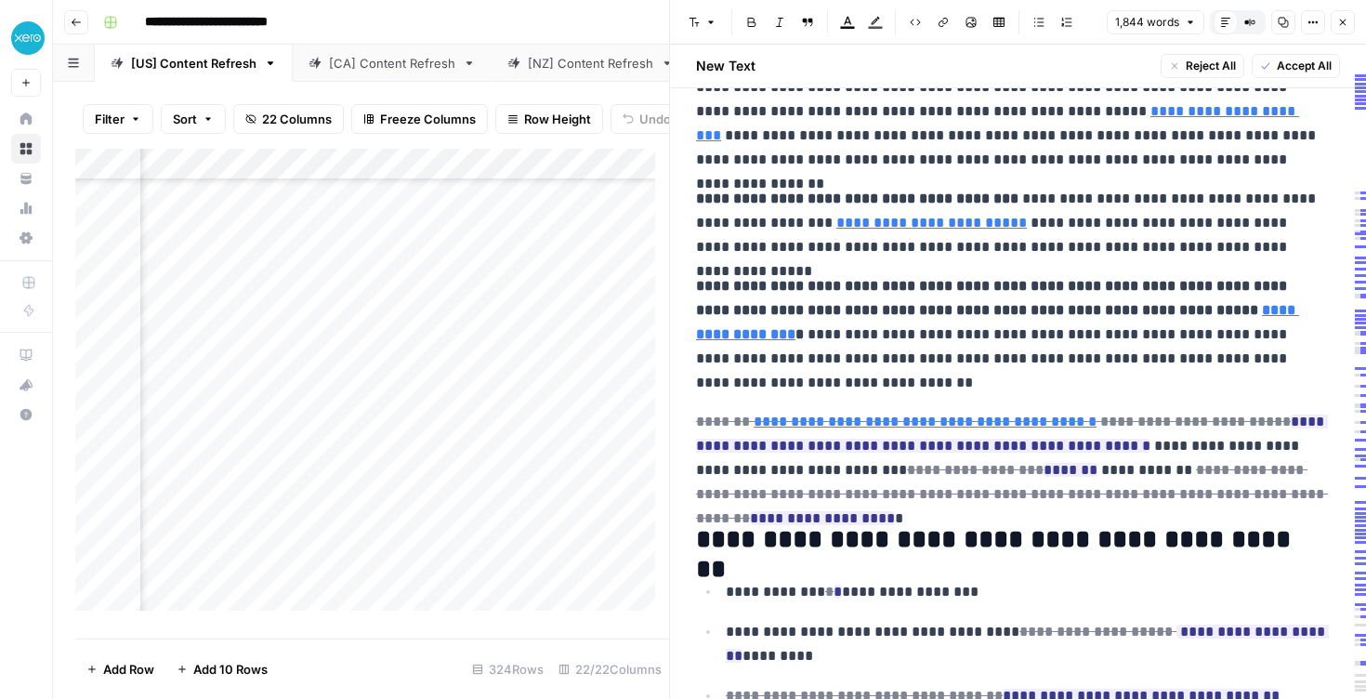
scroll to position [1090, 0]
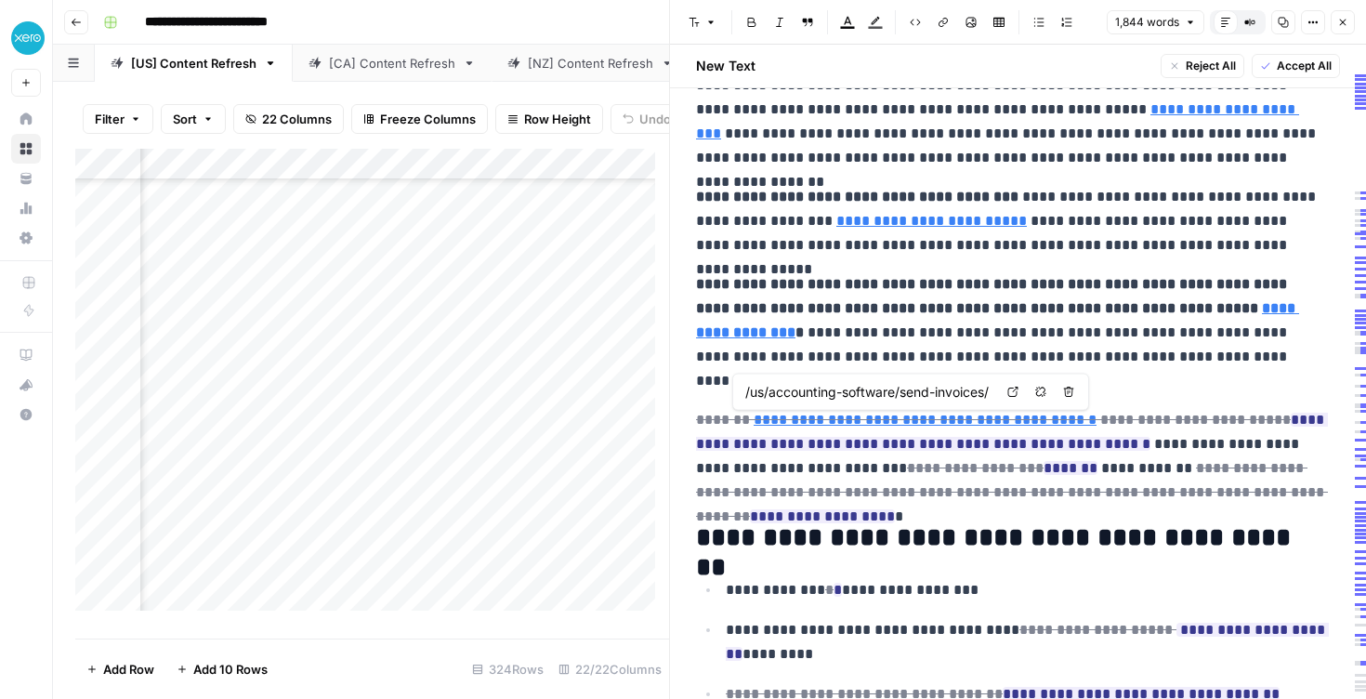
click at [1015, 400] on link "Open in a new tab" at bounding box center [1013, 392] width 24 height 24
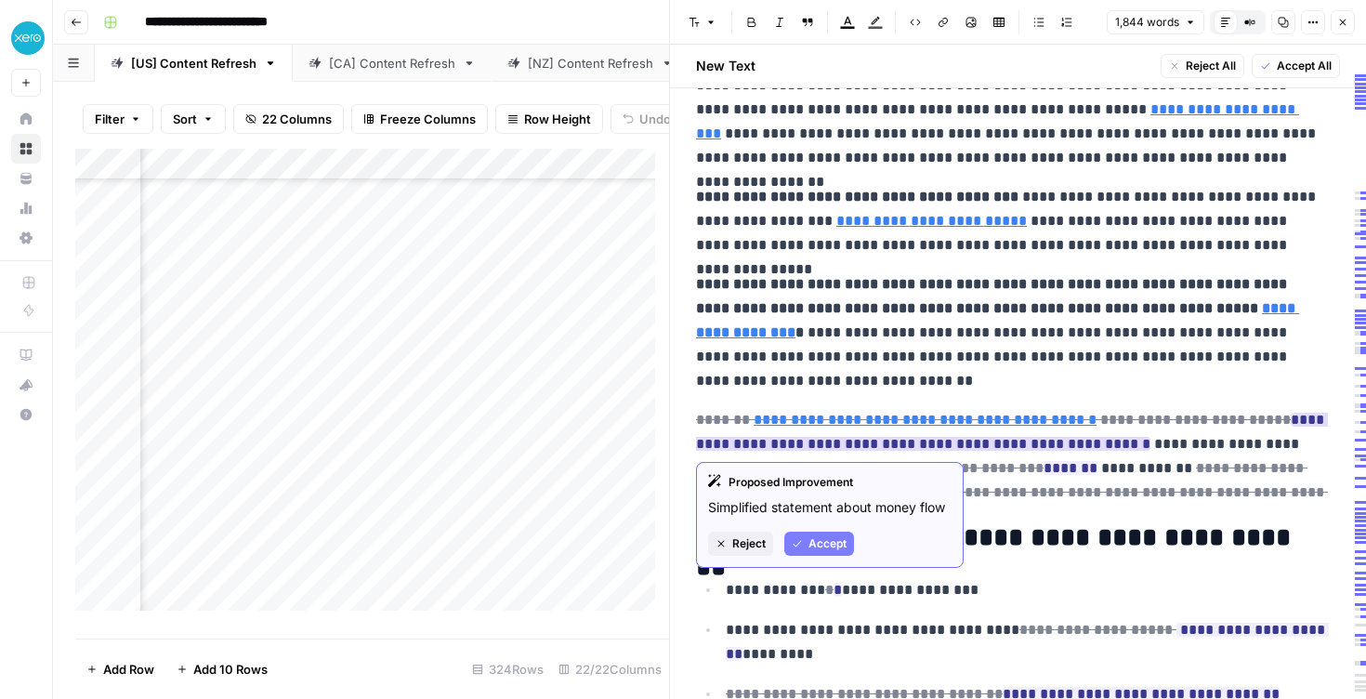
click at [813, 545] on span "Accept" at bounding box center [828, 543] width 38 height 17
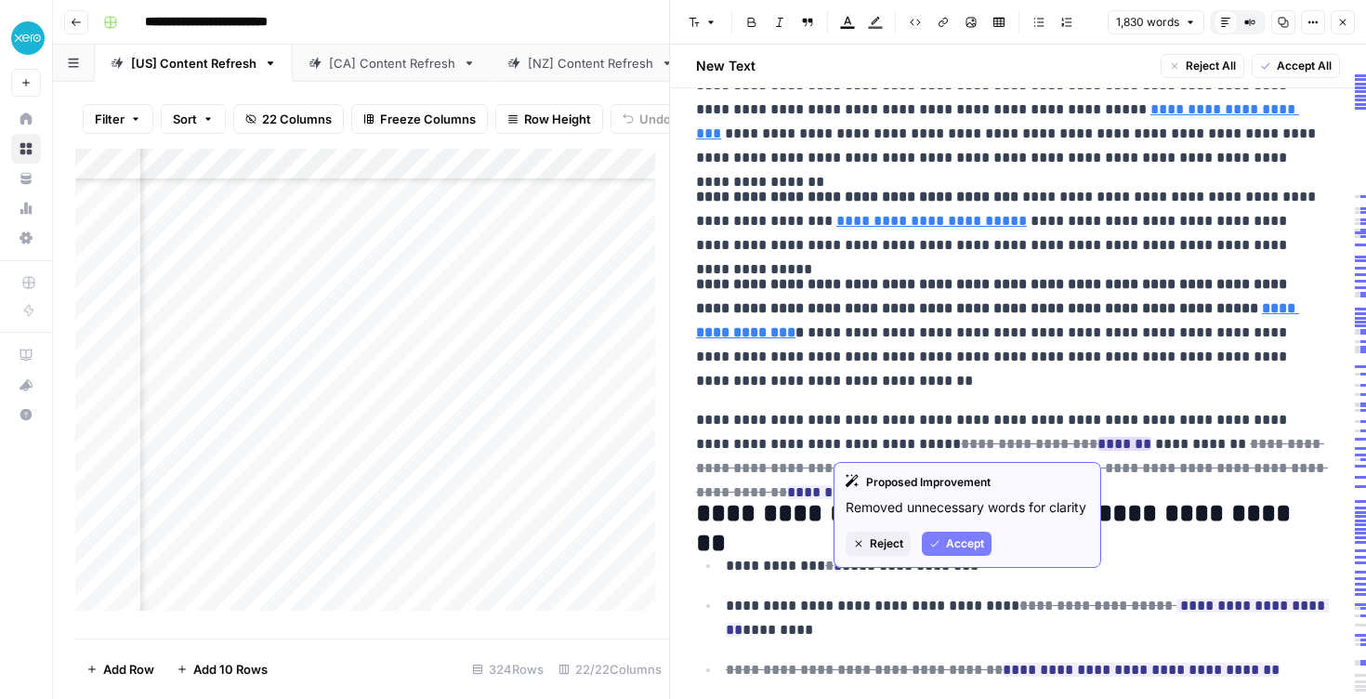
click at [970, 550] on button "Accept" at bounding box center [957, 544] width 70 height 24
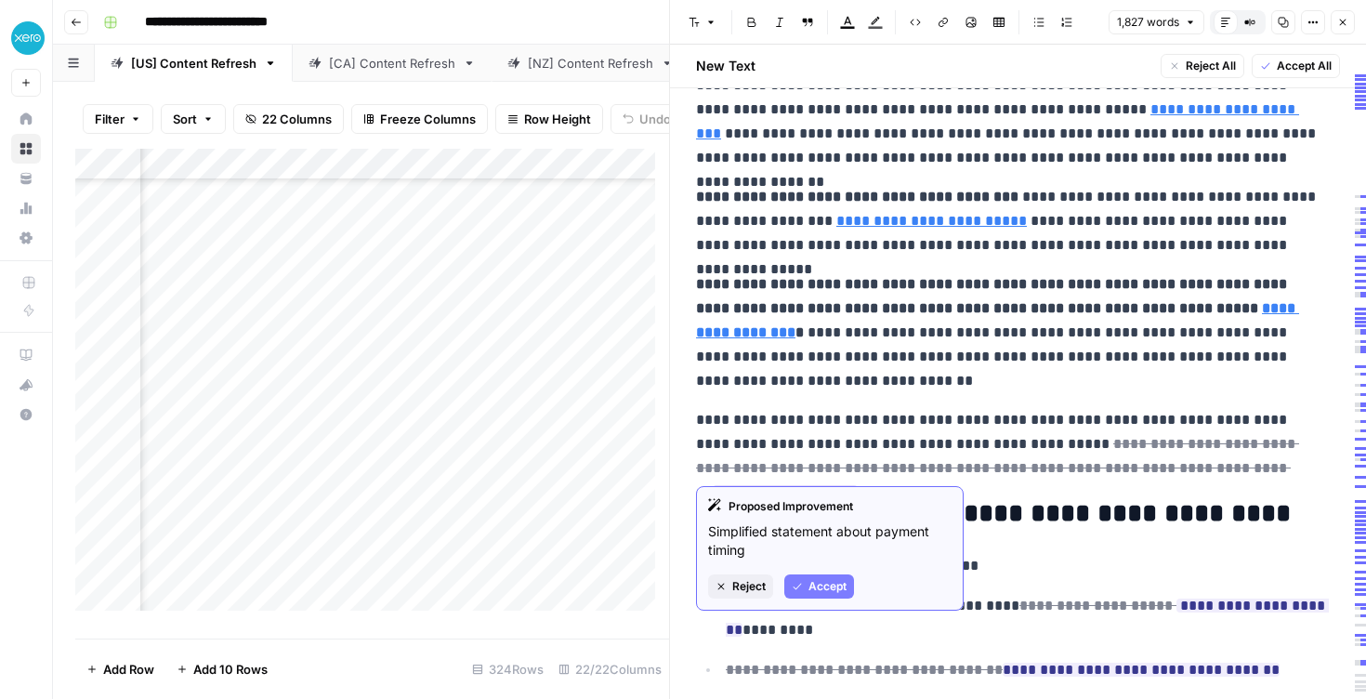
click at [822, 579] on span "Accept" at bounding box center [828, 586] width 38 height 17
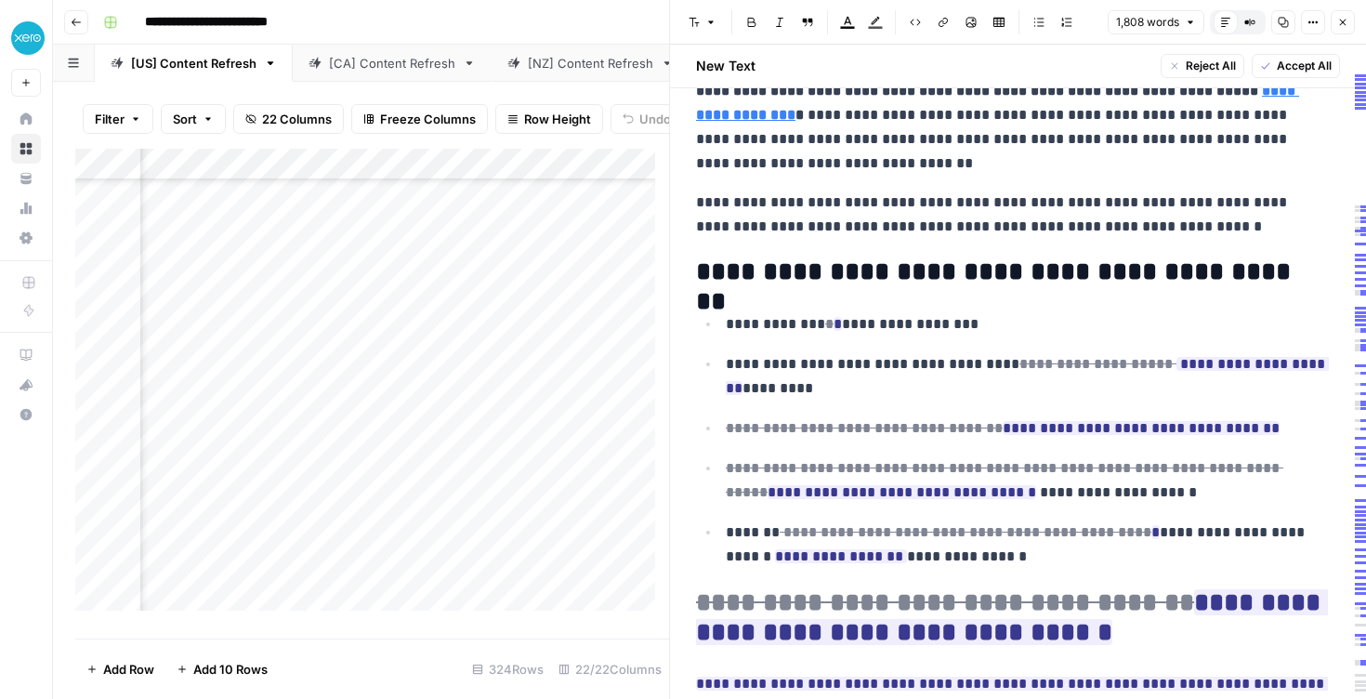
scroll to position [1309, 0]
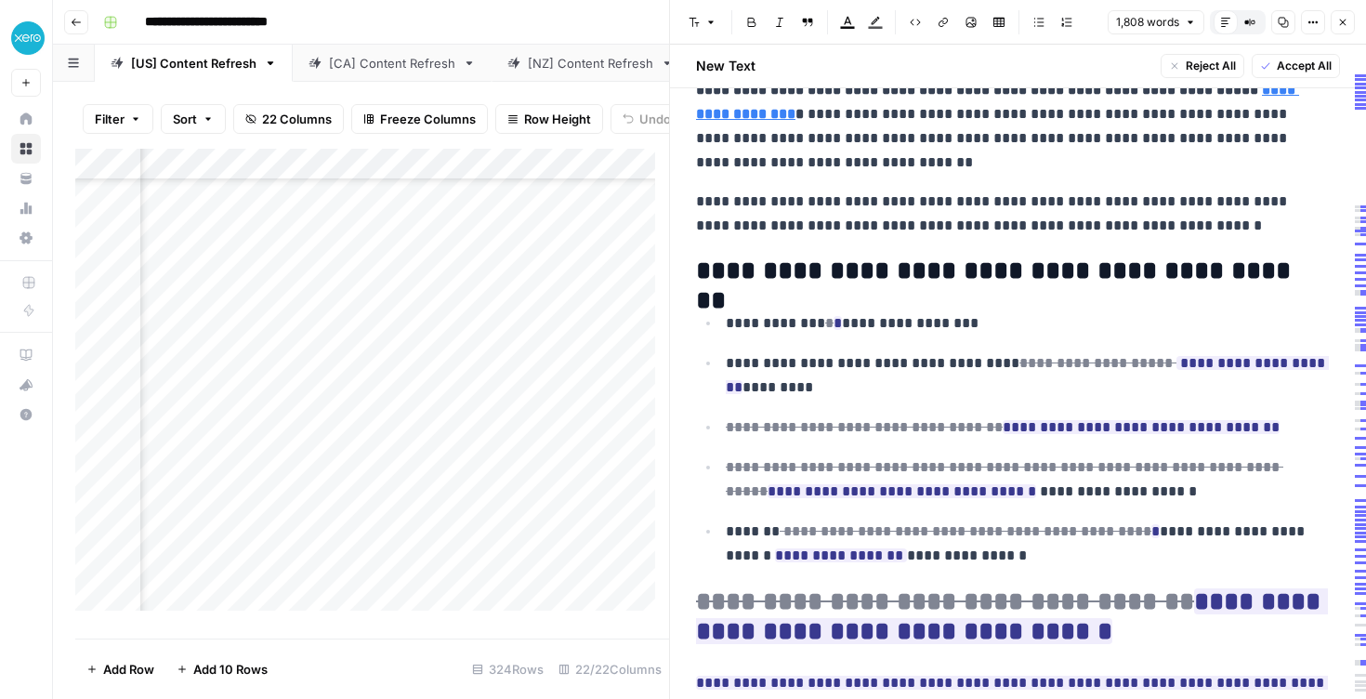
click at [1301, 271] on h2 "**********" at bounding box center [1011, 272] width 630 height 30
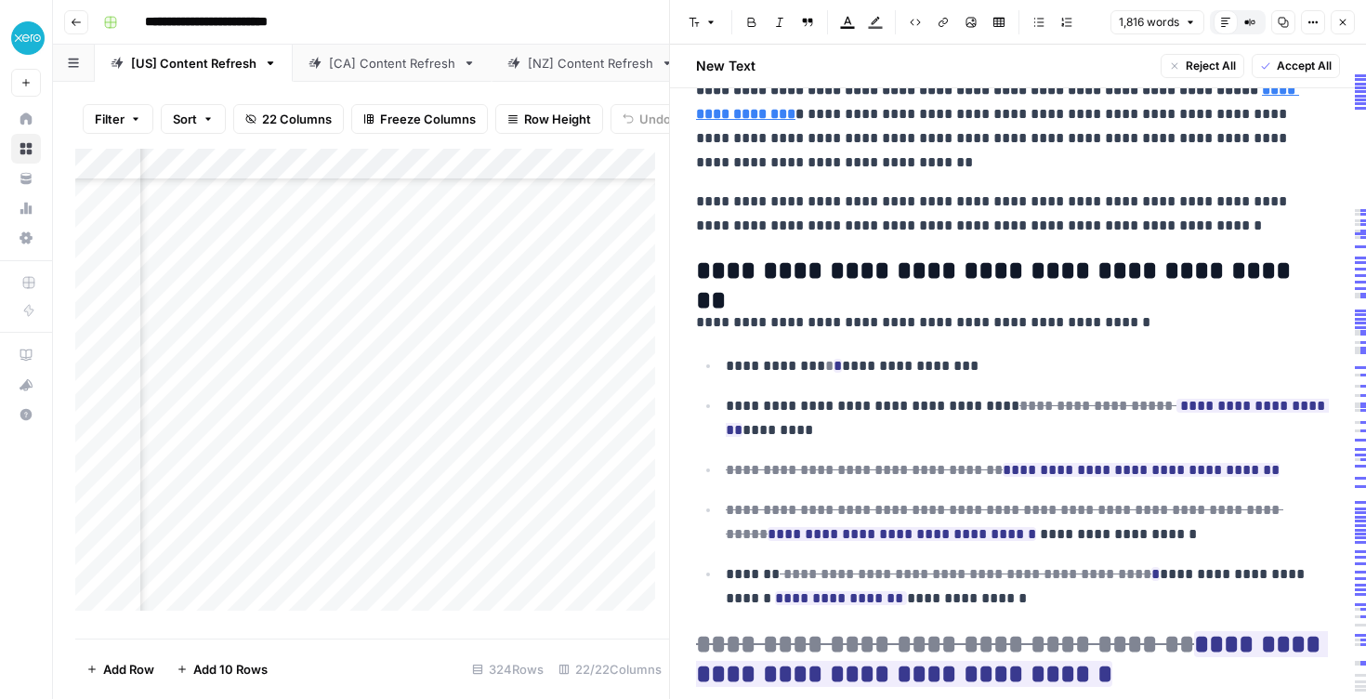
click at [825, 366] on del "*" at bounding box center [829, 366] width 8 height 14
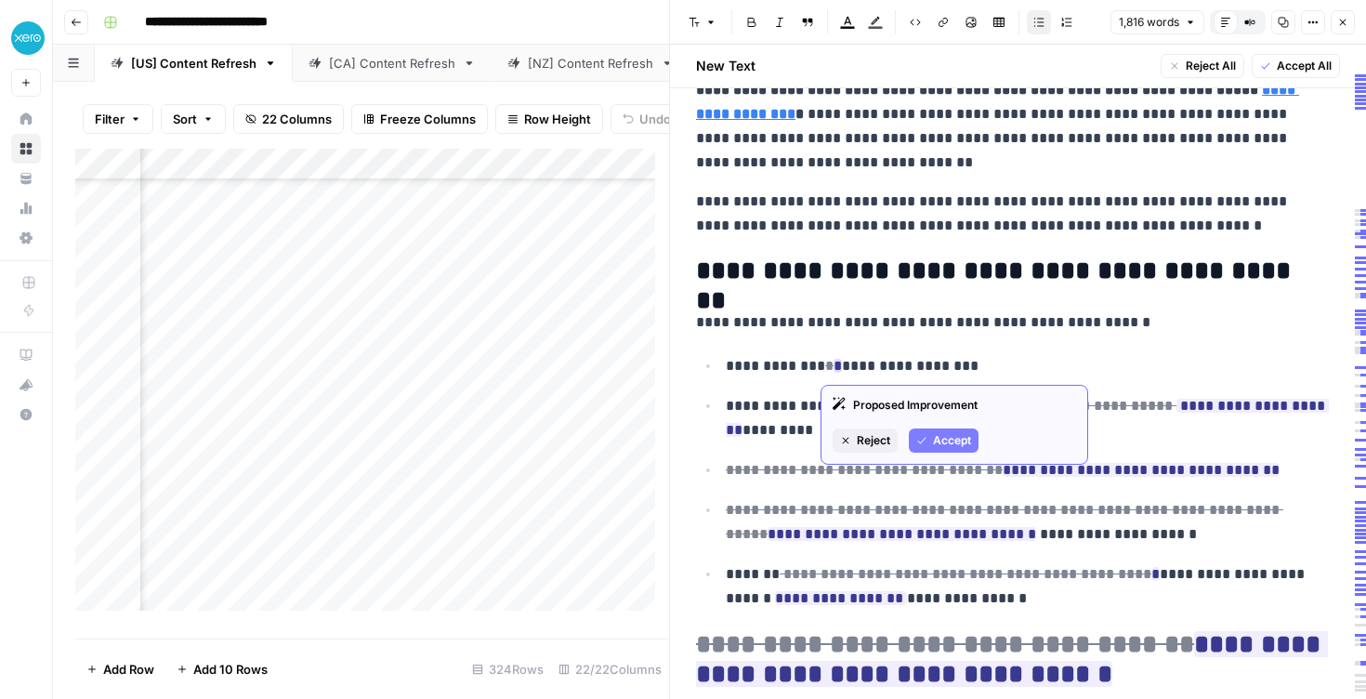
click at [961, 450] on button "Accept" at bounding box center [944, 441] width 70 height 24
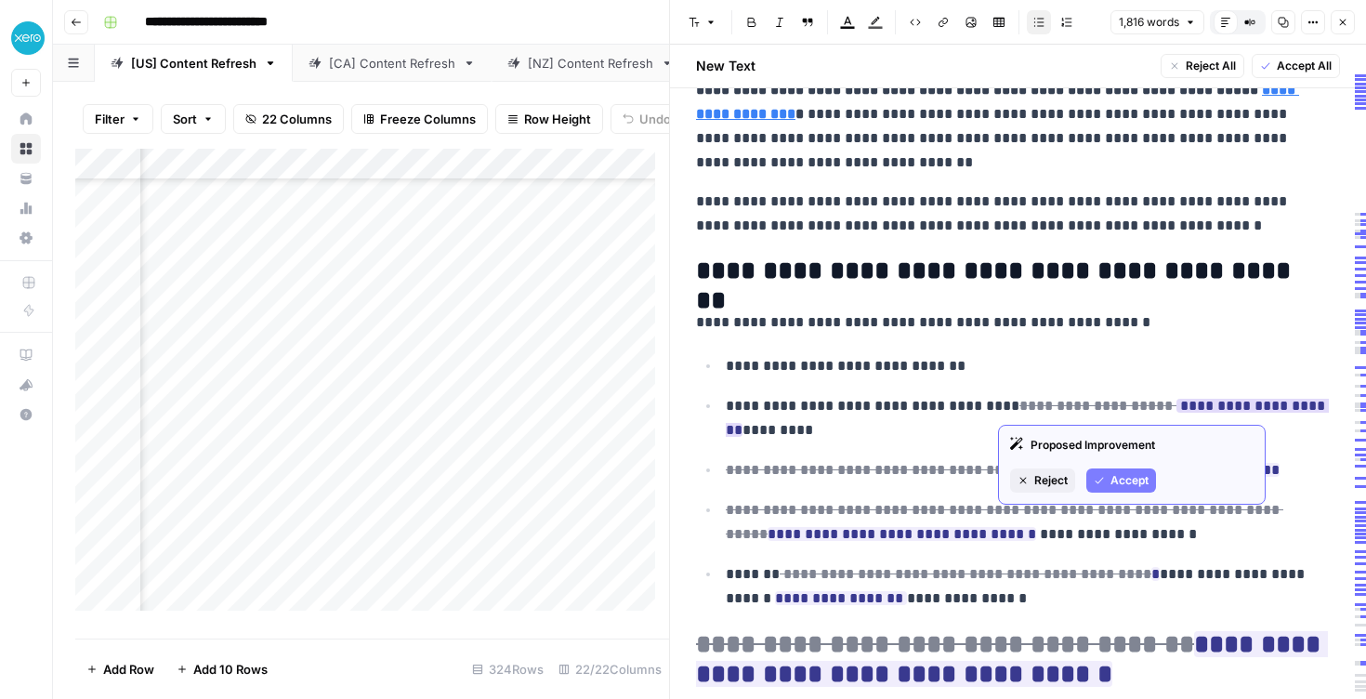
click at [1130, 491] on button "Accept" at bounding box center [1122, 481] width 70 height 24
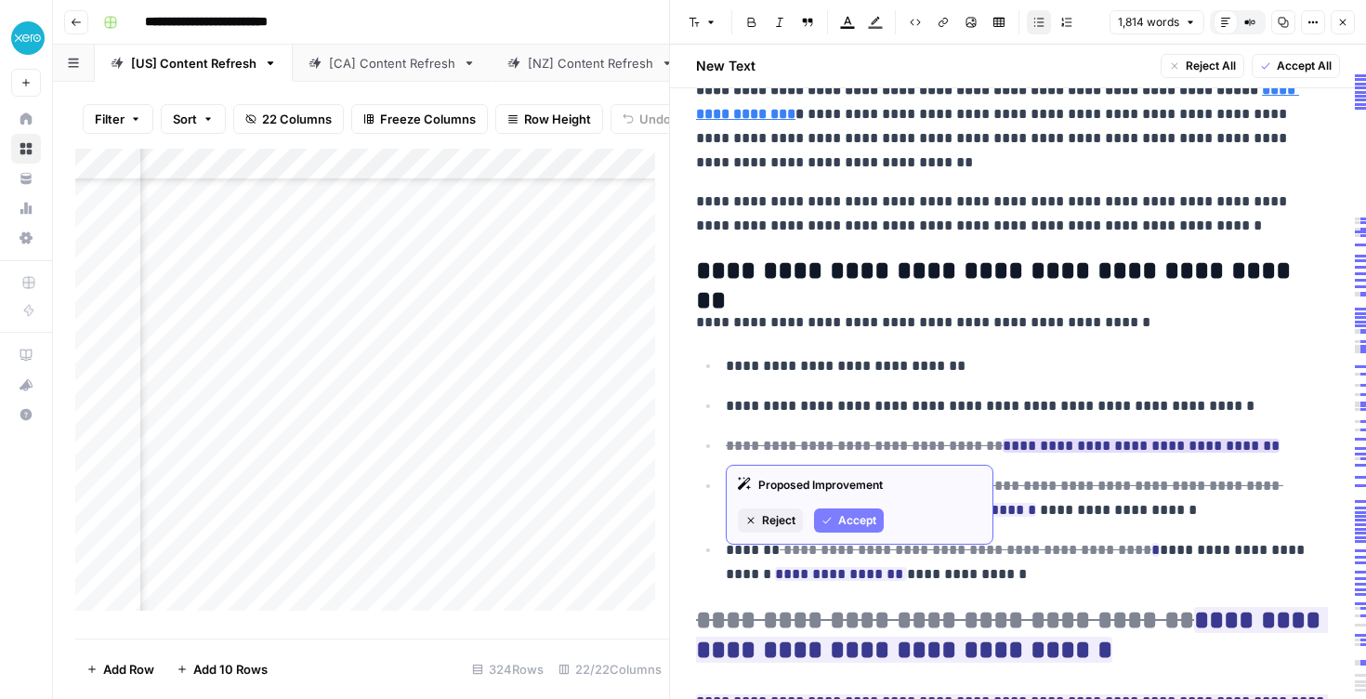
click at [861, 517] on span "Accept" at bounding box center [857, 520] width 38 height 17
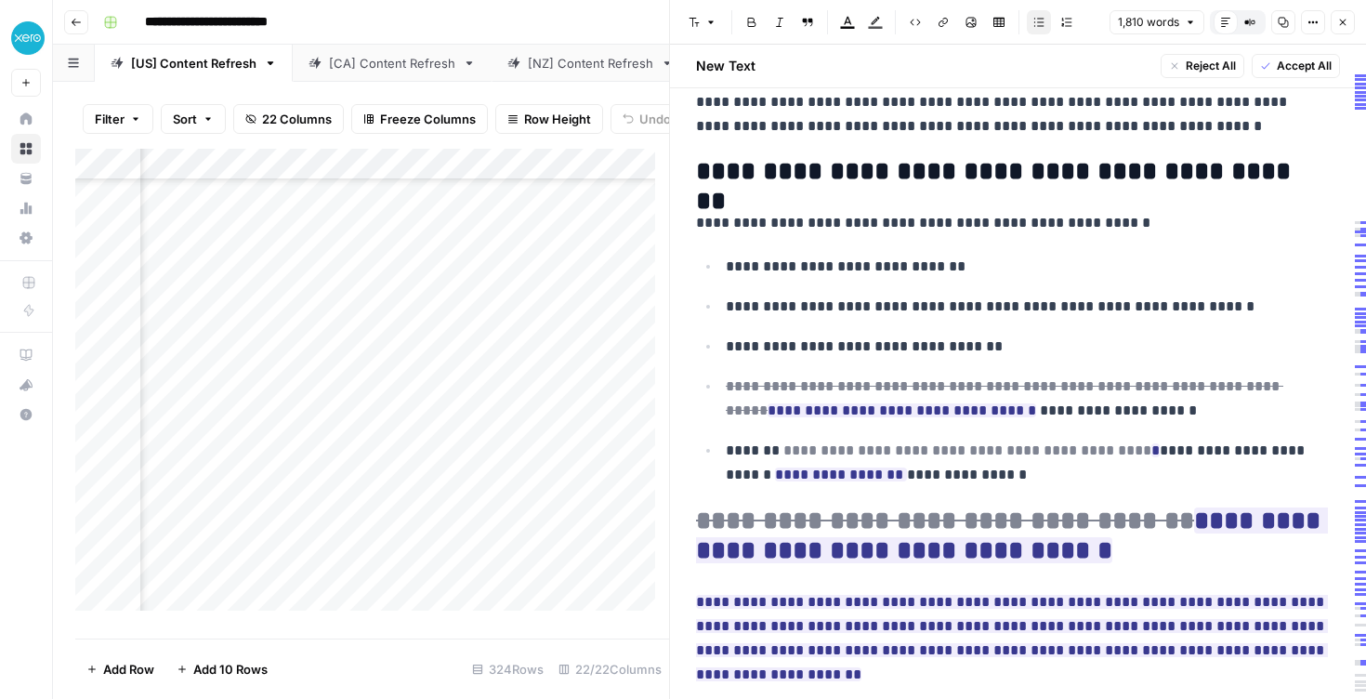
scroll to position [1412, 0]
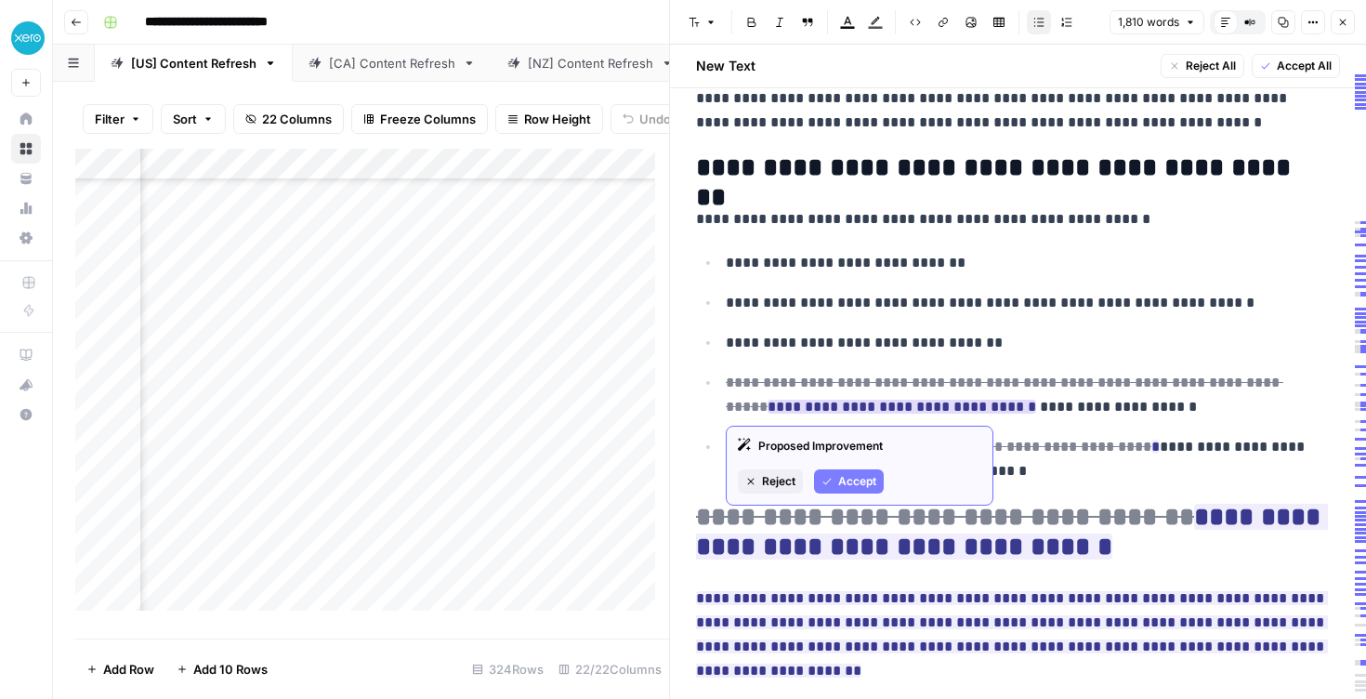
click at [878, 479] on button "Accept" at bounding box center [849, 481] width 70 height 24
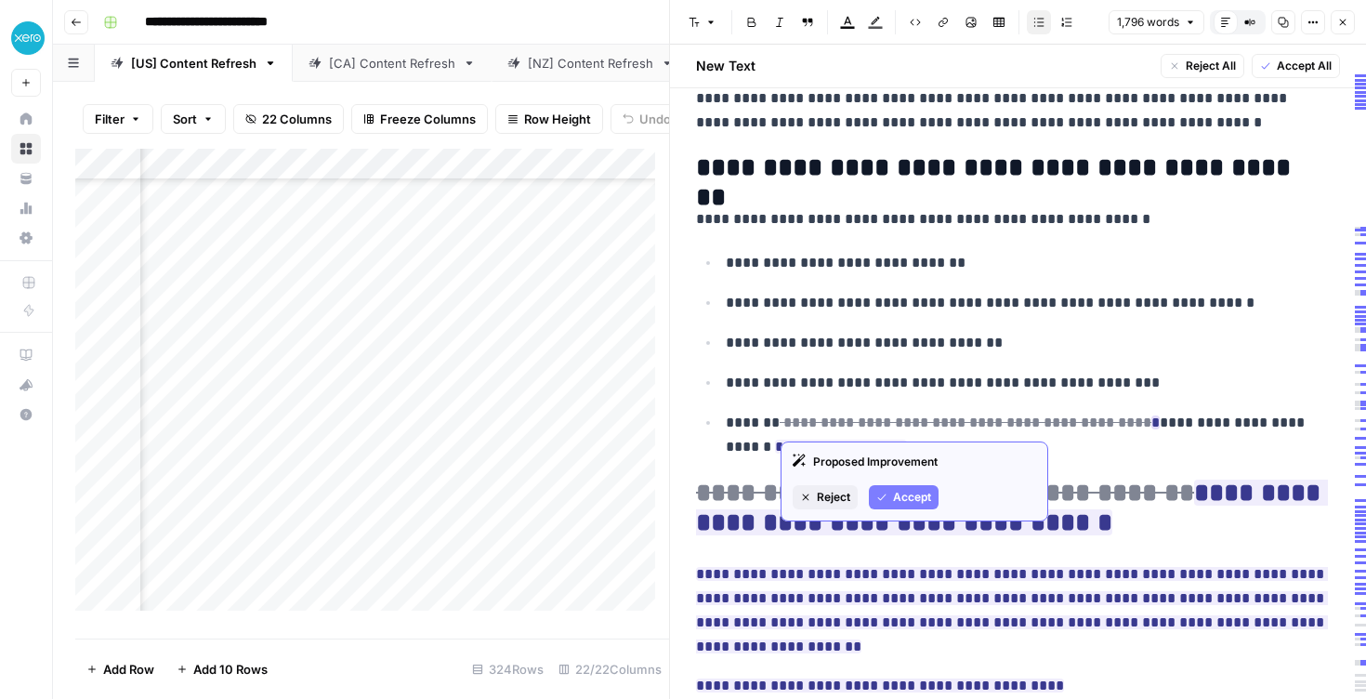
click at [913, 507] on button "Accept" at bounding box center [904, 497] width 70 height 24
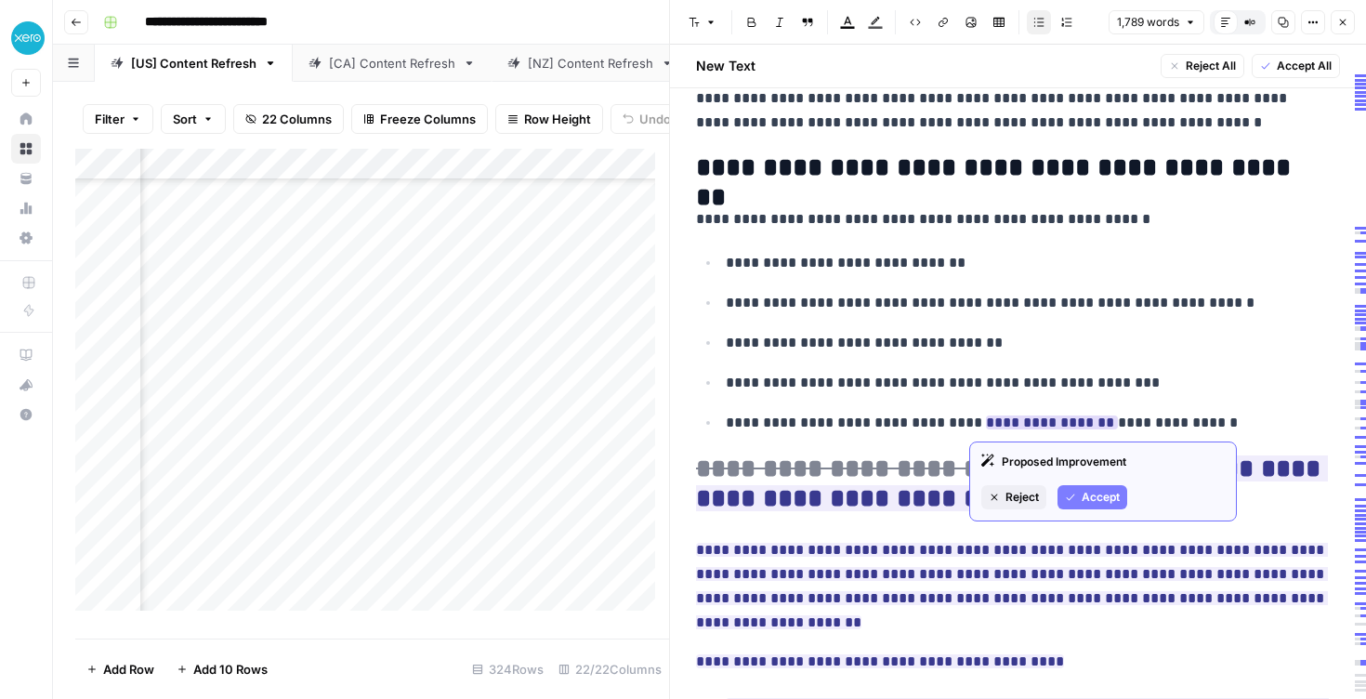
click at [1108, 496] on span "Accept" at bounding box center [1101, 497] width 38 height 17
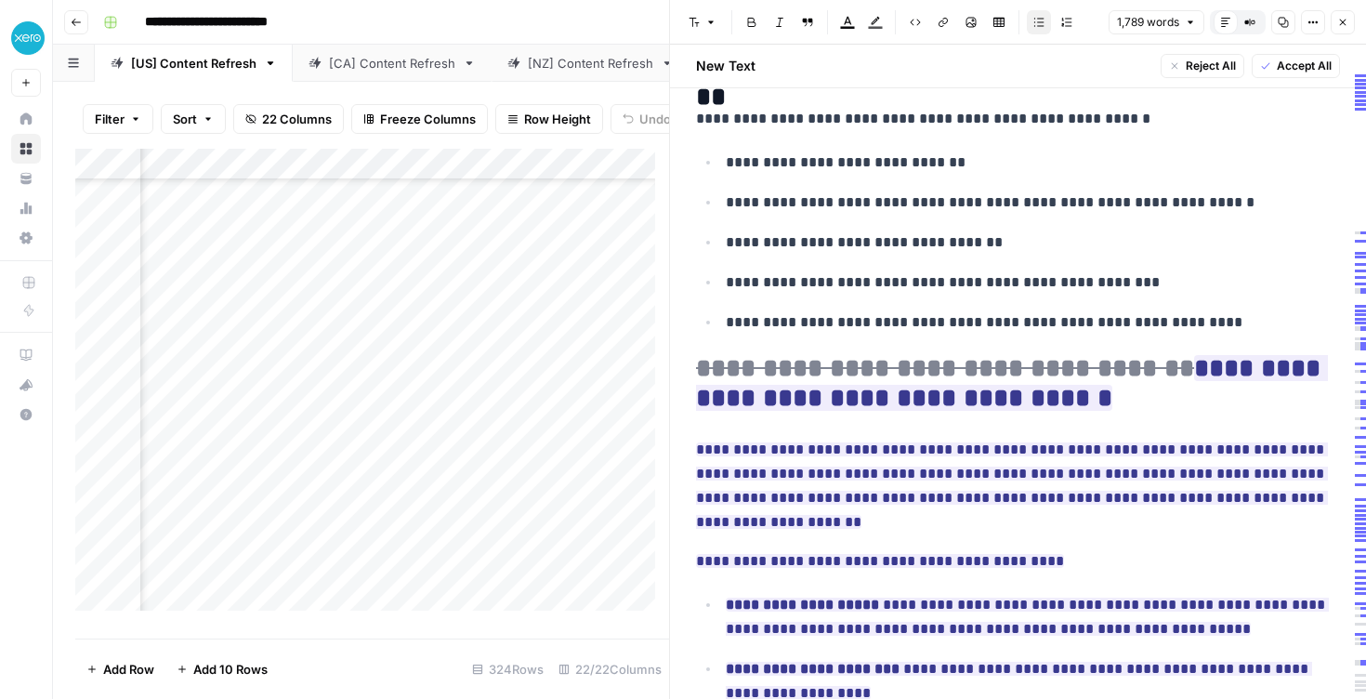
scroll to position [1525, 0]
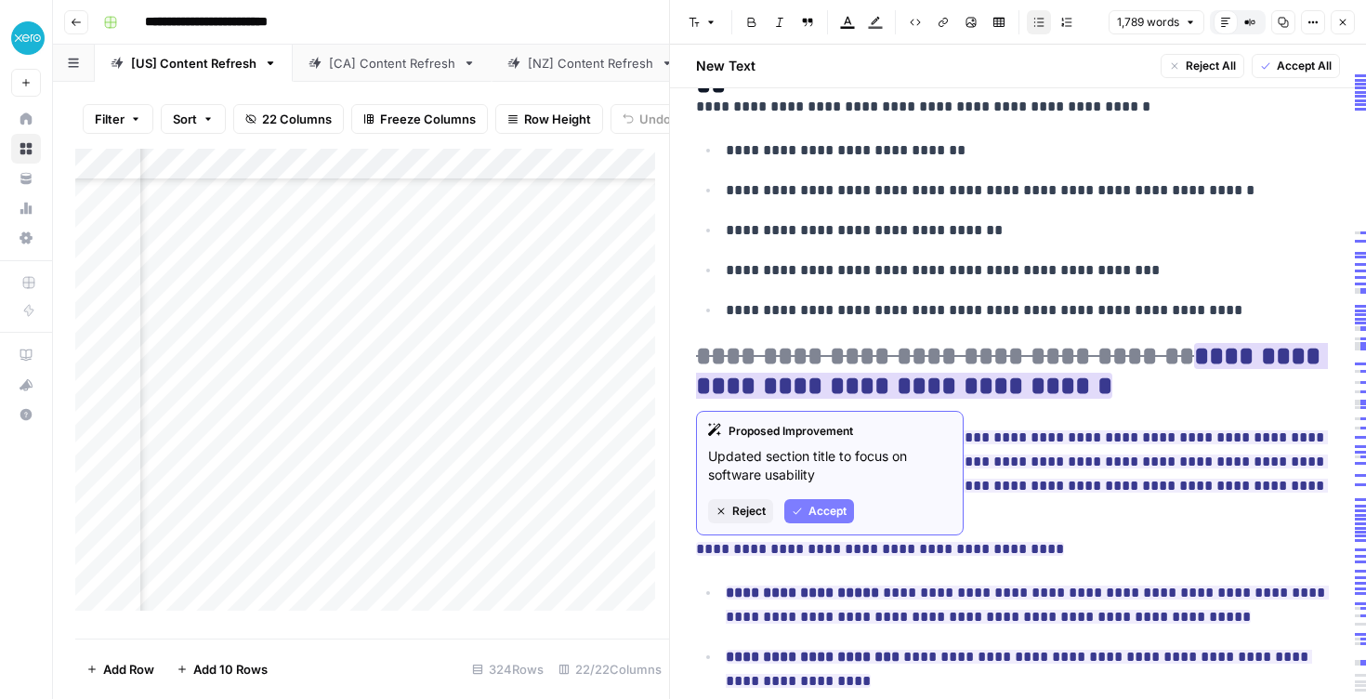
click at [839, 508] on span "Accept" at bounding box center [828, 511] width 38 height 17
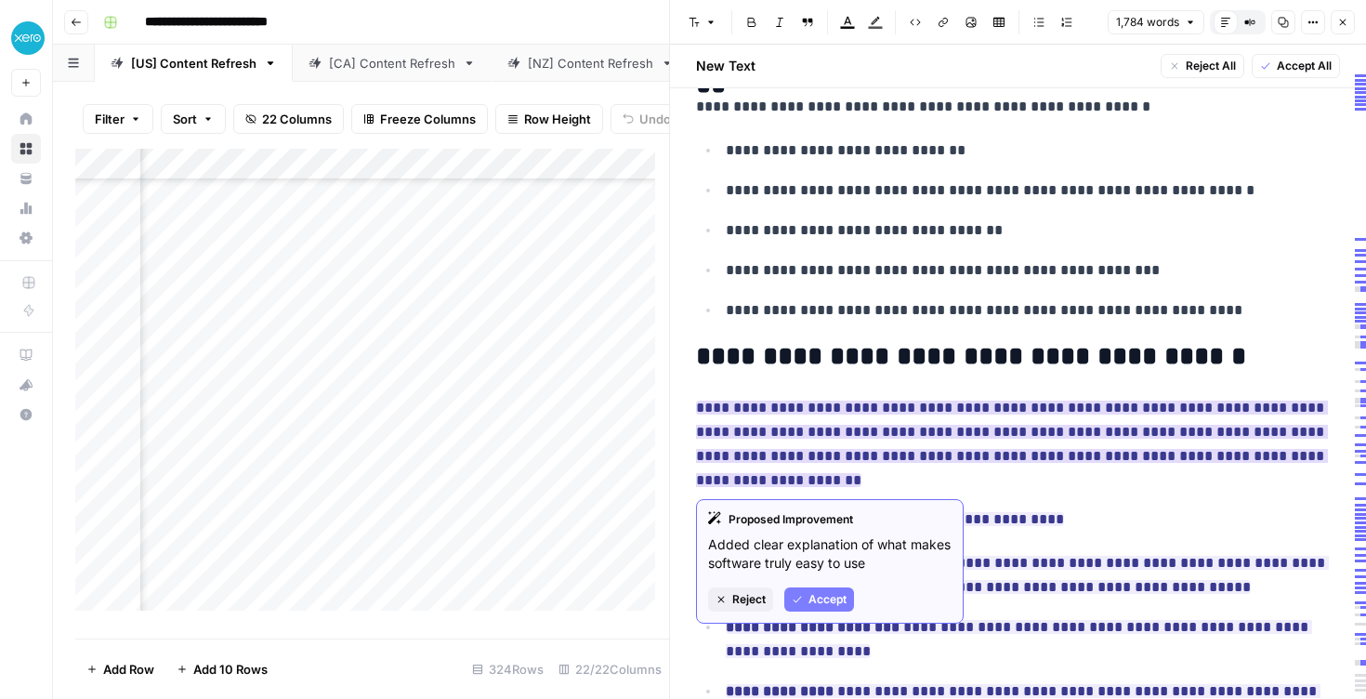
click at [825, 591] on span "Accept" at bounding box center [828, 599] width 38 height 17
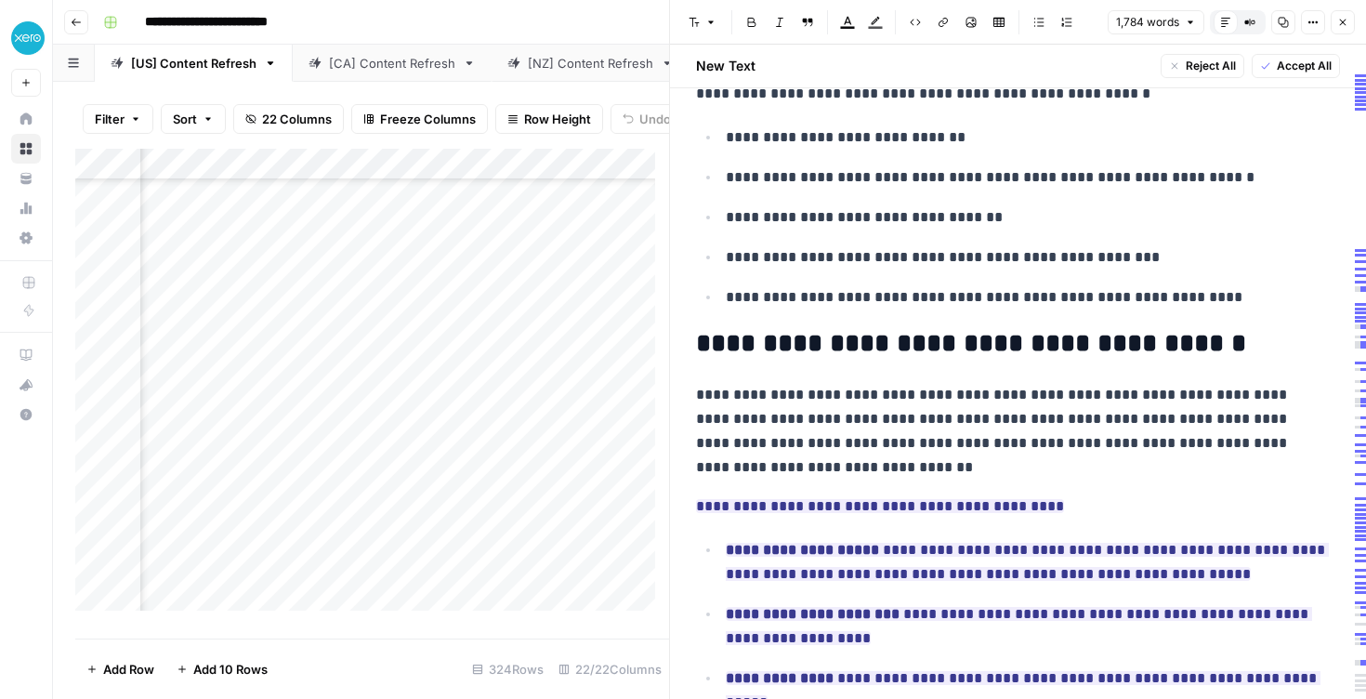
scroll to position [1557, 0]
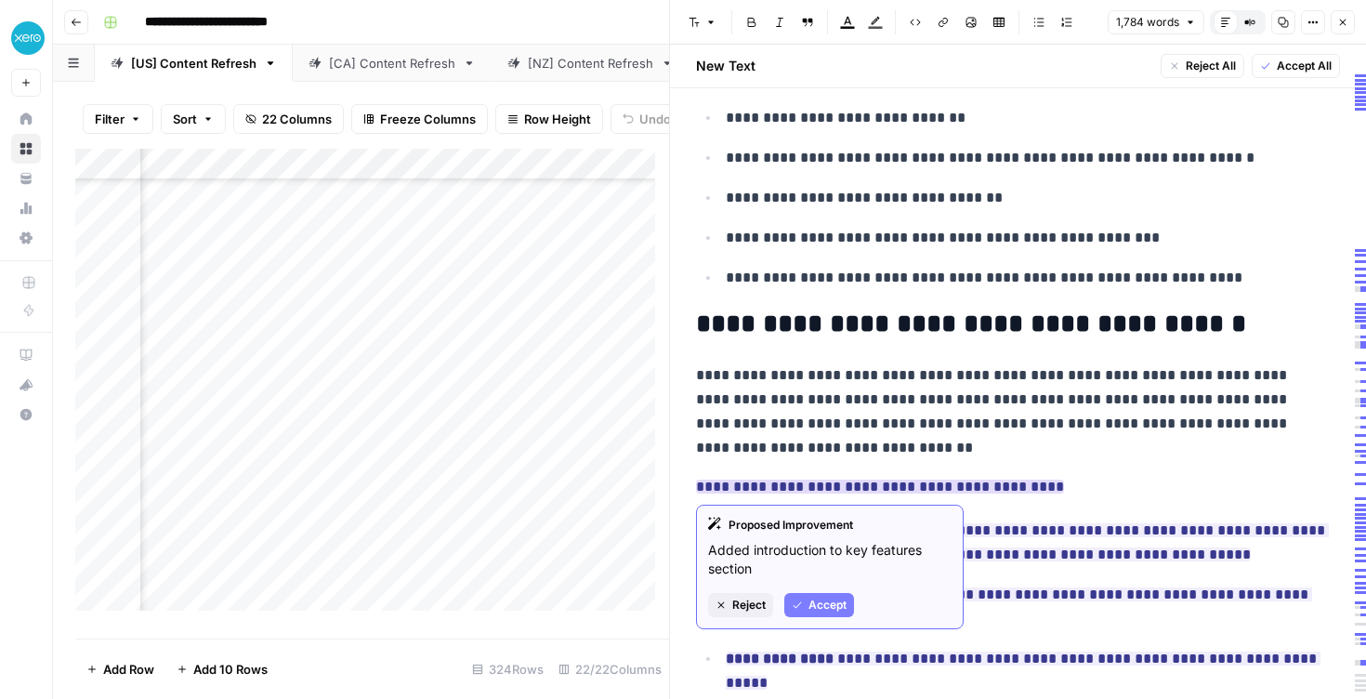
click at [825, 598] on span "Accept" at bounding box center [828, 605] width 38 height 17
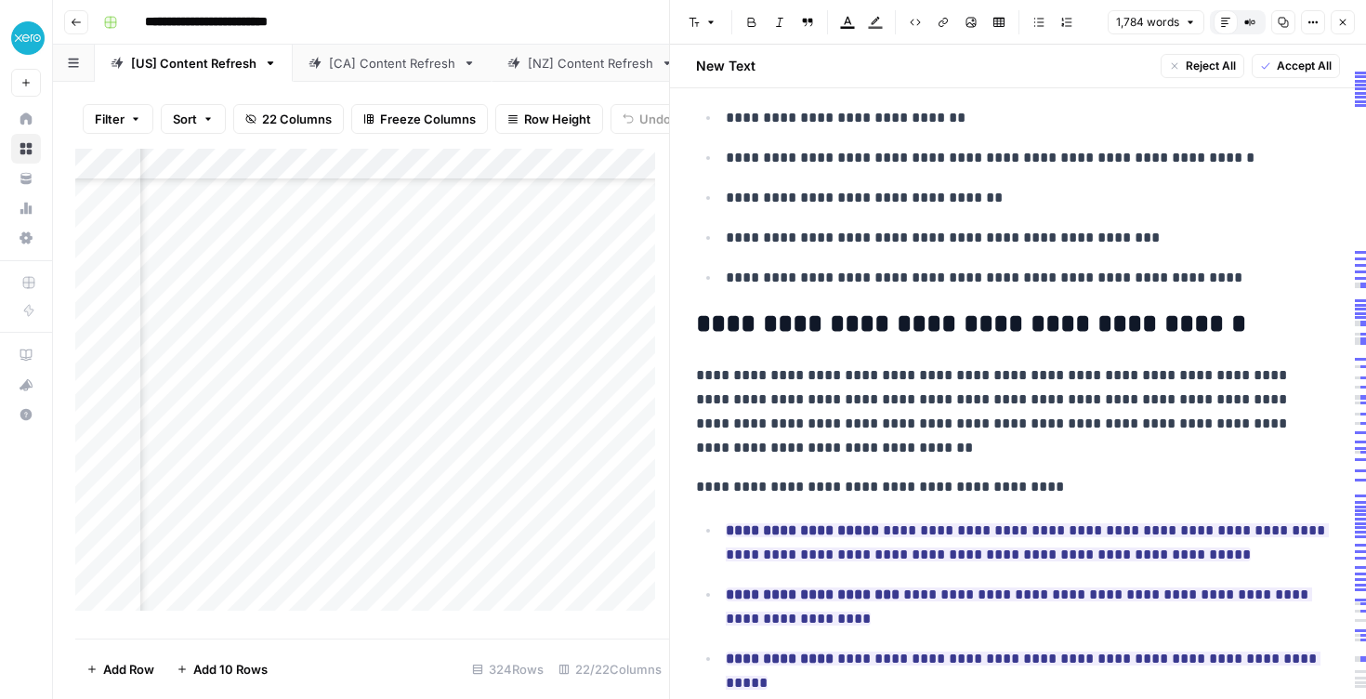
scroll to position [1881, 0]
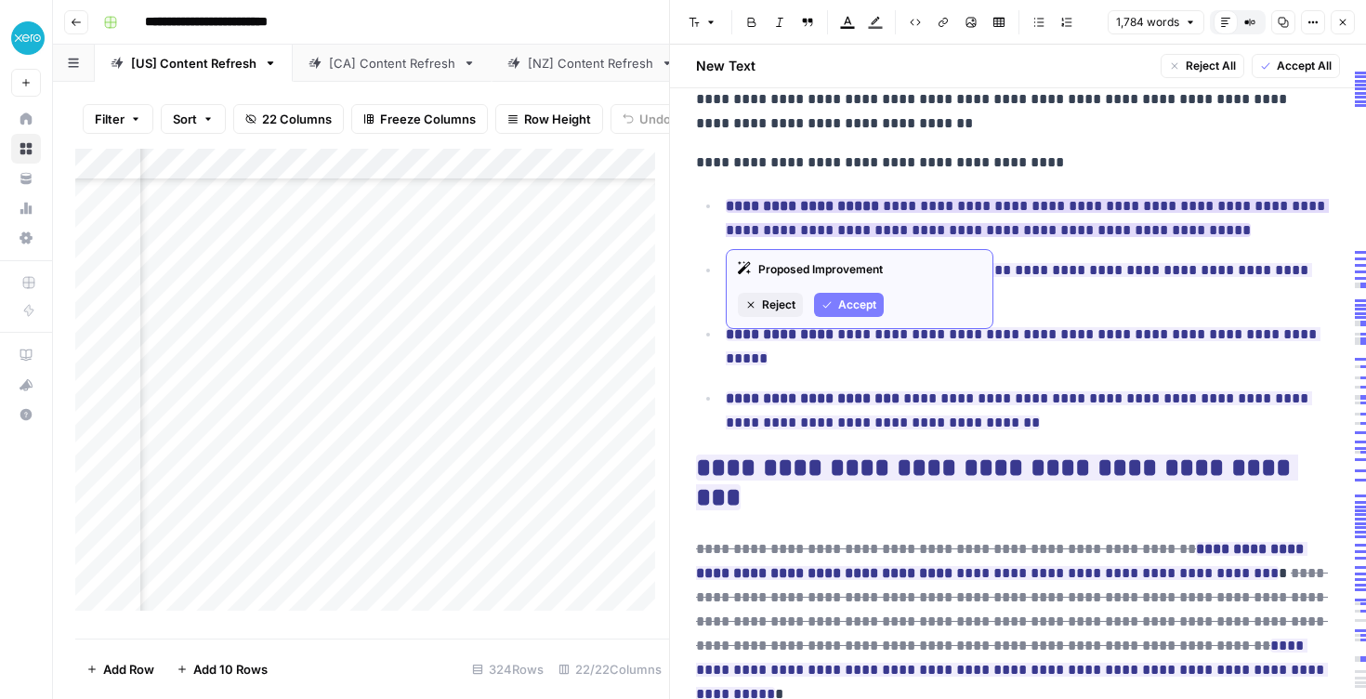
click at [862, 301] on span "Accept" at bounding box center [857, 305] width 38 height 17
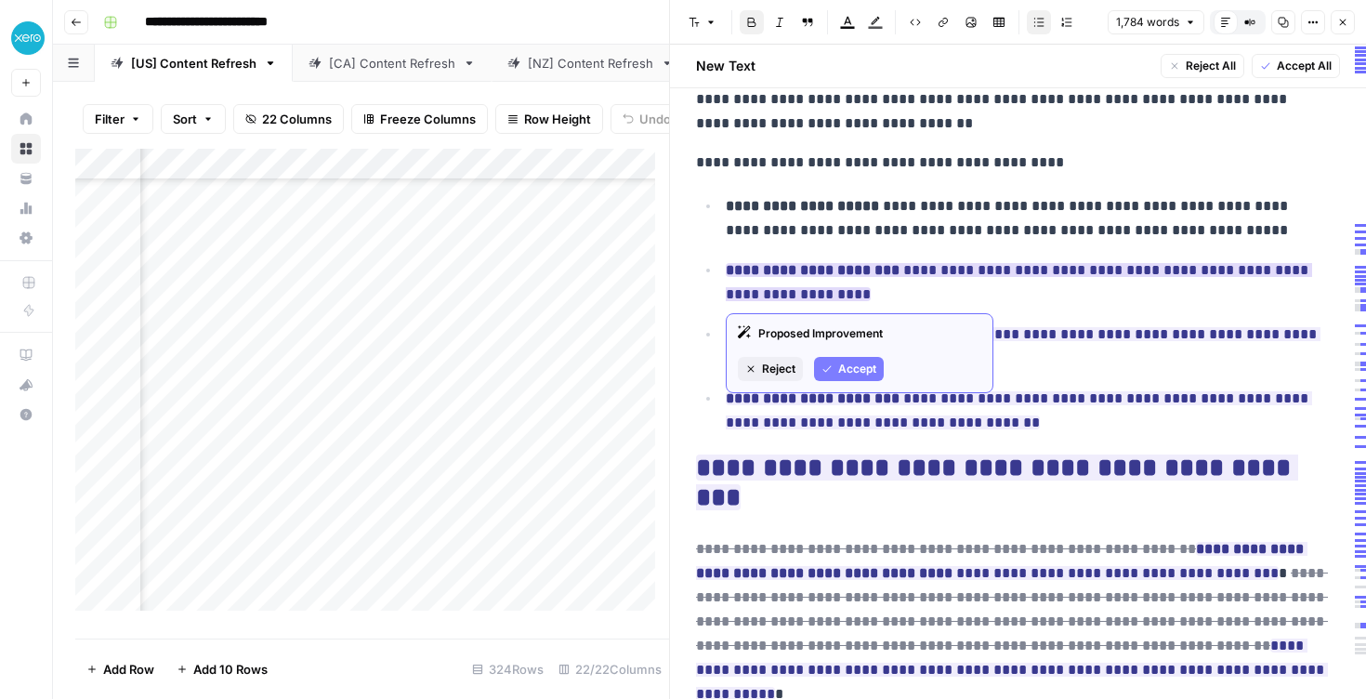
click at [865, 372] on span "Accept" at bounding box center [857, 369] width 38 height 17
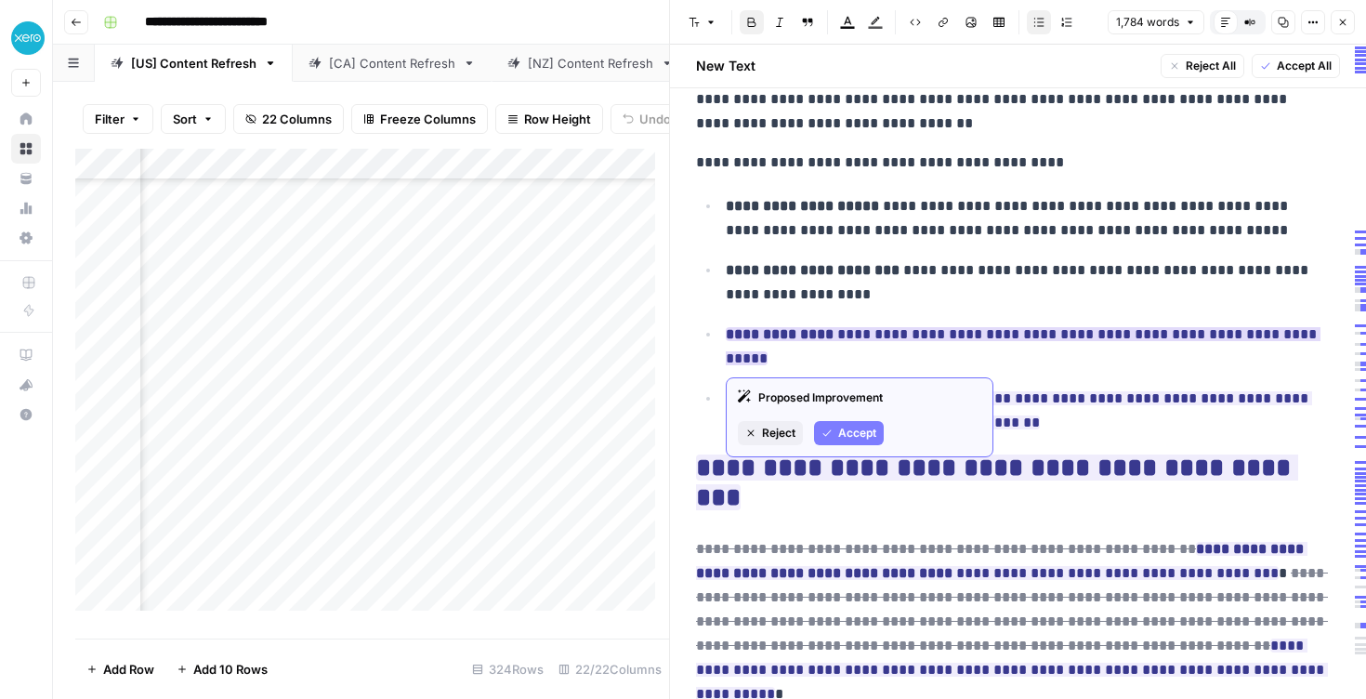
click at [850, 429] on span "Accept" at bounding box center [857, 433] width 38 height 17
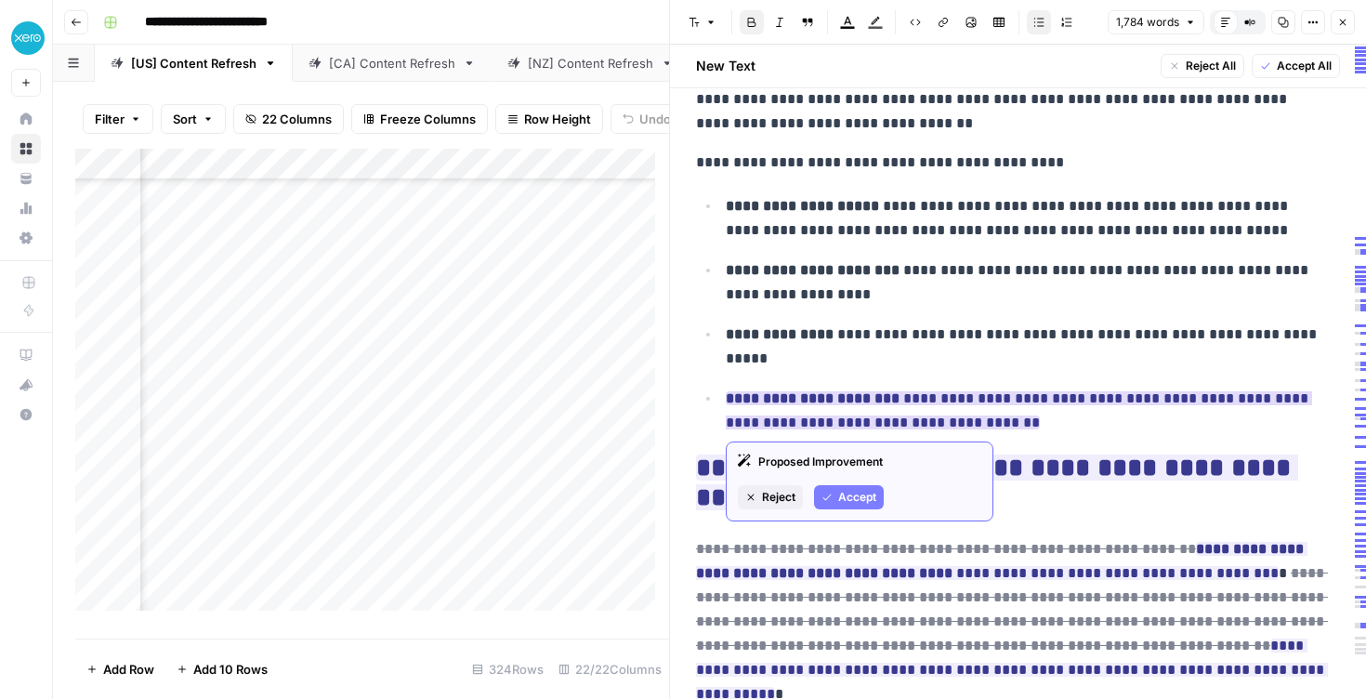
click at [863, 501] on span "Accept" at bounding box center [857, 497] width 38 height 17
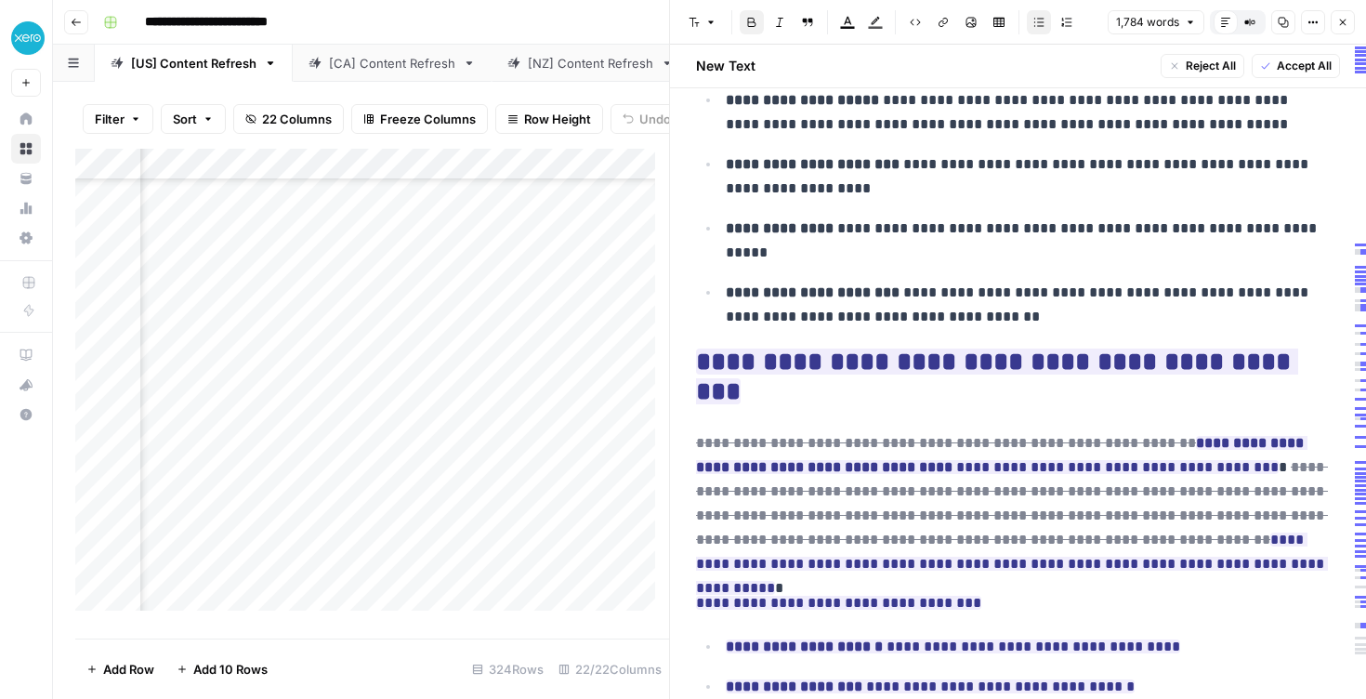
scroll to position [1999, 0]
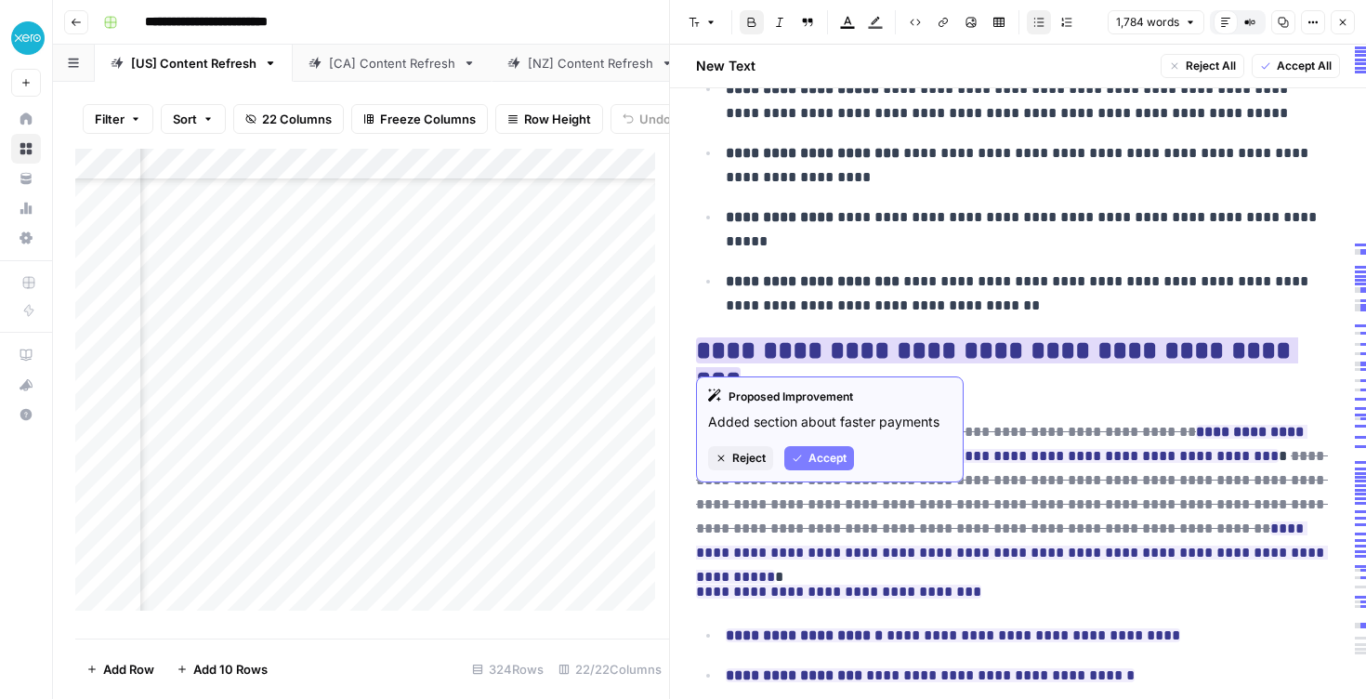
click at [832, 450] on span "Accept" at bounding box center [828, 458] width 38 height 17
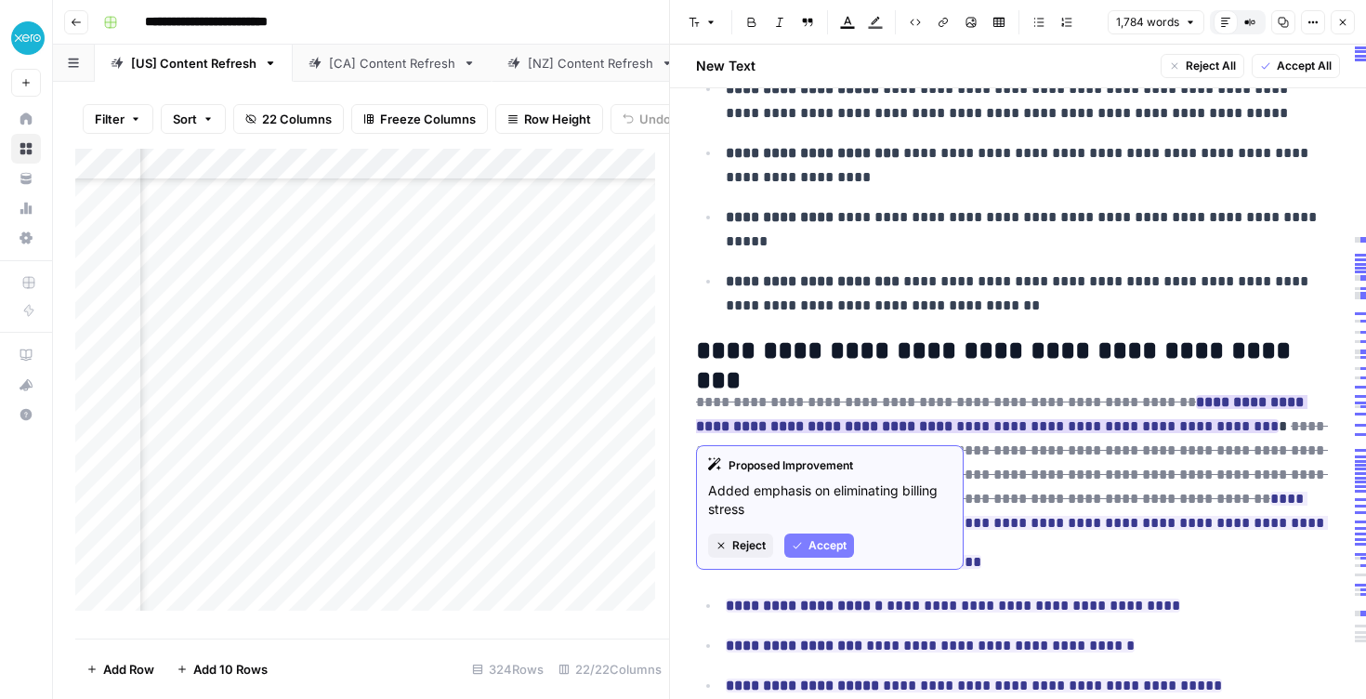
click at [843, 535] on button "Accept" at bounding box center [820, 546] width 70 height 24
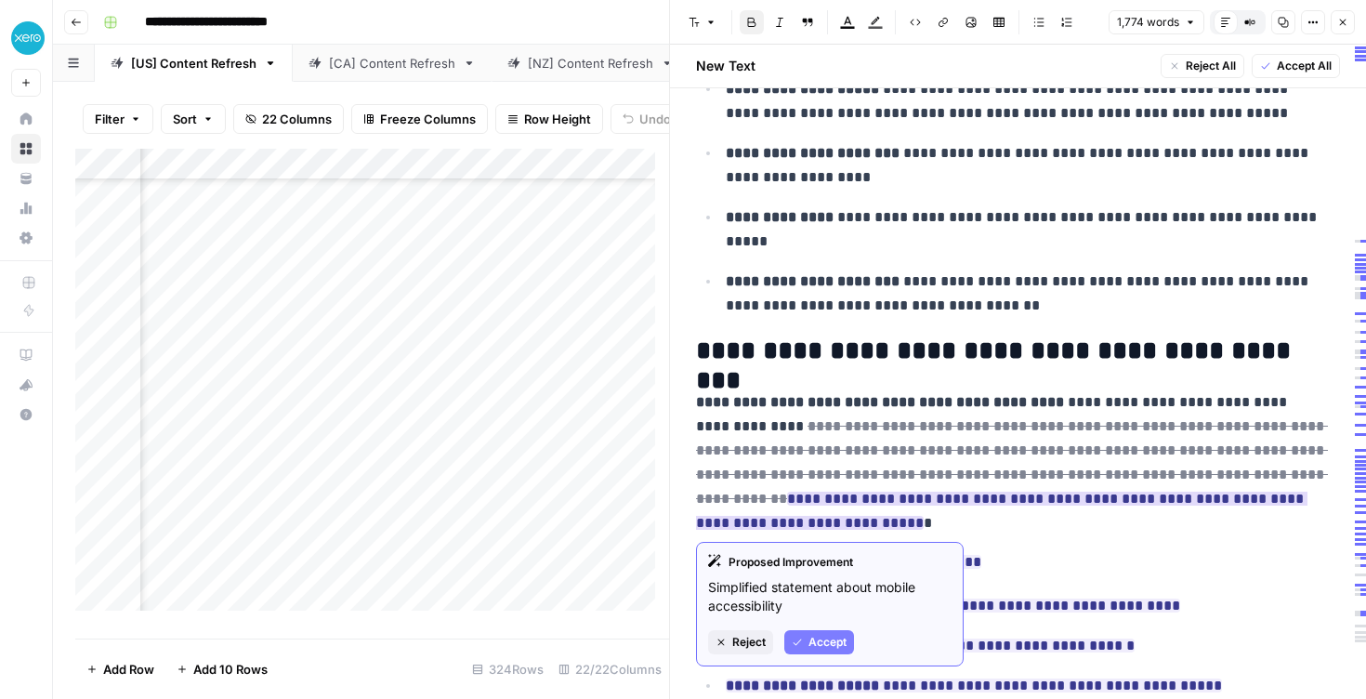
click at [833, 638] on span "Accept" at bounding box center [828, 642] width 38 height 17
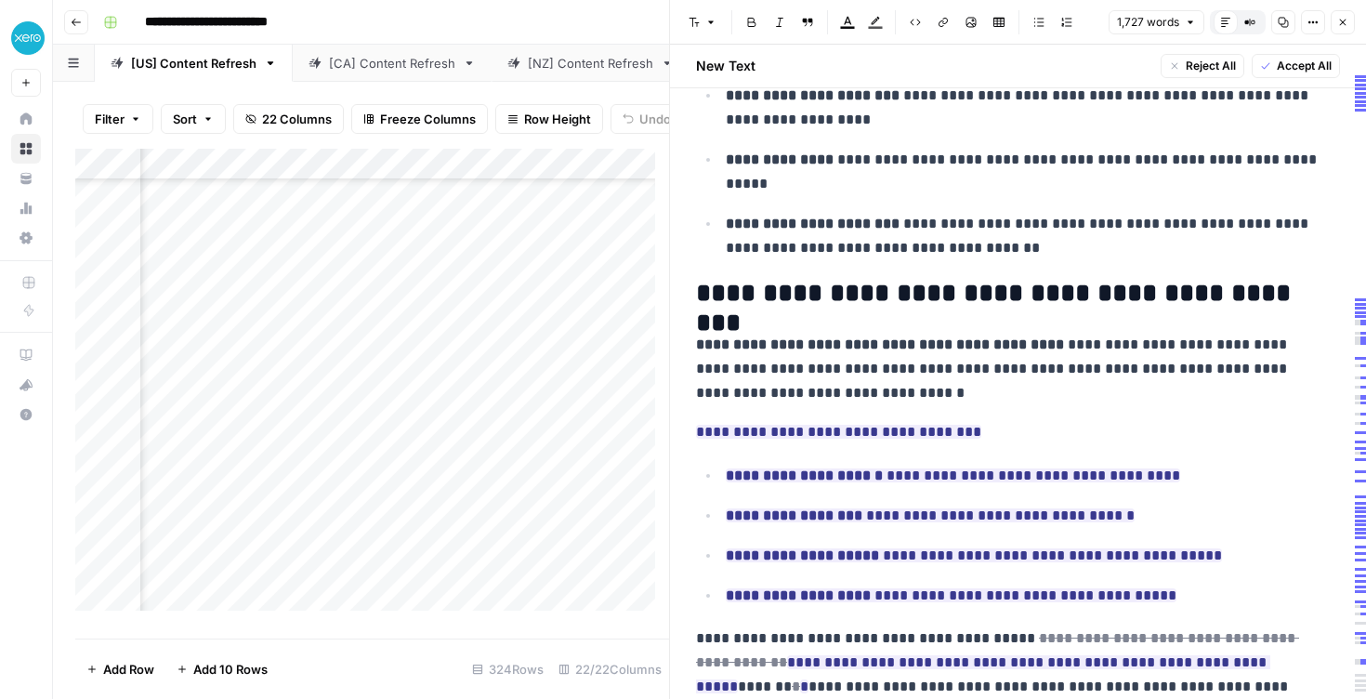
scroll to position [2159, 0]
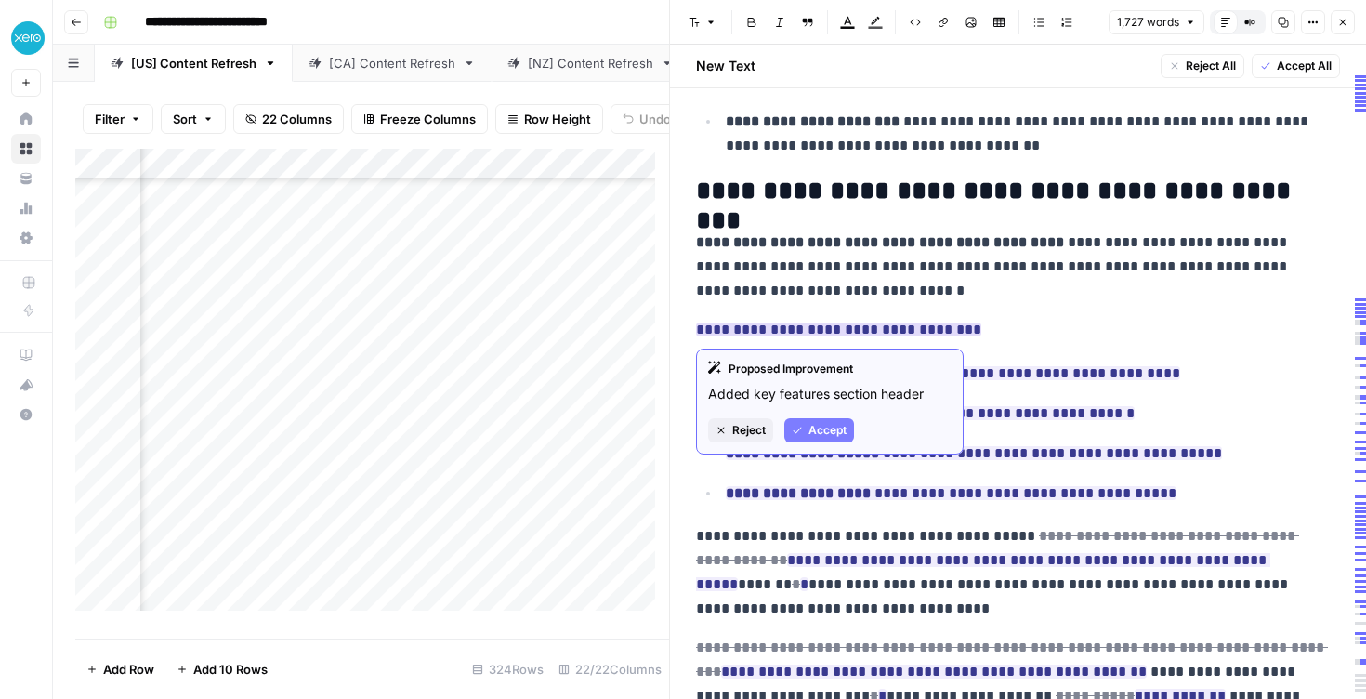
click at [819, 429] on span "Accept" at bounding box center [828, 430] width 38 height 17
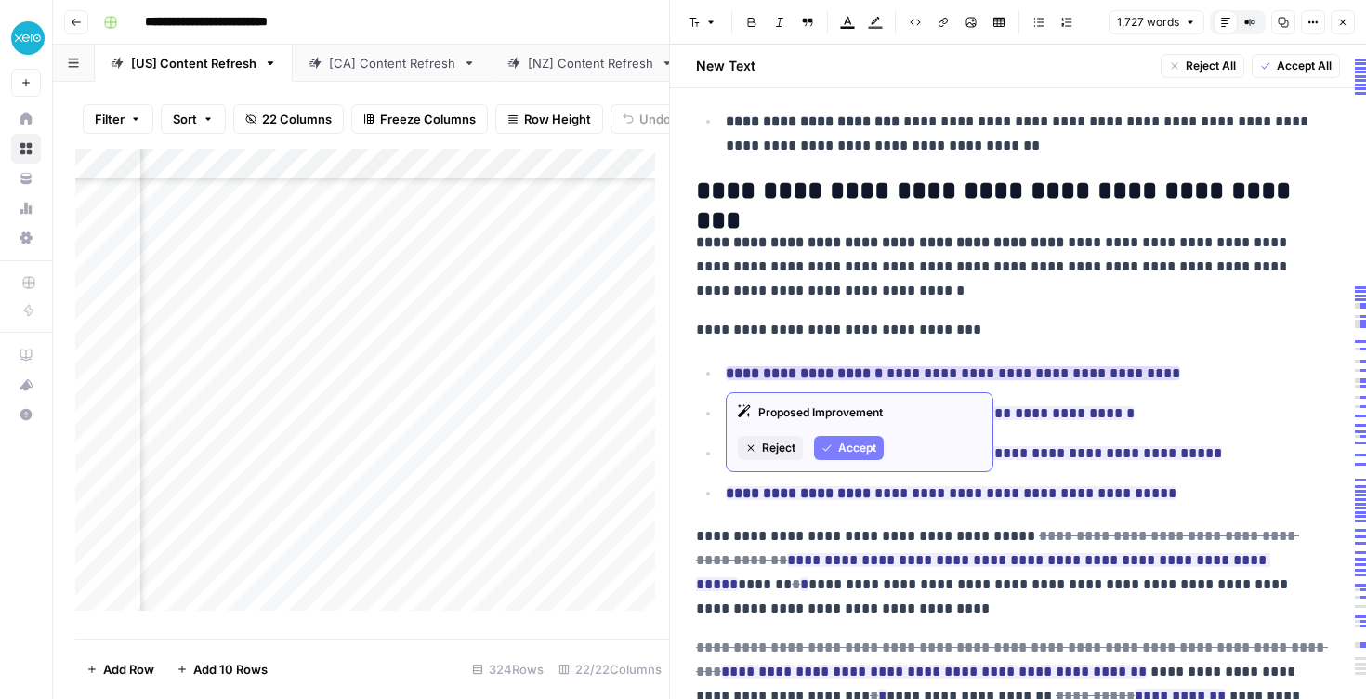
click at [852, 464] on div "Proposed Improvement Reject Accept" at bounding box center [860, 432] width 268 height 80
click at [848, 452] on span "Accept" at bounding box center [857, 448] width 38 height 17
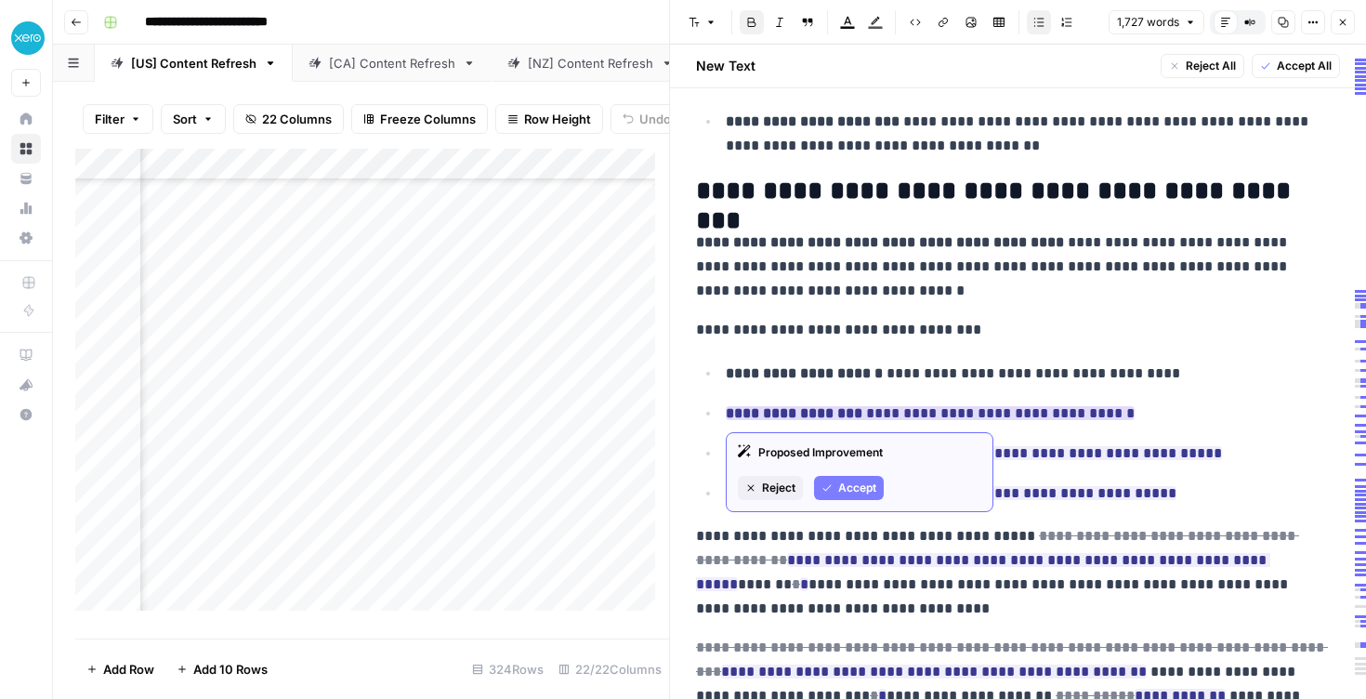
click at [871, 494] on span "Accept" at bounding box center [857, 488] width 38 height 17
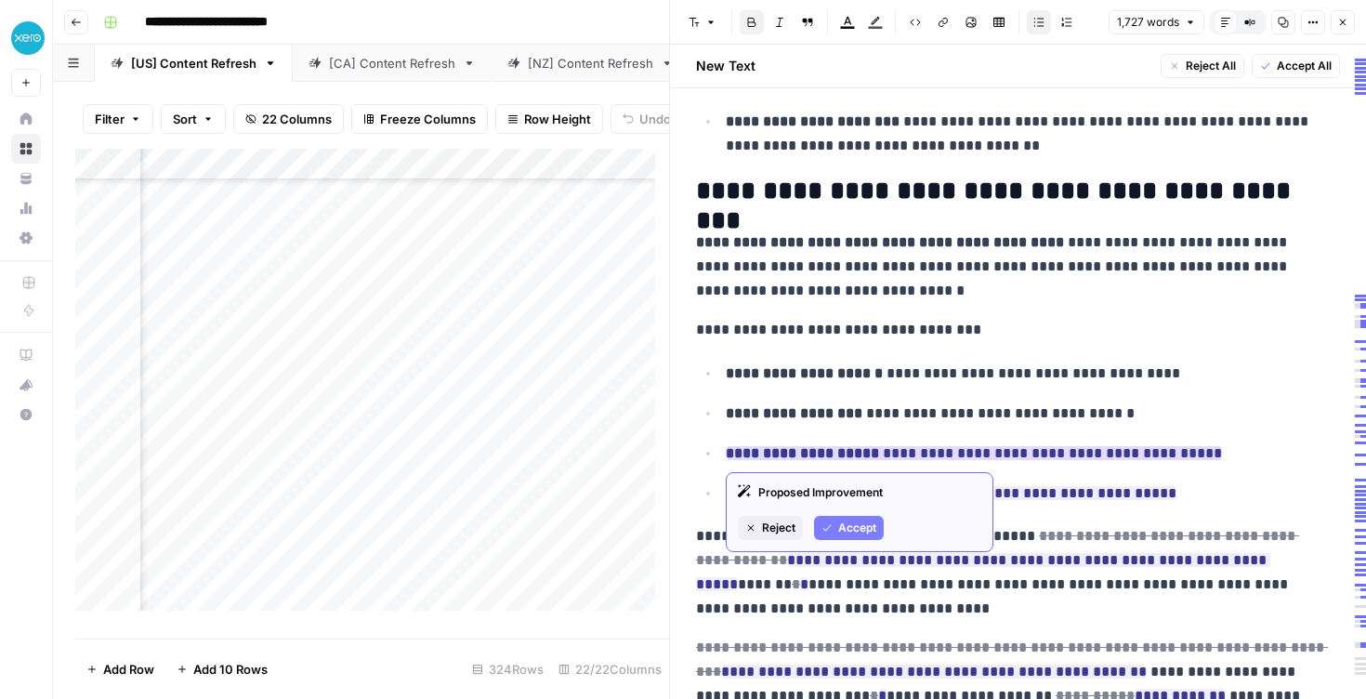
click at [867, 507] on div "Proposed Improvement Reject Accept" at bounding box center [860, 512] width 268 height 80
click at [864, 516] on button "Accept" at bounding box center [849, 528] width 70 height 24
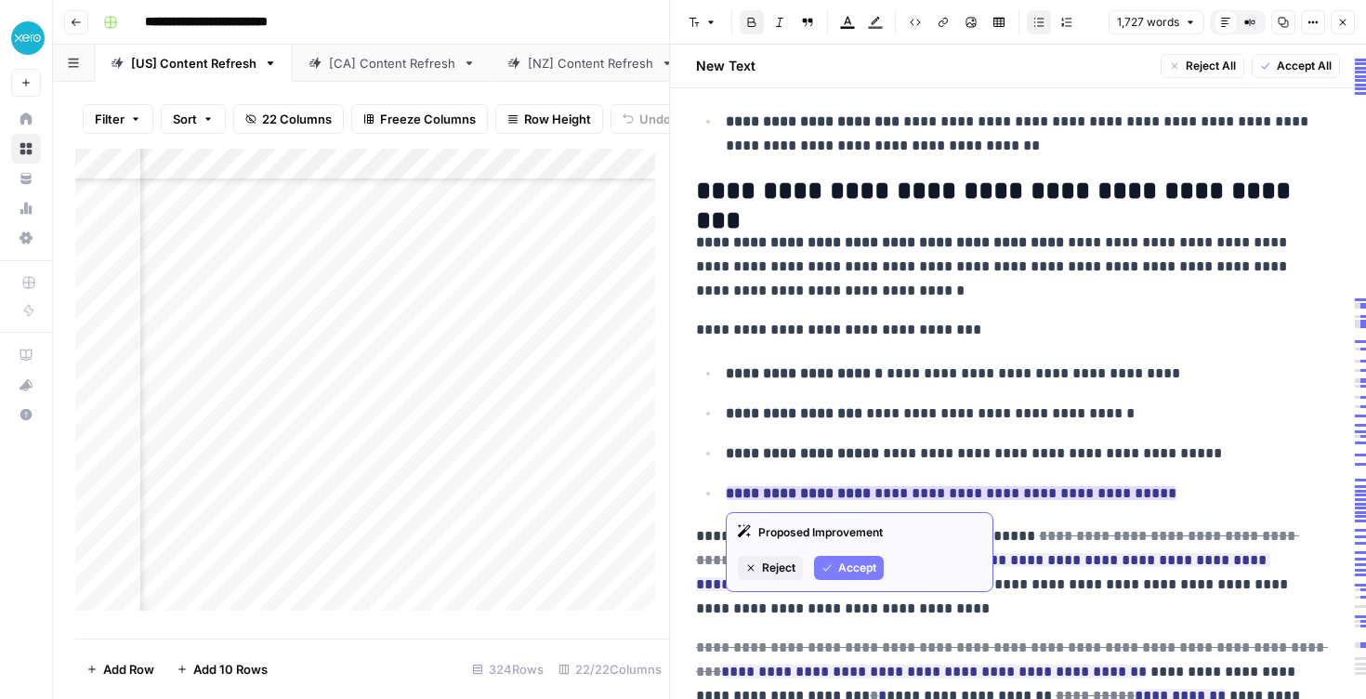
click at [858, 563] on span "Accept" at bounding box center [857, 568] width 38 height 17
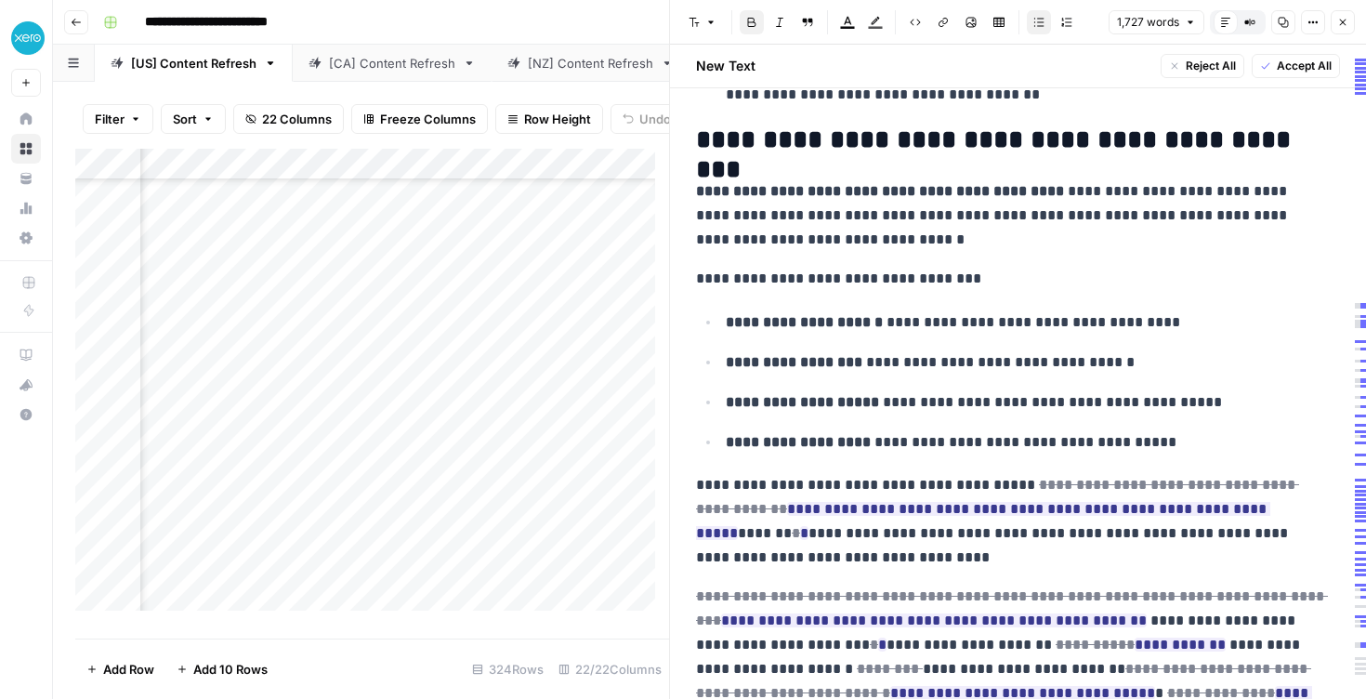
scroll to position [2317, 0]
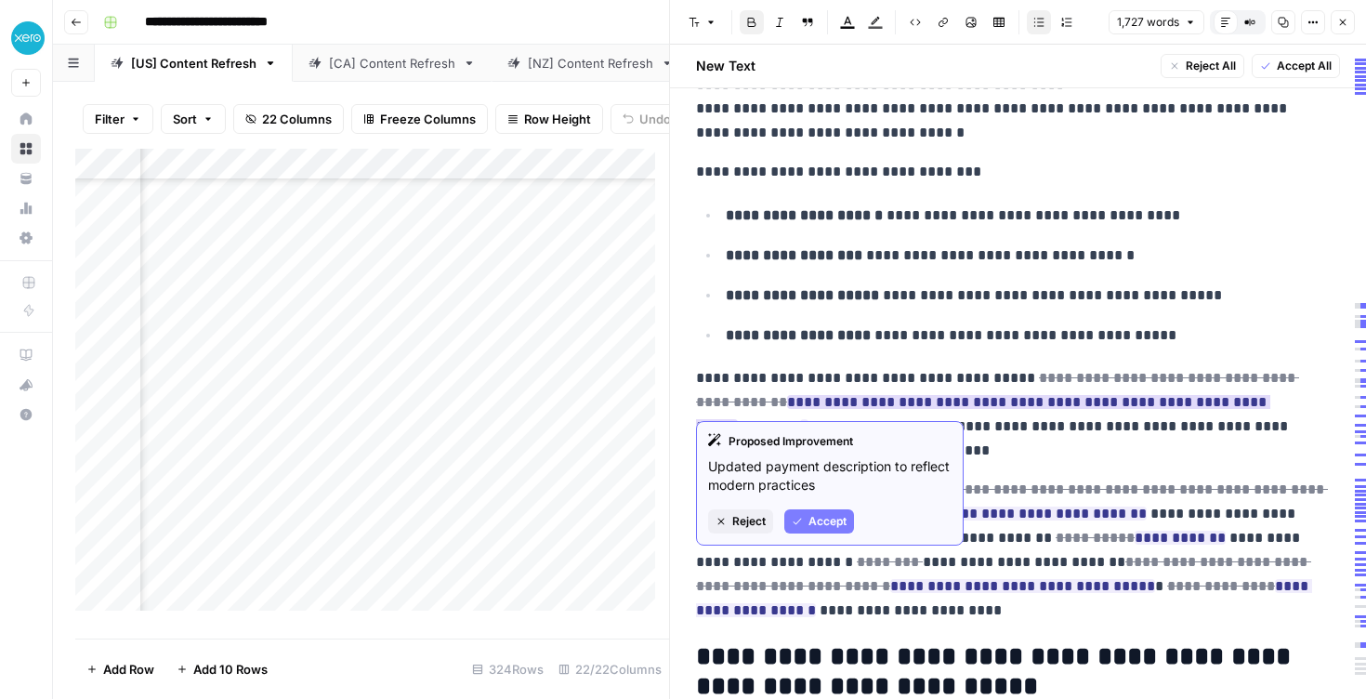
click at [824, 535] on div "Proposed Improvement Updated payment description to reflect modern practices Re…" at bounding box center [830, 483] width 268 height 125
click at [819, 521] on span "Accept" at bounding box center [828, 521] width 38 height 17
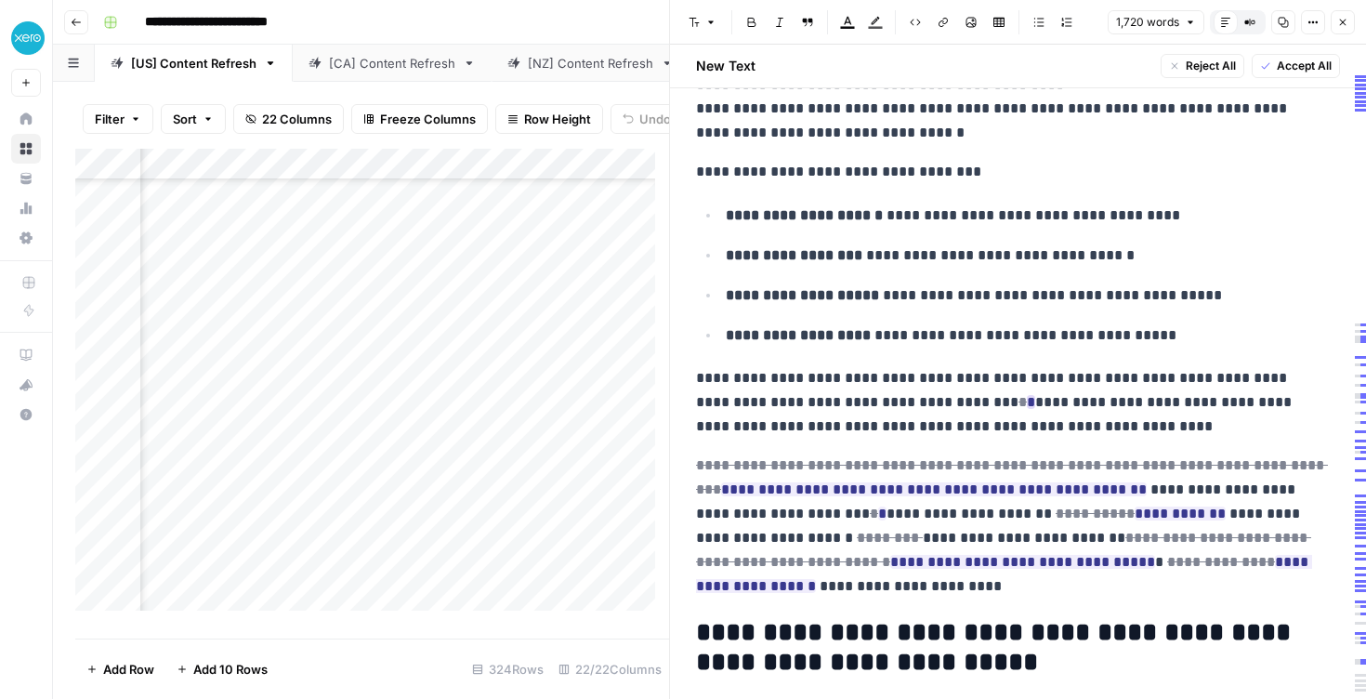
click at [1027, 403] on ins "*" at bounding box center [1031, 402] width 8 height 14
click at [921, 403] on p "**********" at bounding box center [1011, 402] width 630 height 73
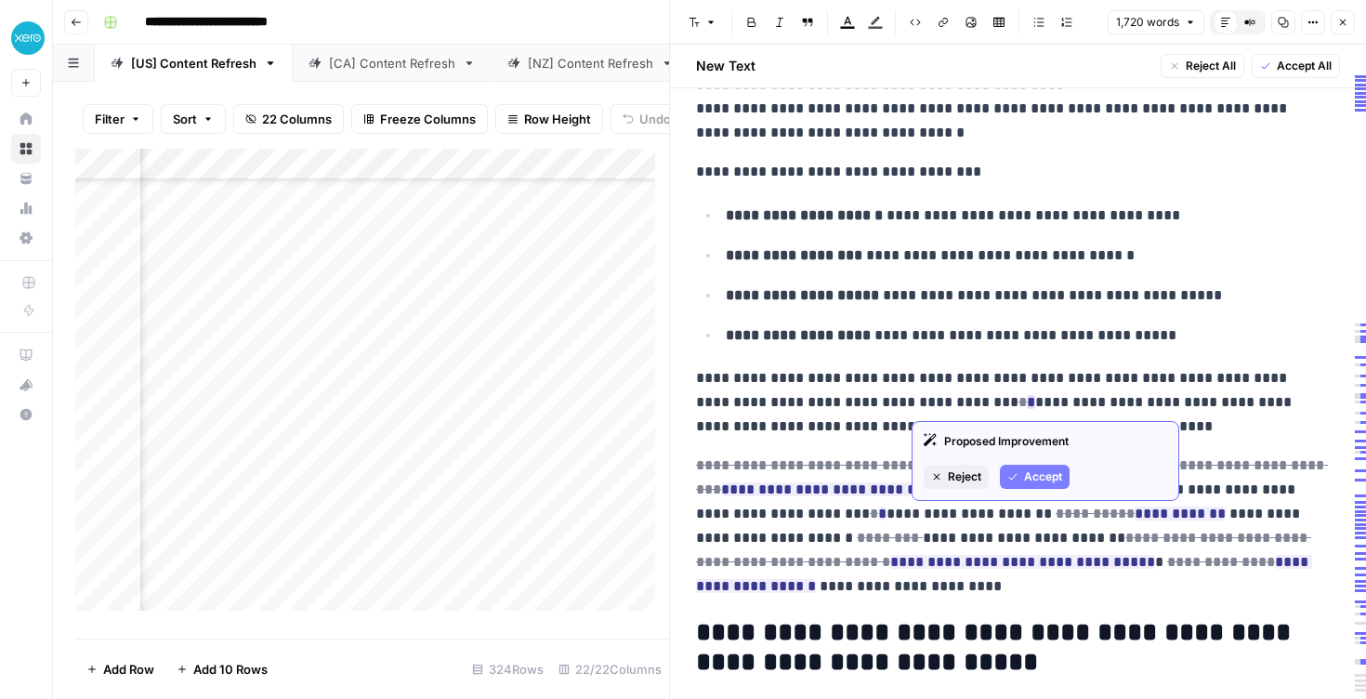
click at [1023, 479] on button "Accept" at bounding box center [1035, 477] width 70 height 24
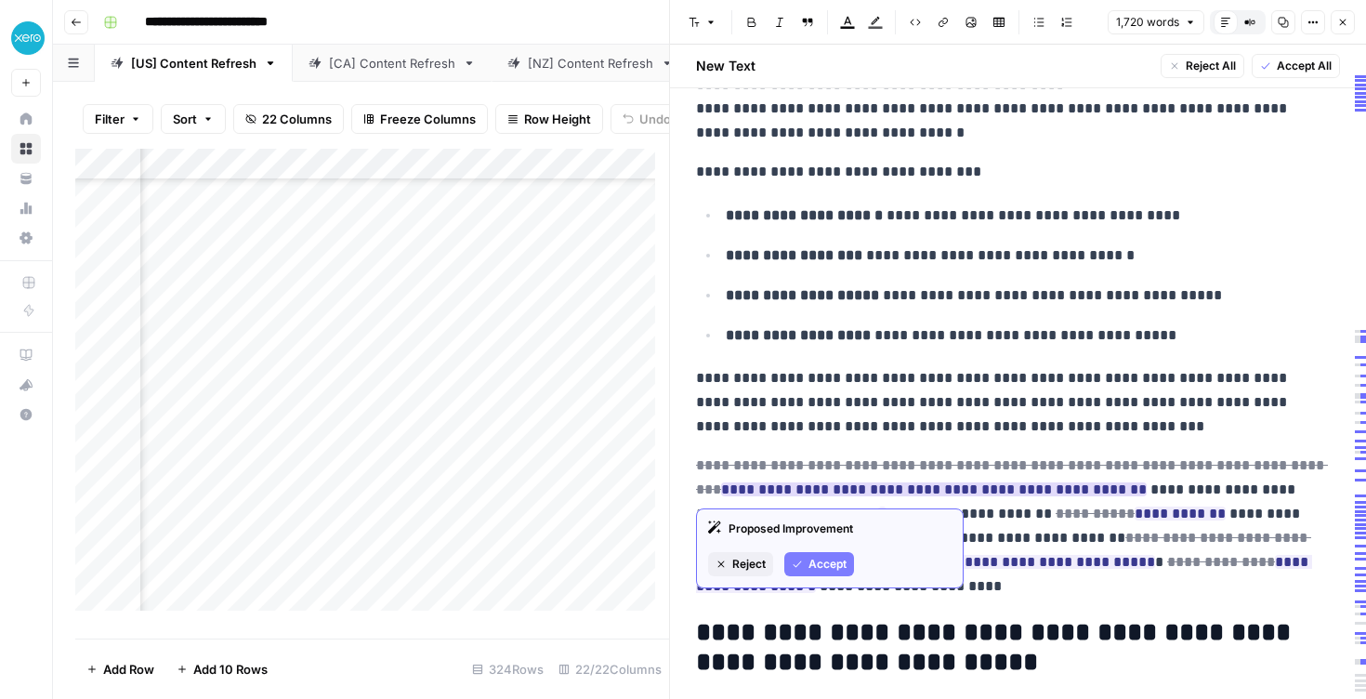
click at [846, 565] on span "Accept" at bounding box center [828, 564] width 38 height 17
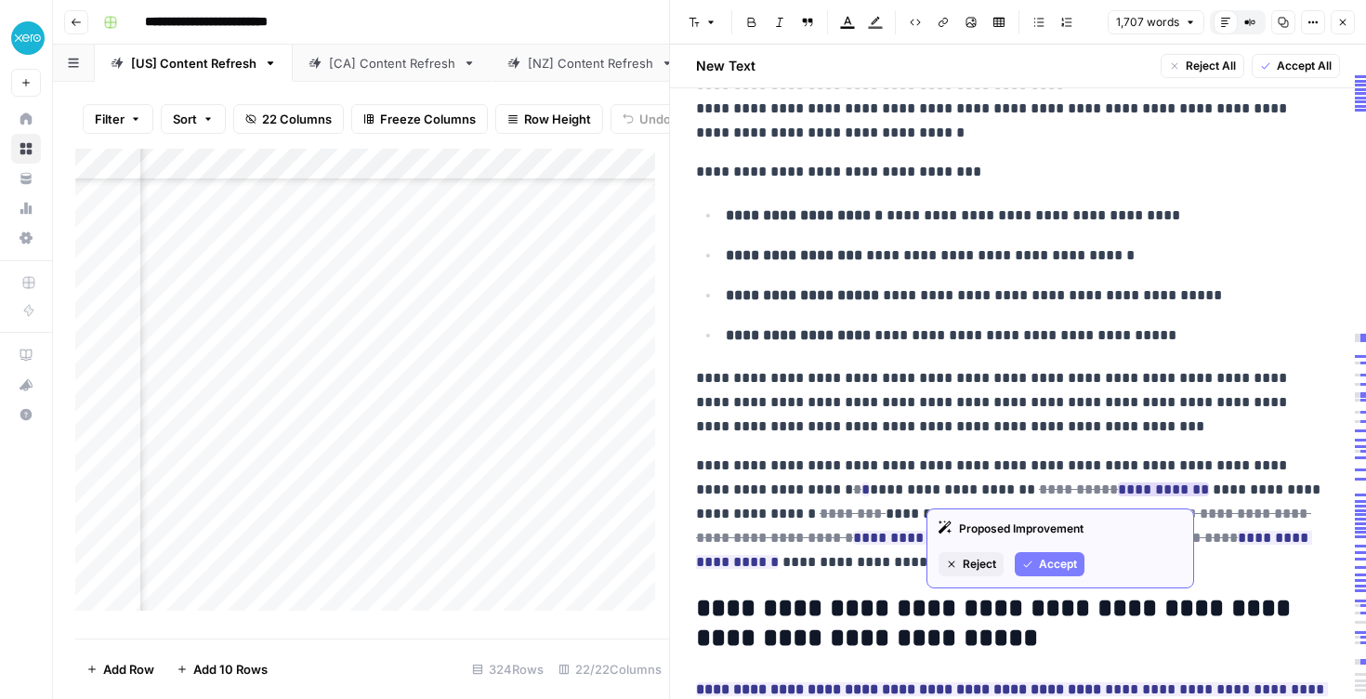
click at [1043, 574] on button "Accept" at bounding box center [1050, 564] width 70 height 24
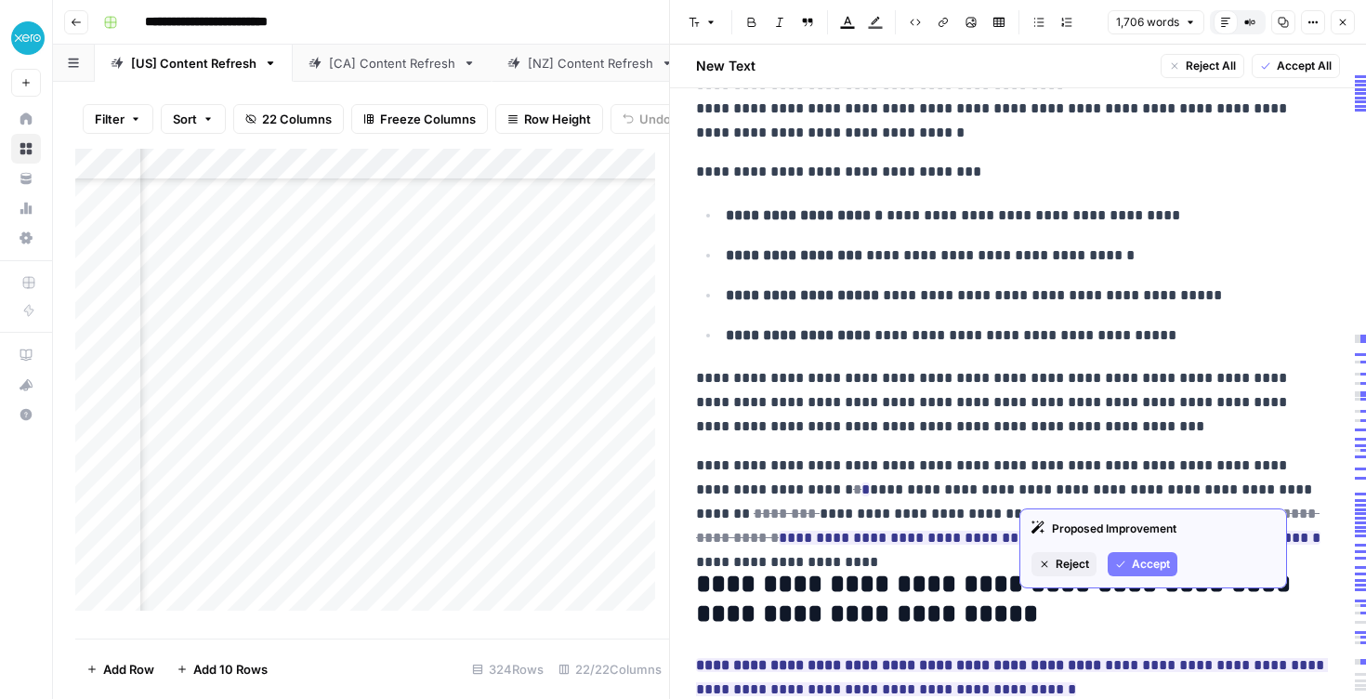
click at [1145, 566] on span "Accept" at bounding box center [1151, 564] width 38 height 17
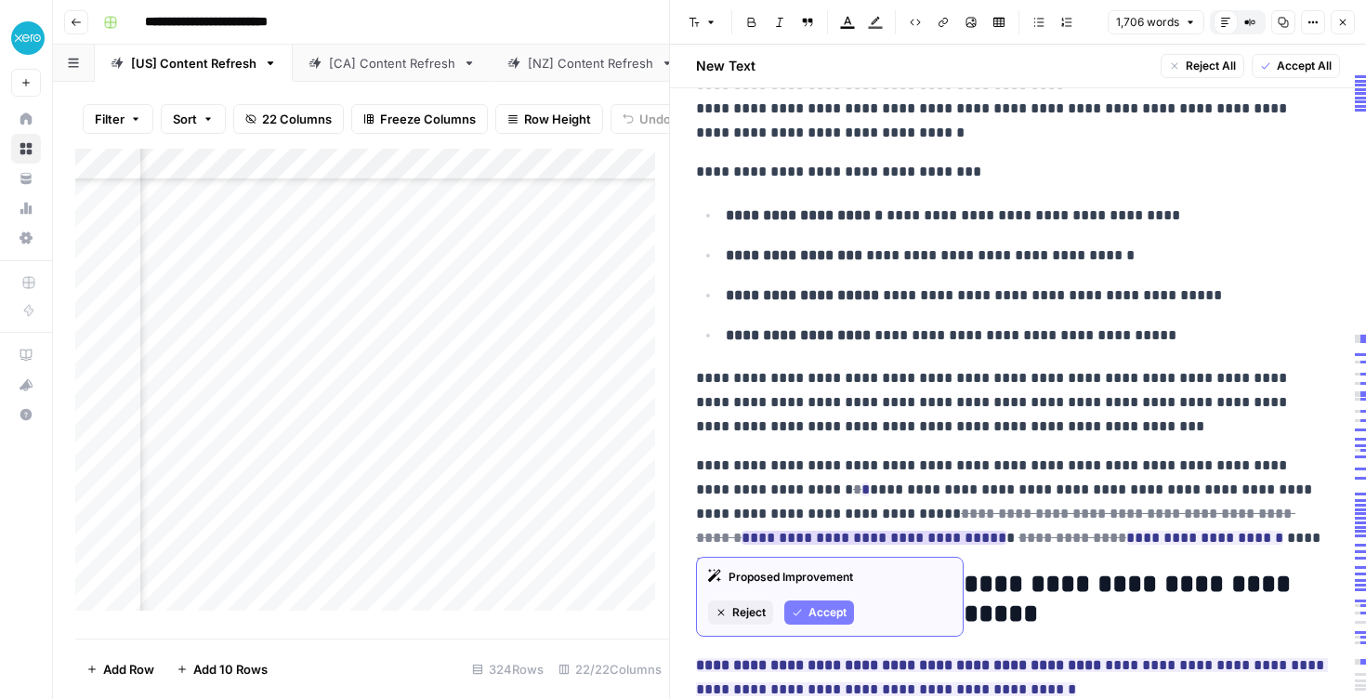
click at [818, 614] on span "Accept" at bounding box center [828, 612] width 38 height 17
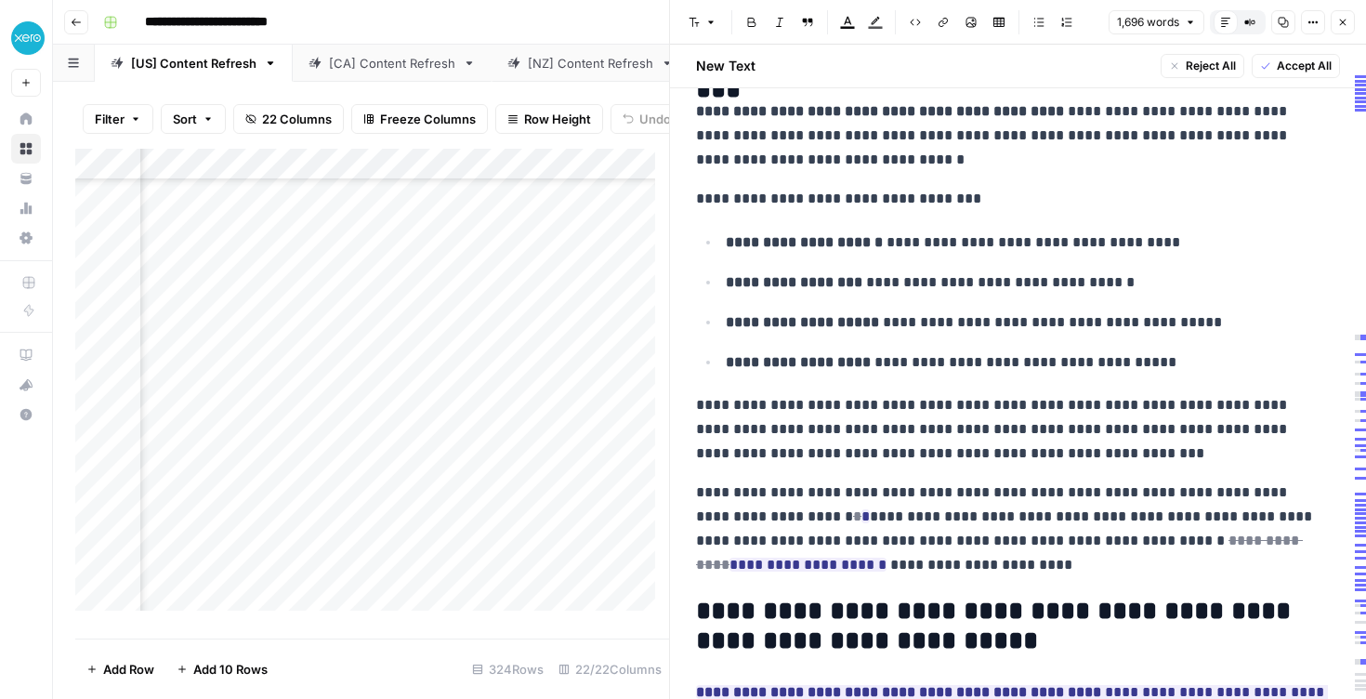
scroll to position [2290, 0]
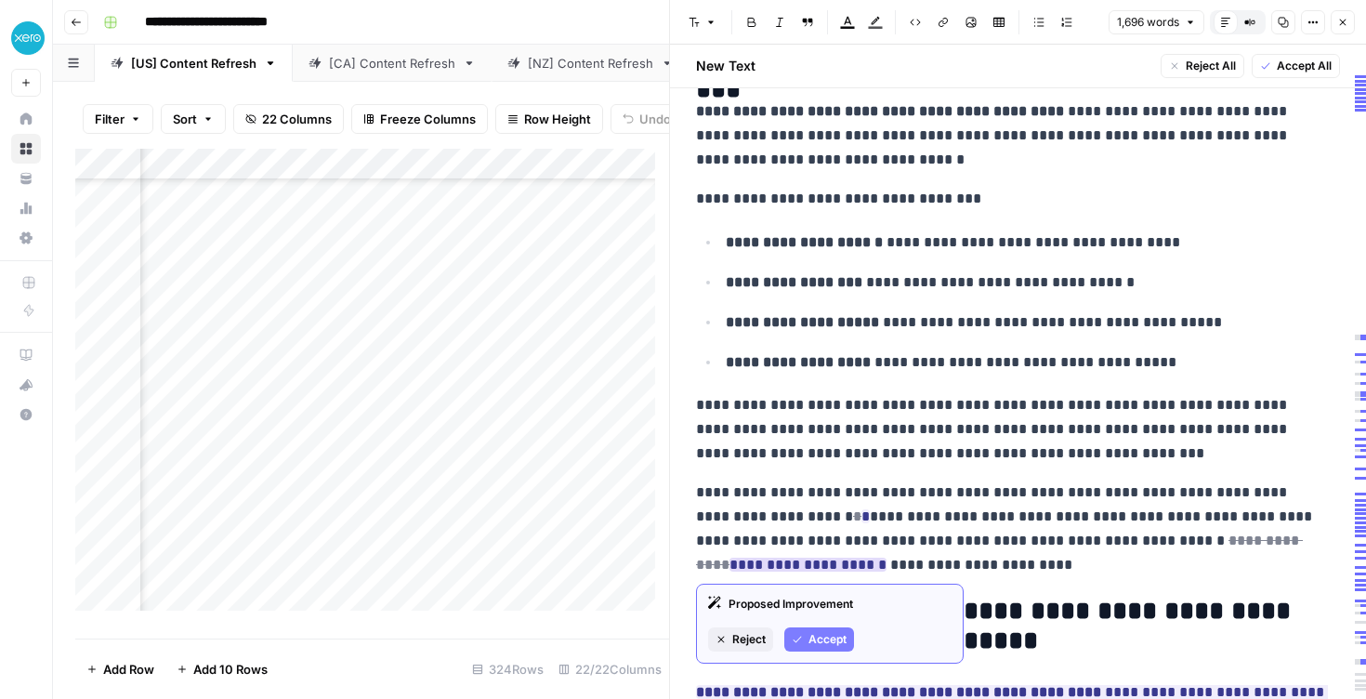
click at [823, 634] on span "Accept" at bounding box center [828, 639] width 38 height 17
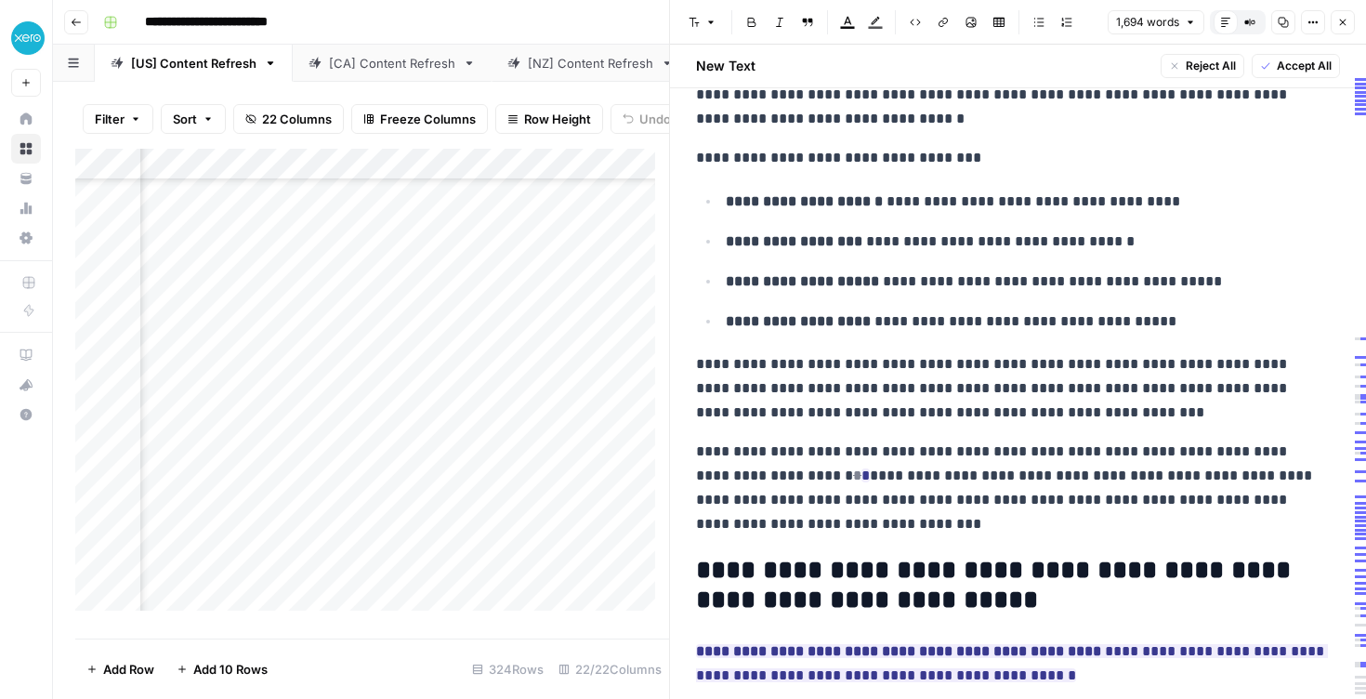
scroll to position [2434, 0]
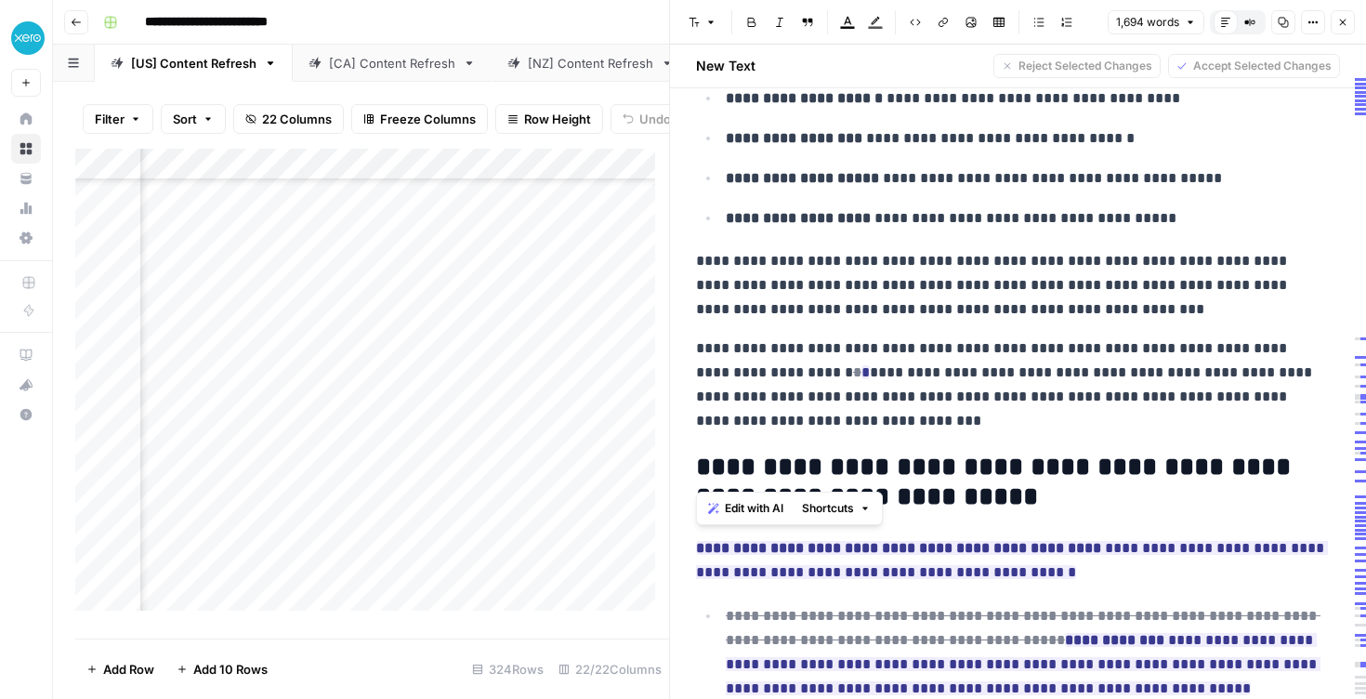
drag, startPoint x: 769, startPoint y: 460, endPoint x: 698, endPoint y: 456, distance: 70.7
click at [698, 456] on h2 "**********" at bounding box center [1011, 482] width 630 height 59
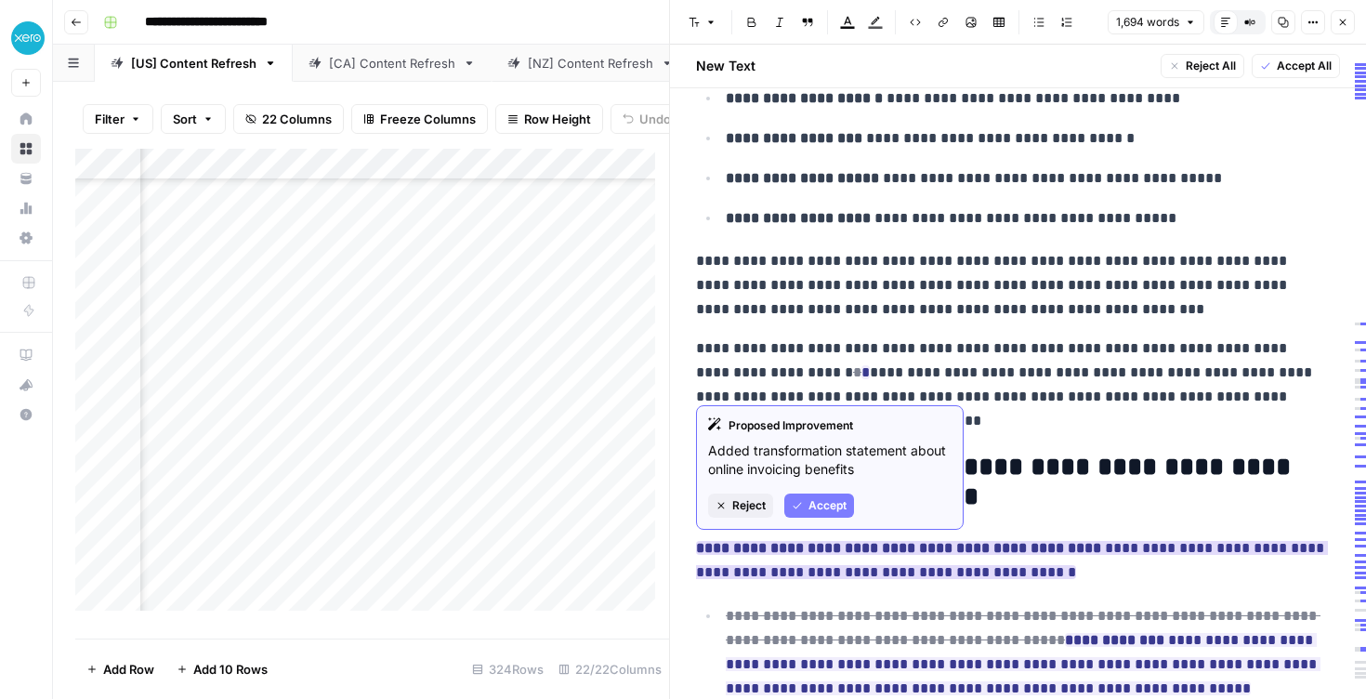
click at [829, 508] on span "Accept" at bounding box center [828, 505] width 38 height 17
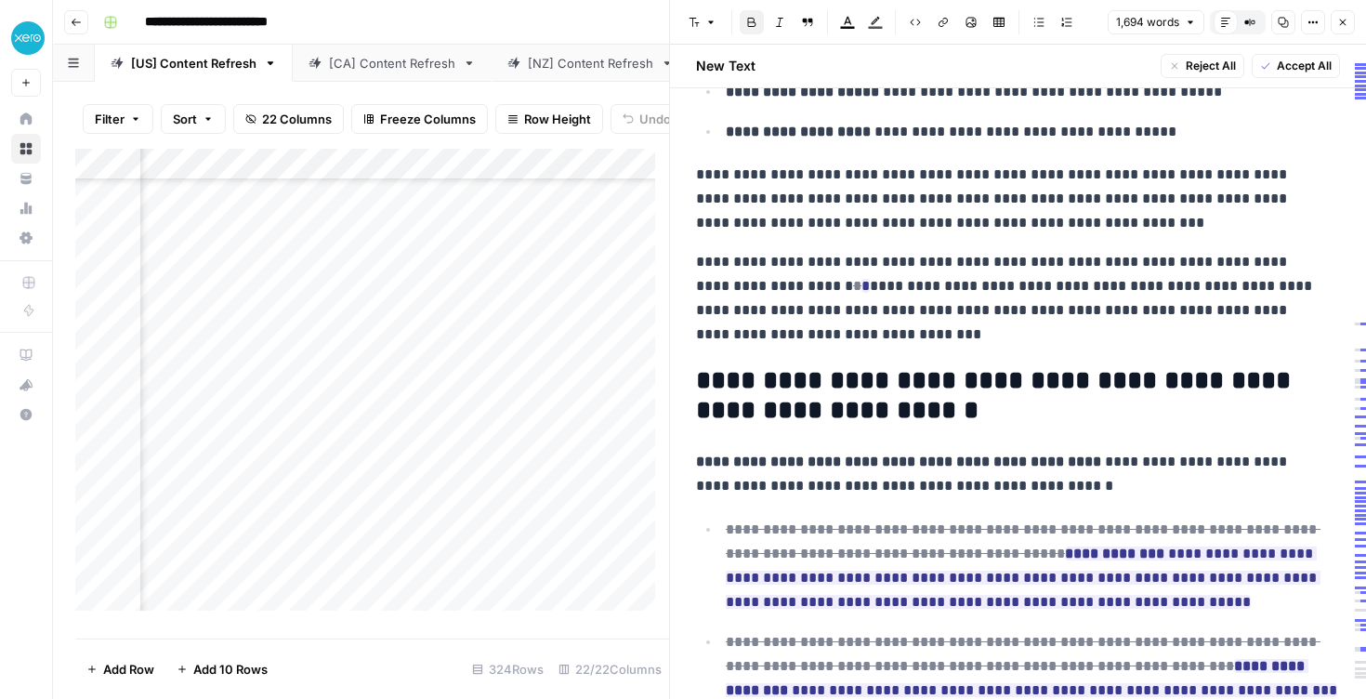
scroll to position [2673, 0]
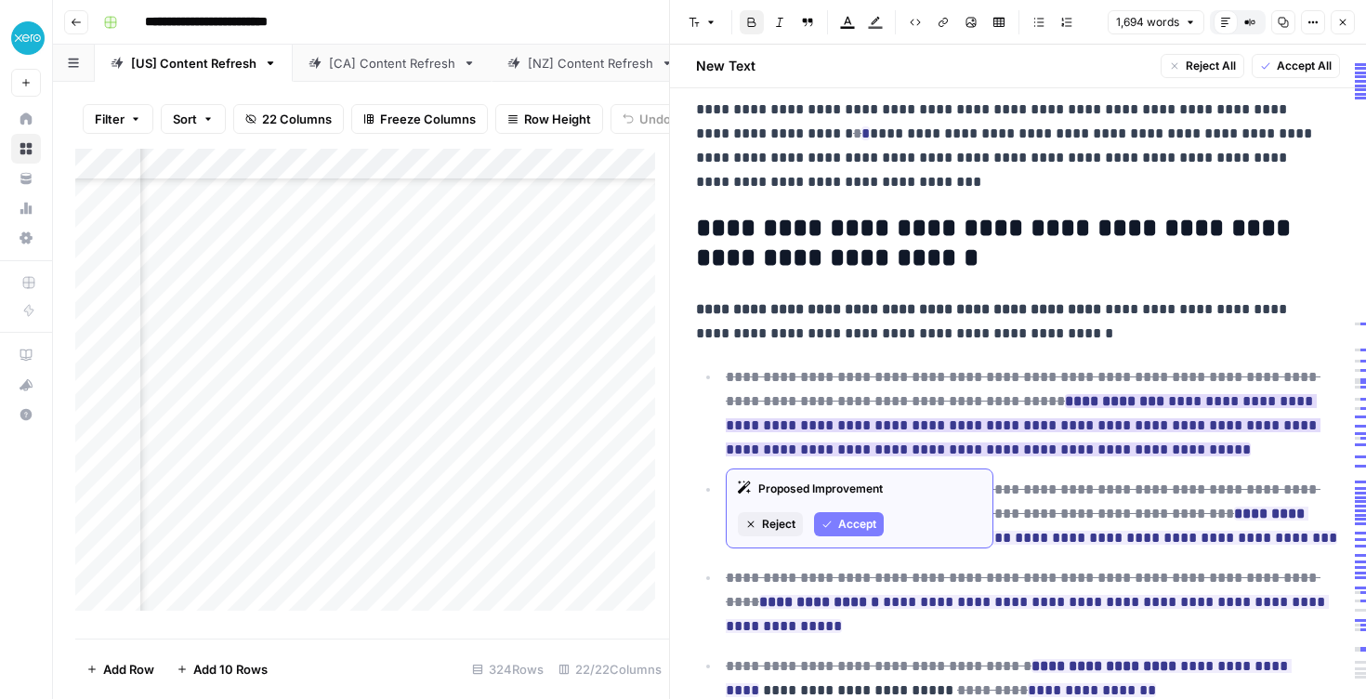
click at [862, 531] on span "Accept" at bounding box center [857, 524] width 38 height 17
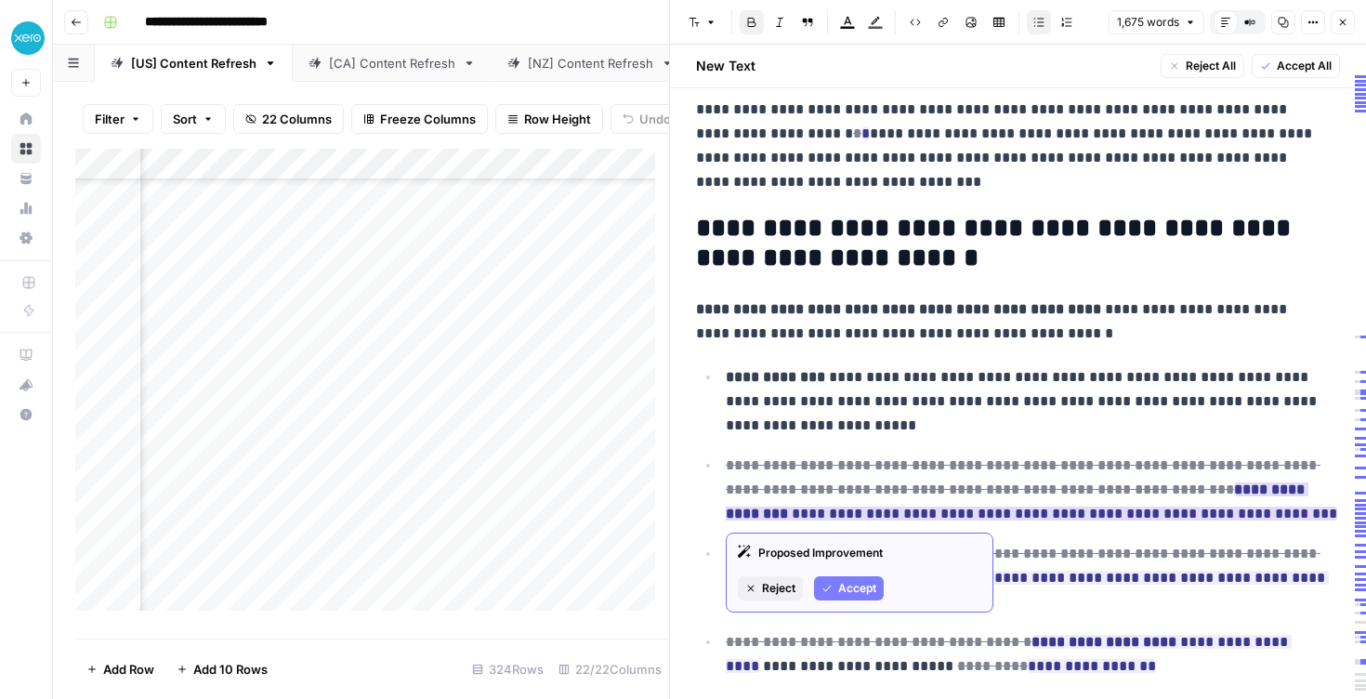
click at [863, 588] on span "Accept" at bounding box center [857, 588] width 38 height 17
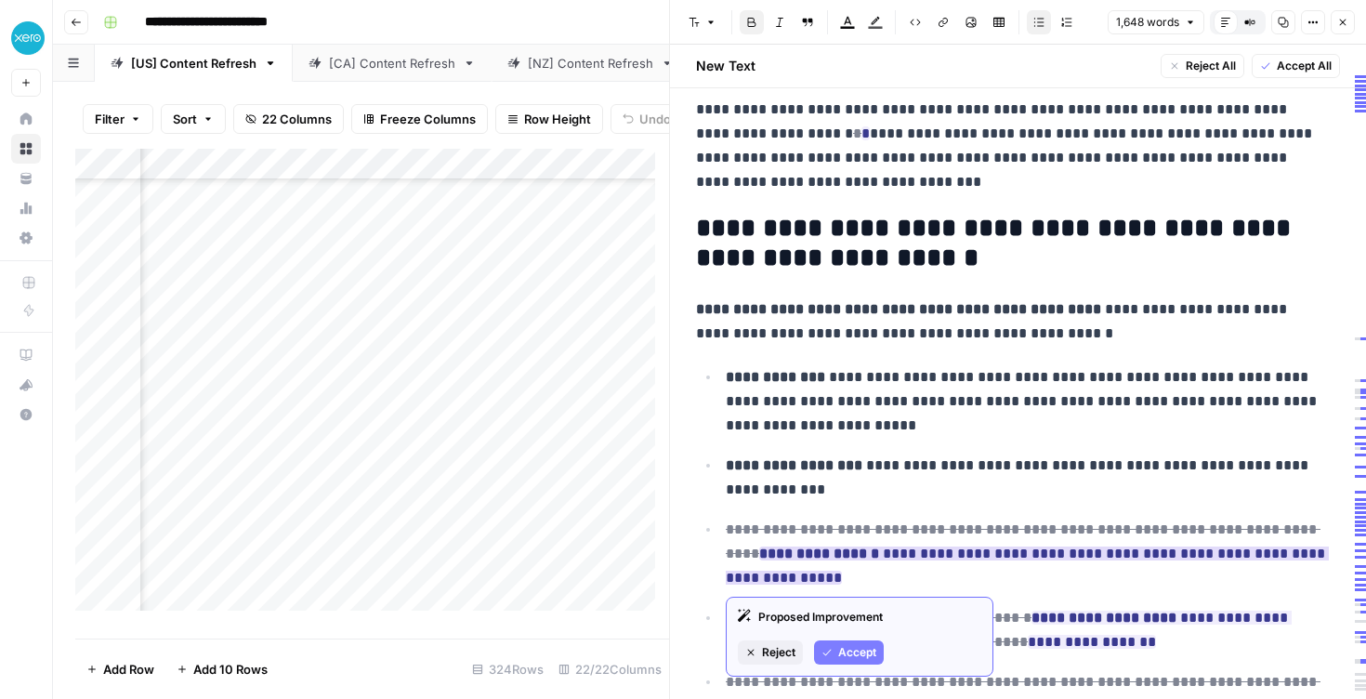
click at [852, 647] on span "Accept" at bounding box center [857, 652] width 38 height 17
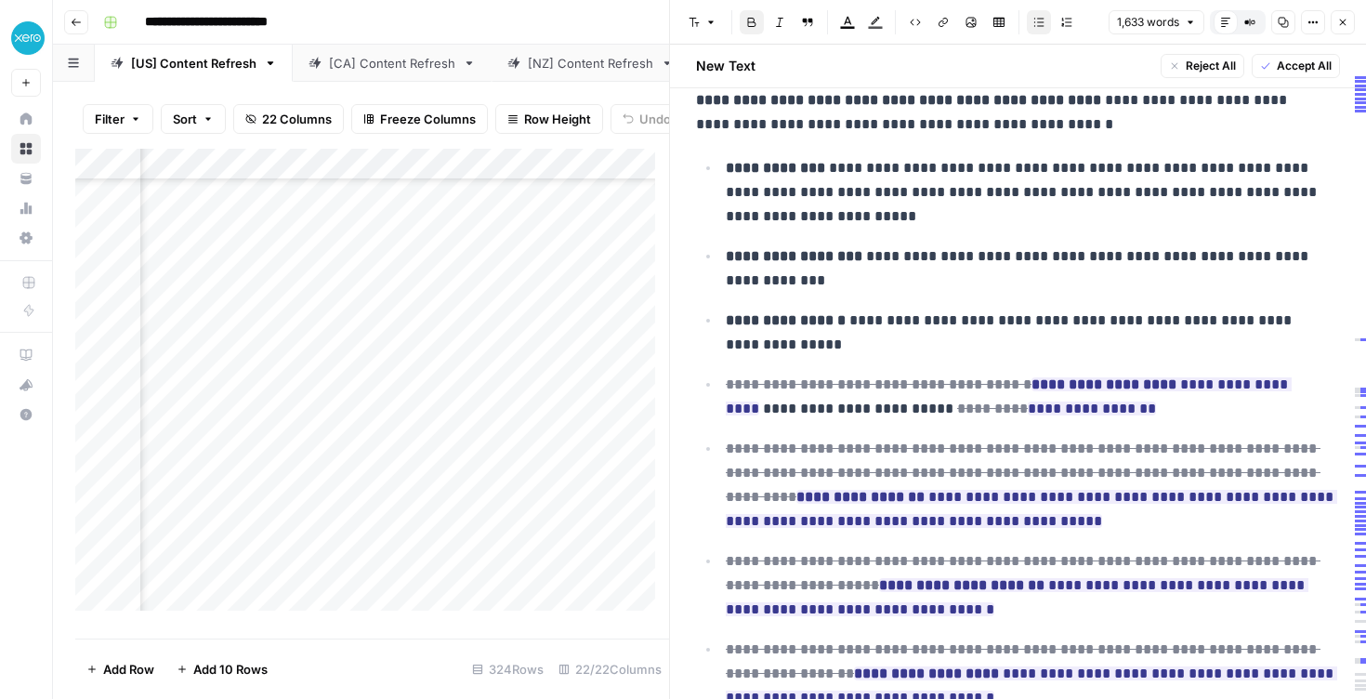
scroll to position [2912, 0]
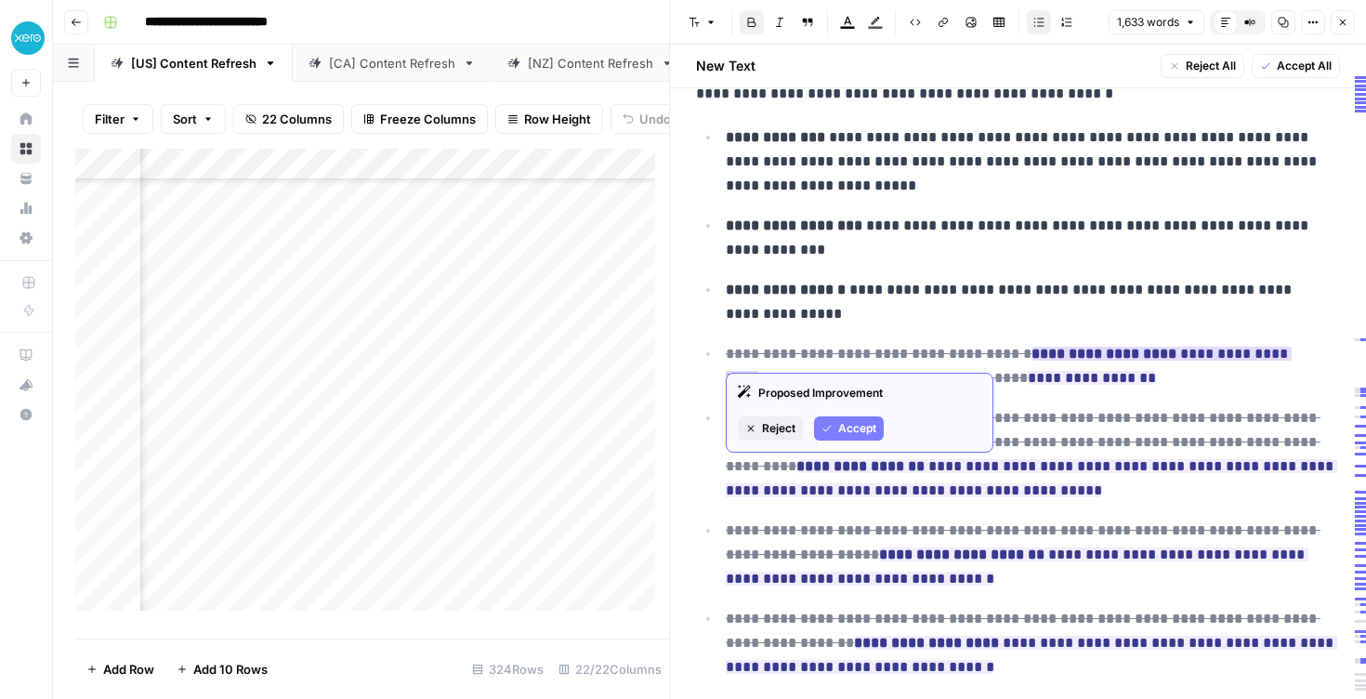
click at [869, 408] on div "Proposed Improvement Reject Accept" at bounding box center [860, 413] width 268 height 80
click at [863, 428] on span "Accept" at bounding box center [857, 428] width 38 height 17
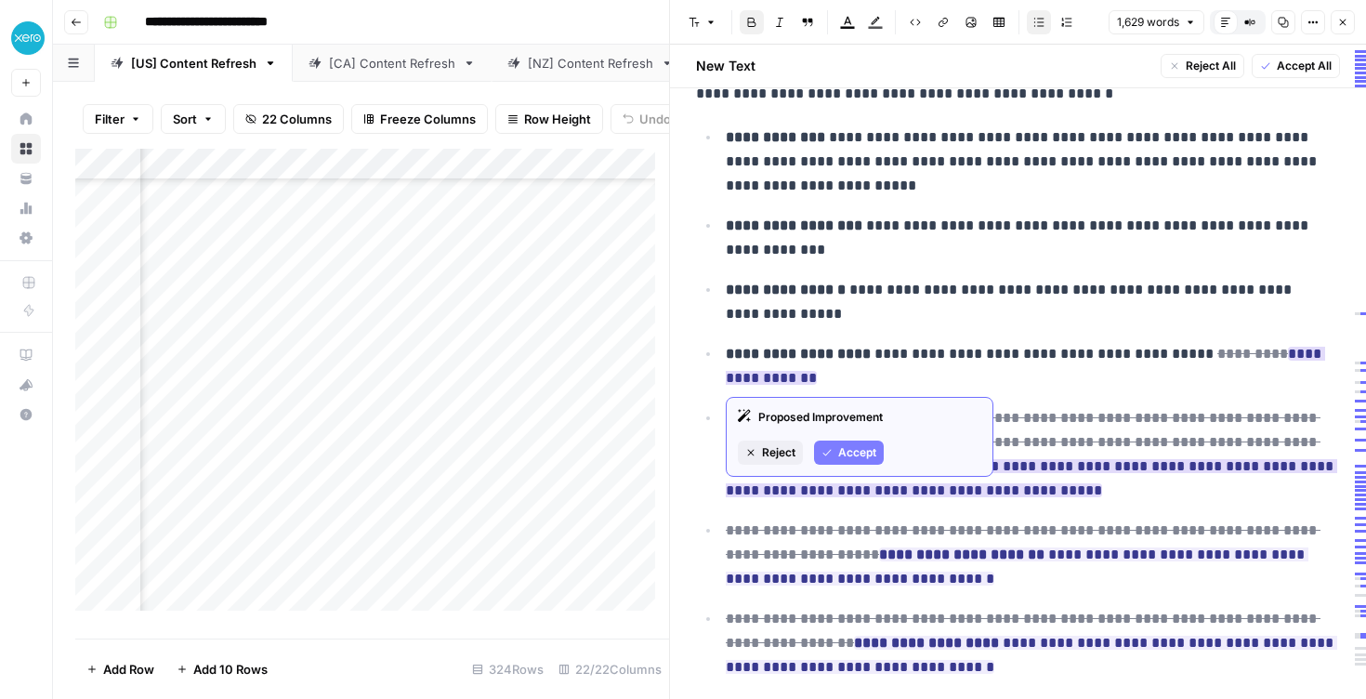
click at [843, 446] on span "Accept" at bounding box center [857, 452] width 38 height 17
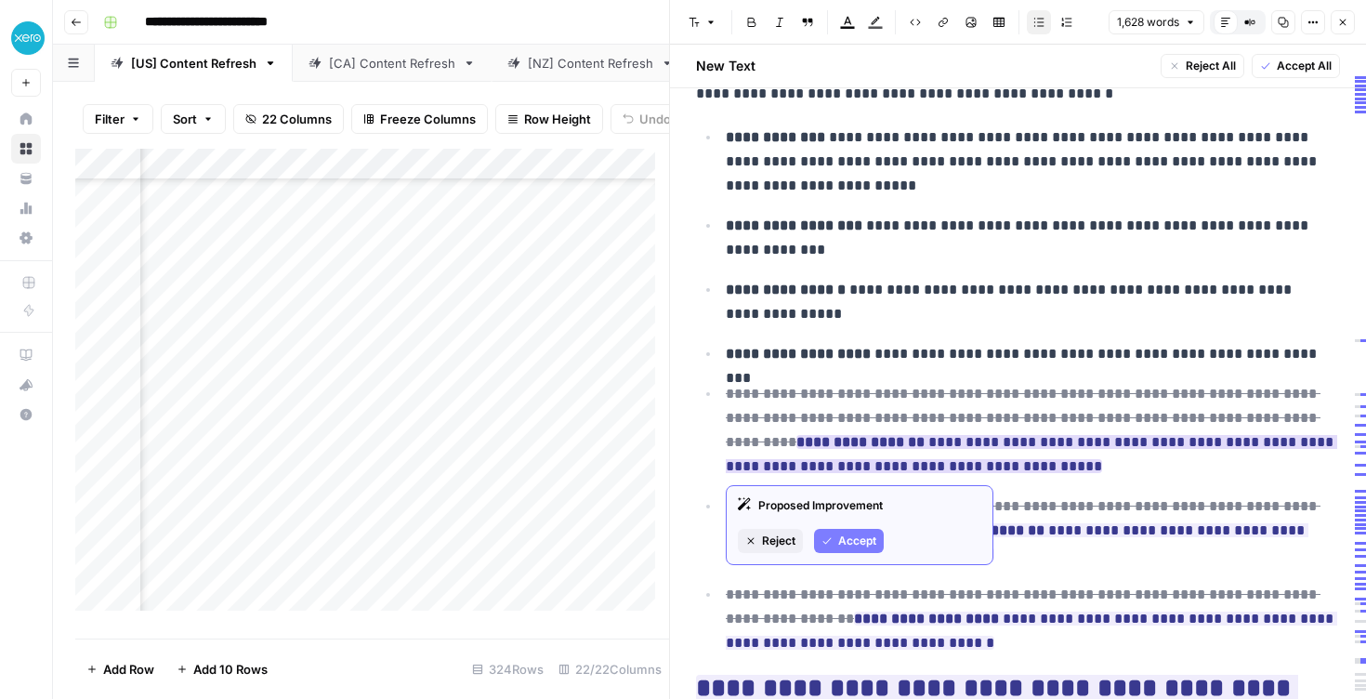
click at [852, 542] on span "Accept" at bounding box center [857, 541] width 38 height 17
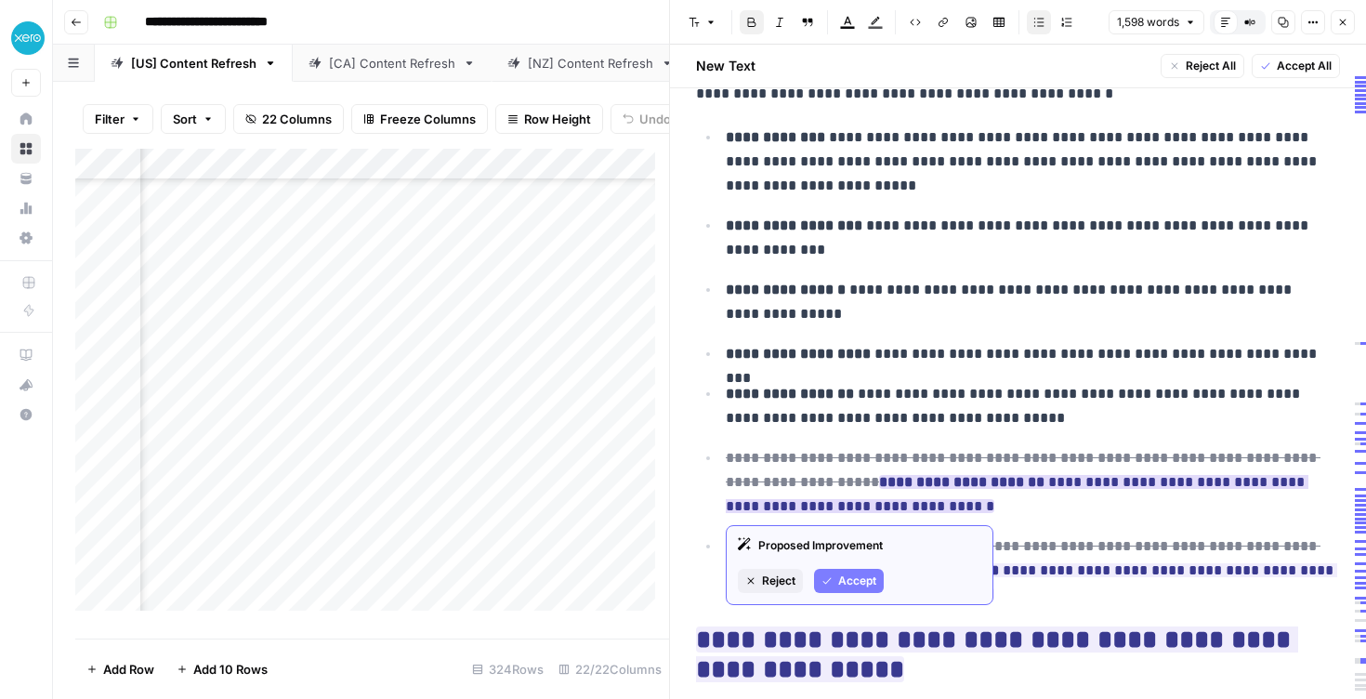
click at [844, 574] on span "Accept" at bounding box center [857, 581] width 38 height 17
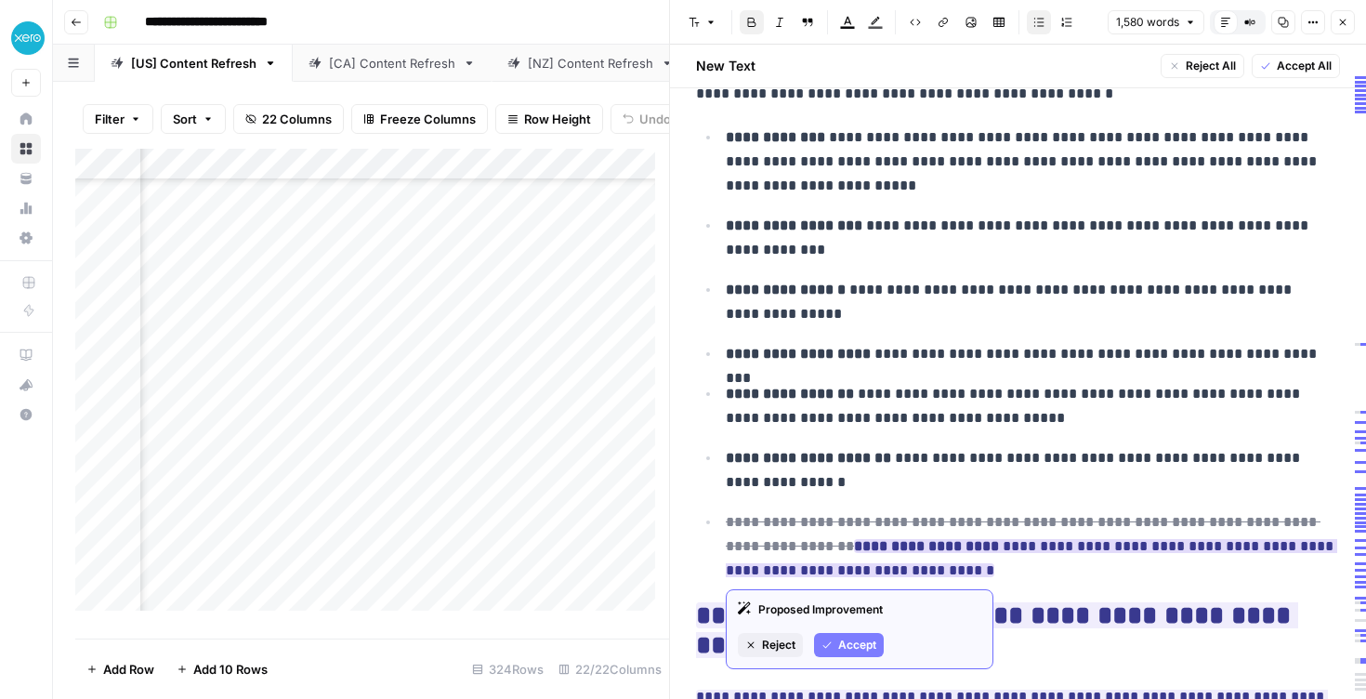
click at [855, 650] on span "Accept" at bounding box center [857, 645] width 38 height 17
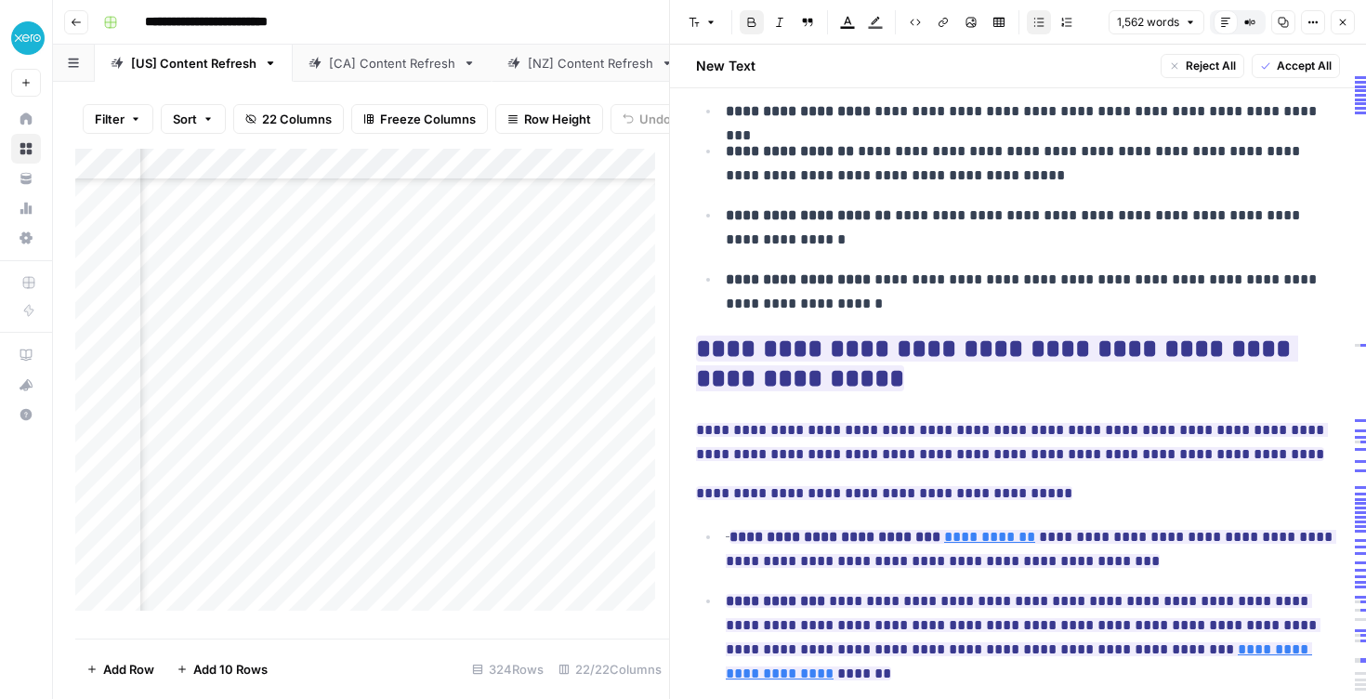
scroll to position [3155, 0]
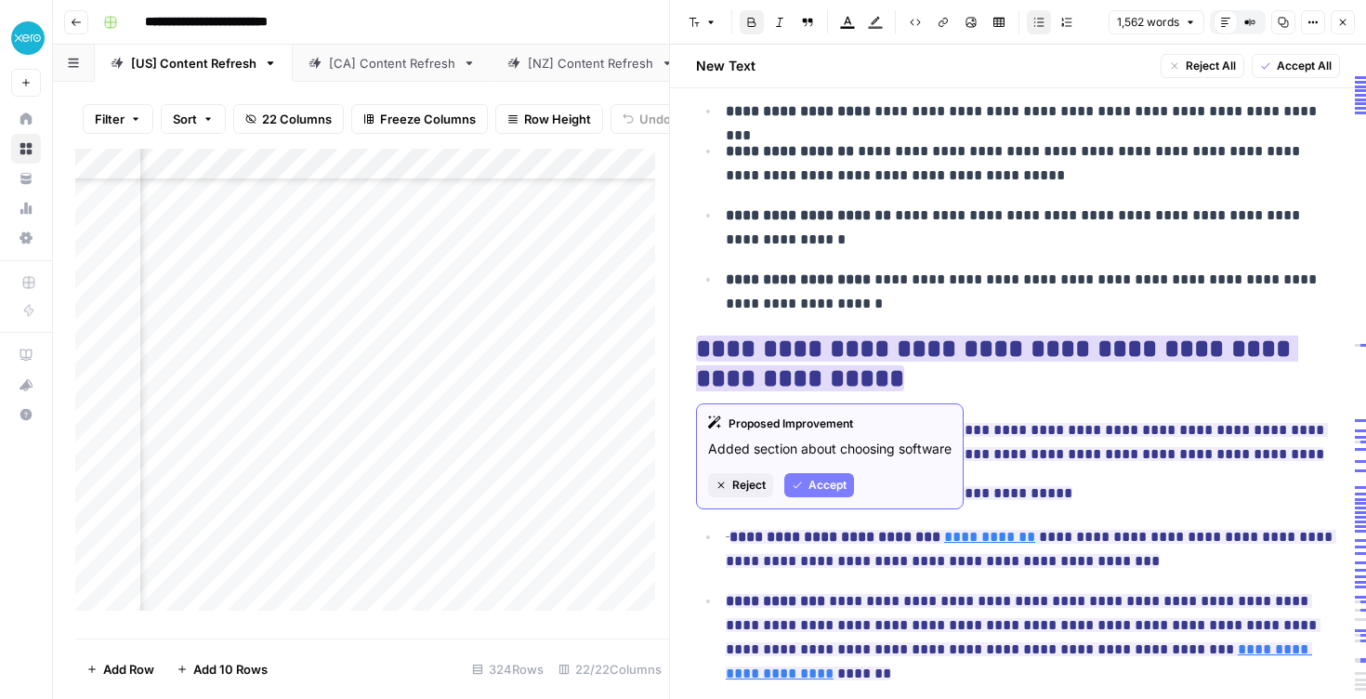
click at [822, 494] on span "Accept" at bounding box center [828, 485] width 38 height 17
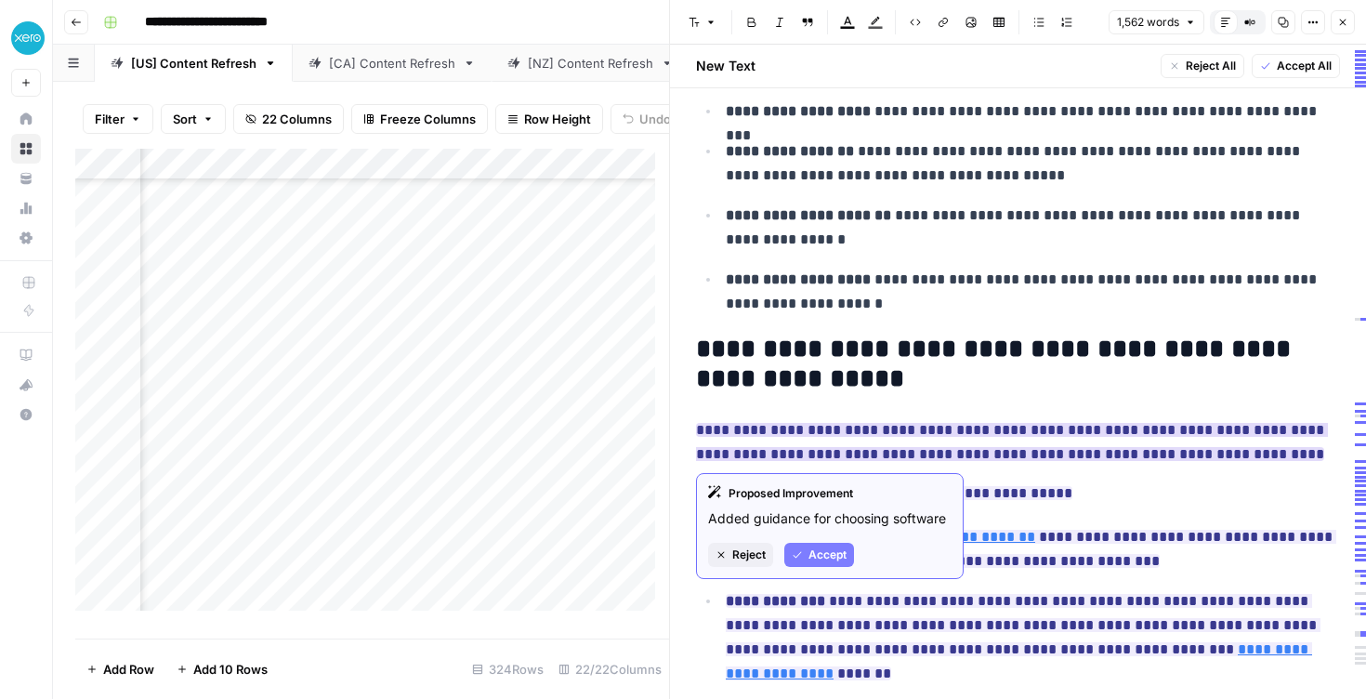
click at [829, 562] on span "Accept" at bounding box center [828, 555] width 38 height 17
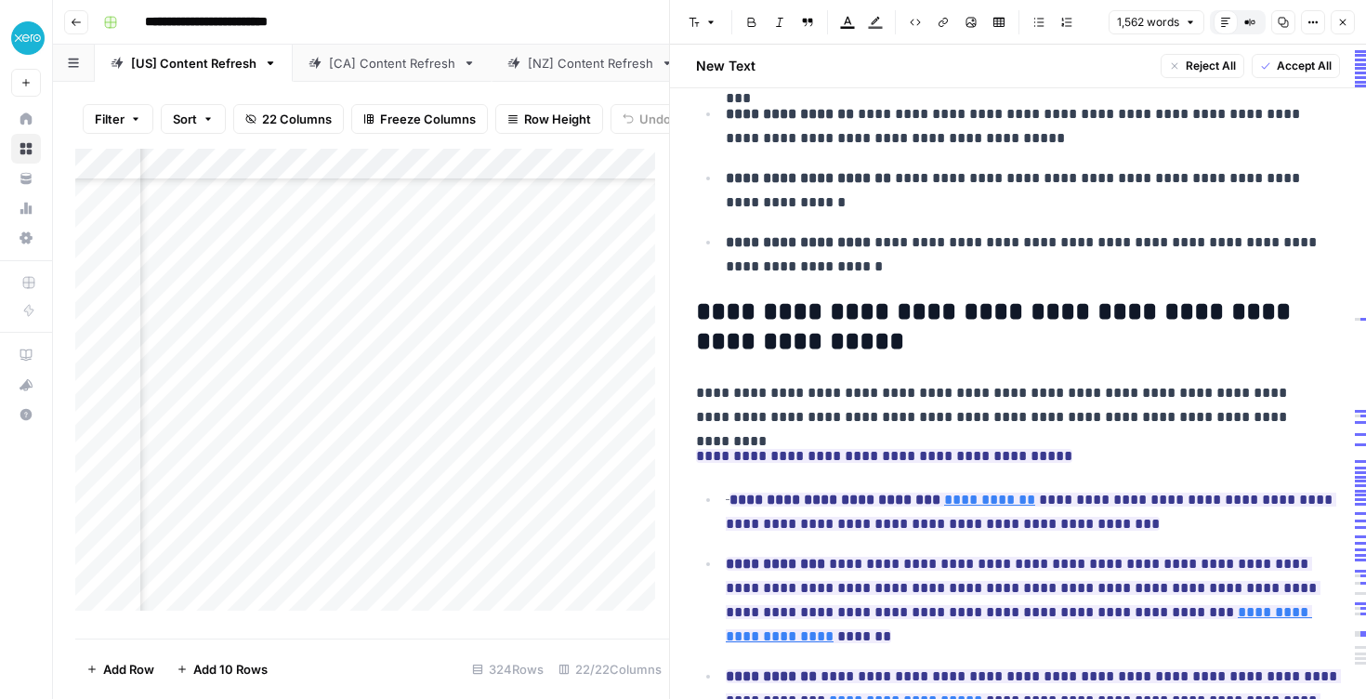
scroll to position [3193, 0]
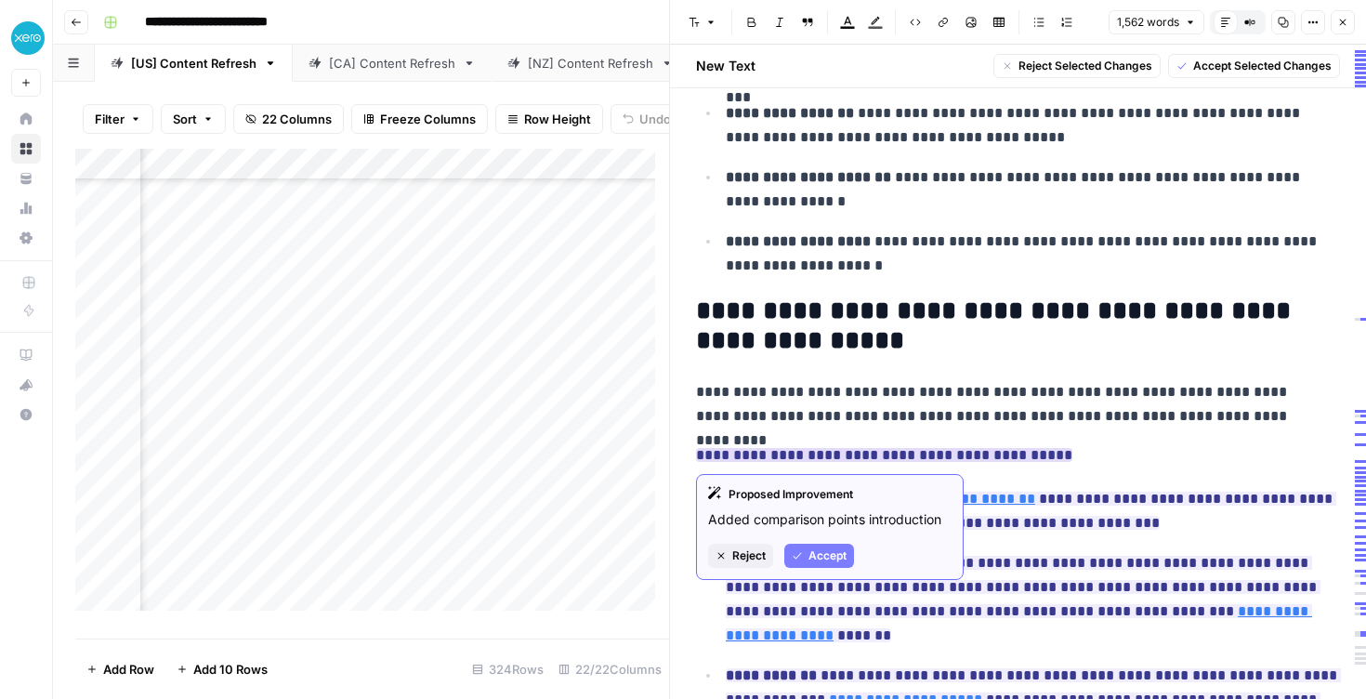
drag, startPoint x: 842, startPoint y: 457, endPoint x: 803, endPoint y: 455, distance: 39.1
click at [803, 455] on ins "**********" at bounding box center [884, 455] width 376 height 14
click at [837, 550] on span "Accept" at bounding box center [828, 556] width 38 height 17
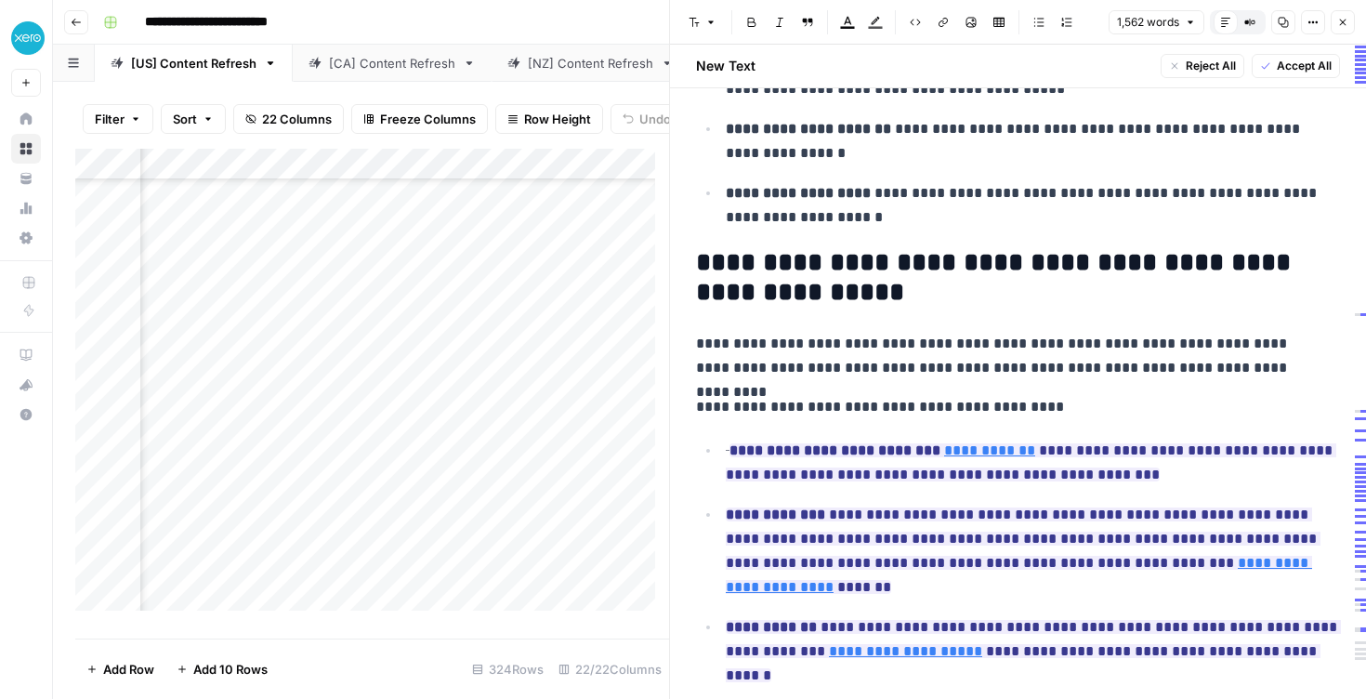
scroll to position [3331, 0]
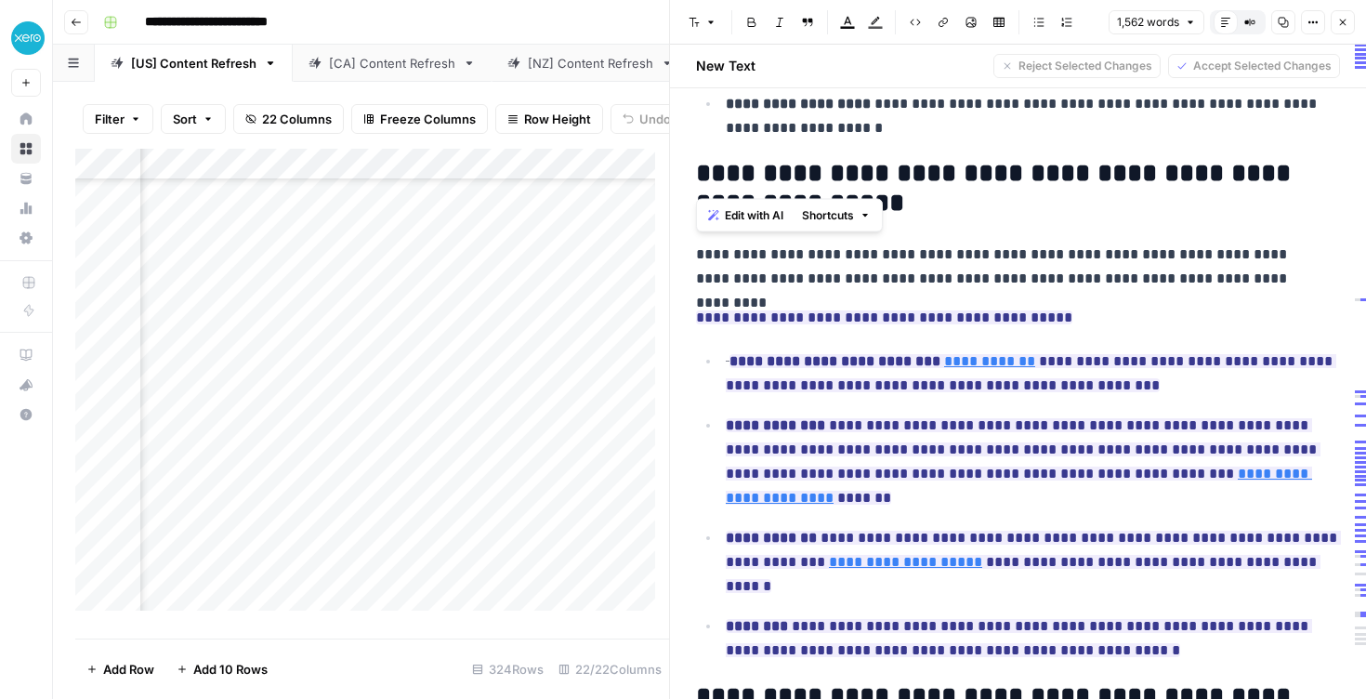
drag, startPoint x: 800, startPoint y: 173, endPoint x: 693, endPoint y: 166, distance: 108.0
click at [789, 169] on h2 "**********" at bounding box center [1011, 188] width 630 height 59
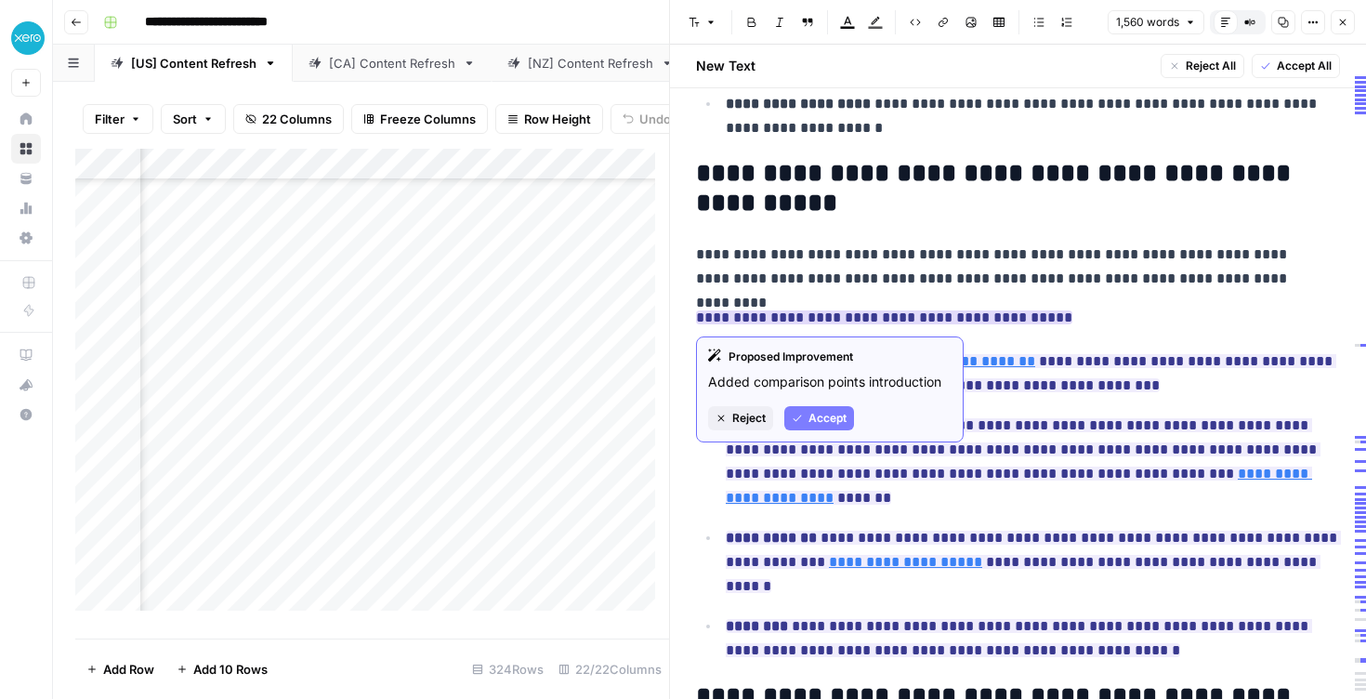
click at [824, 417] on span "Accept" at bounding box center [828, 418] width 38 height 17
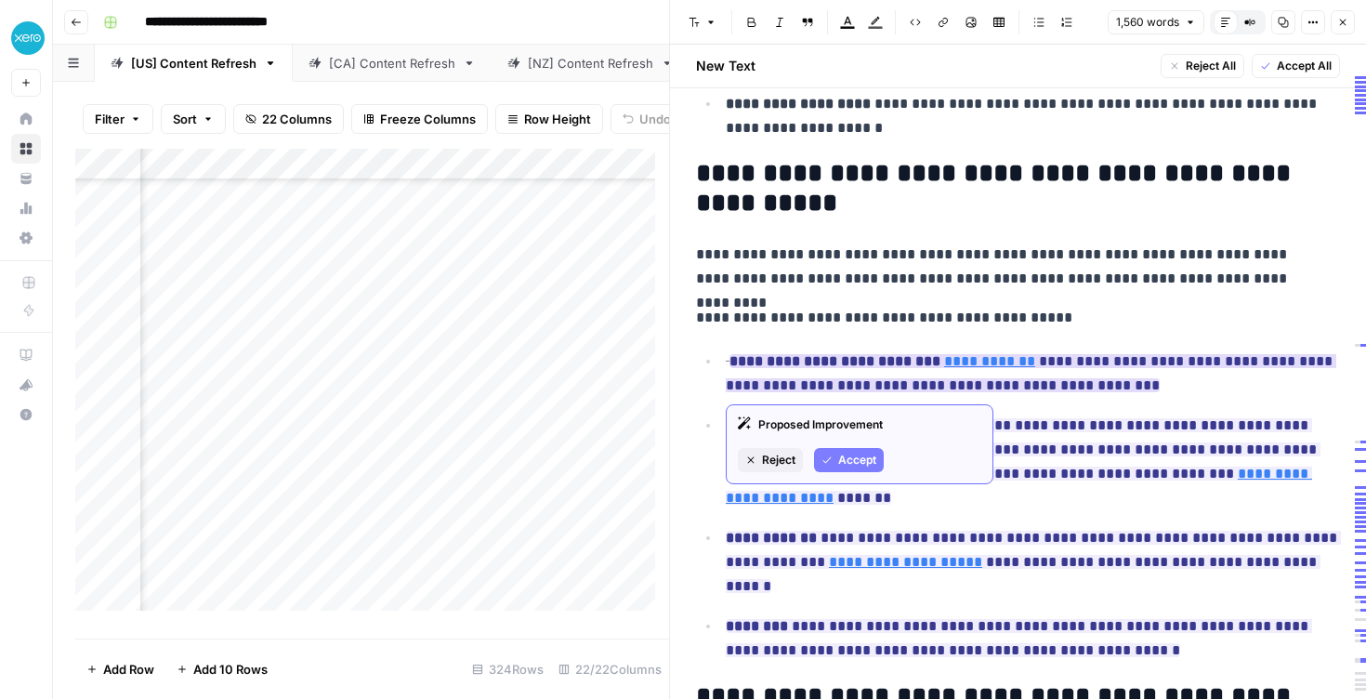
click at [861, 458] on span "Accept" at bounding box center [857, 460] width 38 height 17
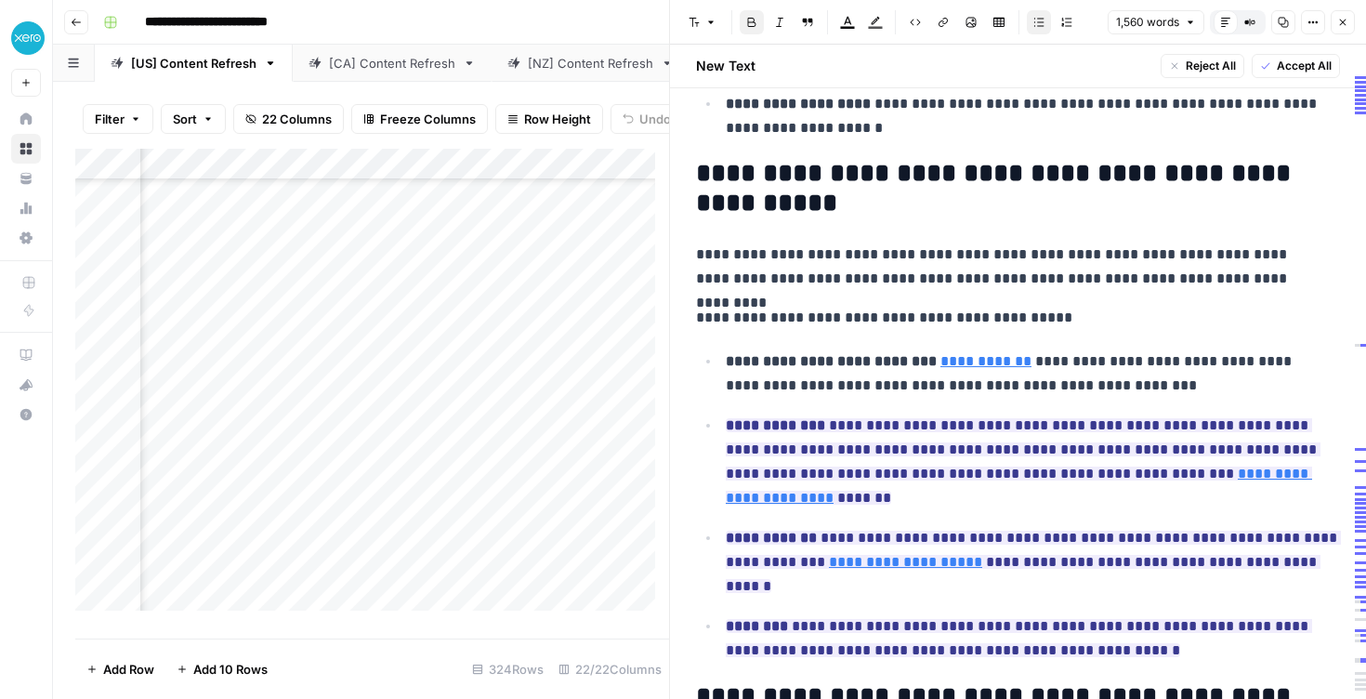
click at [964, 364] on link "**********" at bounding box center [986, 361] width 91 height 14
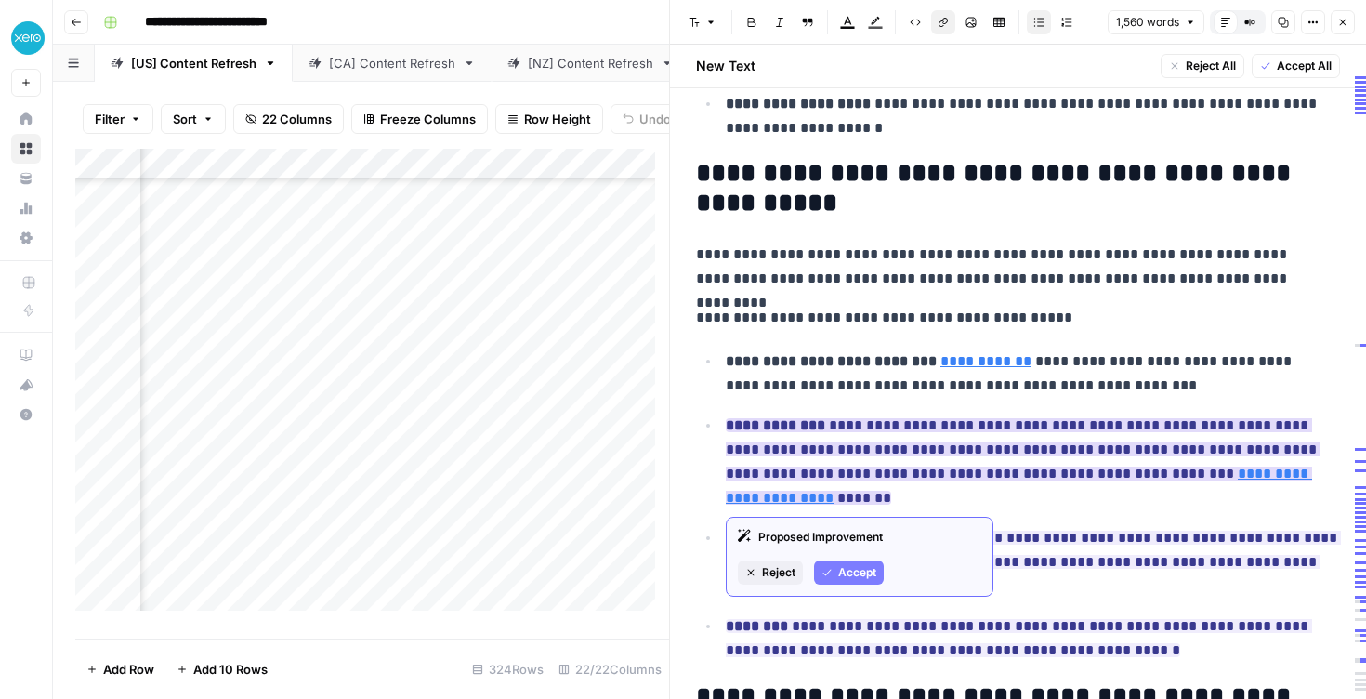
click at [859, 559] on div "Proposed Improvement Reject Accept" at bounding box center [860, 557] width 268 height 80
click at [852, 577] on span "Accept" at bounding box center [857, 572] width 38 height 17
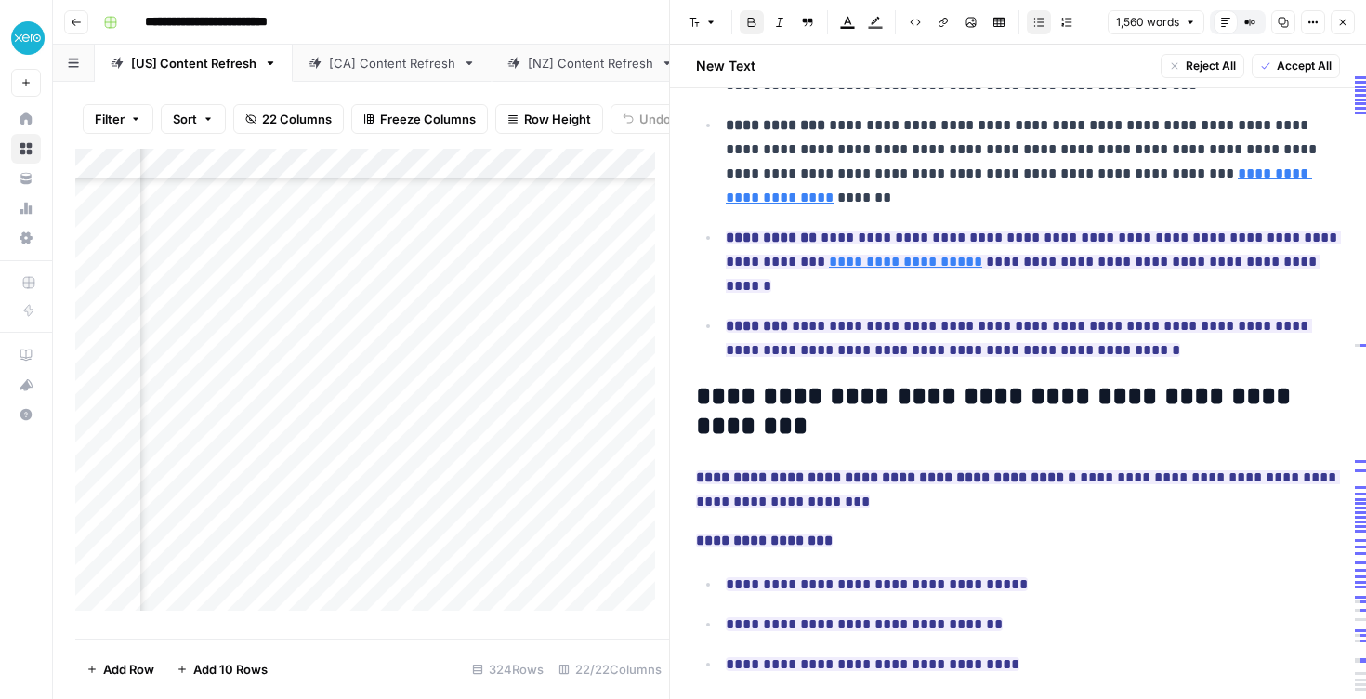
scroll to position [3688, 0]
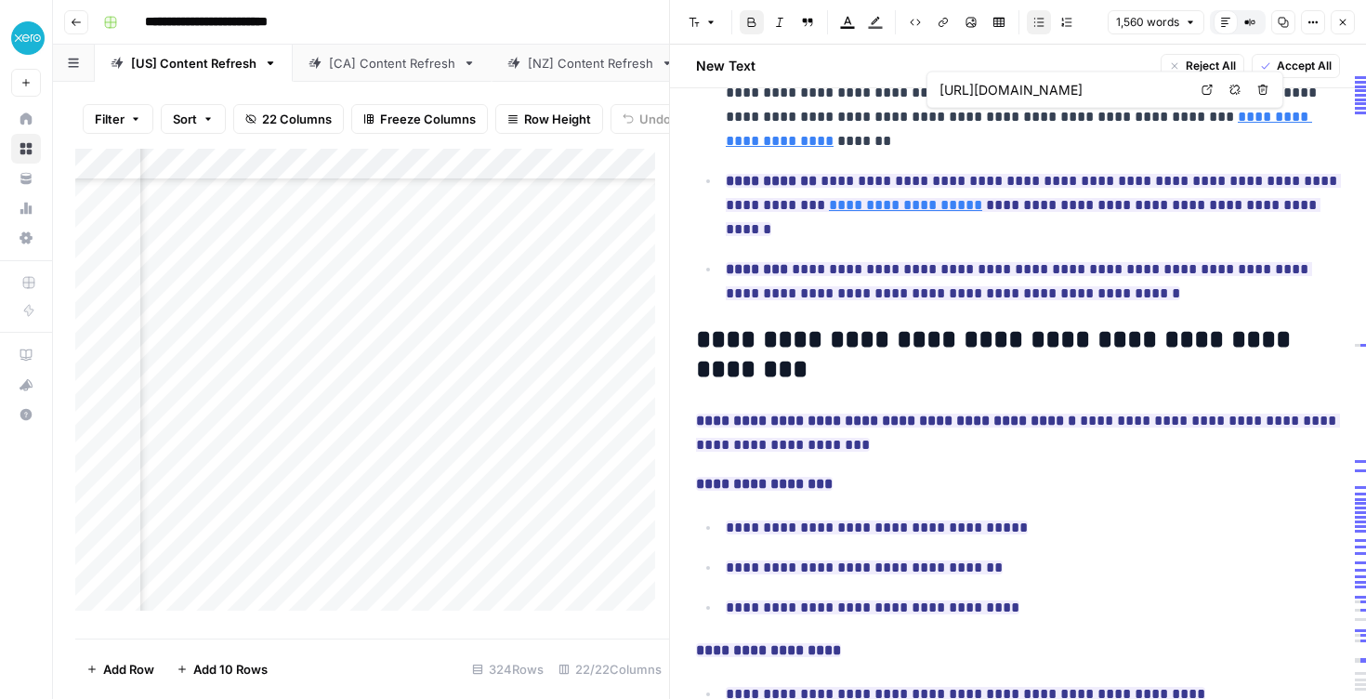
click at [1090, 99] on input "[URL][DOMAIN_NAME]" at bounding box center [1063, 90] width 247 height 19
click at [1026, 165] on ul "**********" at bounding box center [1018, 149] width 644 height 314
click at [903, 179] on ins "**********" at bounding box center [1033, 205] width 615 height 62
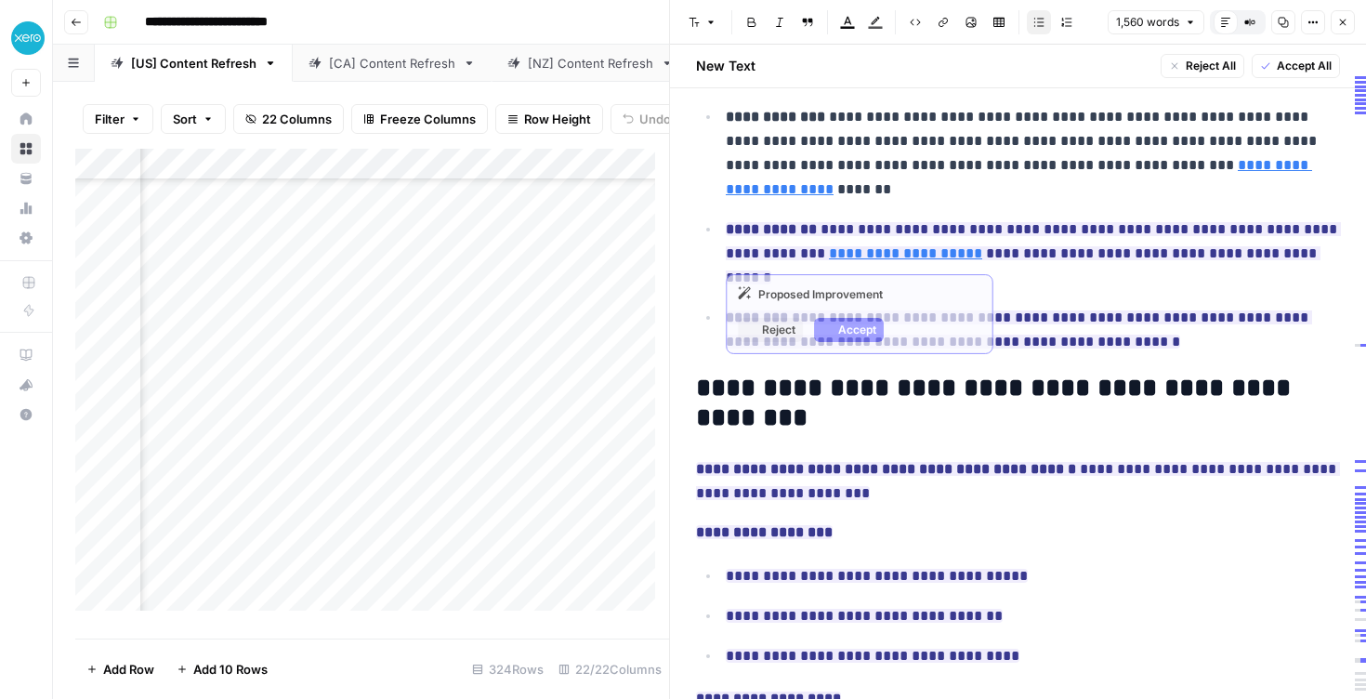
scroll to position [3539, 0]
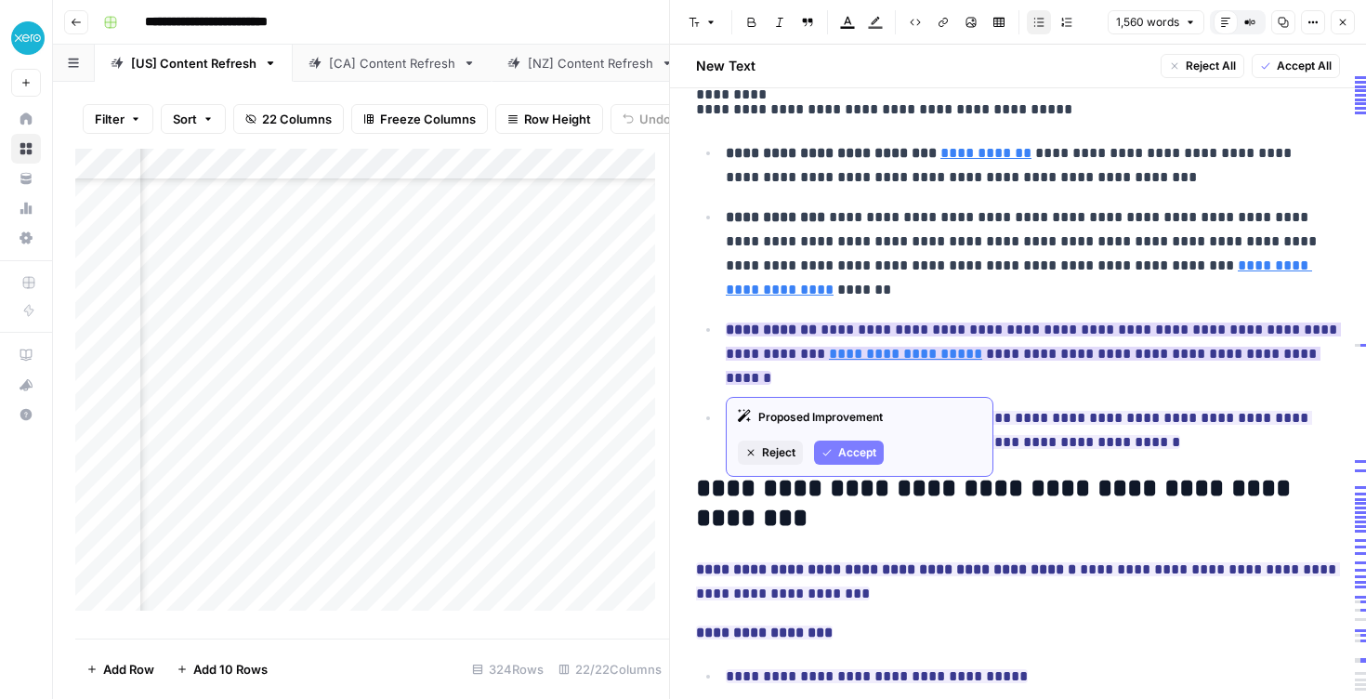
click at [872, 456] on span "Accept" at bounding box center [857, 452] width 38 height 17
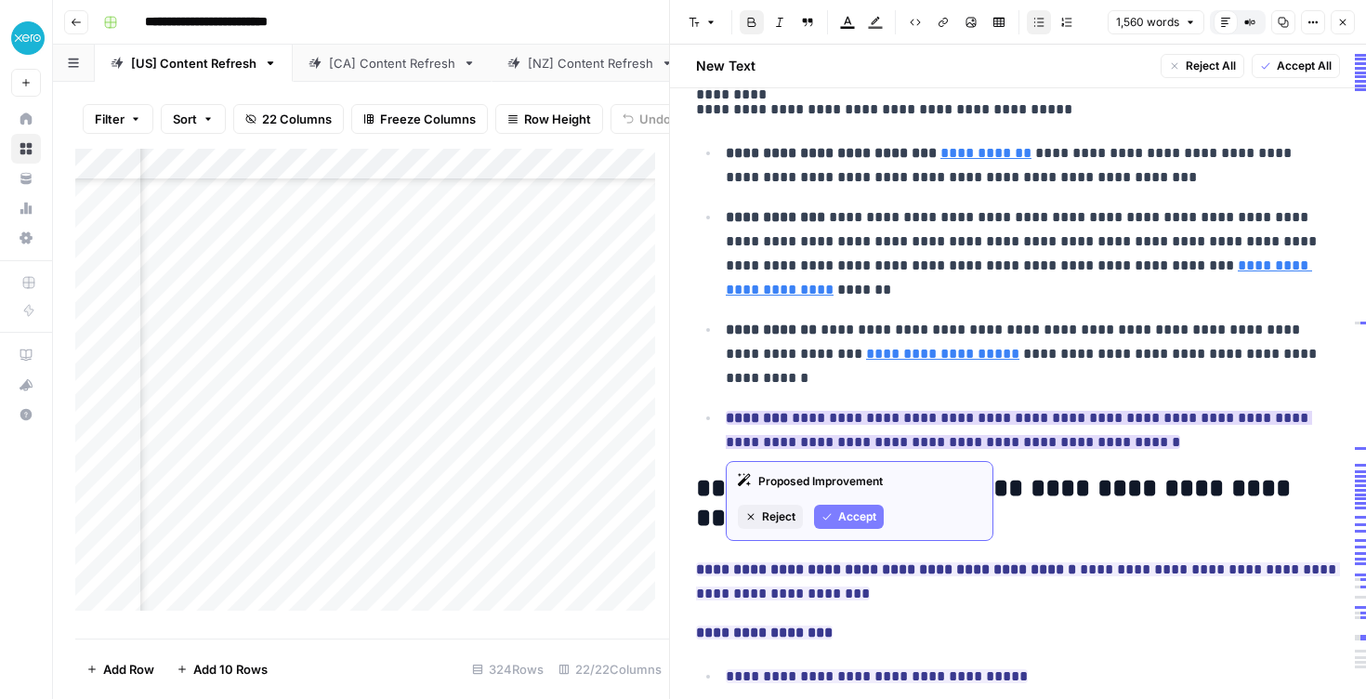
click at [865, 526] on button "Accept" at bounding box center [849, 517] width 70 height 24
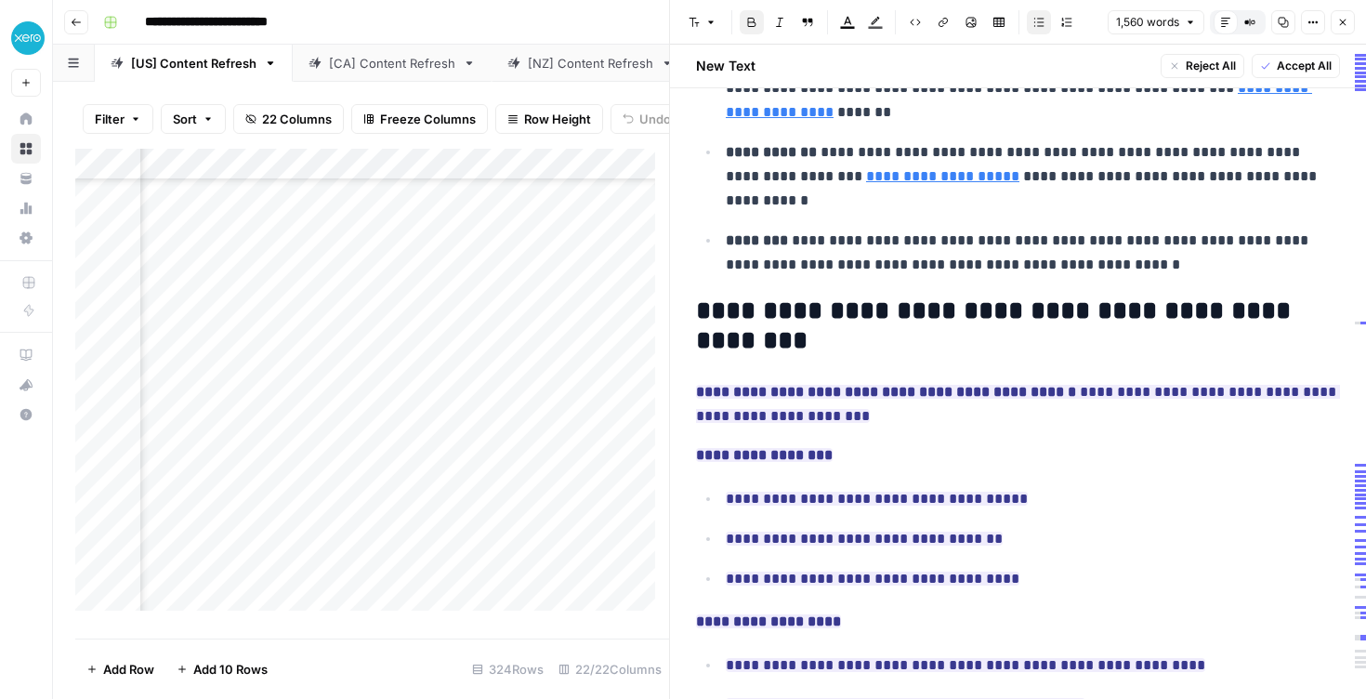
scroll to position [3747, 0]
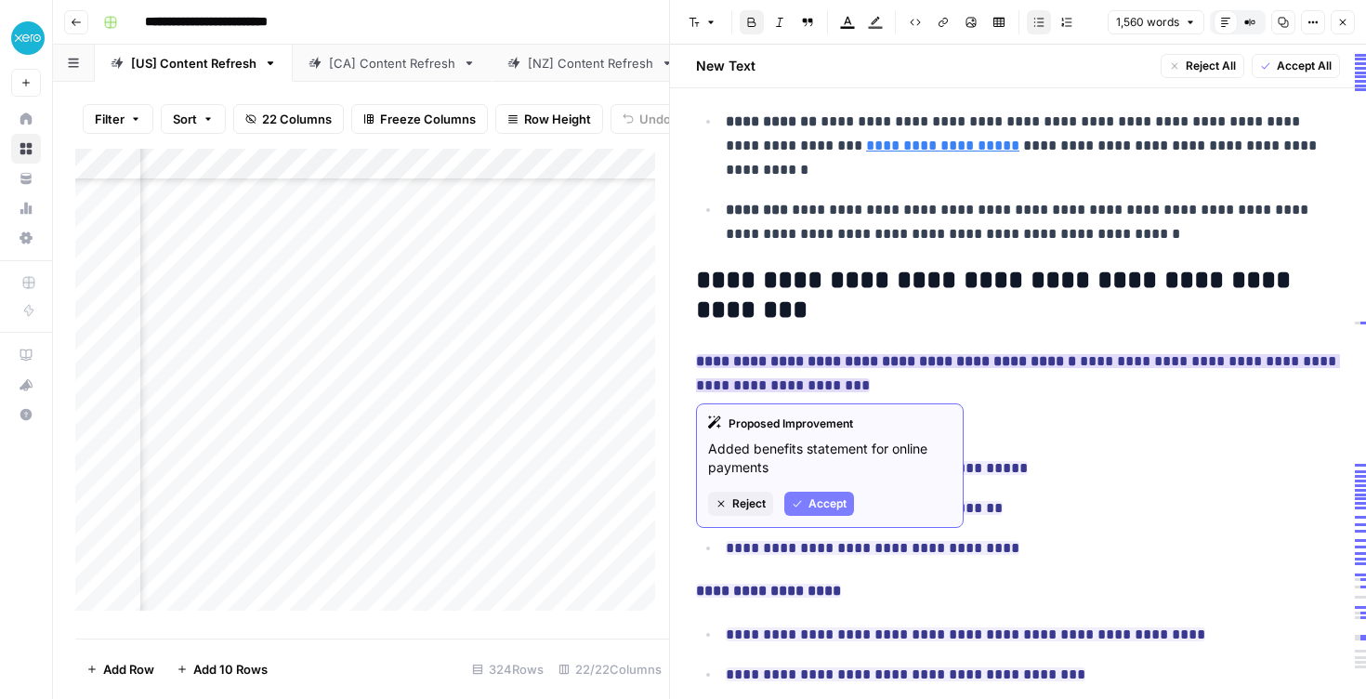
click at [838, 503] on span "Accept" at bounding box center [828, 503] width 38 height 17
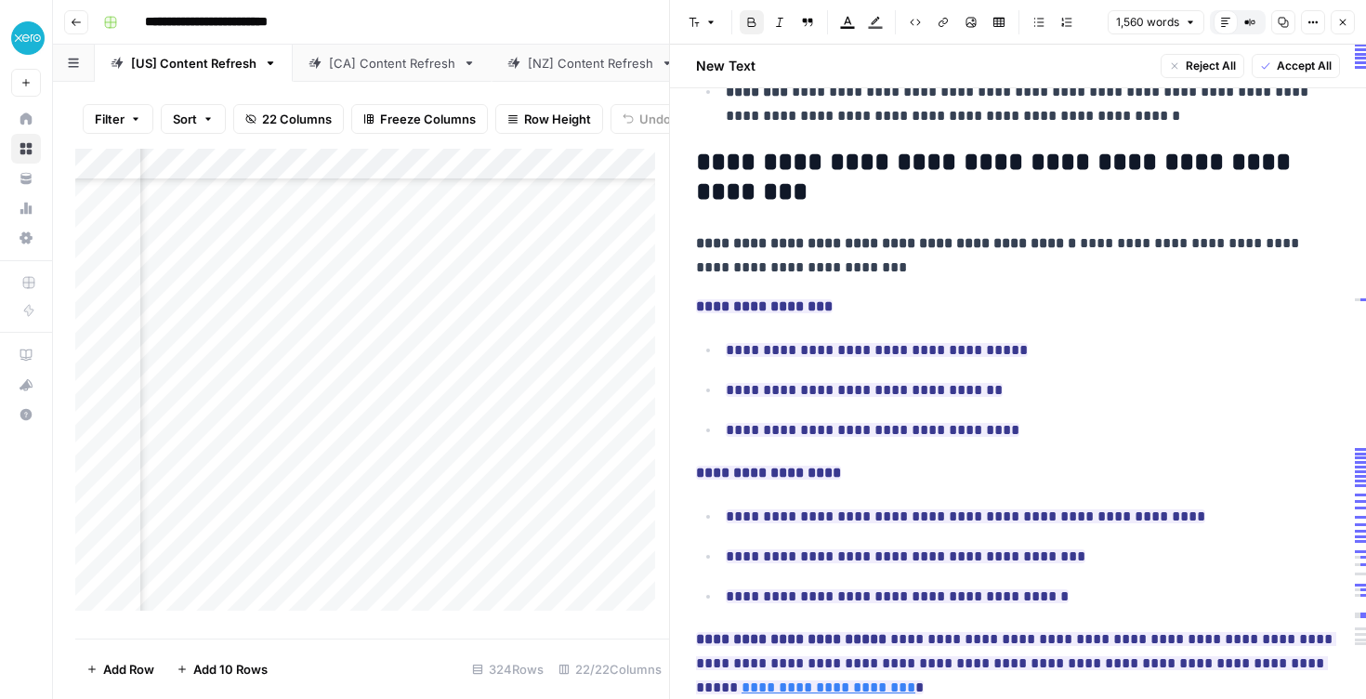
scroll to position [3872, 0]
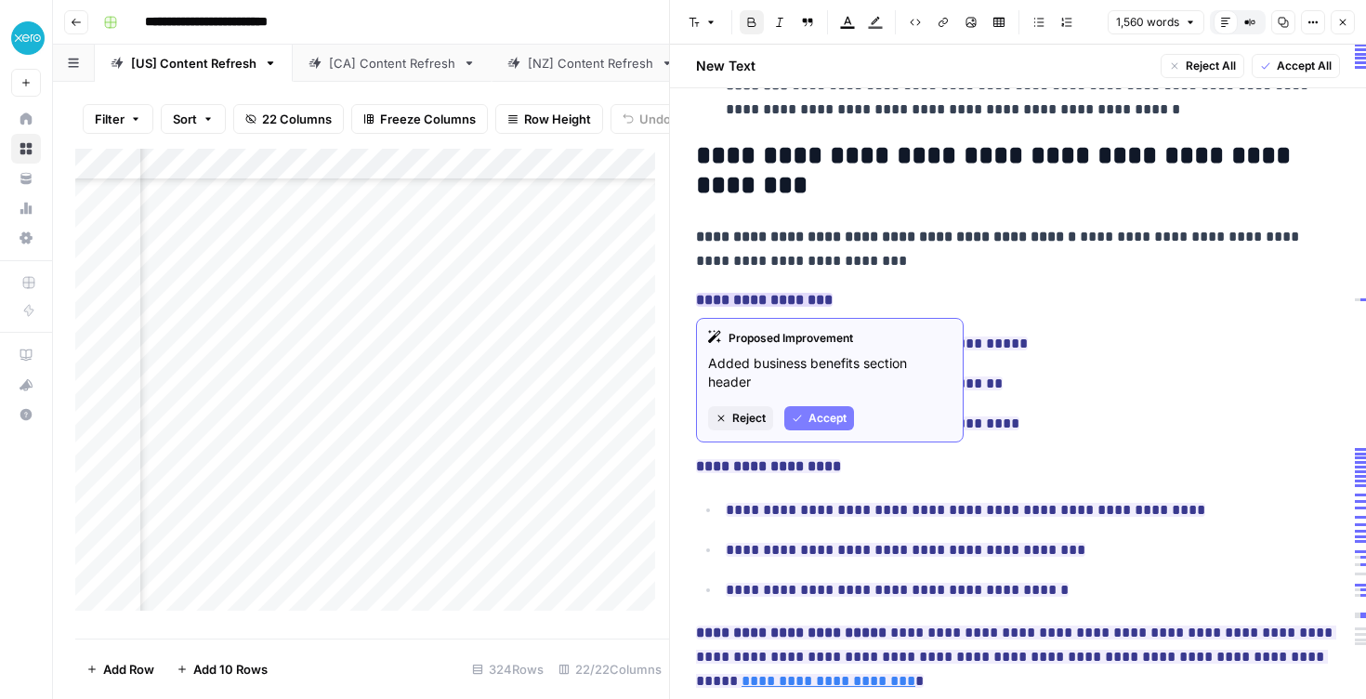
click at [822, 423] on span "Accept" at bounding box center [828, 418] width 38 height 17
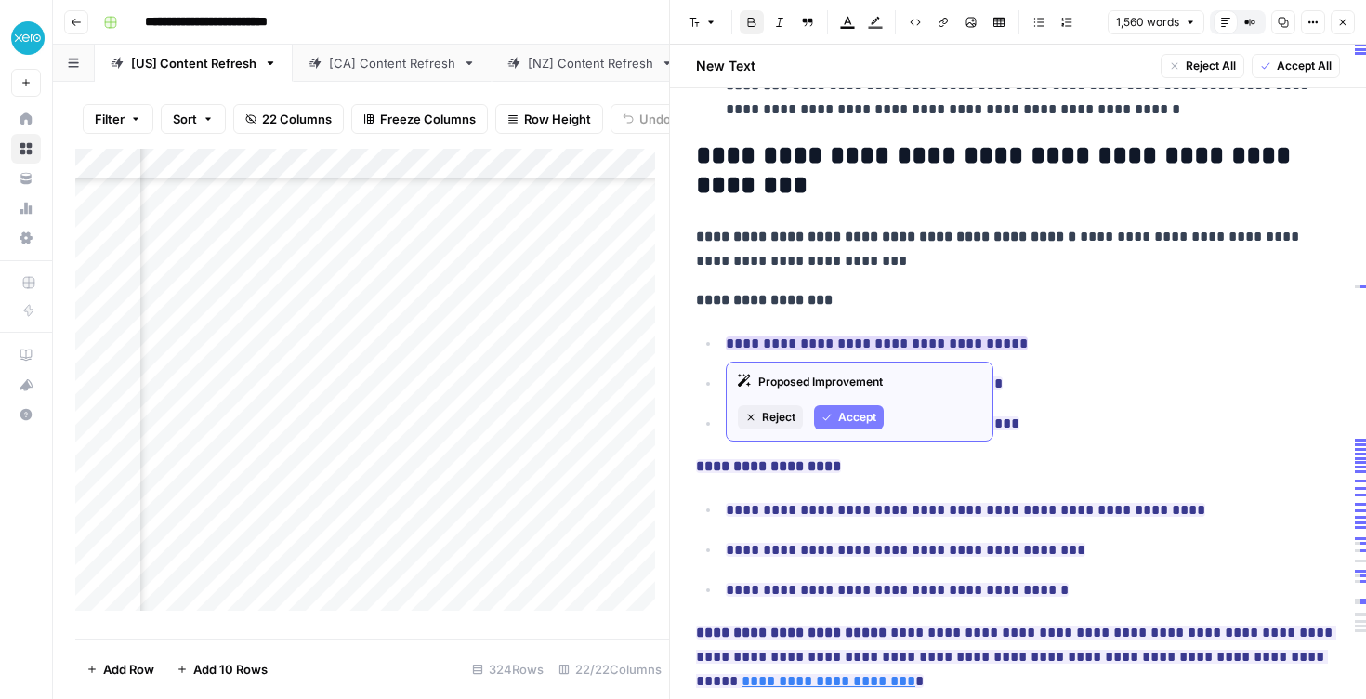
click at [872, 420] on span "Accept" at bounding box center [857, 417] width 38 height 17
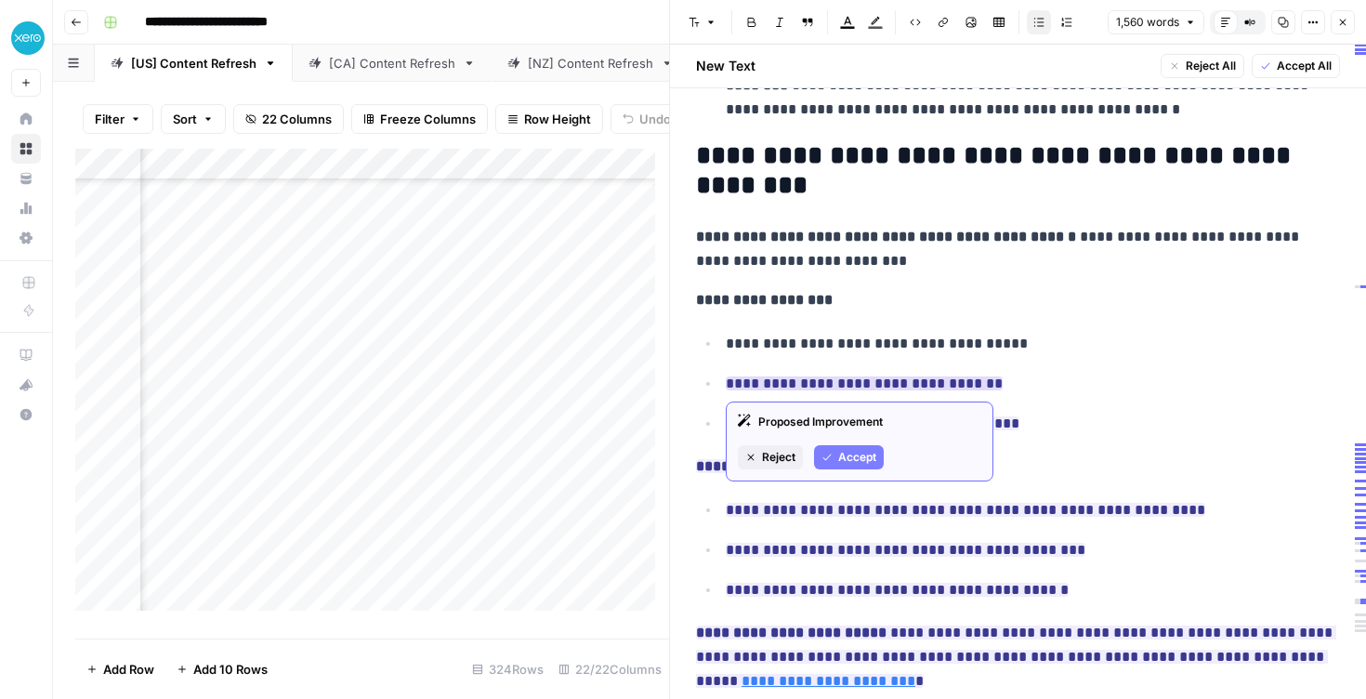
click at [867, 460] on span "Accept" at bounding box center [857, 457] width 38 height 17
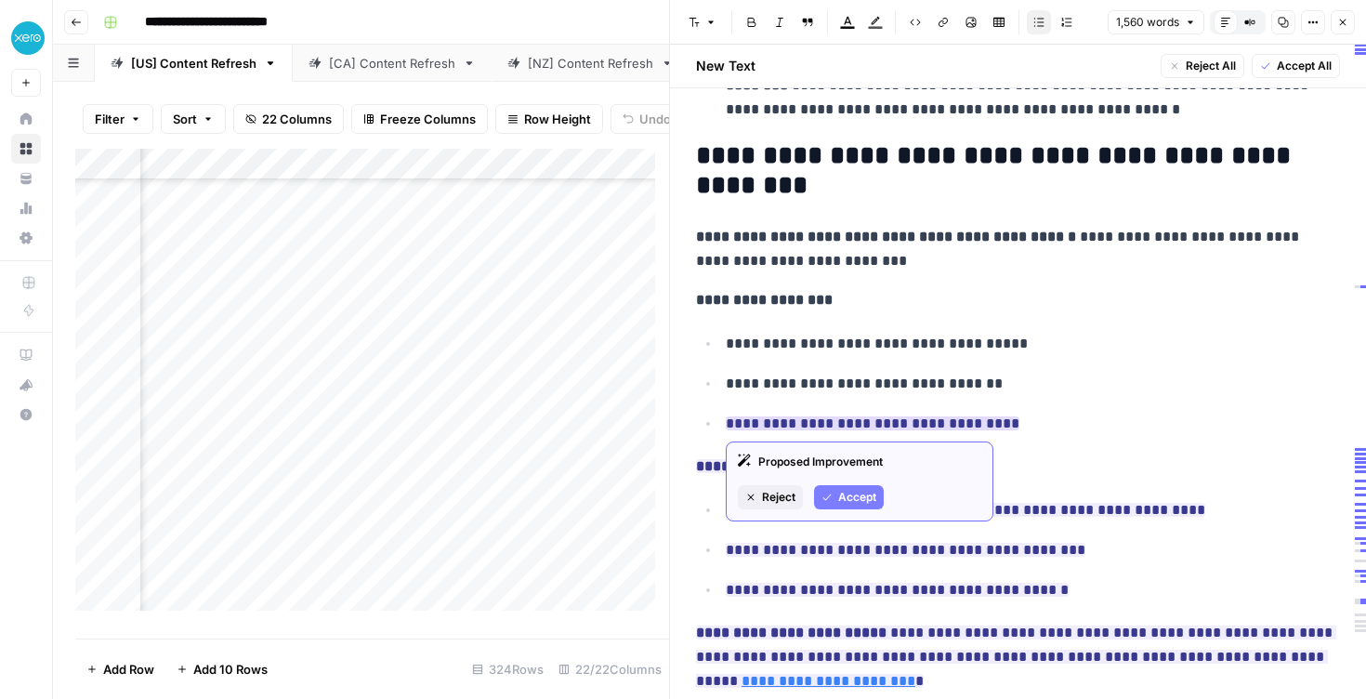
click at [857, 496] on span "Accept" at bounding box center [857, 497] width 38 height 17
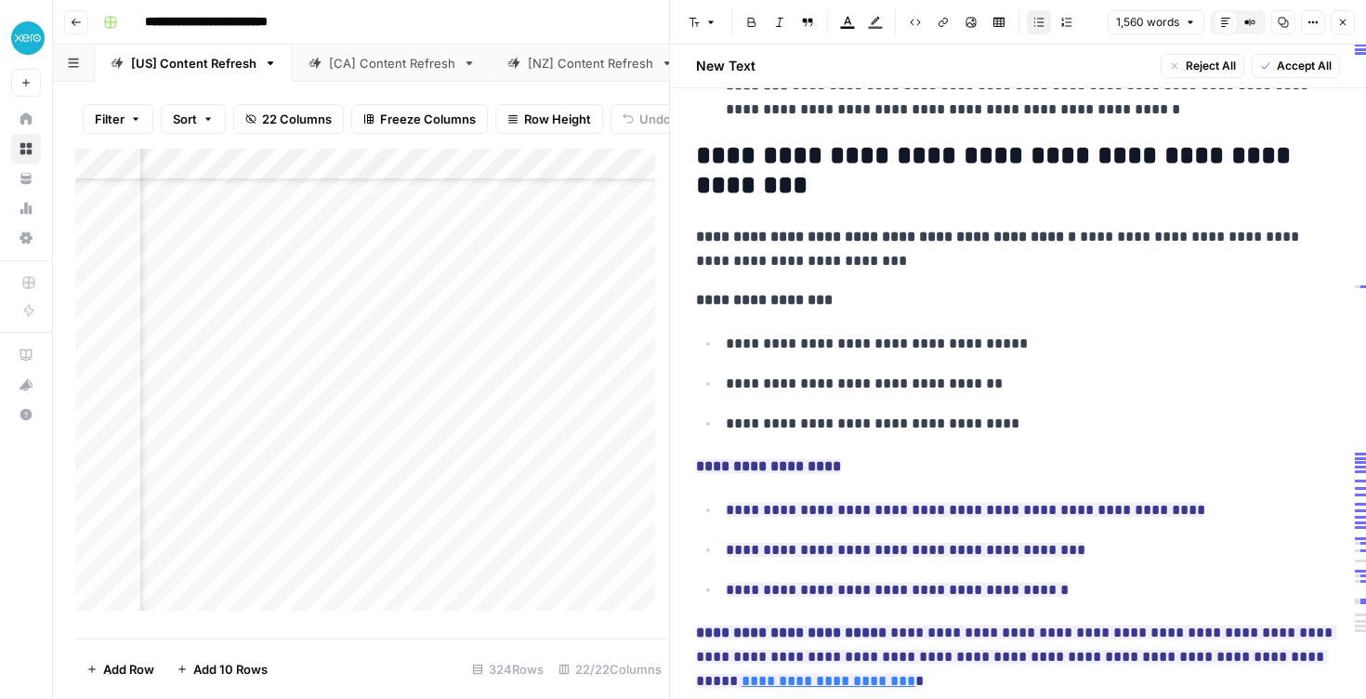
scroll to position [4007, 0]
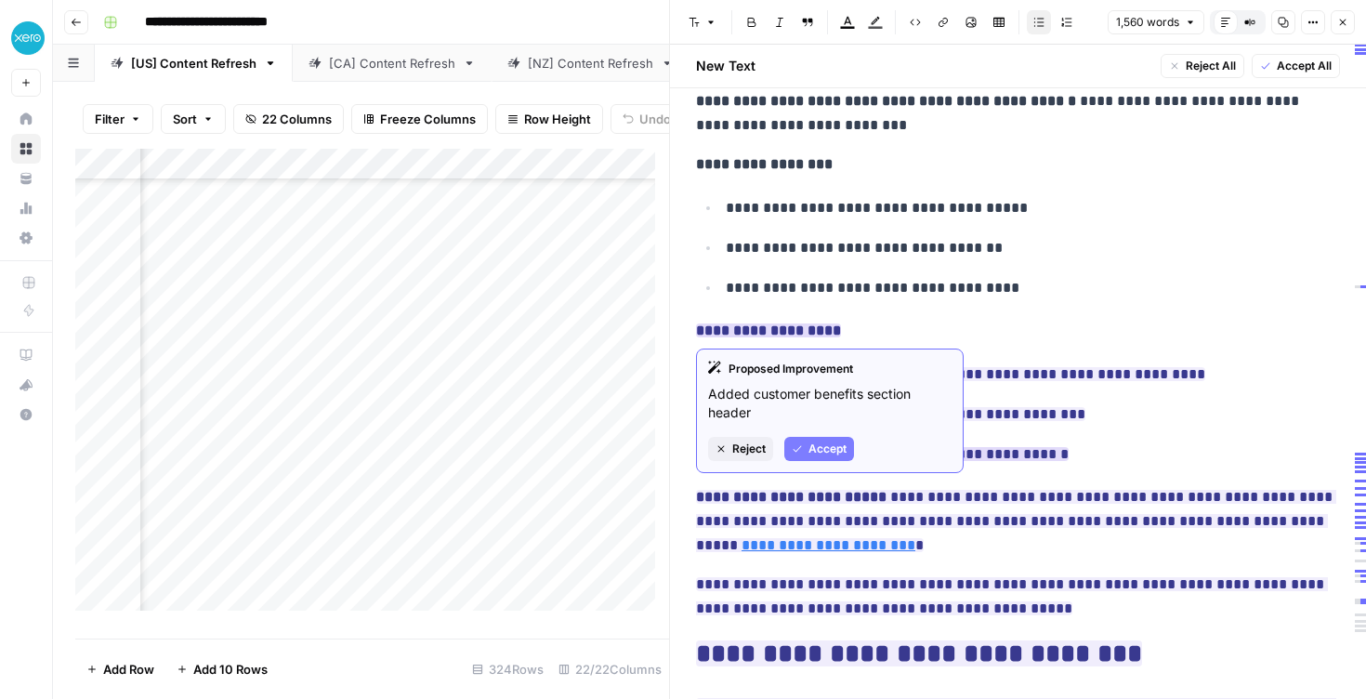
click at [838, 445] on span "Accept" at bounding box center [828, 449] width 38 height 17
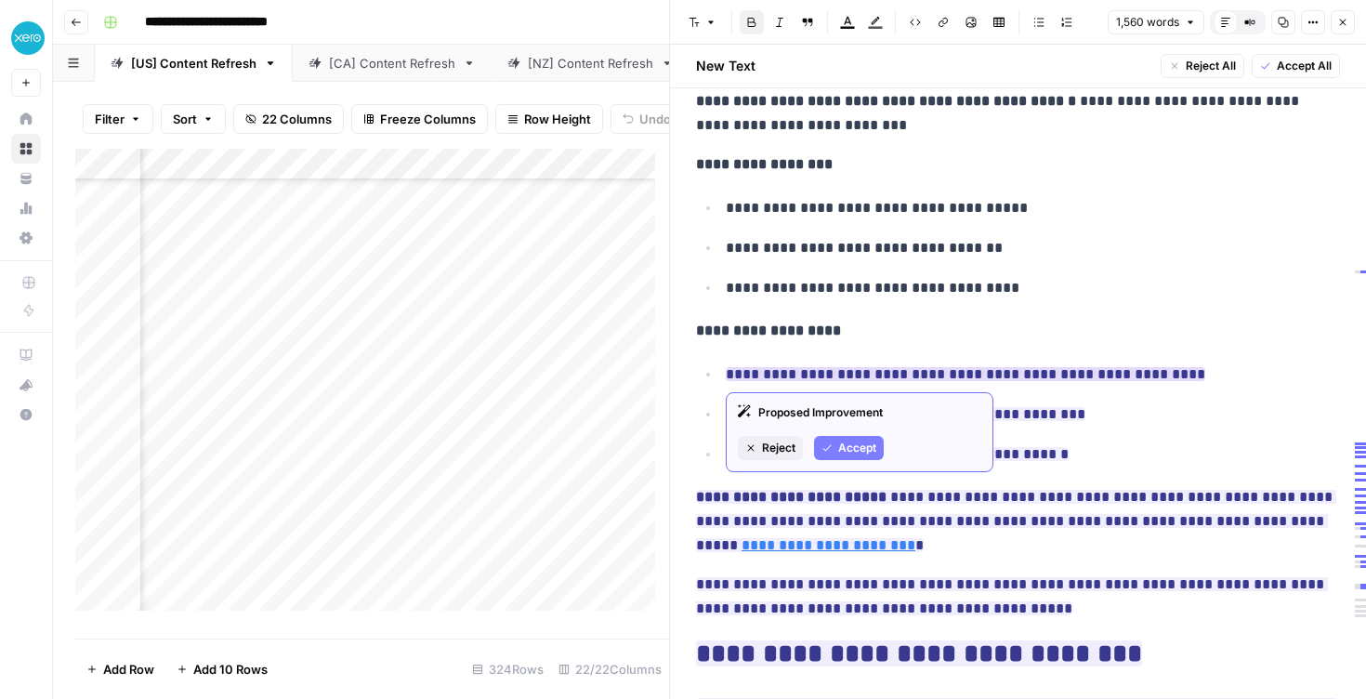
click at [850, 442] on span "Accept" at bounding box center [857, 448] width 38 height 17
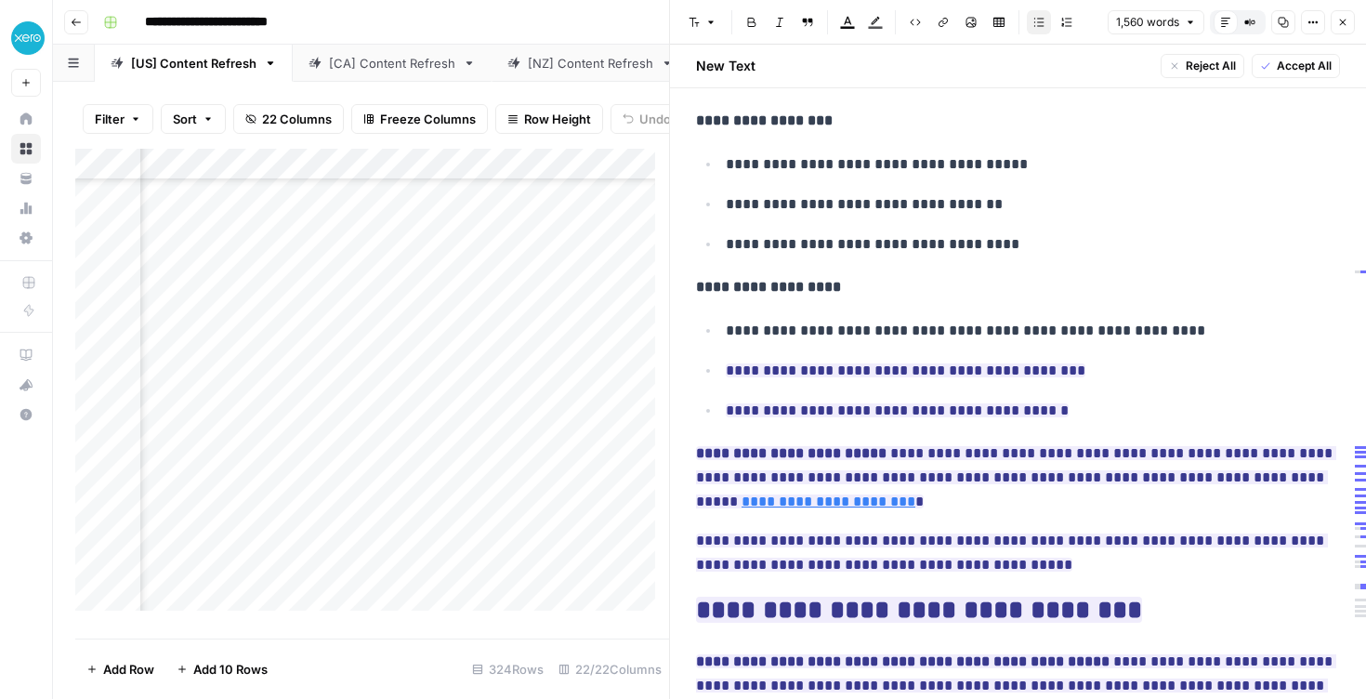
scroll to position [4153, 0]
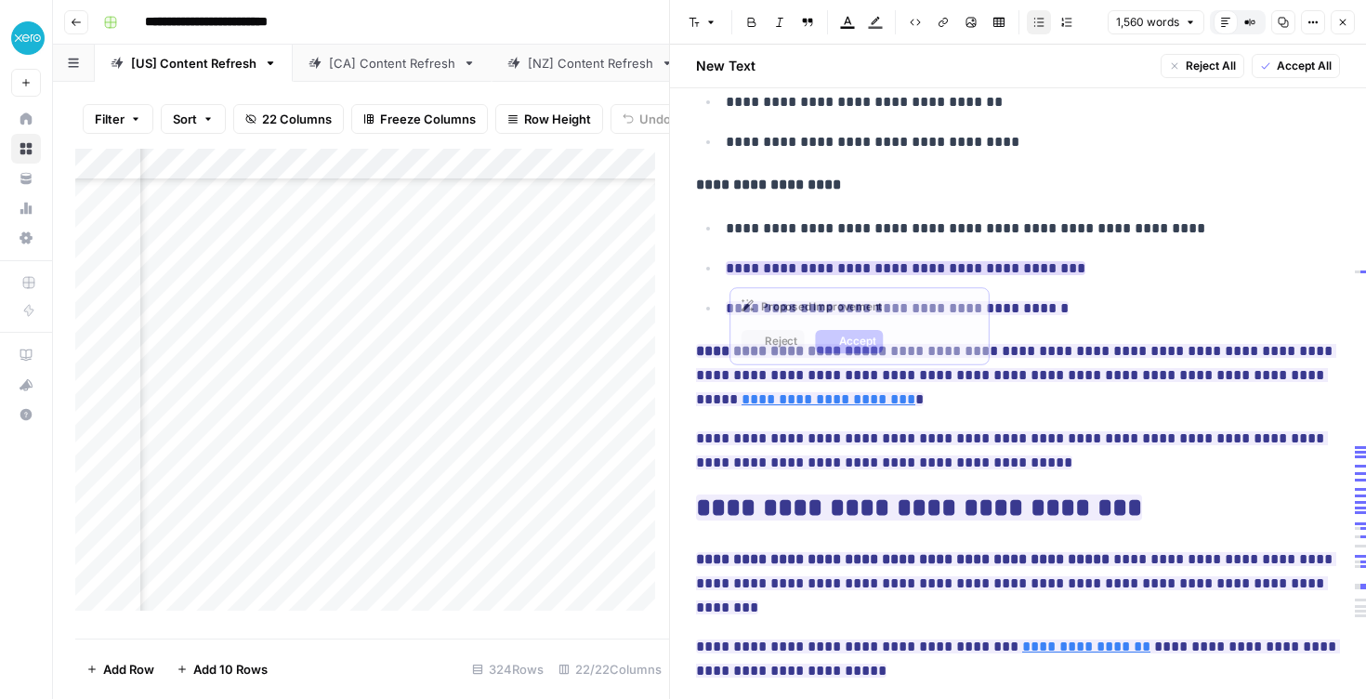
click at [837, 272] on ins "**********" at bounding box center [906, 268] width 360 height 14
click at [864, 349] on span "Accept" at bounding box center [857, 342] width 38 height 17
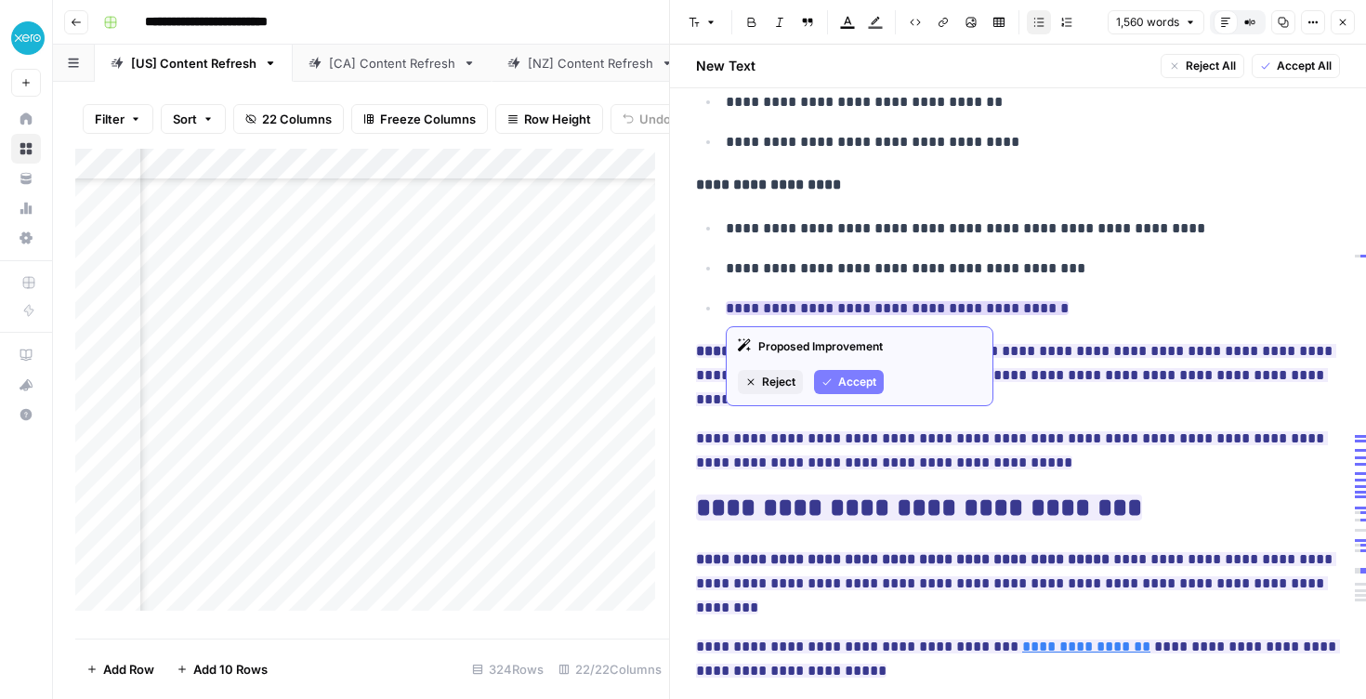
click at [860, 393] on button "Accept" at bounding box center [849, 382] width 70 height 24
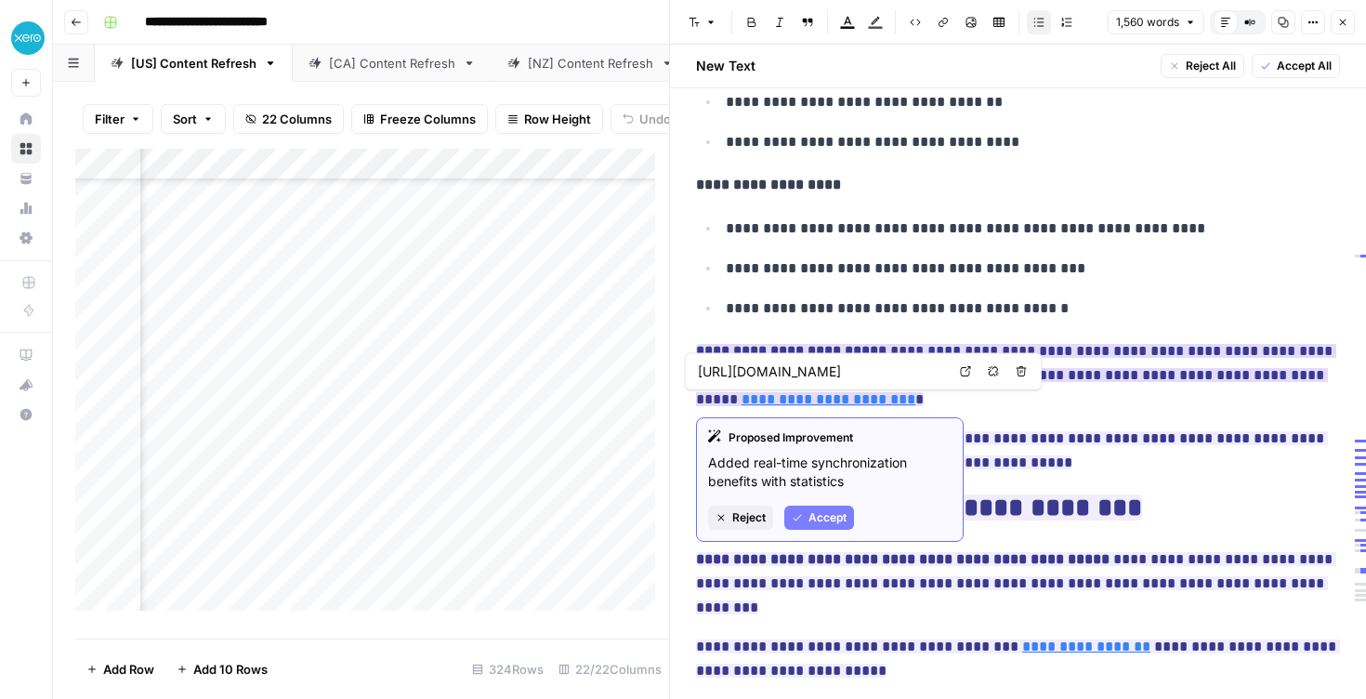
click at [842, 511] on span "Accept" at bounding box center [828, 517] width 38 height 17
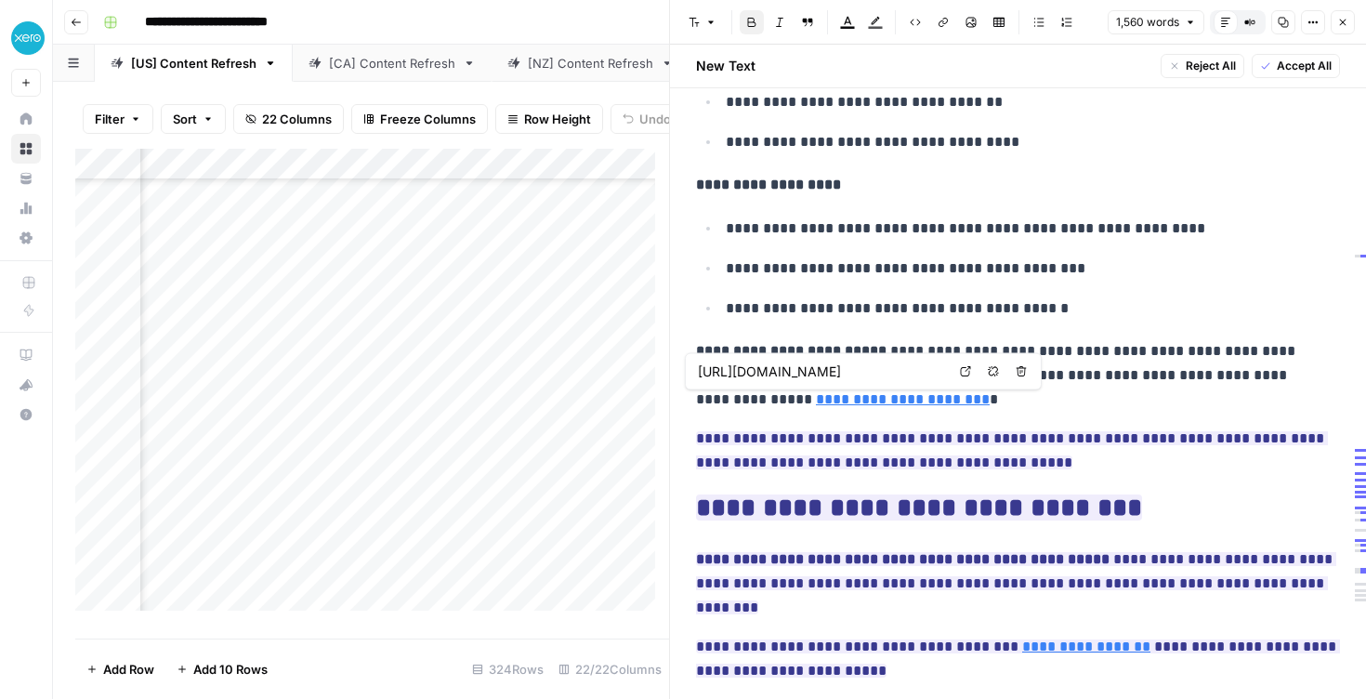
click at [829, 401] on link "**********" at bounding box center [903, 399] width 174 height 14
click at [844, 401] on link "**********" at bounding box center [903, 399] width 174 height 14
click at [852, 376] on input "[URL][DOMAIN_NAME]" at bounding box center [821, 372] width 247 height 19
click at [966, 378] on body "**********" at bounding box center [683, 349] width 1366 height 699
click at [965, 371] on icon at bounding box center [966, 371] width 10 height 10
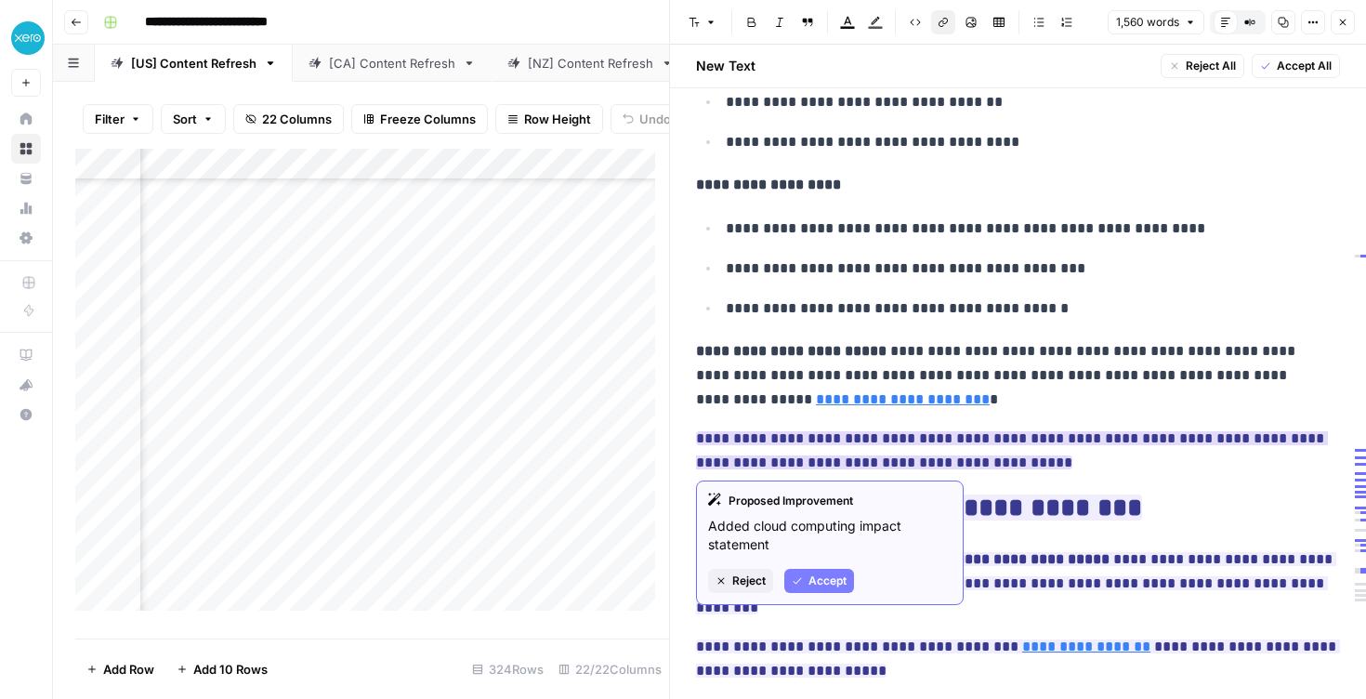
click at [826, 575] on span "Accept" at bounding box center [828, 581] width 38 height 17
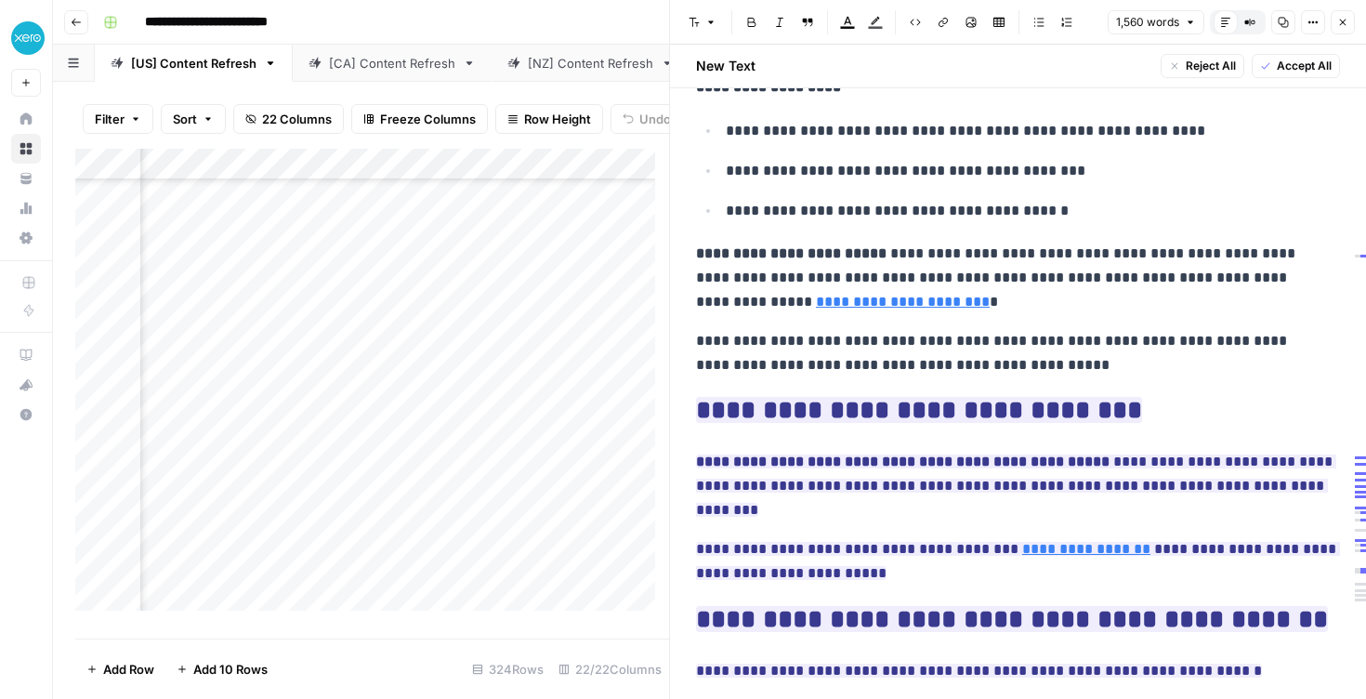
scroll to position [4266, 0]
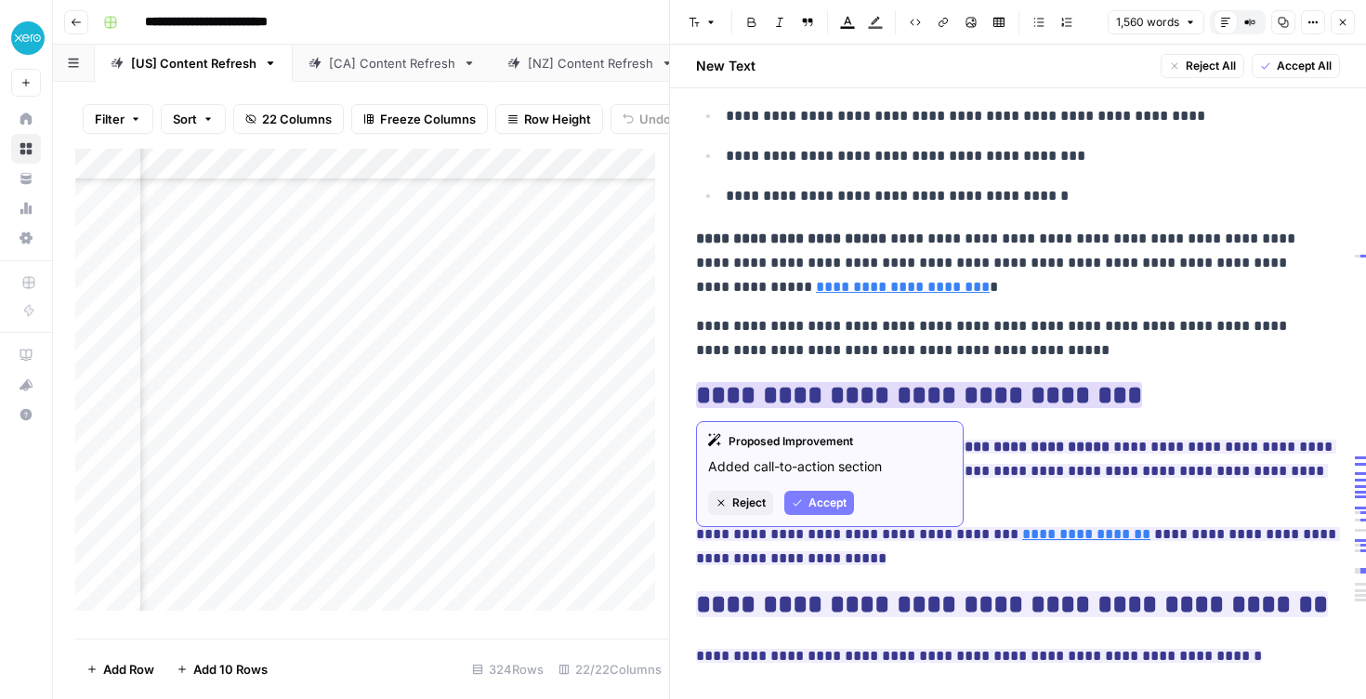
click at [826, 506] on span "Accept" at bounding box center [828, 503] width 38 height 17
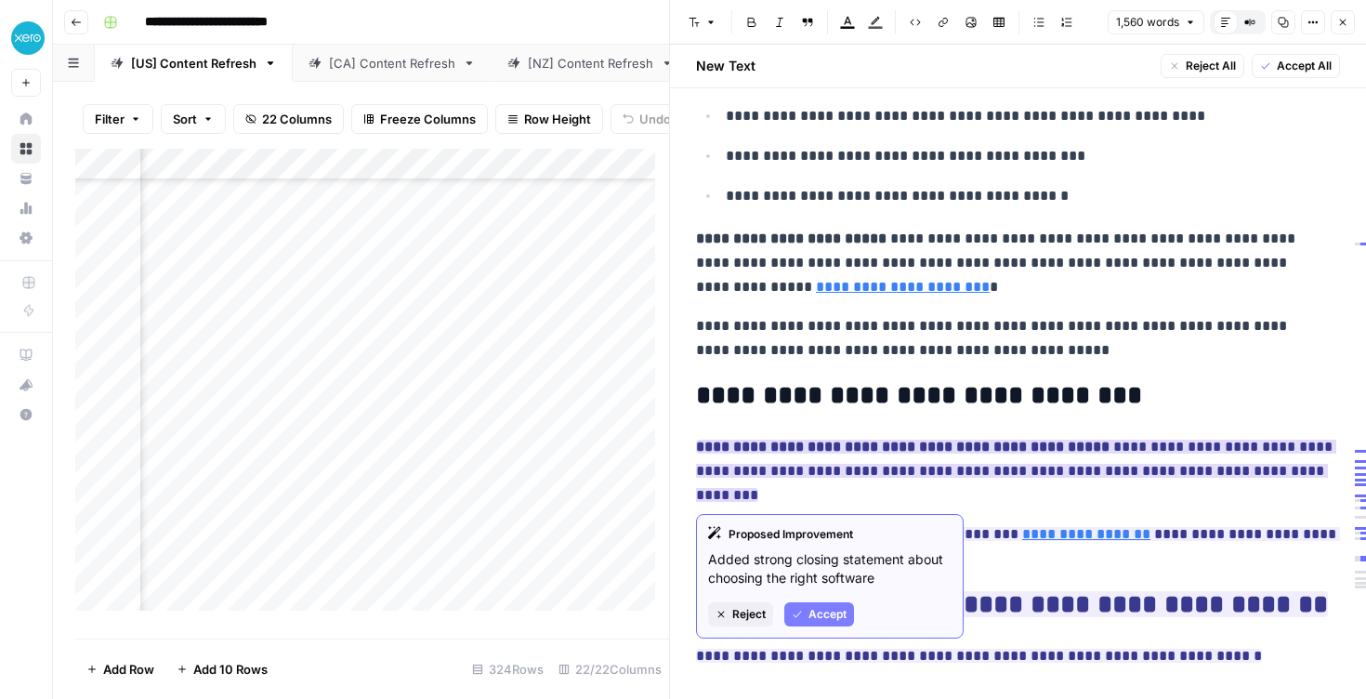
click at [805, 606] on button "Accept" at bounding box center [820, 614] width 70 height 24
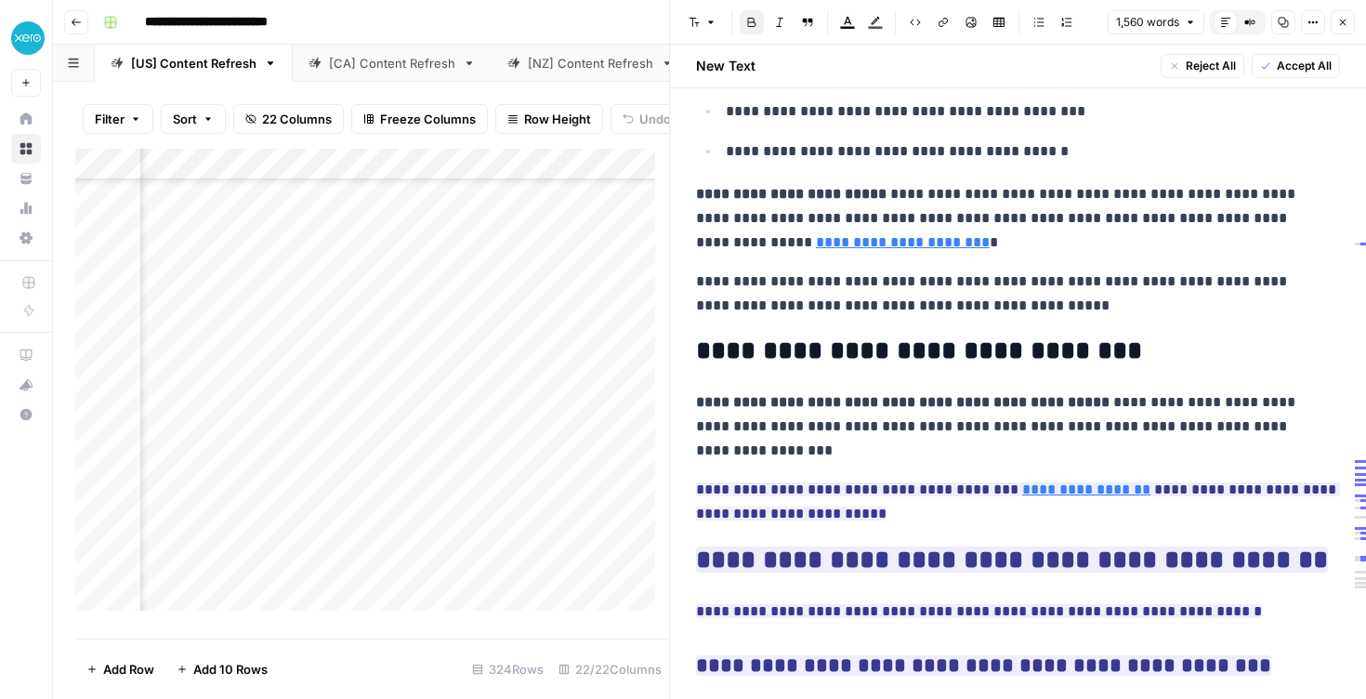
scroll to position [4418, 0]
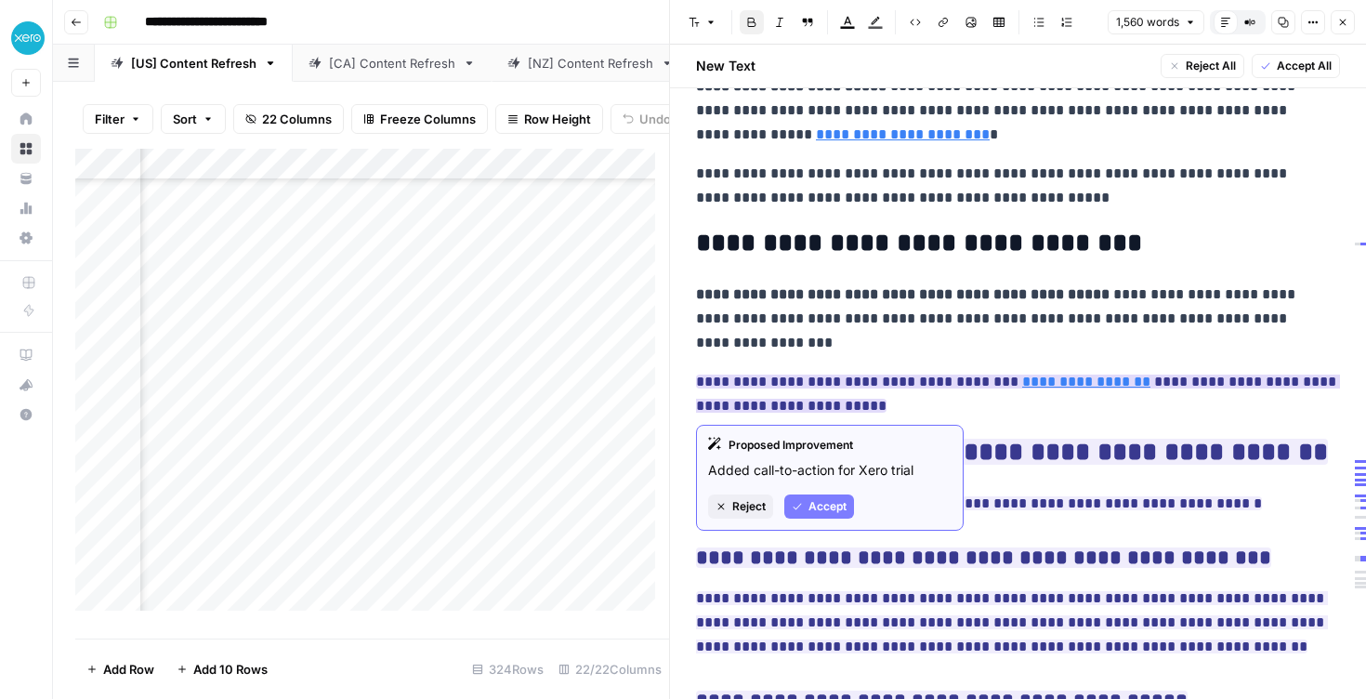
click at [816, 513] on span "Accept" at bounding box center [828, 506] width 38 height 17
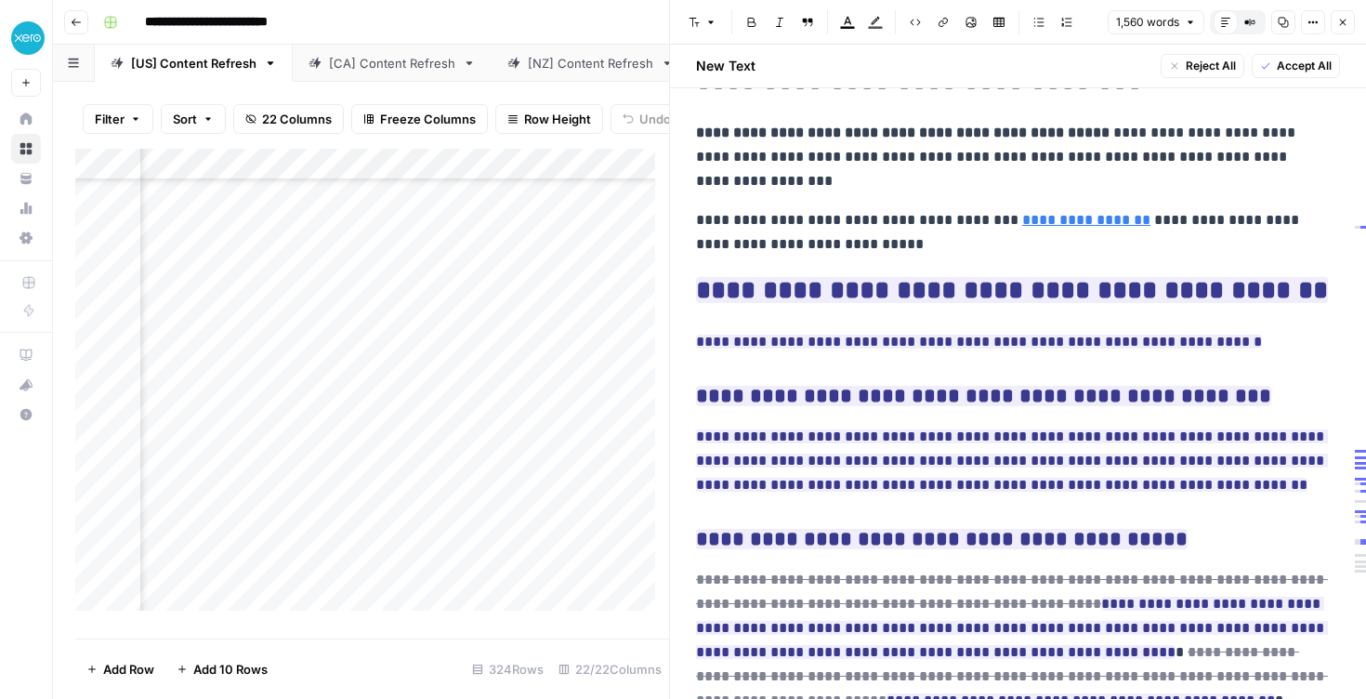
scroll to position [4630, 0]
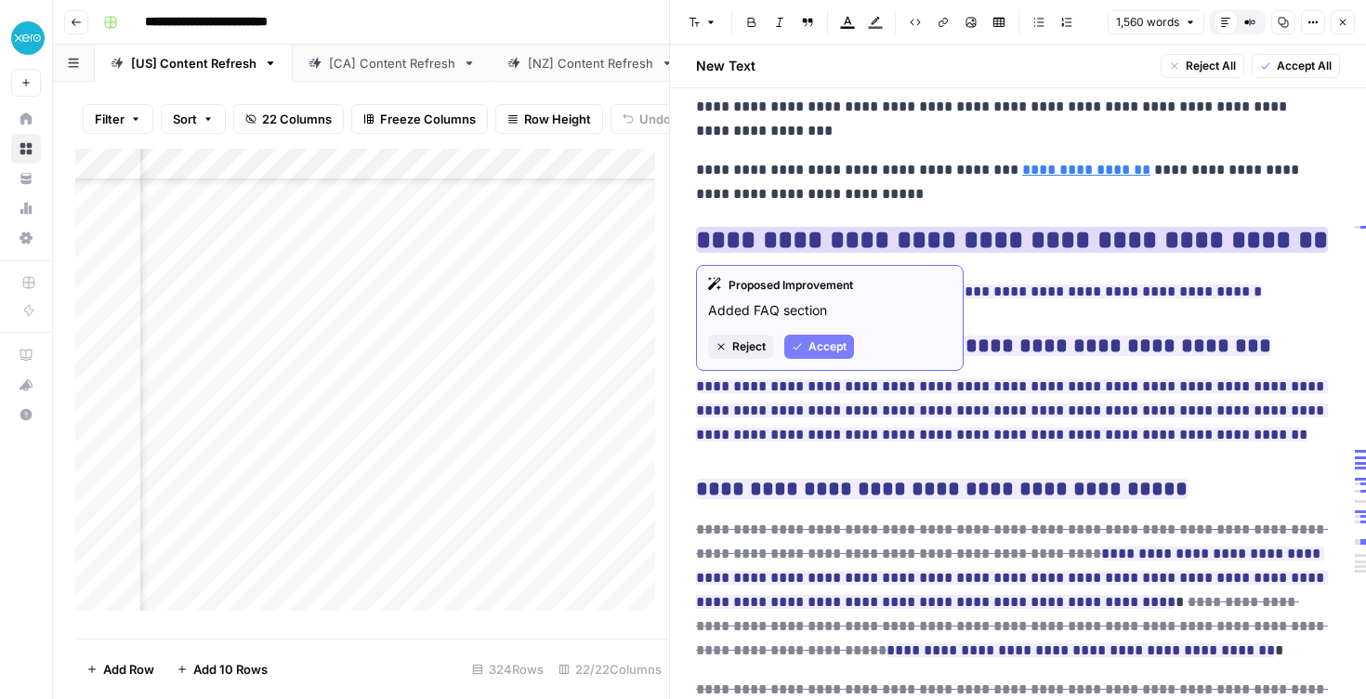
click at [817, 353] on span "Accept" at bounding box center [828, 346] width 38 height 17
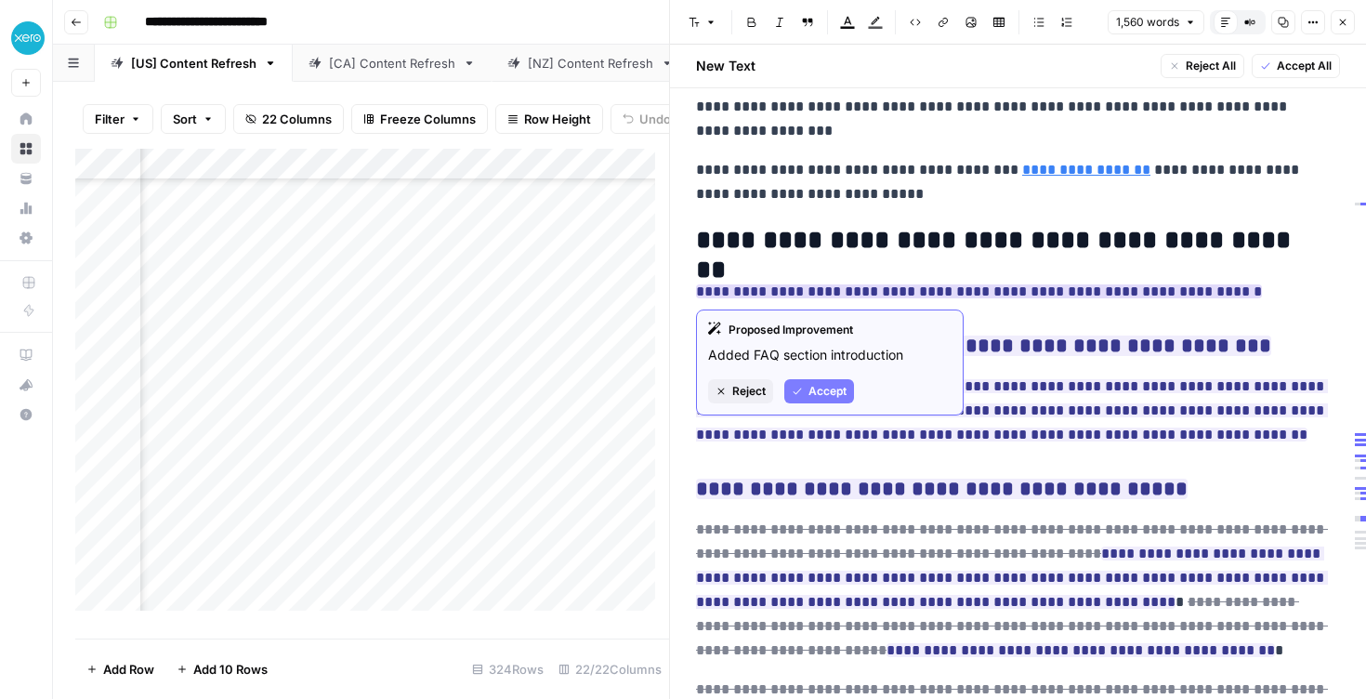
click at [831, 384] on span "Accept" at bounding box center [828, 391] width 38 height 17
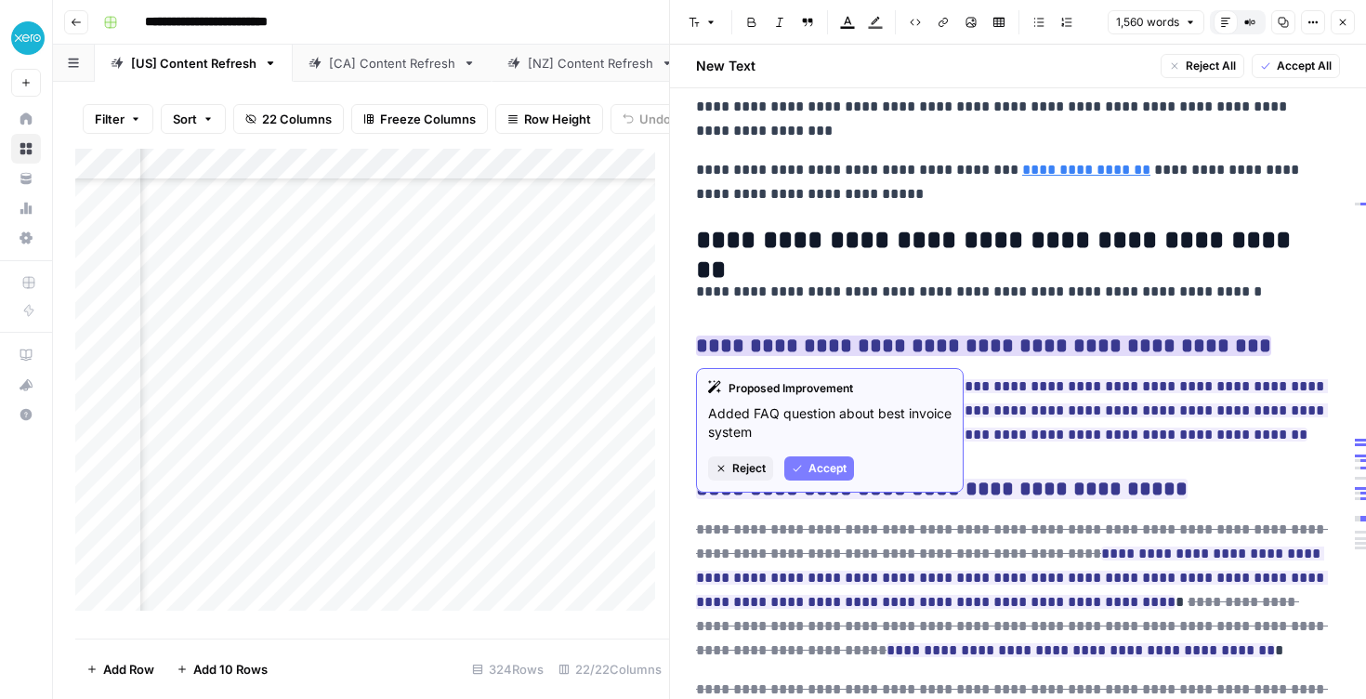
click at [814, 456] on button "Accept" at bounding box center [820, 468] width 70 height 24
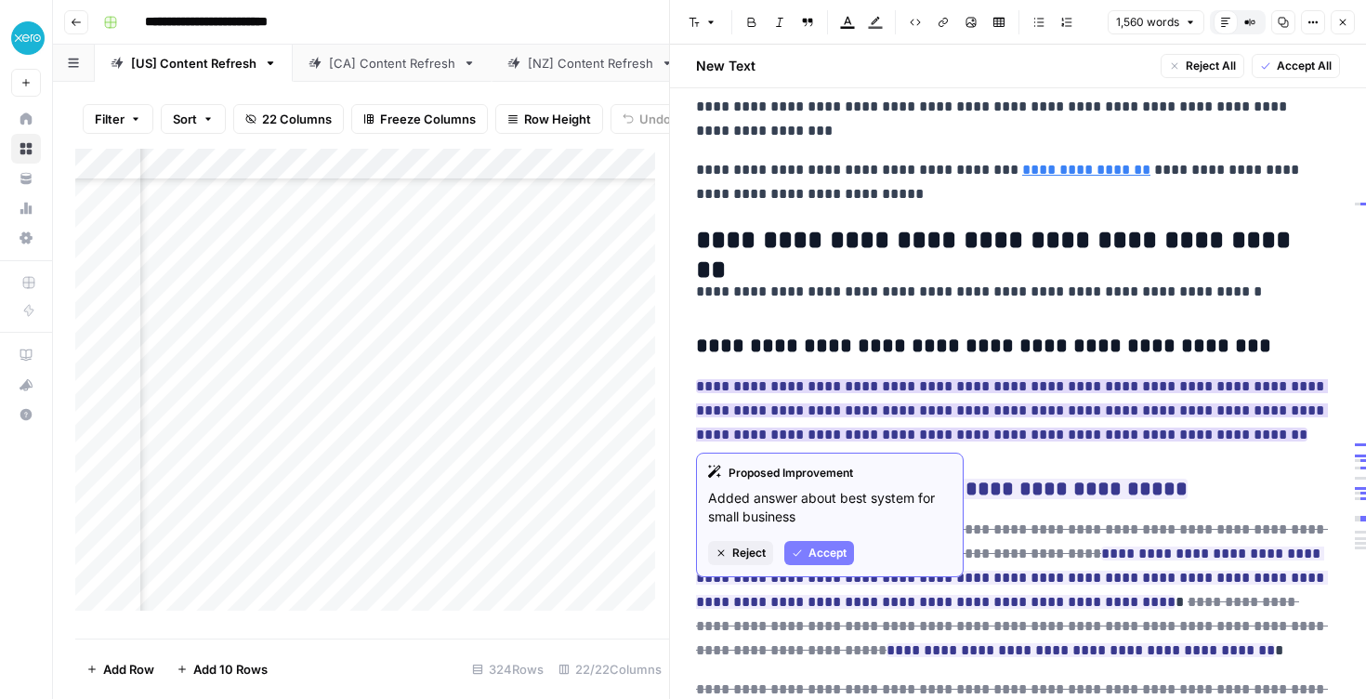
click at [814, 540] on div "Proposed Improvement Added answer about best system for small business Reject A…" at bounding box center [830, 515] width 268 height 125
click at [825, 550] on span "Accept" at bounding box center [828, 553] width 38 height 17
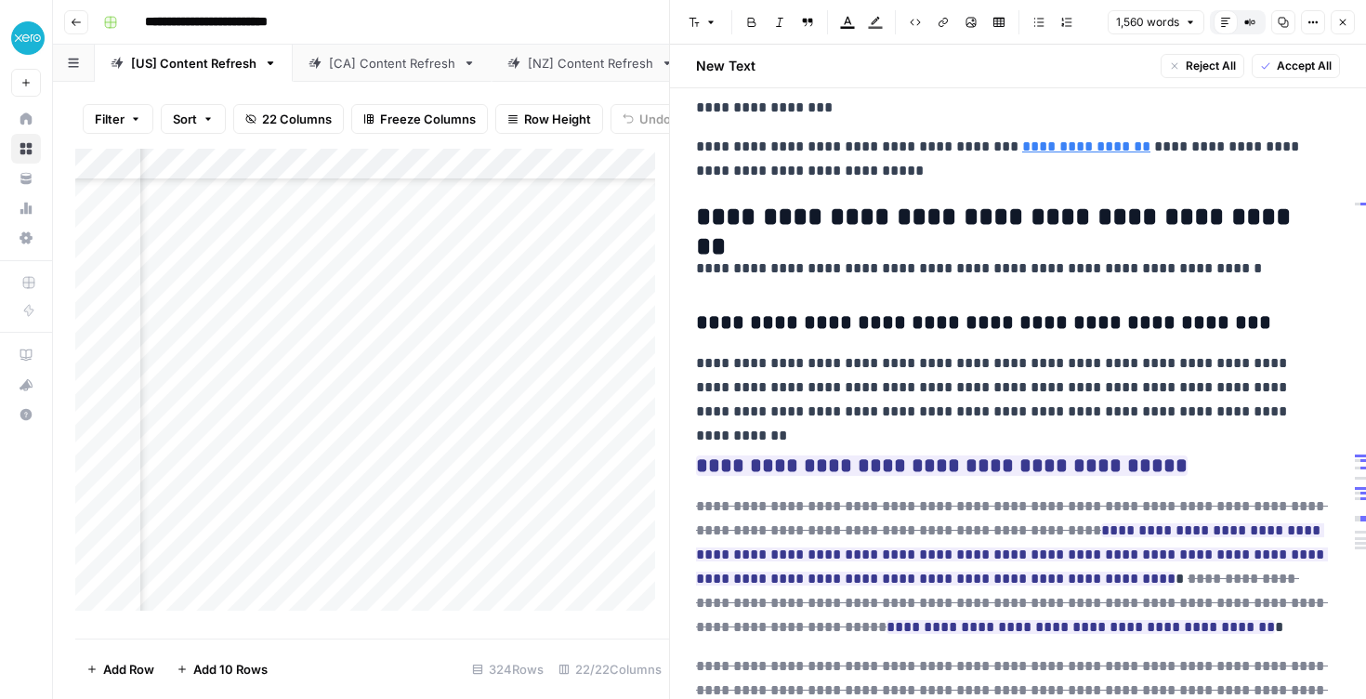
scroll to position [4654, 0]
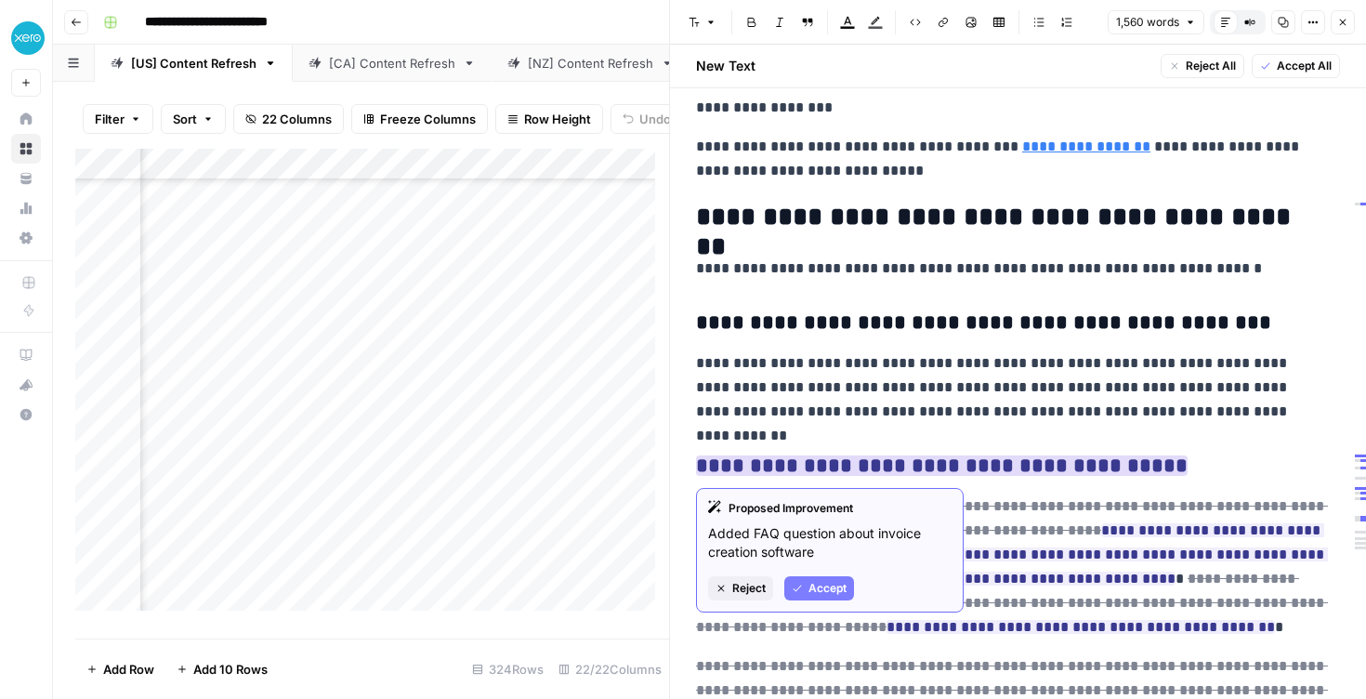
click at [831, 573] on div "Proposed Improvement Added FAQ question about invoice creation software Reject …" at bounding box center [830, 550] width 268 height 125
click at [833, 594] on span "Accept" at bounding box center [828, 588] width 38 height 17
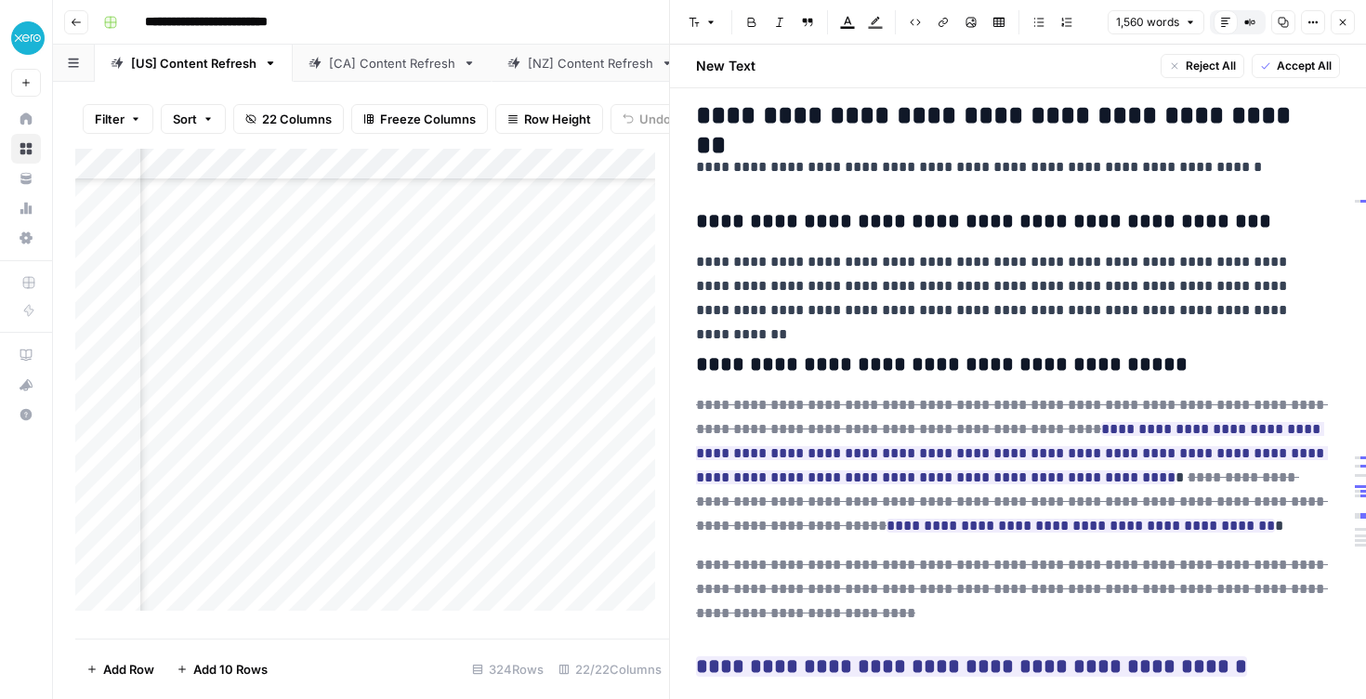
scroll to position [4768, 0]
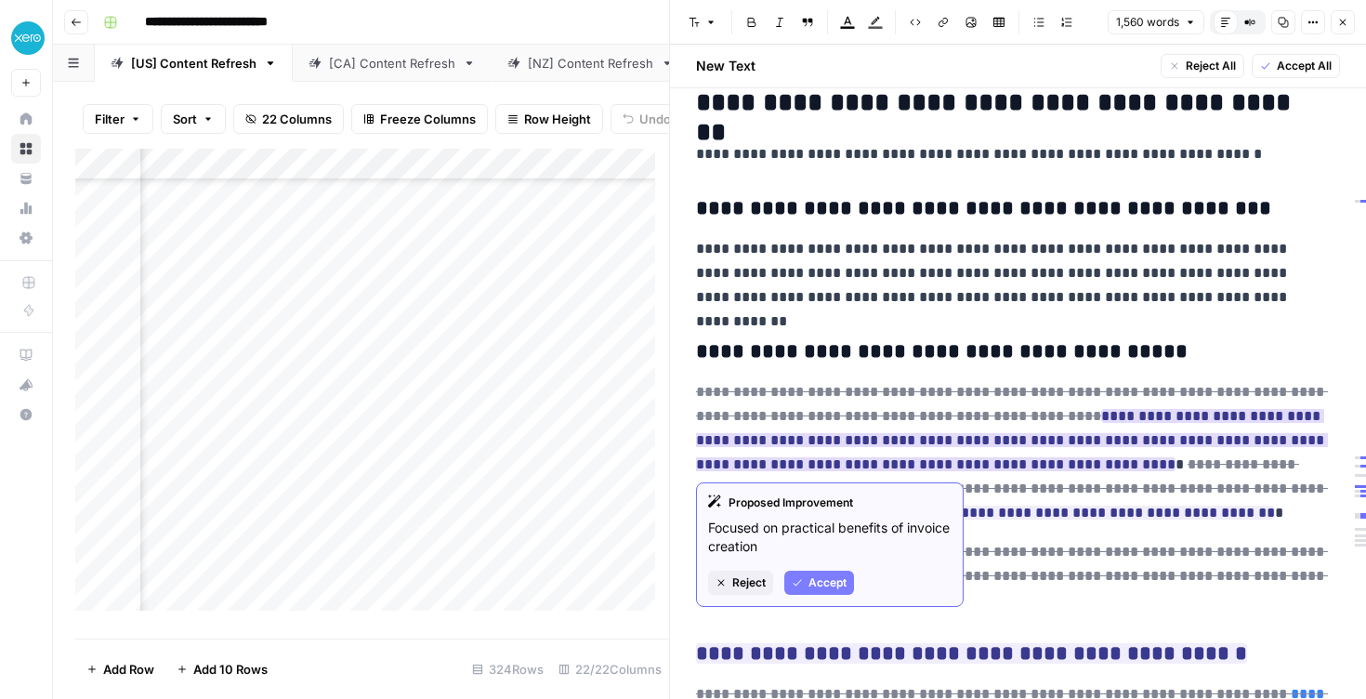
click at [826, 585] on span "Accept" at bounding box center [828, 582] width 38 height 17
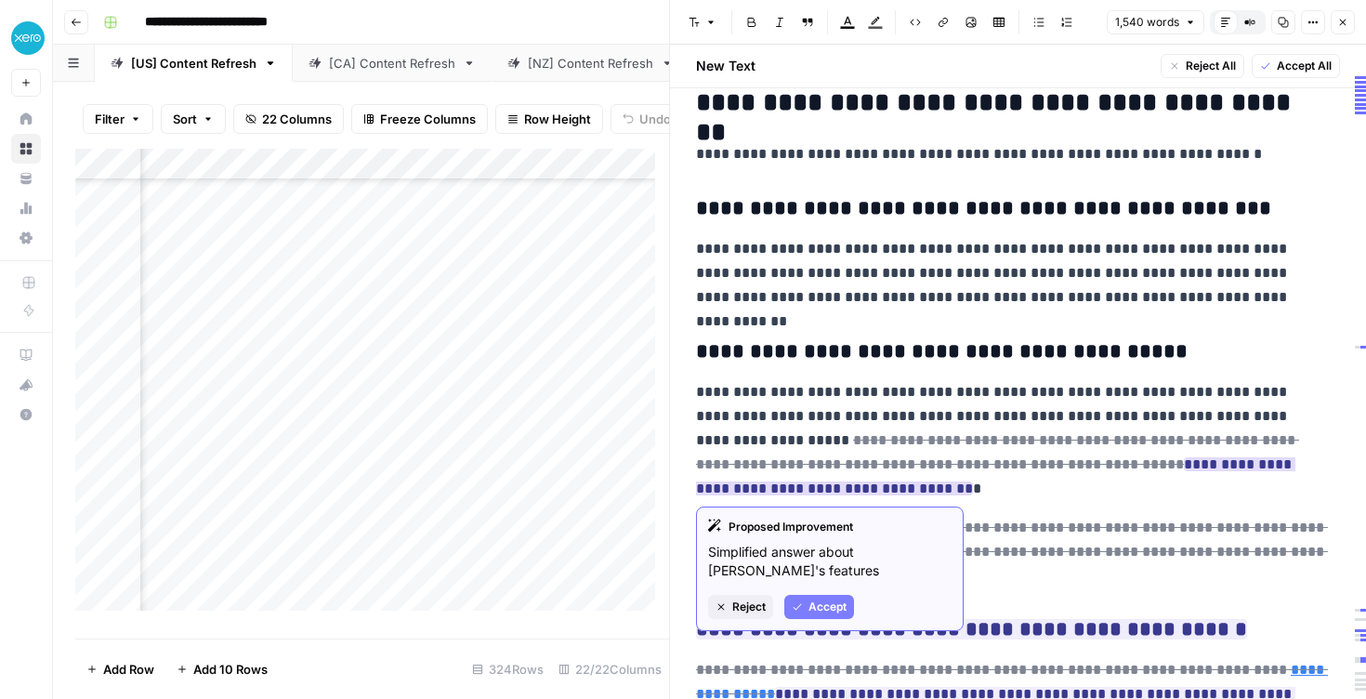
click at [825, 598] on button "Accept" at bounding box center [820, 607] width 70 height 24
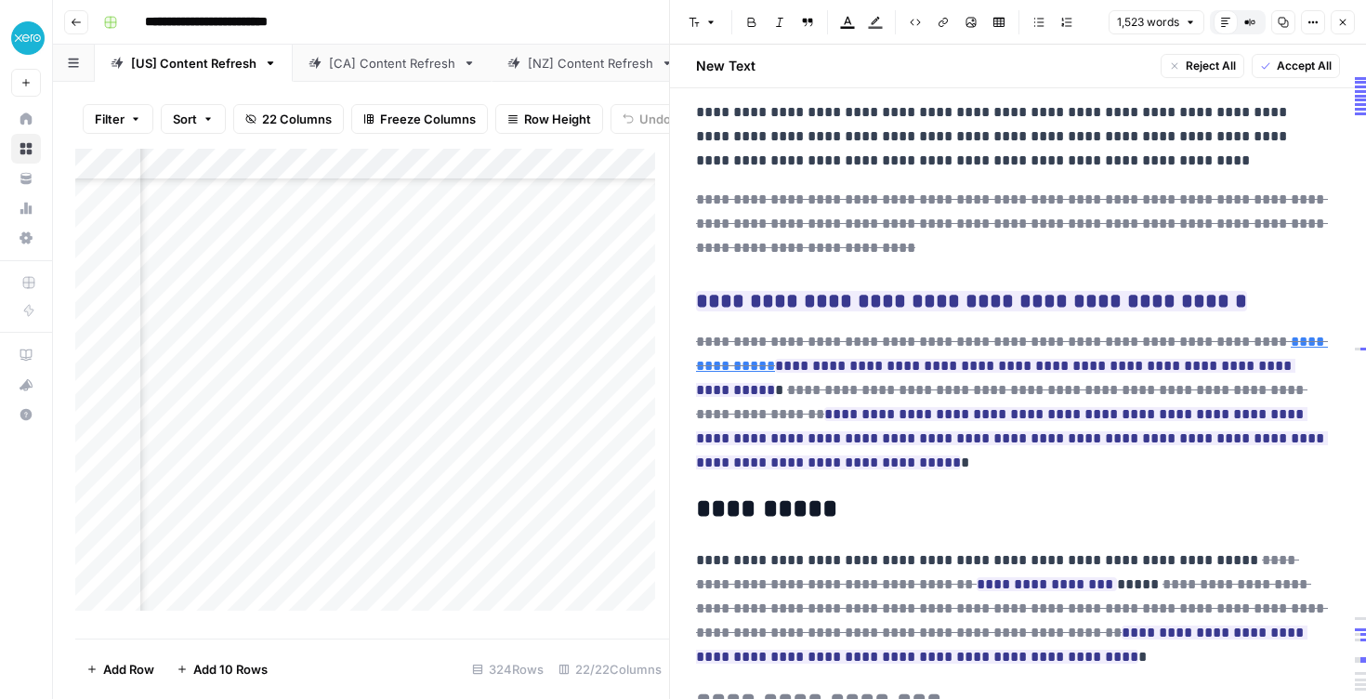
scroll to position [5063, 0]
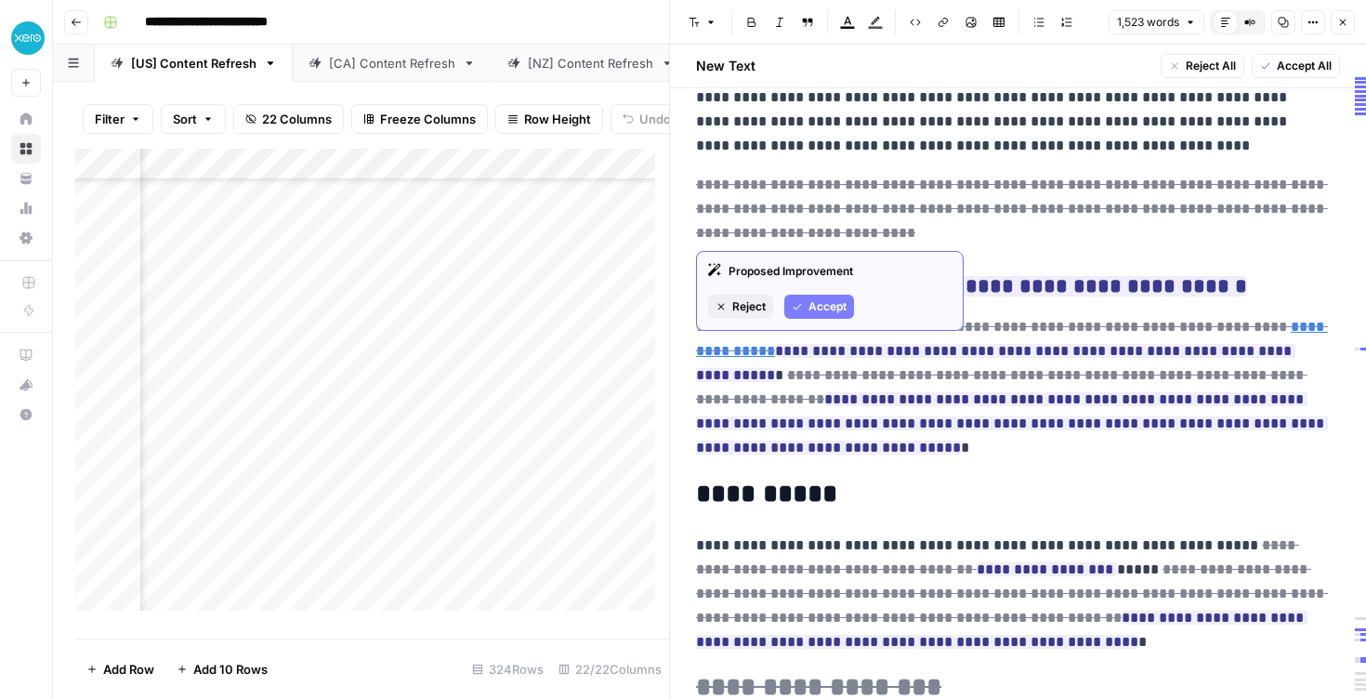
click at [825, 307] on span "Accept" at bounding box center [828, 306] width 38 height 17
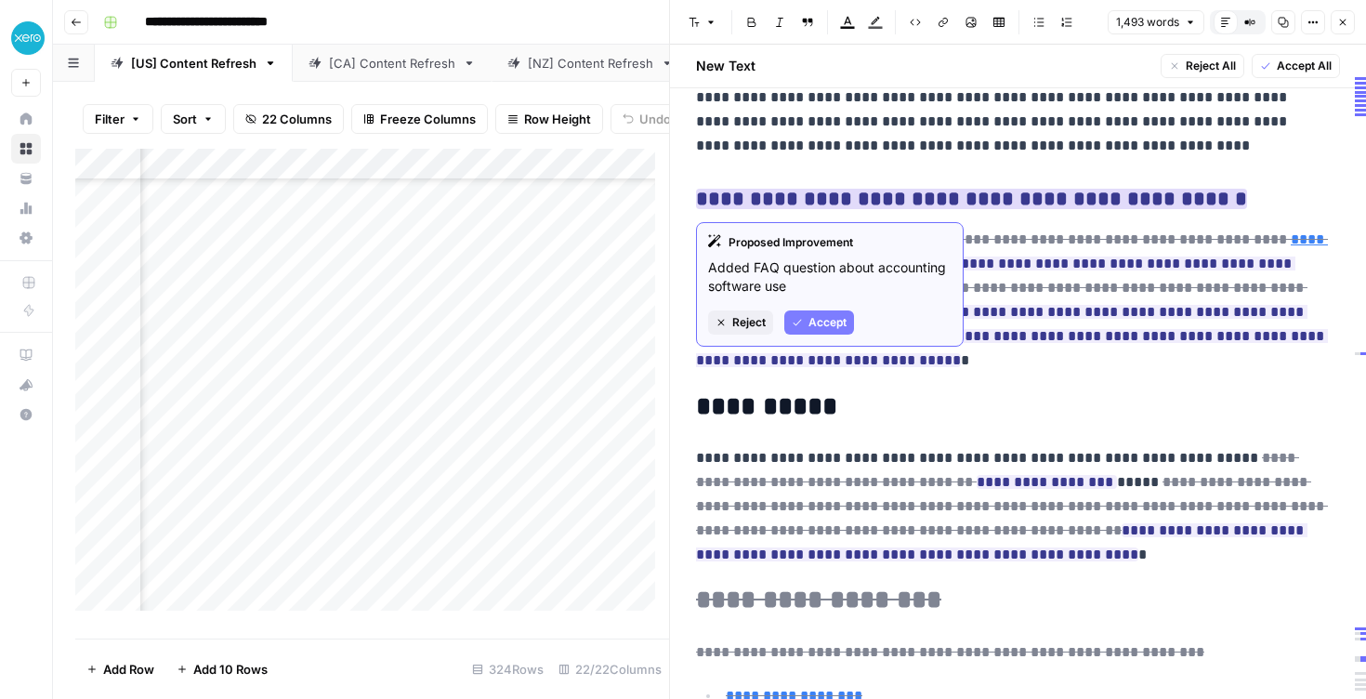
click at [810, 312] on button "Accept" at bounding box center [820, 322] width 70 height 24
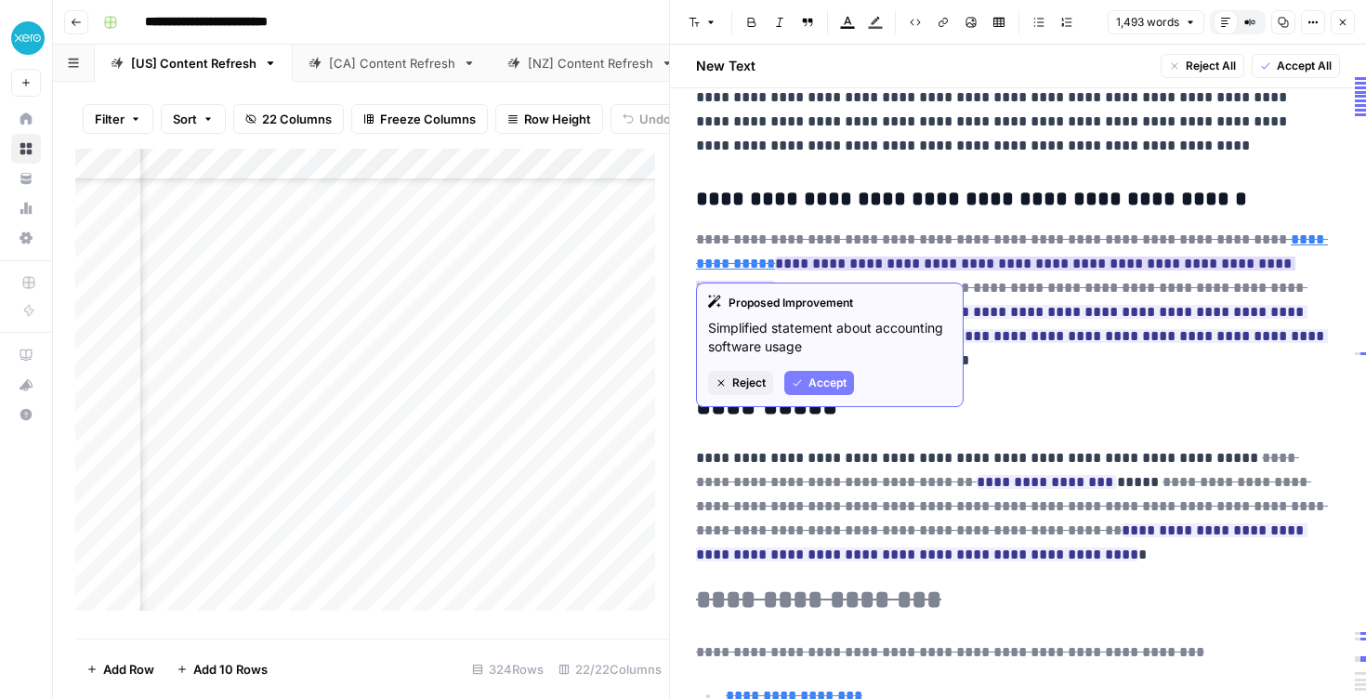
click at [827, 384] on span "Accept" at bounding box center [828, 383] width 38 height 17
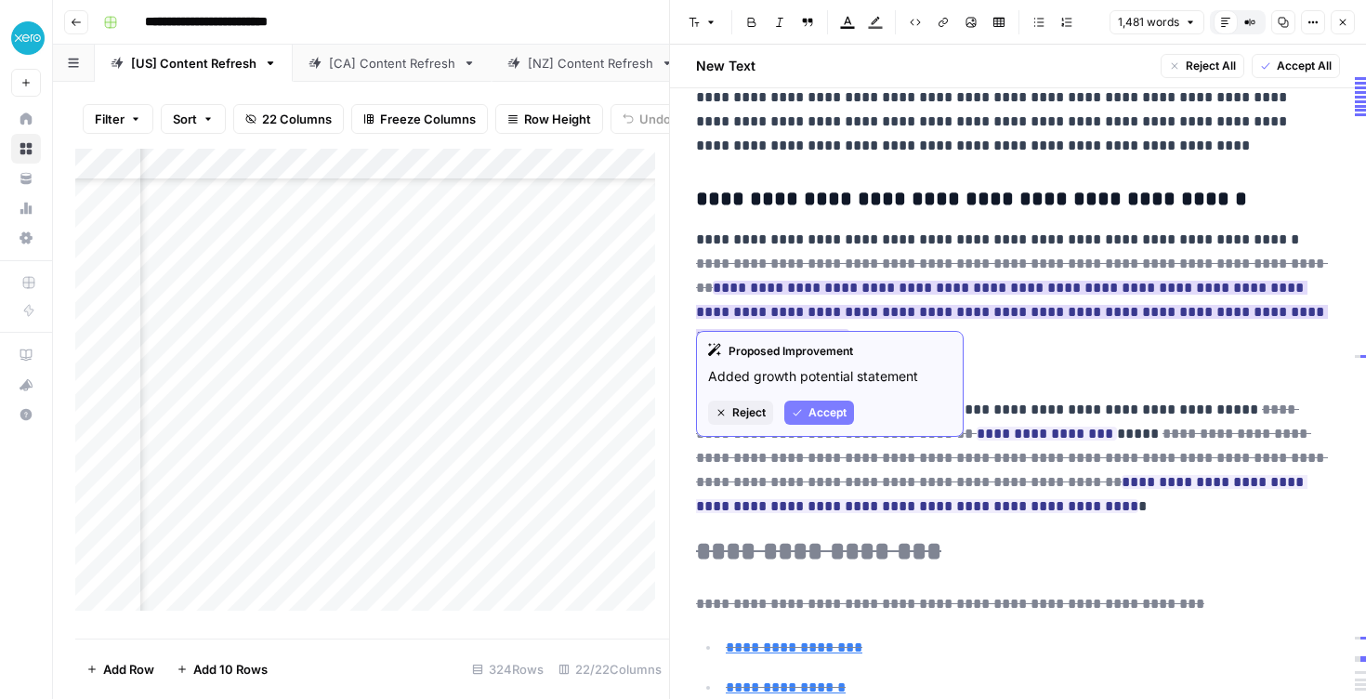
click at [846, 419] on span "Accept" at bounding box center [828, 412] width 38 height 17
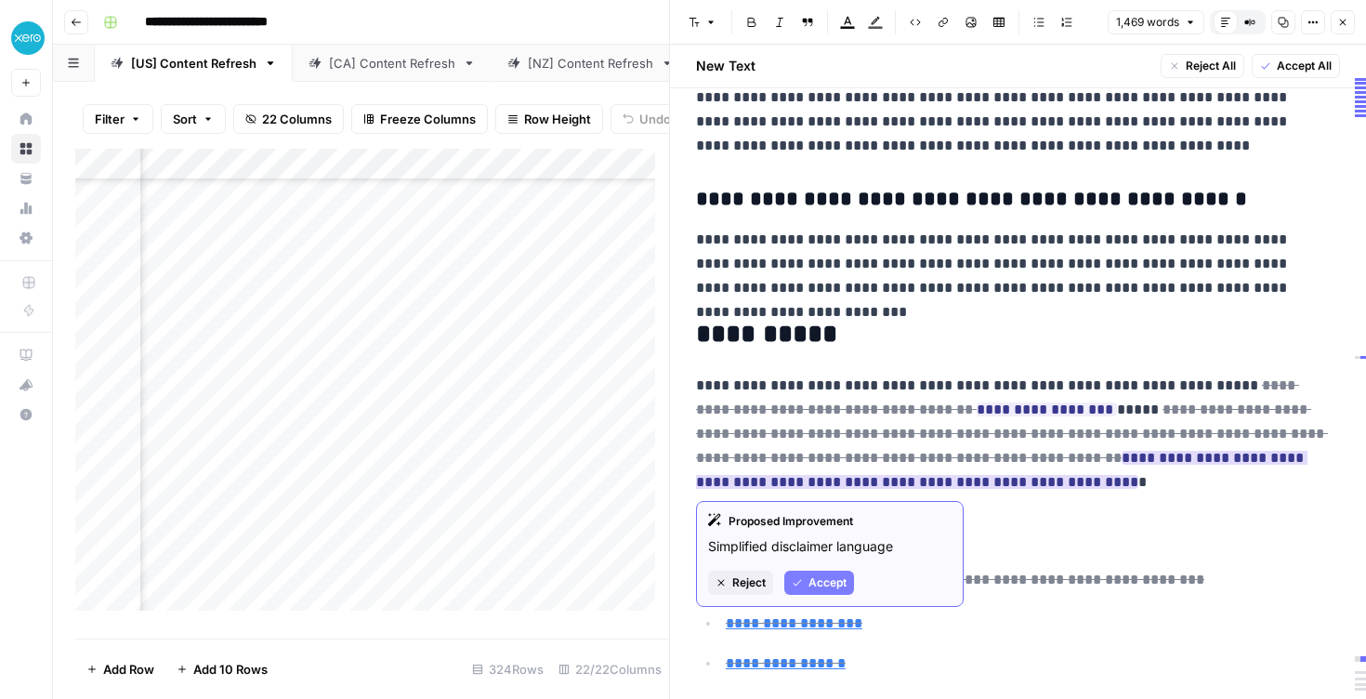
click at [824, 578] on span "Accept" at bounding box center [828, 582] width 38 height 17
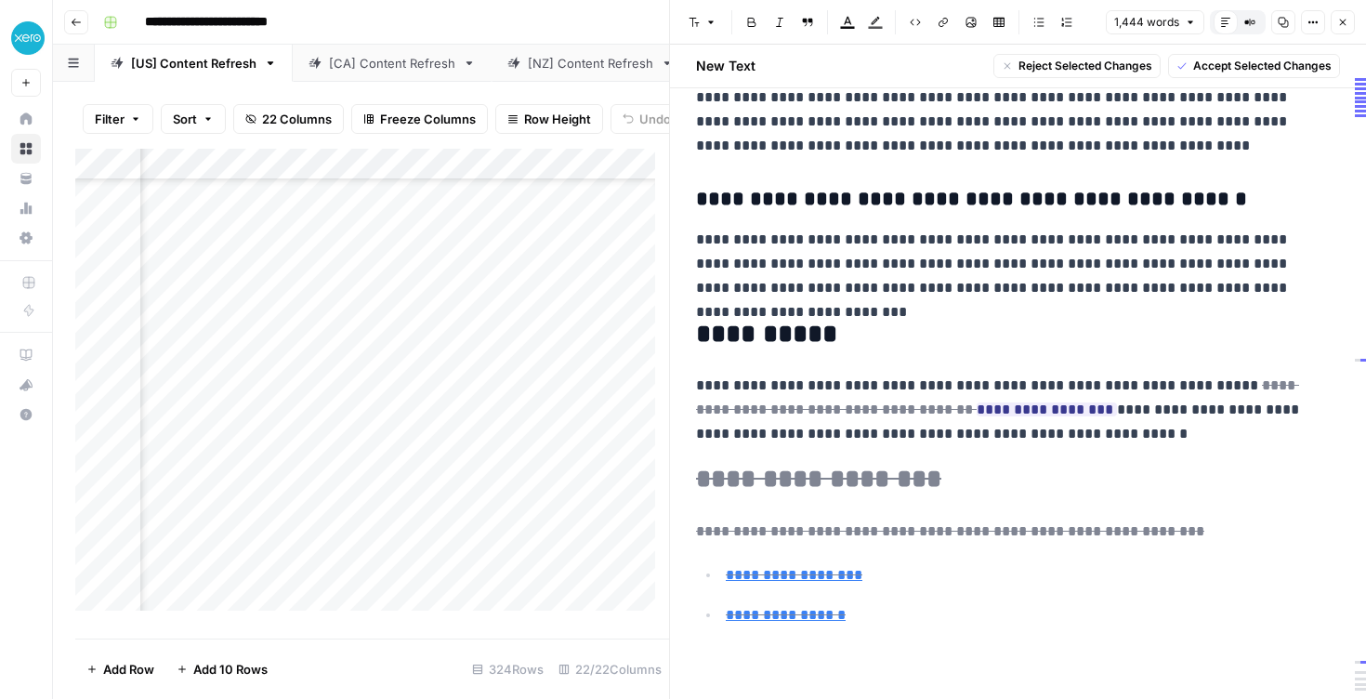
drag, startPoint x: 696, startPoint y: 323, endPoint x: 953, endPoint y: 628, distance: 398.5
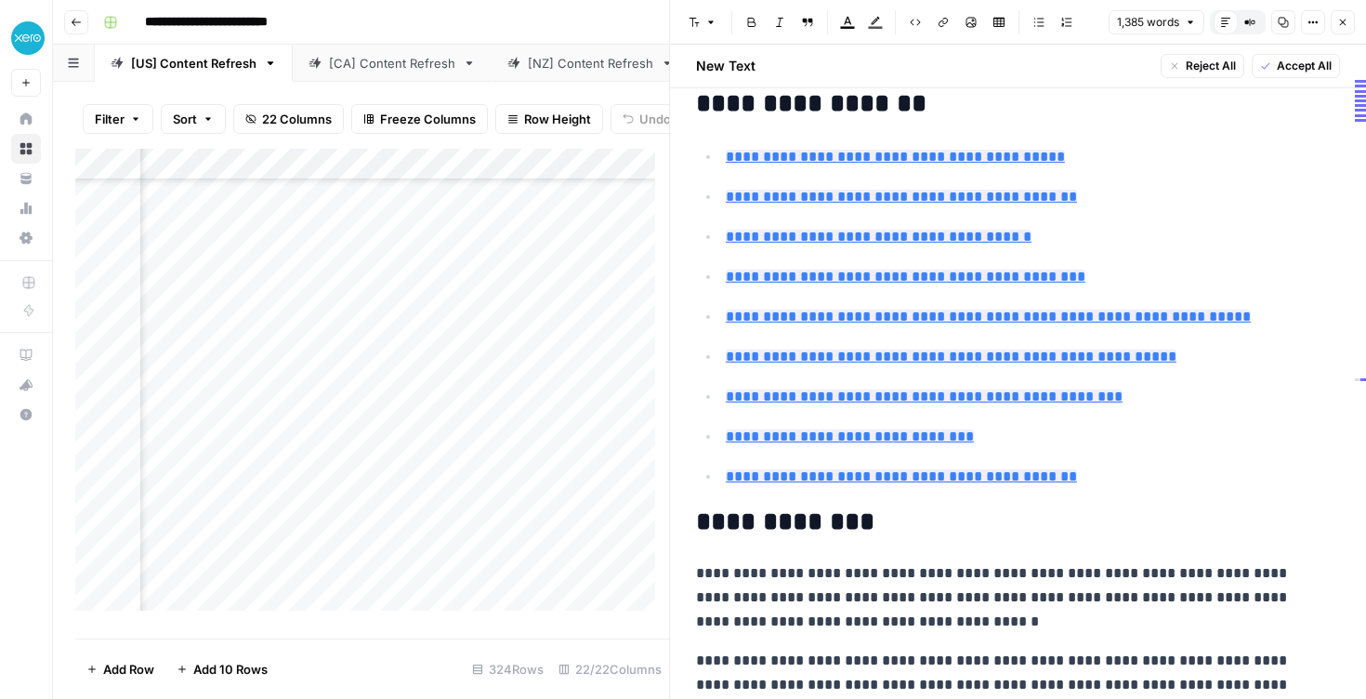
scroll to position [51, 0]
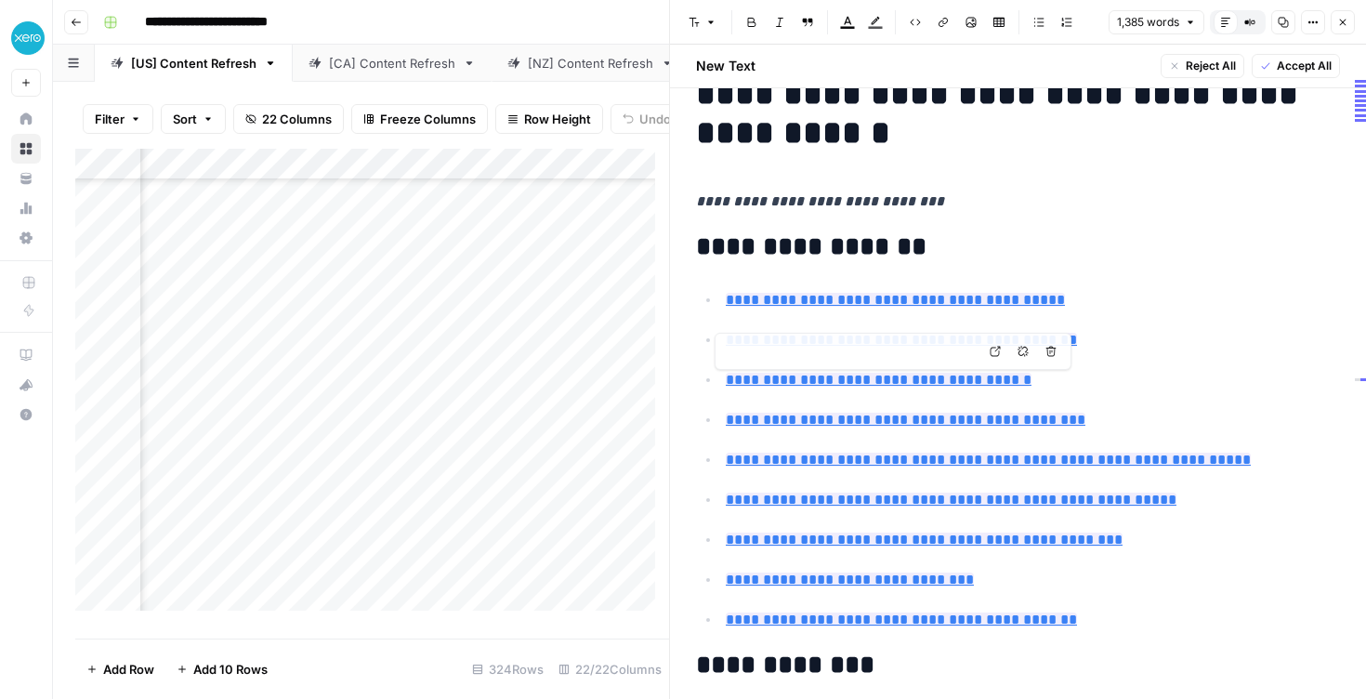
type input "#online-invoicing-speeds-up-the-flow-of-money-and-data"
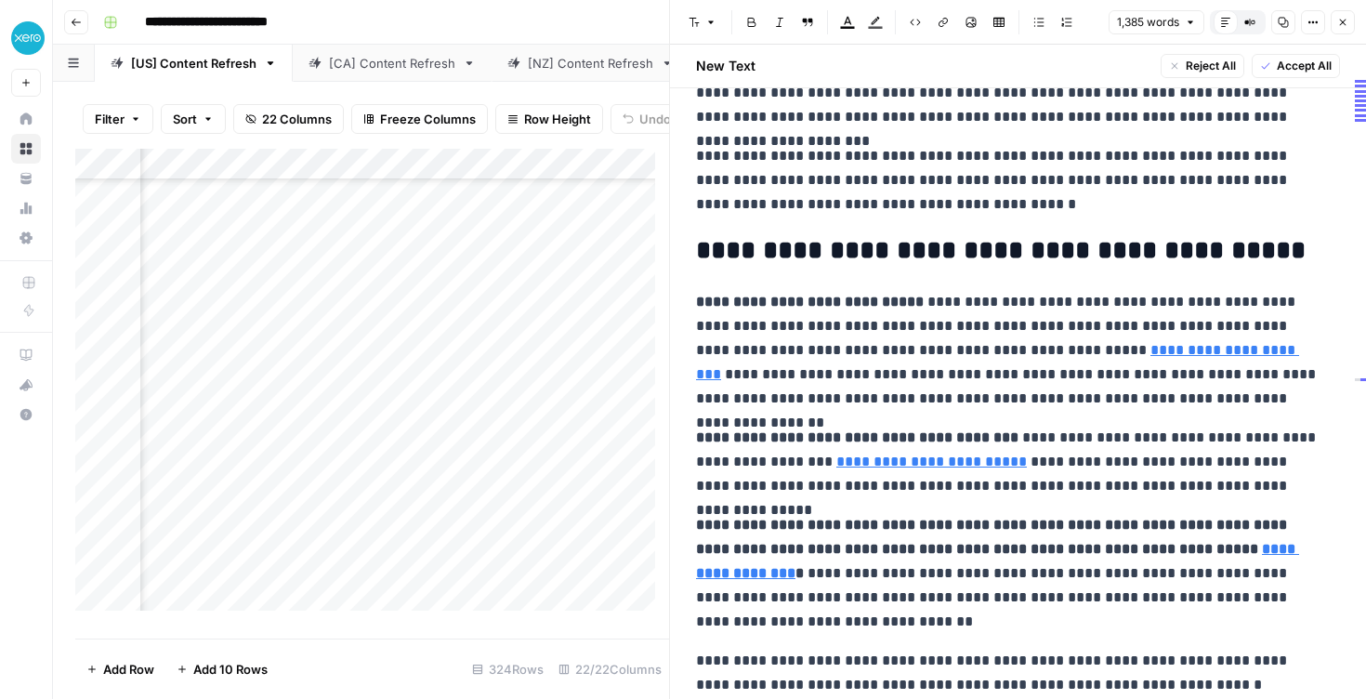
scroll to position [997, 0]
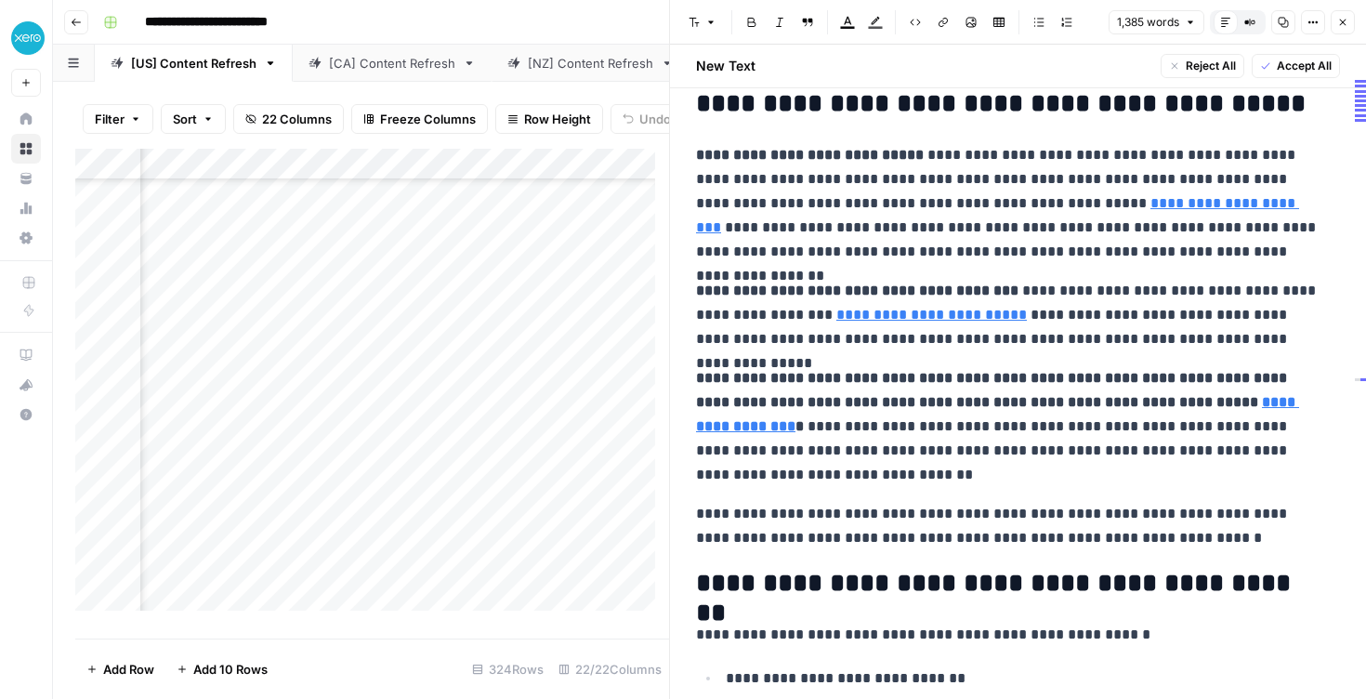
drag, startPoint x: 693, startPoint y: 149, endPoint x: 912, endPoint y: 164, distance: 219.0
click at [900, 322] on link "**********" at bounding box center [932, 315] width 191 height 14
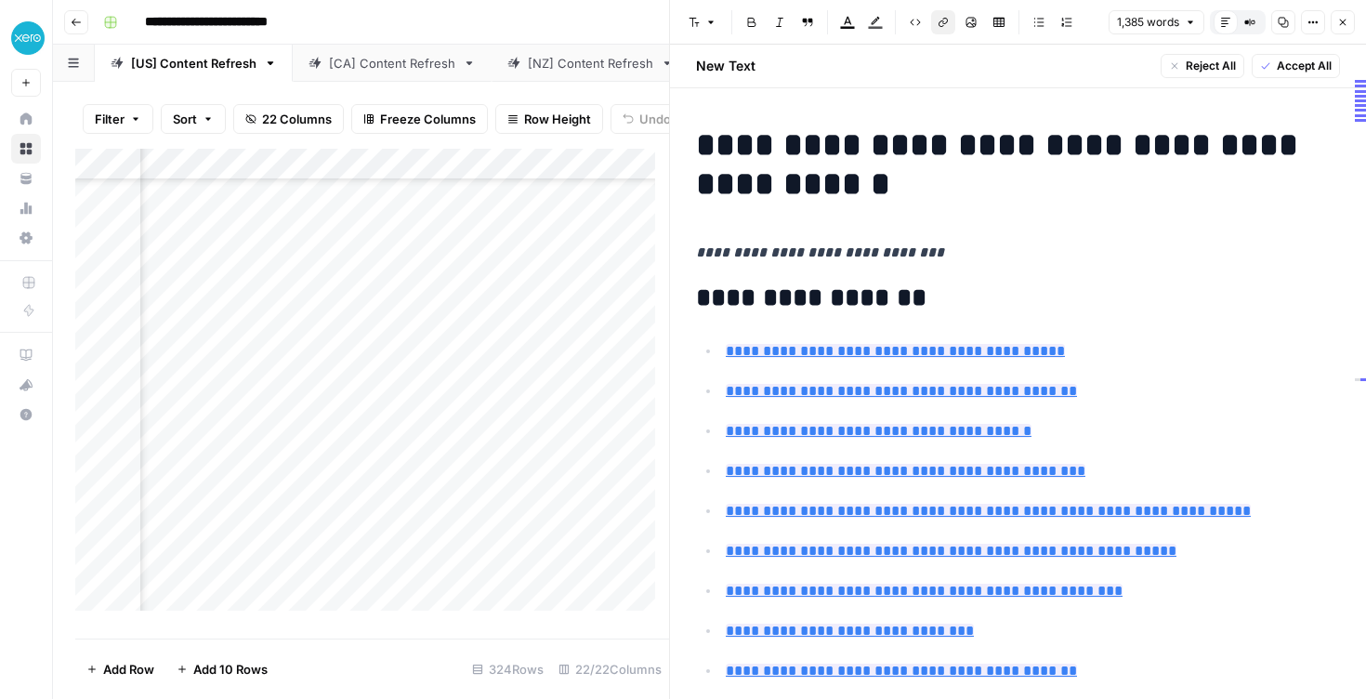
scroll to position [173, 0]
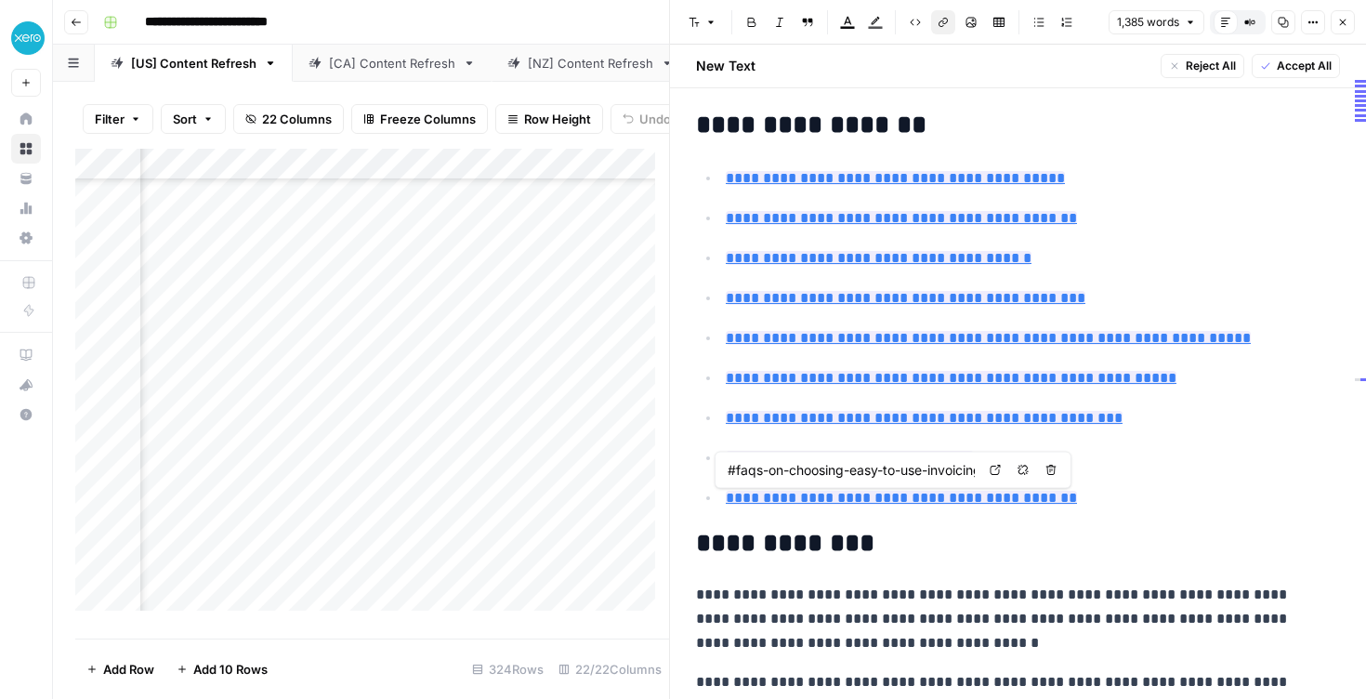
type input "#start-invoicing-smarter-with-xero"
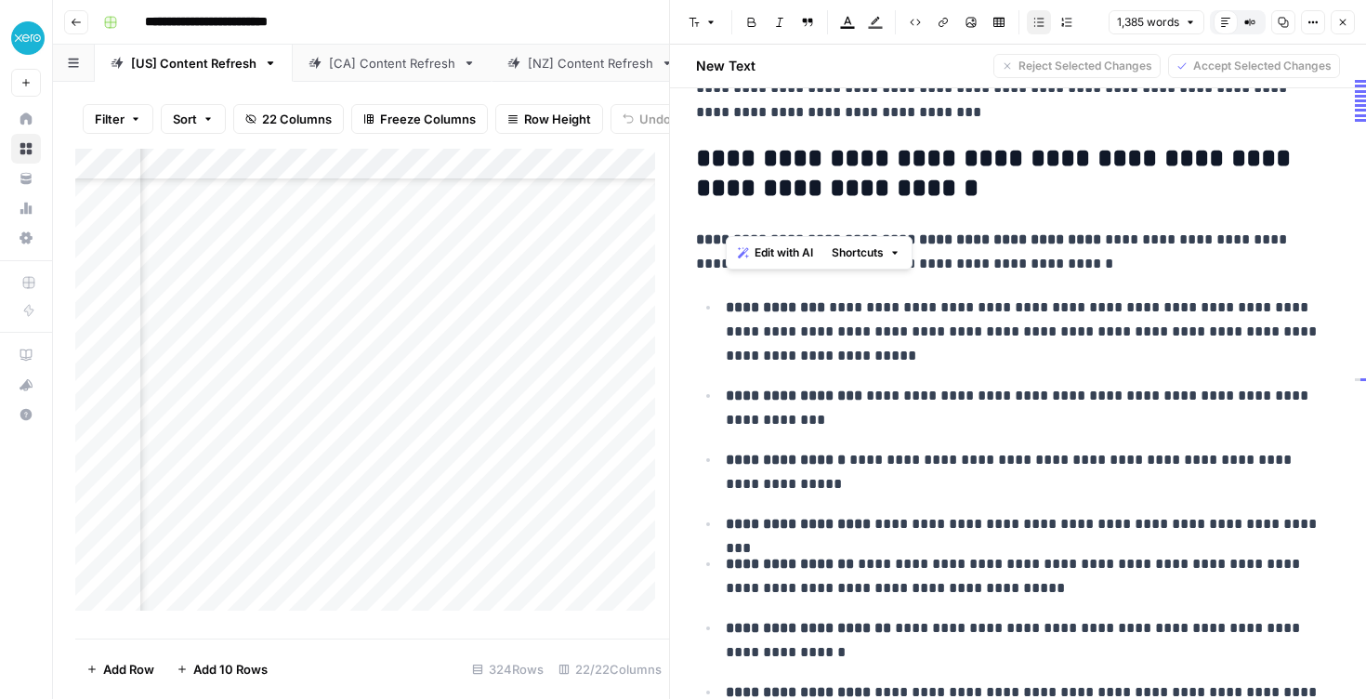
scroll to position [2773, 0]
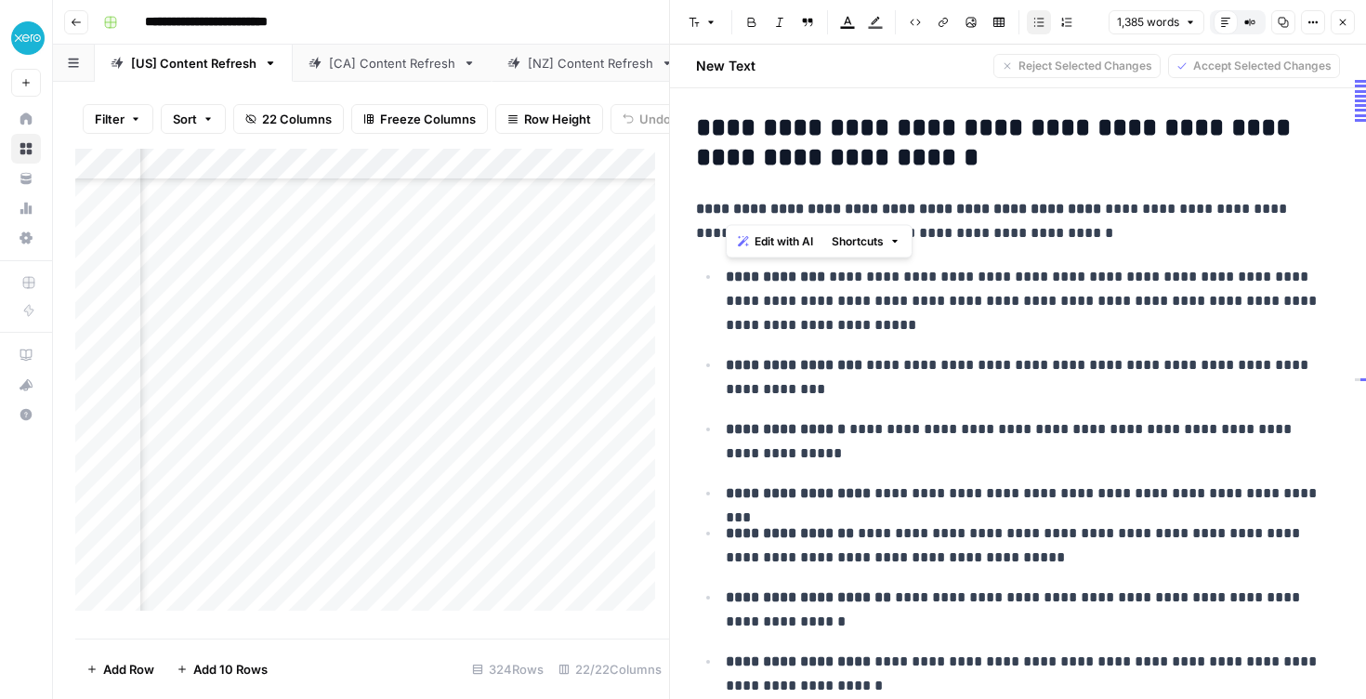
drag, startPoint x: 729, startPoint y: 405, endPoint x: 865, endPoint y: 686, distance: 312.2
click at [865, 686] on ul "**********" at bounding box center [1018, 481] width 644 height 434
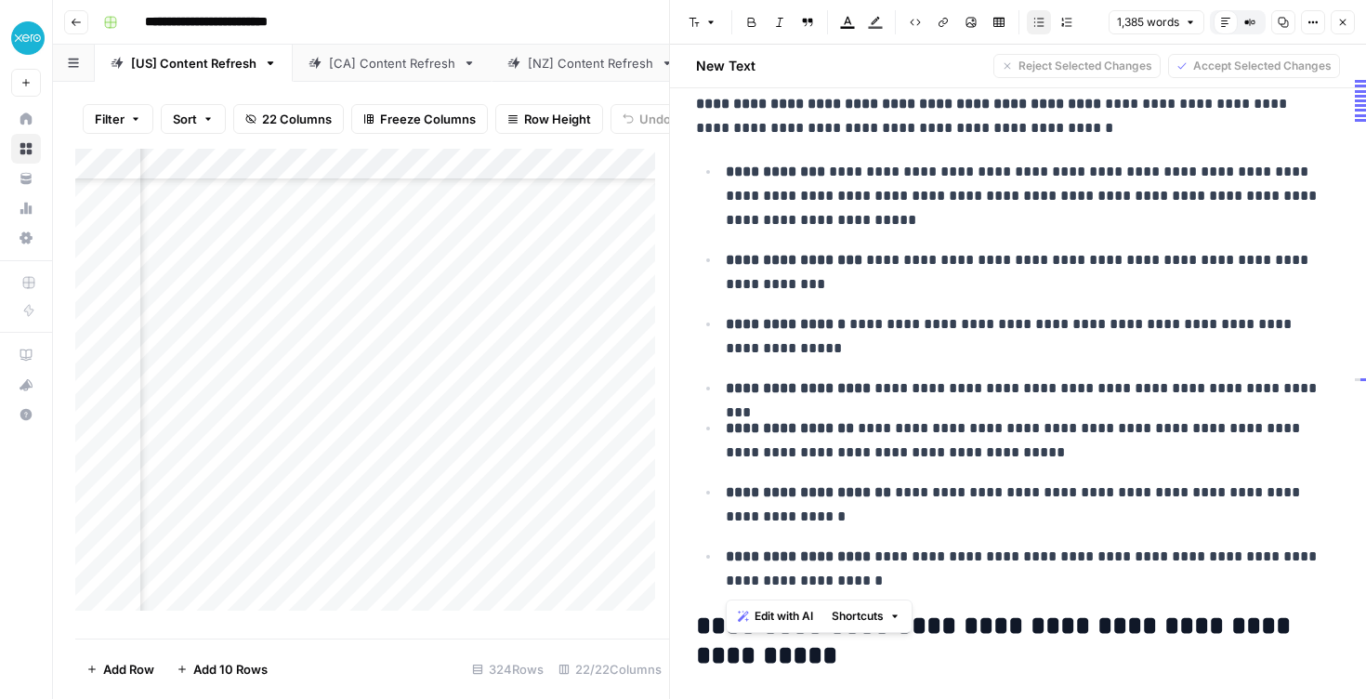
scroll to position [2877, 0]
click at [1063, 23] on icon "button" at bounding box center [1068, 22] width 10 height 8
click at [908, 330] on p "**********" at bounding box center [1026, 337] width 601 height 48
